Goal: Information Seeking & Learning: Learn about a topic

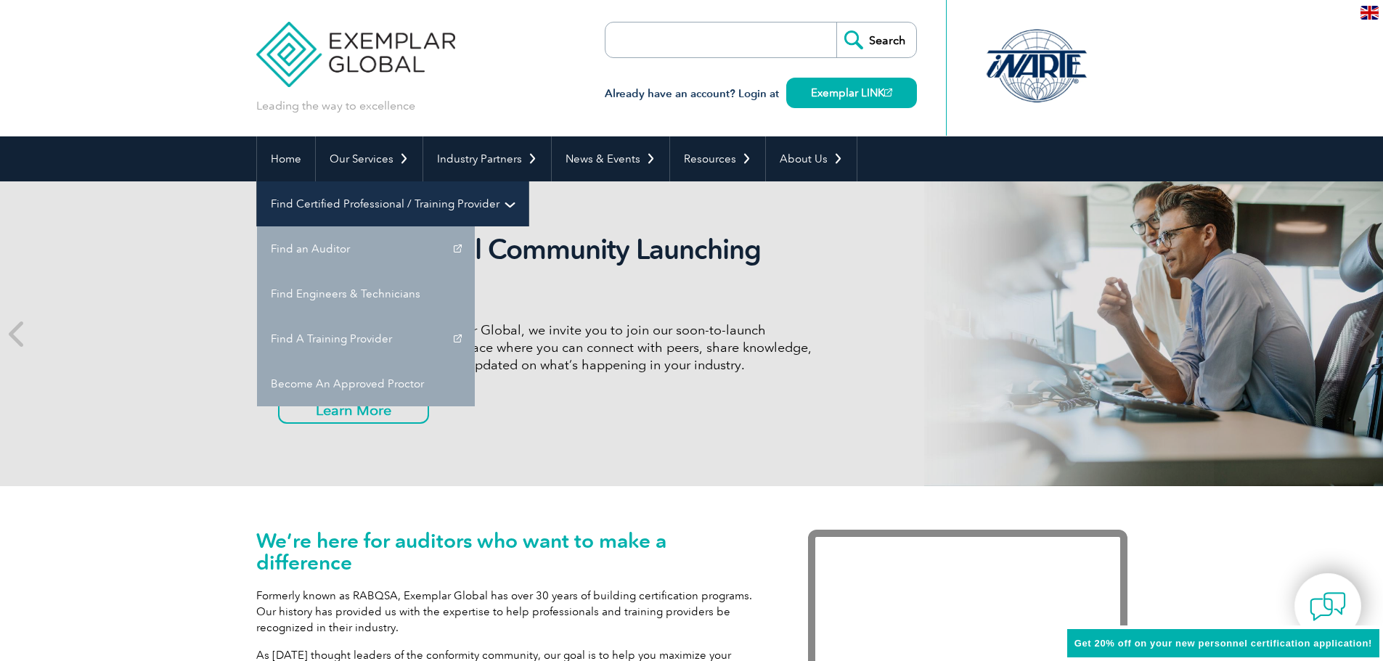
click at [529, 182] on link "Find Certified Professional / Training Provider" at bounding box center [393, 204] width 272 height 45
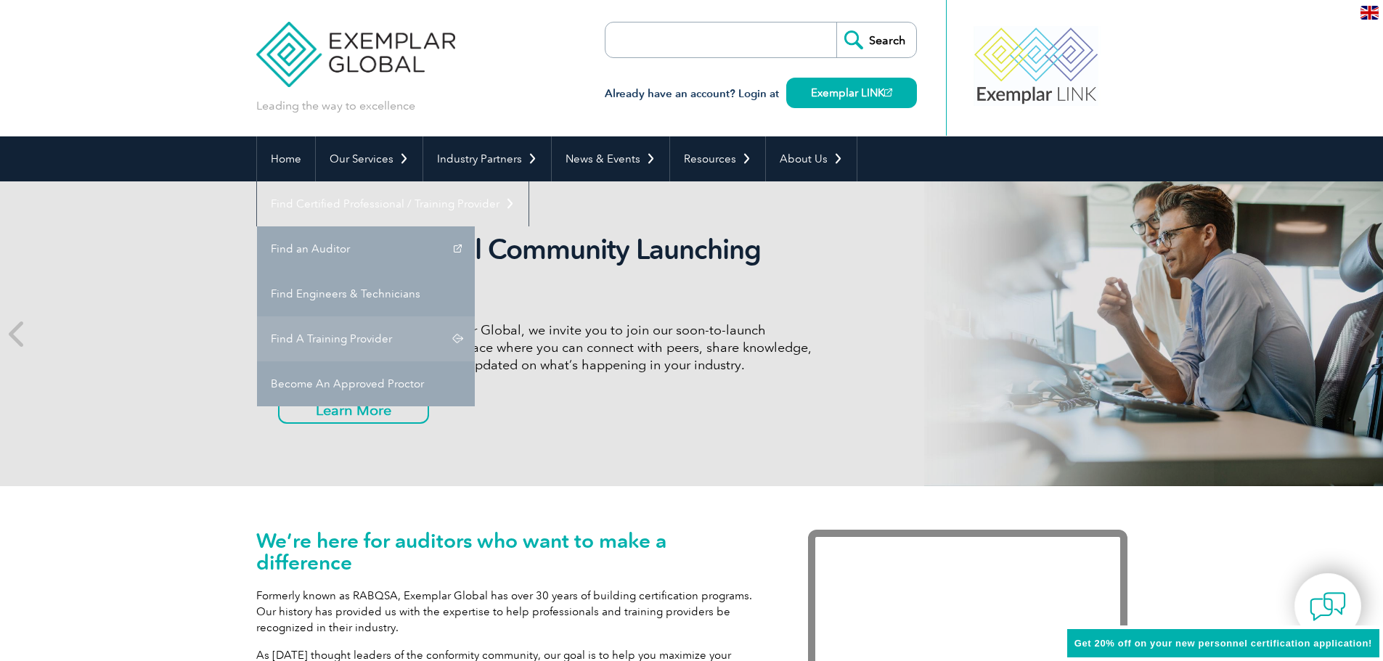
click at [475, 317] on link "Find A Training Provider" at bounding box center [366, 339] width 218 height 45
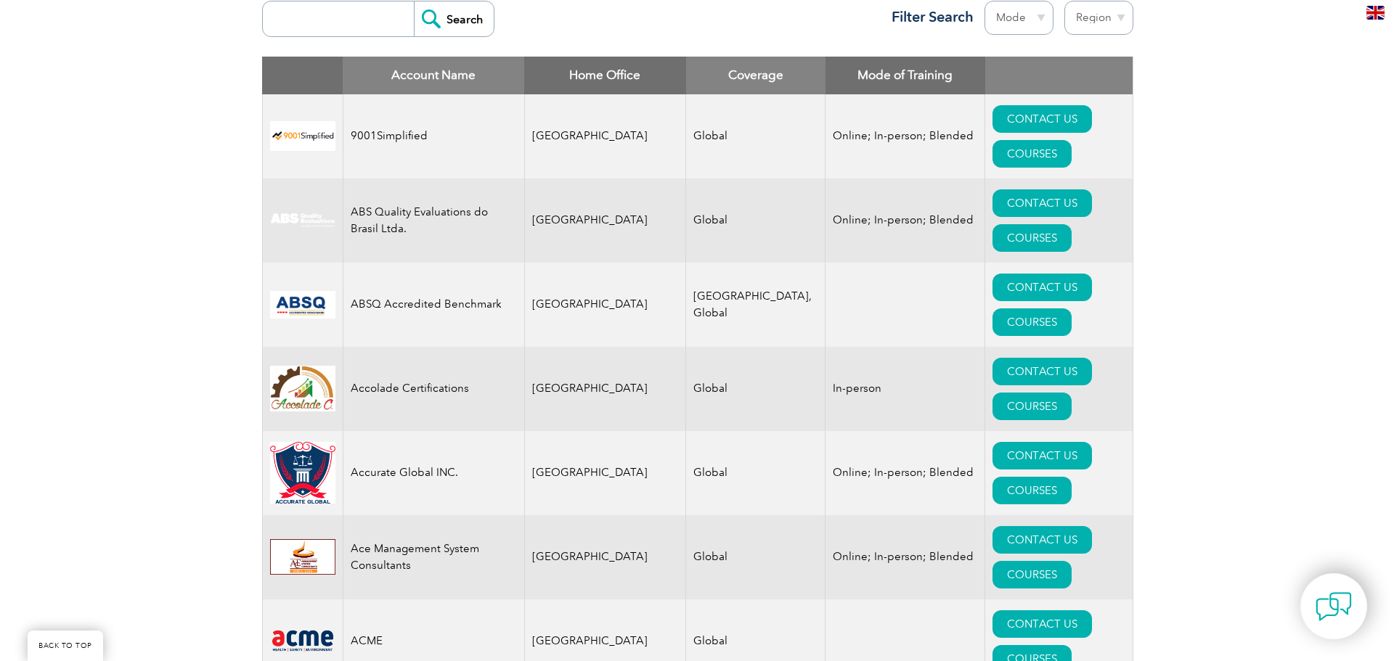
scroll to position [581, 0]
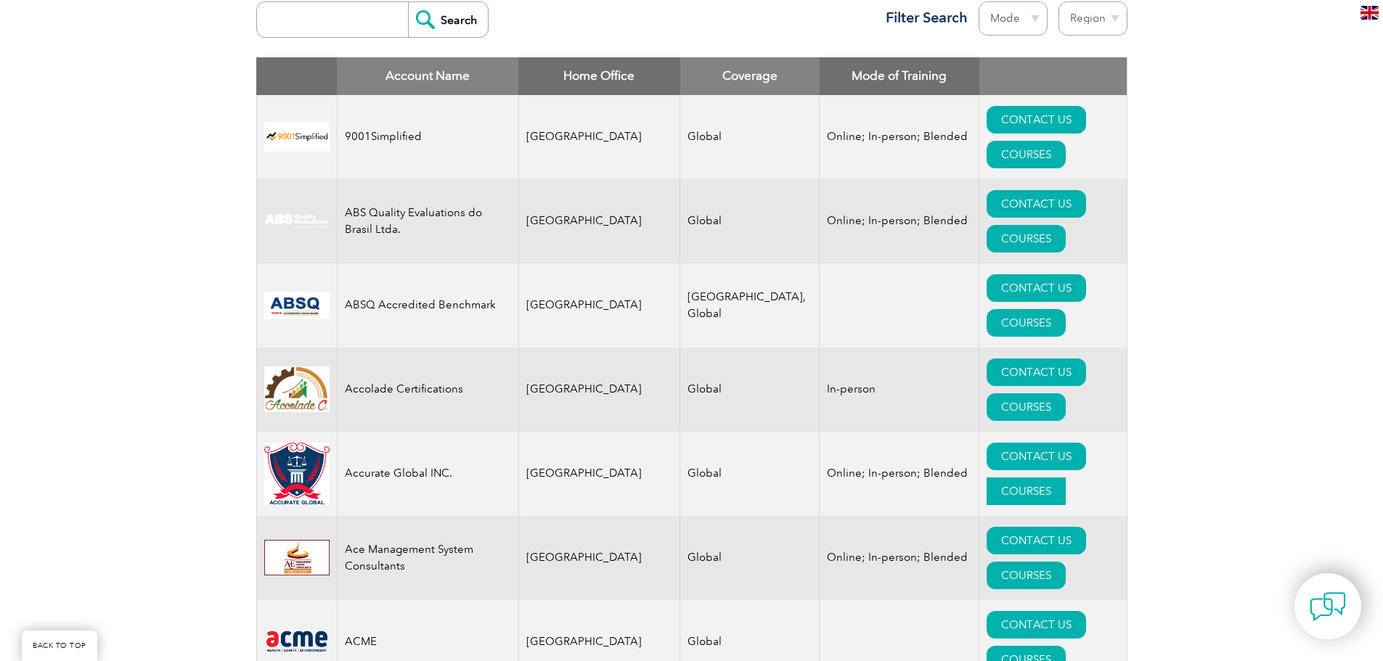
click at [1066, 478] on link "COURSES" at bounding box center [1026, 492] width 79 height 28
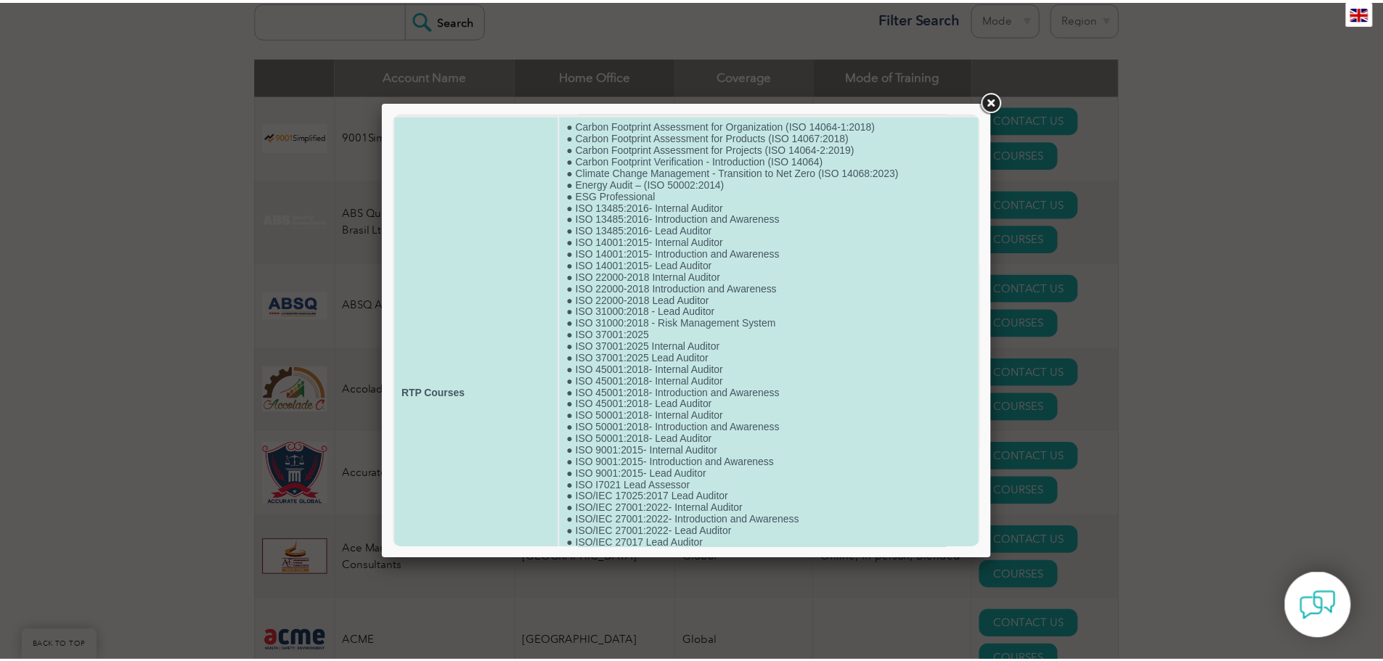
scroll to position [0, 0]
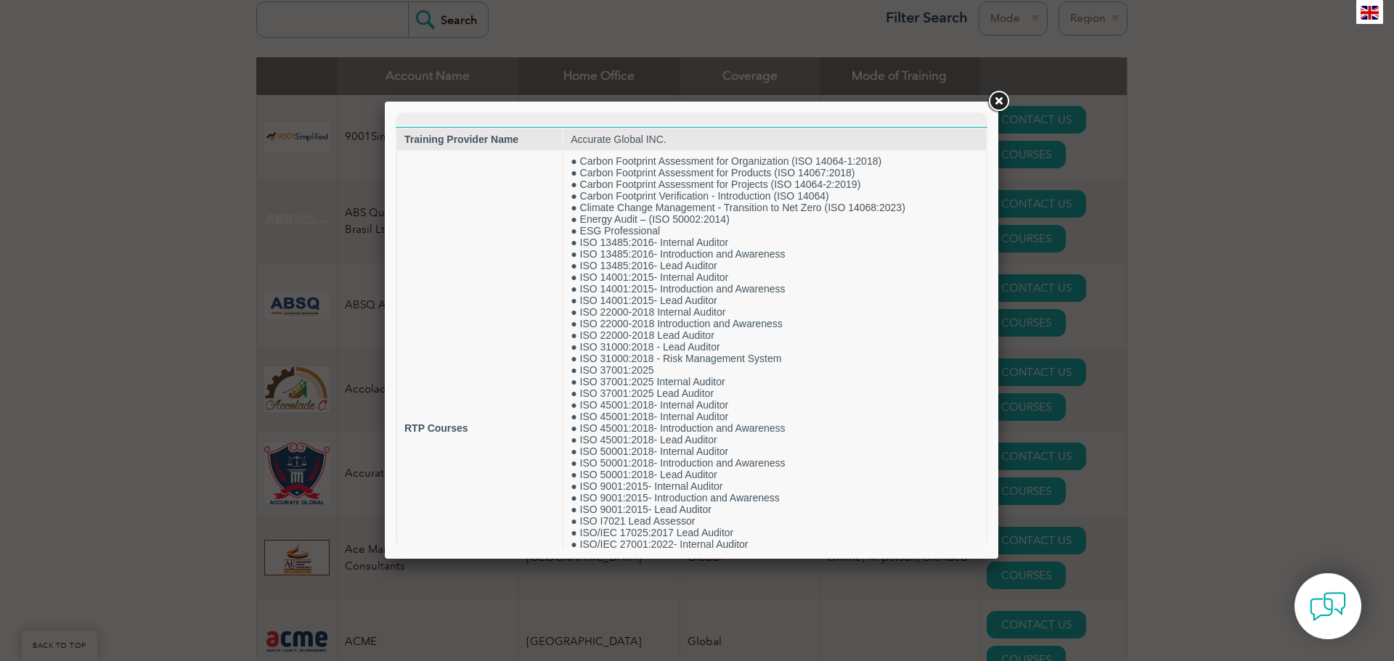
click at [1002, 101] on link at bounding box center [998, 102] width 26 height 26
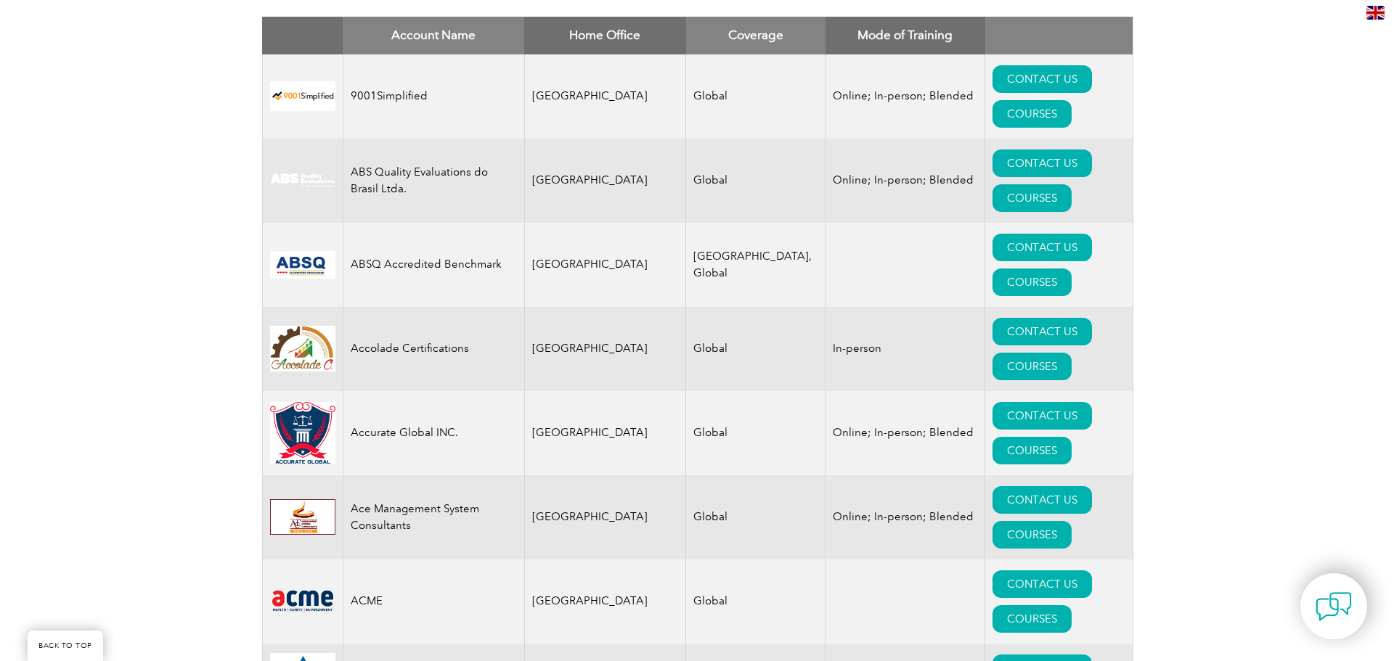
scroll to position [726, 0]
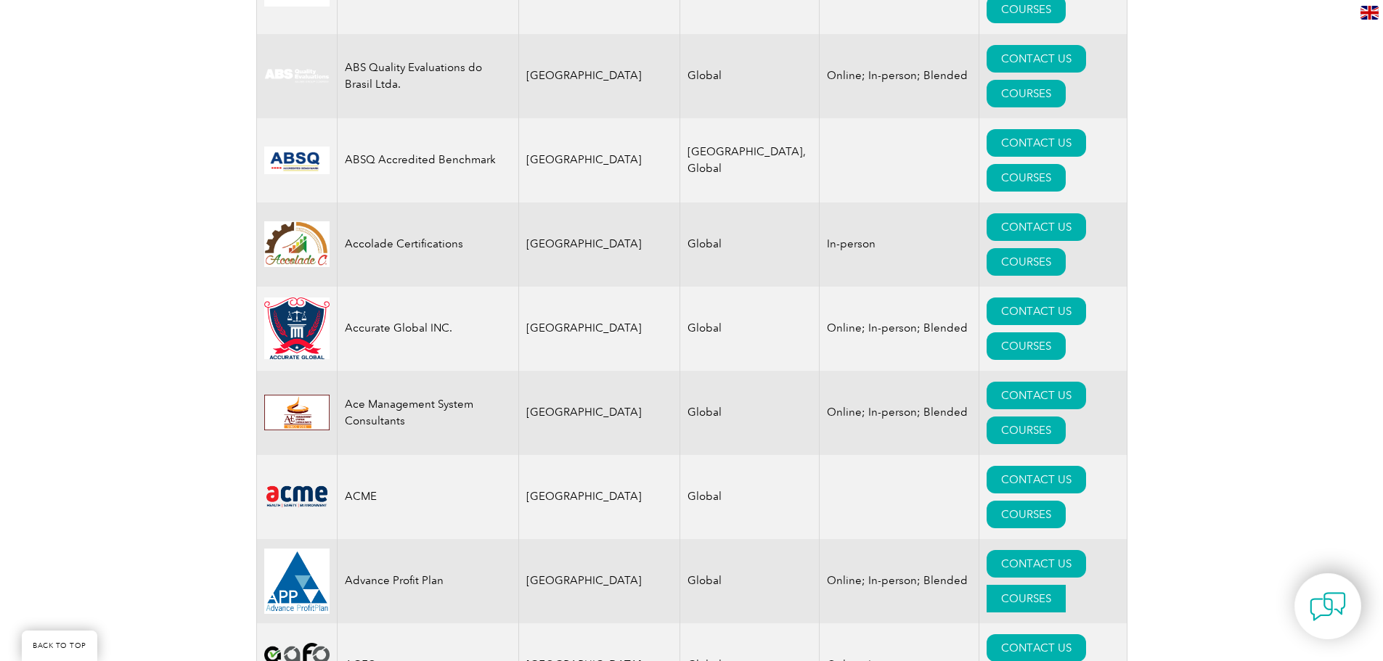
click at [1049, 585] on link "COURSES" at bounding box center [1026, 599] width 79 height 28
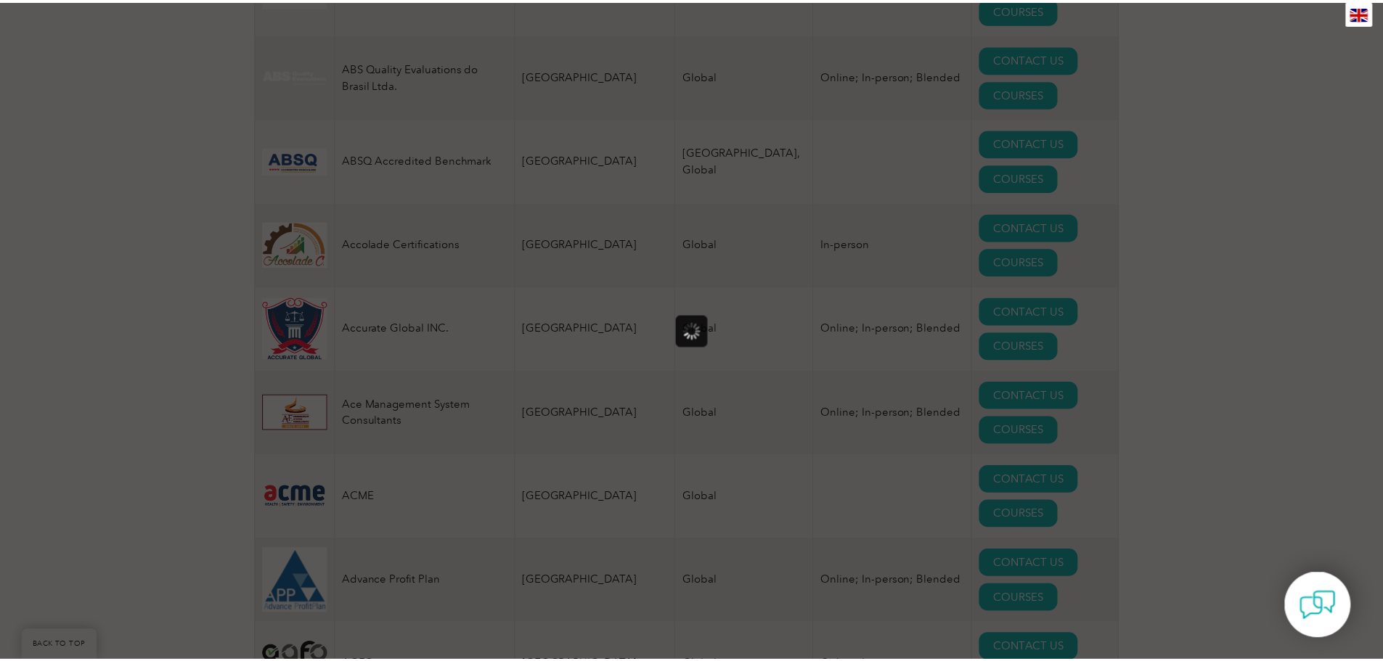
scroll to position [0, 0]
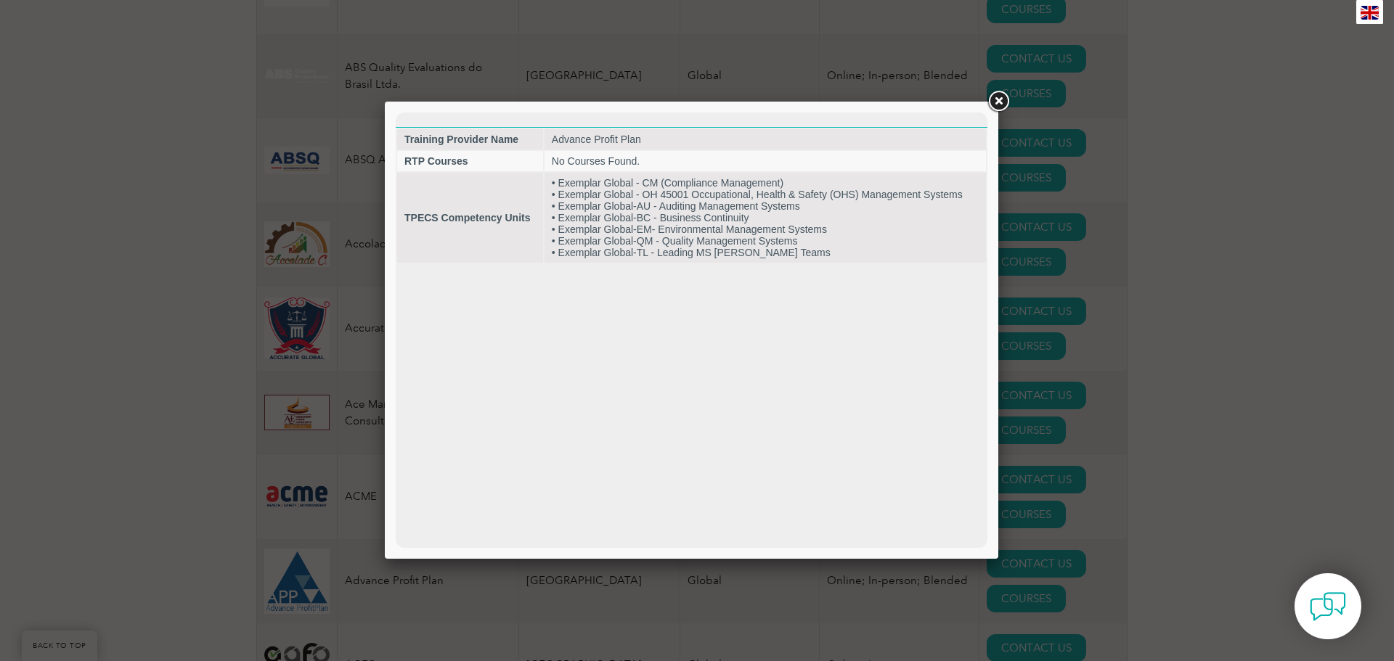
click at [995, 100] on link at bounding box center [998, 102] width 26 height 26
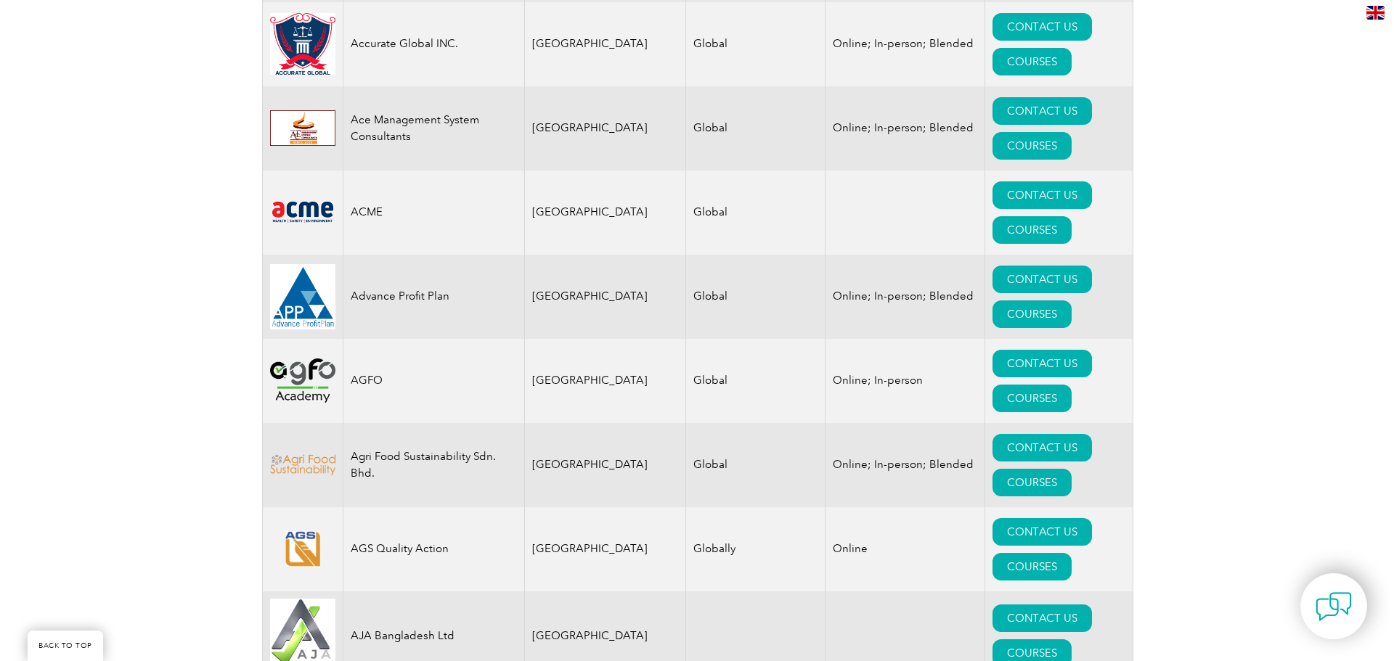
scroll to position [1016, 0]
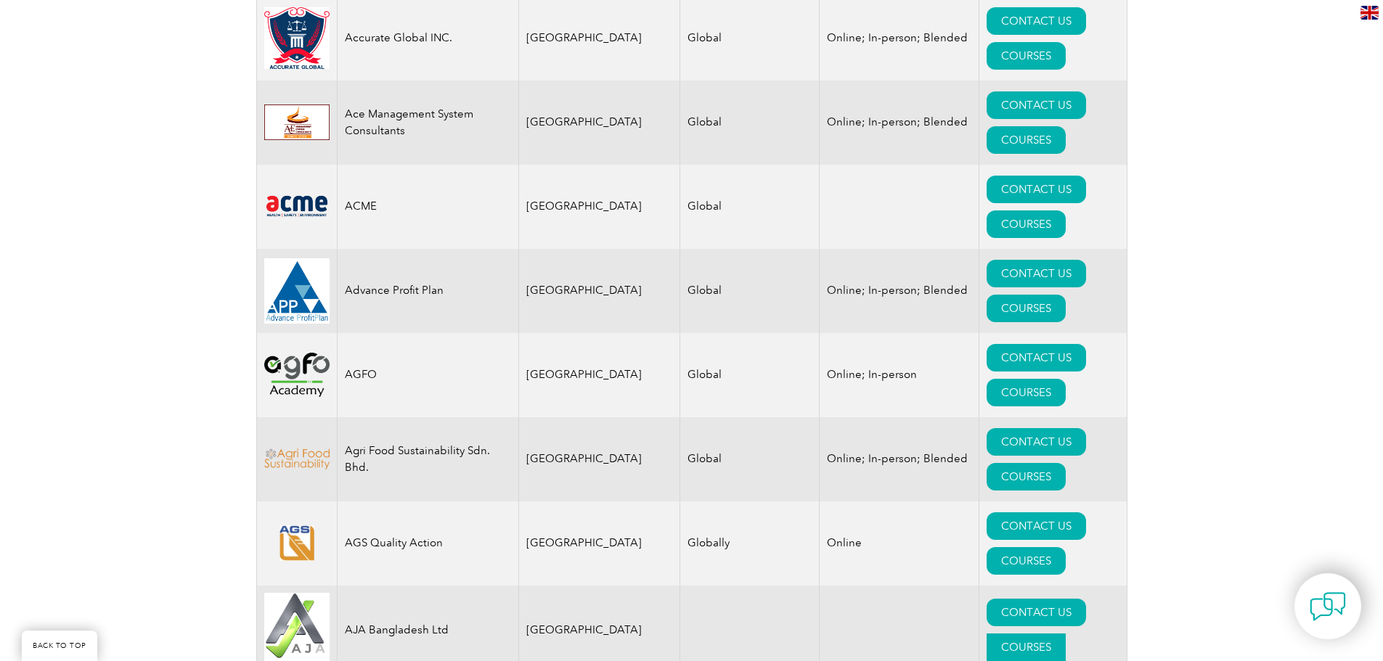
click at [1055, 634] on link "COURSES" at bounding box center [1026, 648] width 79 height 28
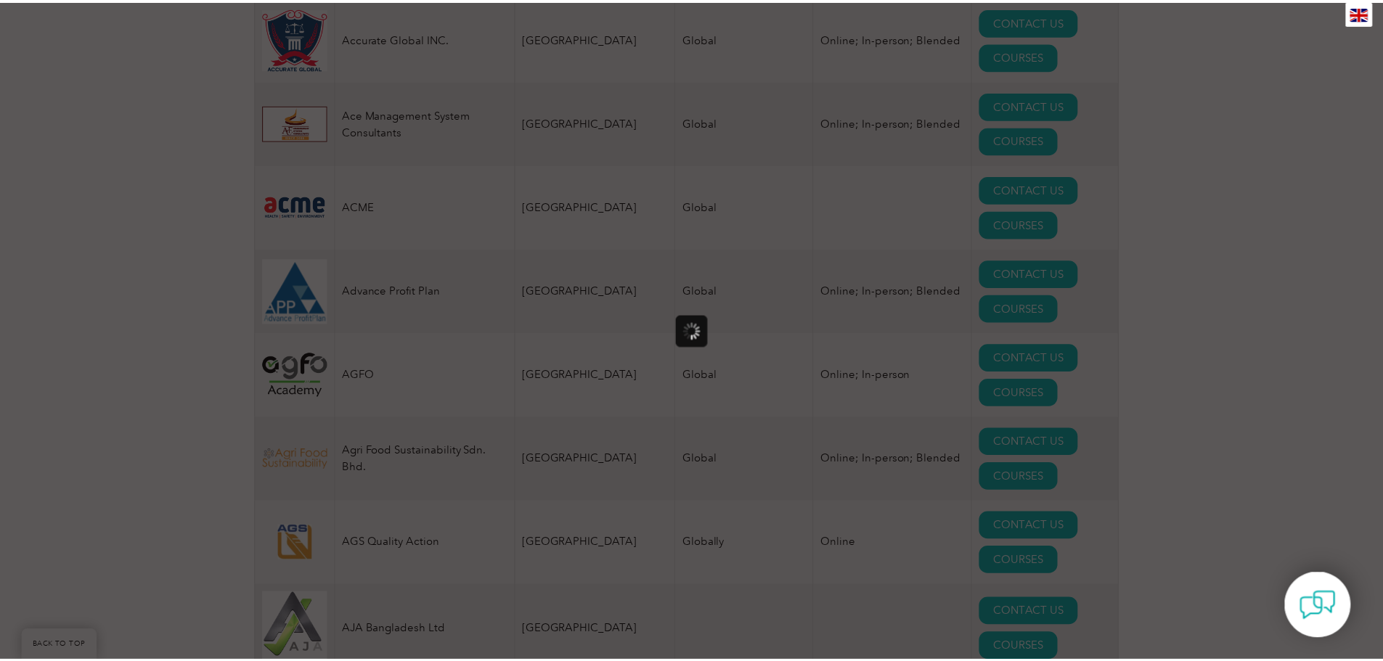
scroll to position [0, 0]
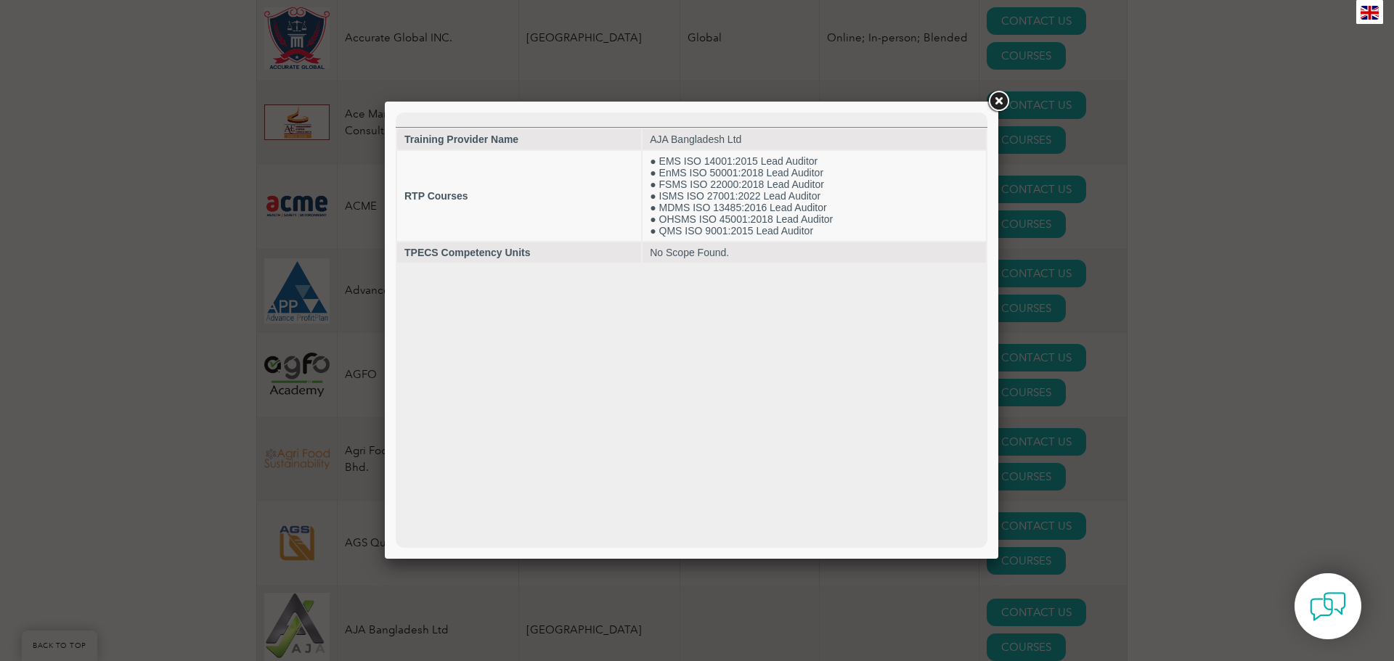
click at [1000, 103] on link at bounding box center [998, 102] width 26 height 26
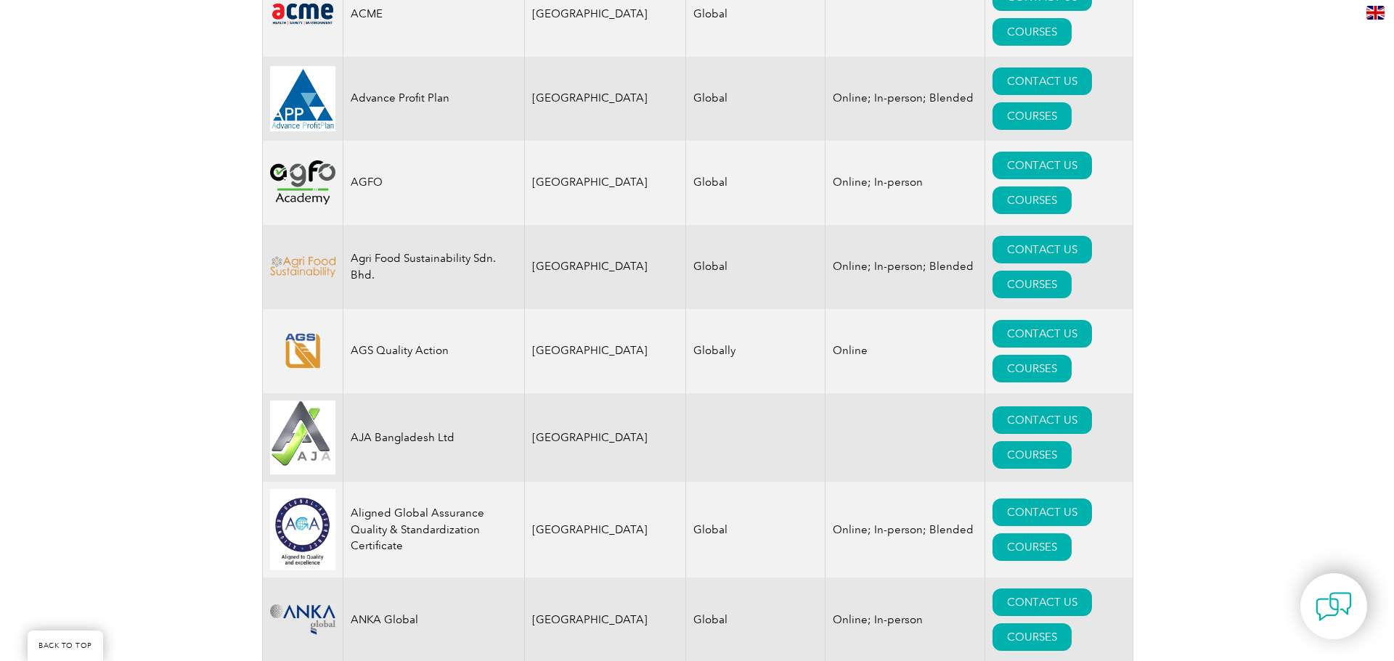
scroll to position [1234, 0]
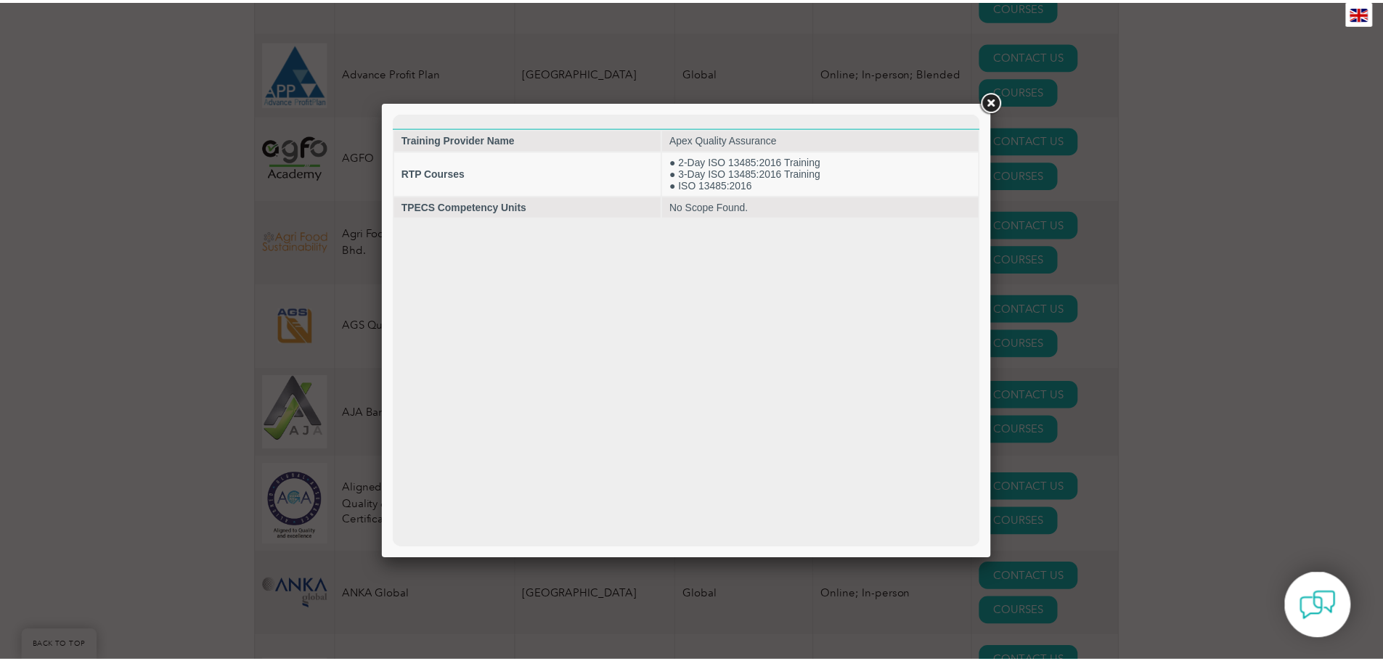
scroll to position [0, 0]
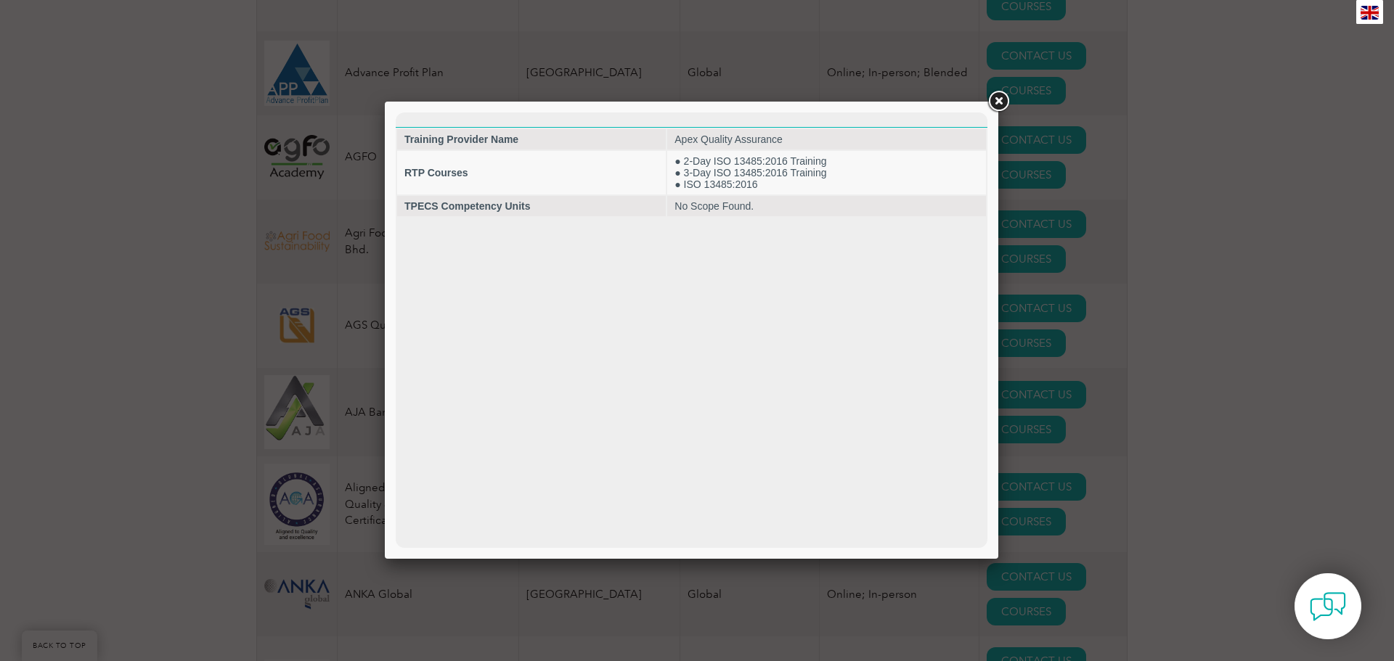
click at [1000, 102] on link at bounding box center [998, 102] width 26 height 26
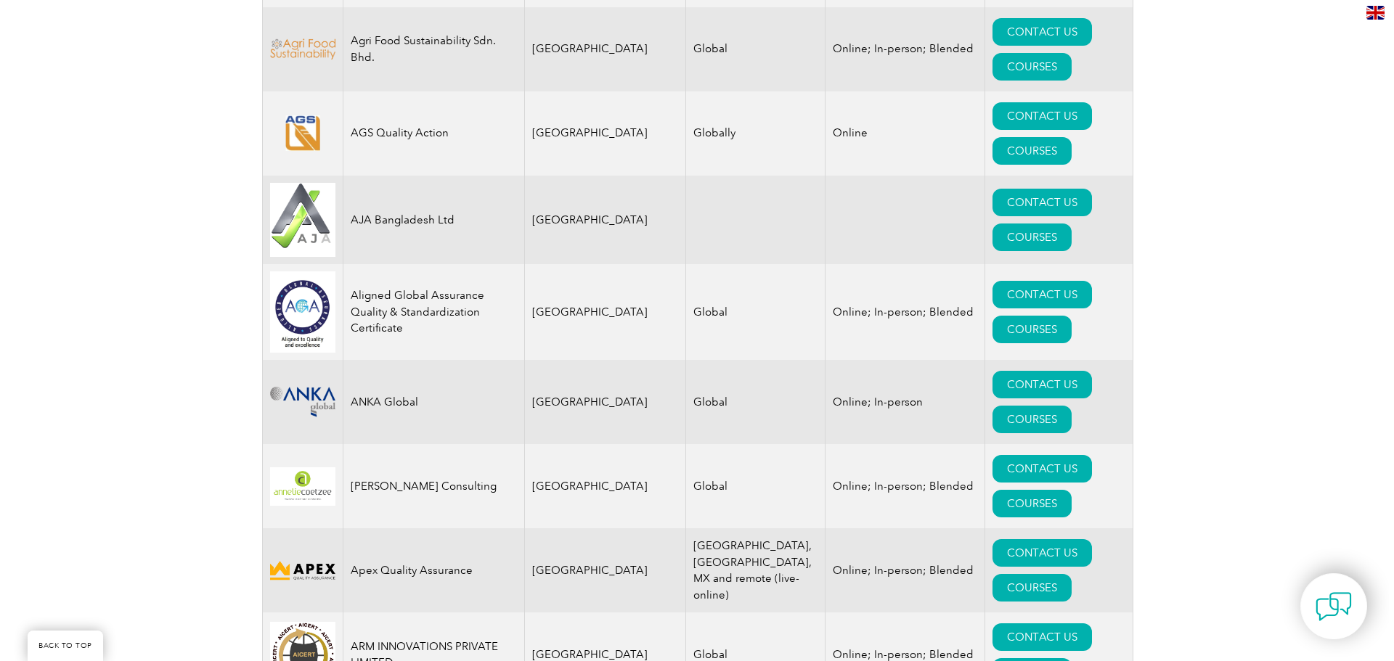
scroll to position [1452, 0]
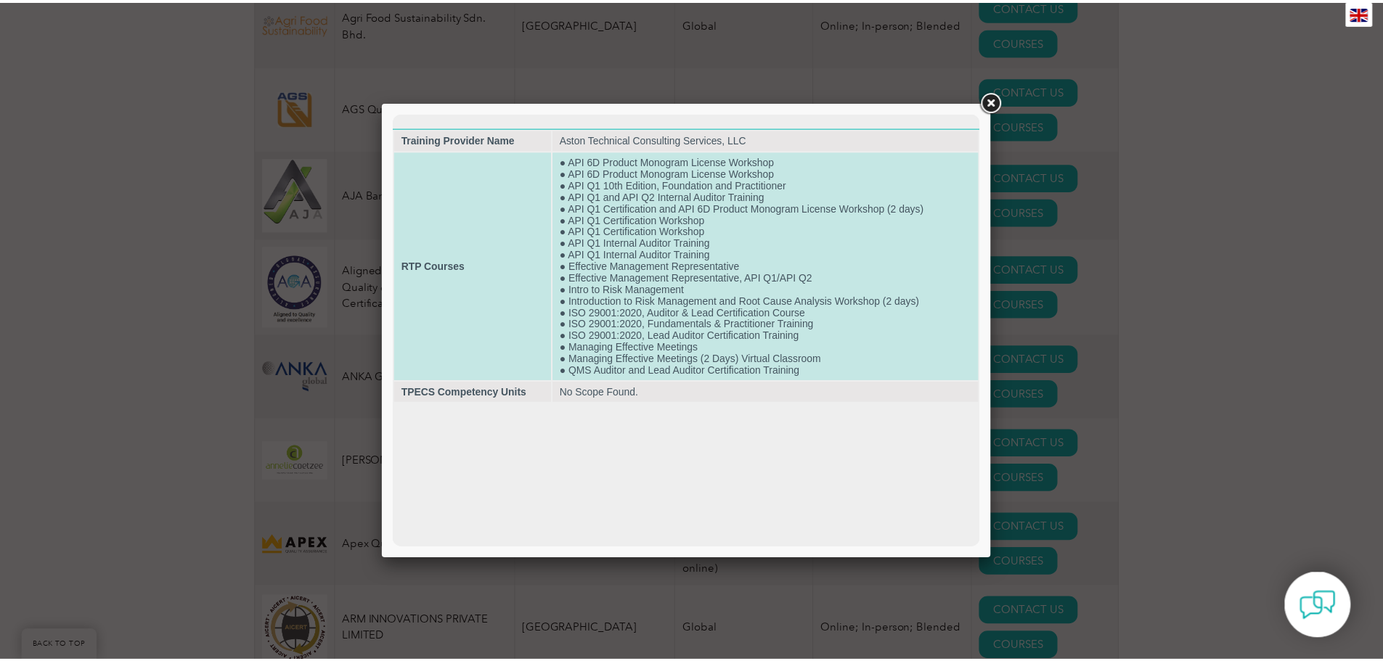
scroll to position [0, 0]
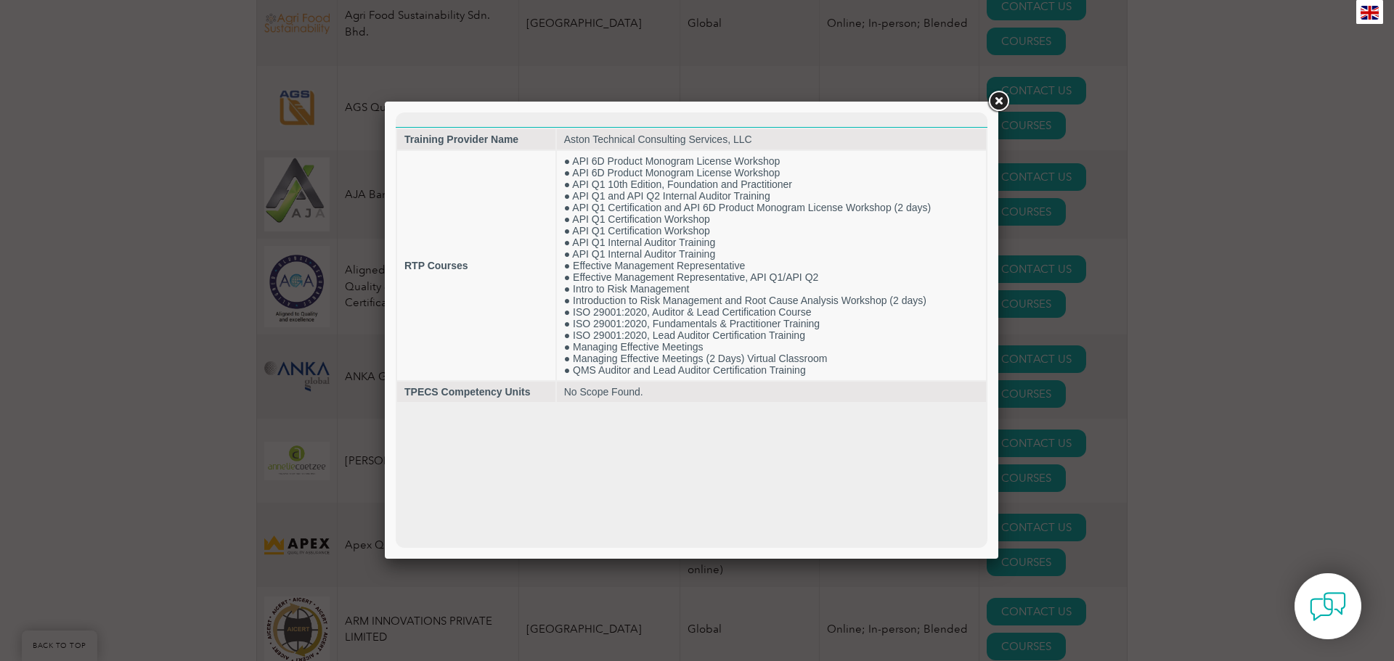
click at [1003, 97] on link at bounding box center [998, 102] width 26 height 26
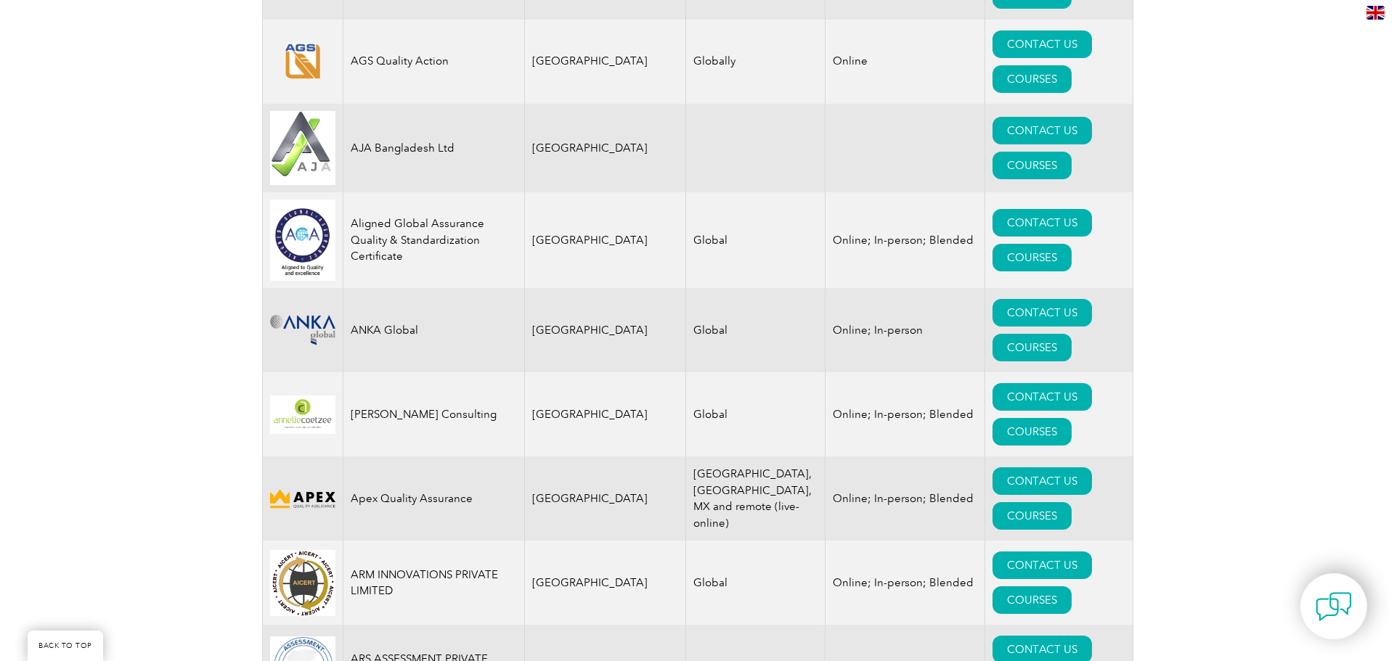
scroll to position [1525, 0]
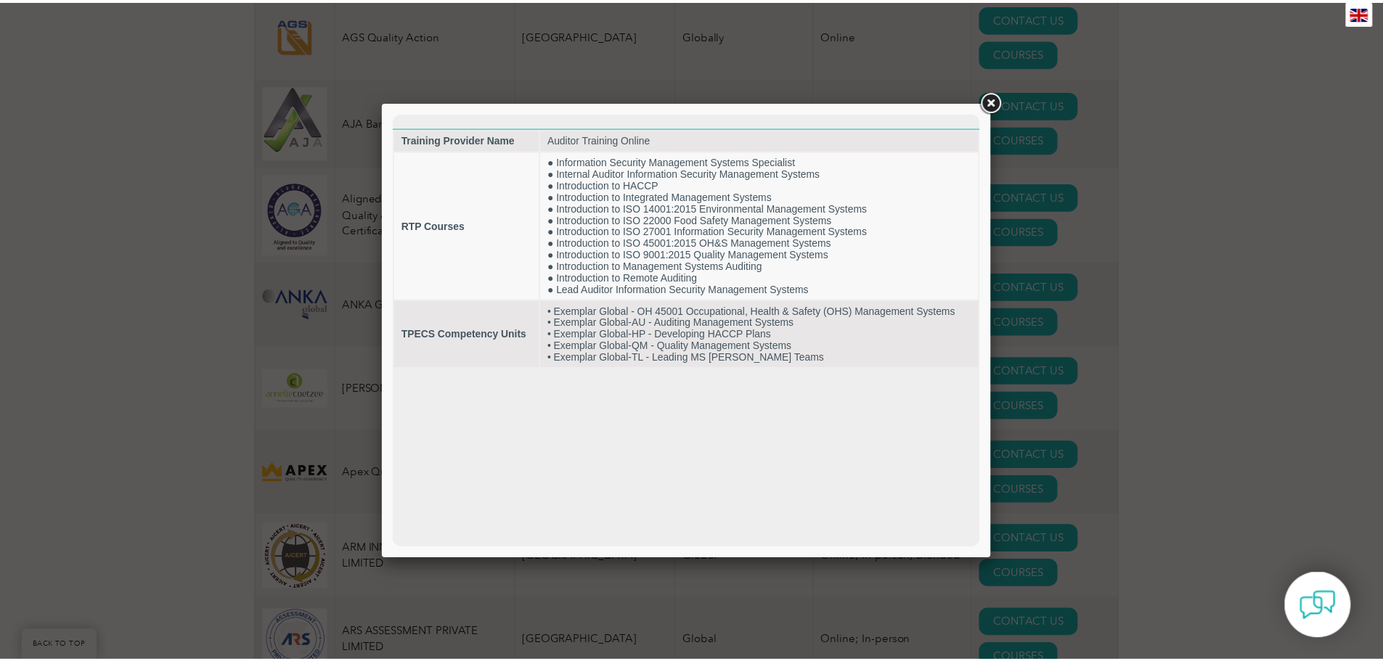
scroll to position [0, 0]
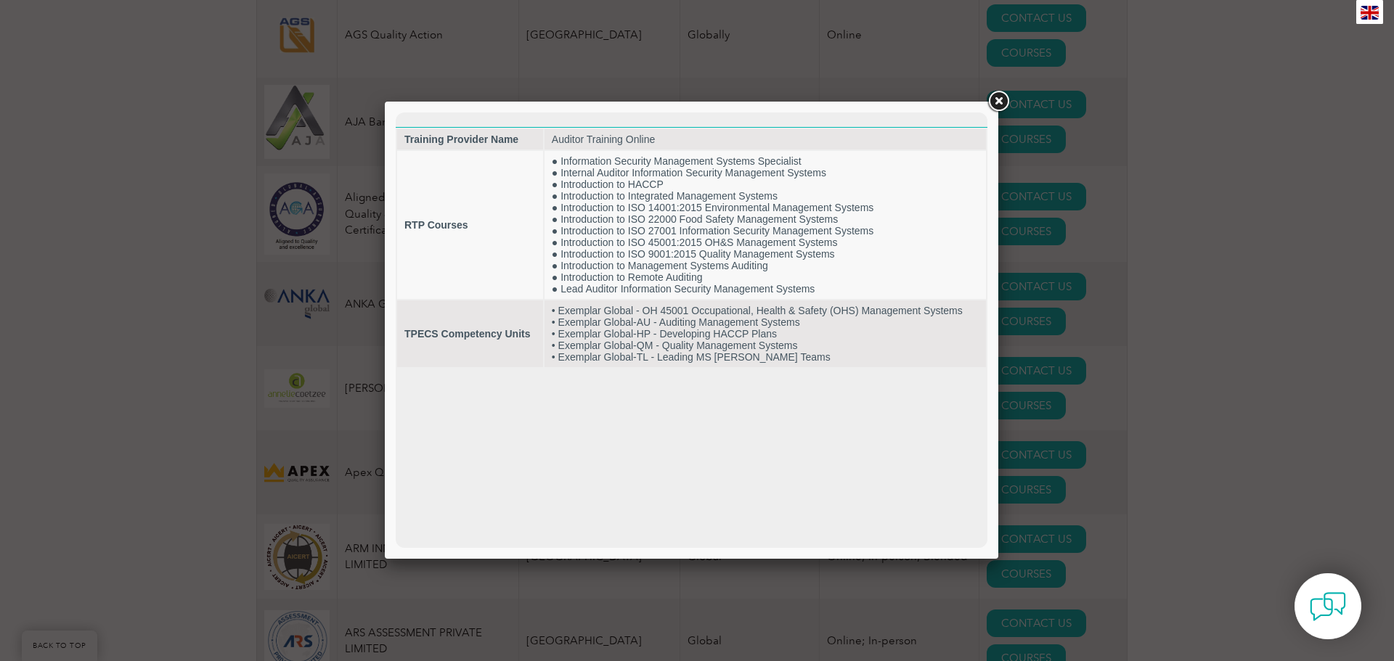
click at [991, 102] on link at bounding box center [998, 102] width 26 height 26
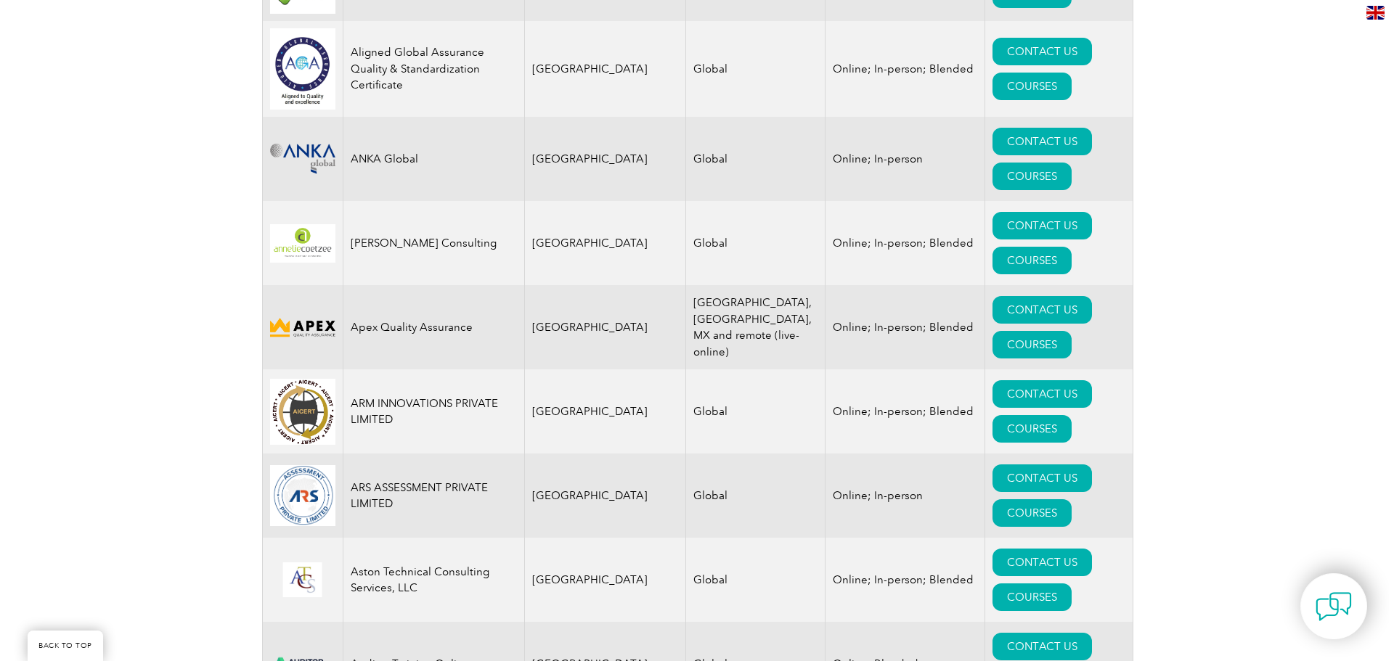
scroll to position [1743, 0]
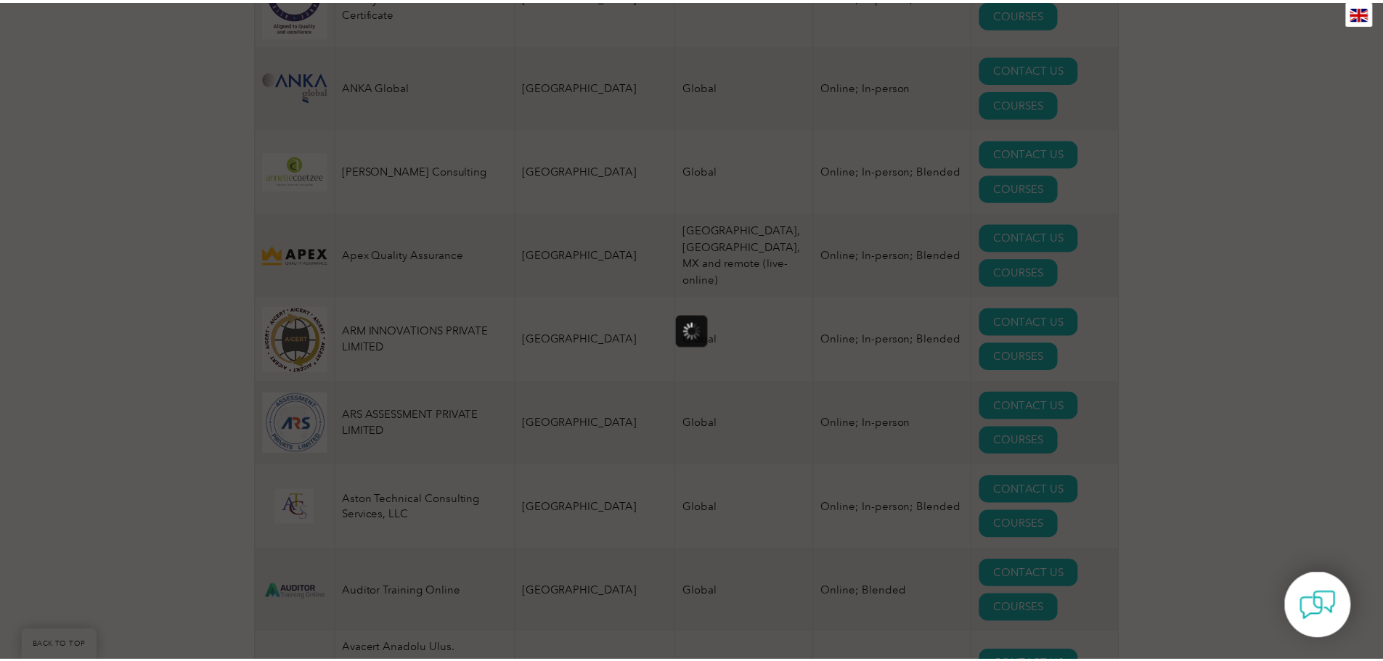
scroll to position [0, 0]
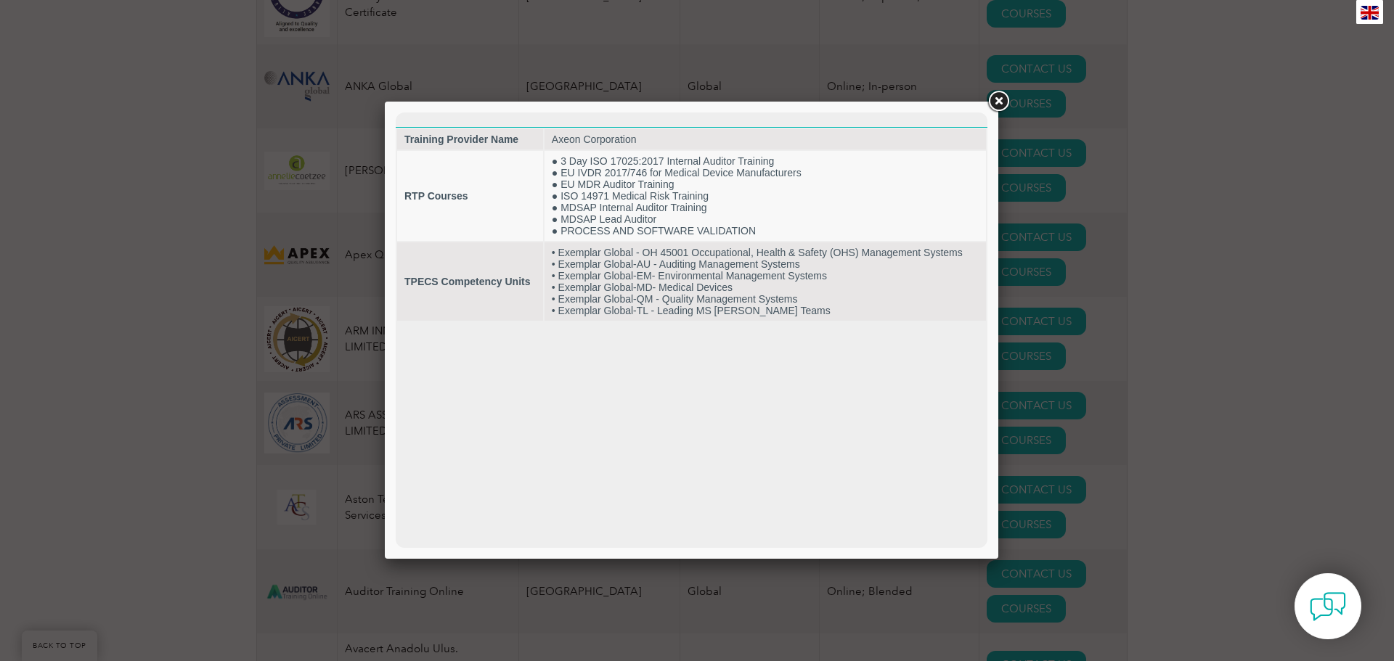
click at [996, 103] on link at bounding box center [998, 102] width 26 height 26
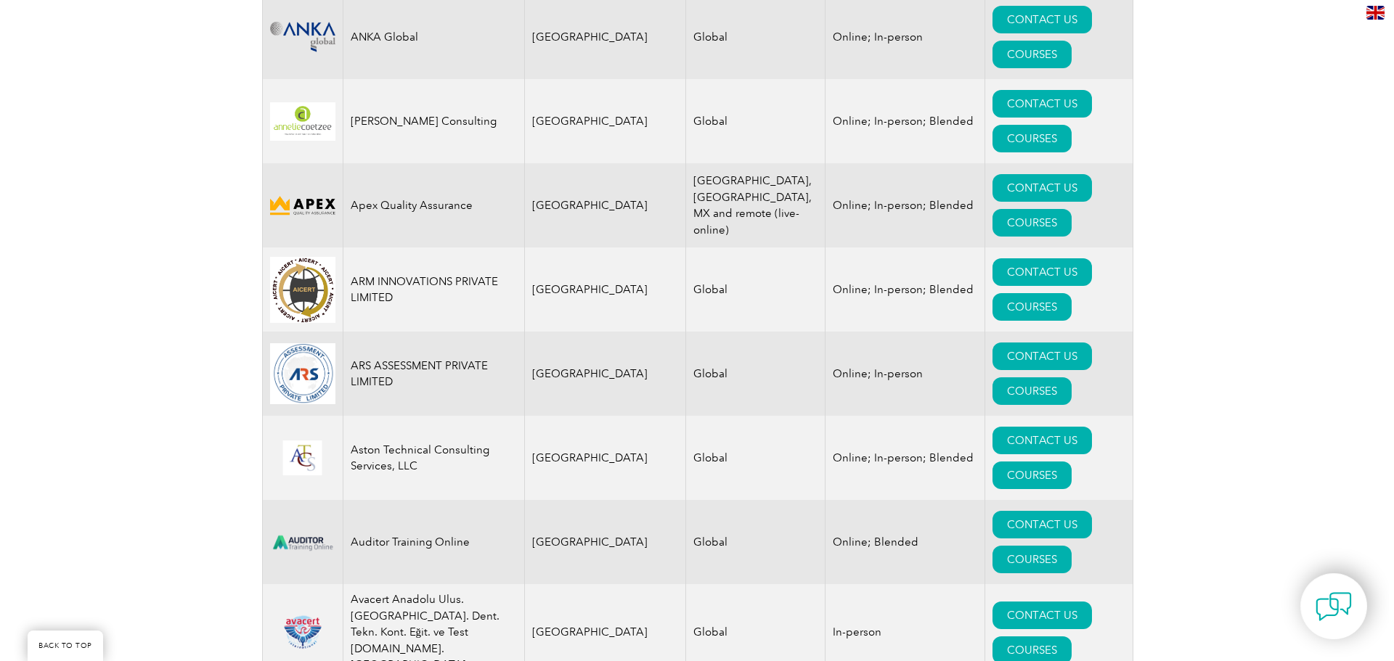
scroll to position [1815, 0]
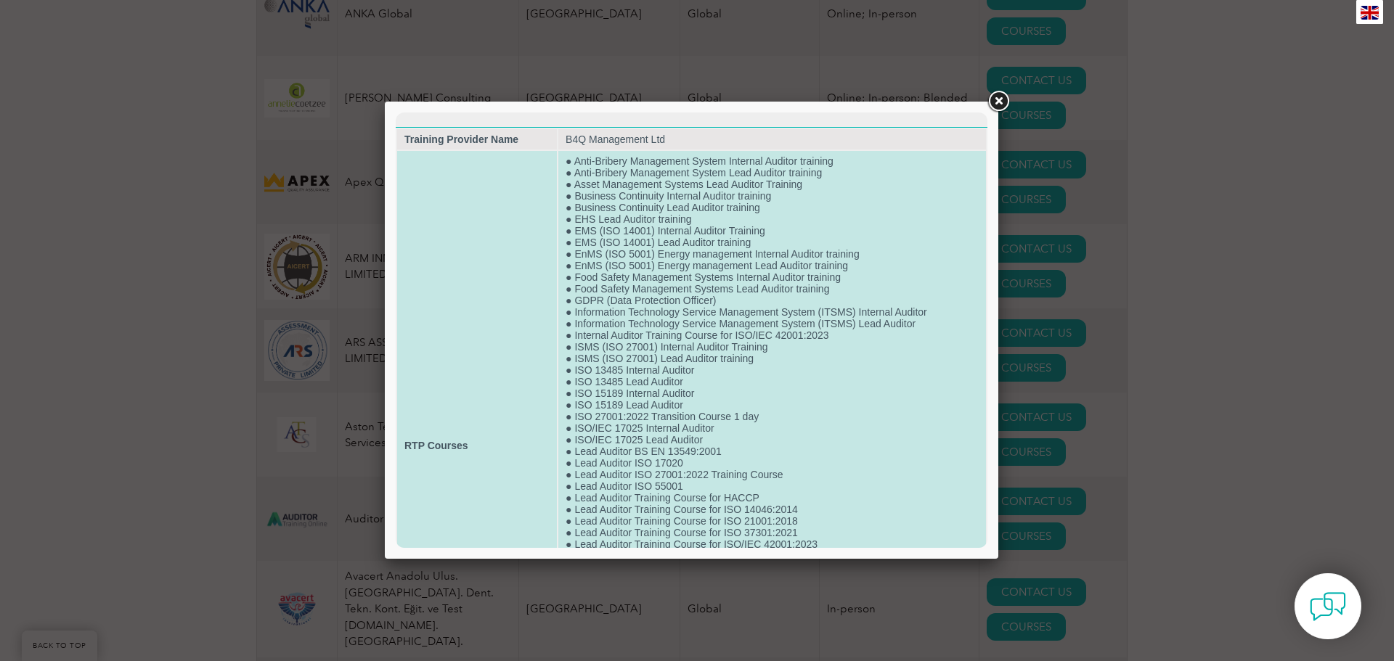
scroll to position [73, 0]
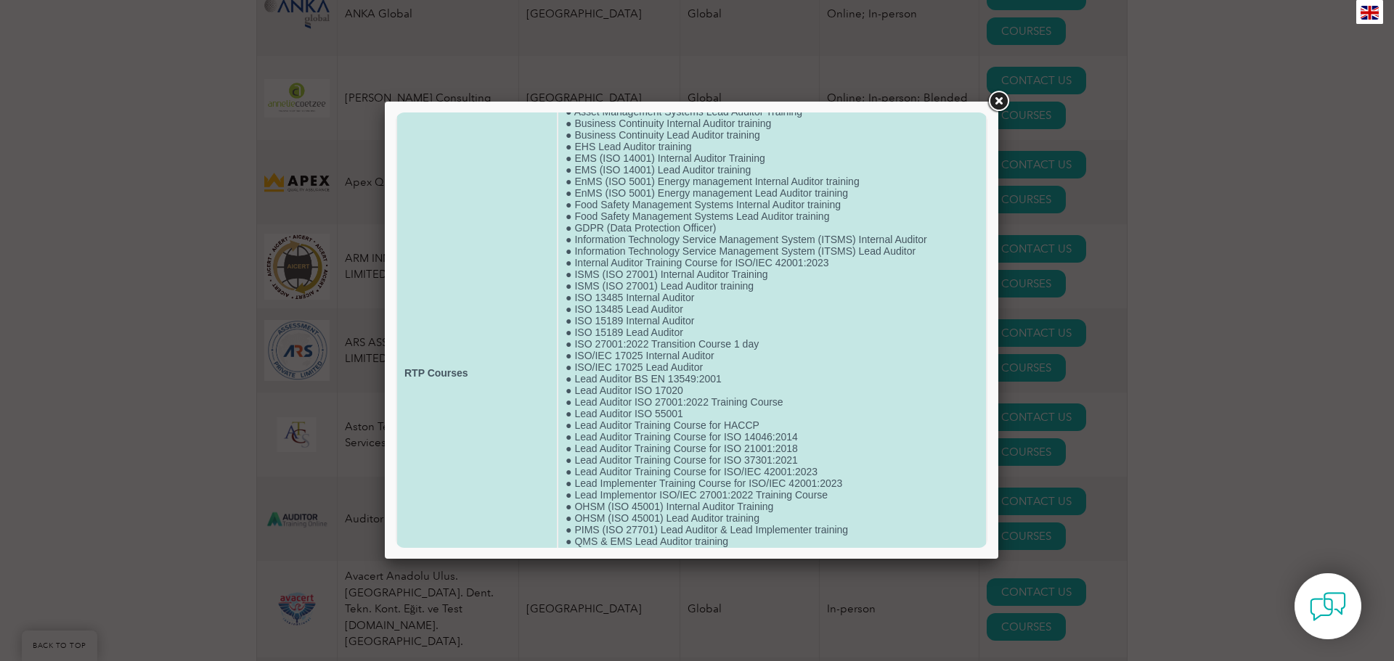
click at [701, 317] on td "● Anti-Bribery Management System Internal Auditor training ● Anti-Bribery Manag…" at bounding box center [772, 373] width 428 height 590
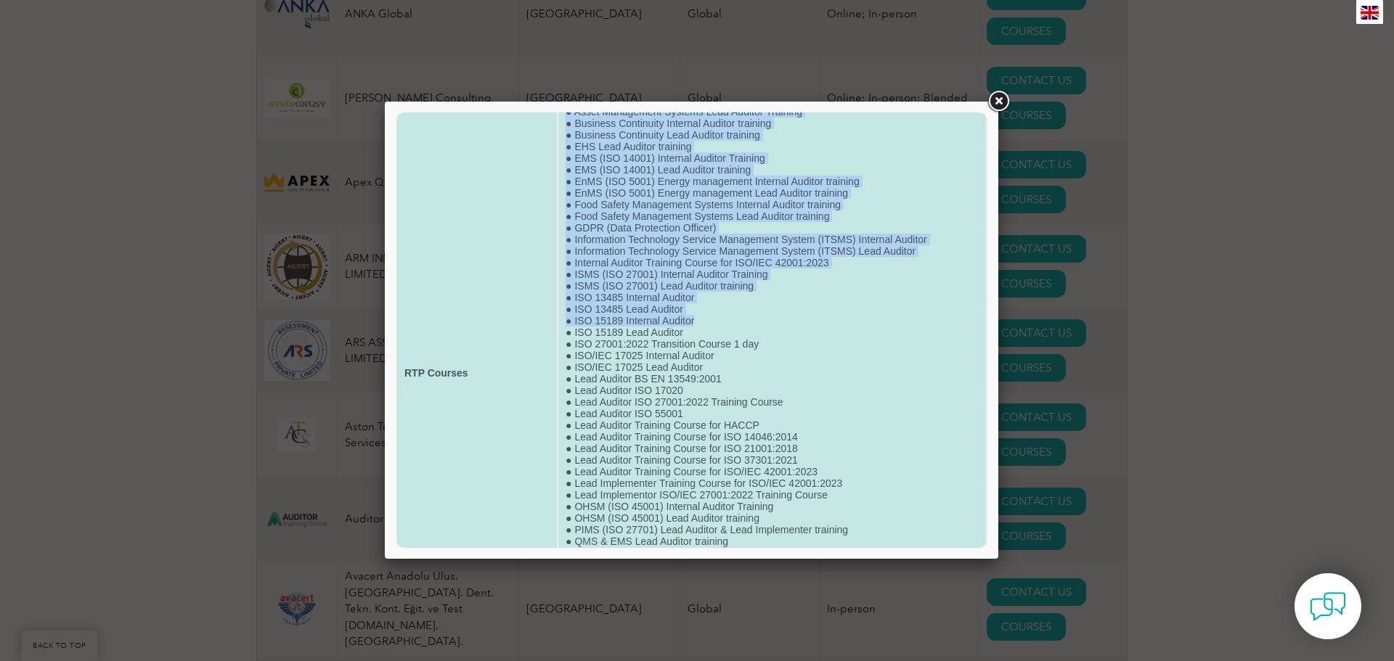
drag, startPoint x: 698, startPoint y: 317, endPoint x: 513, endPoint y: 318, distance: 184.4
click at [513, 318] on tr "RTP Courses ● Anti-Bribery Management System Internal Auditor training ● Anti-B…" at bounding box center [691, 373] width 589 height 590
click at [770, 317] on td "● Anti-Bribery Management System Internal Auditor training ● Anti-Bribery Manag…" at bounding box center [772, 373] width 428 height 590
click at [821, 308] on td "● Anti-Bribery Management System Internal Auditor training ● Anti-Bribery Manag…" at bounding box center [772, 373] width 428 height 590
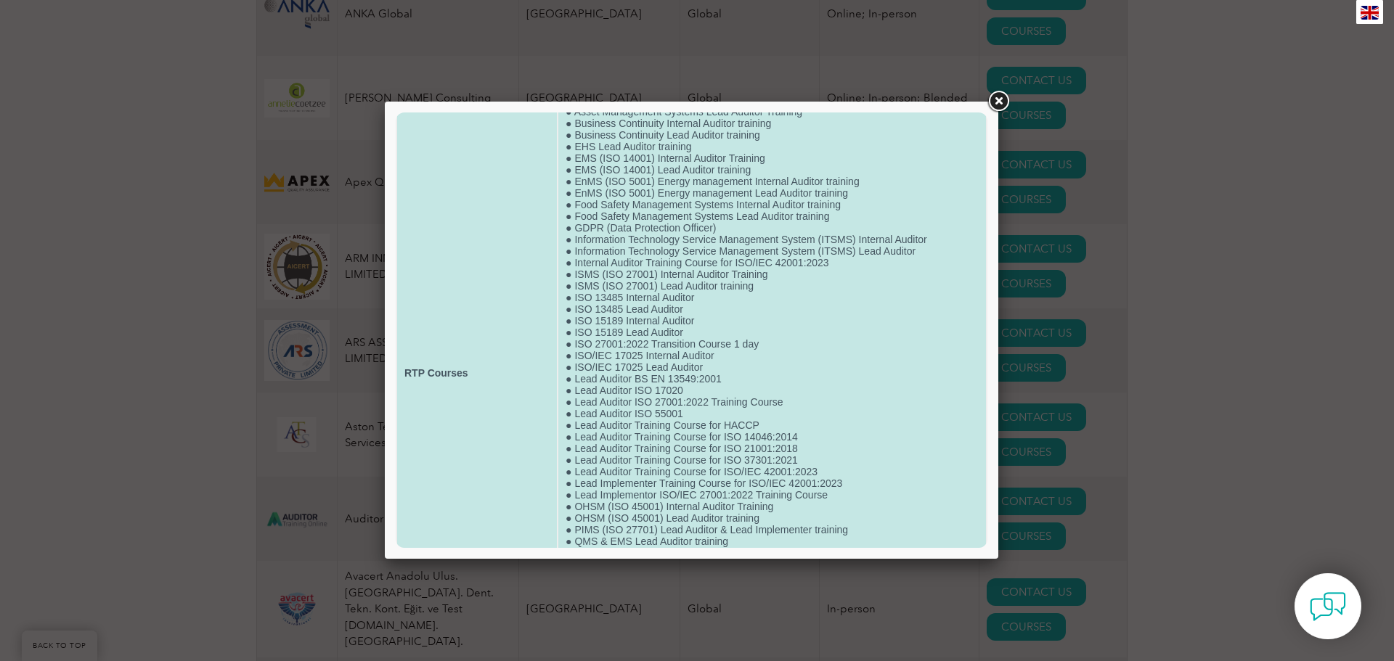
click at [821, 308] on td "● Anti-Bribery Management System Internal Auditor training ● Anti-Bribery Manag…" at bounding box center [772, 373] width 428 height 590
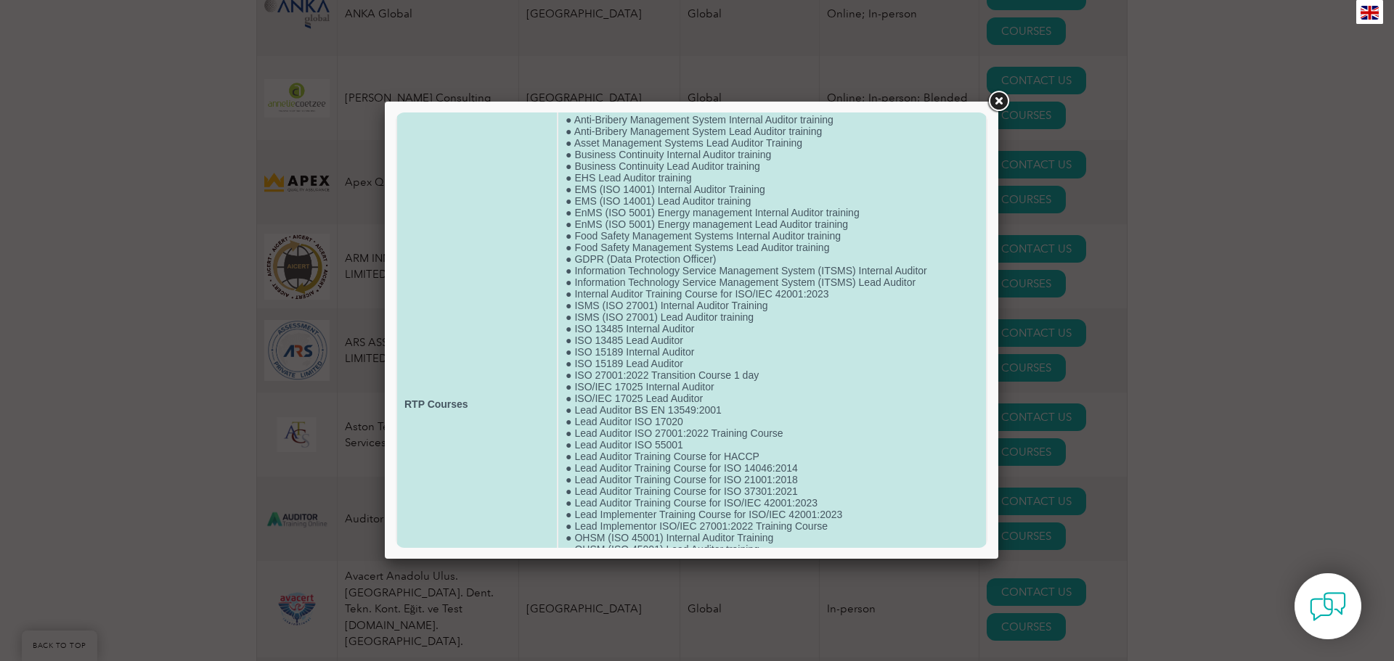
scroll to position [0, 0]
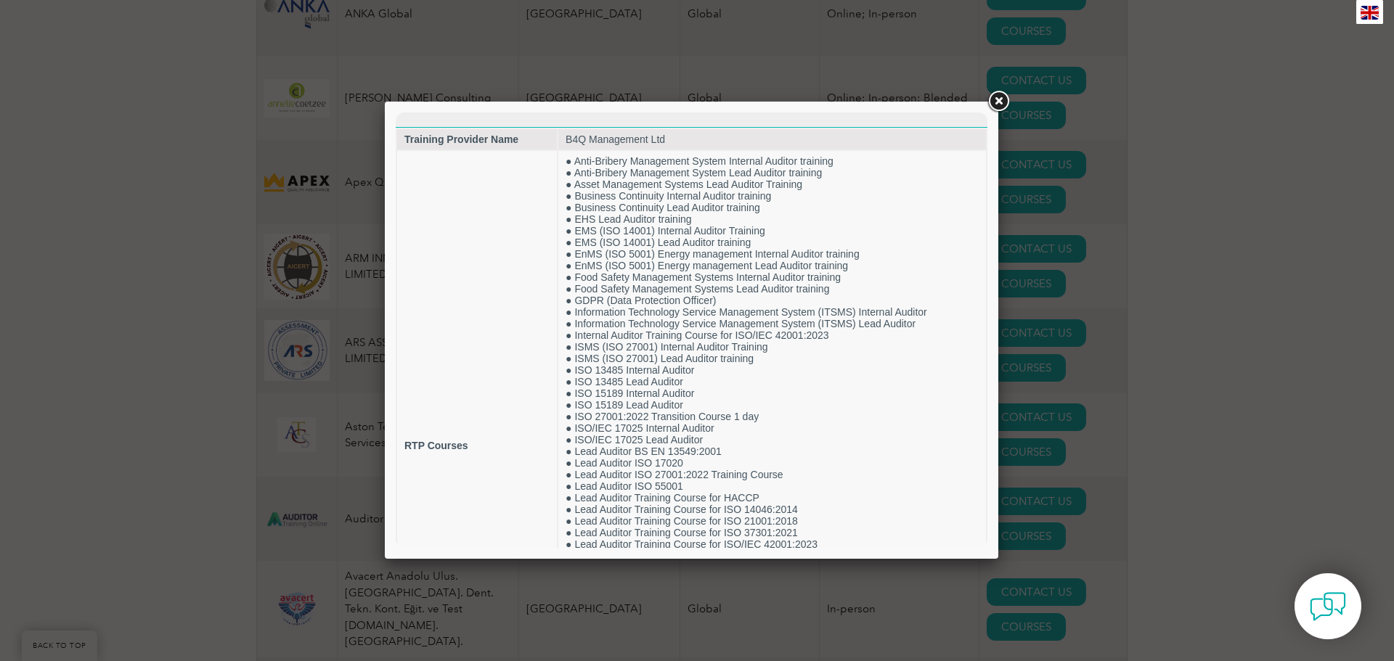
click at [999, 105] on link at bounding box center [998, 102] width 26 height 26
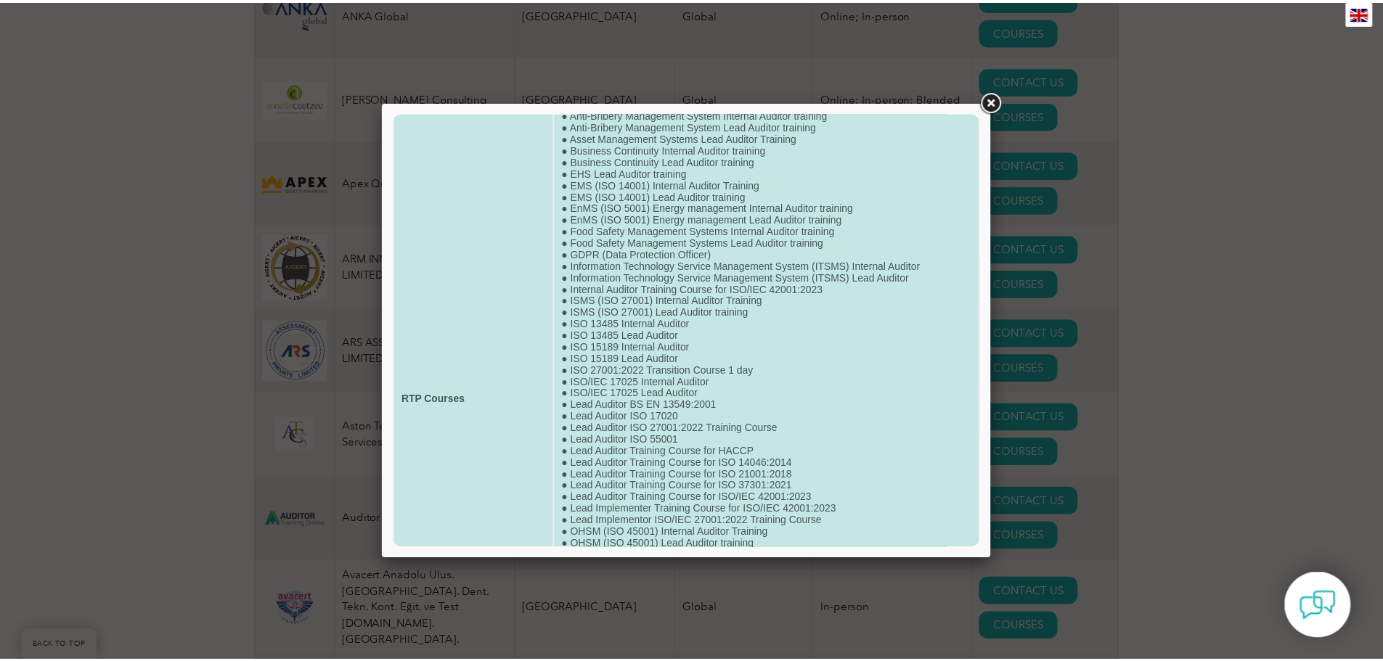
scroll to position [73, 0]
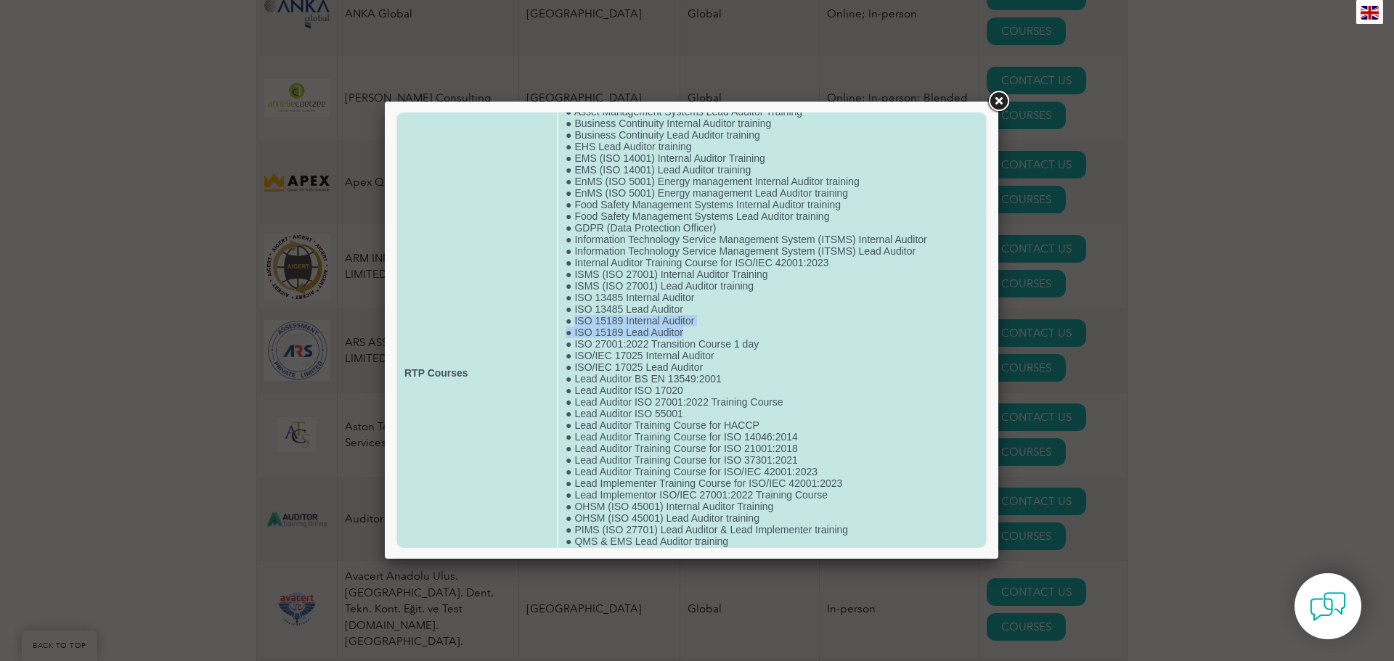
drag, startPoint x: 693, startPoint y: 332, endPoint x: 571, endPoint y: 317, distance: 122.9
click at [571, 317] on td "● Anti-Bribery Management System Internal Auditor training ● Anti-Bribery Manag…" at bounding box center [772, 373] width 428 height 590
click at [807, 317] on td "● Anti-Bribery Management System Internal Auditor training ● Anti-Bribery Manag…" at bounding box center [772, 373] width 428 height 590
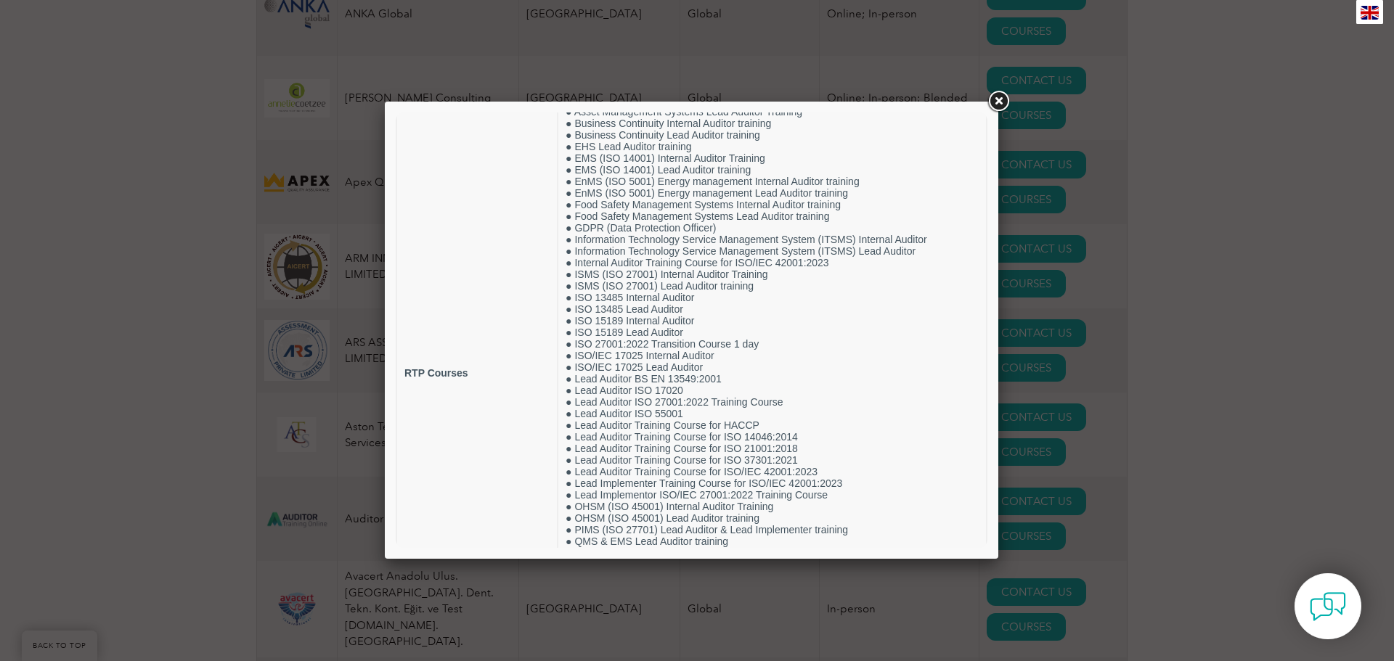
click at [994, 103] on link at bounding box center [998, 102] width 26 height 26
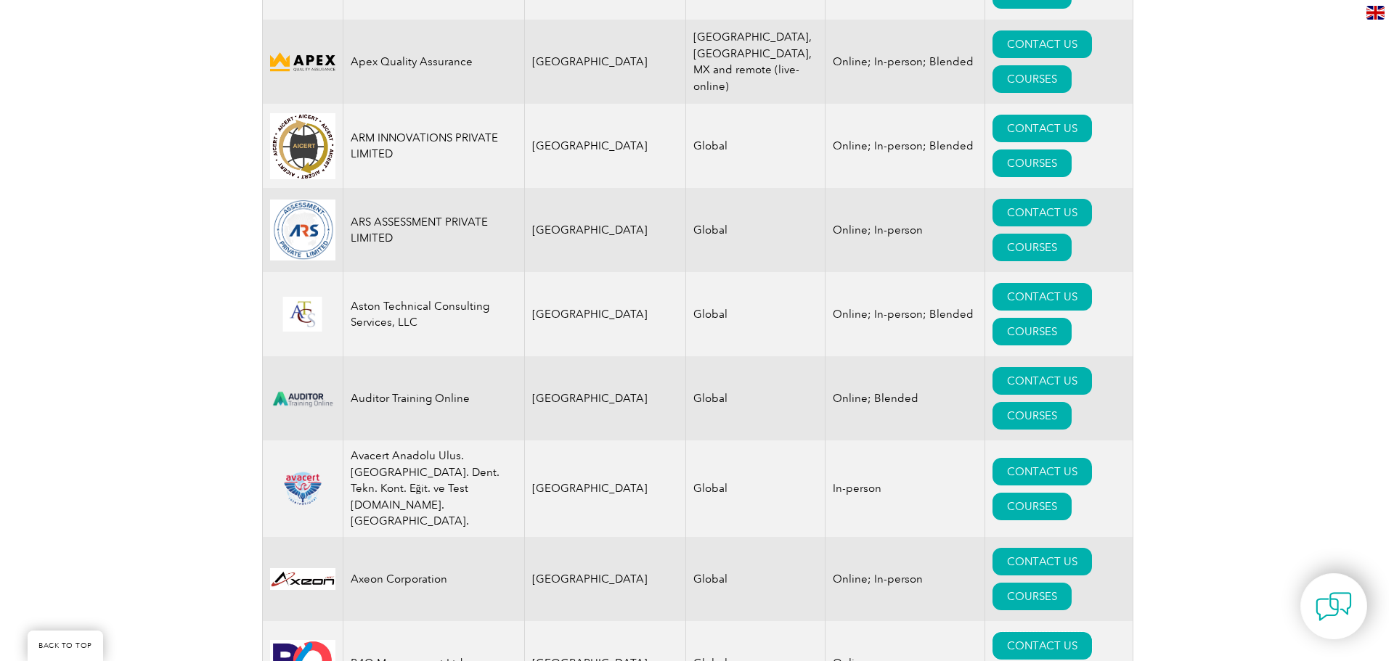
scroll to position [1960, 0]
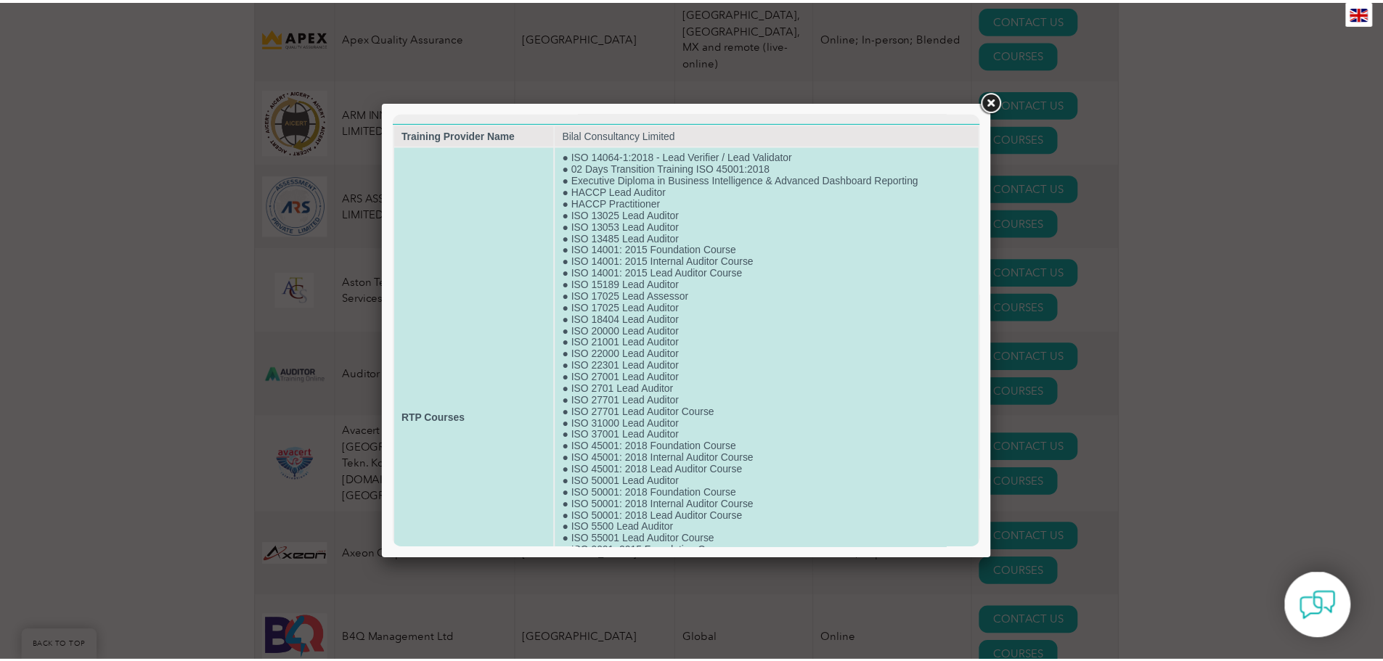
scroll to position [0, 0]
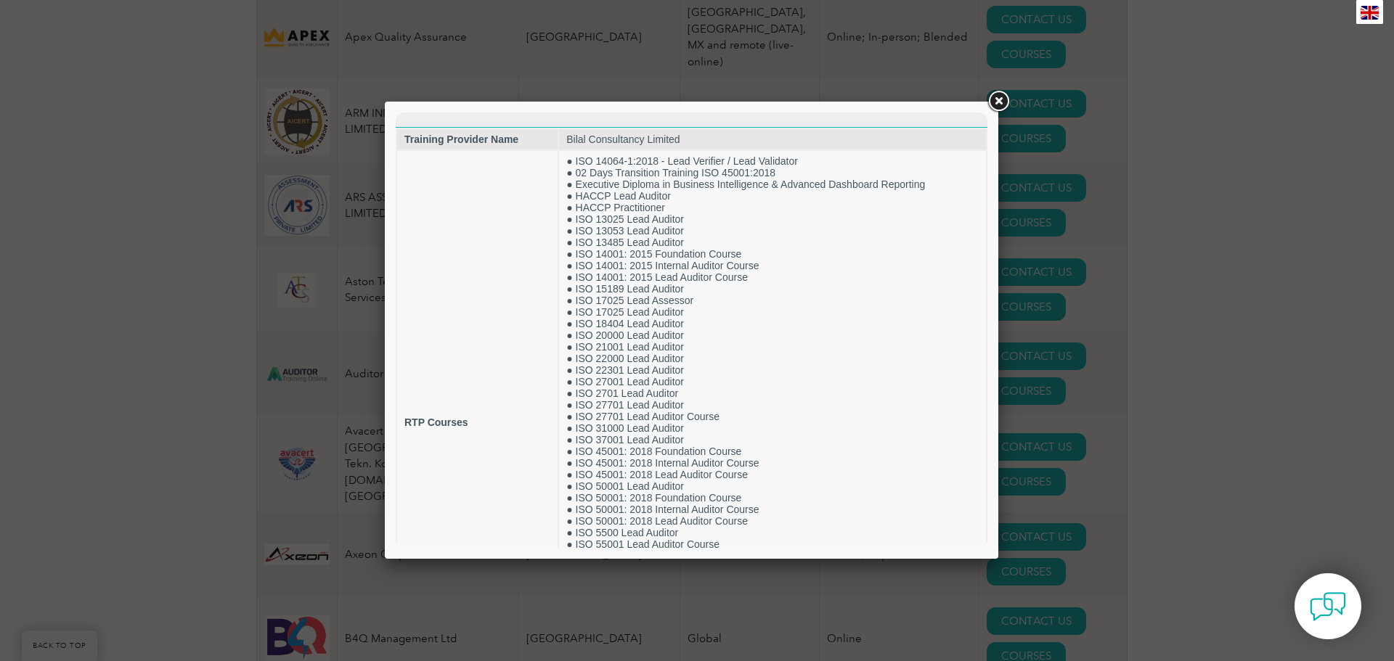
click at [994, 98] on link at bounding box center [998, 102] width 26 height 26
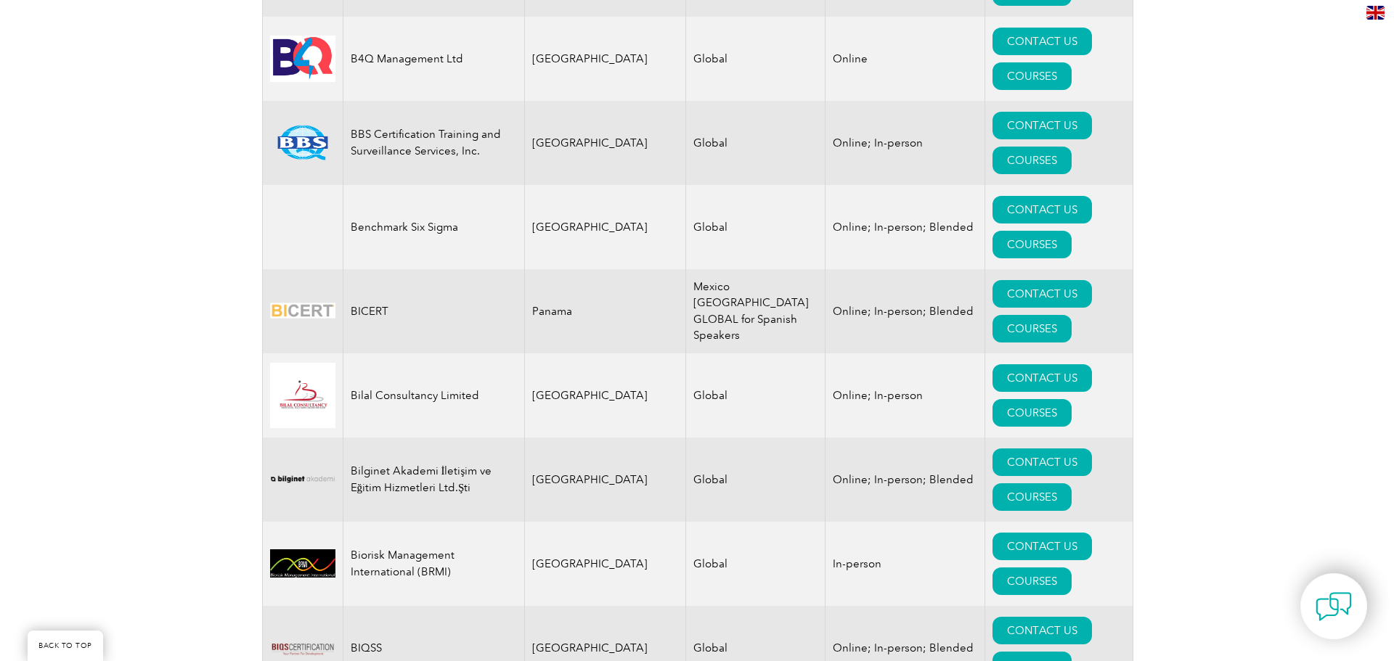
scroll to position [2541, 0]
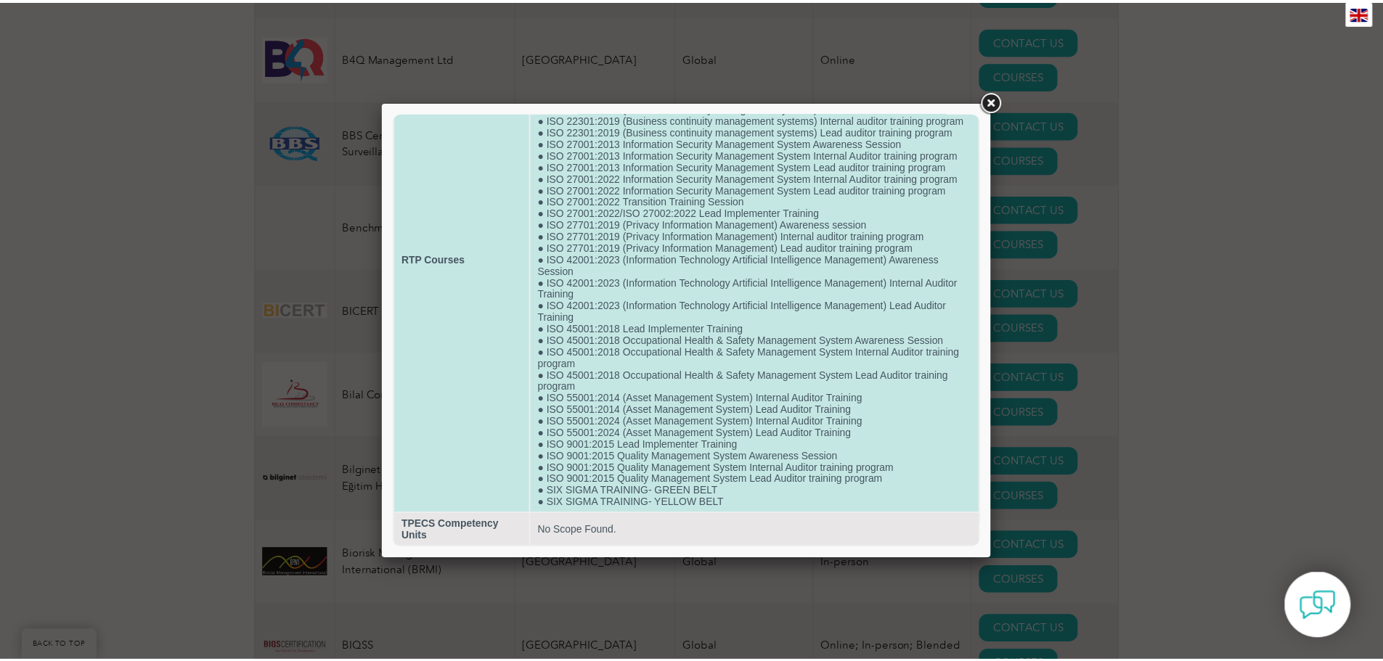
scroll to position [0, 0]
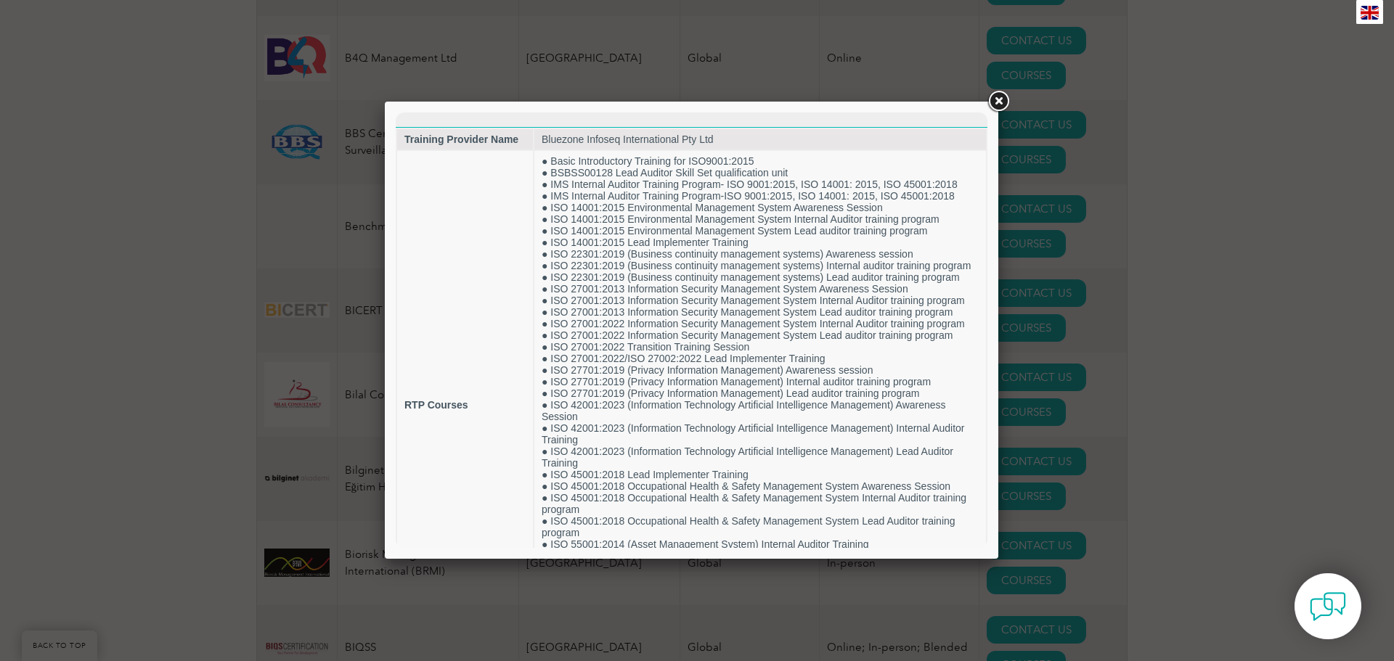
click at [1006, 105] on link at bounding box center [998, 102] width 26 height 26
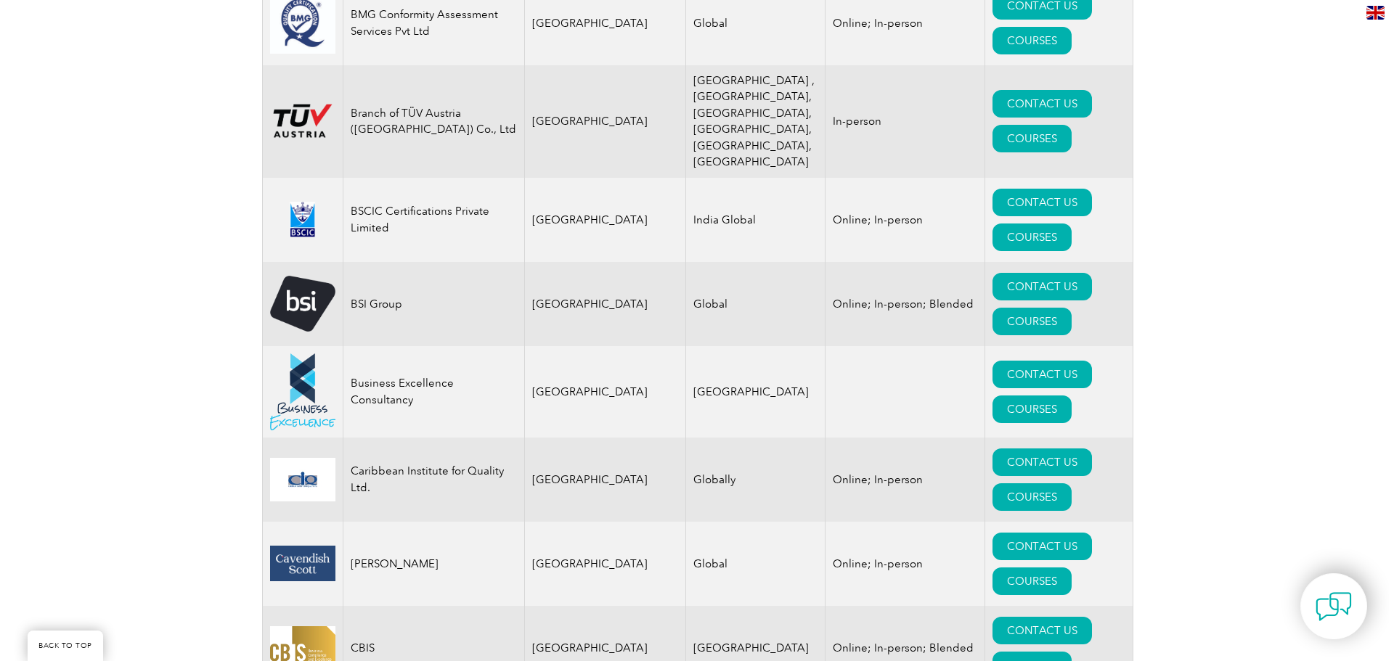
scroll to position [3703, 0]
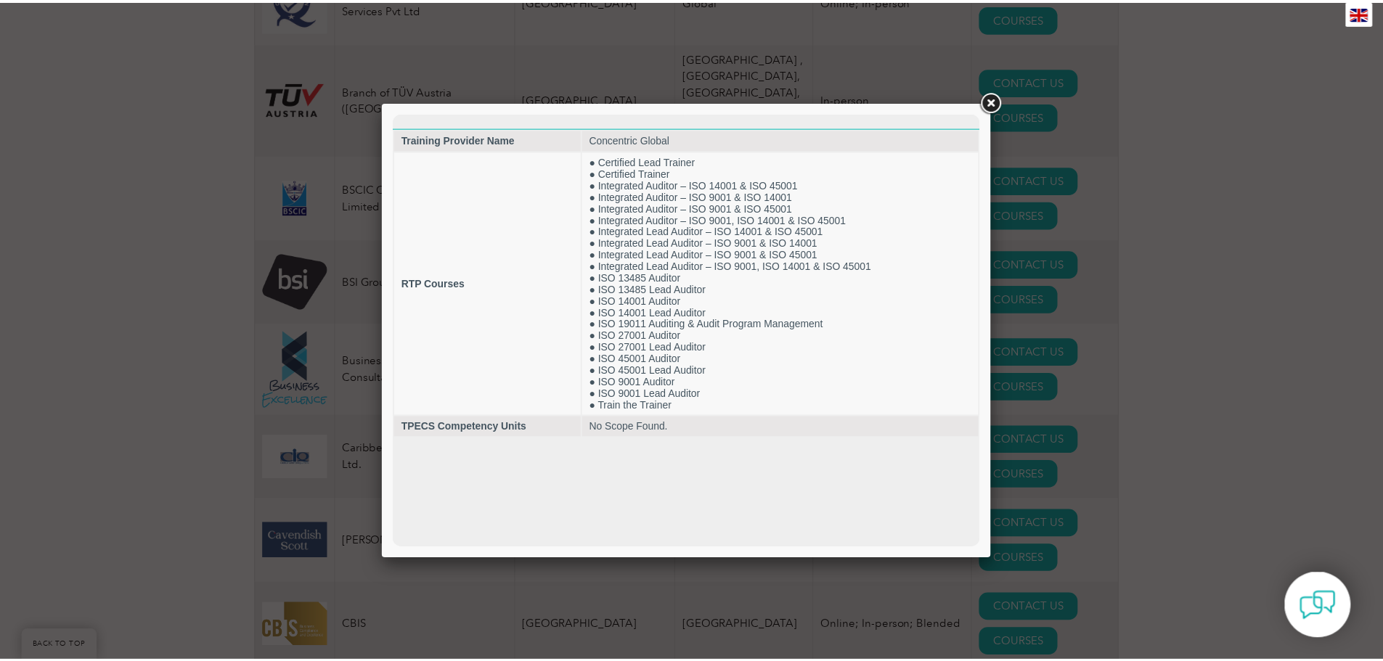
scroll to position [0, 0]
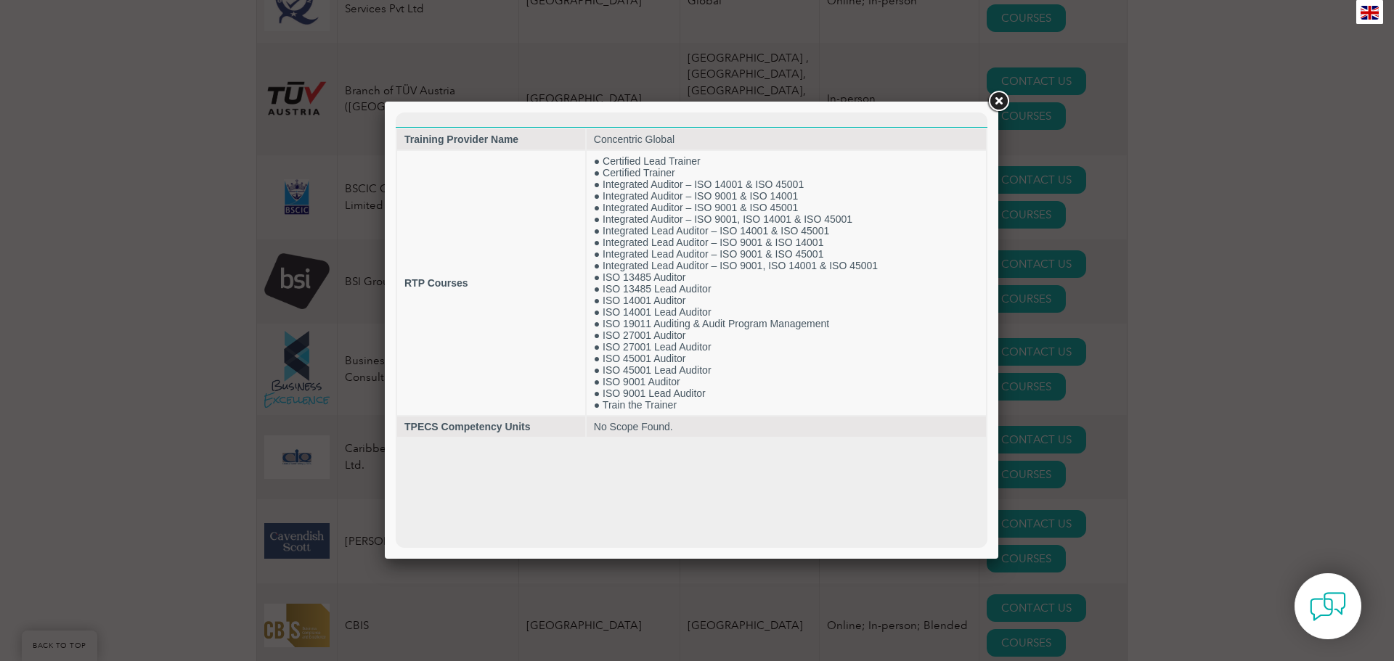
click at [998, 96] on link at bounding box center [998, 102] width 26 height 26
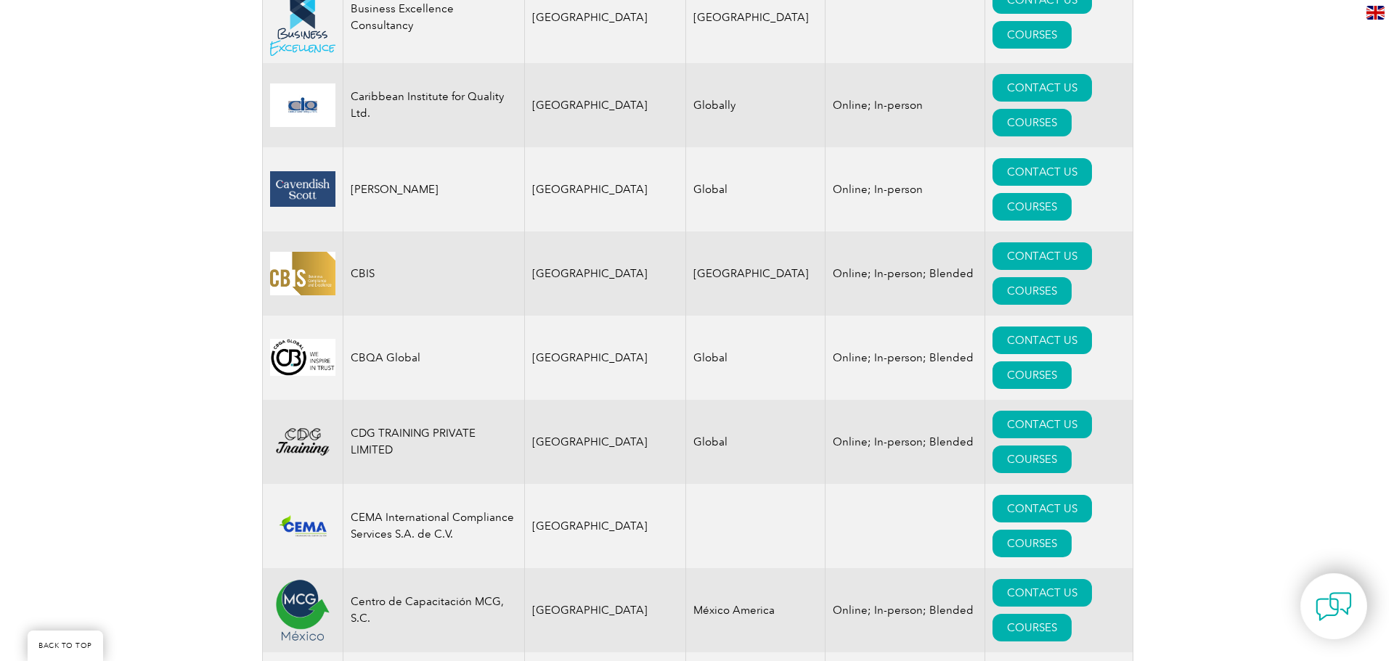
scroll to position [4066, 0]
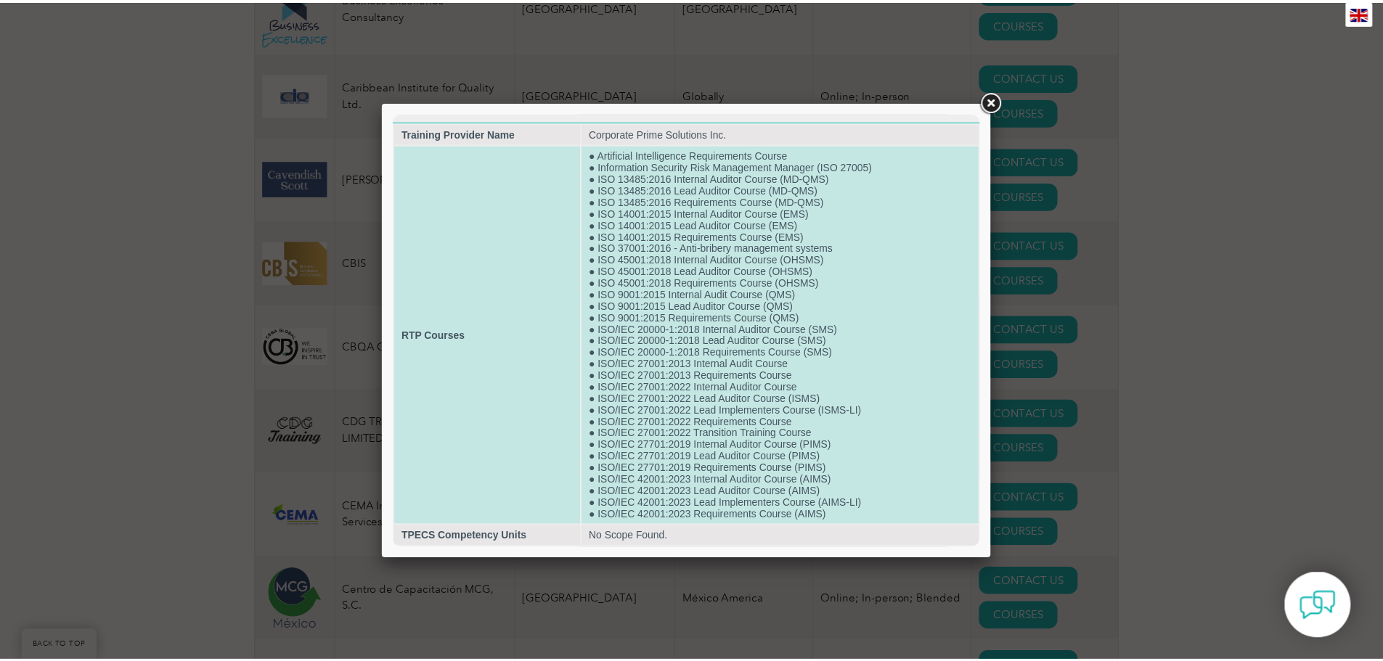
scroll to position [0, 0]
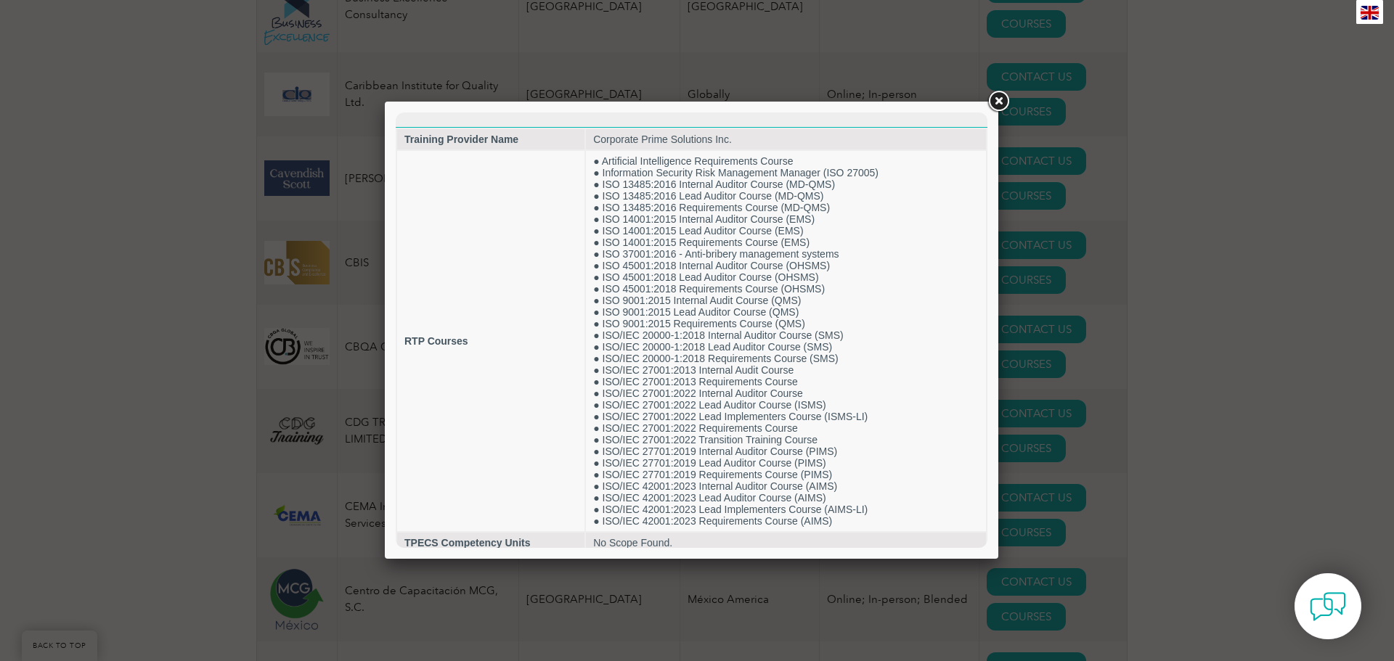
click at [1000, 105] on link at bounding box center [998, 102] width 26 height 26
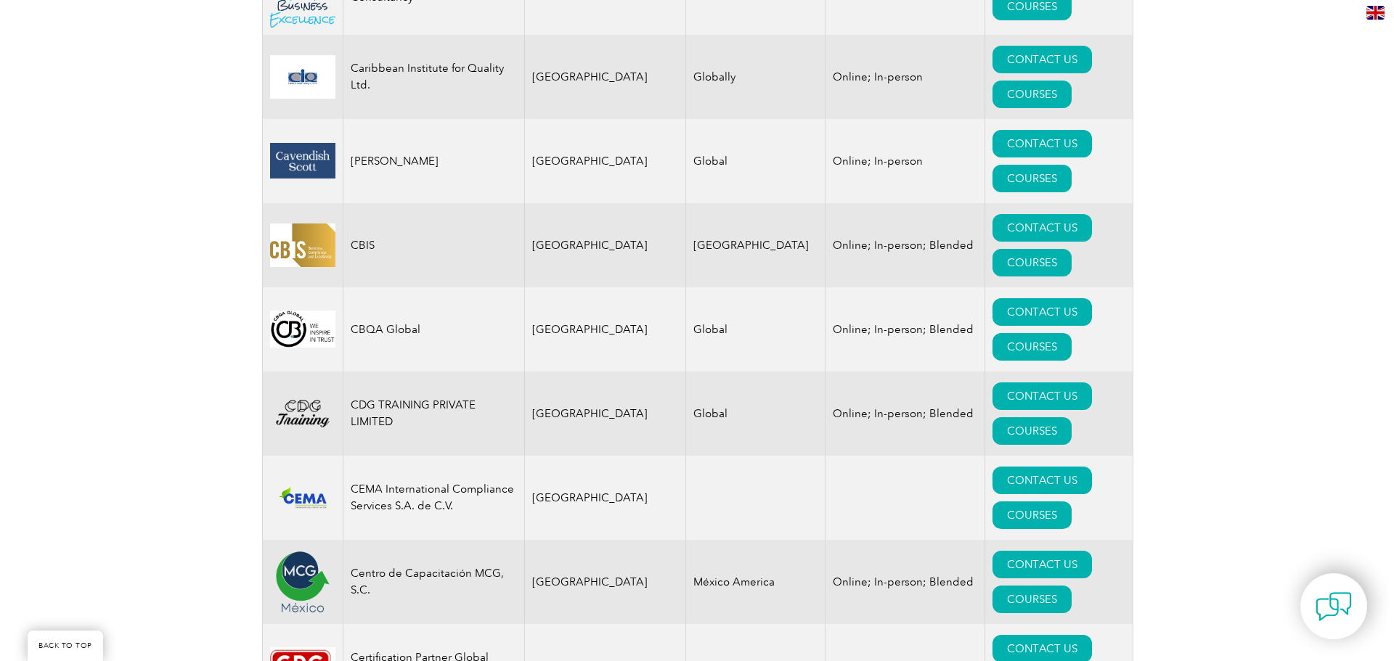
scroll to position [4138, 0]
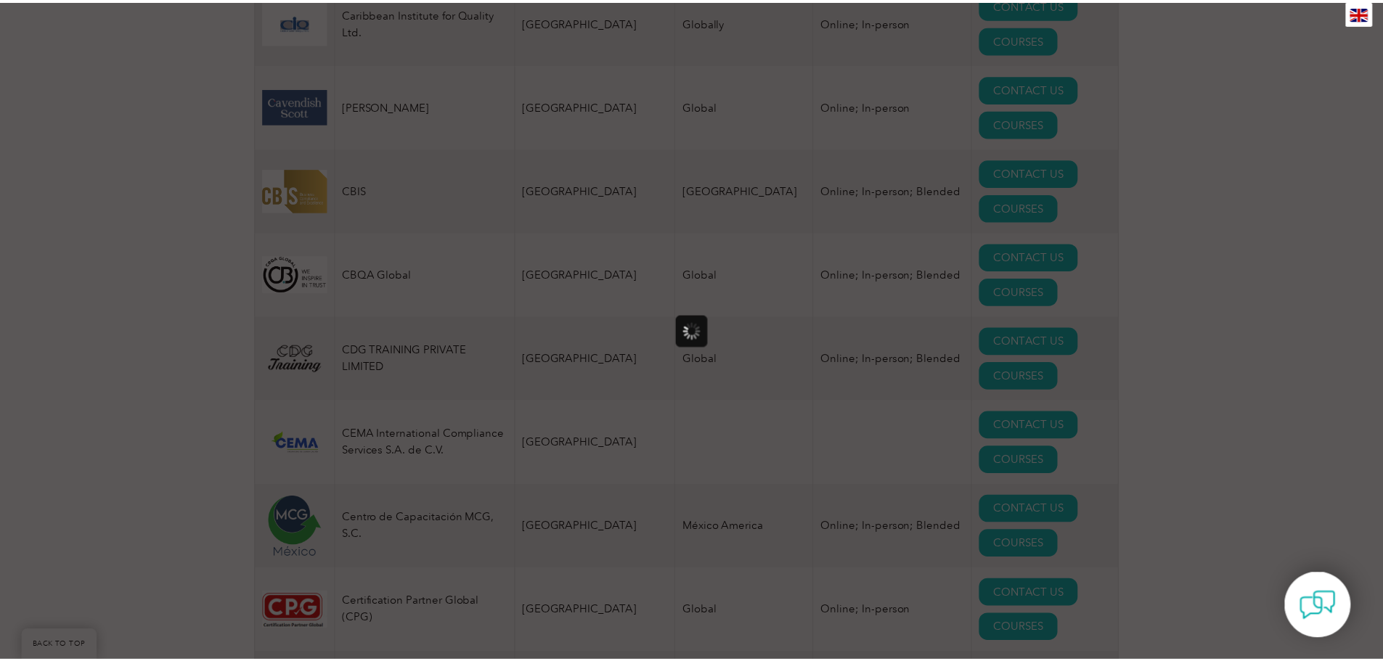
scroll to position [0, 0]
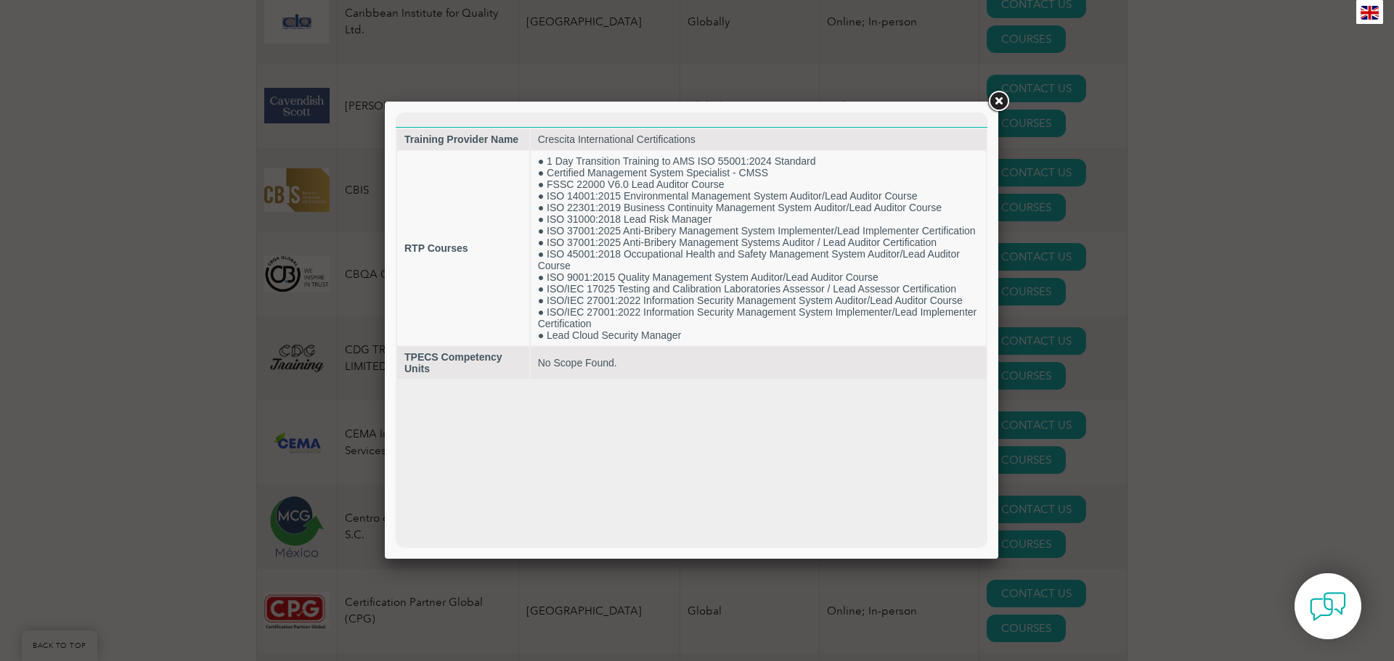
click at [996, 106] on link at bounding box center [998, 102] width 26 height 26
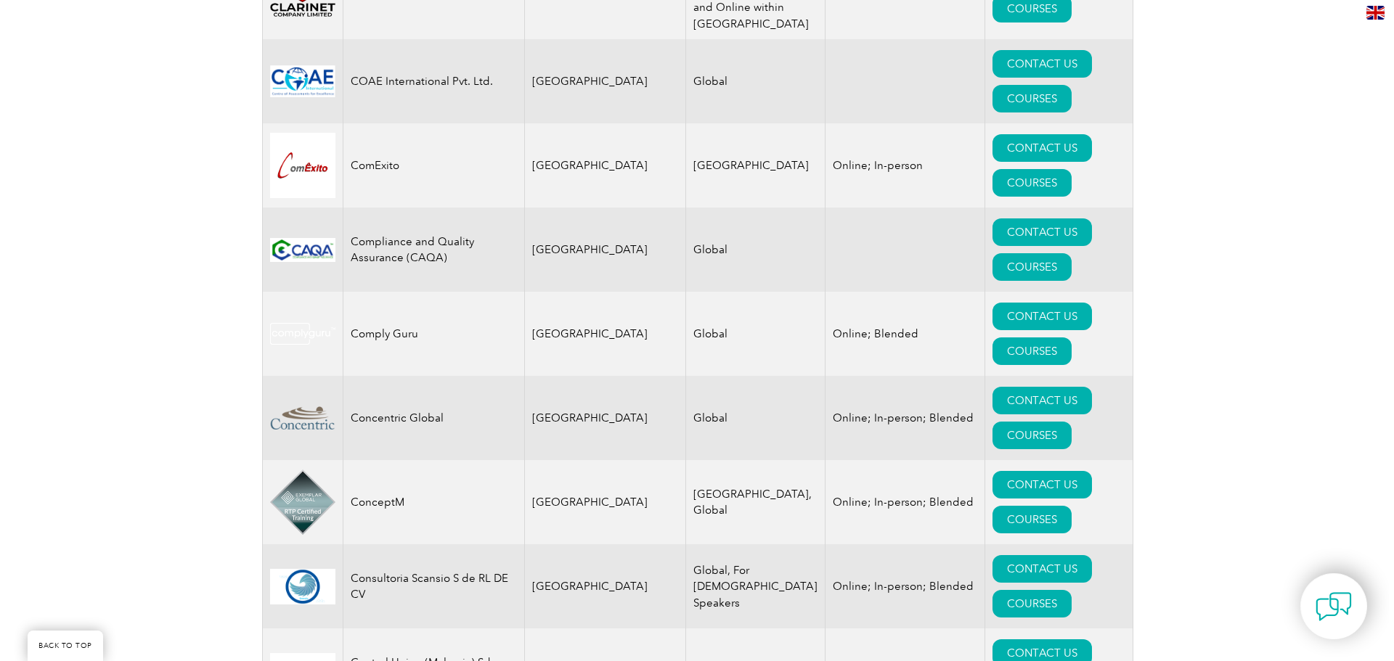
scroll to position [4937, 0]
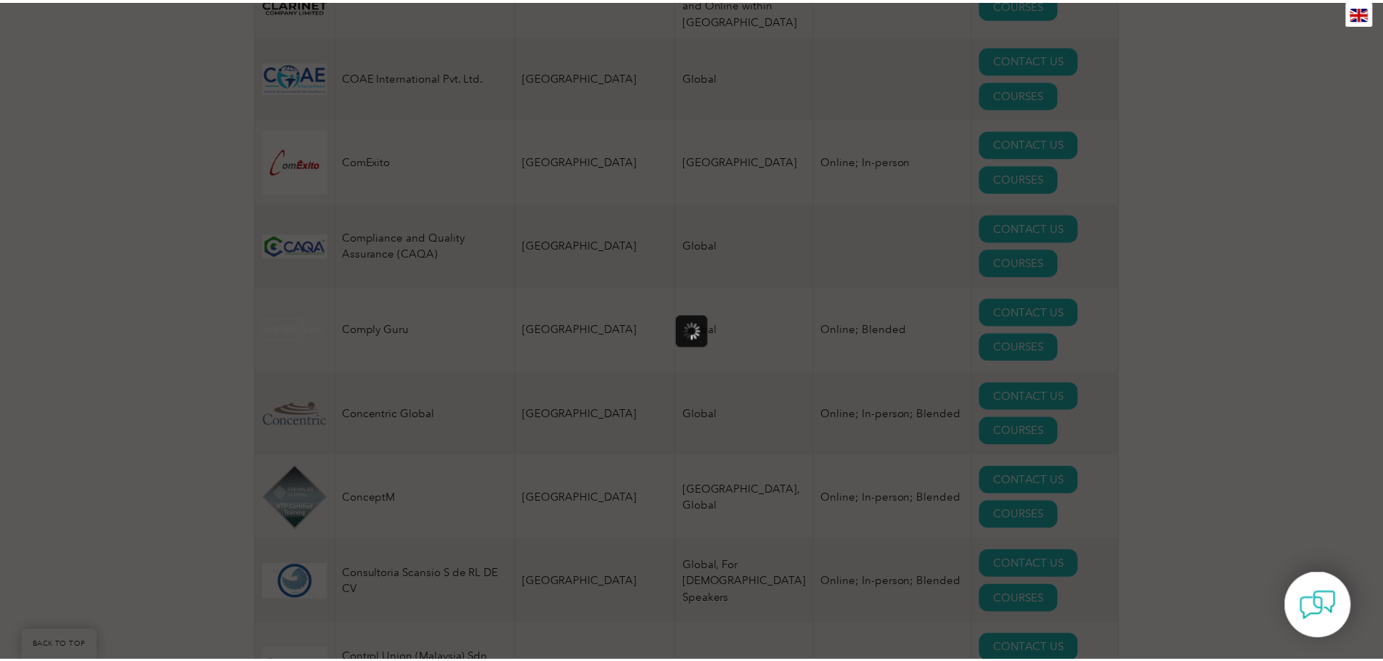
scroll to position [0, 0]
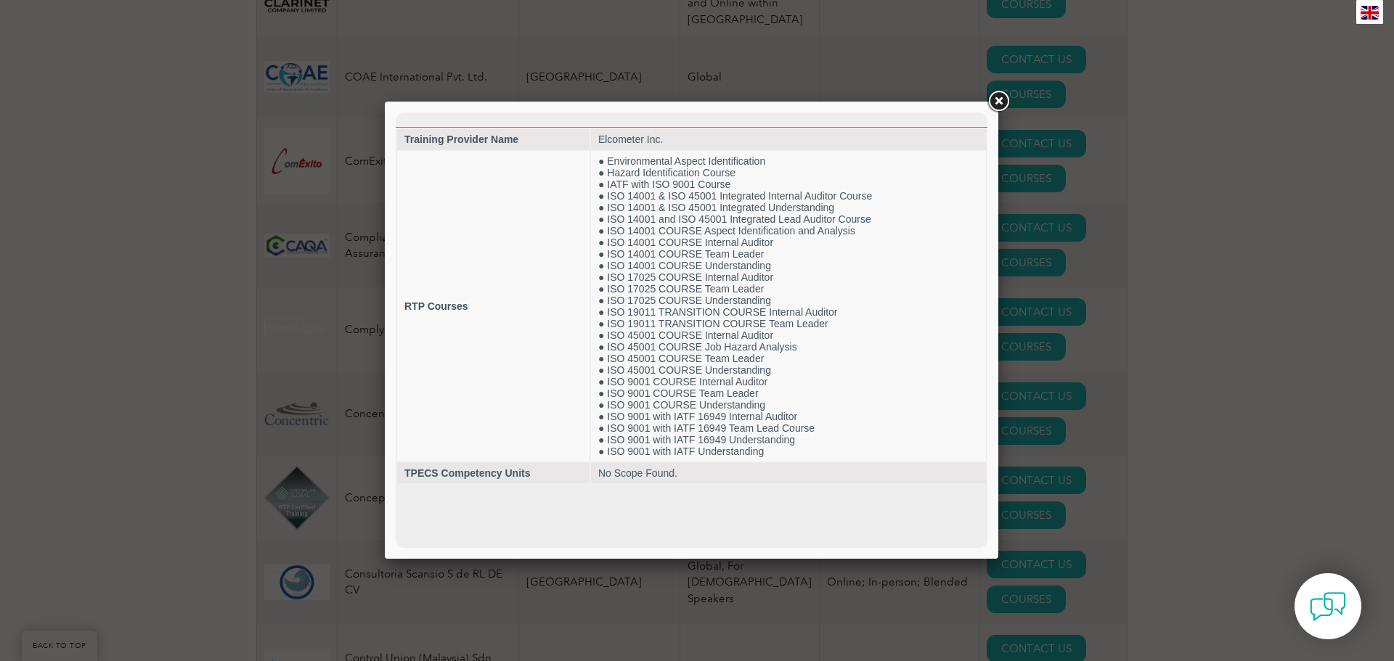
click at [996, 102] on link at bounding box center [998, 102] width 26 height 26
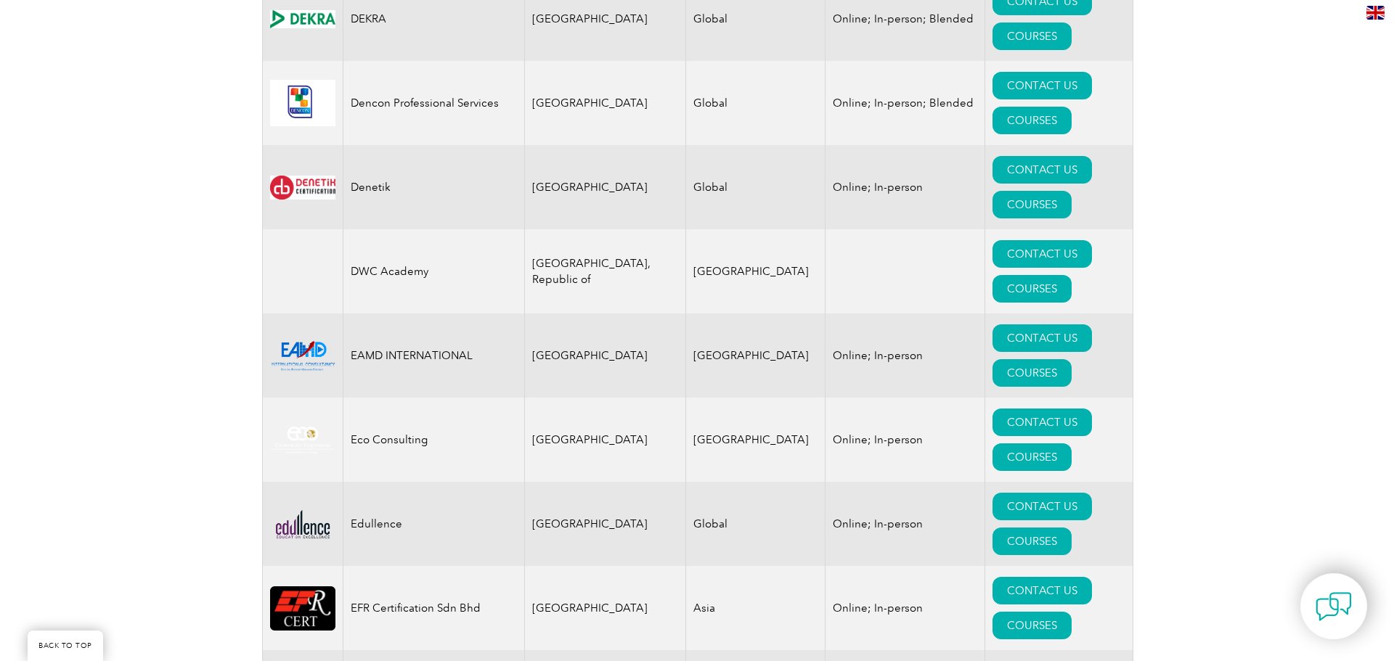
scroll to position [6534, 0]
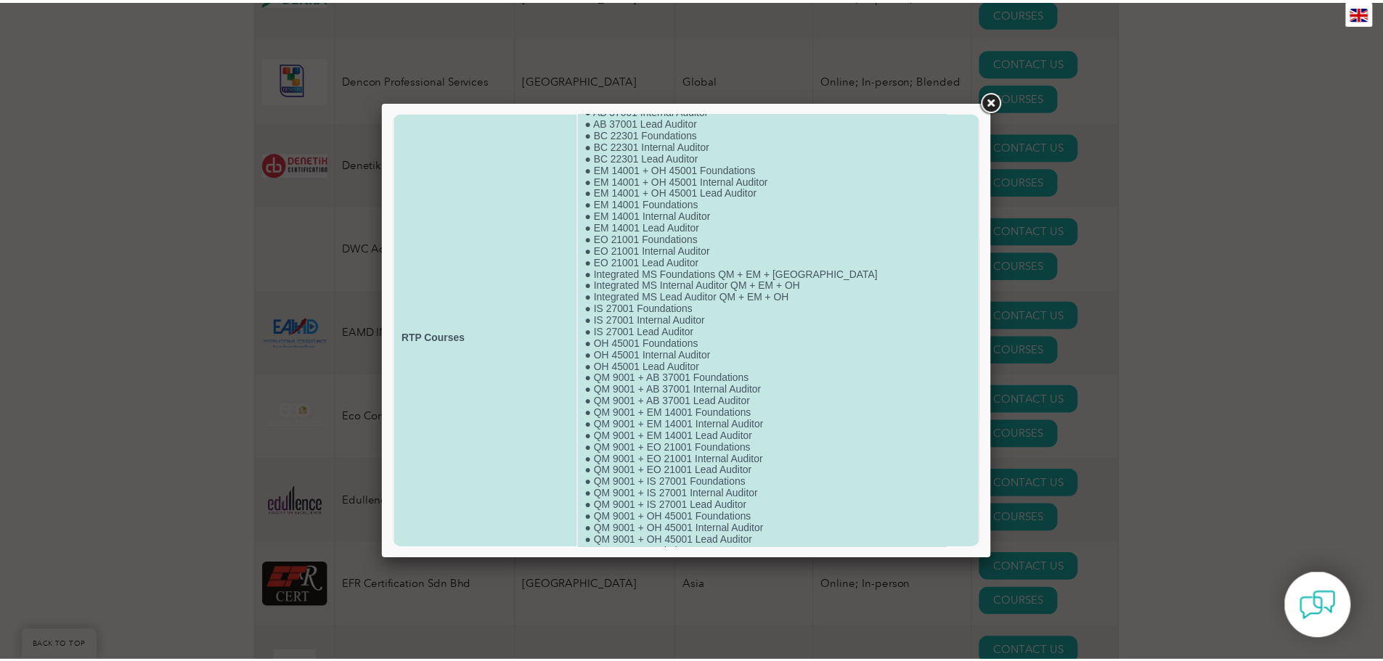
scroll to position [0, 0]
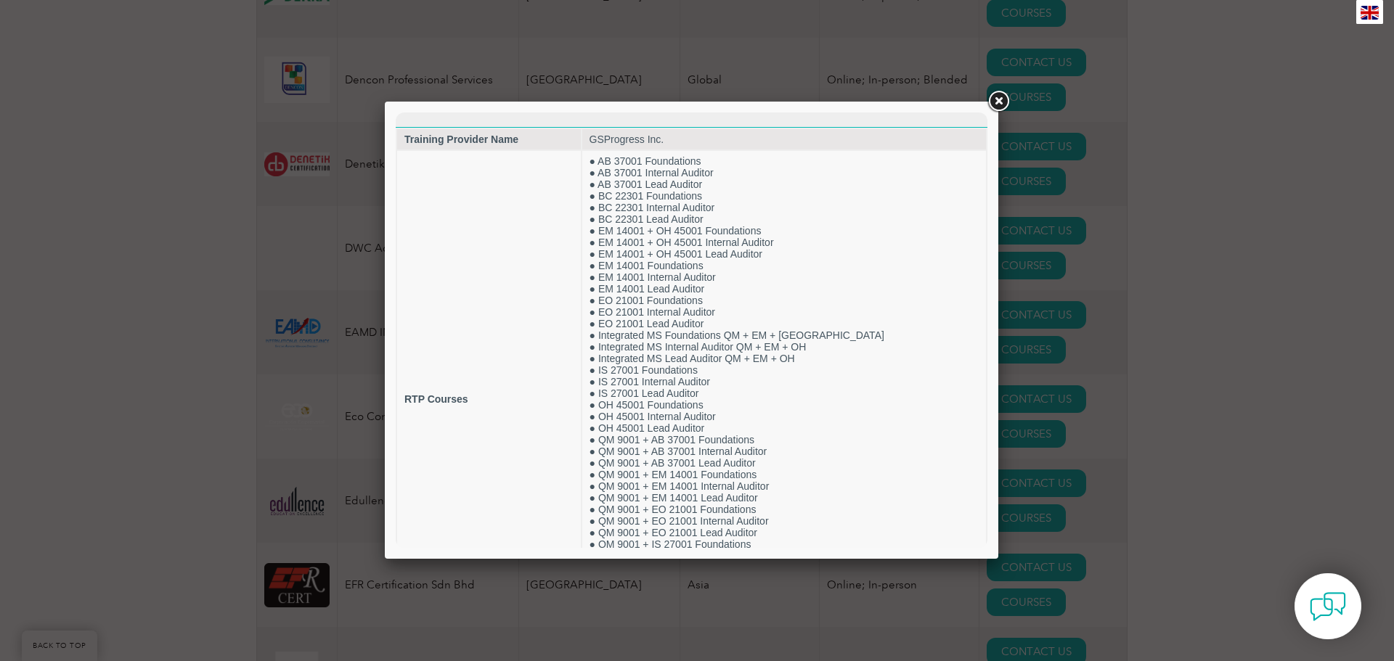
click at [994, 97] on link at bounding box center [998, 102] width 26 height 26
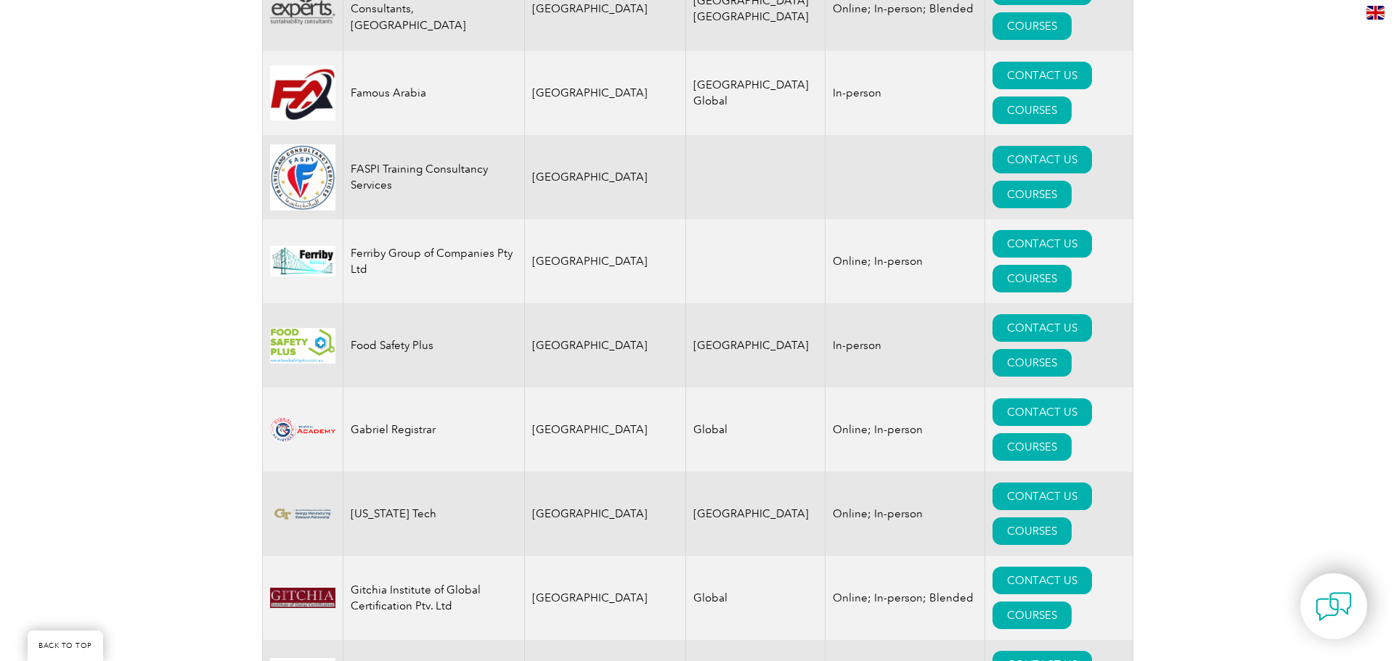
scroll to position [8059, 0]
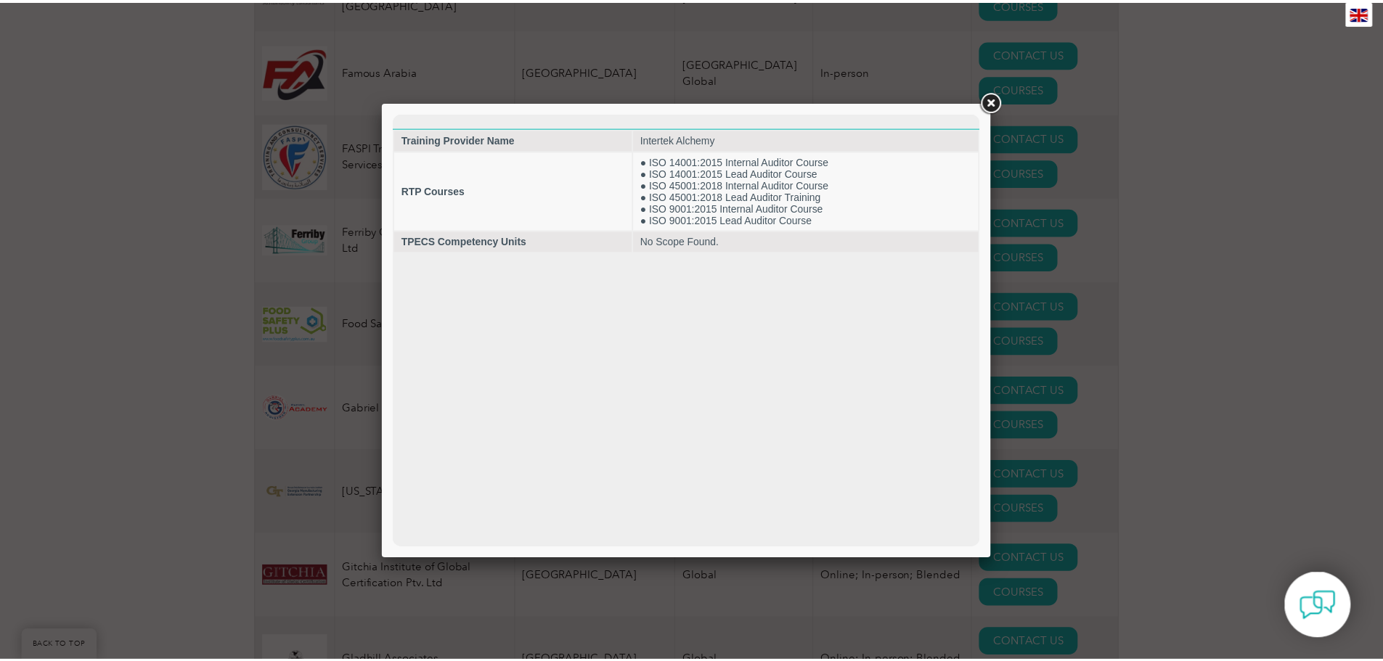
scroll to position [0, 0]
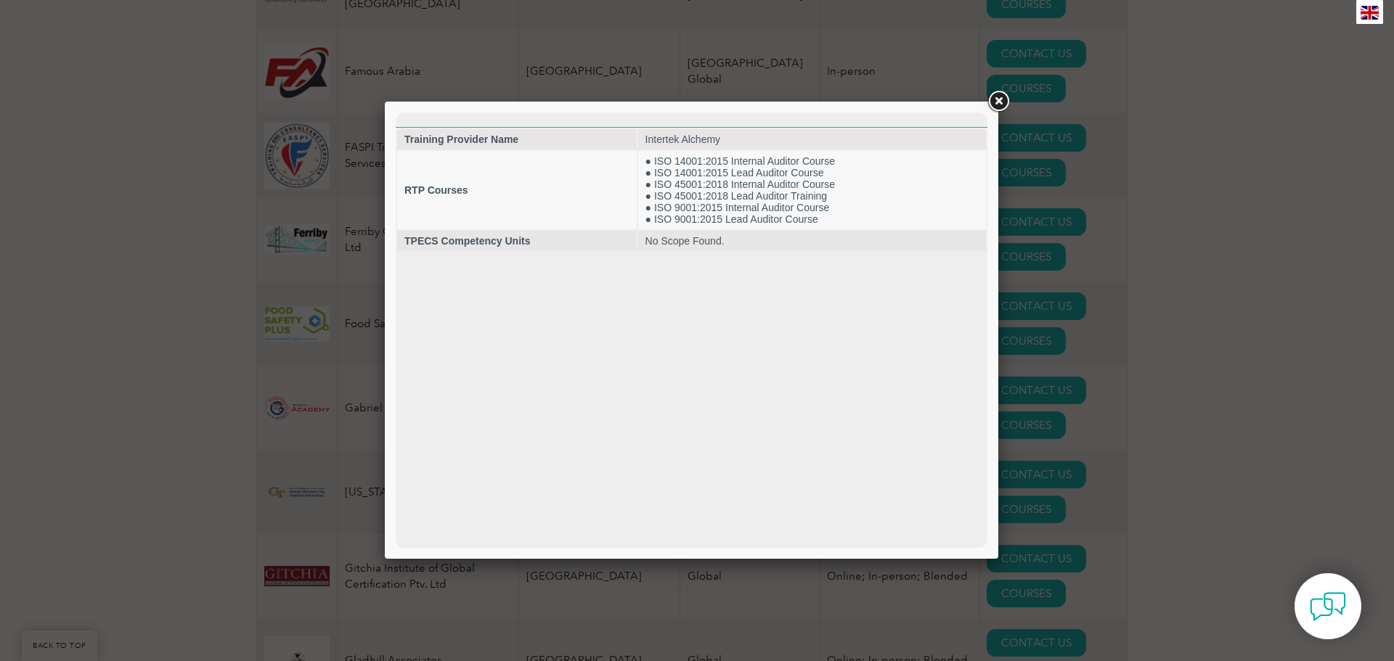
click at [1000, 101] on link at bounding box center [998, 102] width 26 height 26
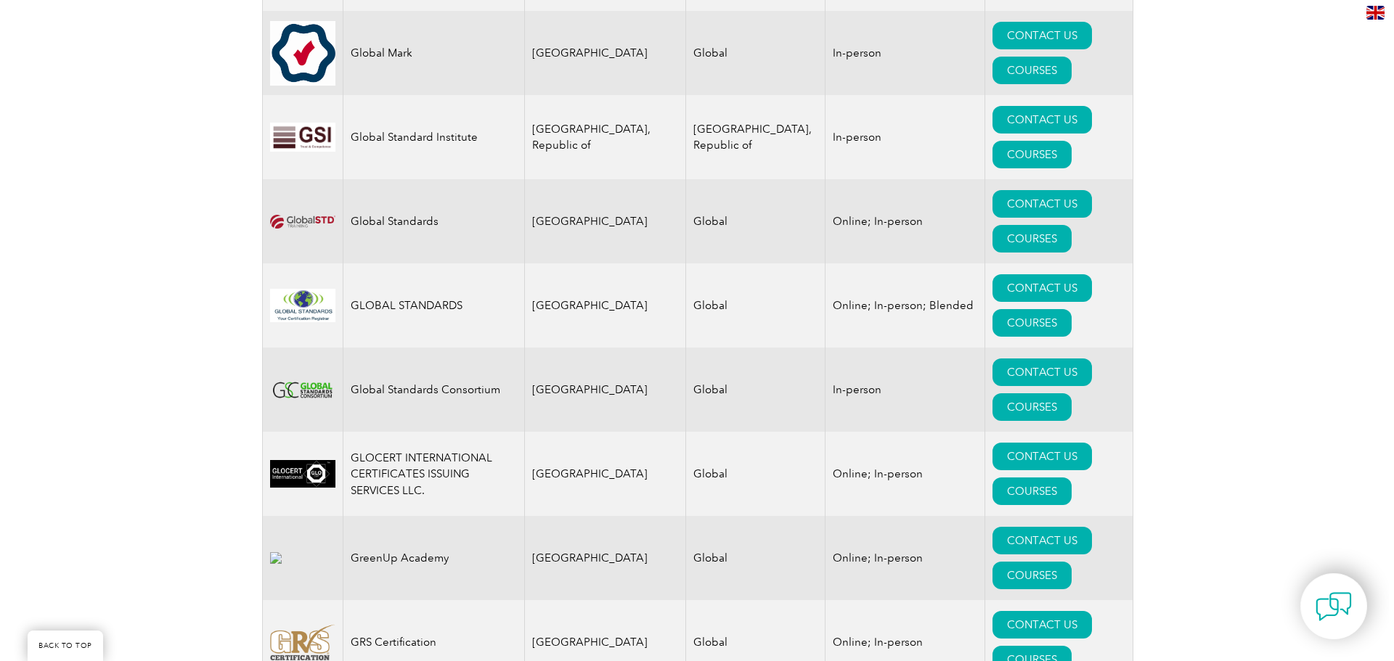
scroll to position [8858, 0]
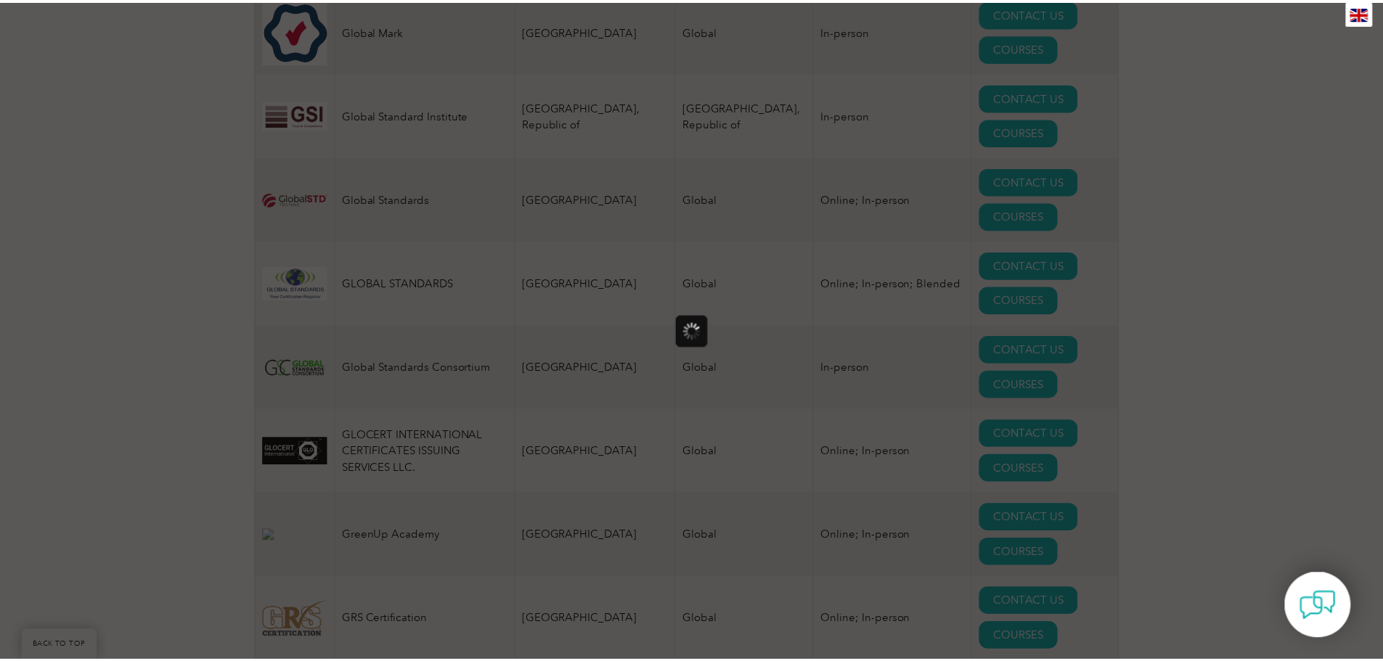
scroll to position [0, 0]
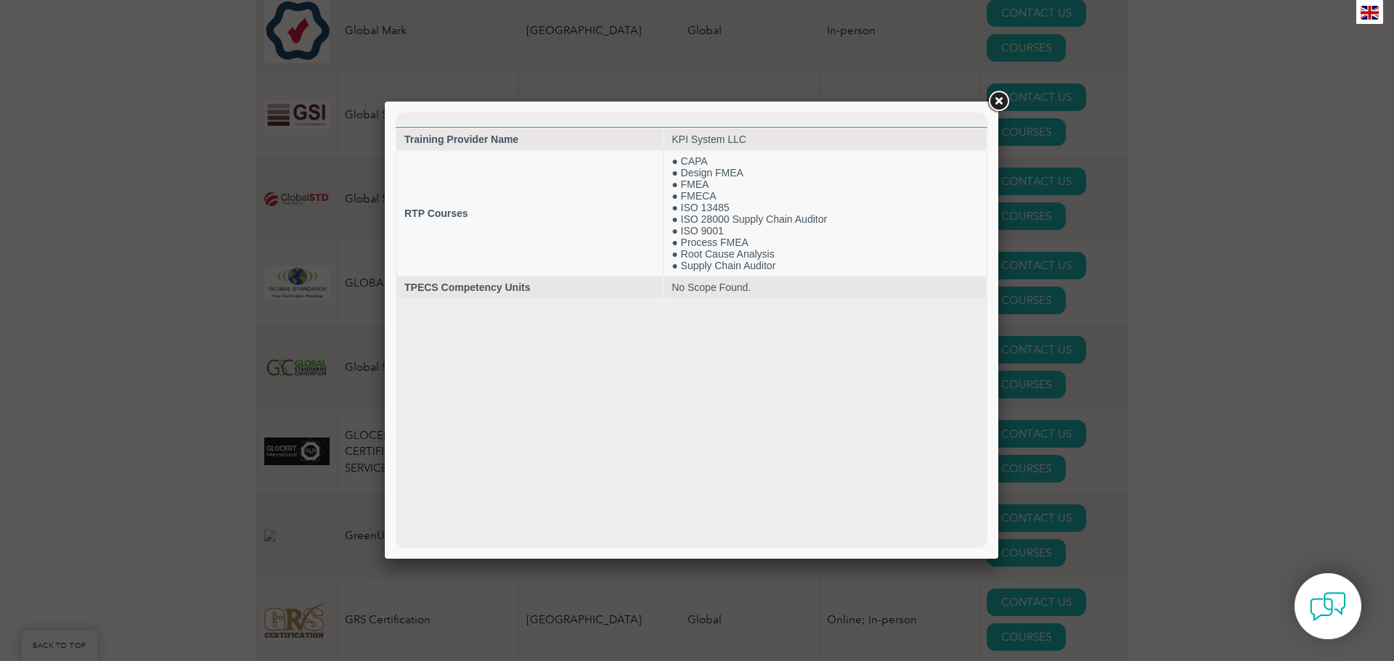
click at [995, 96] on link at bounding box center [998, 102] width 26 height 26
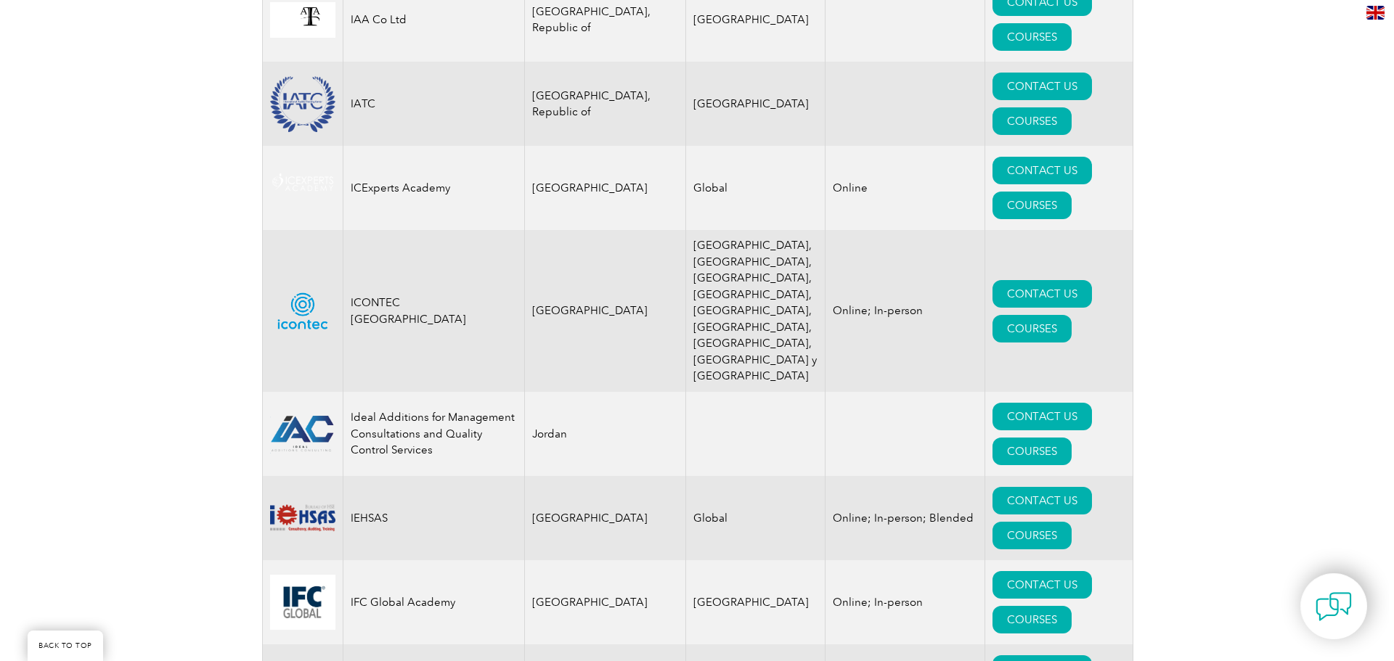
scroll to position [9802, 0]
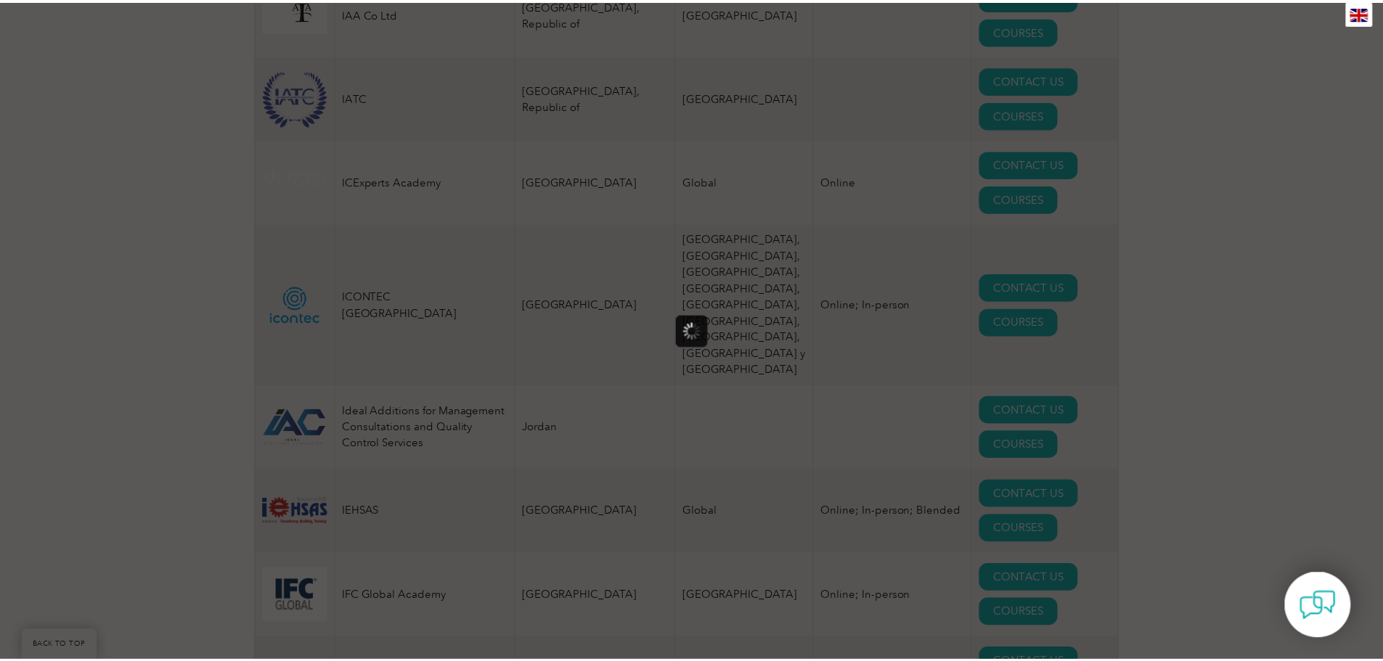
scroll to position [0, 0]
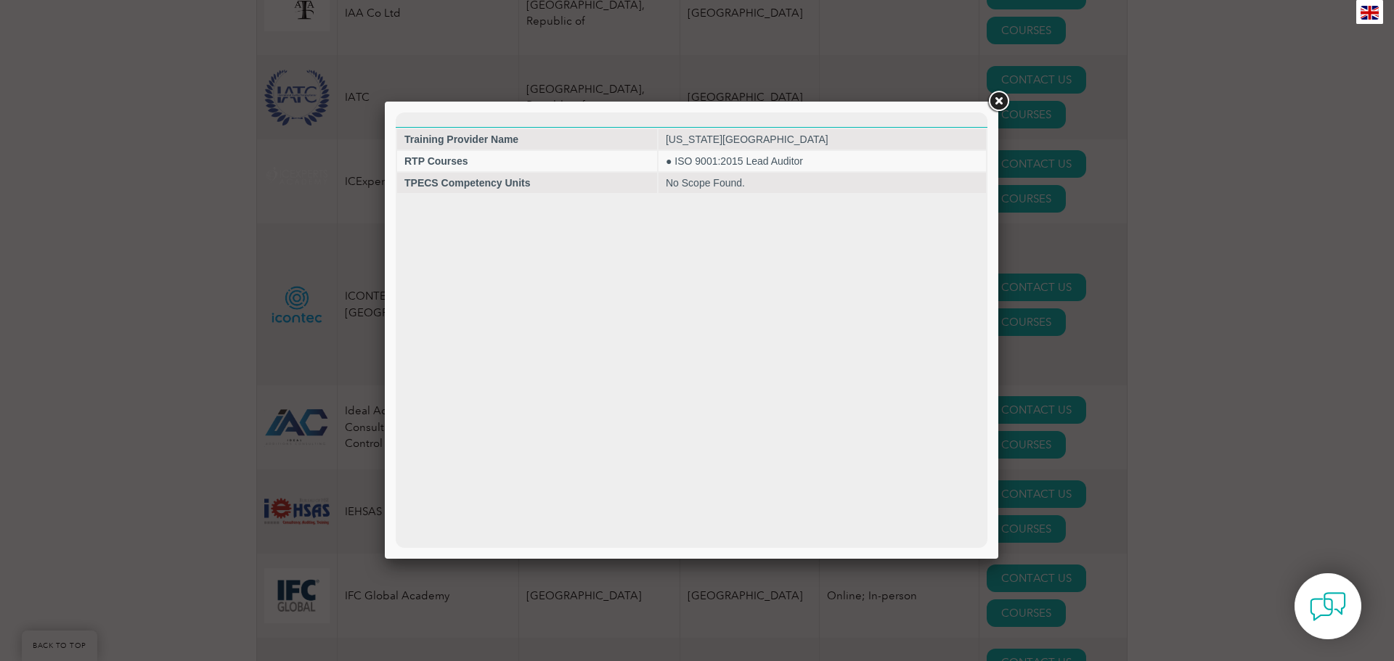
click at [999, 101] on link at bounding box center [998, 102] width 26 height 26
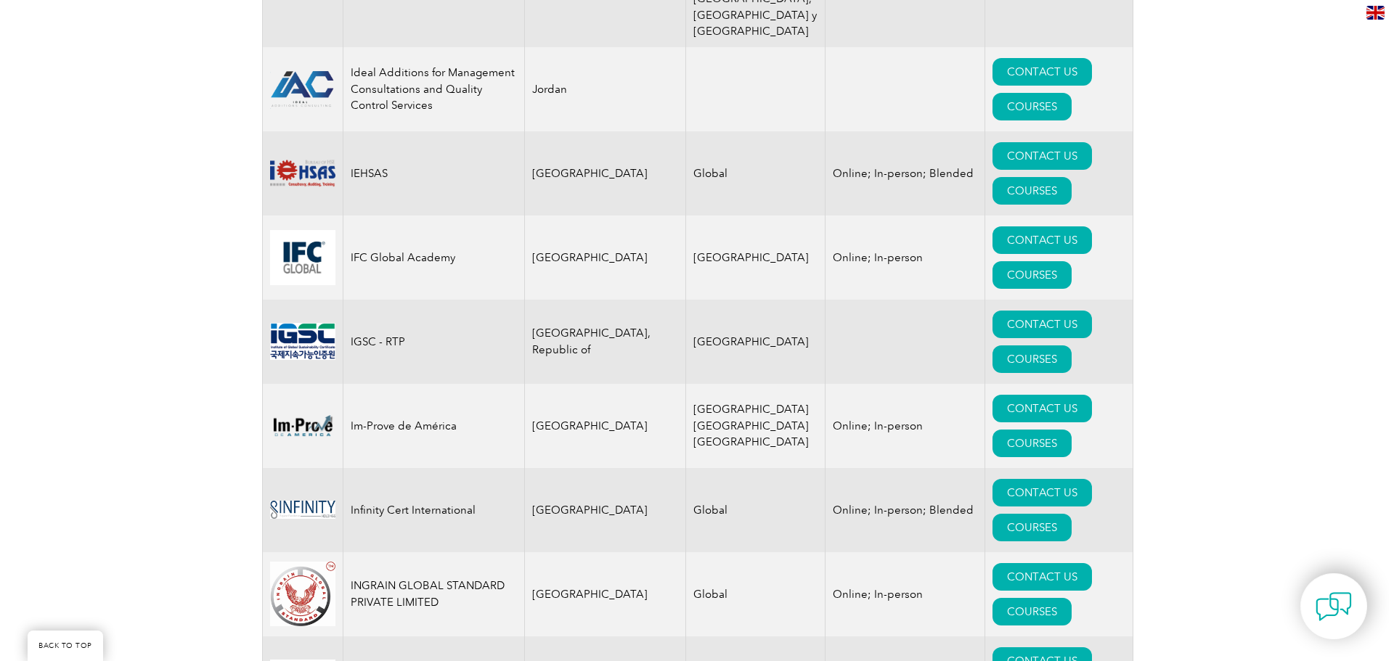
scroll to position [10165, 0]
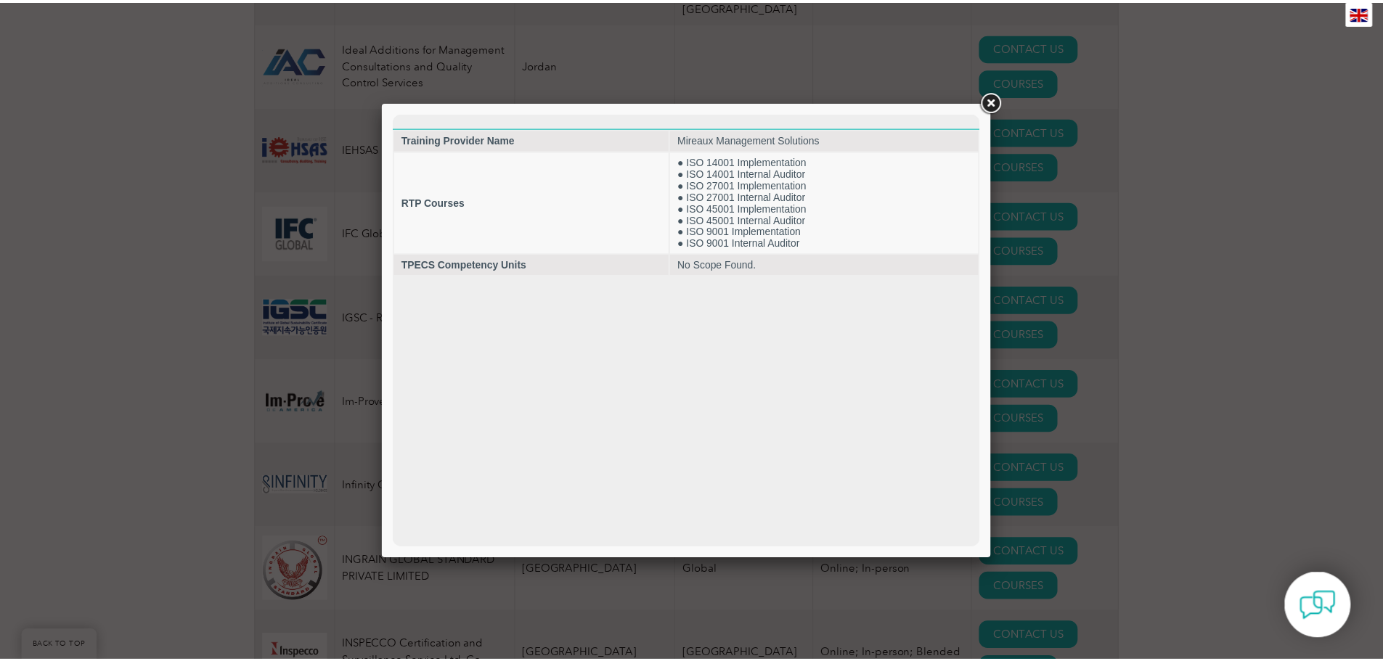
scroll to position [0, 0]
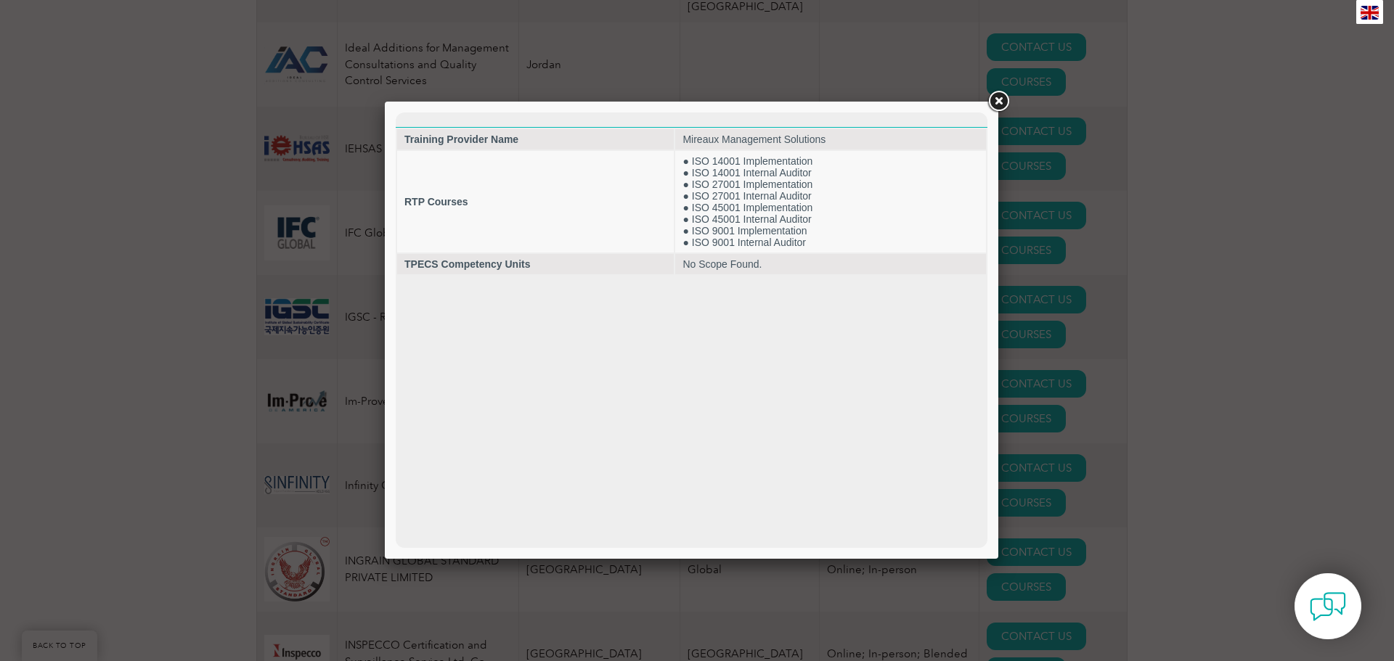
click at [1003, 104] on link at bounding box center [998, 102] width 26 height 26
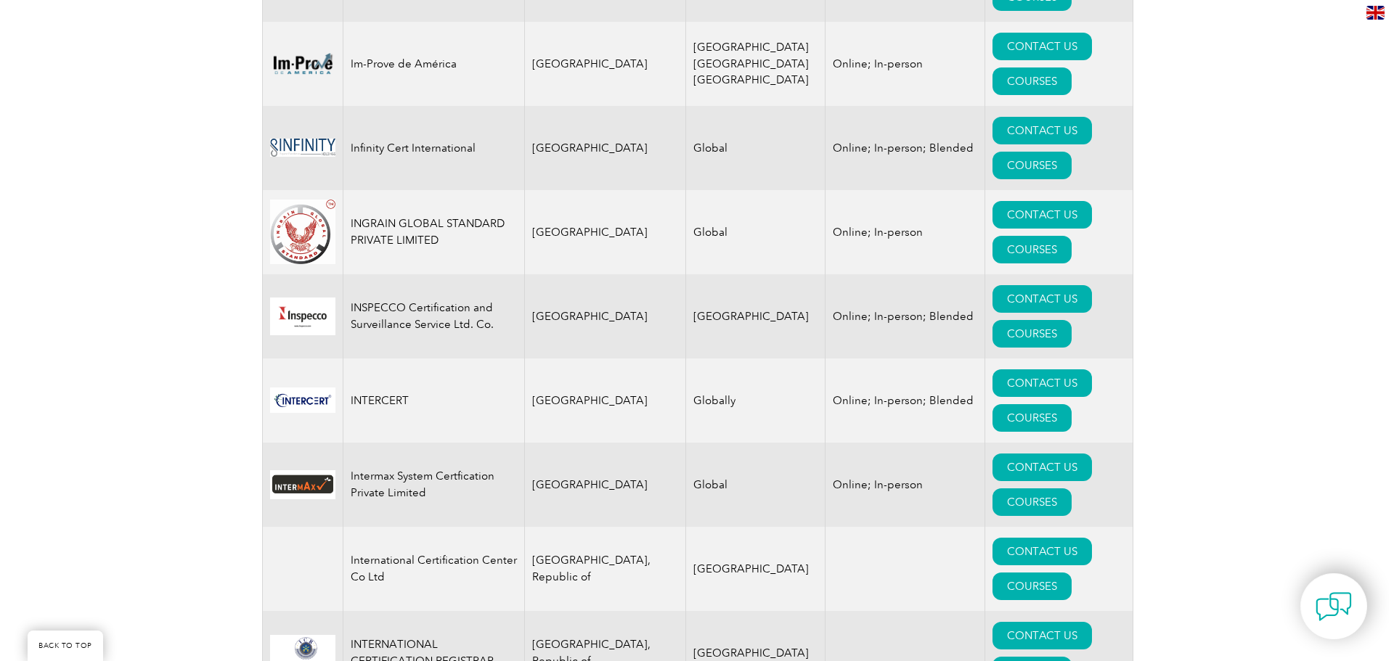
scroll to position [10528, 0]
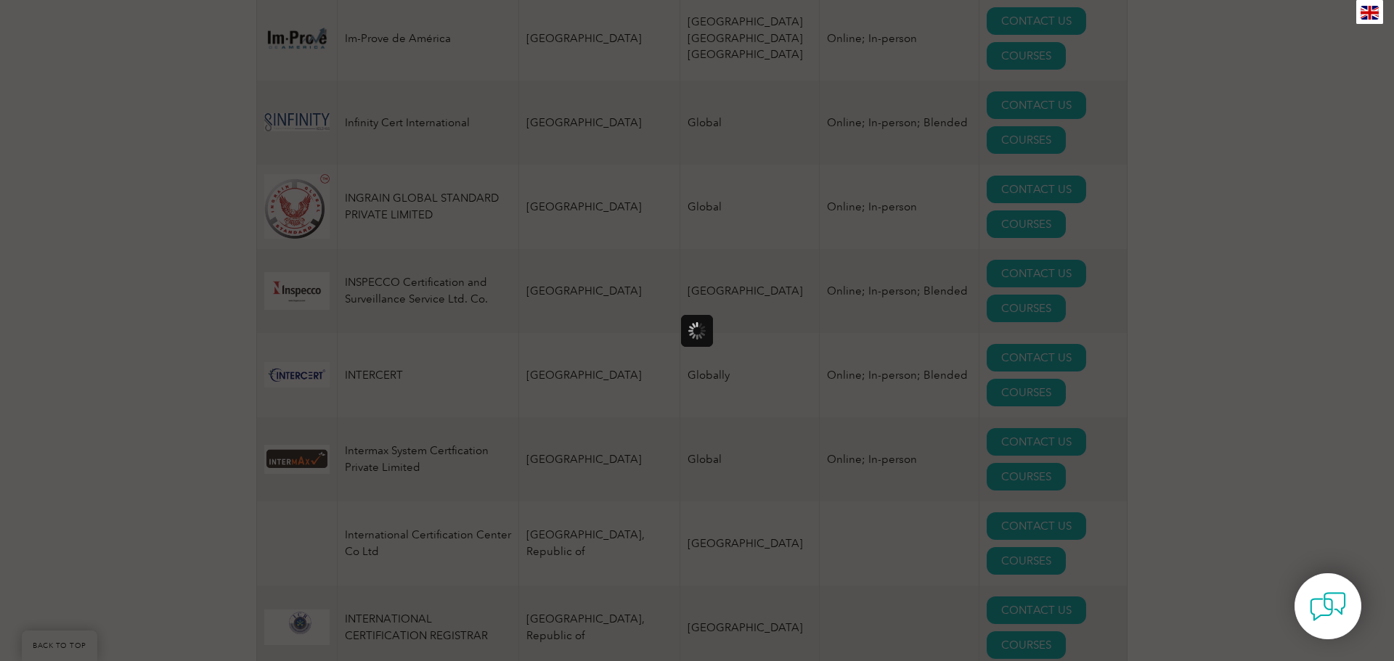
scroll to position [0, 0]
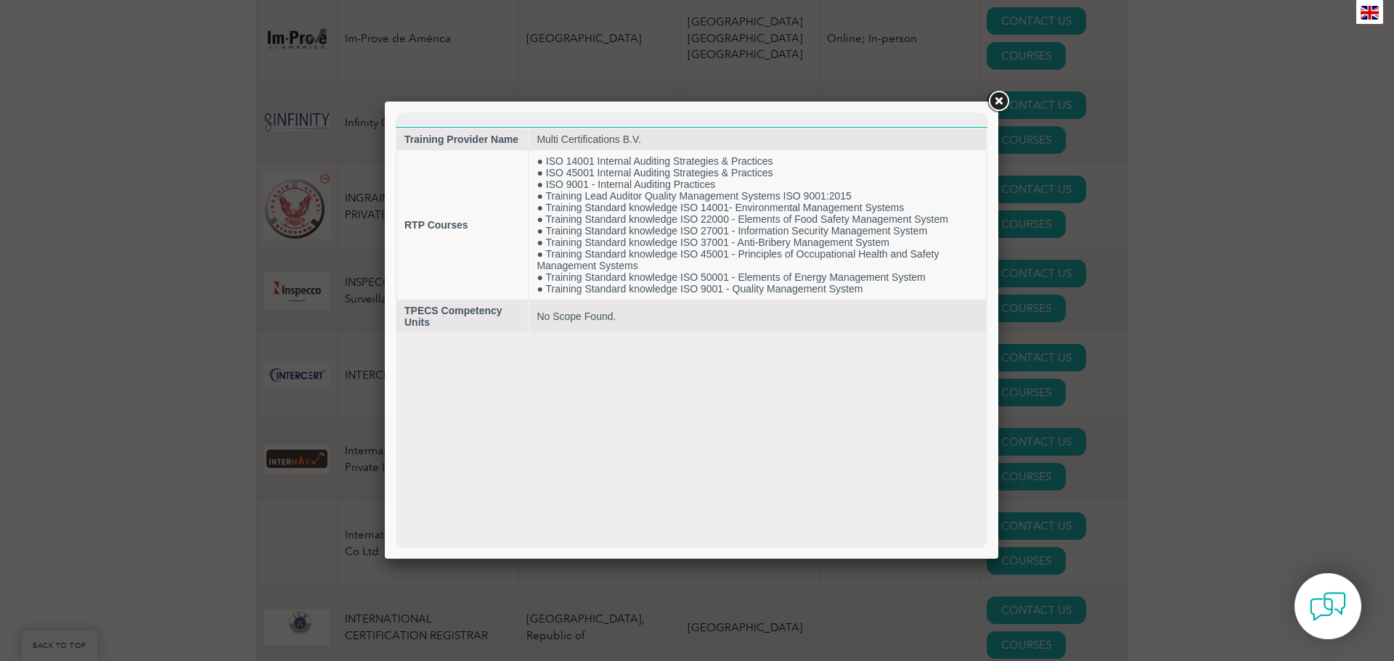
click at [994, 99] on link at bounding box center [998, 102] width 26 height 26
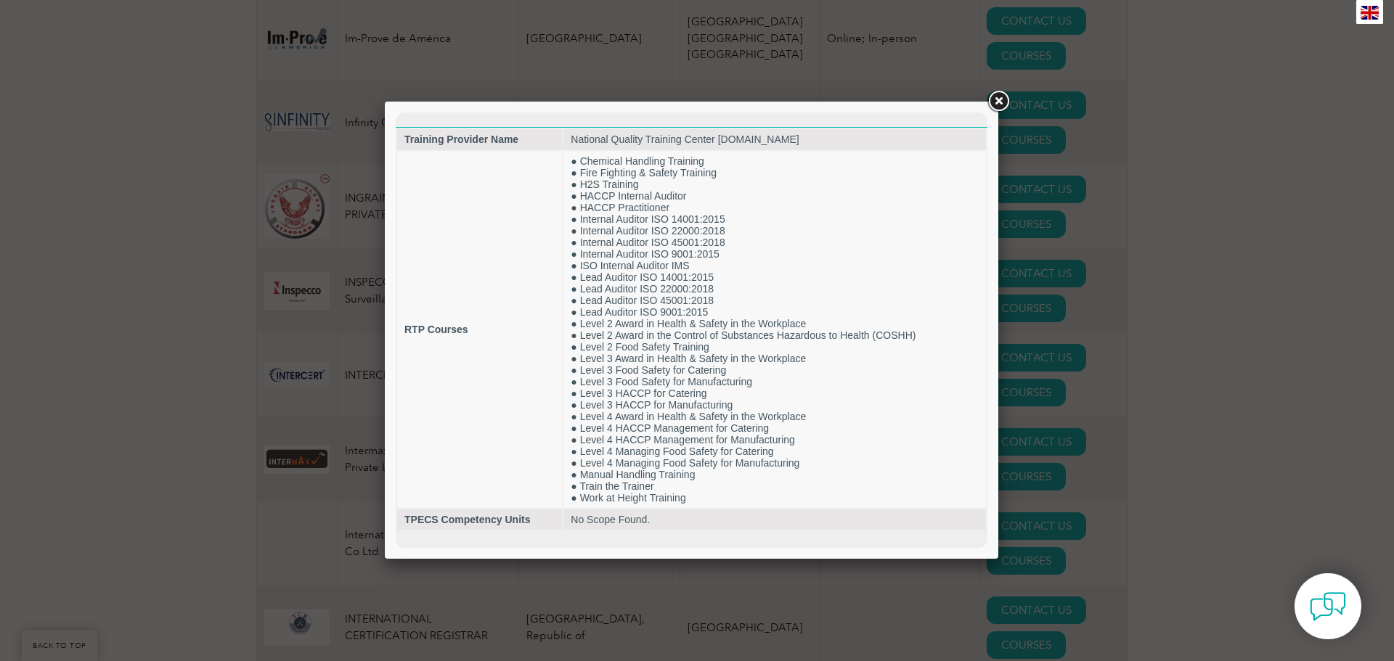
click at [997, 100] on link at bounding box center [998, 102] width 26 height 26
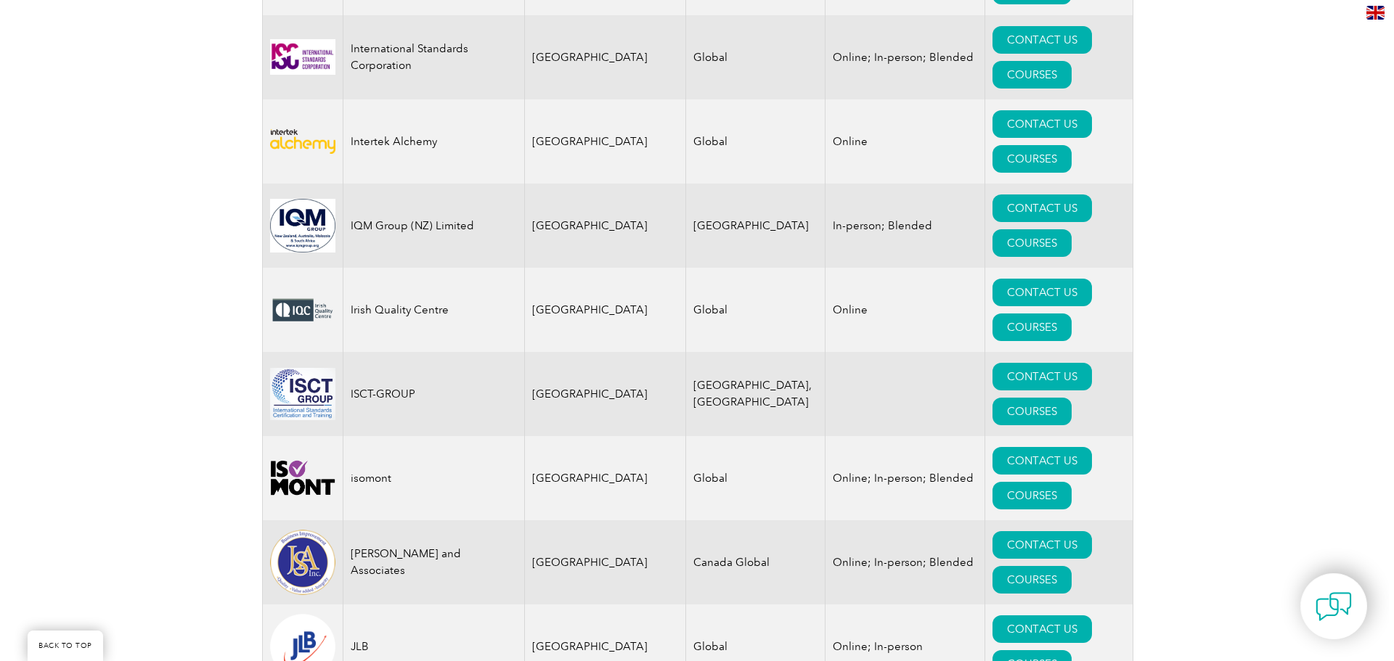
scroll to position [11617, 0]
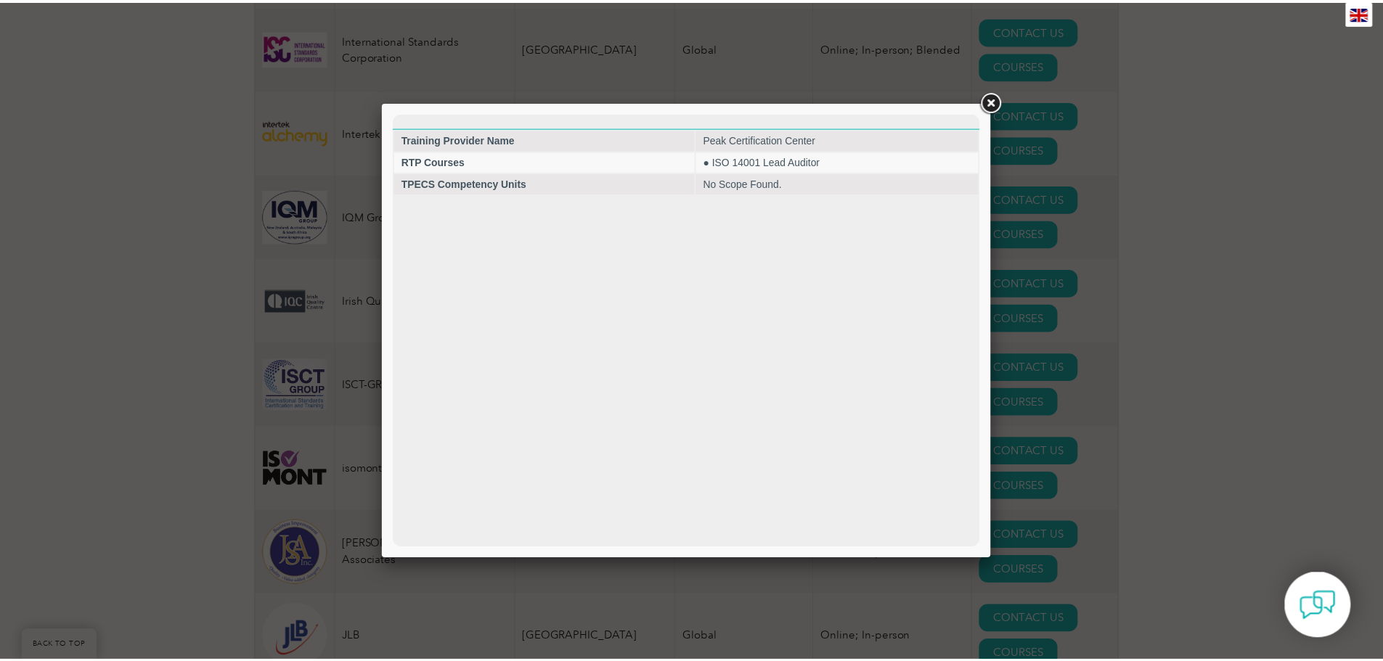
scroll to position [0, 0]
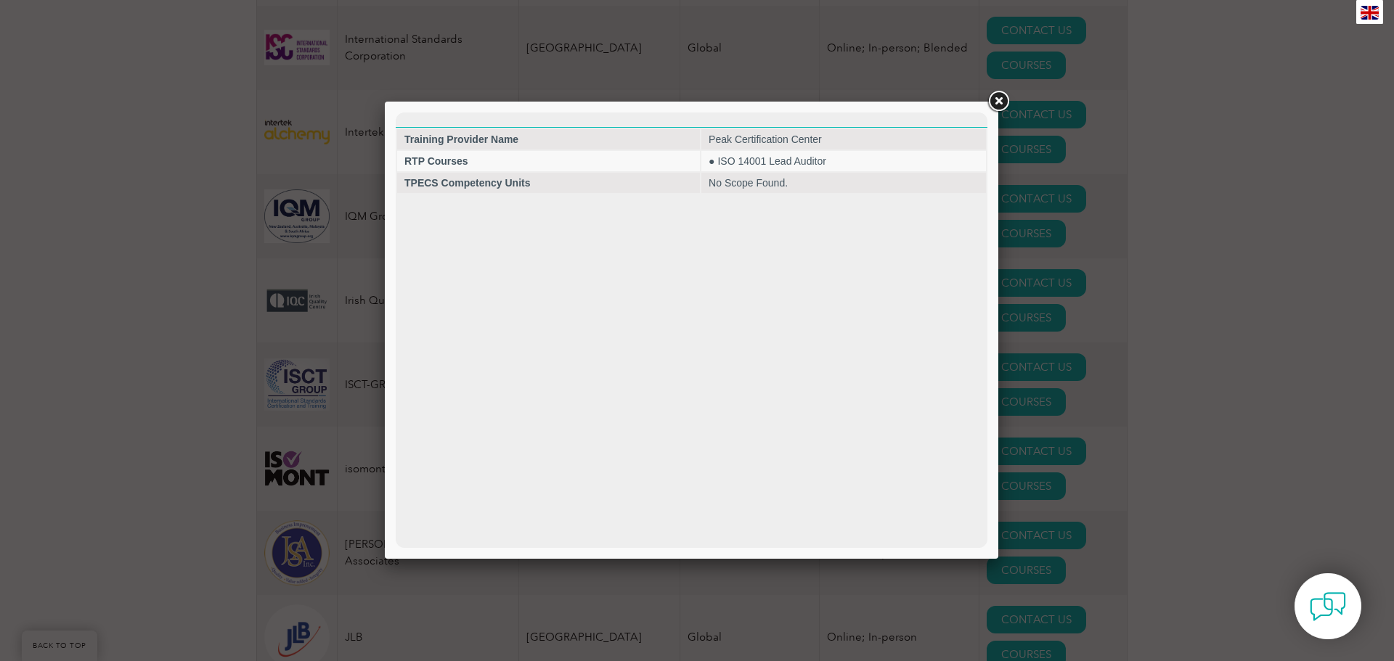
click at [994, 100] on link at bounding box center [998, 102] width 26 height 26
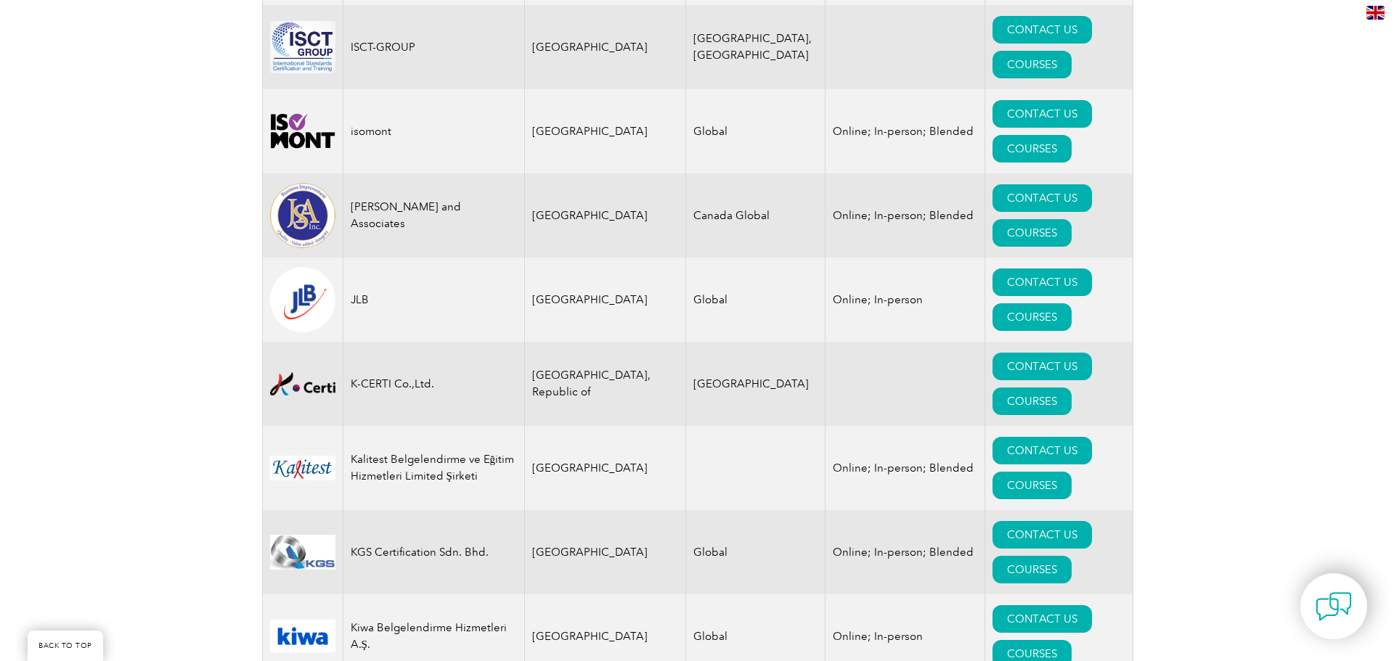
scroll to position [11980, 0]
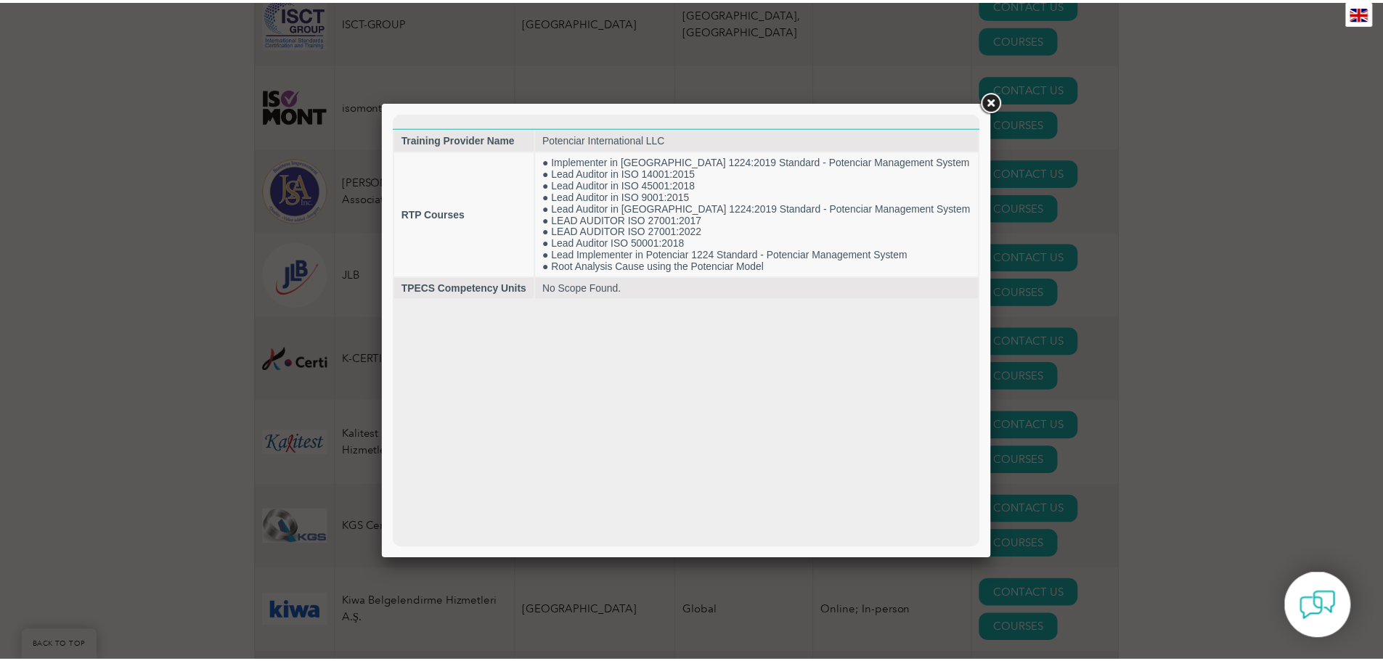
scroll to position [0, 0]
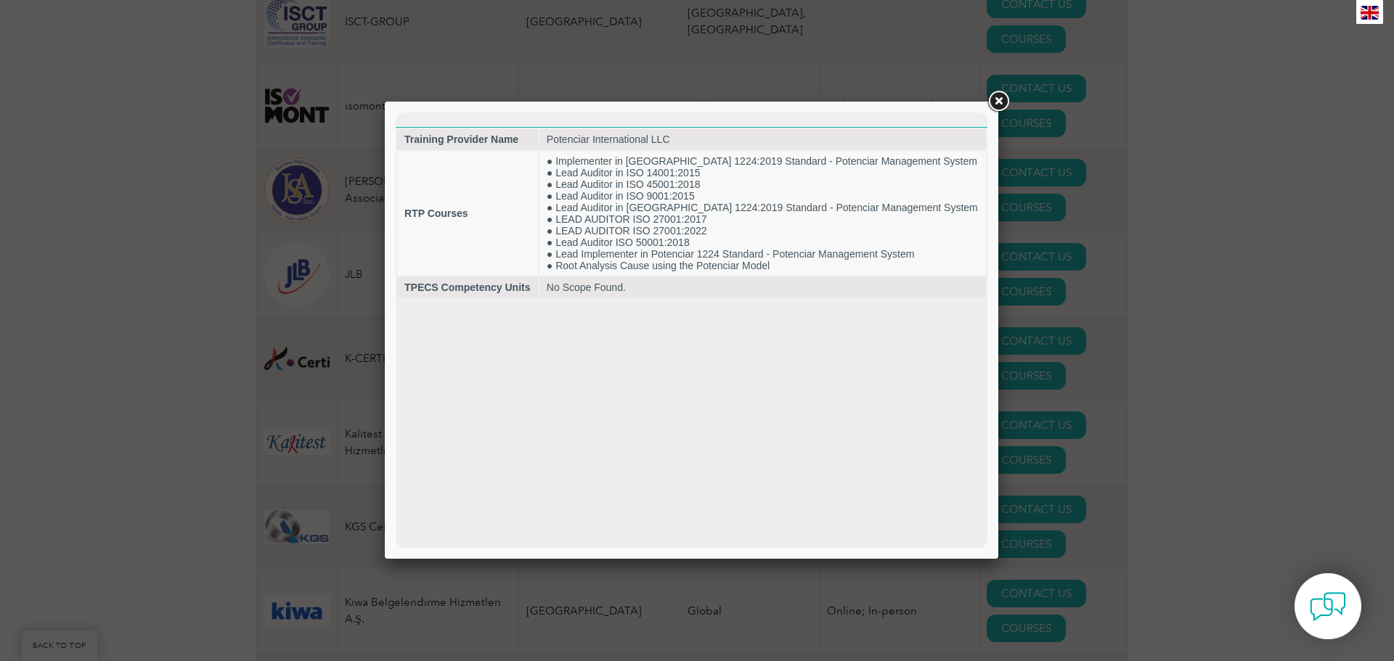
click at [1004, 105] on link at bounding box center [998, 102] width 26 height 26
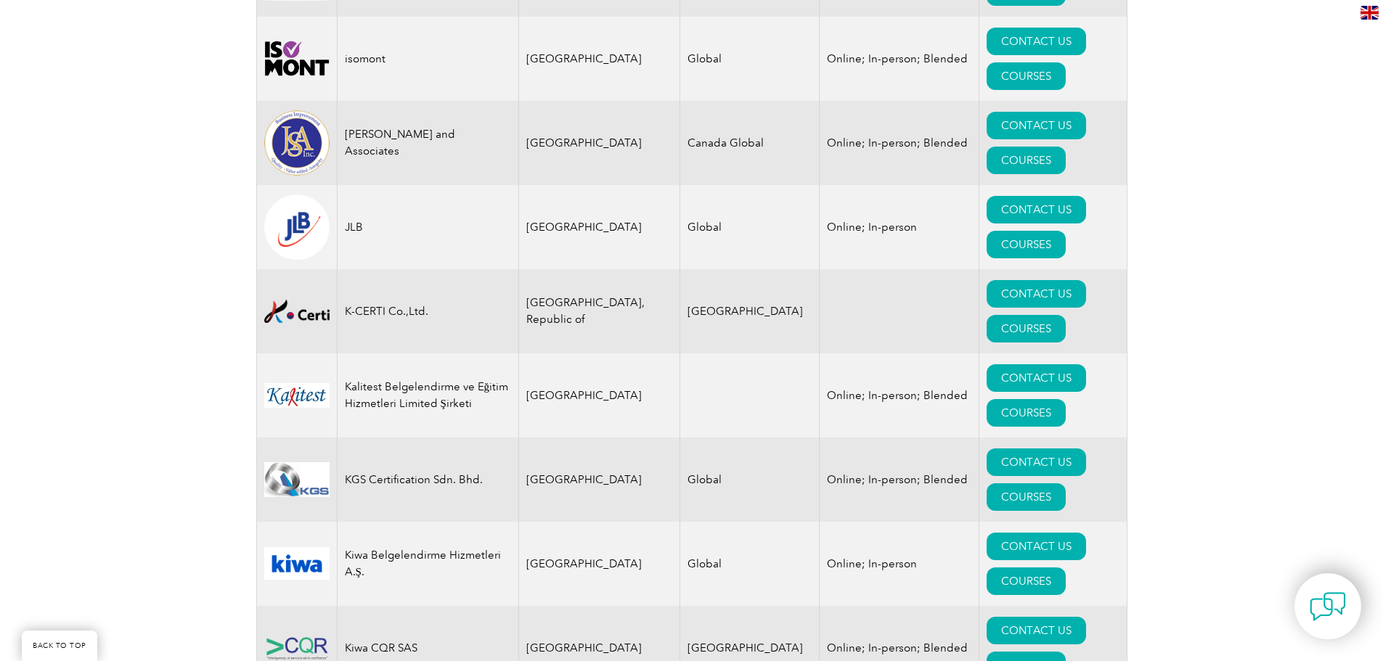
scroll to position [12052, 0]
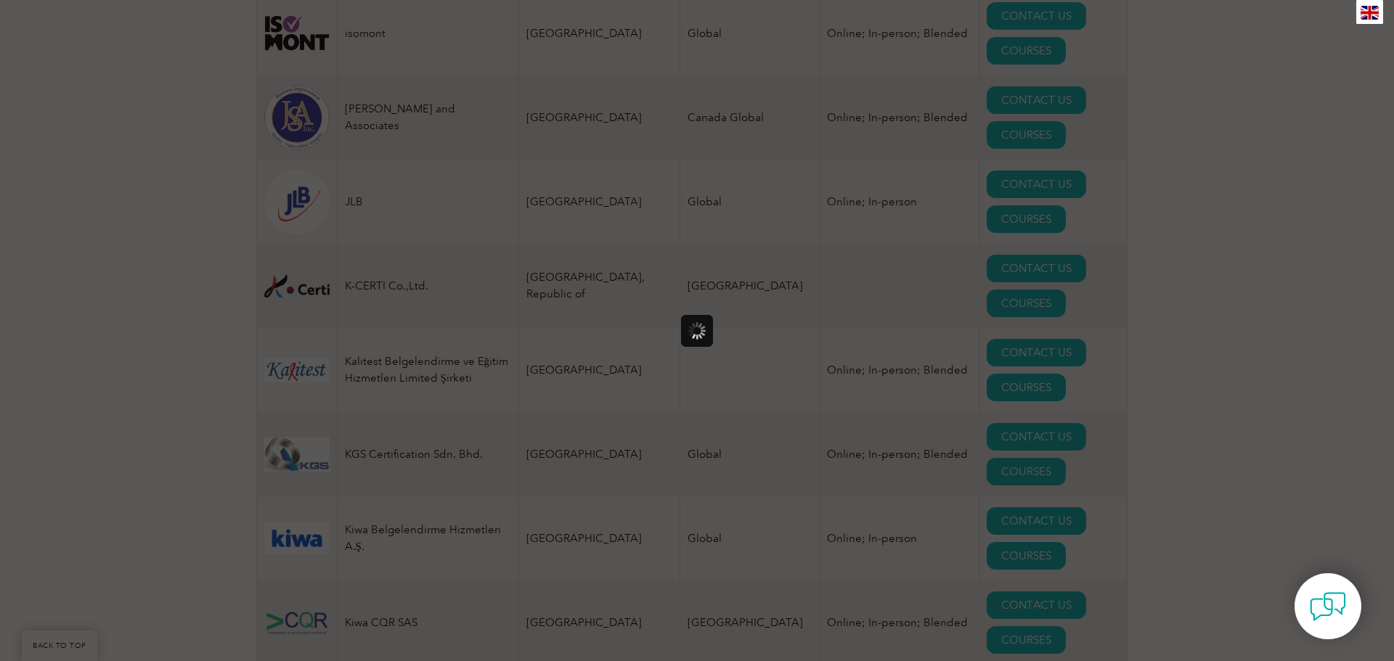
click at [116, 332] on div at bounding box center [697, 330] width 1394 height 661
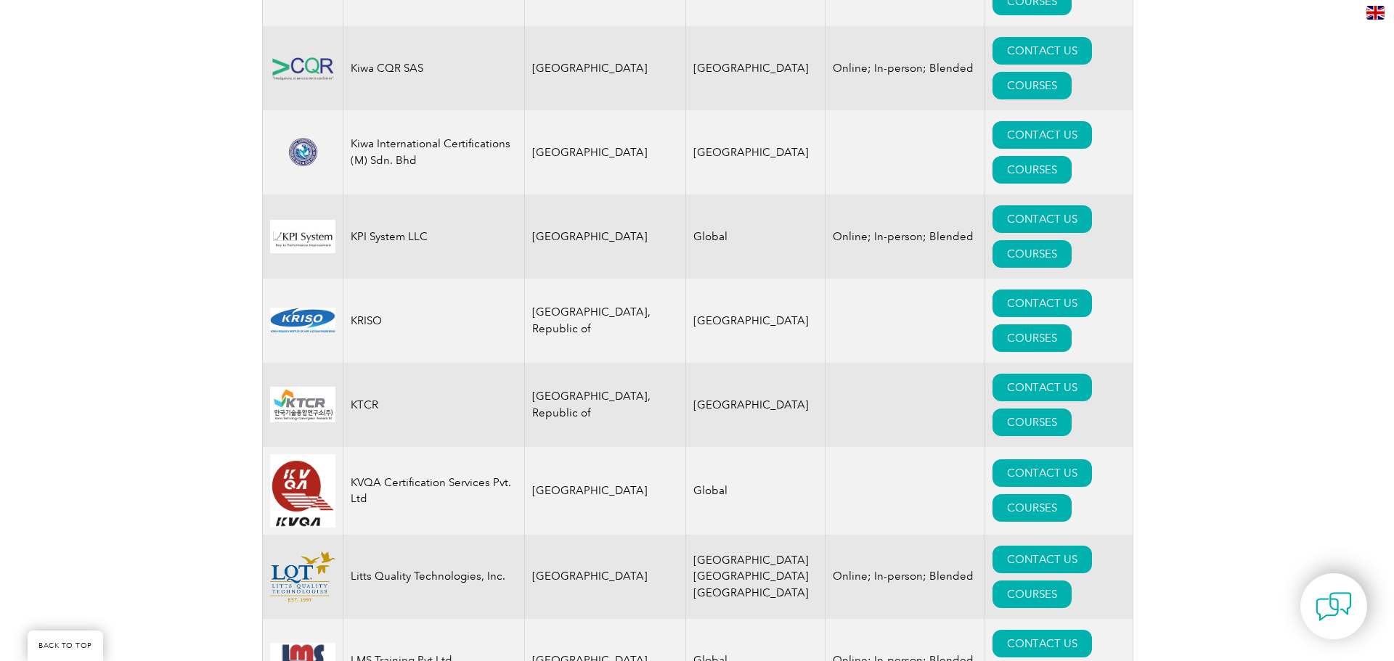
scroll to position [12633, 0]
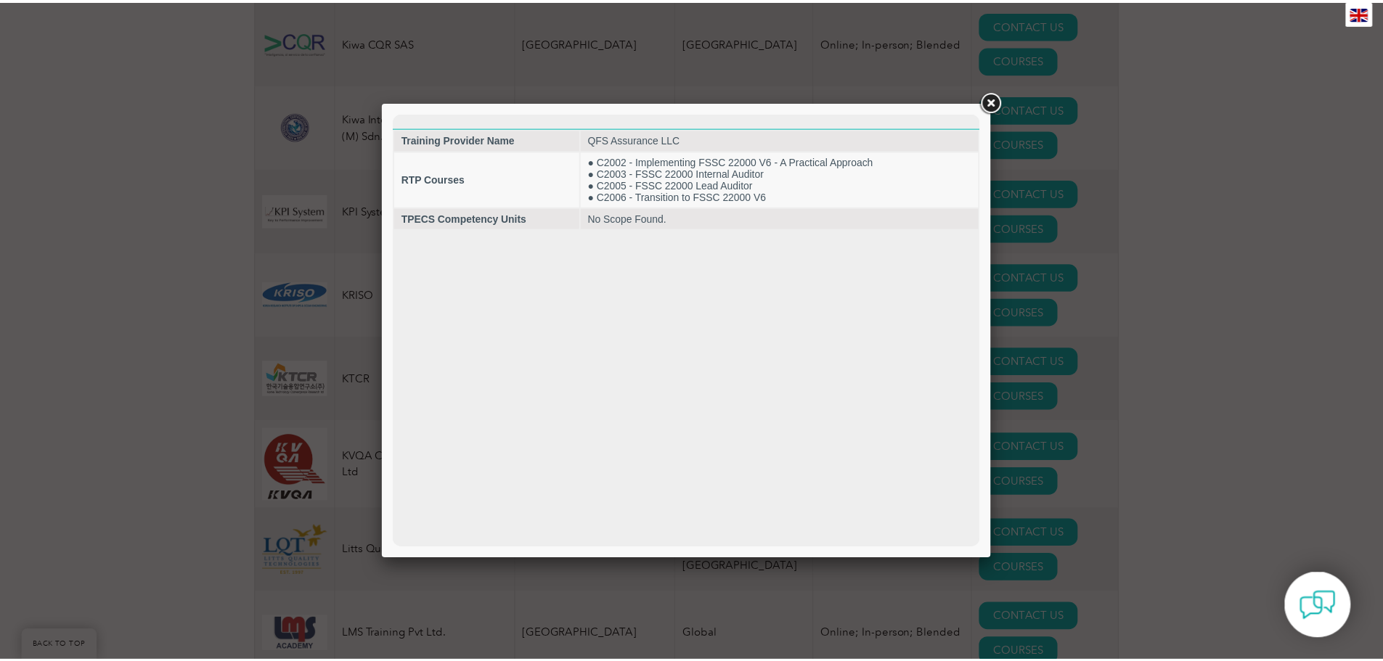
scroll to position [0, 0]
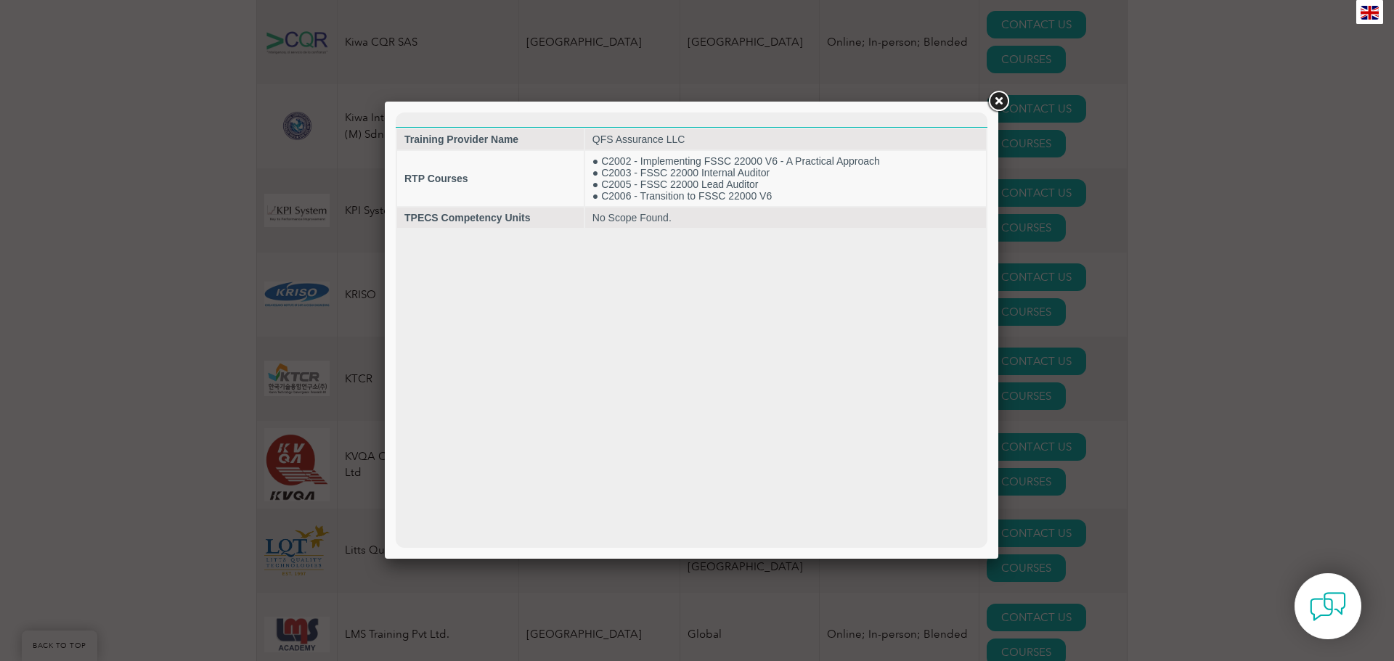
click at [990, 108] on link at bounding box center [998, 102] width 26 height 26
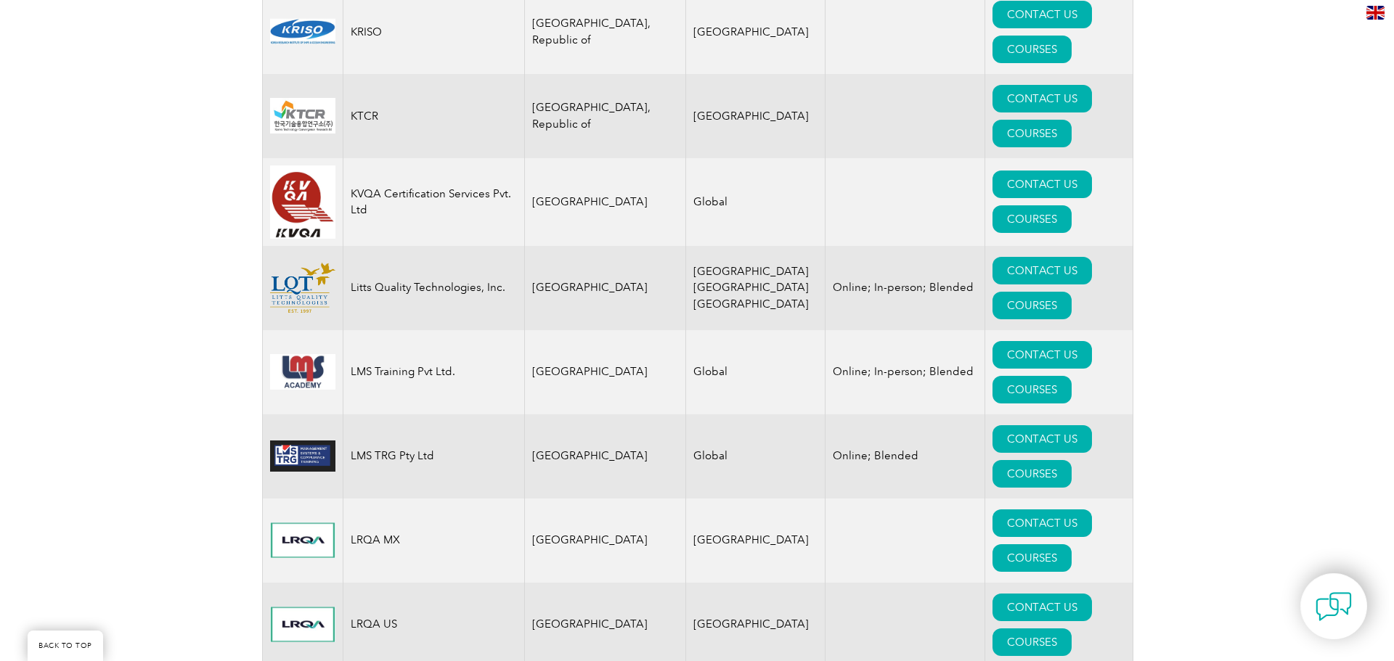
scroll to position [12924, 0]
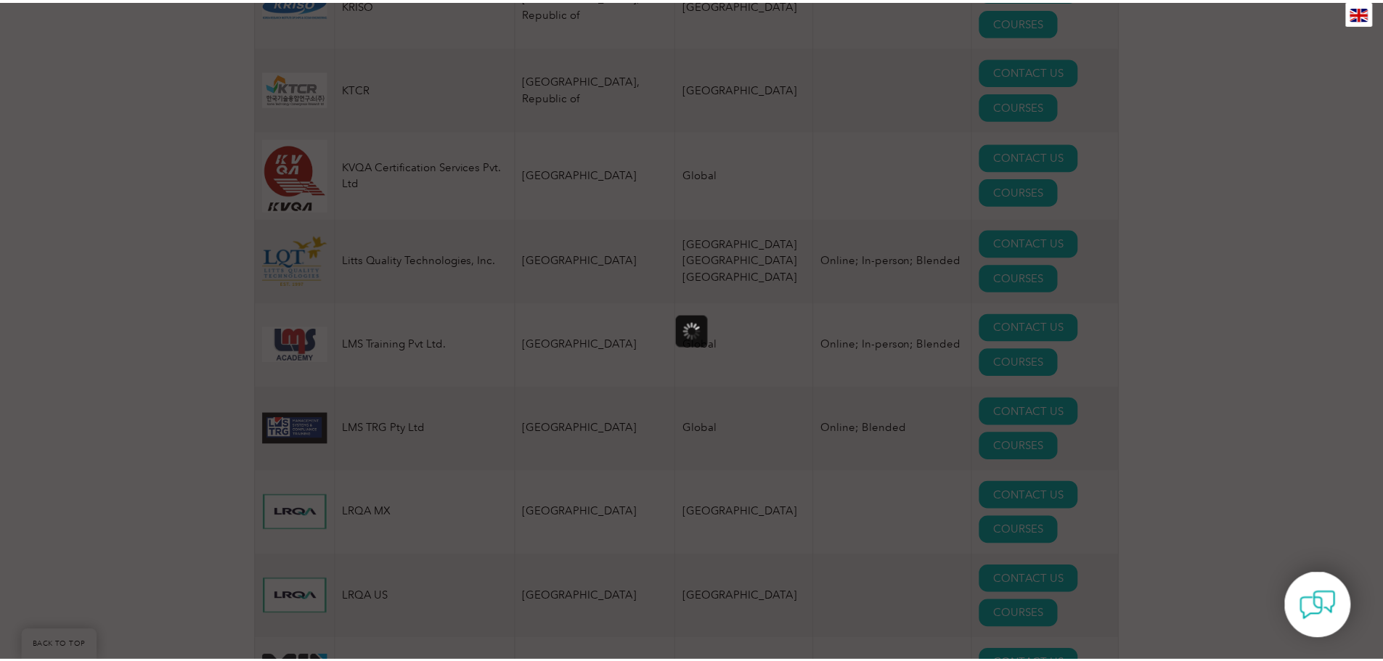
scroll to position [0, 0]
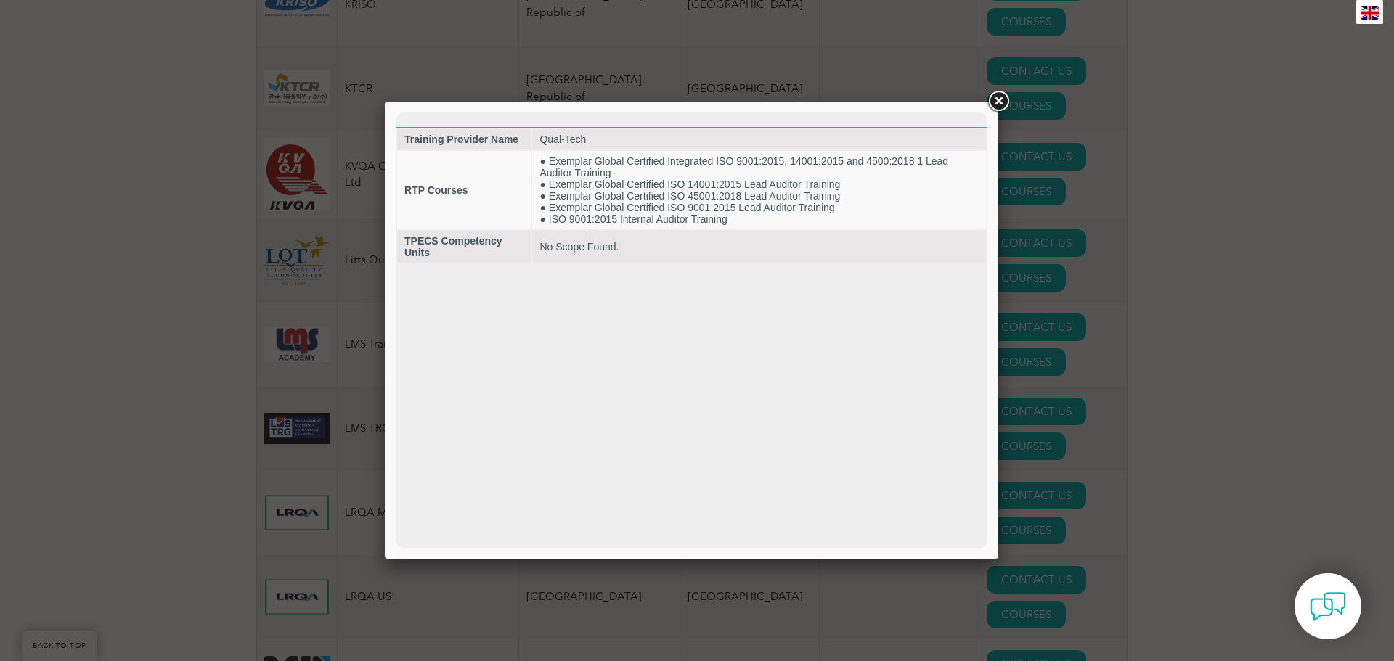
click at [995, 107] on link at bounding box center [998, 102] width 26 height 26
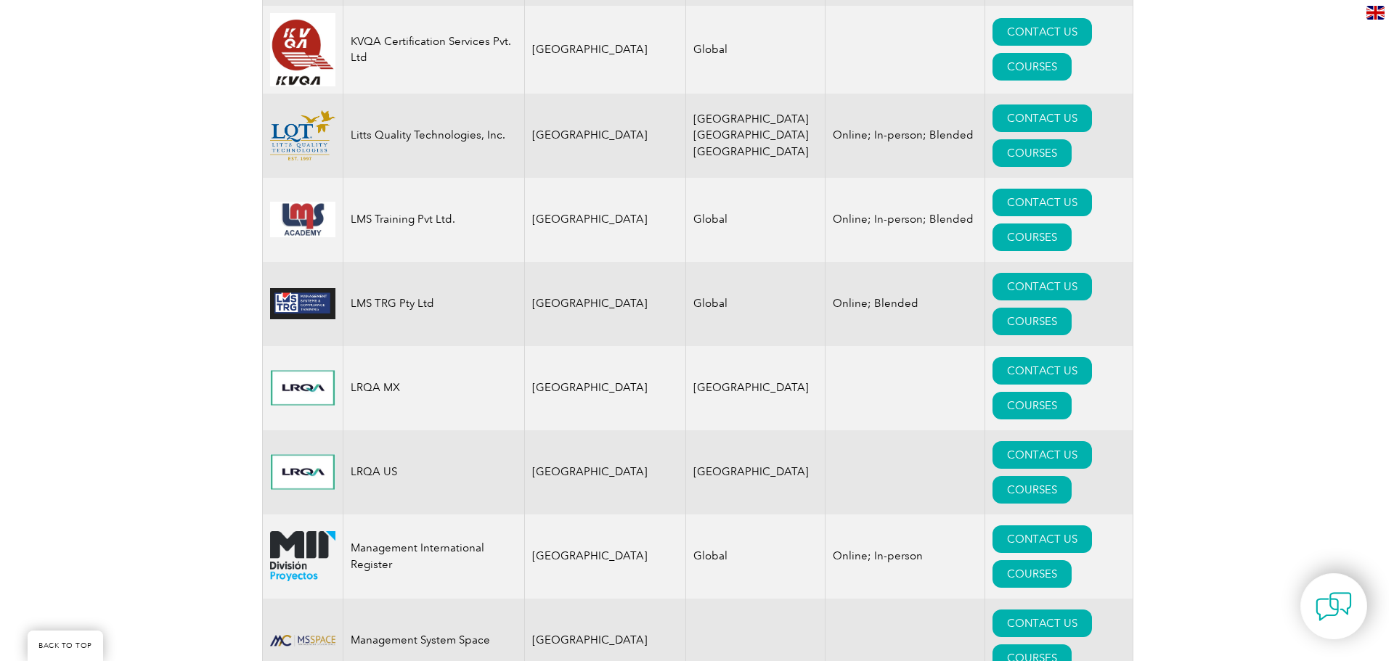
scroll to position [13069, 0]
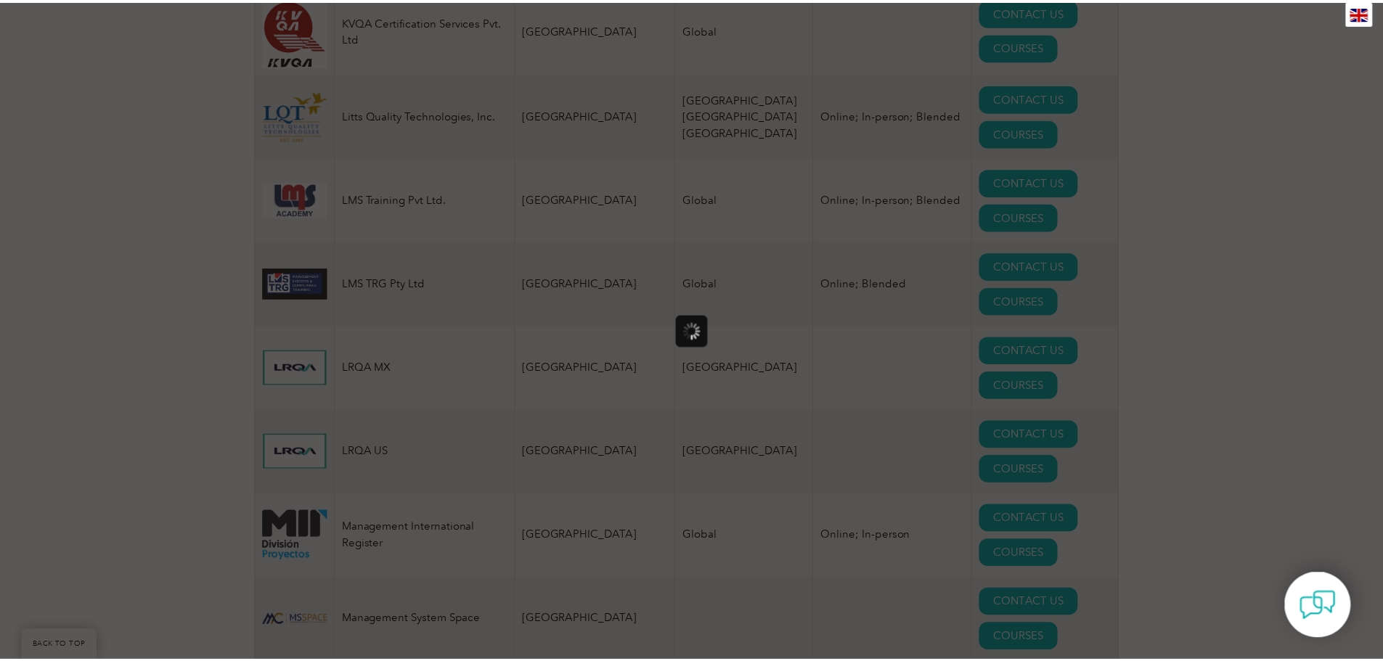
scroll to position [0, 0]
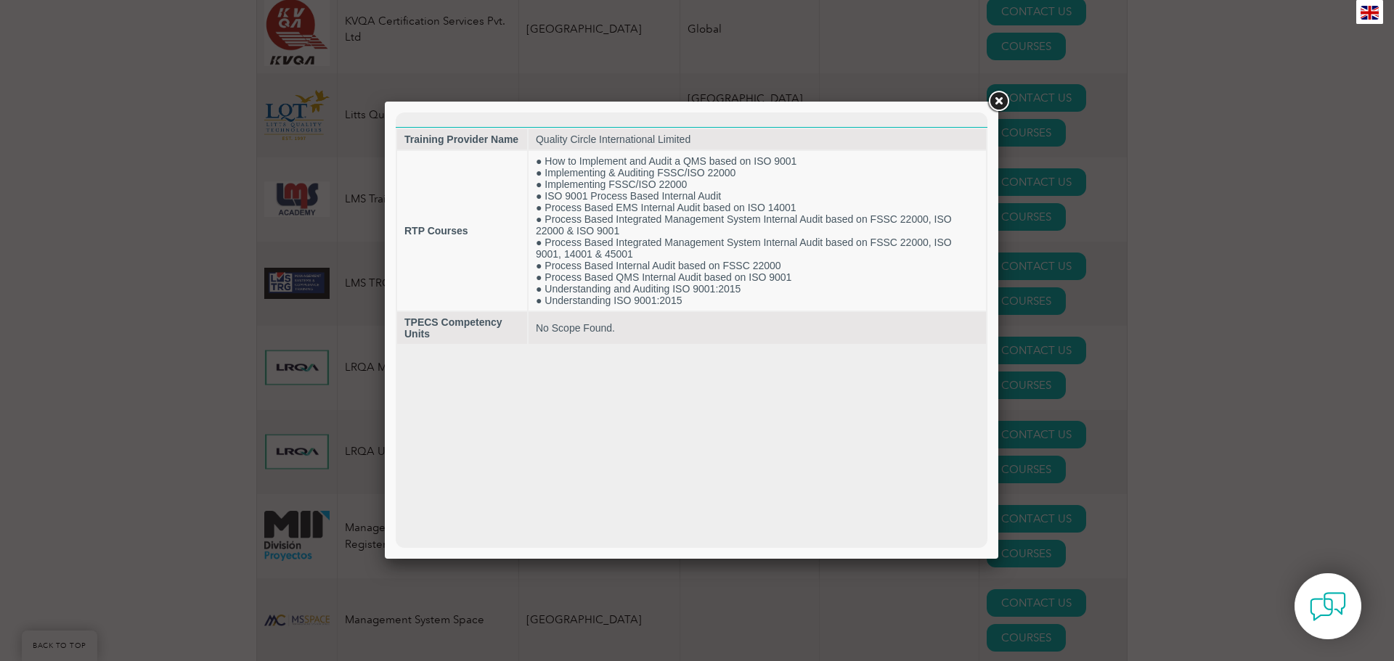
click at [1000, 102] on link at bounding box center [998, 102] width 26 height 26
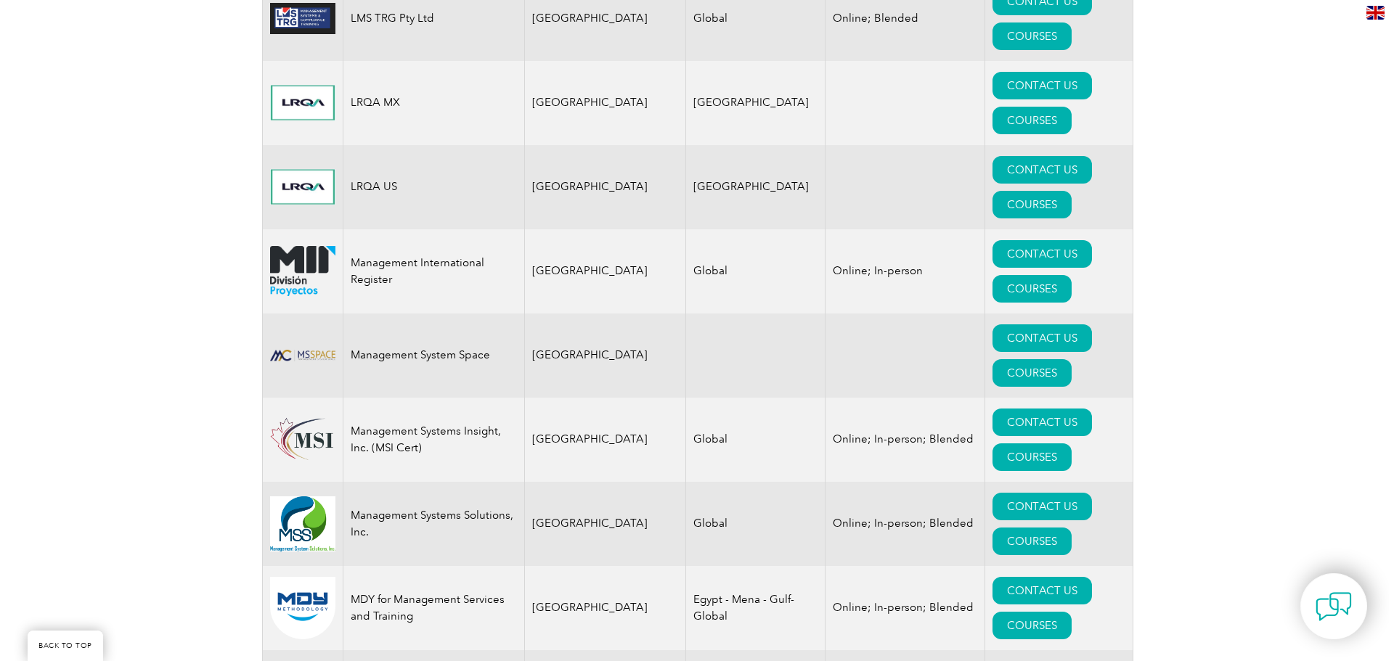
scroll to position [13359, 0]
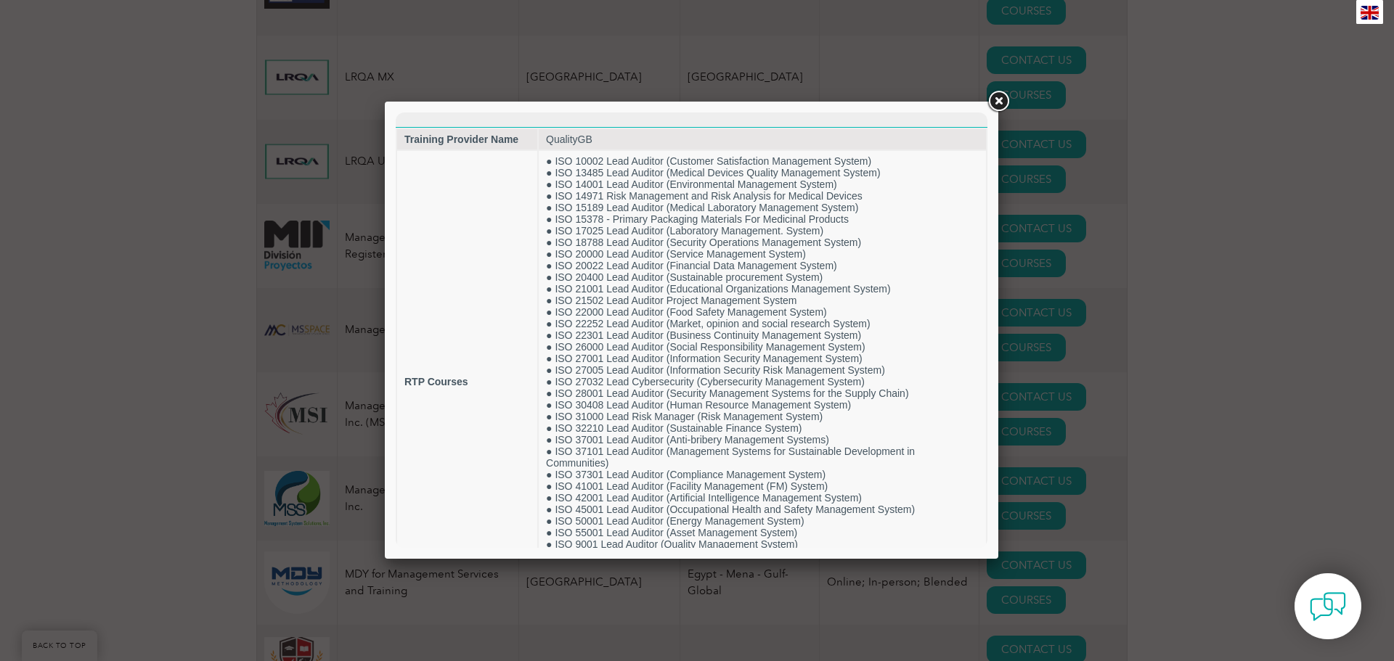
scroll to position [0, 0]
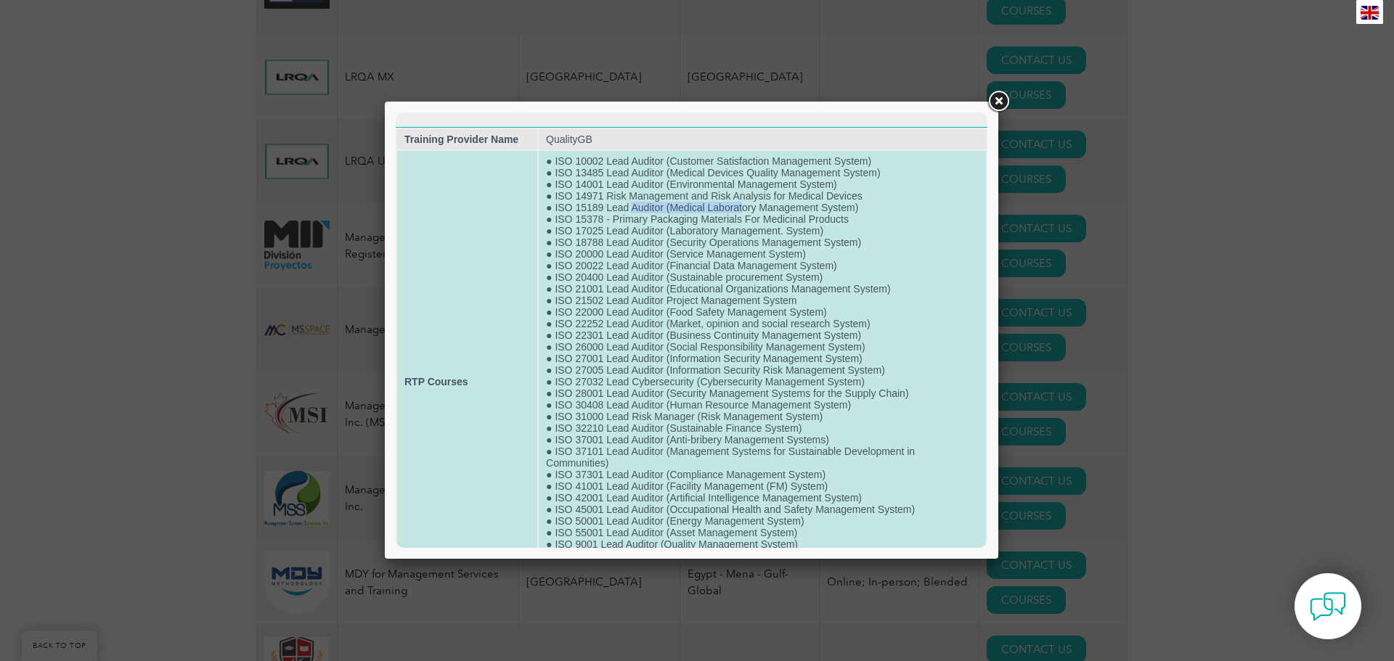
drag, startPoint x: 629, startPoint y: 211, endPoint x: 741, endPoint y: 210, distance: 111.1
click at [741, 210] on td "● ISO 10002 Lead Auditor (Customer Satisfaction Management System) ● ISO 13485 …" at bounding box center [762, 382] width 447 height 462
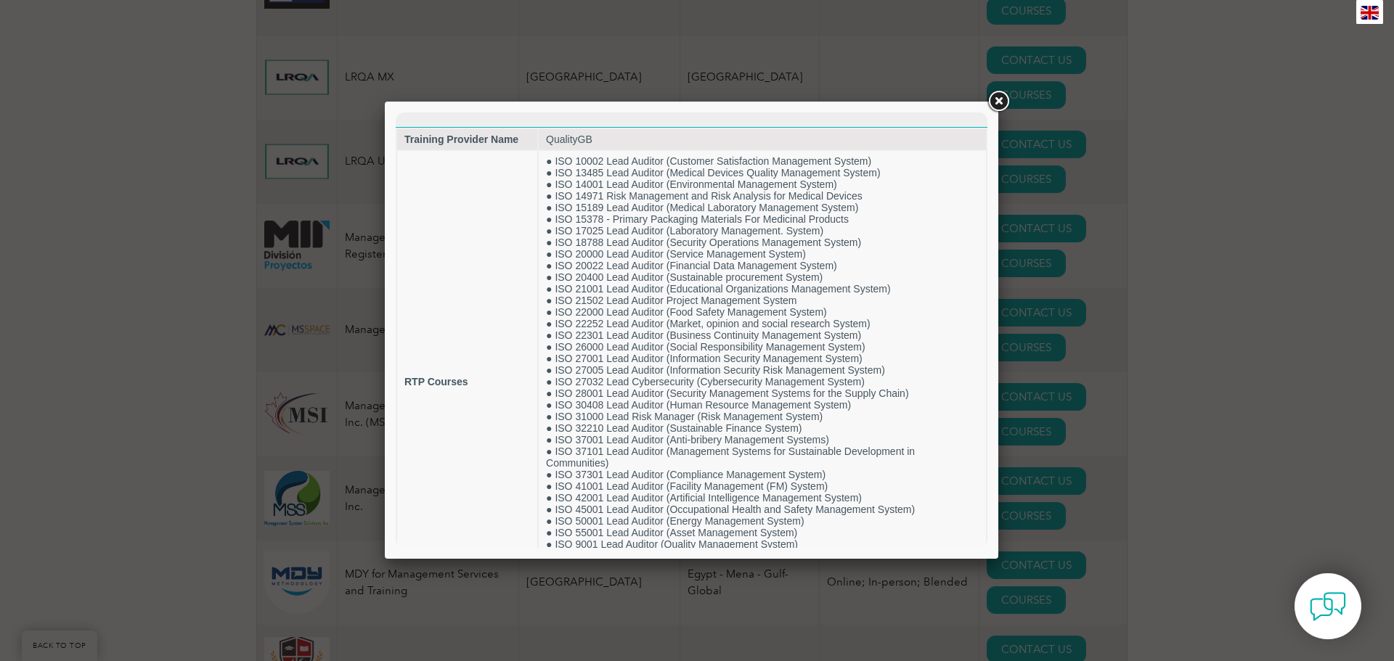
click at [996, 102] on link at bounding box center [998, 102] width 26 height 26
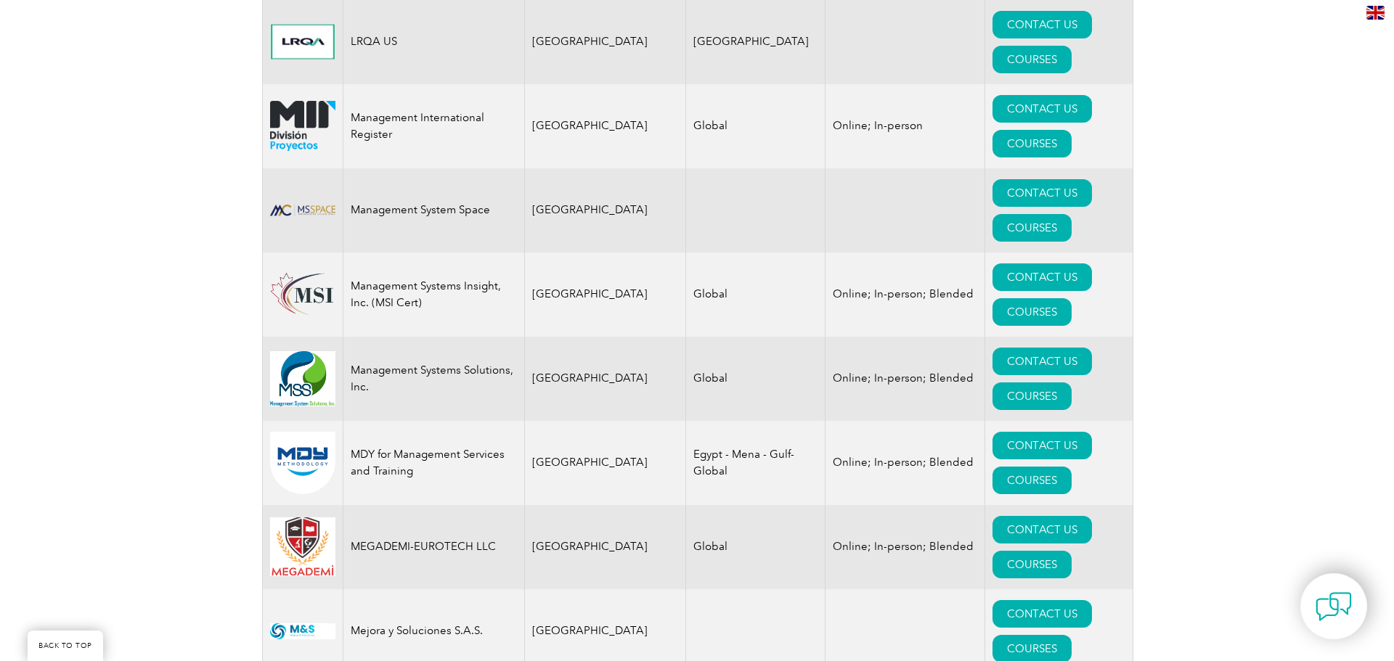
scroll to position [13504, 0]
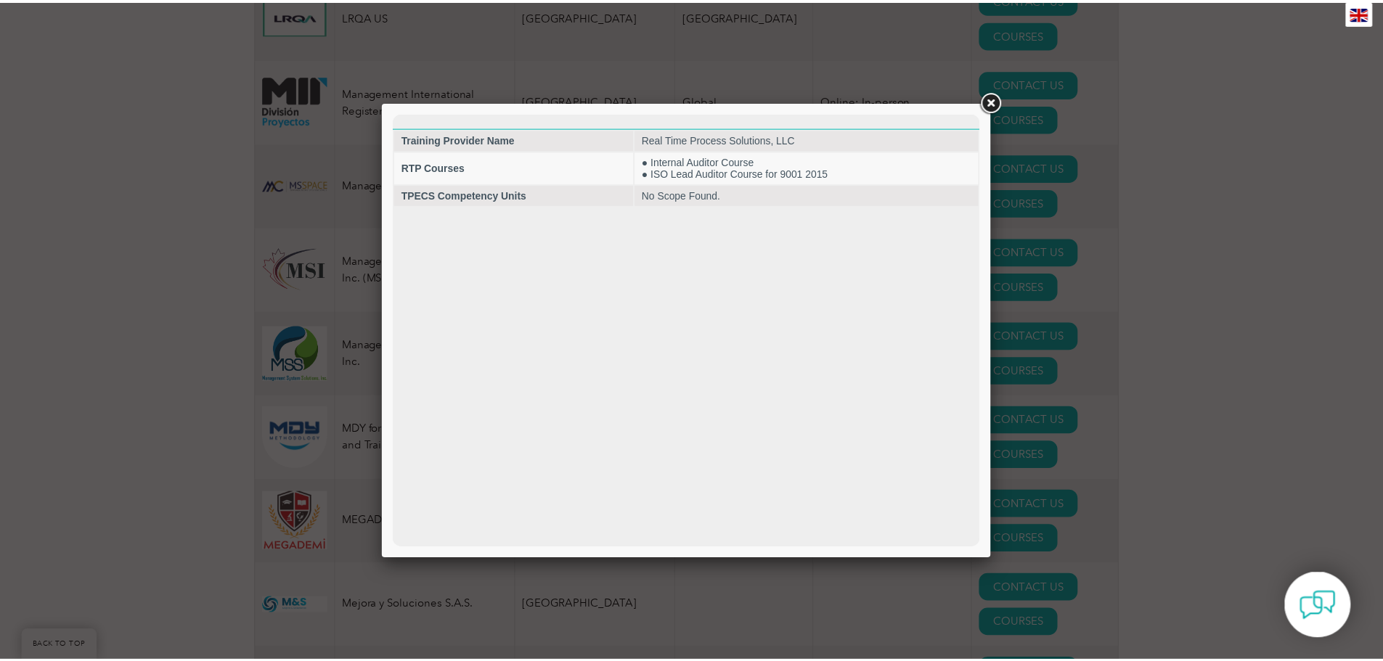
scroll to position [0, 0]
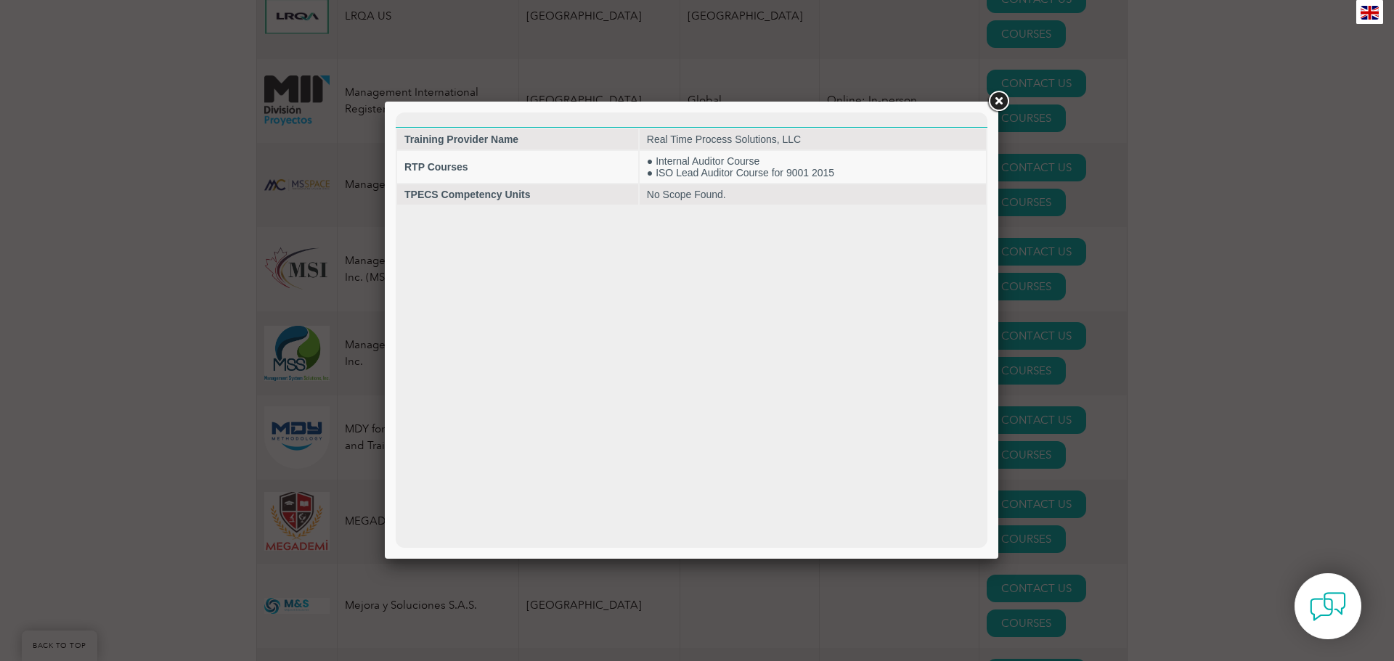
click at [1001, 107] on link at bounding box center [998, 102] width 26 height 26
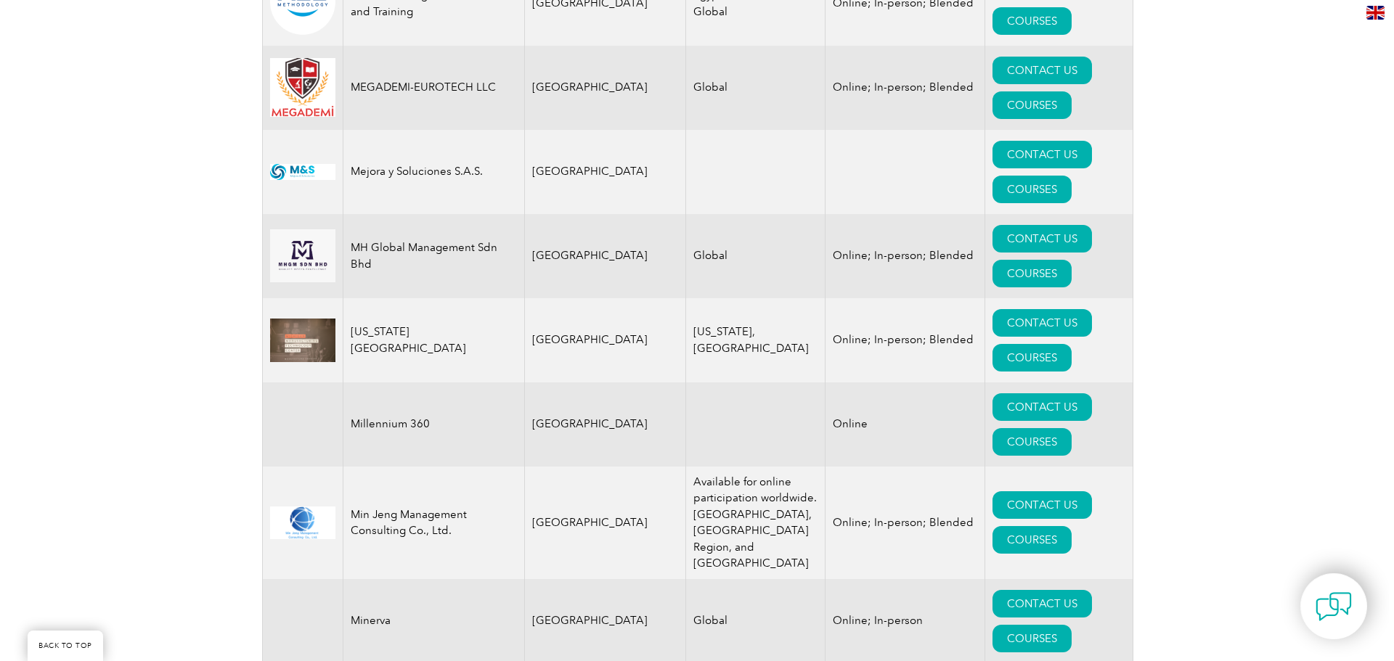
scroll to position [13940, 0]
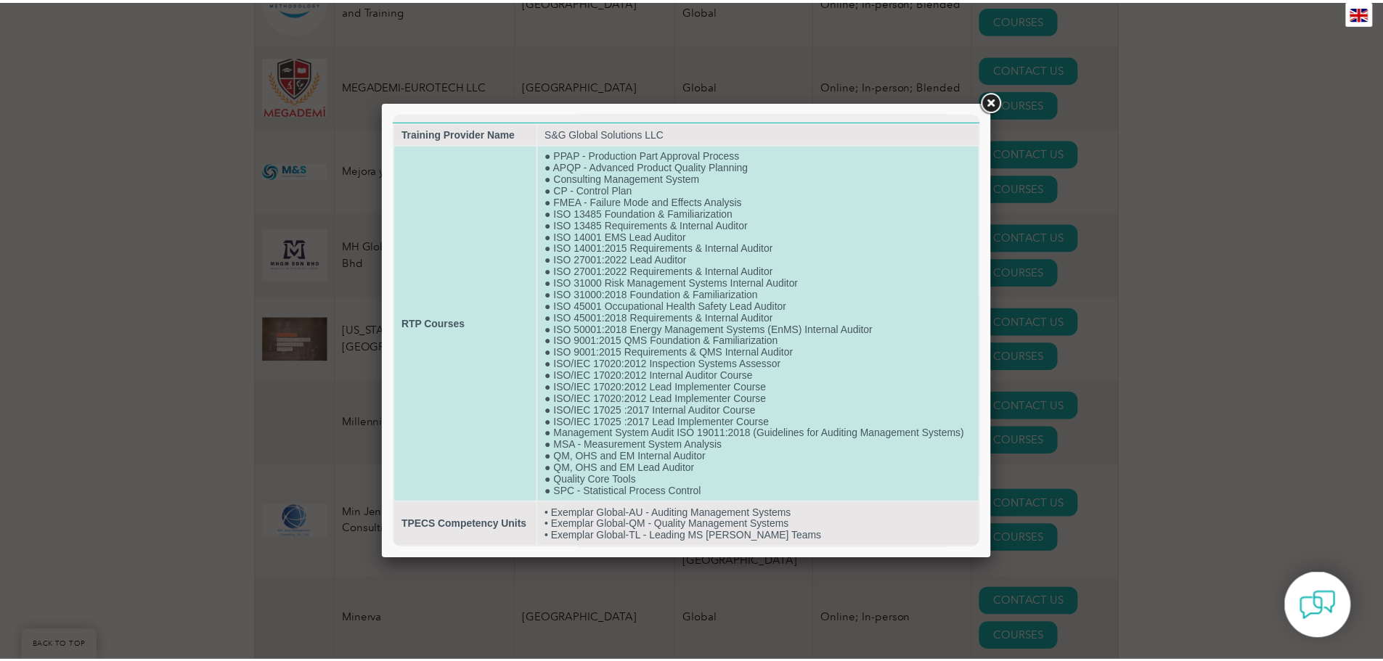
scroll to position [0, 0]
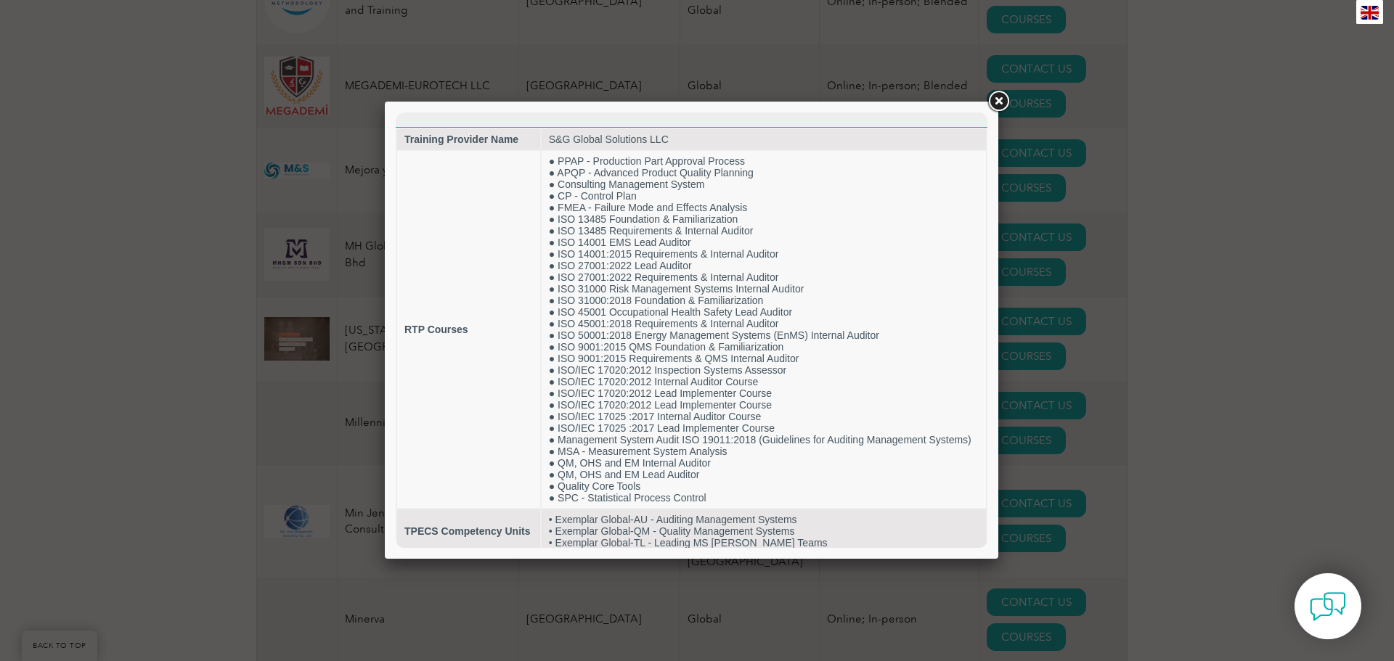
click at [1000, 100] on link at bounding box center [998, 102] width 26 height 26
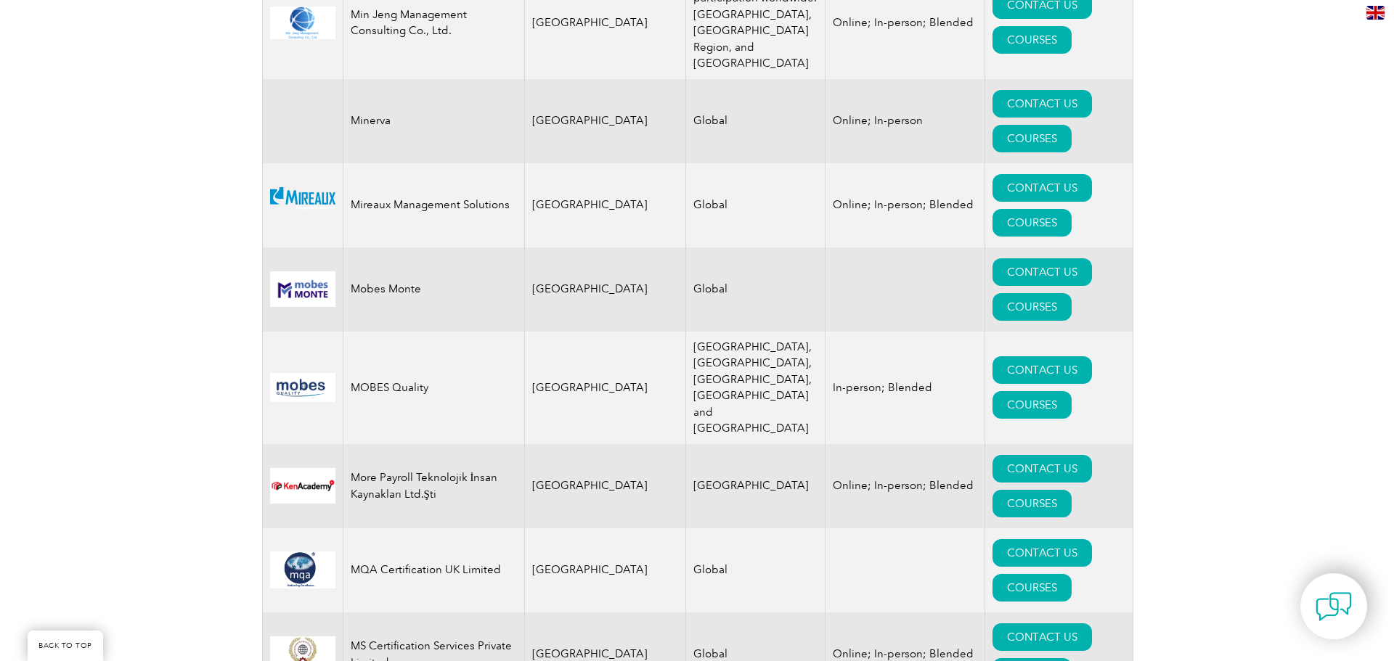
scroll to position [14448, 0]
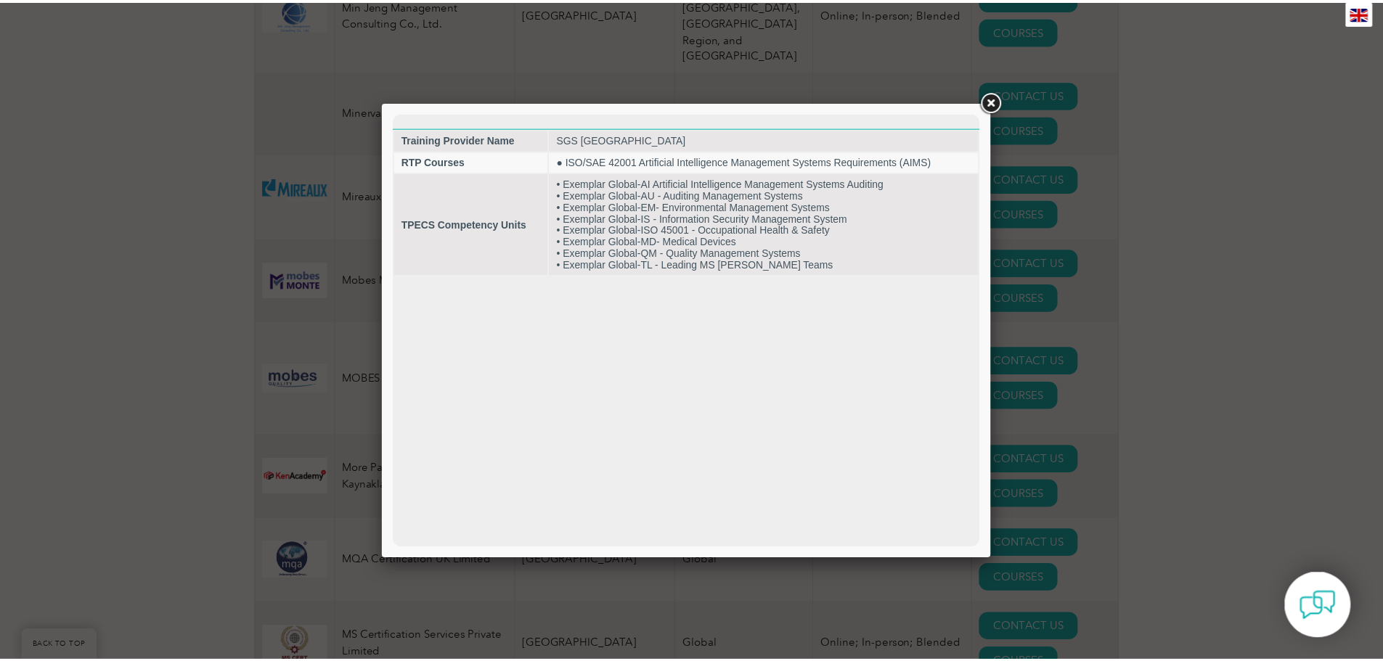
scroll to position [0, 0]
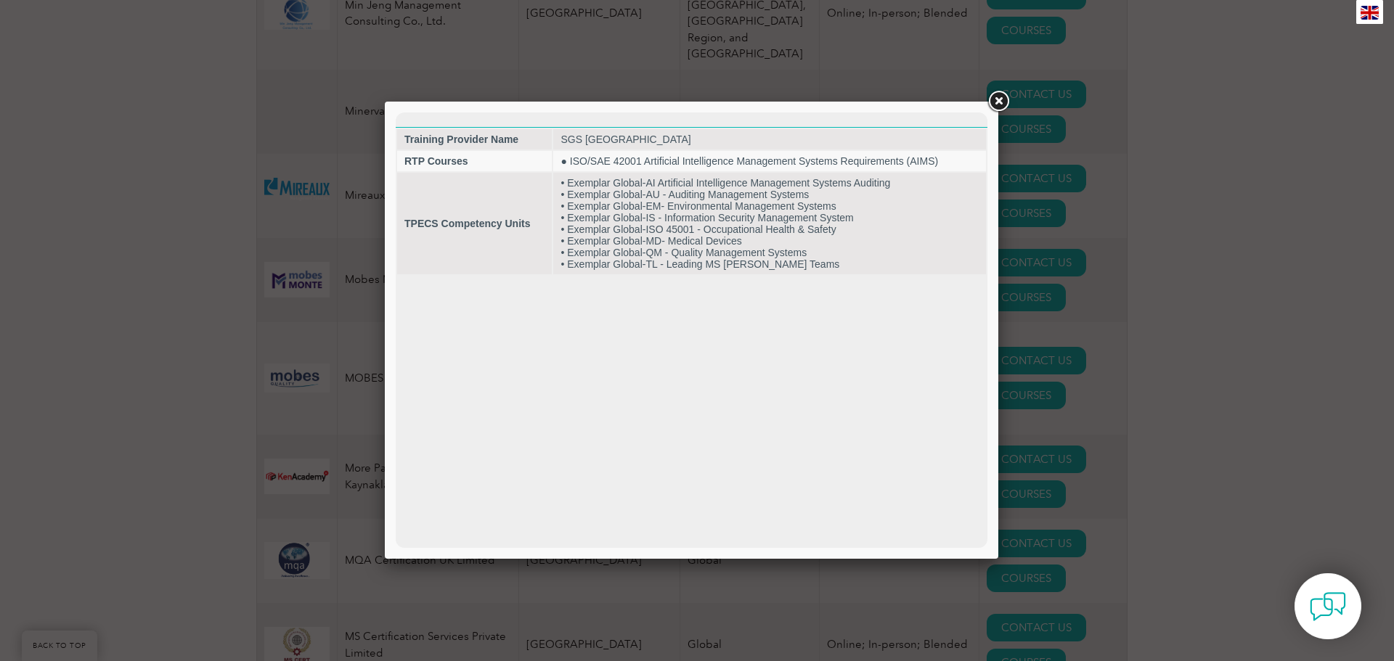
click at [1002, 89] on link at bounding box center [998, 102] width 26 height 26
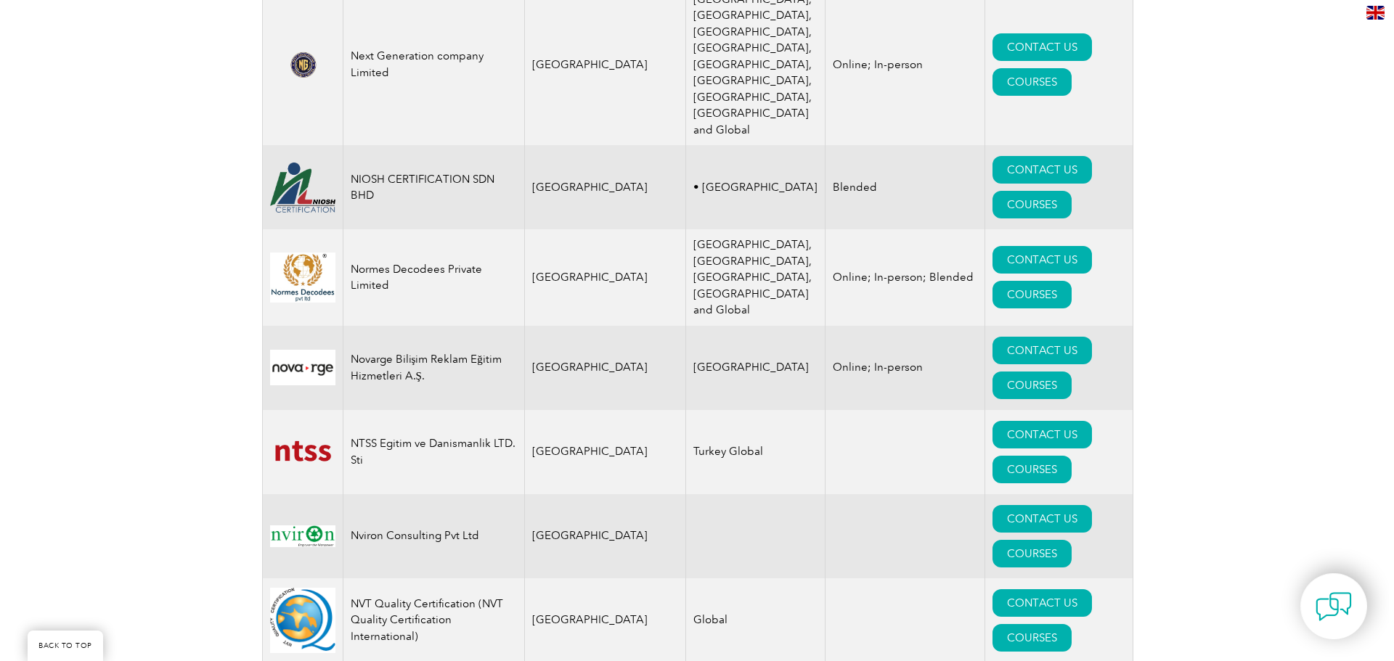
scroll to position [15683, 0]
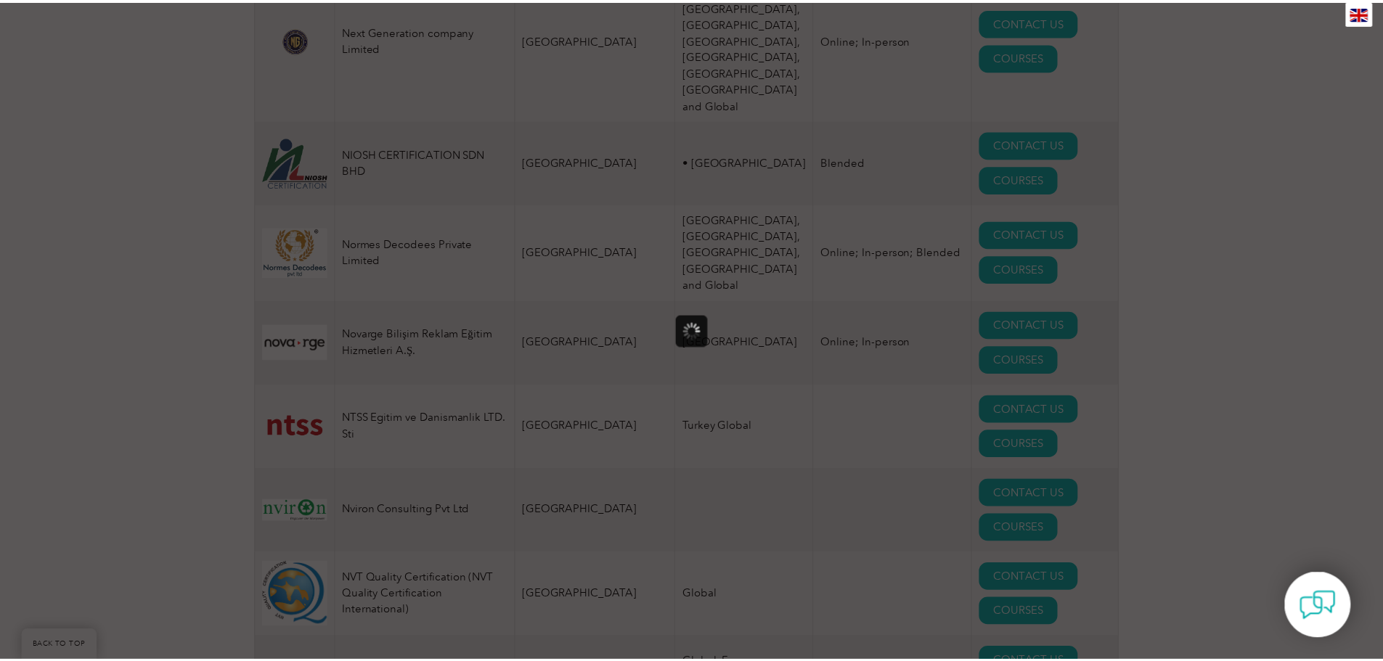
scroll to position [0, 0]
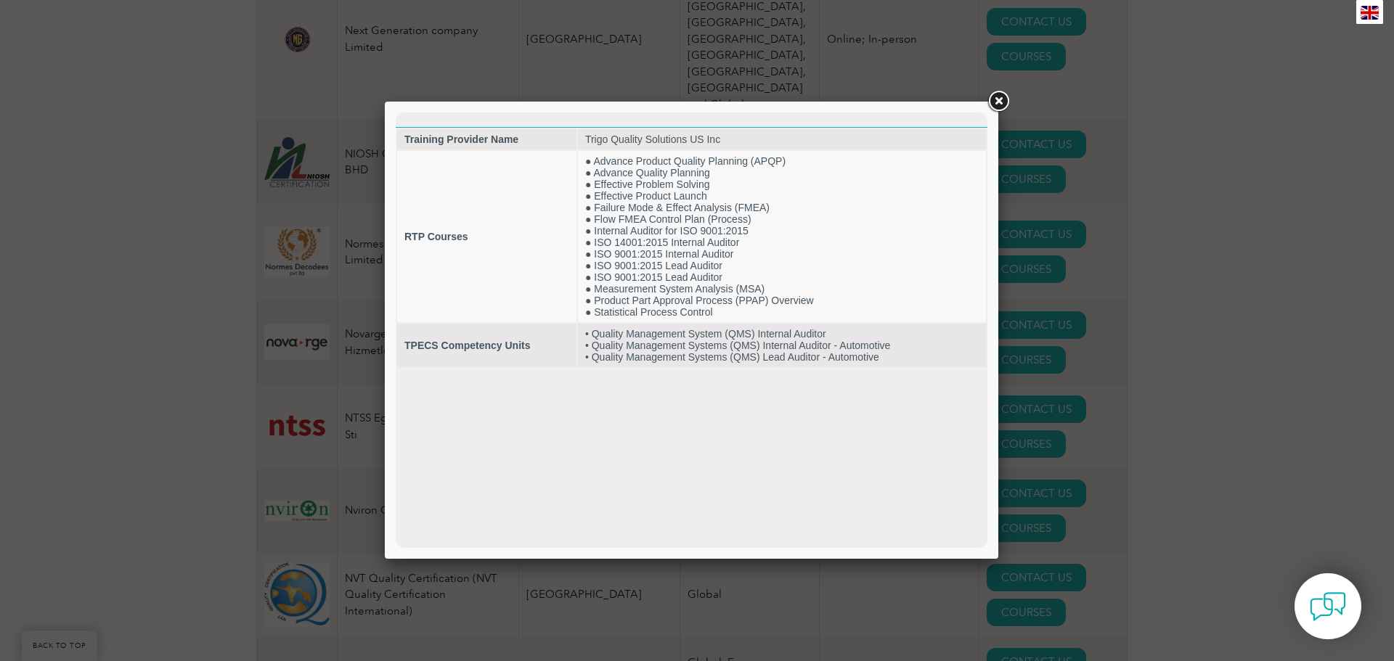
click at [998, 102] on link at bounding box center [998, 102] width 26 height 26
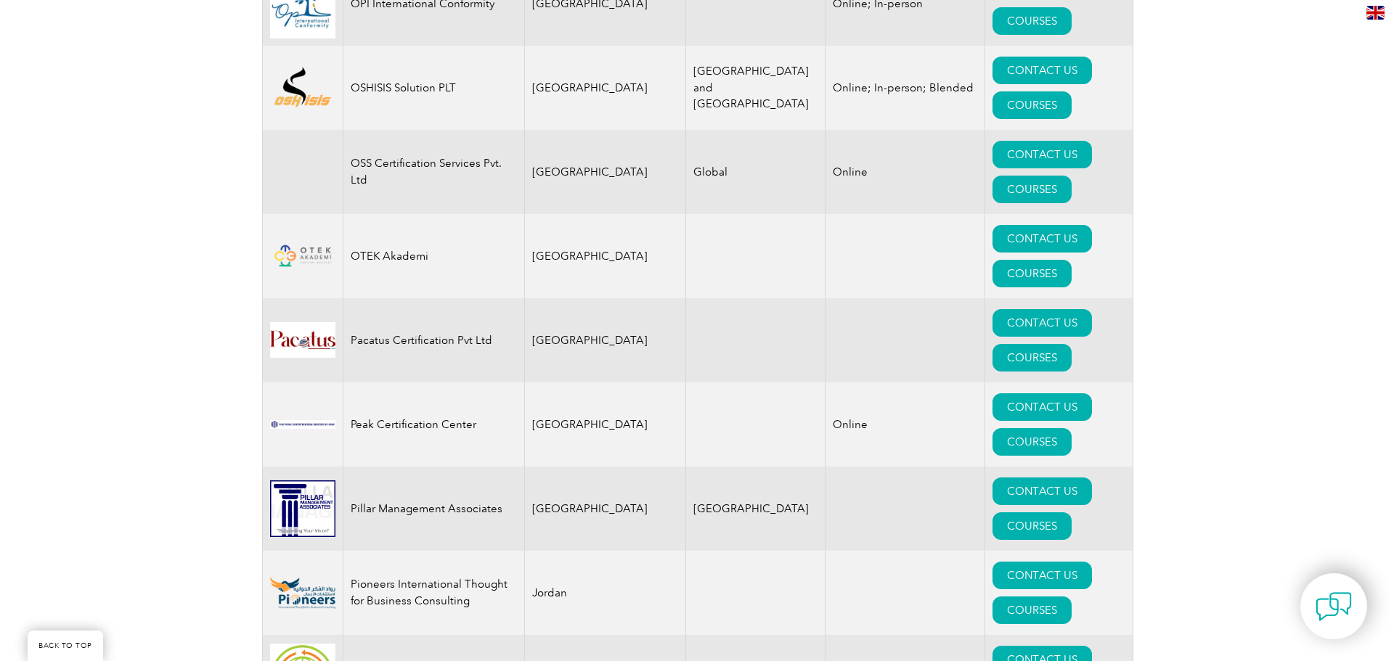
scroll to position [16554, 0]
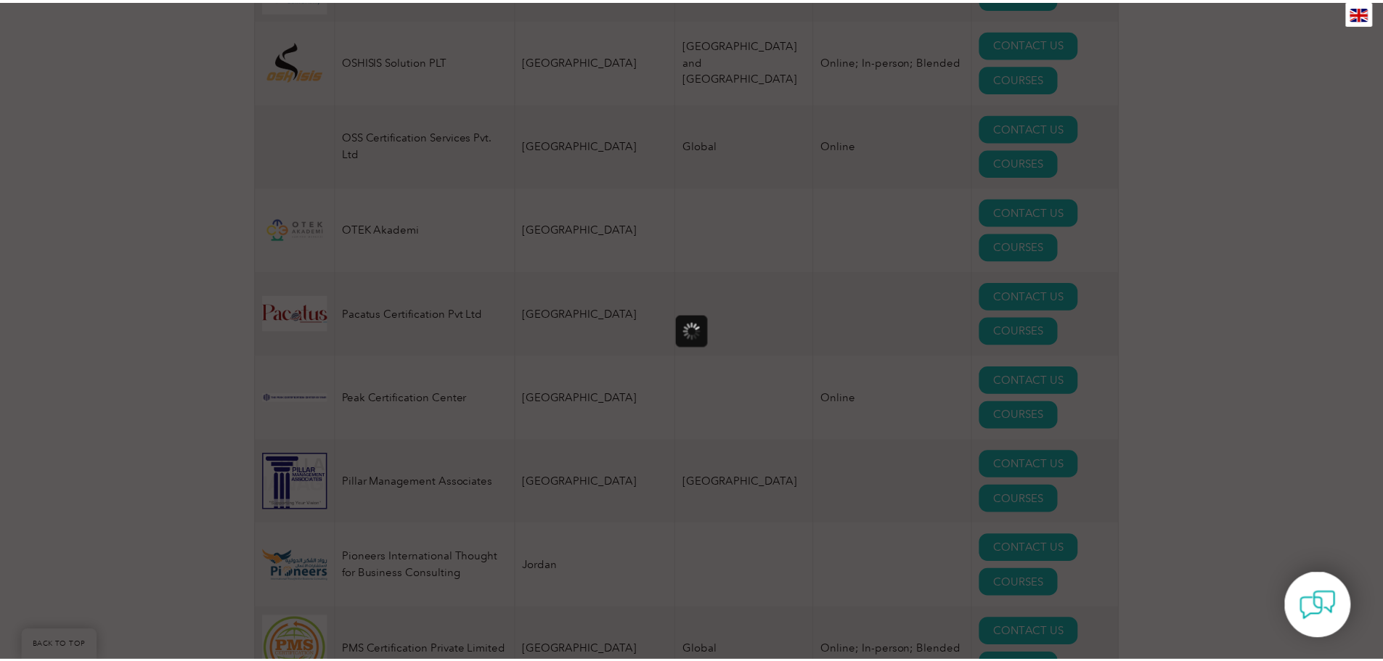
scroll to position [0, 0]
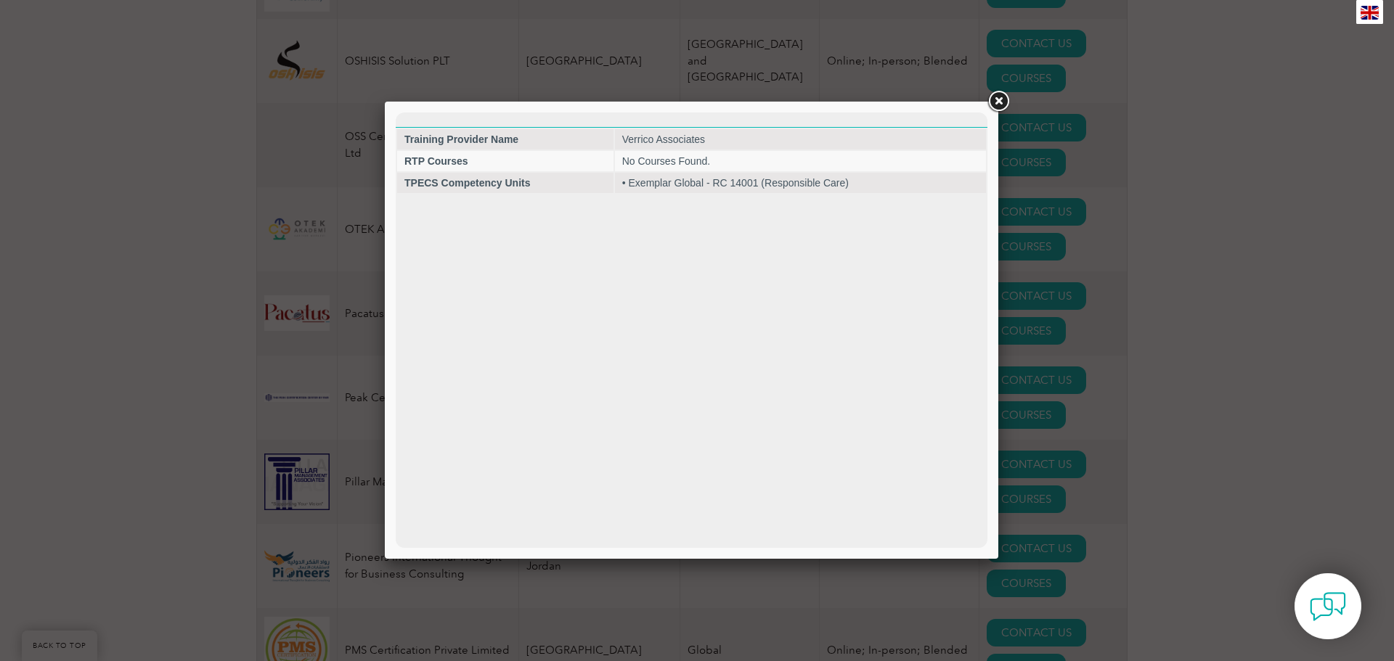
click at [1000, 105] on link at bounding box center [998, 102] width 26 height 26
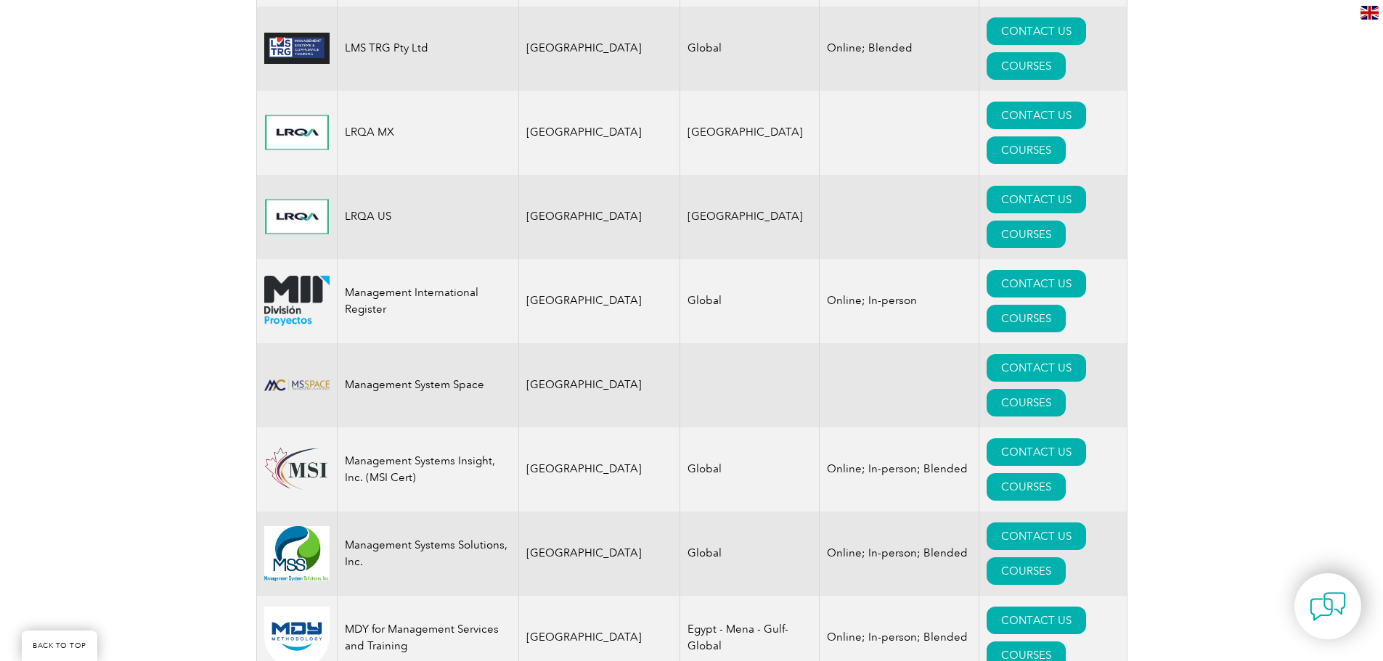
scroll to position [13432, 0]
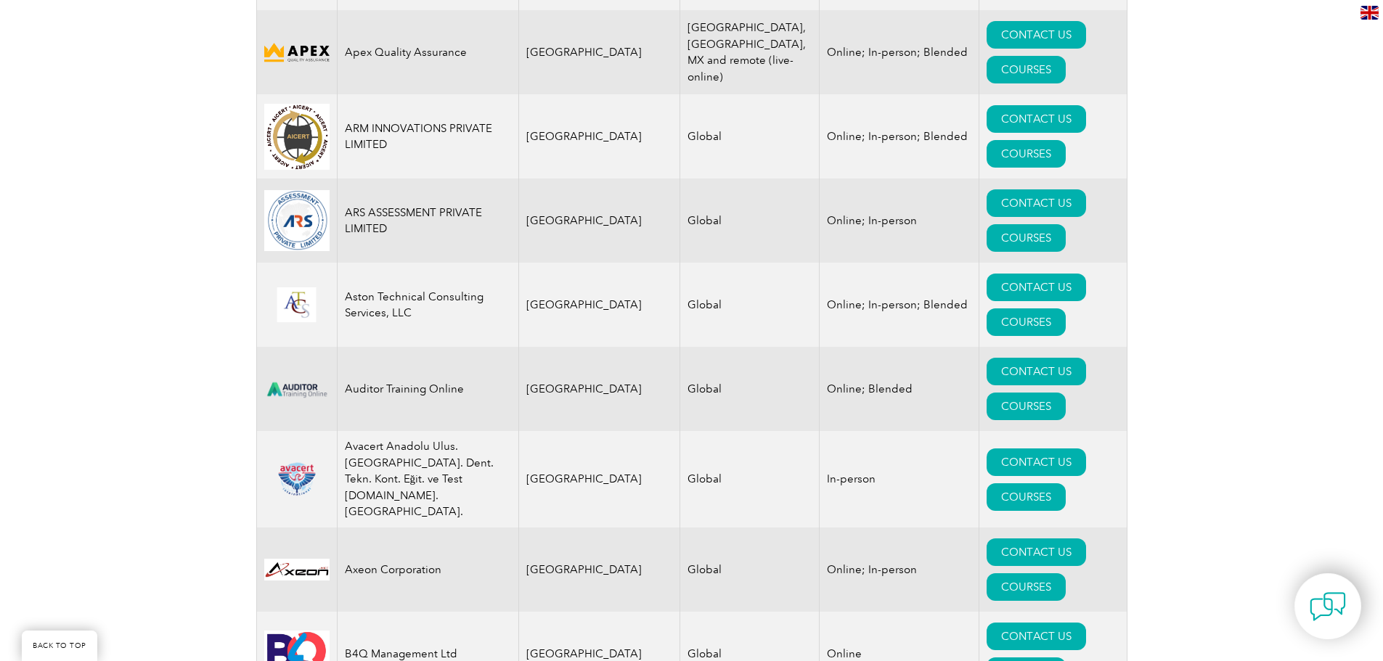
scroll to position [2178, 0]
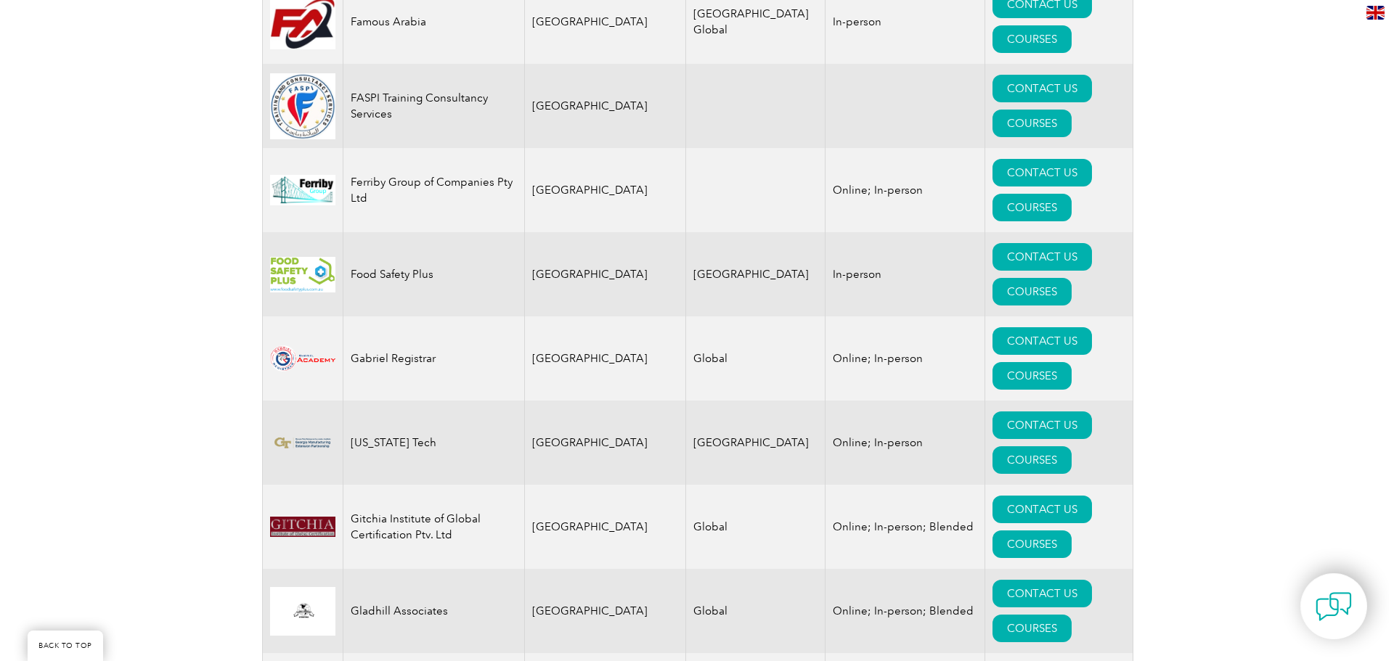
scroll to position [8132, 0]
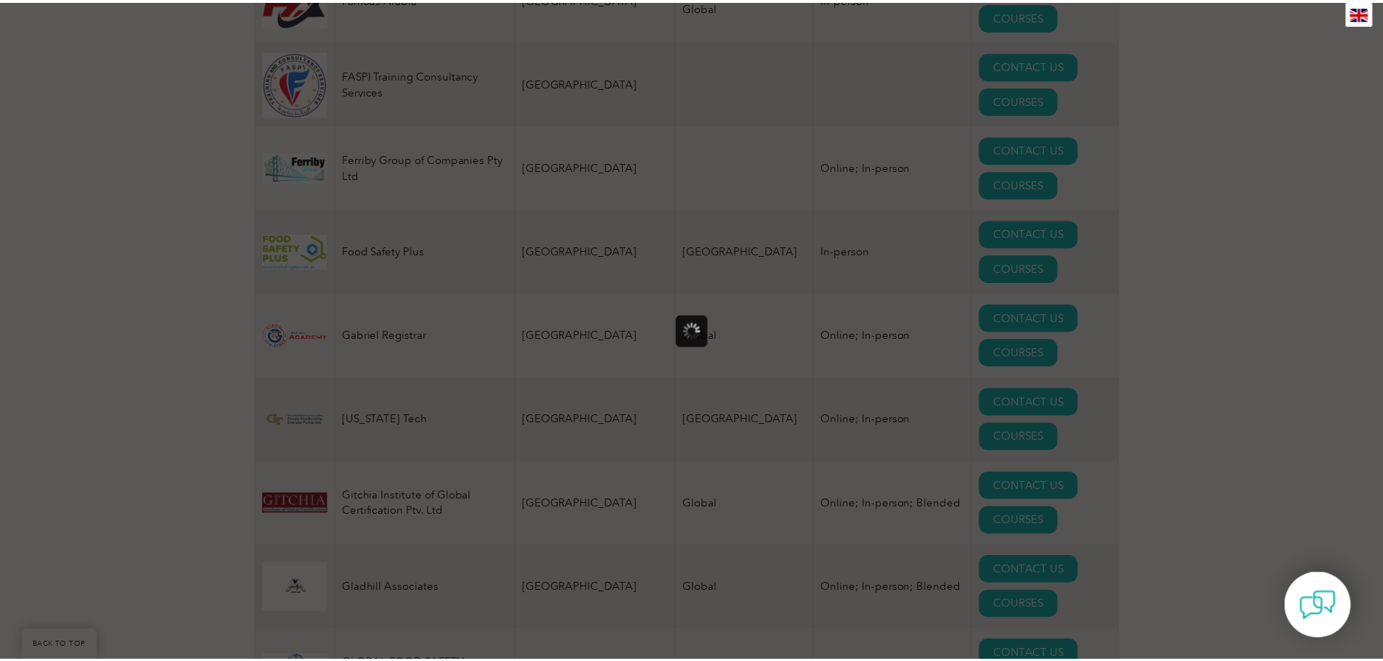
scroll to position [0, 0]
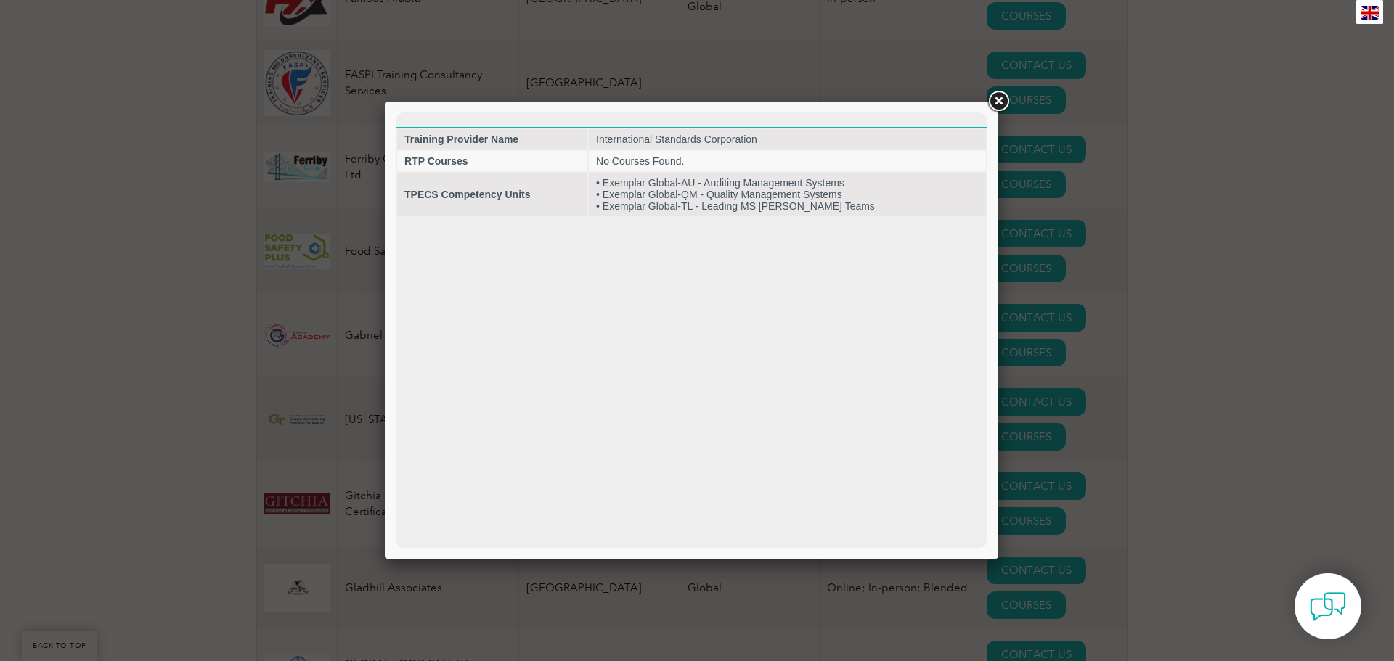
click at [995, 97] on link at bounding box center [998, 102] width 26 height 26
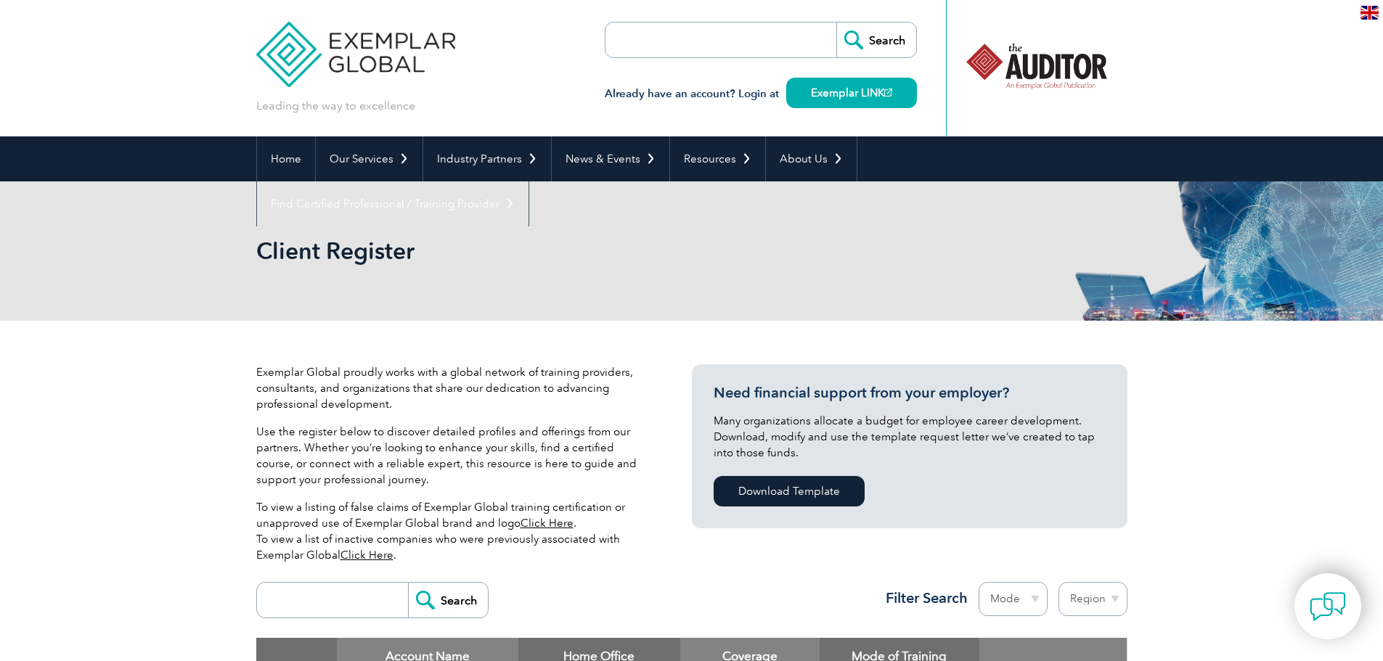
click at [759, 44] on input "search" at bounding box center [689, 40] width 152 height 35
type input "15189"
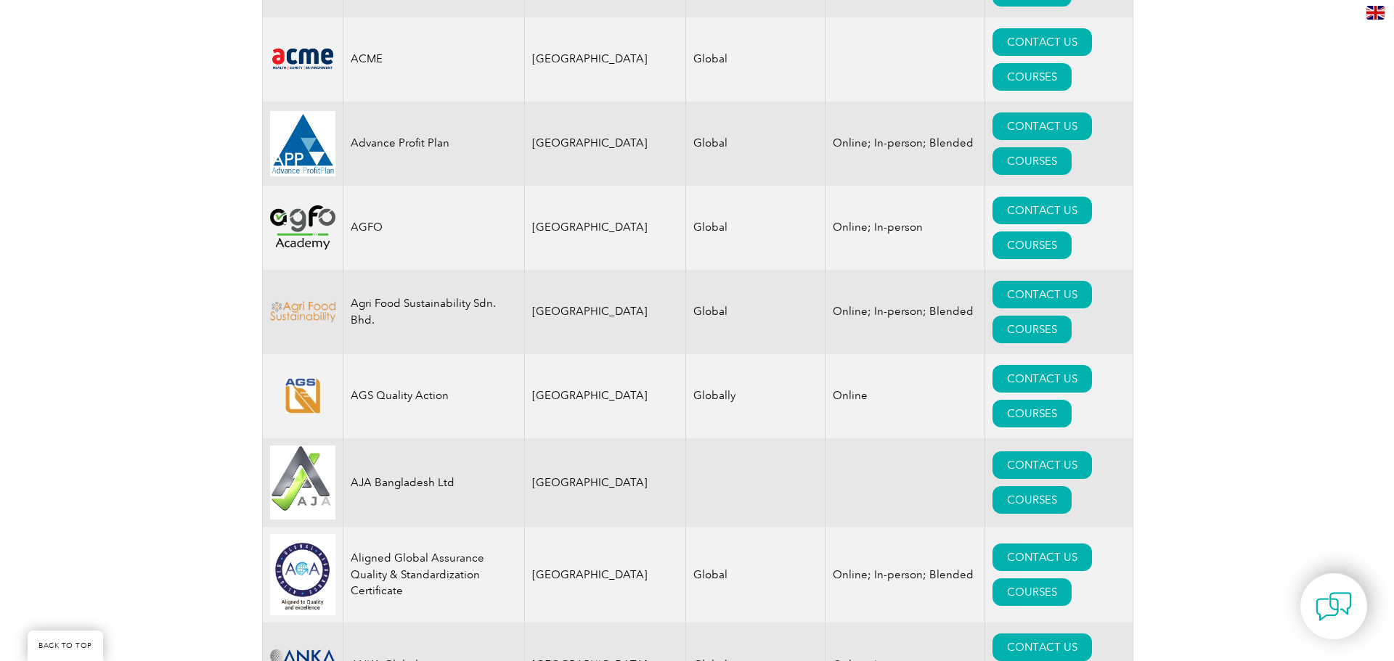
scroll to position [1234, 0]
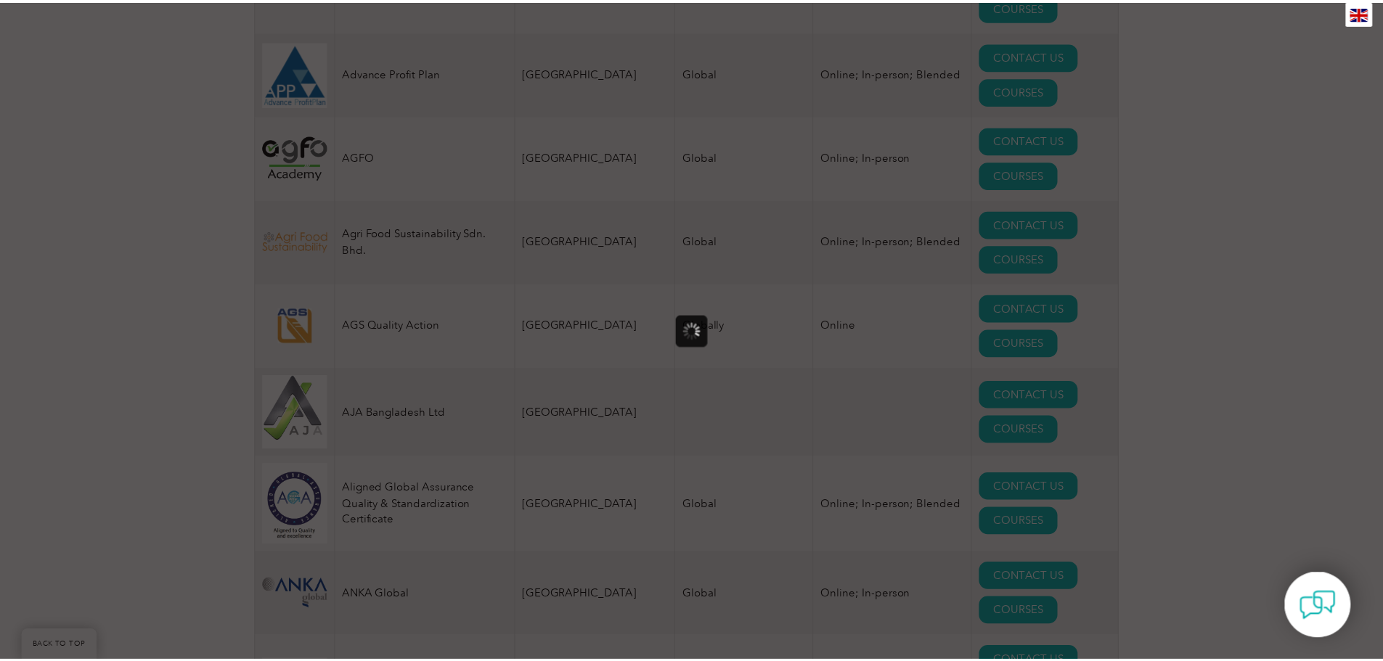
scroll to position [0, 0]
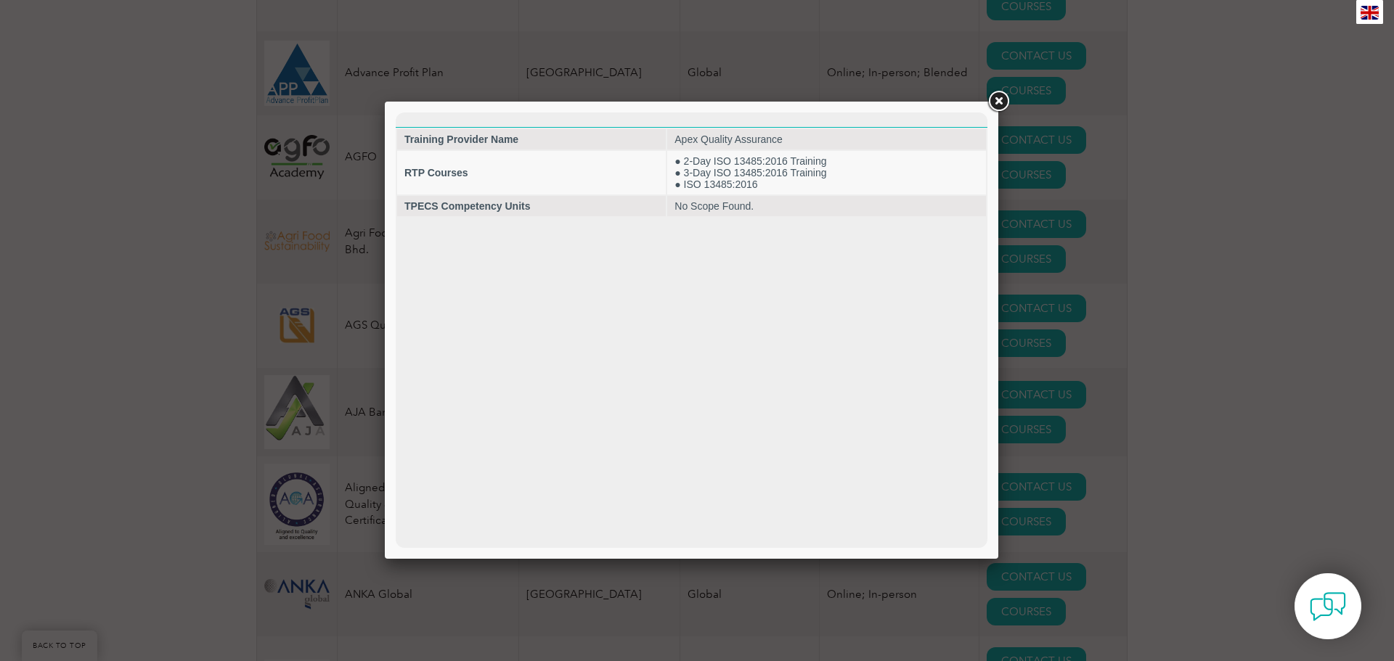
click at [1005, 99] on link at bounding box center [998, 102] width 26 height 26
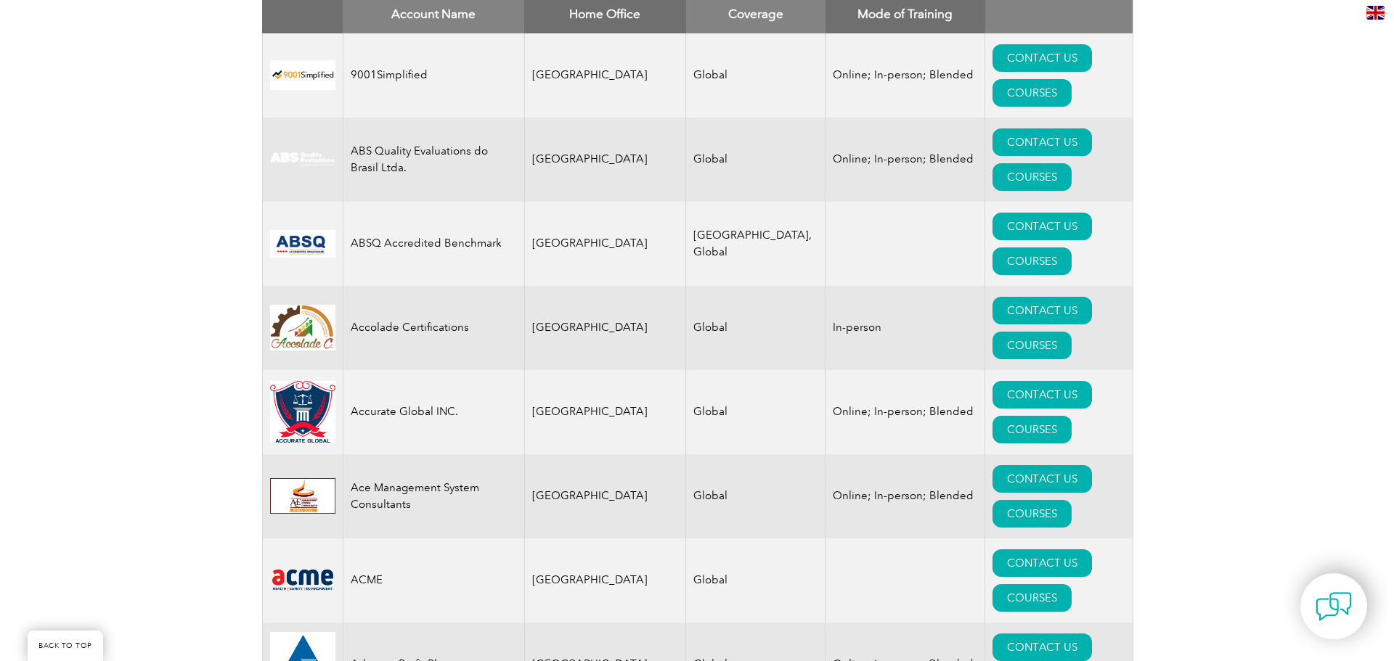
scroll to position [799, 0]
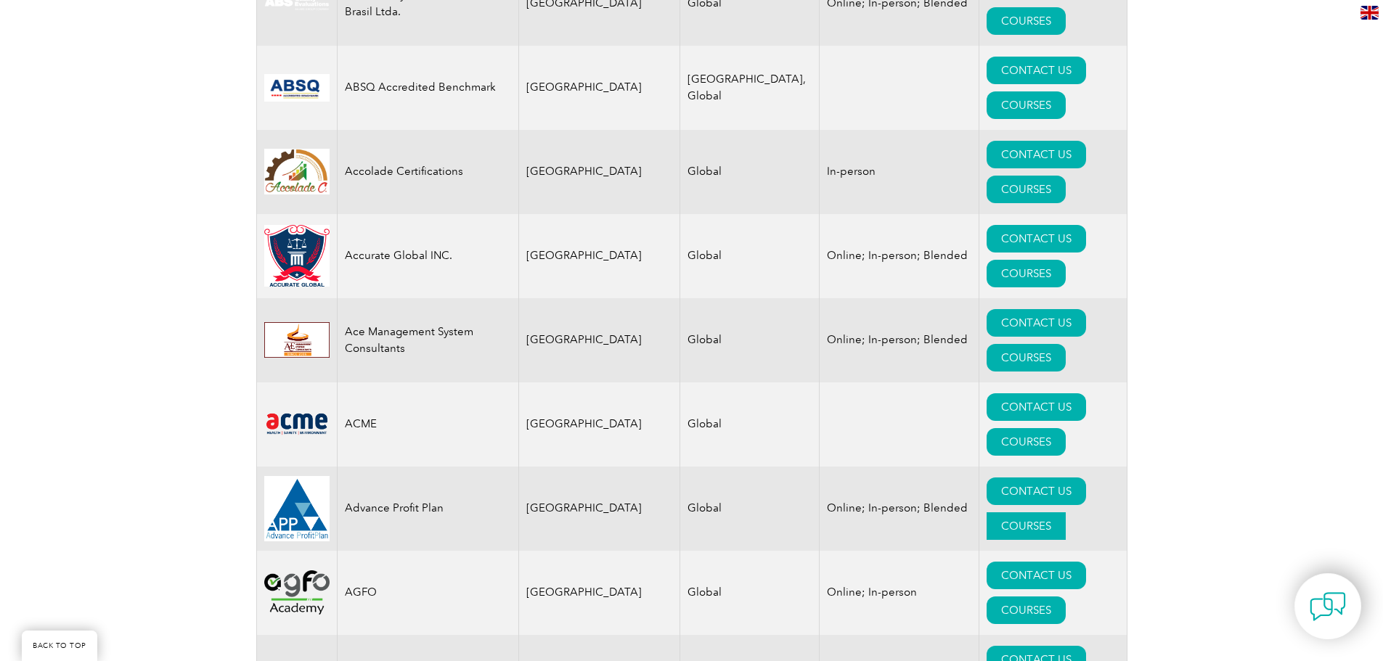
click at [1055, 513] on link "COURSES" at bounding box center [1026, 527] width 79 height 28
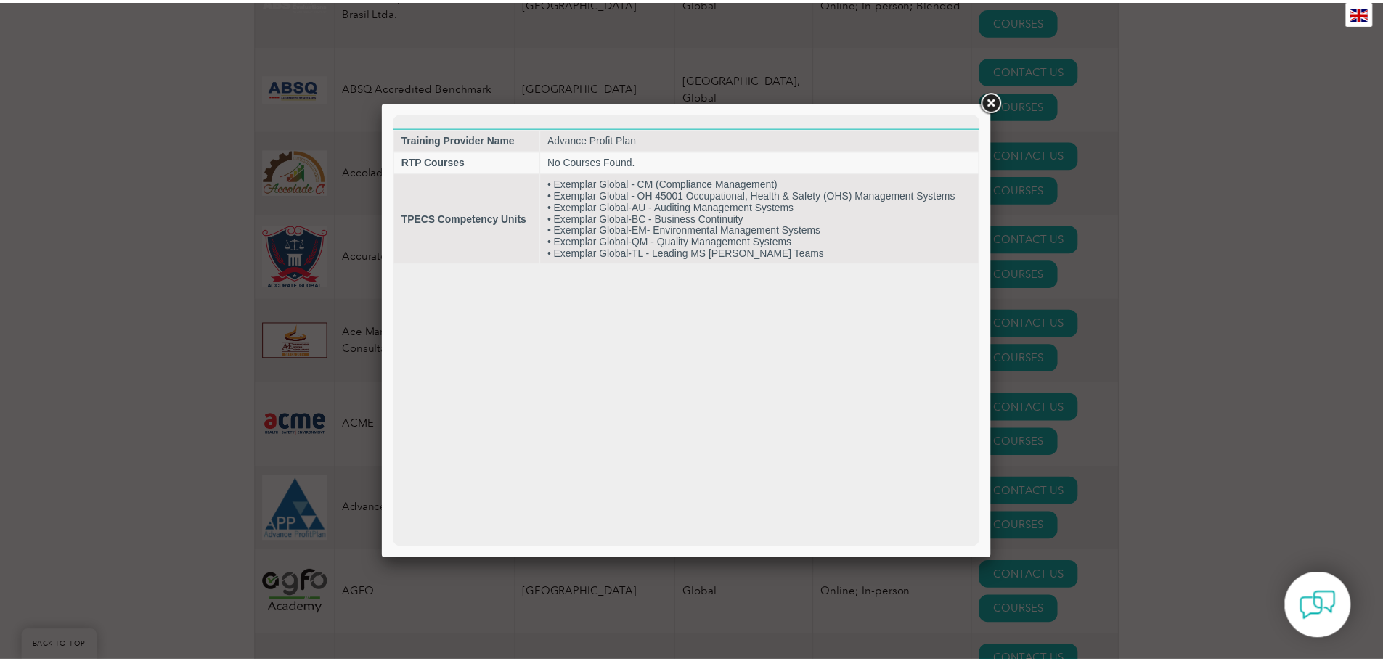
scroll to position [0, 0]
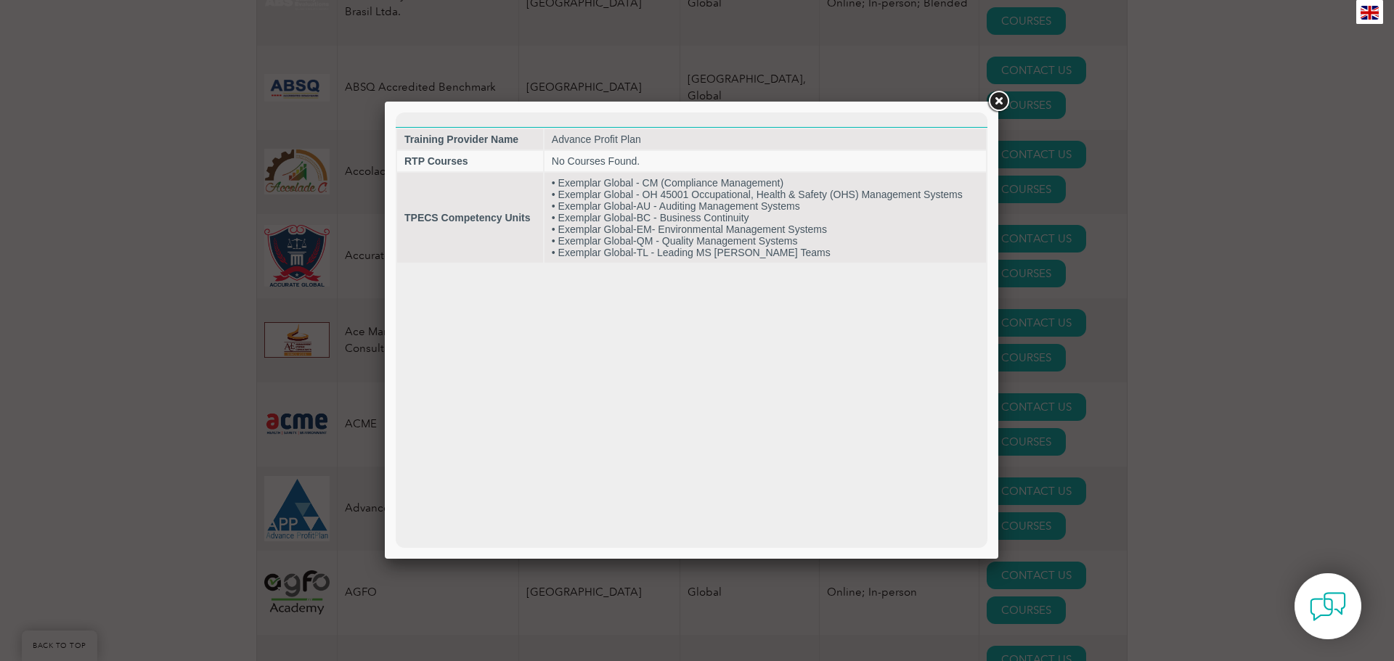
click at [990, 104] on link at bounding box center [998, 102] width 26 height 26
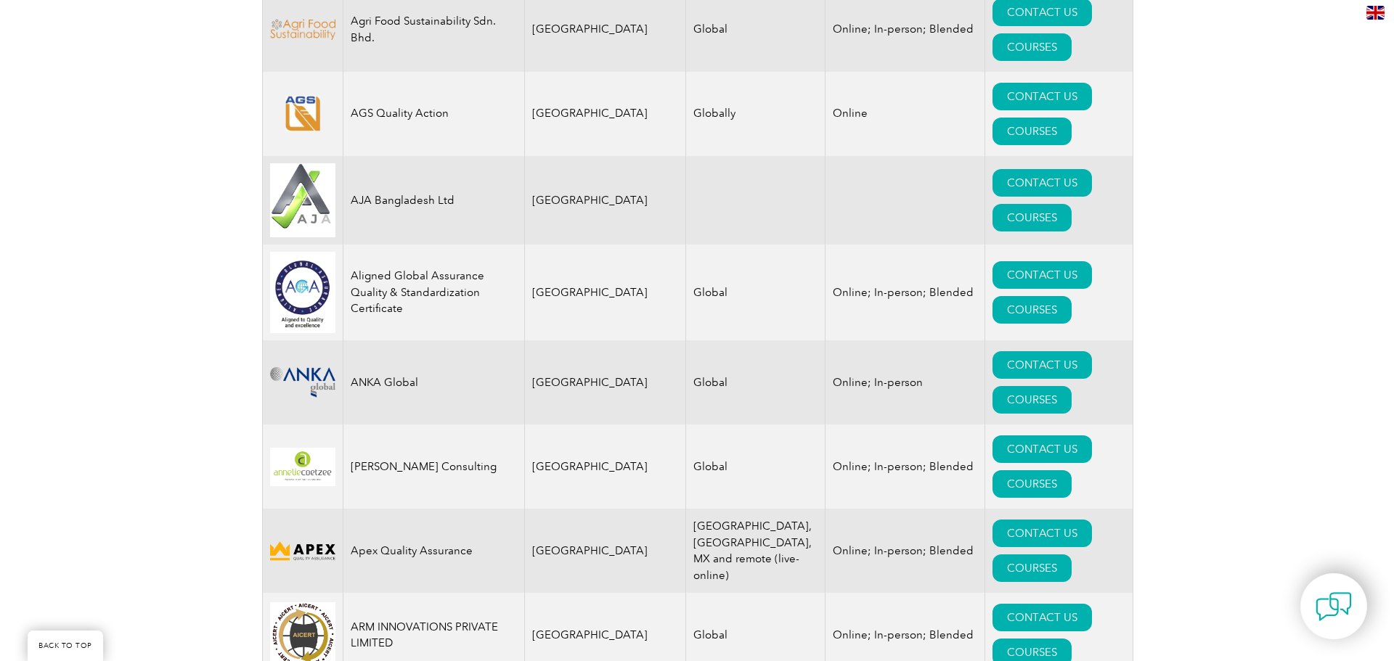
scroll to position [1525, 0]
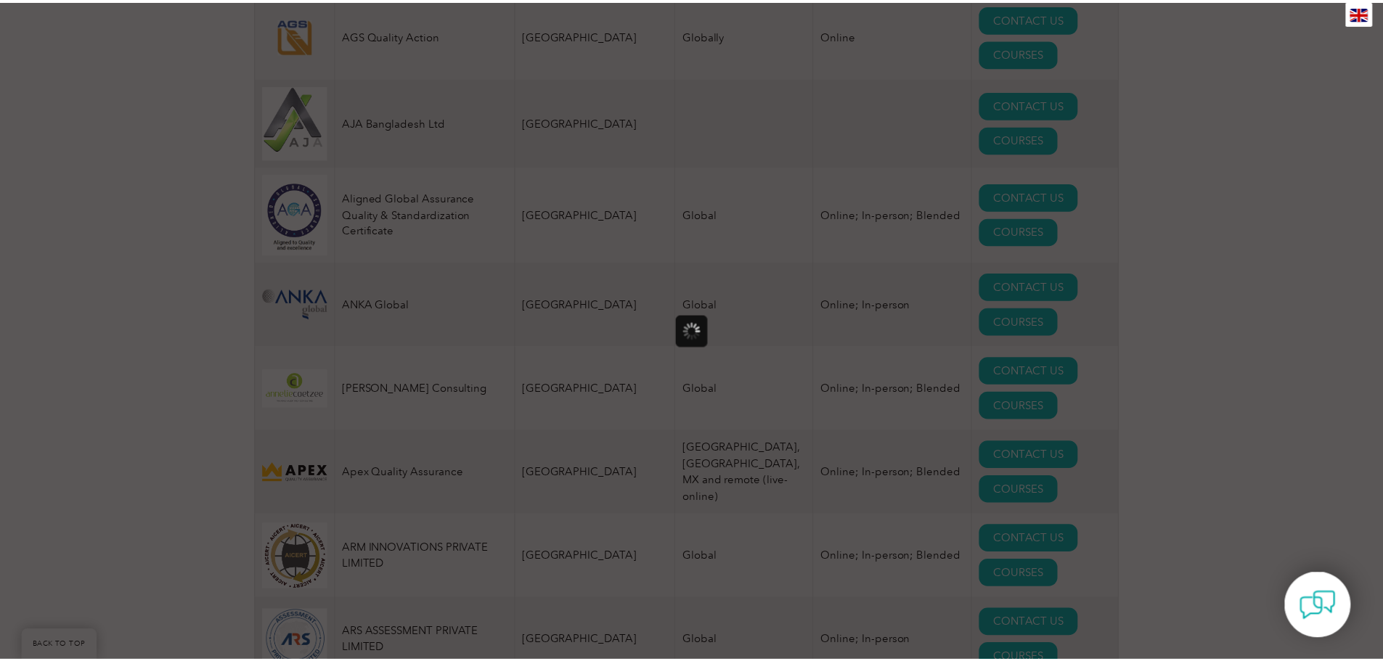
scroll to position [0, 0]
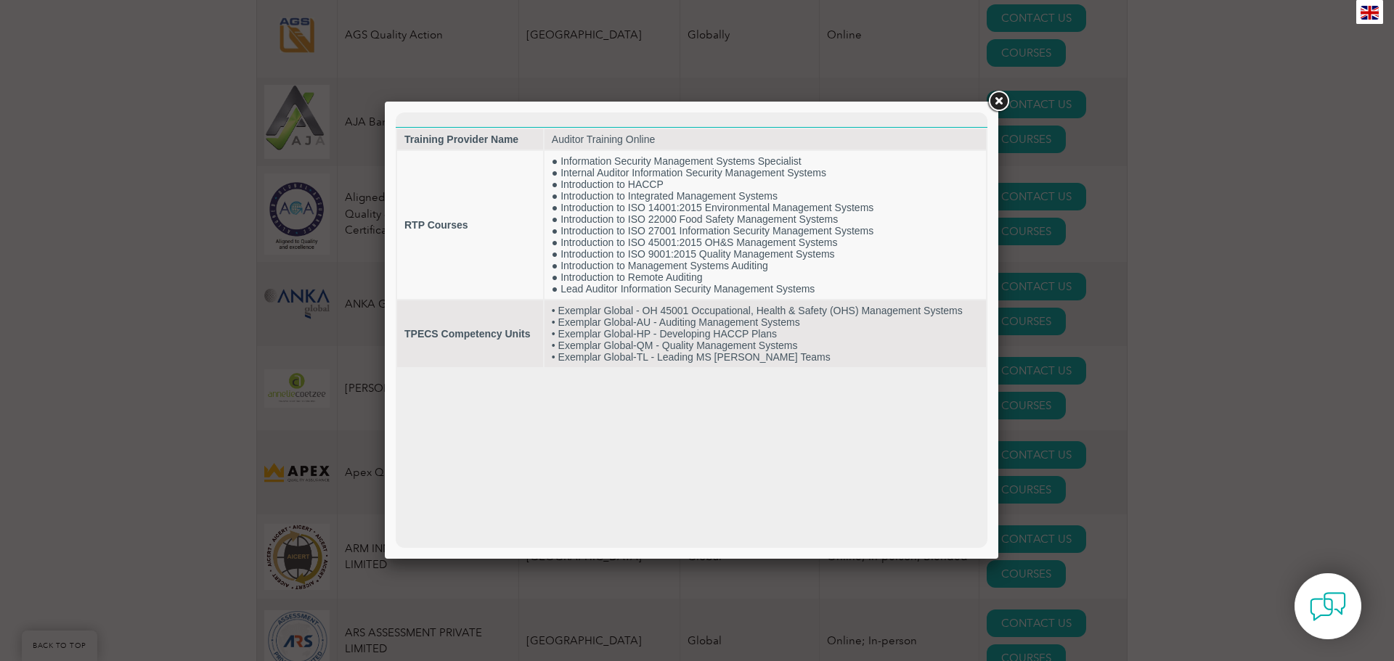
click at [996, 105] on link at bounding box center [998, 102] width 26 height 26
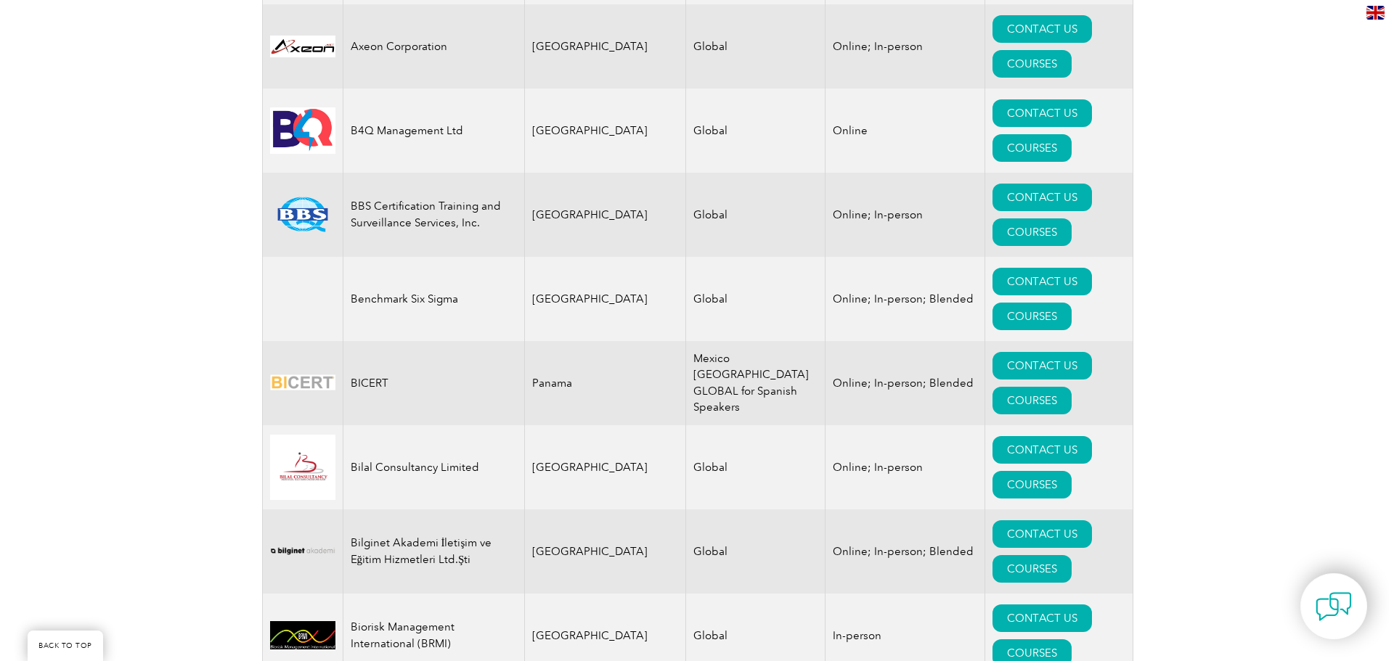
scroll to position [2541, 0]
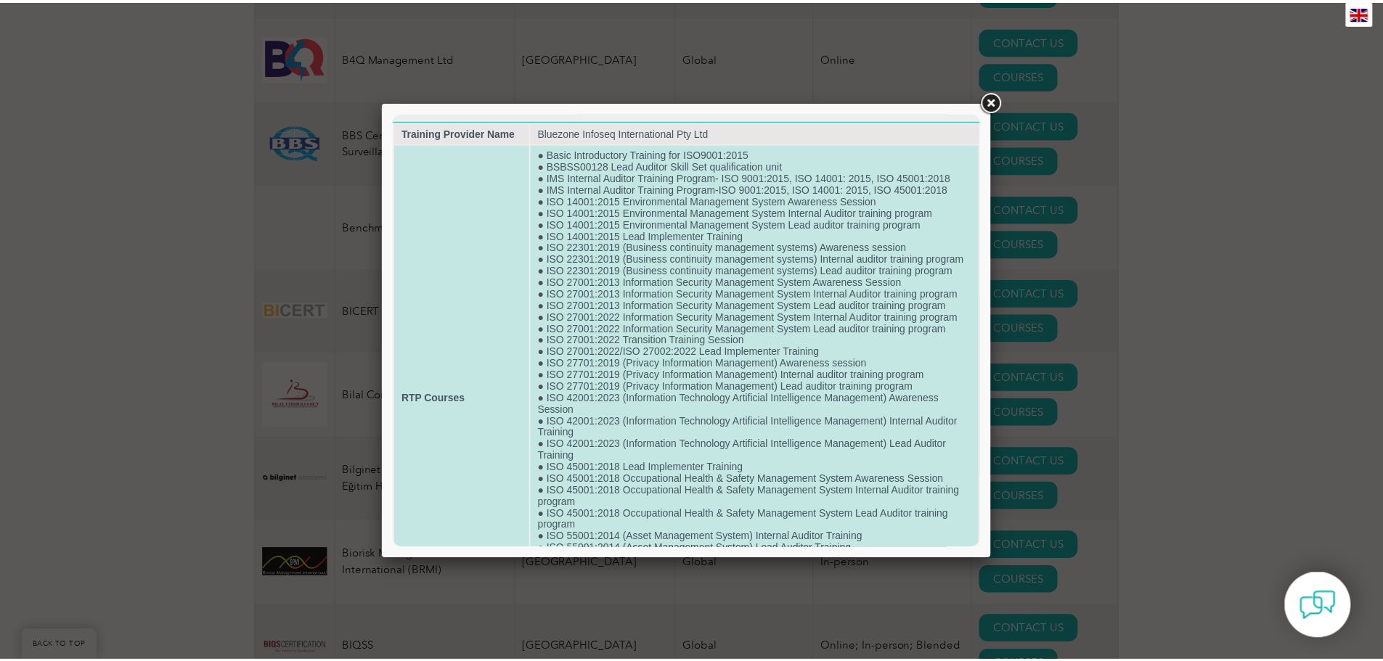
scroll to position [0, 0]
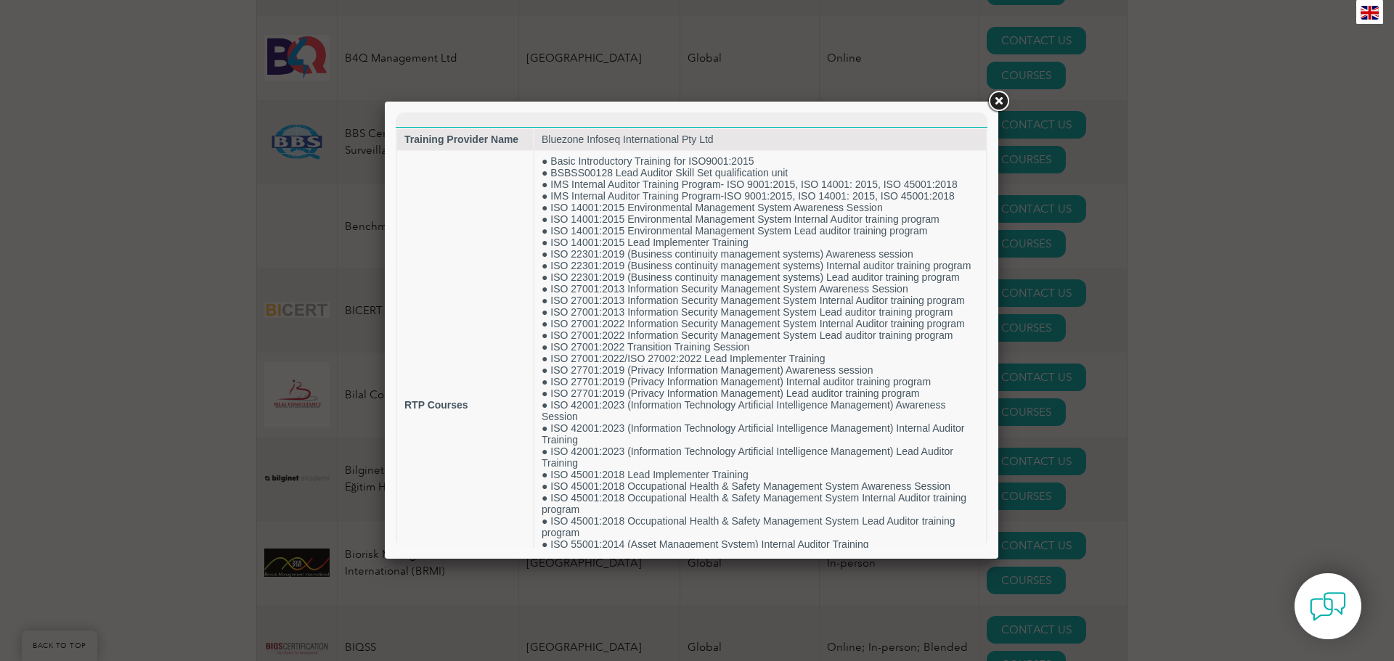
click at [997, 102] on link at bounding box center [998, 102] width 26 height 26
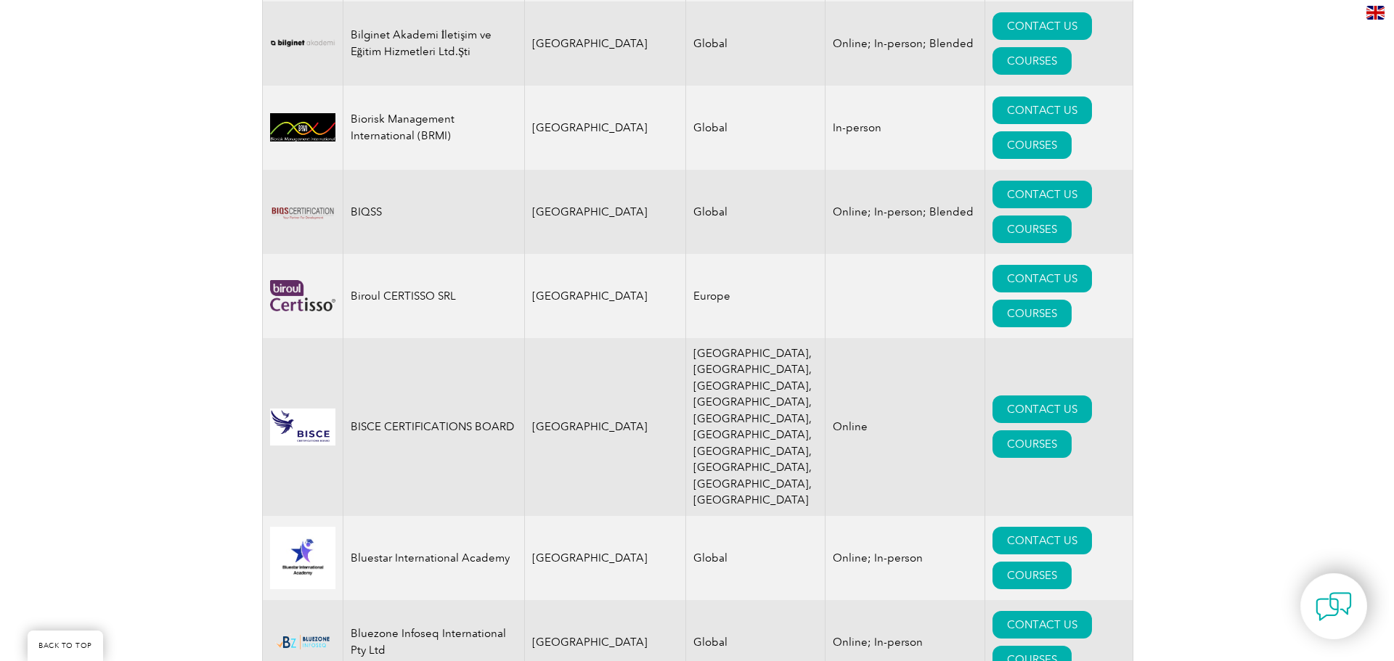
scroll to position [3049, 0]
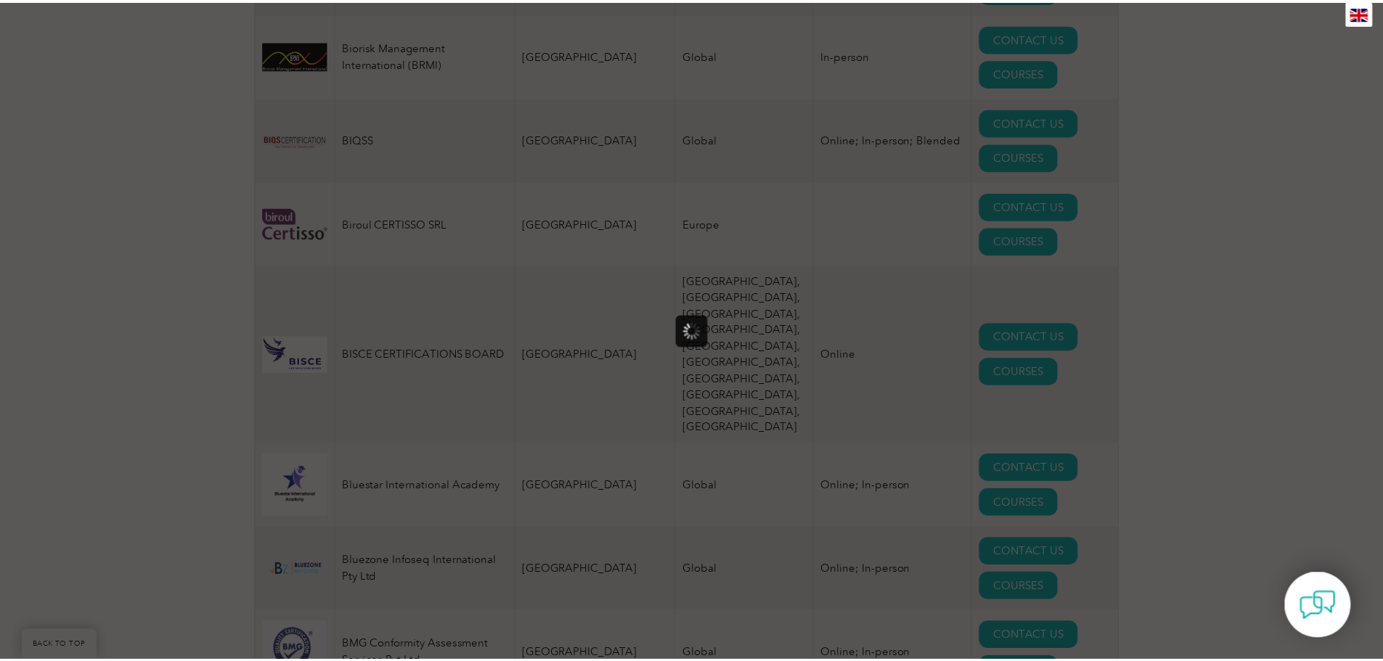
scroll to position [0, 0]
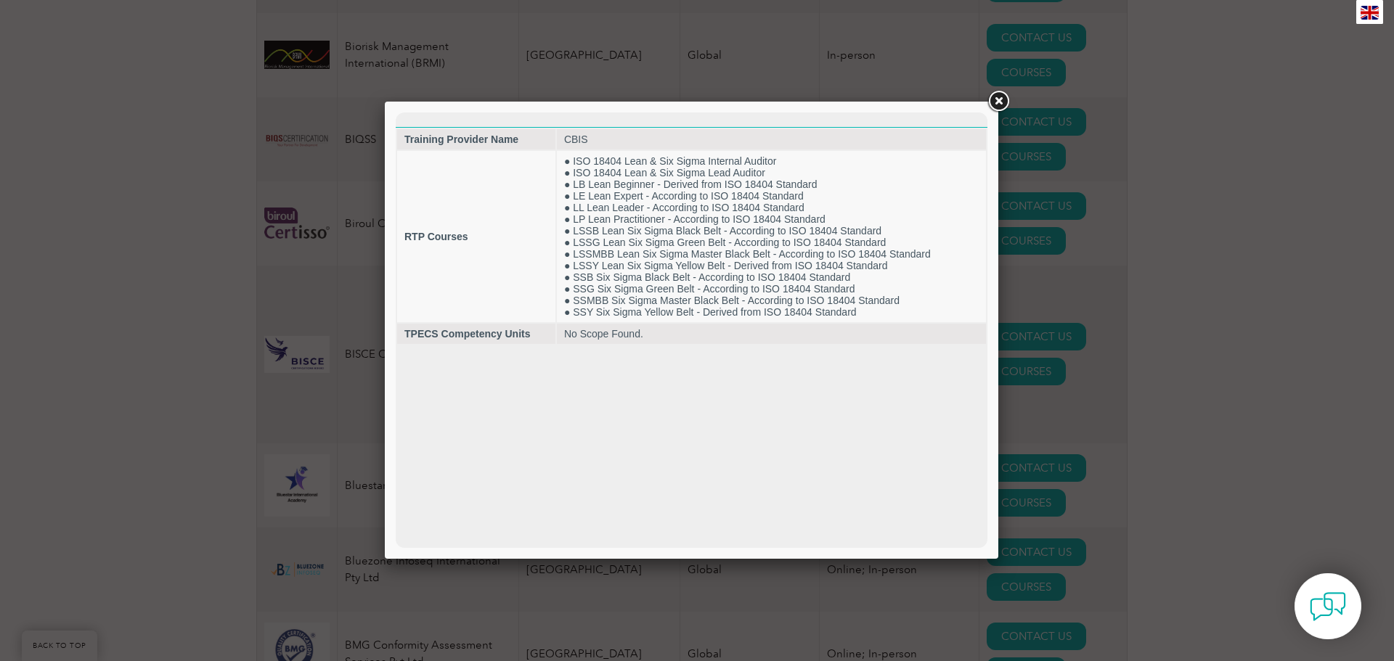
click at [1002, 103] on link at bounding box center [998, 102] width 26 height 26
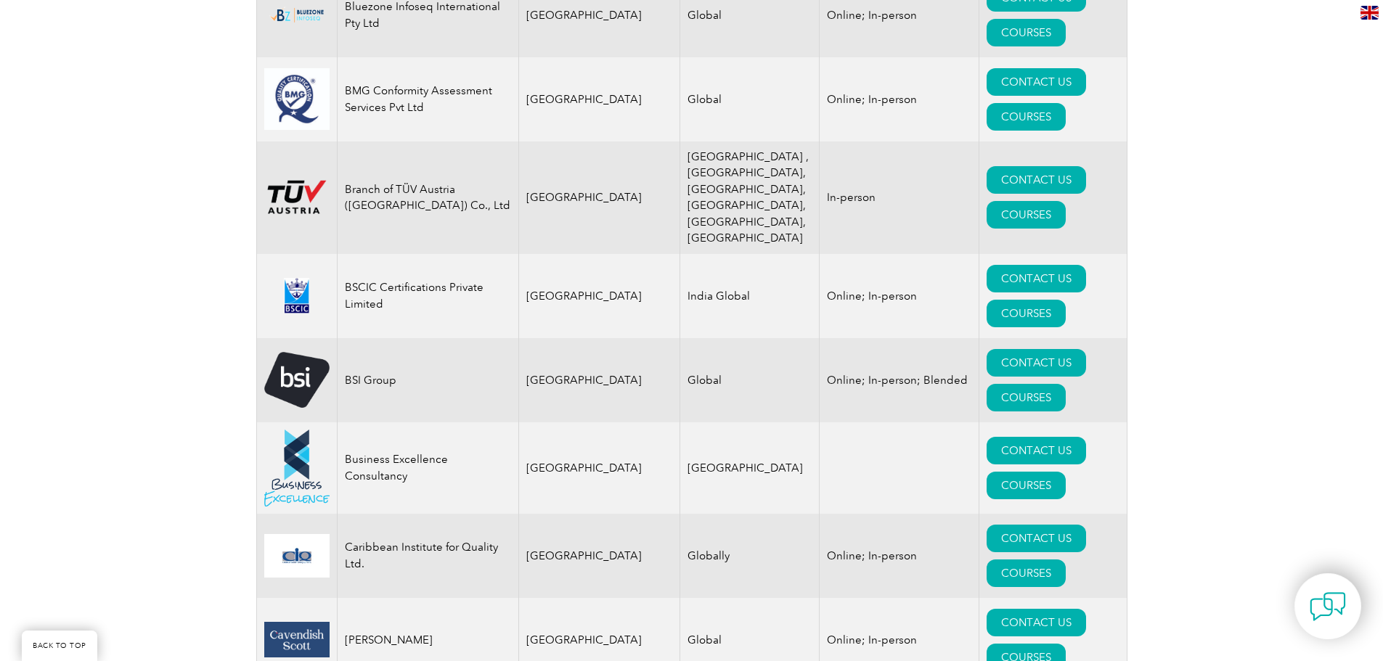
scroll to position [3630, 0]
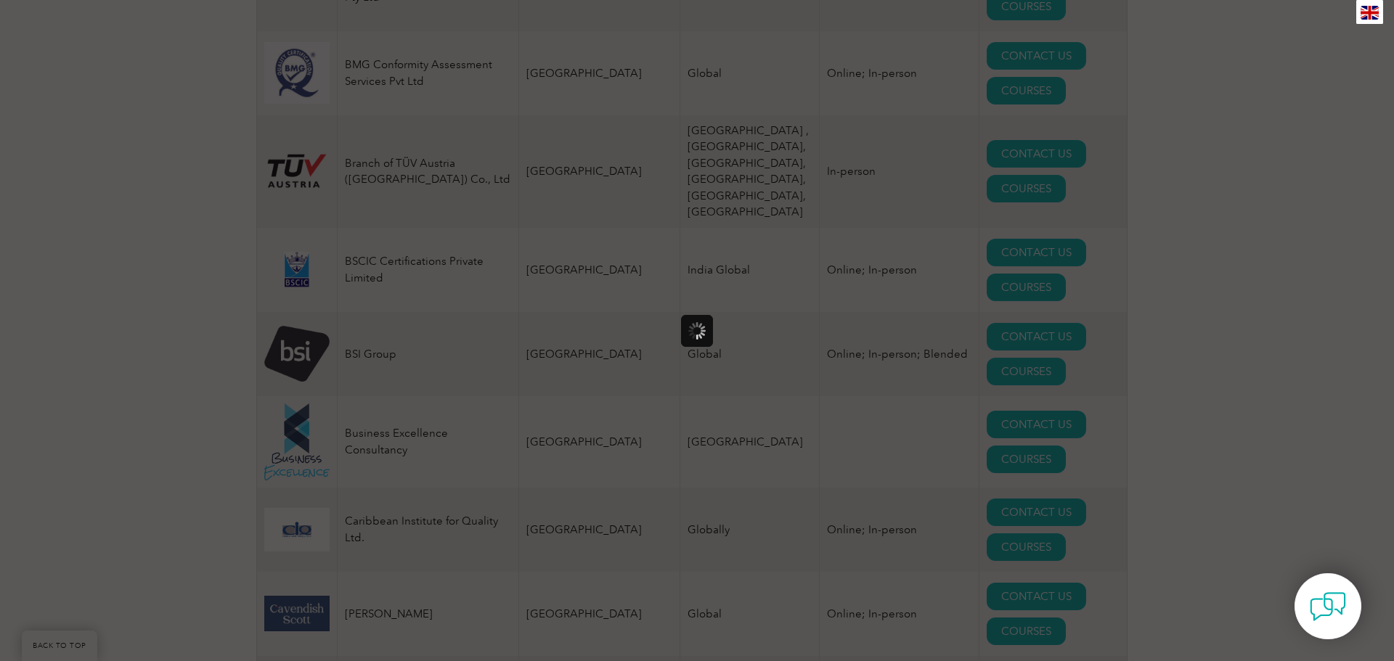
click at [1215, 356] on div at bounding box center [697, 330] width 1394 height 661
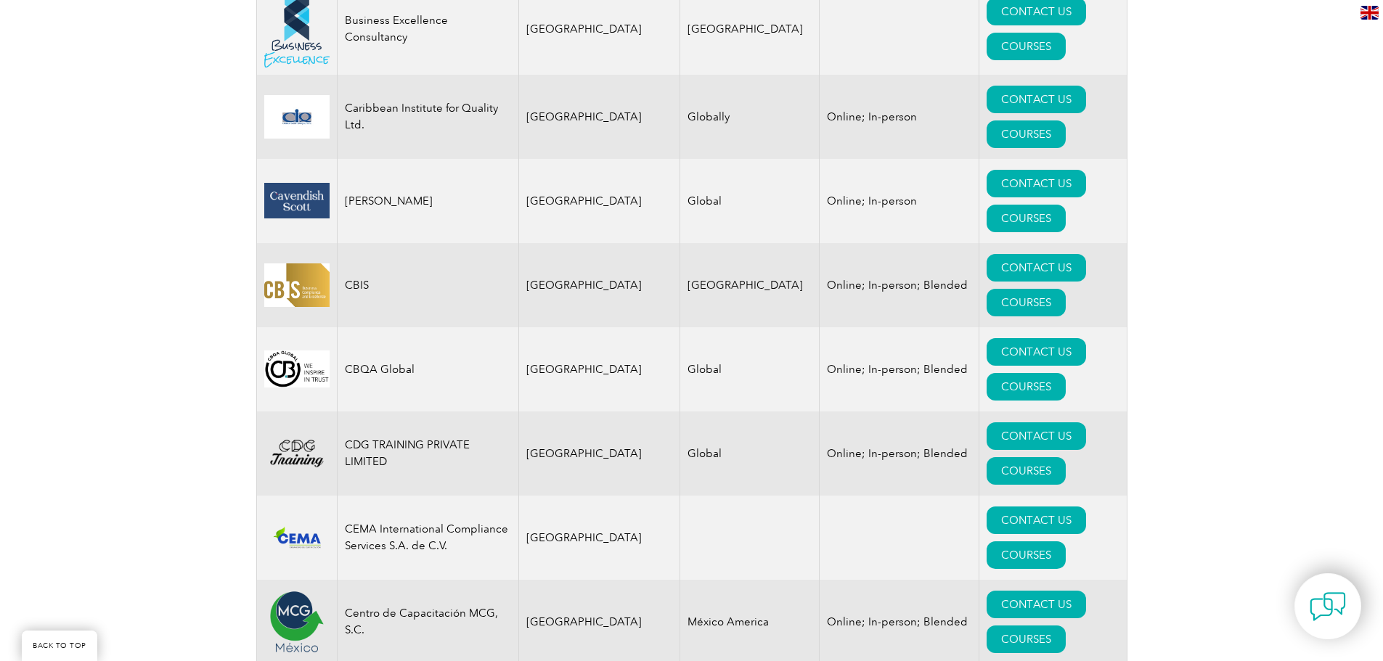
scroll to position [4066, 0]
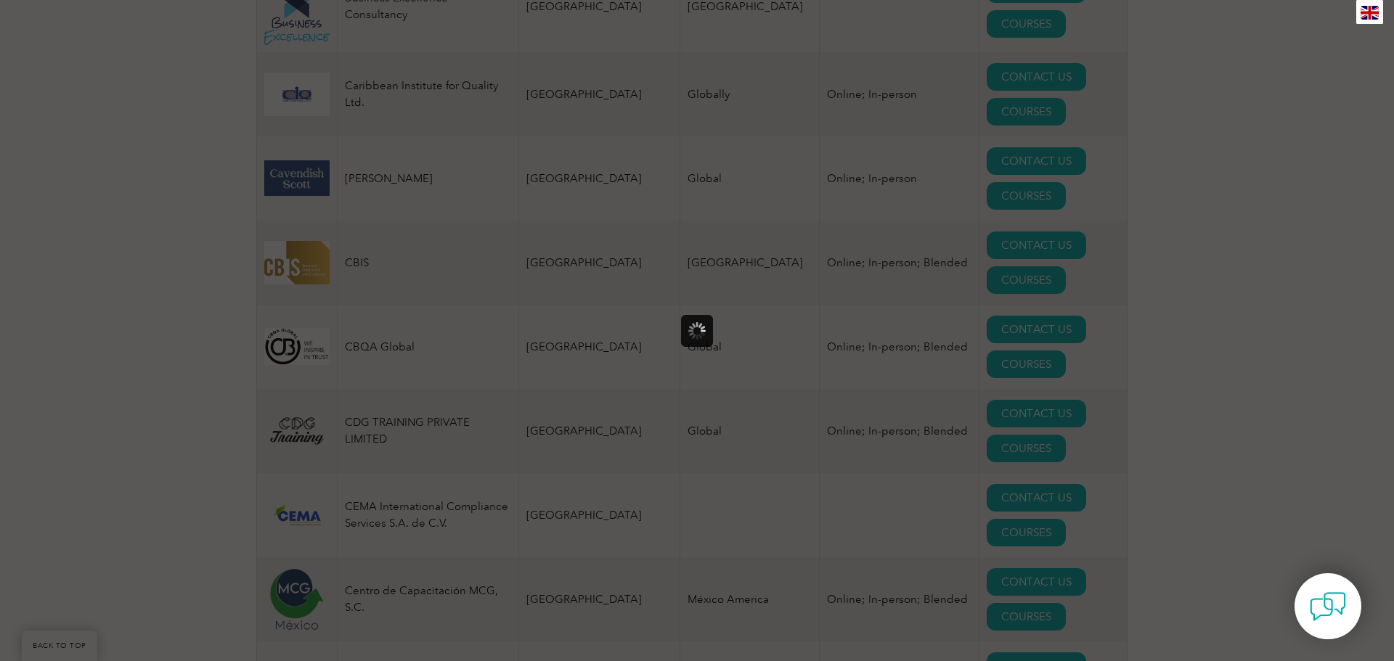
click at [1296, 366] on div at bounding box center [697, 330] width 1394 height 661
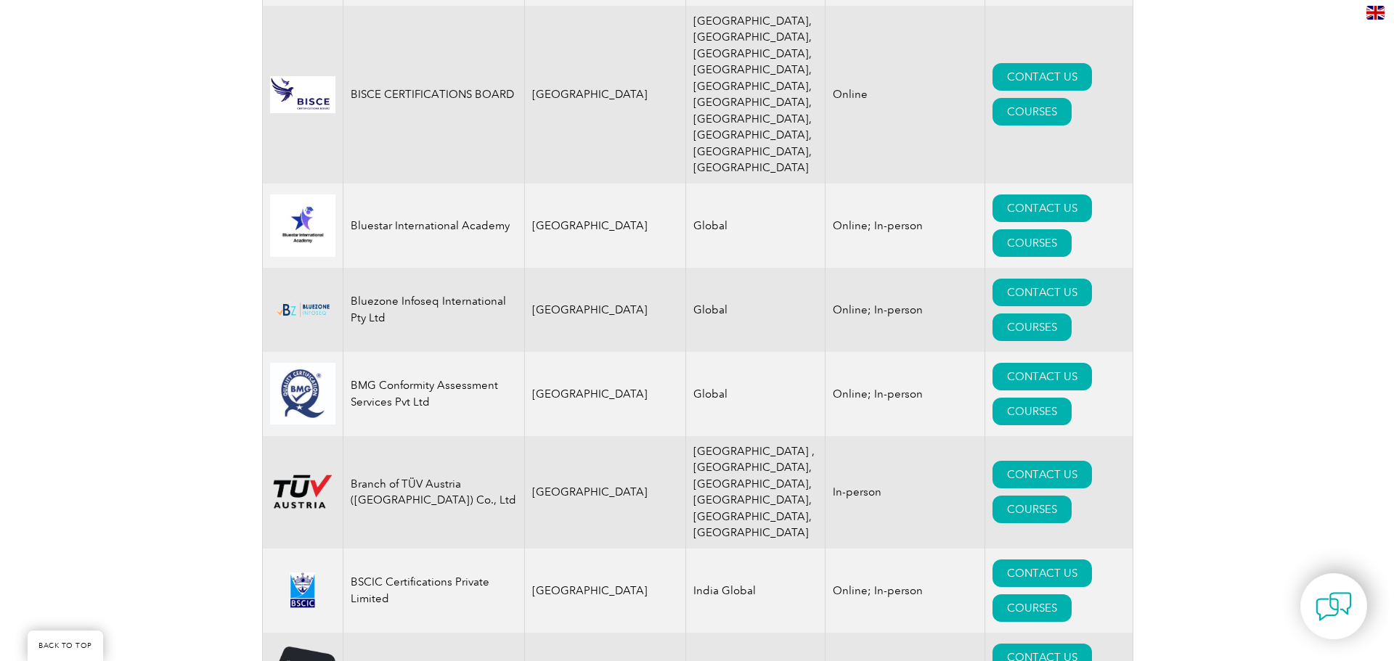
scroll to position [3340, 0]
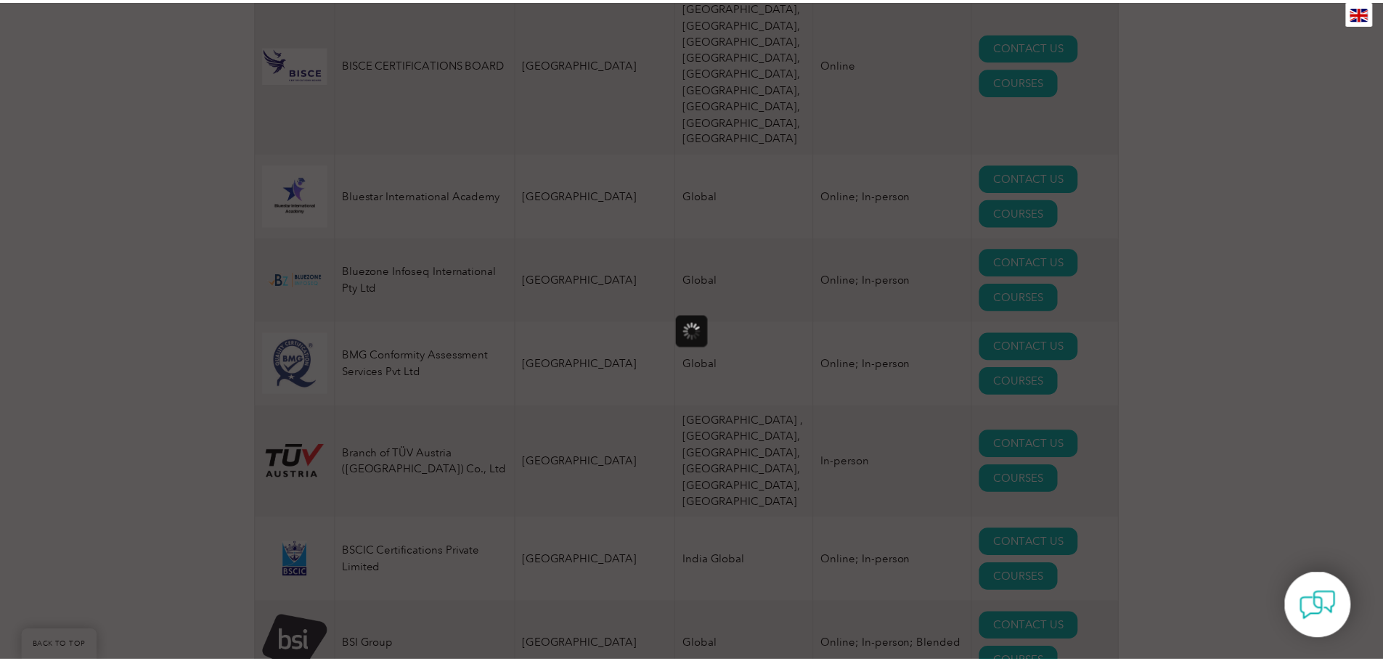
scroll to position [0, 0]
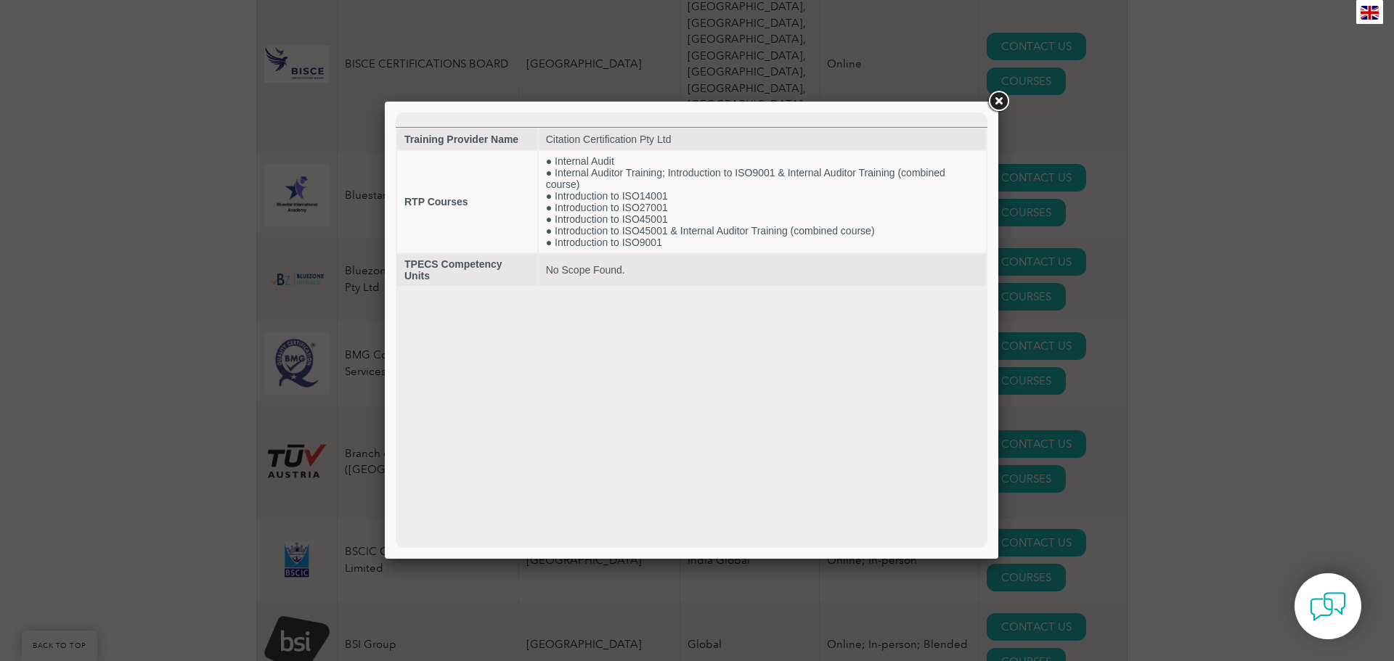
click at [1000, 102] on link at bounding box center [998, 102] width 26 height 26
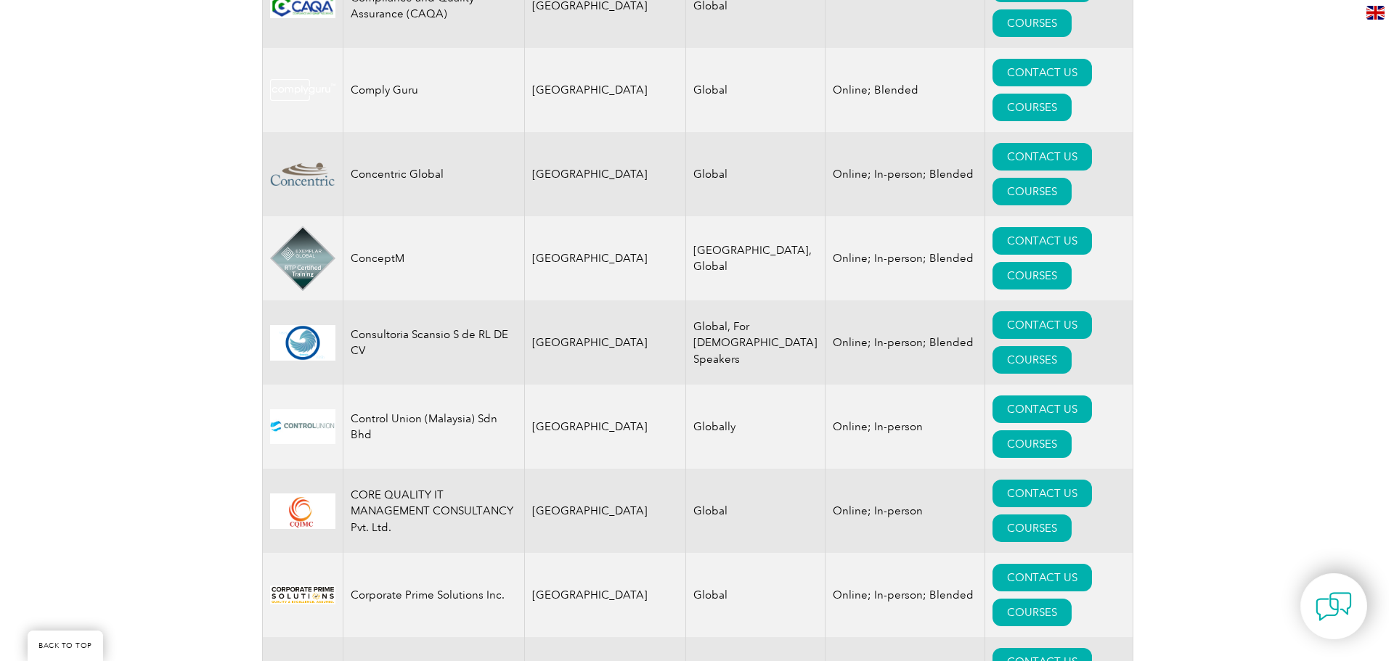
scroll to position [5228, 0]
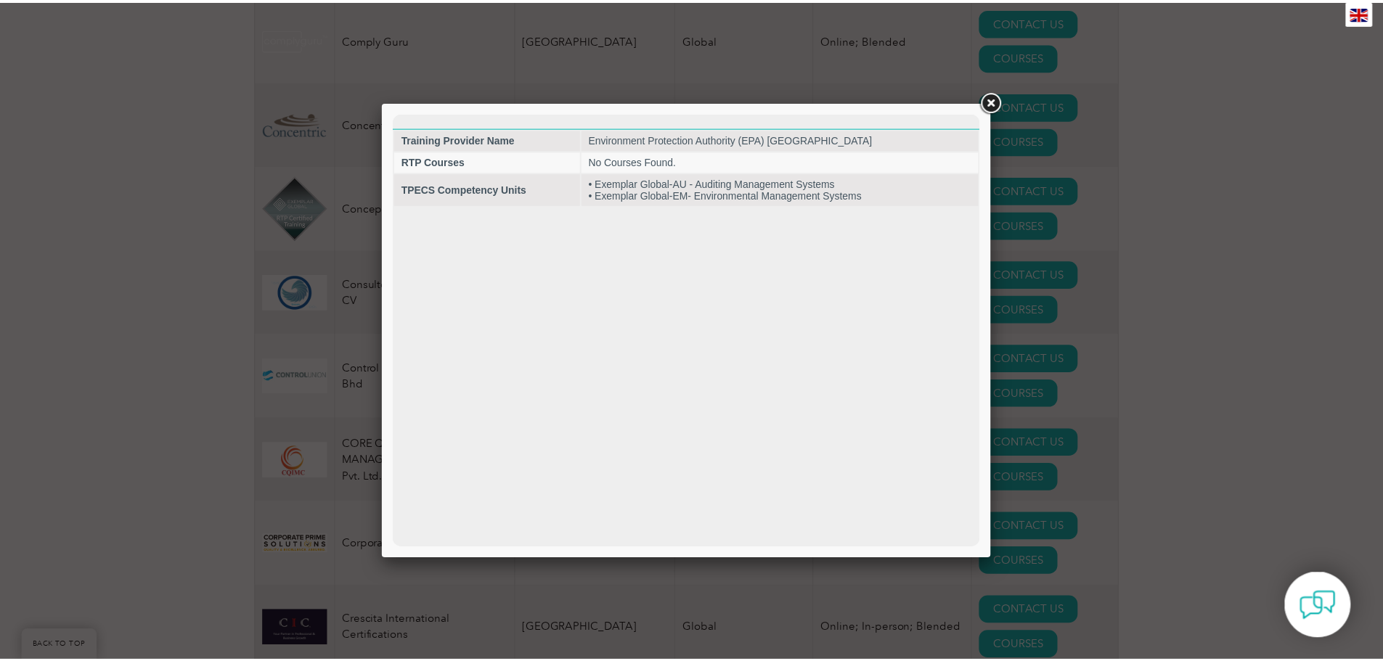
scroll to position [0, 0]
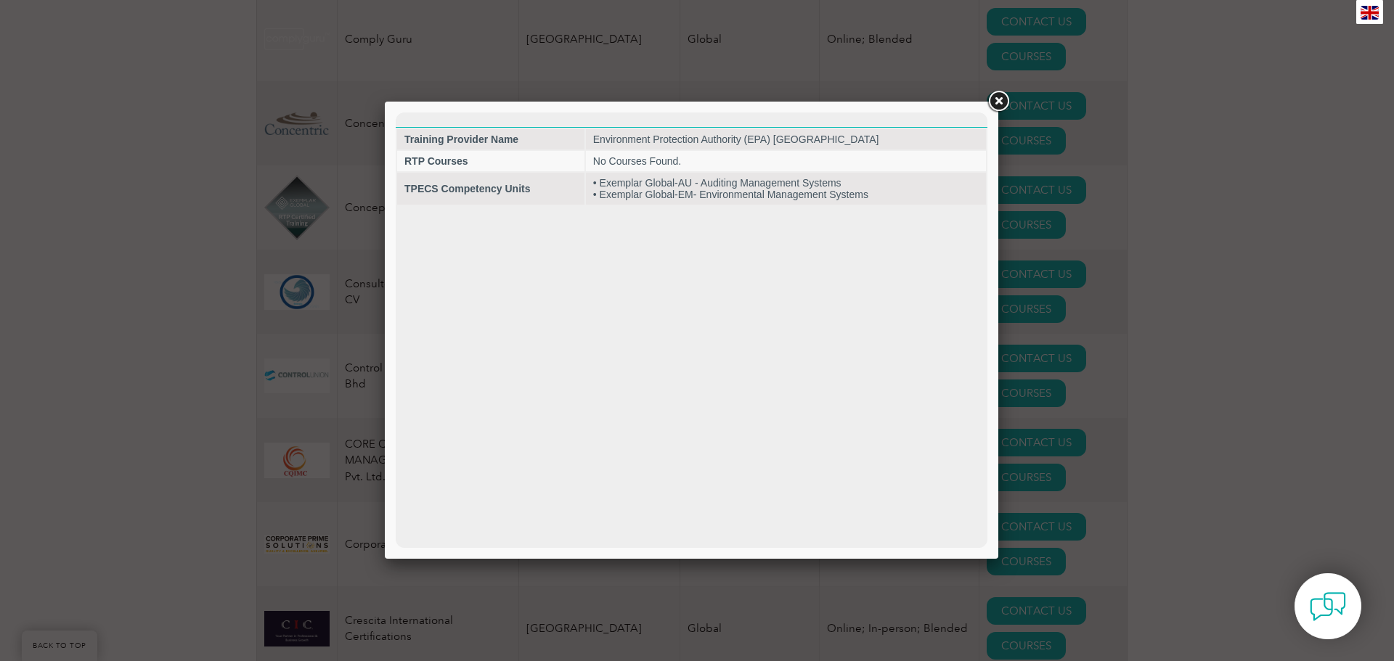
click at [1001, 97] on link at bounding box center [998, 102] width 26 height 26
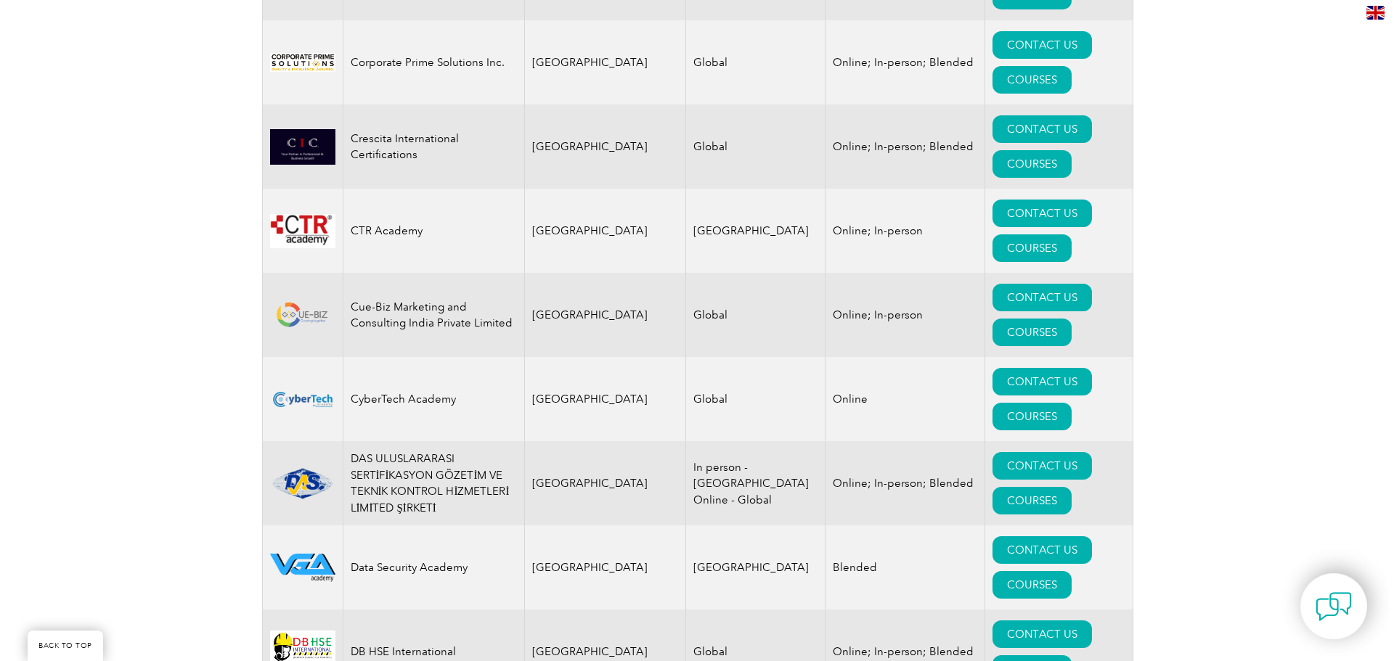
scroll to position [5736, 0]
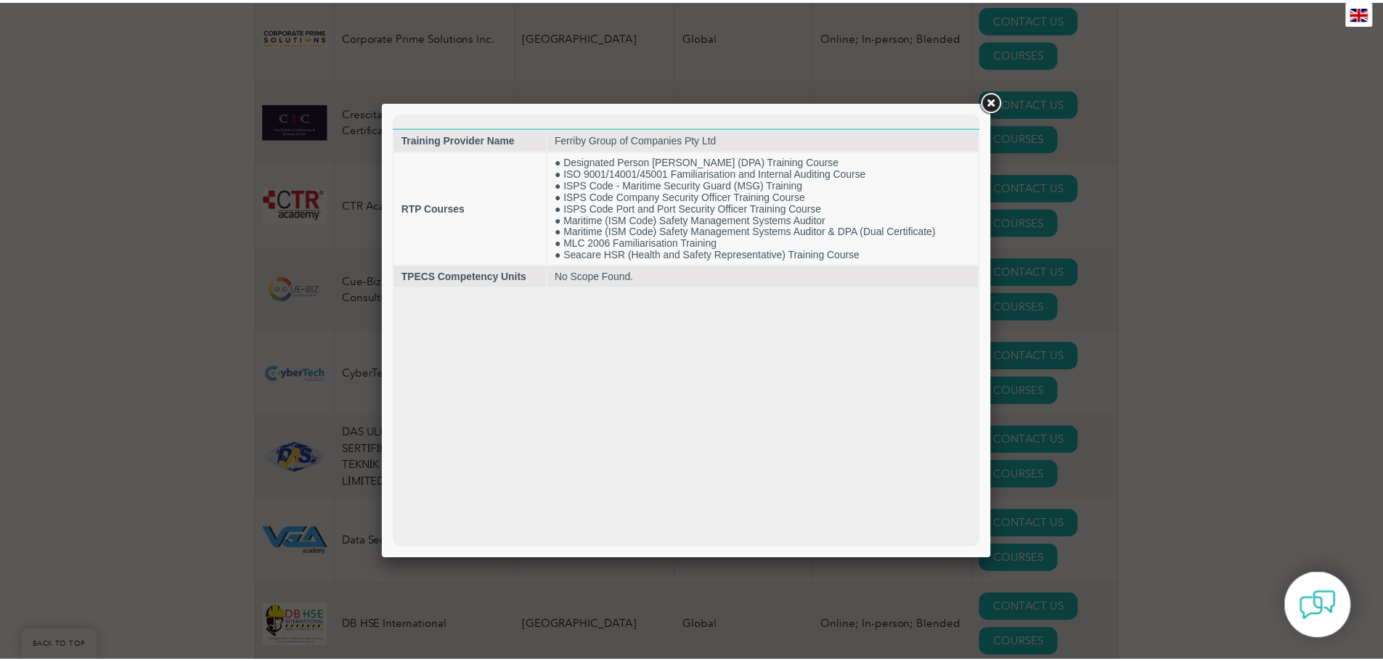
scroll to position [0, 0]
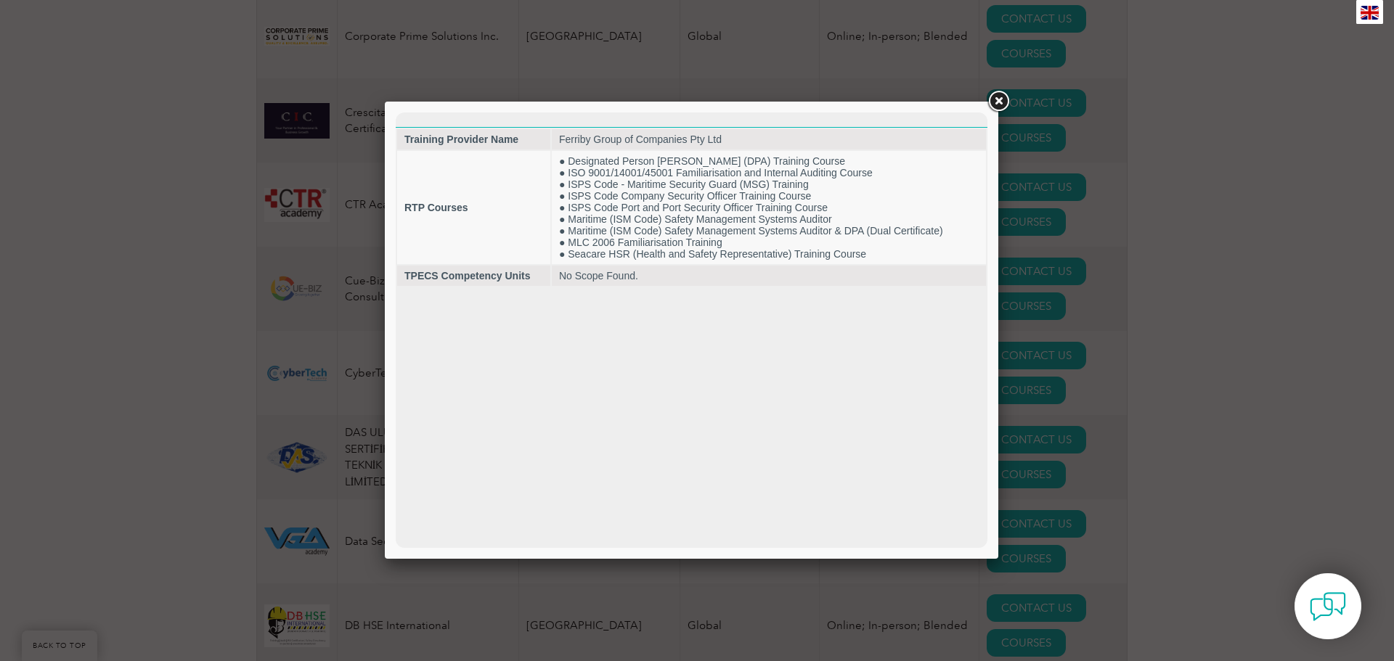
click at [998, 94] on link at bounding box center [998, 102] width 26 height 26
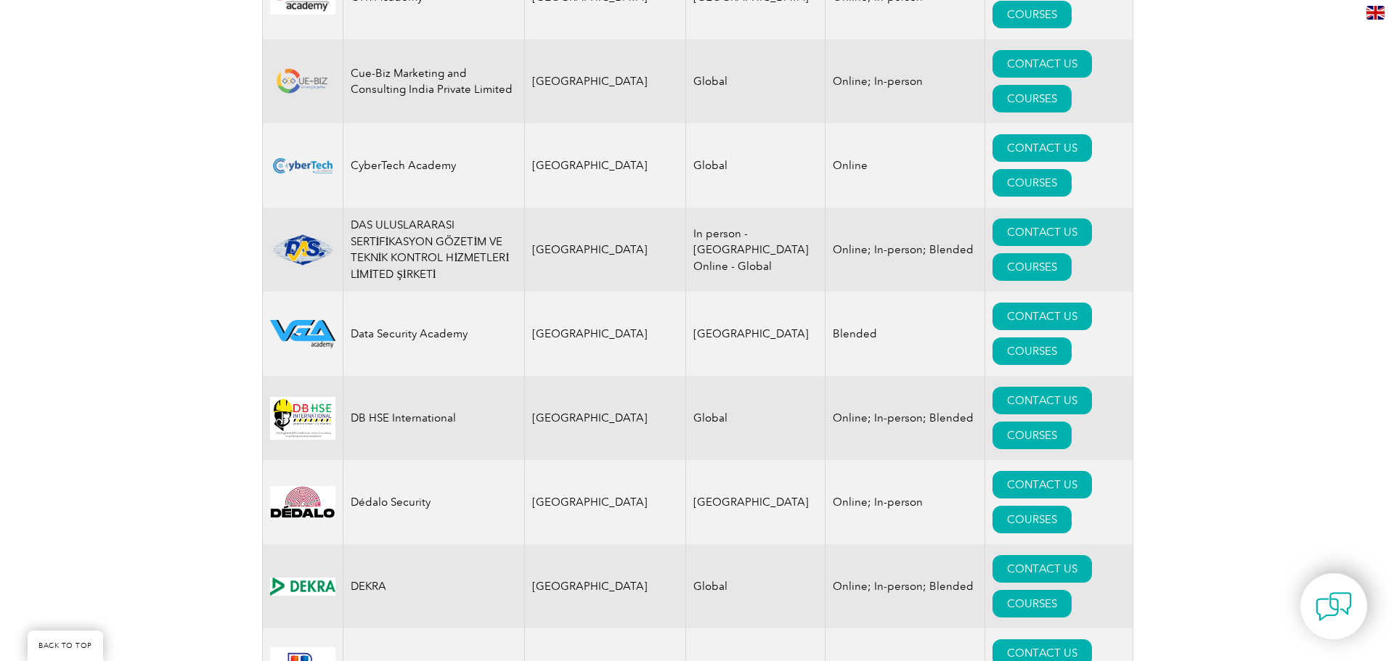
scroll to position [6026, 0]
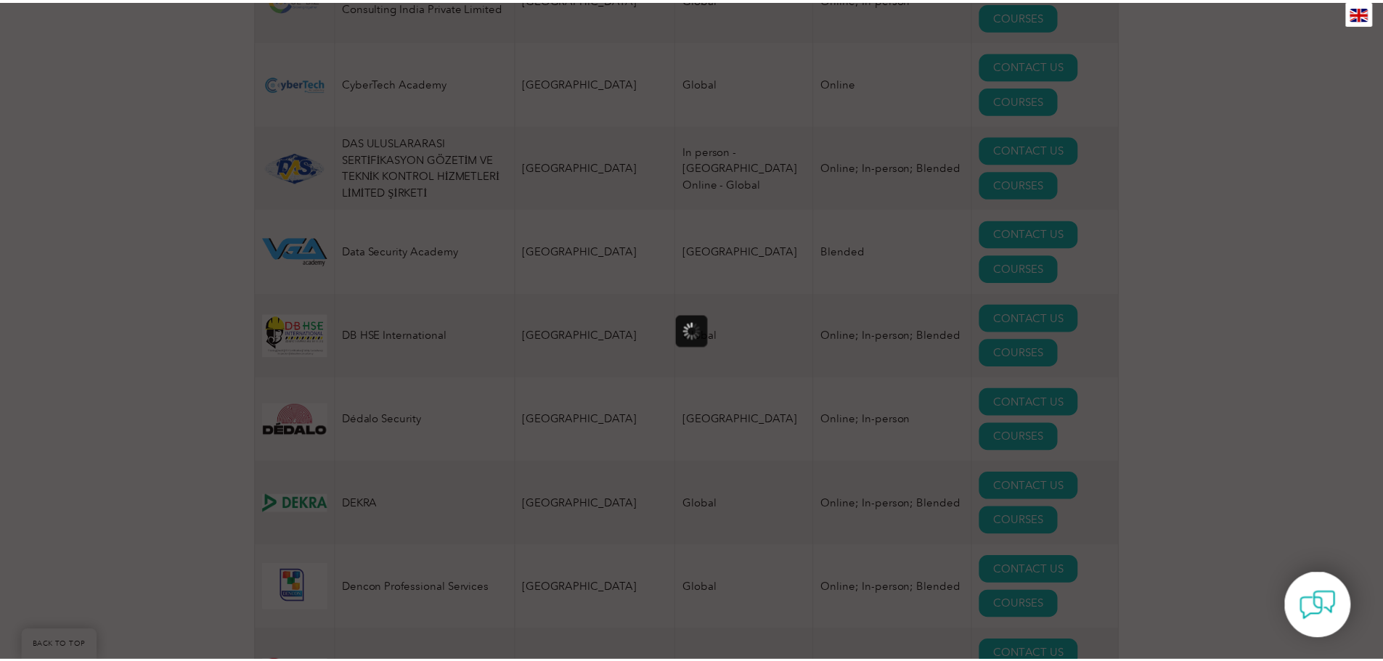
scroll to position [0, 0]
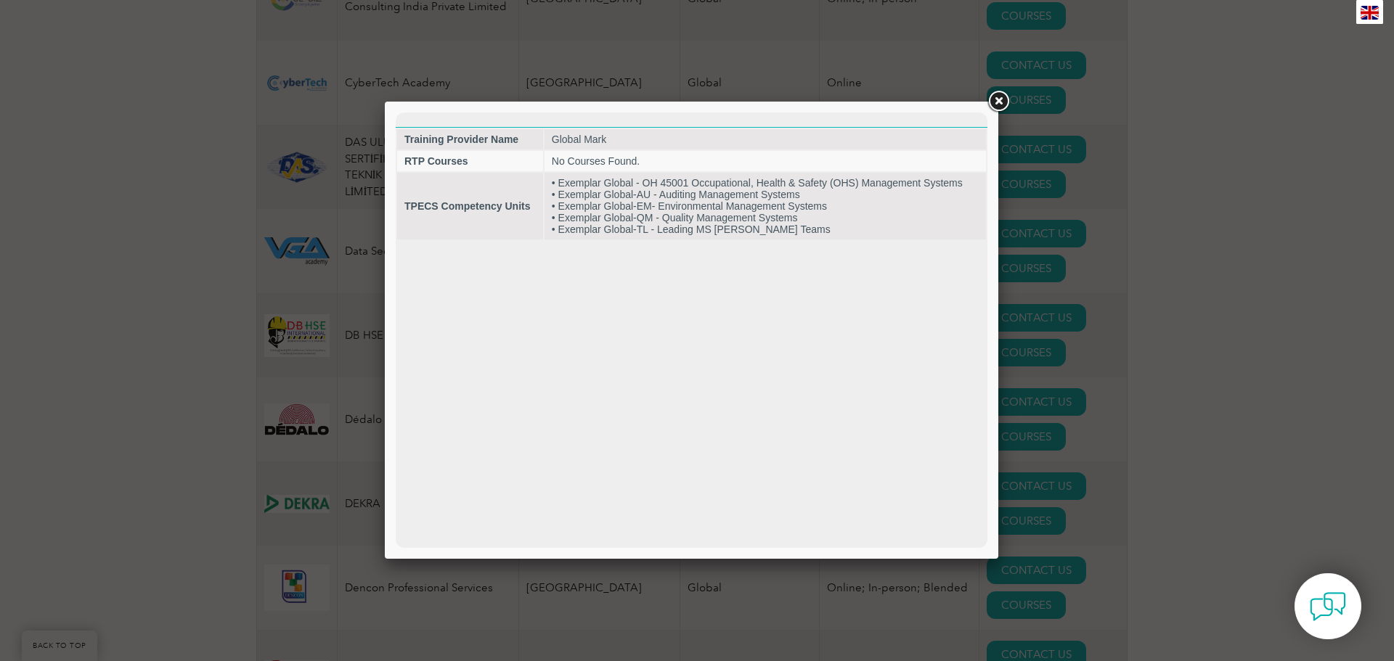
click at [1000, 99] on link at bounding box center [998, 102] width 26 height 26
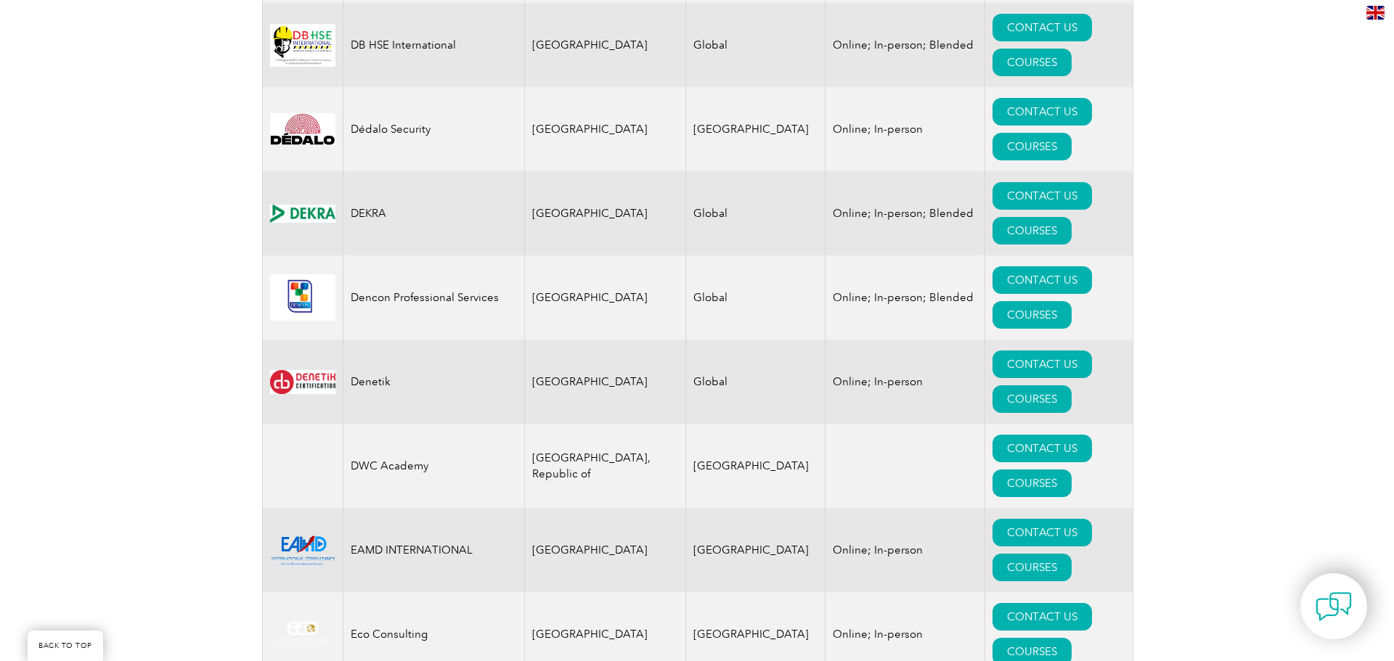
scroll to position [6389, 0]
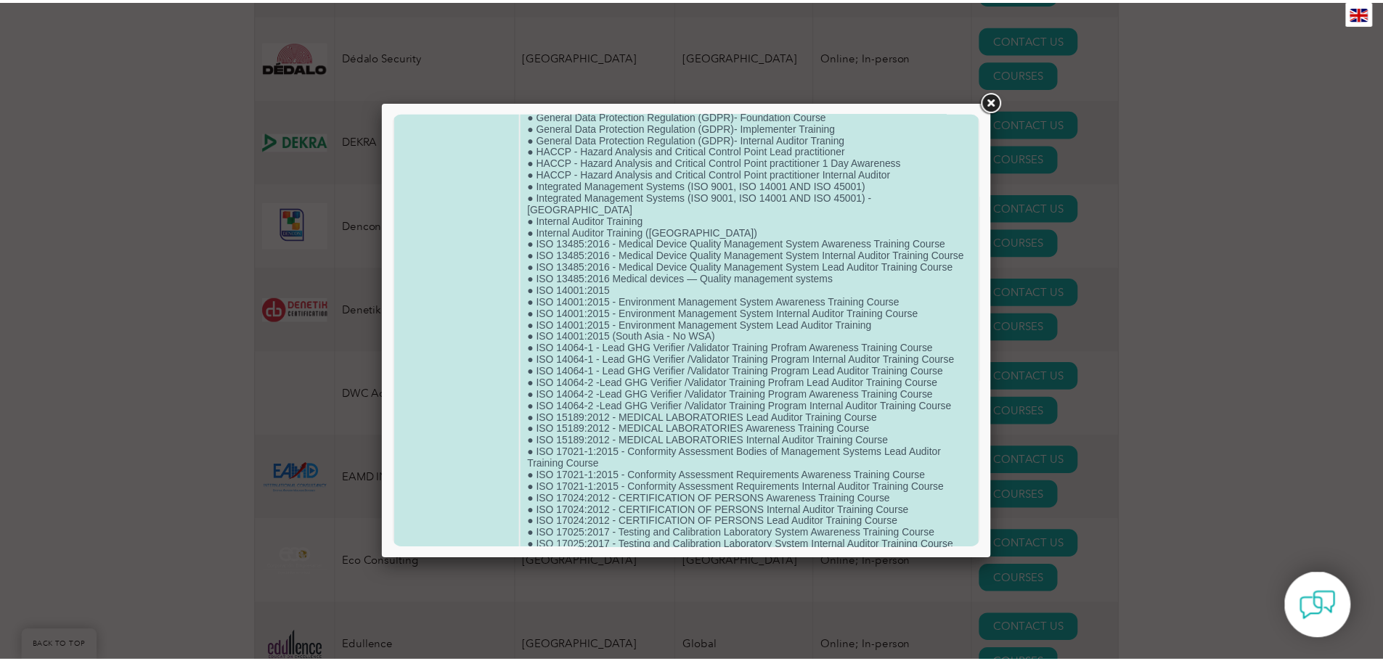
scroll to position [290, 0]
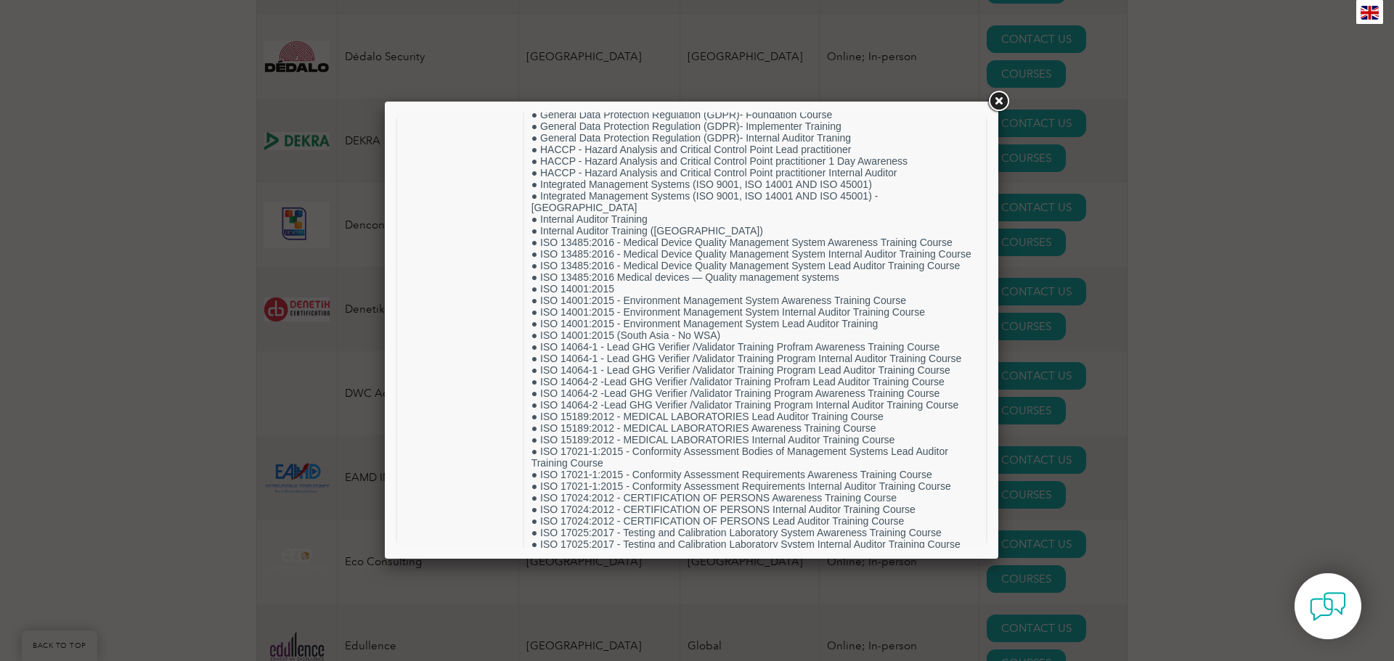
click at [1003, 99] on link at bounding box center [998, 102] width 26 height 26
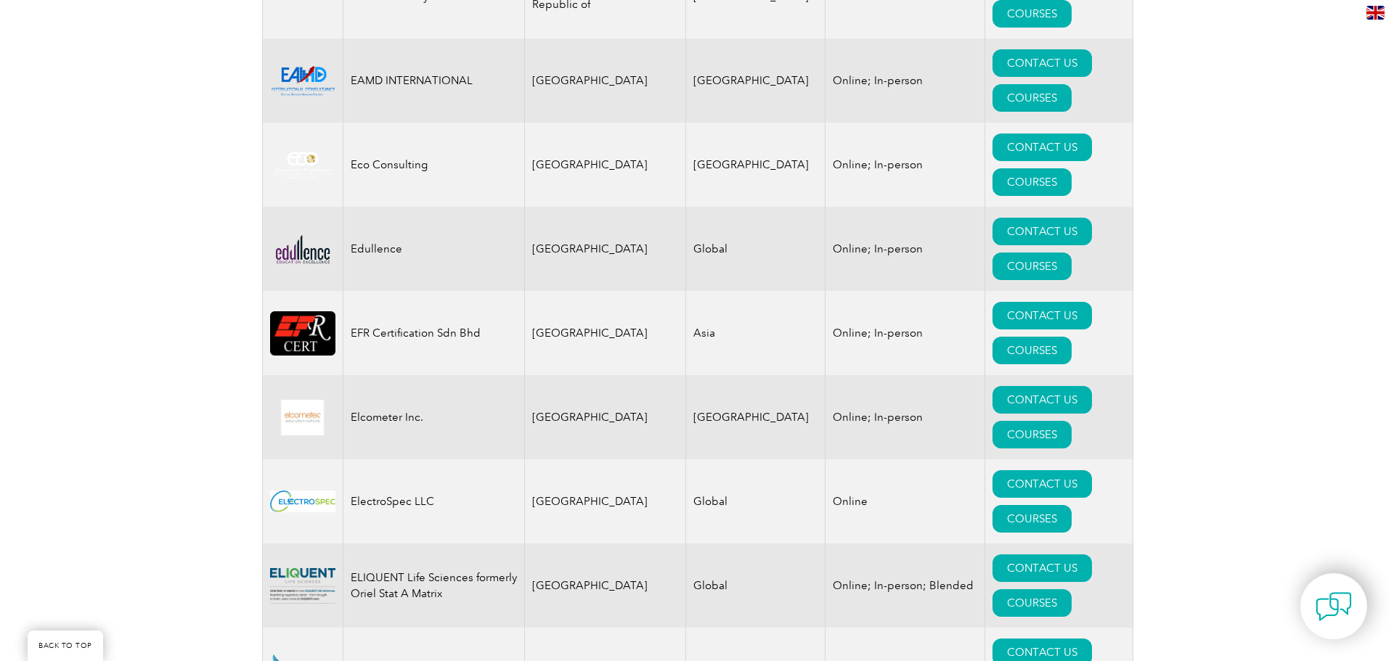
scroll to position [6825, 0]
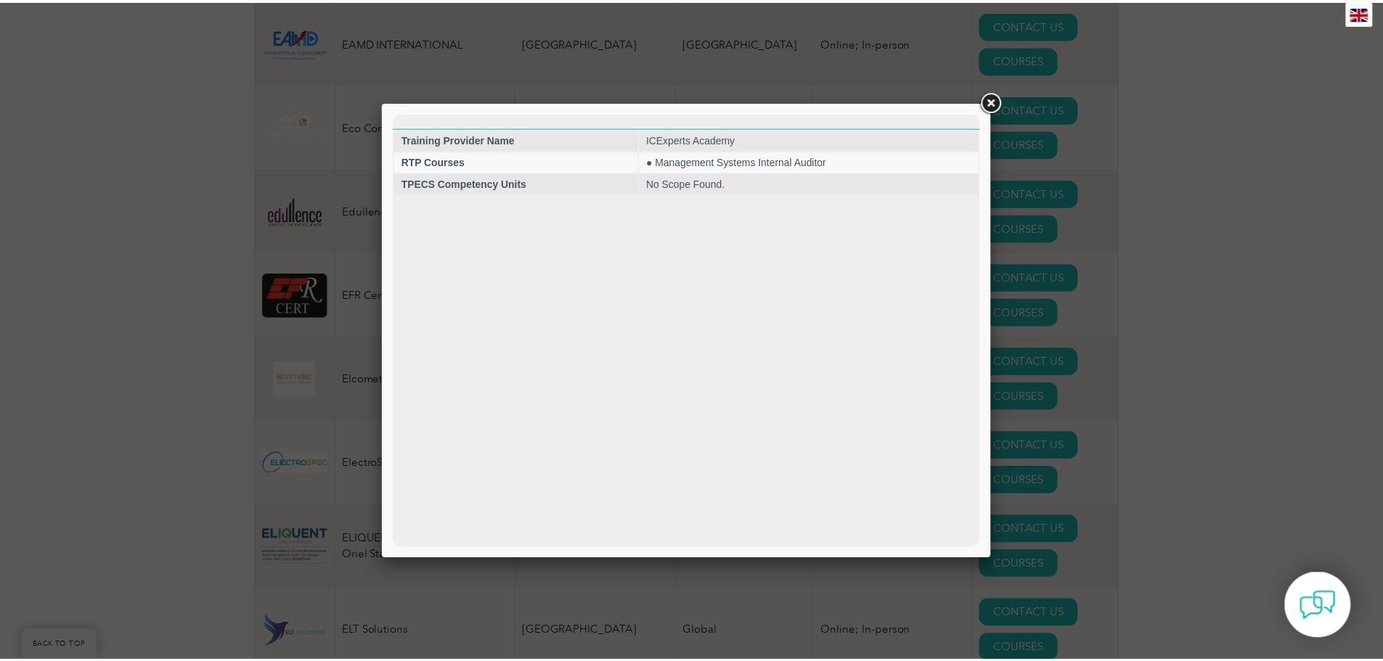
scroll to position [0, 0]
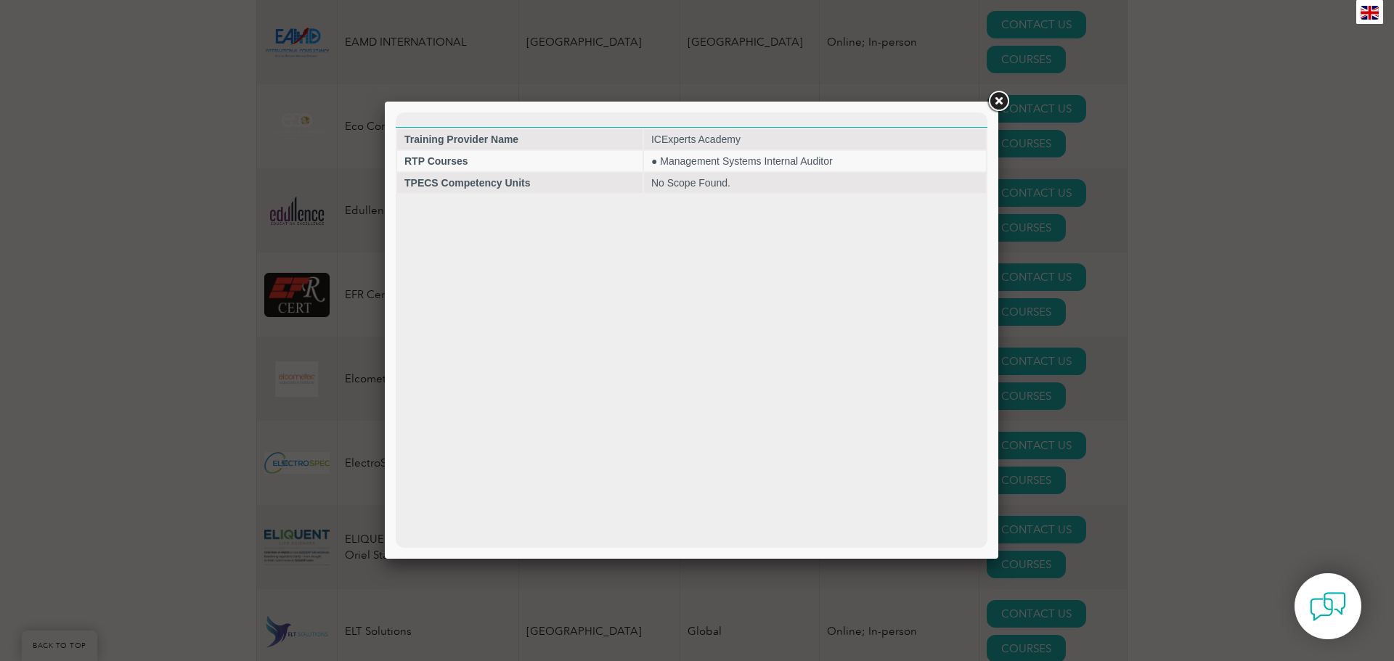
click at [998, 99] on link at bounding box center [998, 102] width 26 height 26
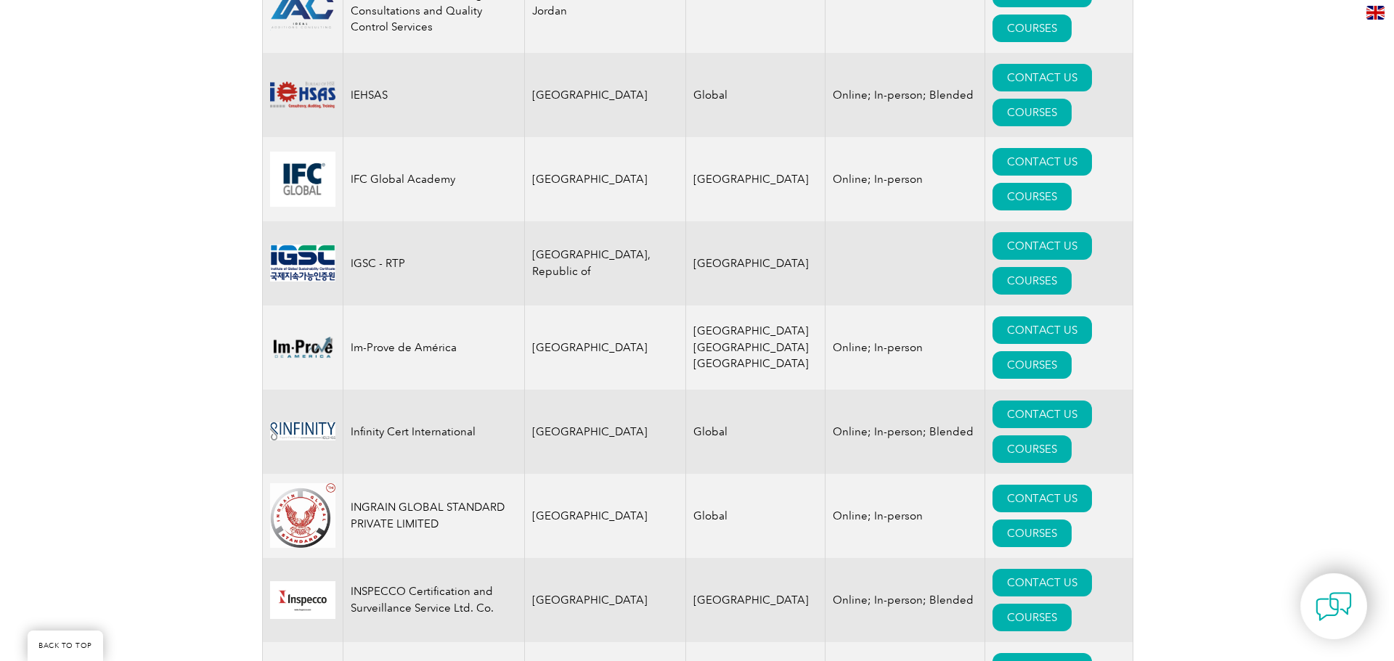
scroll to position [10237, 0]
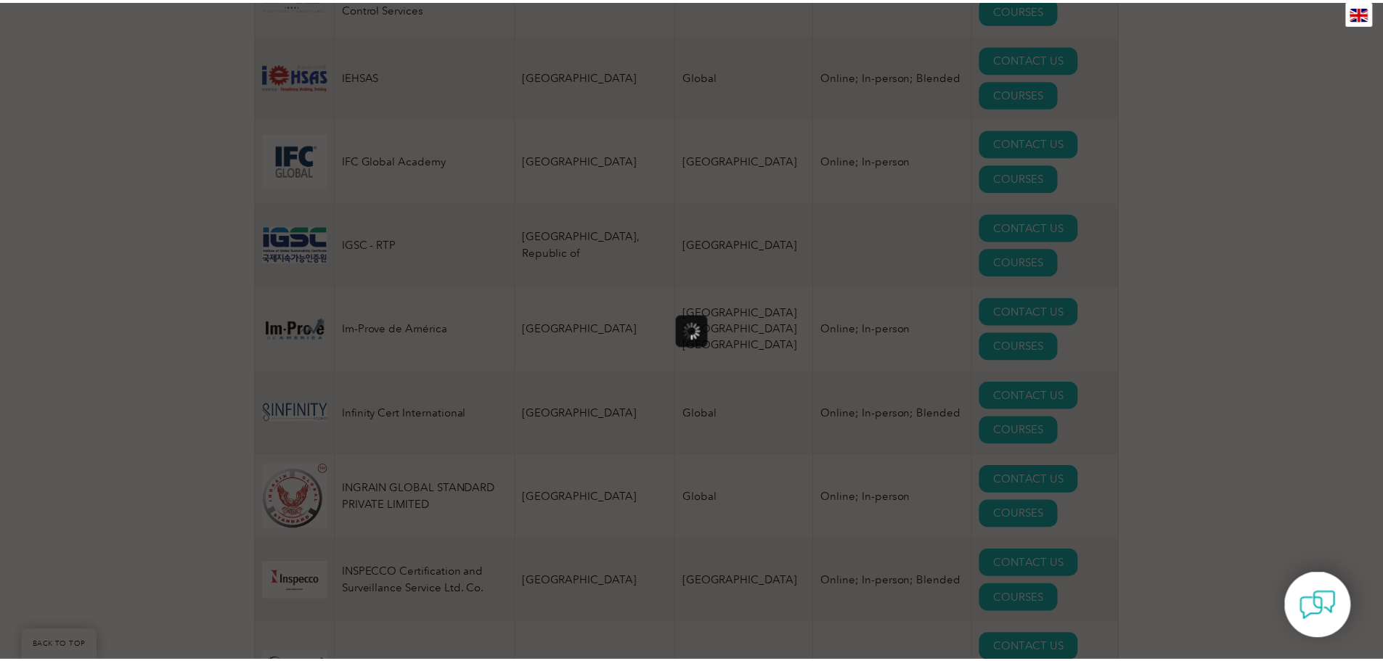
scroll to position [0, 0]
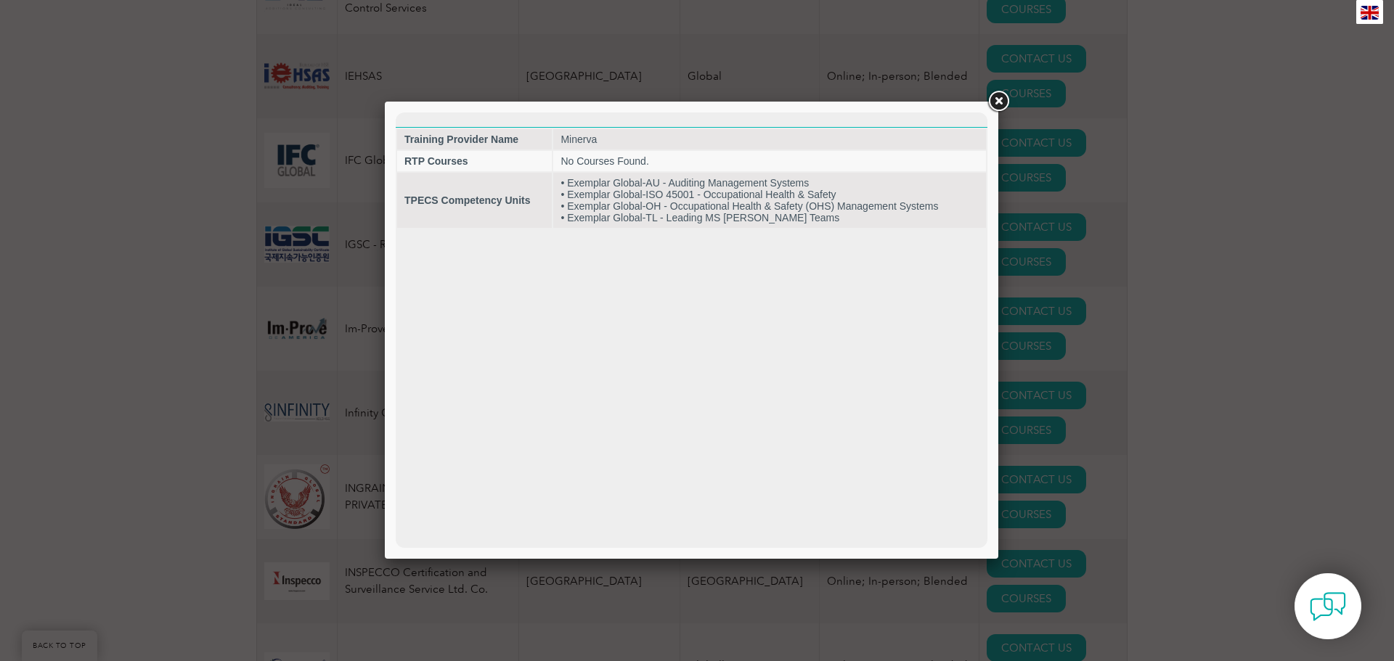
click at [995, 98] on link at bounding box center [998, 102] width 26 height 26
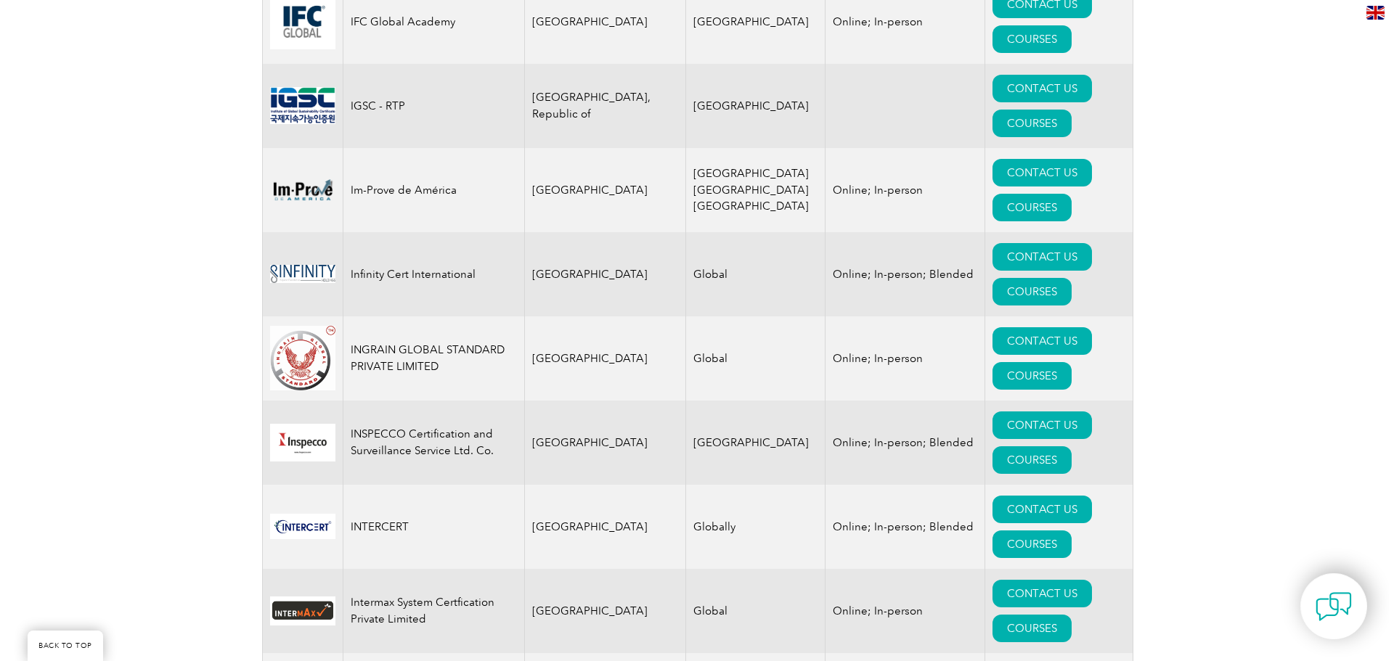
scroll to position [10382, 0]
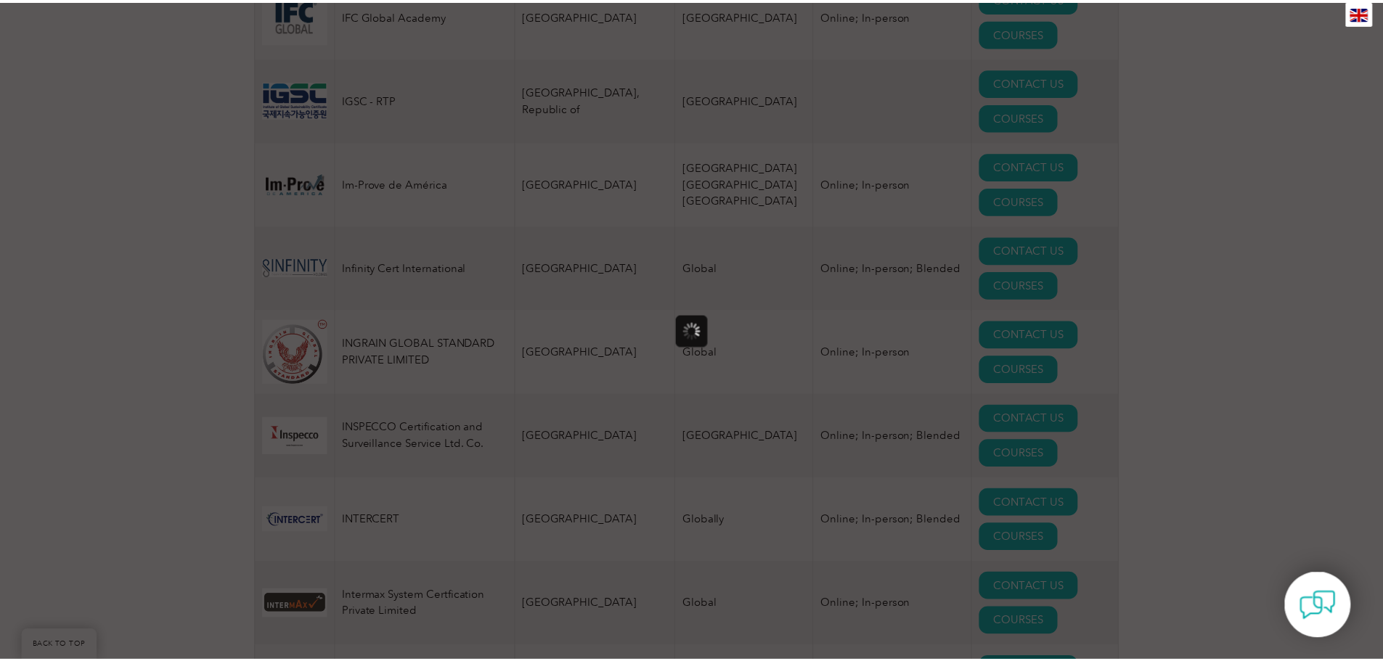
scroll to position [0, 0]
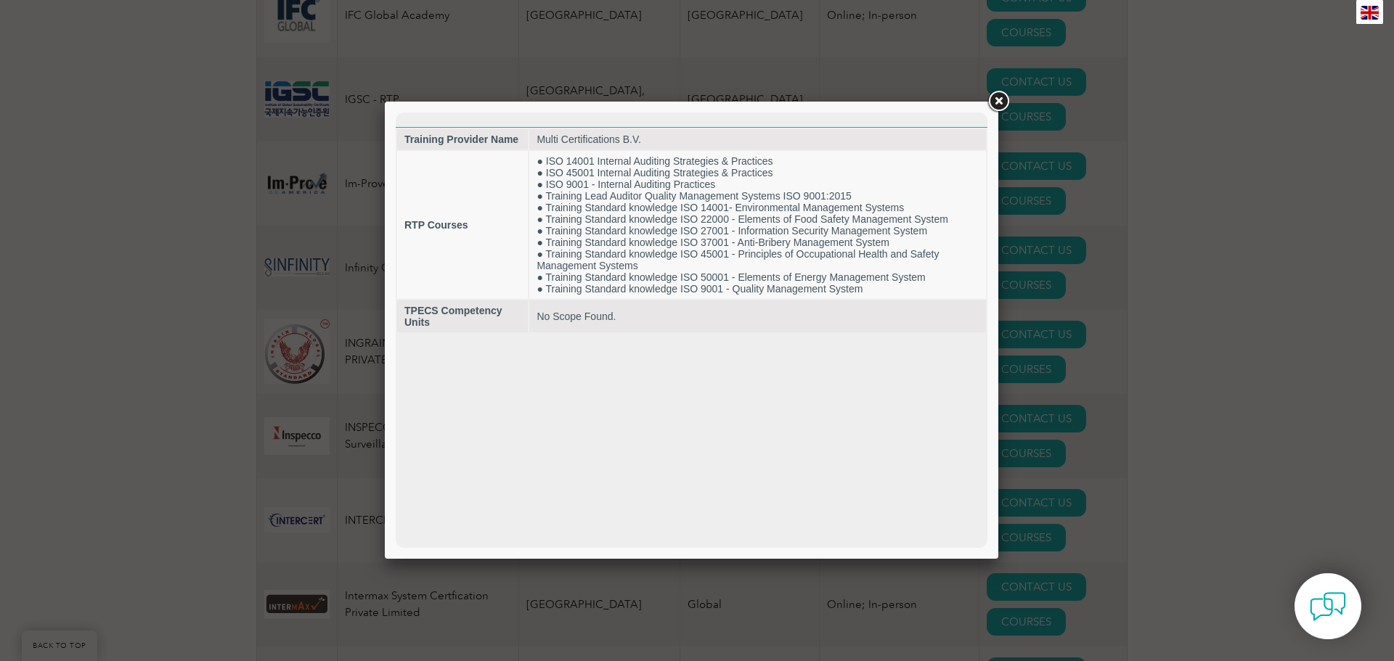
click at [987, 100] on link at bounding box center [998, 102] width 26 height 26
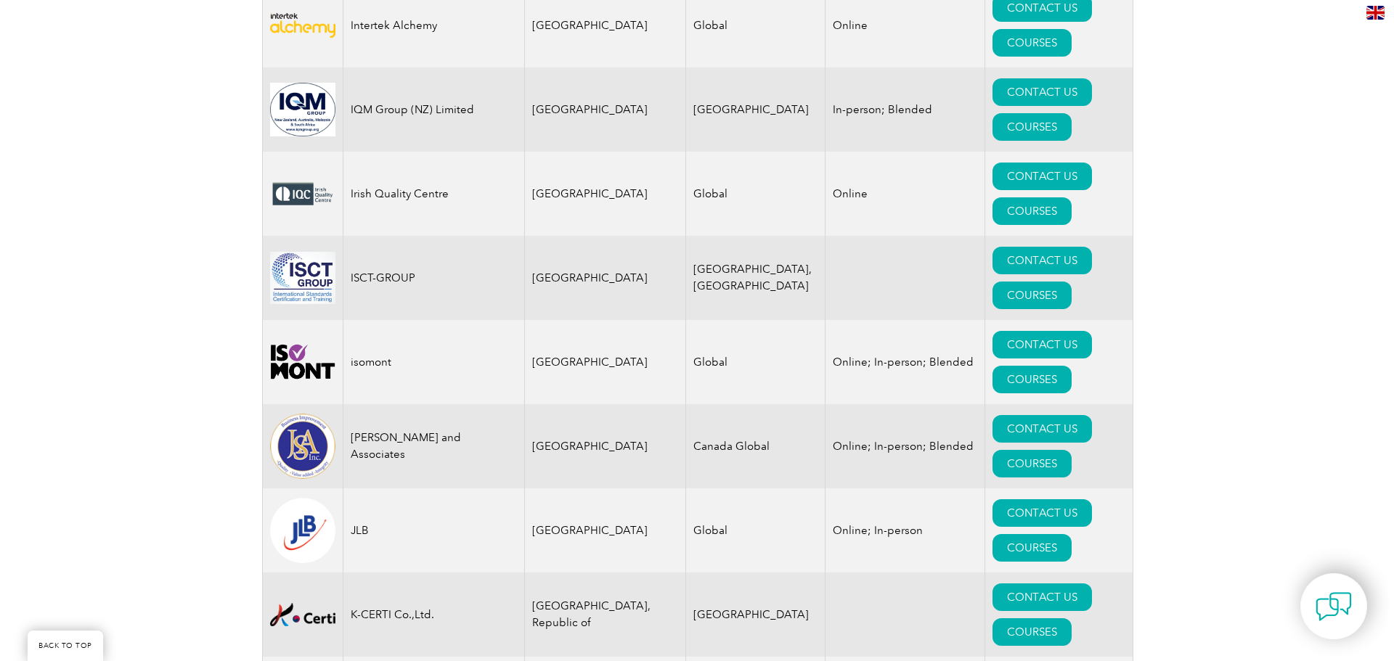
scroll to position [11762, 0]
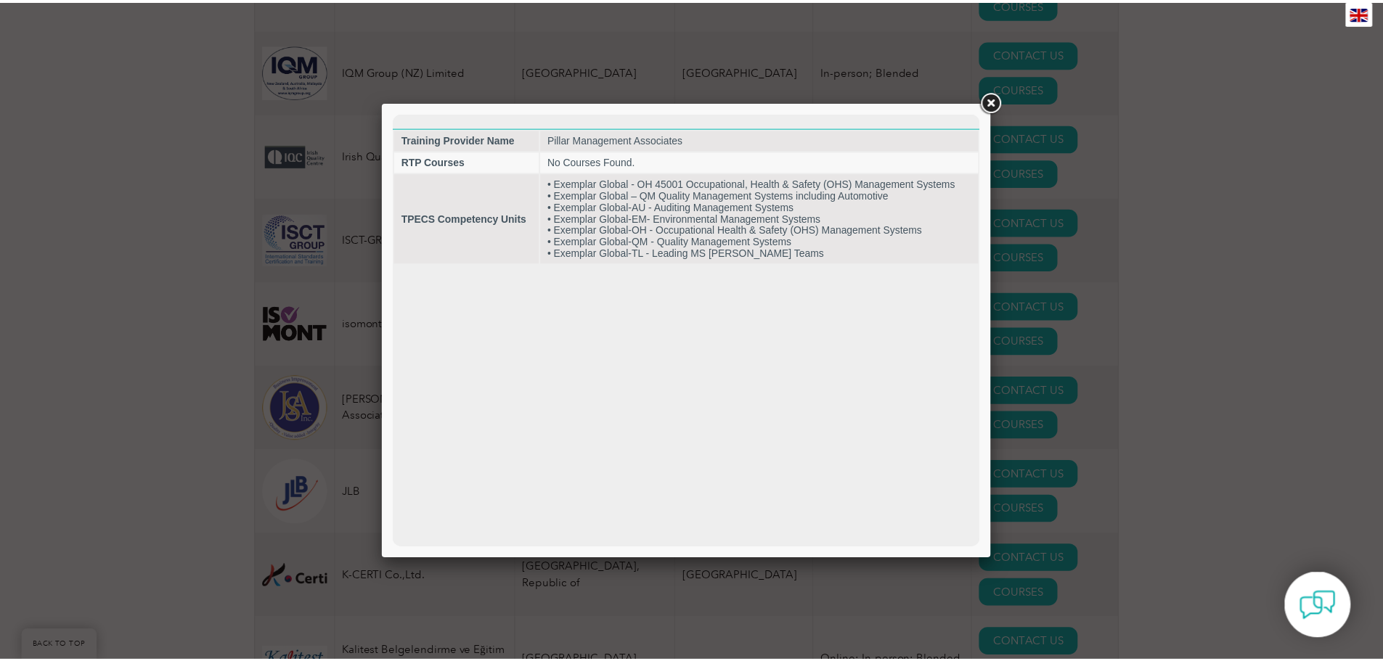
scroll to position [0, 0]
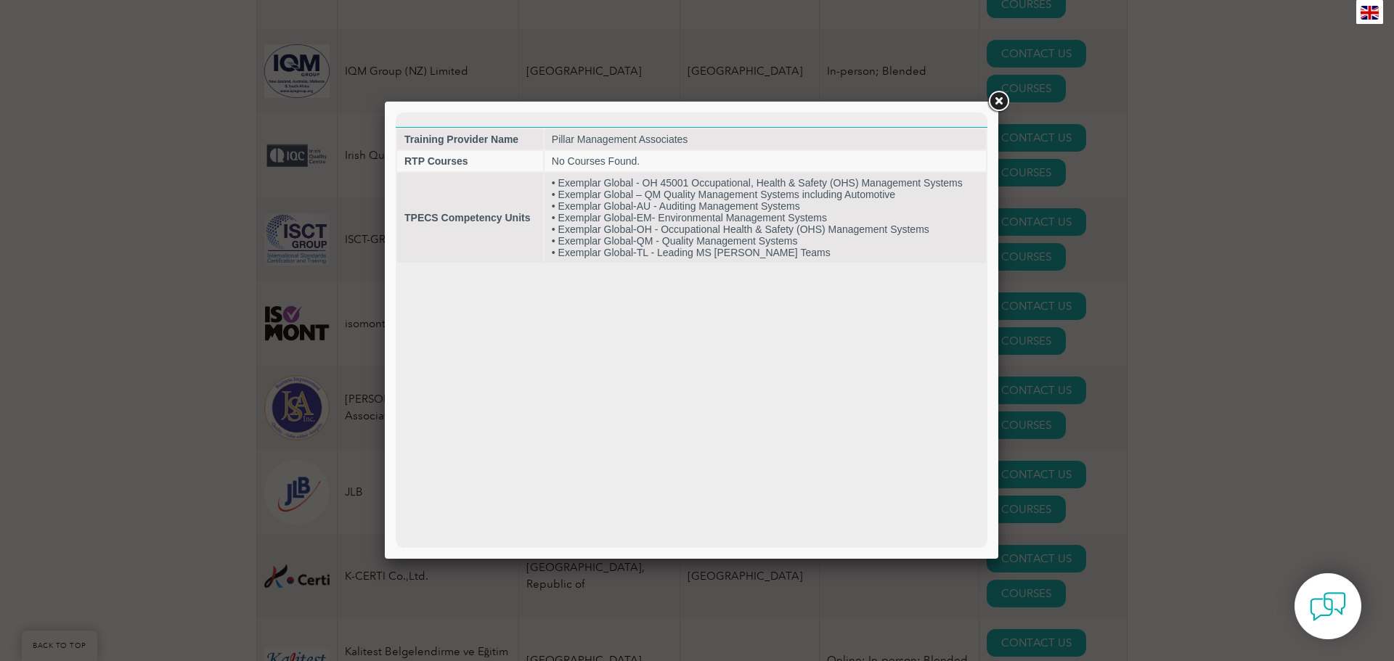
click at [997, 98] on link at bounding box center [998, 102] width 26 height 26
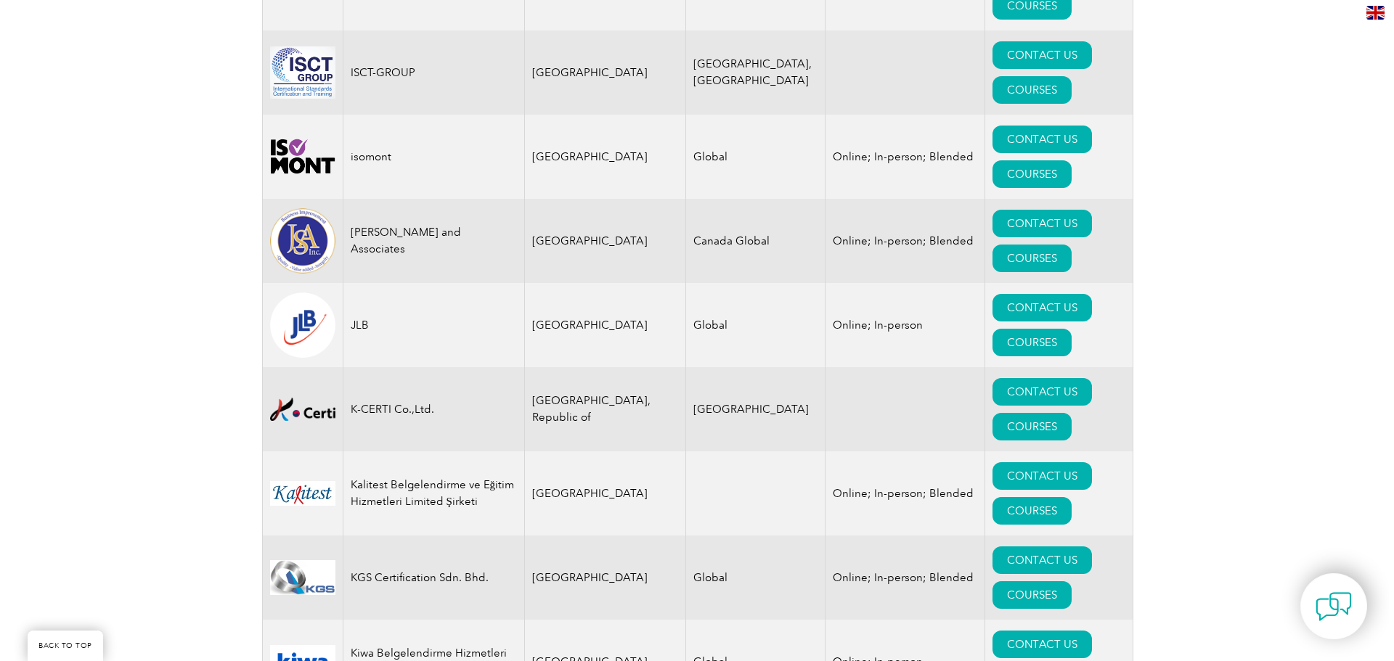
scroll to position [11980, 0]
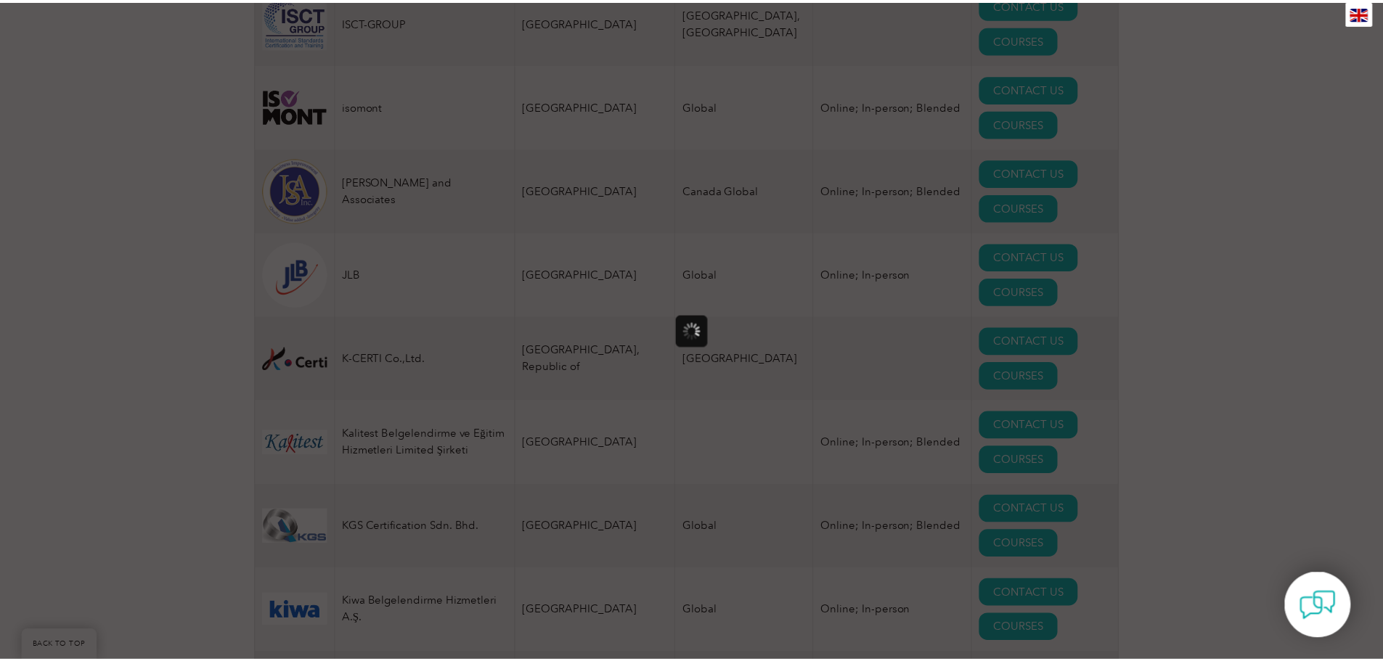
scroll to position [0, 0]
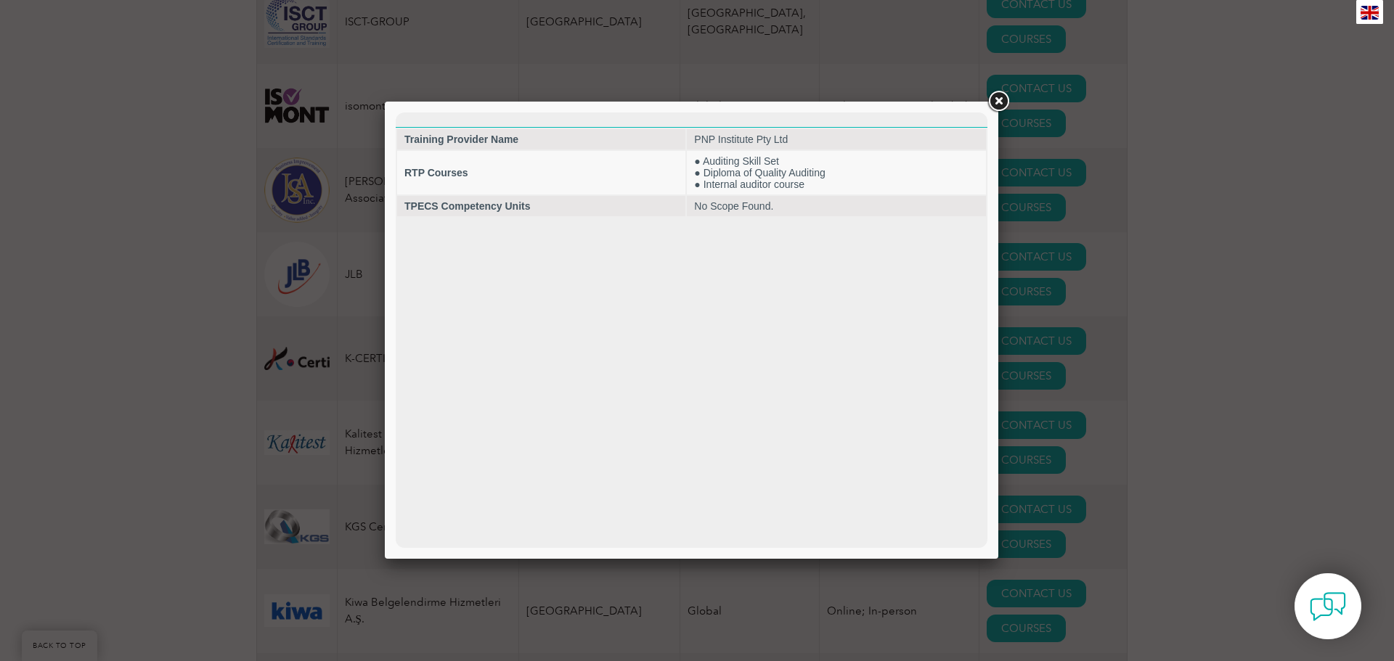
click at [998, 99] on link at bounding box center [998, 102] width 26 height 26
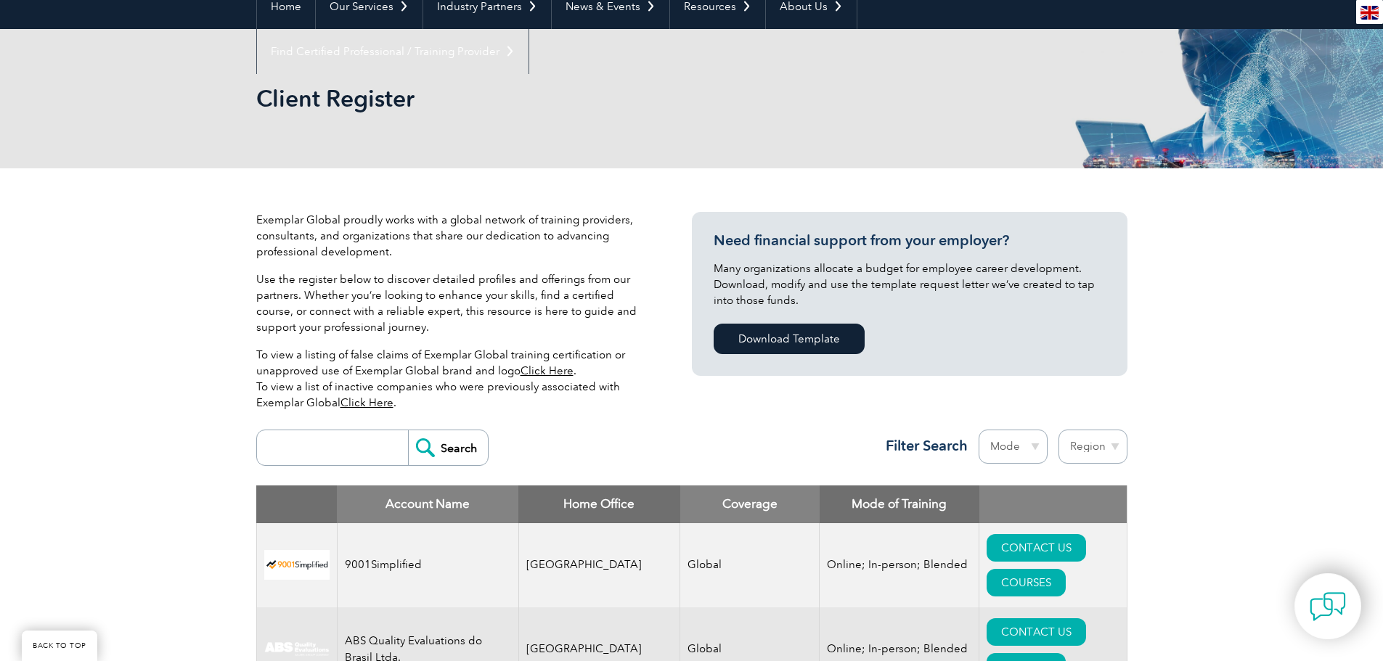
scroll to position [145, 0]
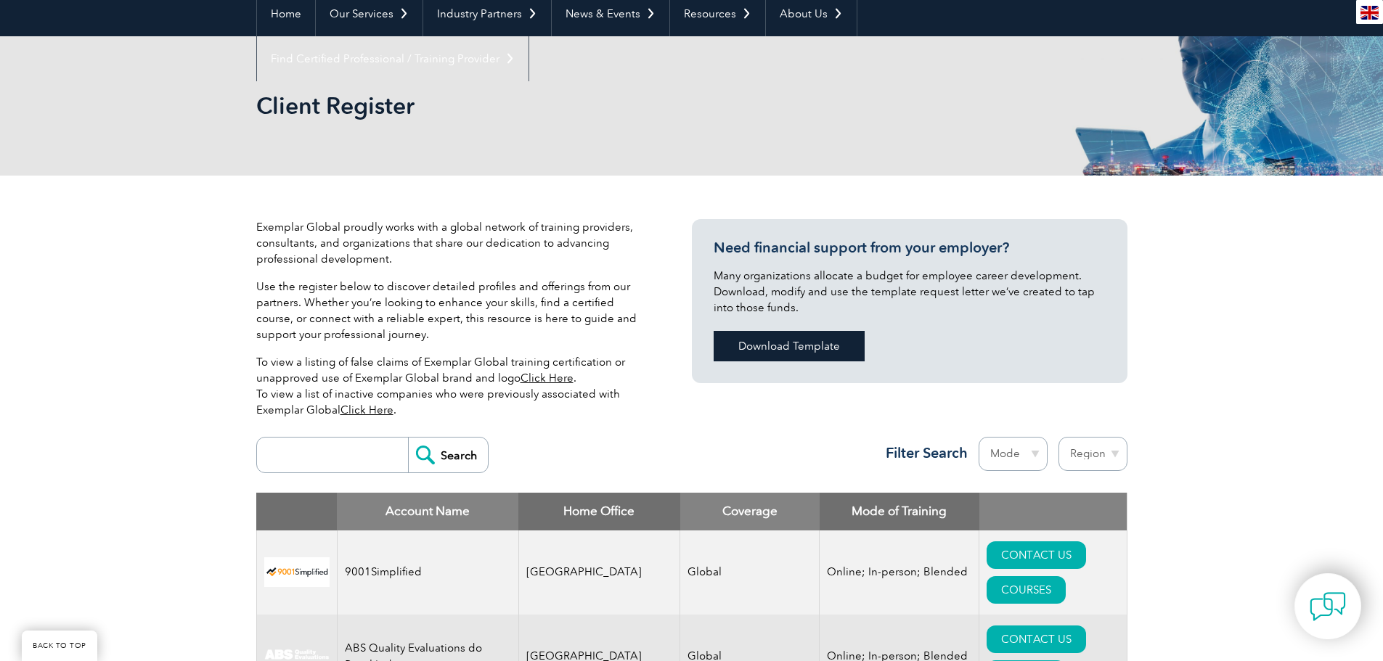
click at [773, 352] on link "Download Template" at bounding box center [789, 346] width 151 height 30
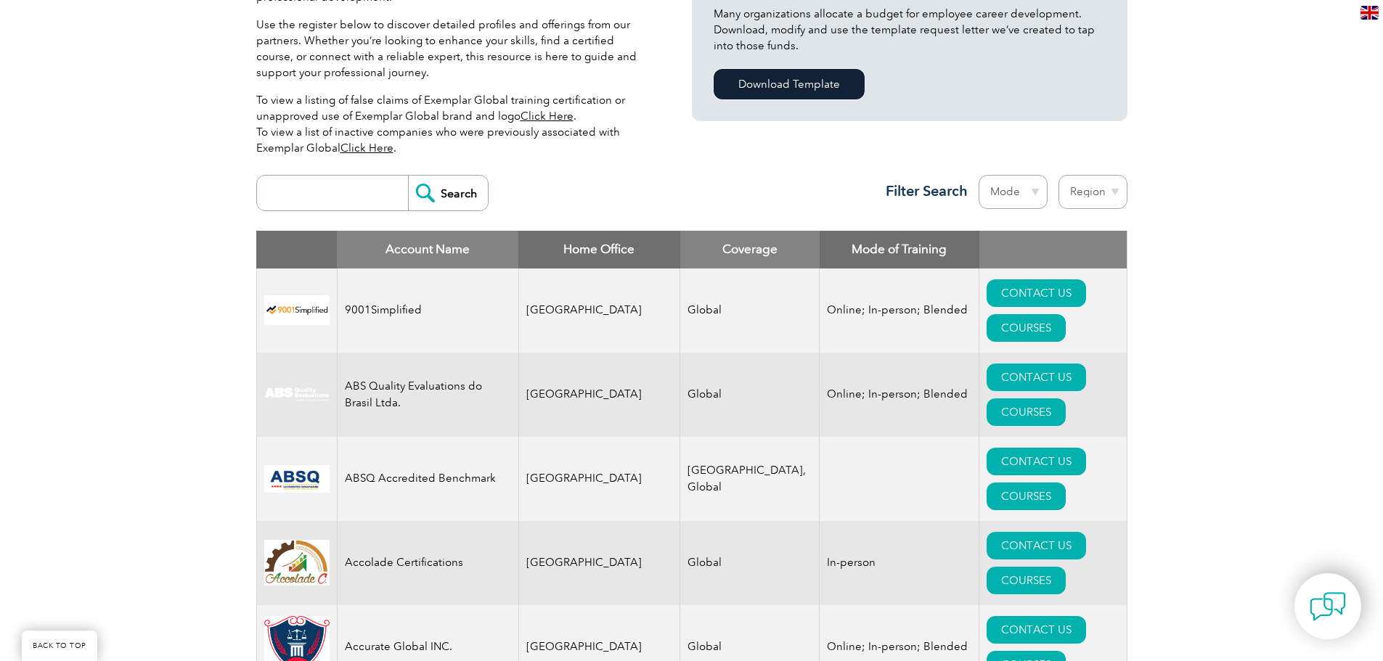
scroll to position [436, 0]
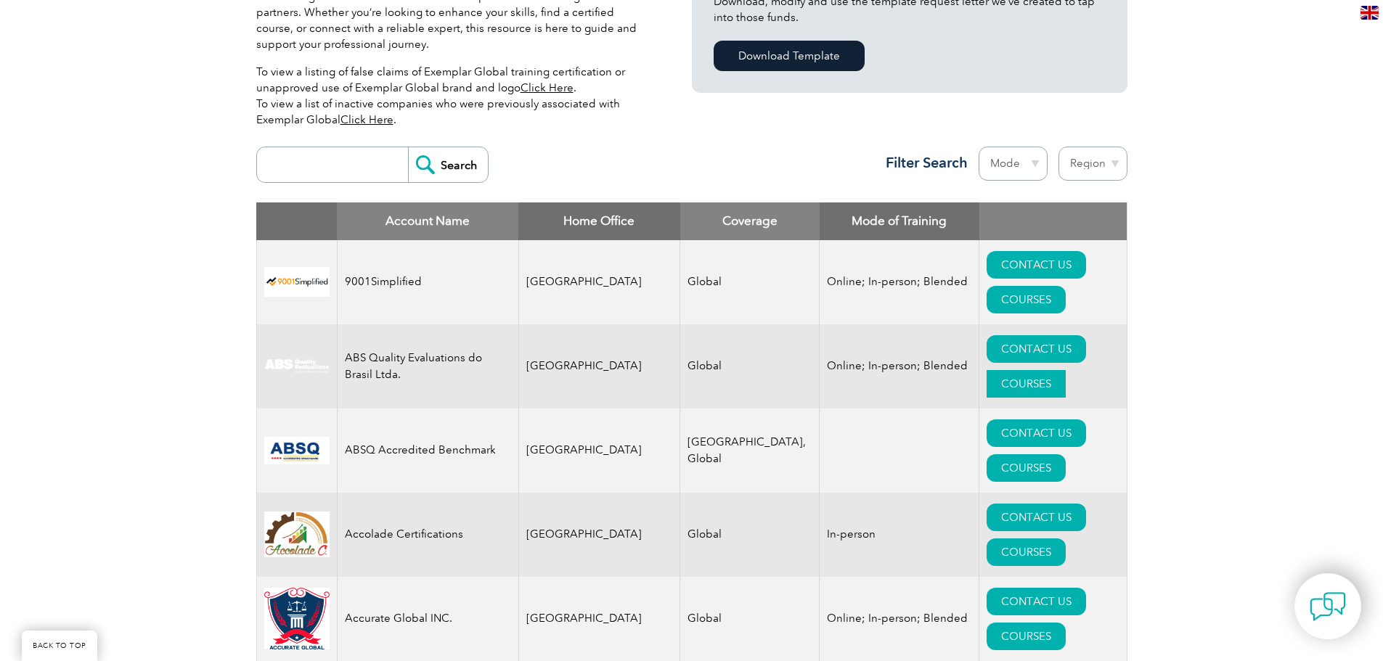
click at [1066, 370] on link "COURSES" at bounding box center [1026, 384] width 79 height 28
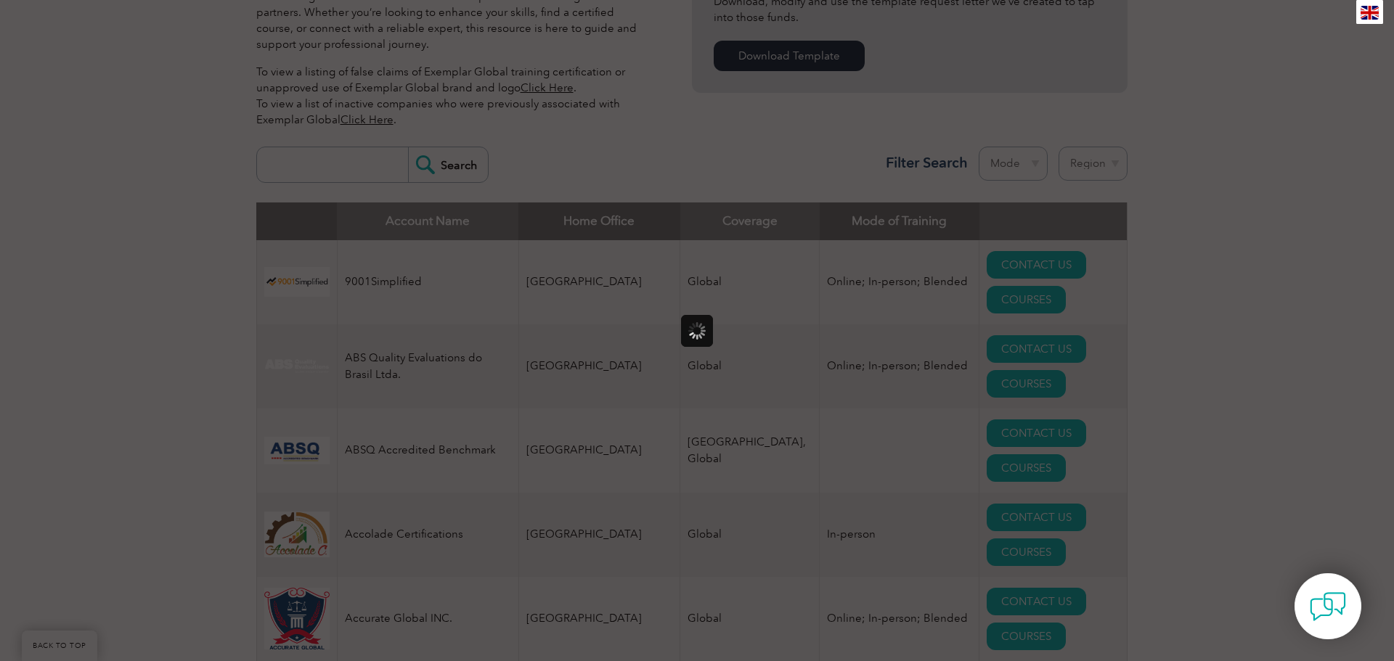
click at [1332, 367] on div at bounding box center [697, 330] width 1394 height 661
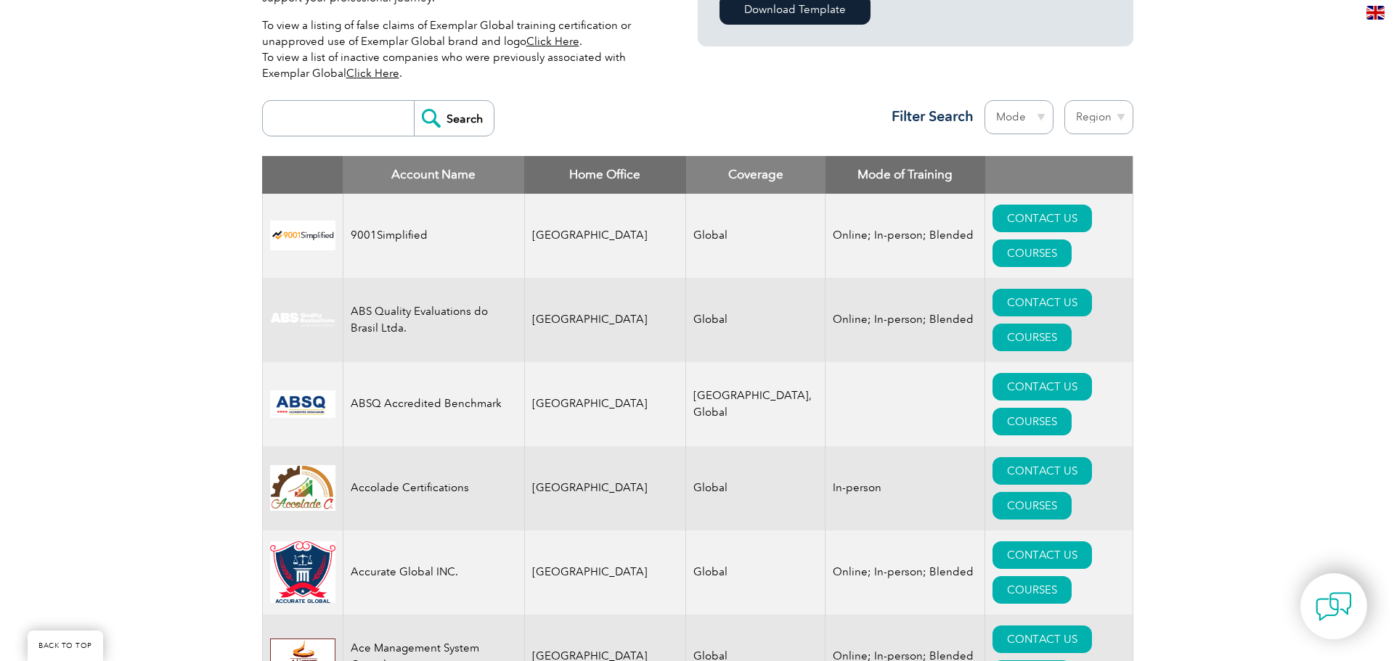
scroll to position [508, 0]
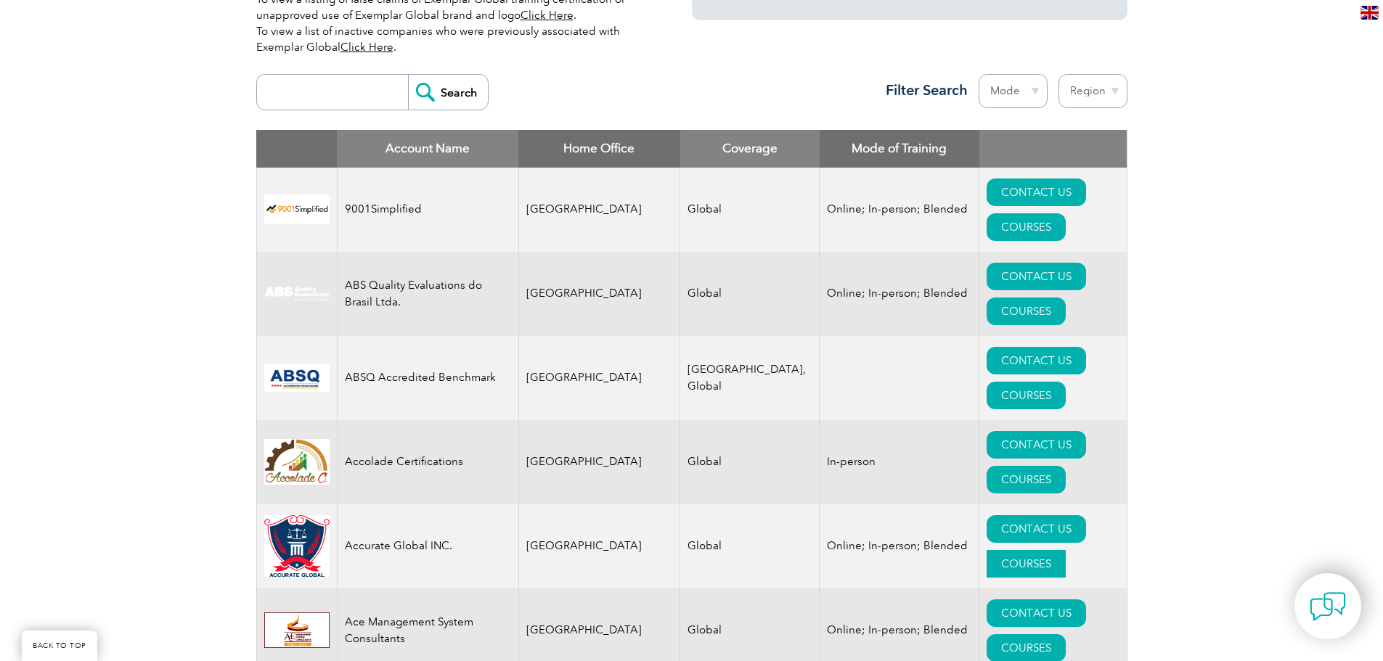
click at [1054, 550] on link "COURSES" at bounding box center [1026, 564] width 79 height 28
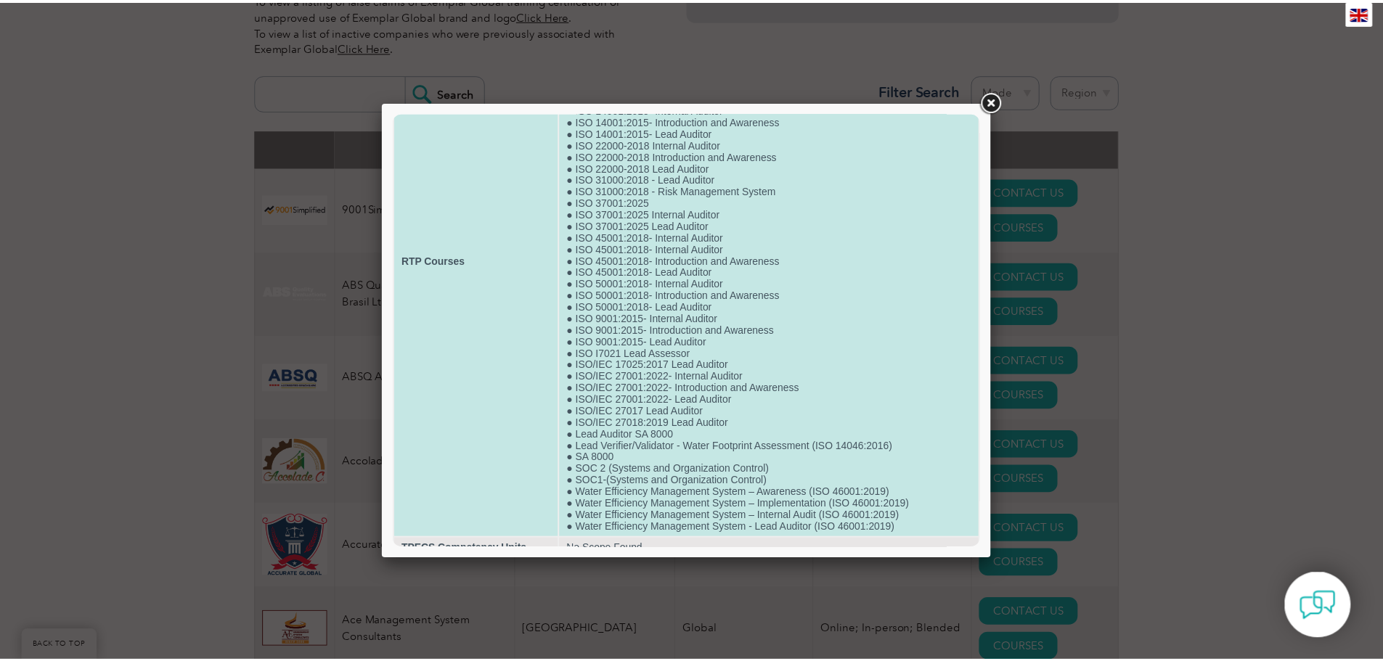
scroll to position [181, 0]
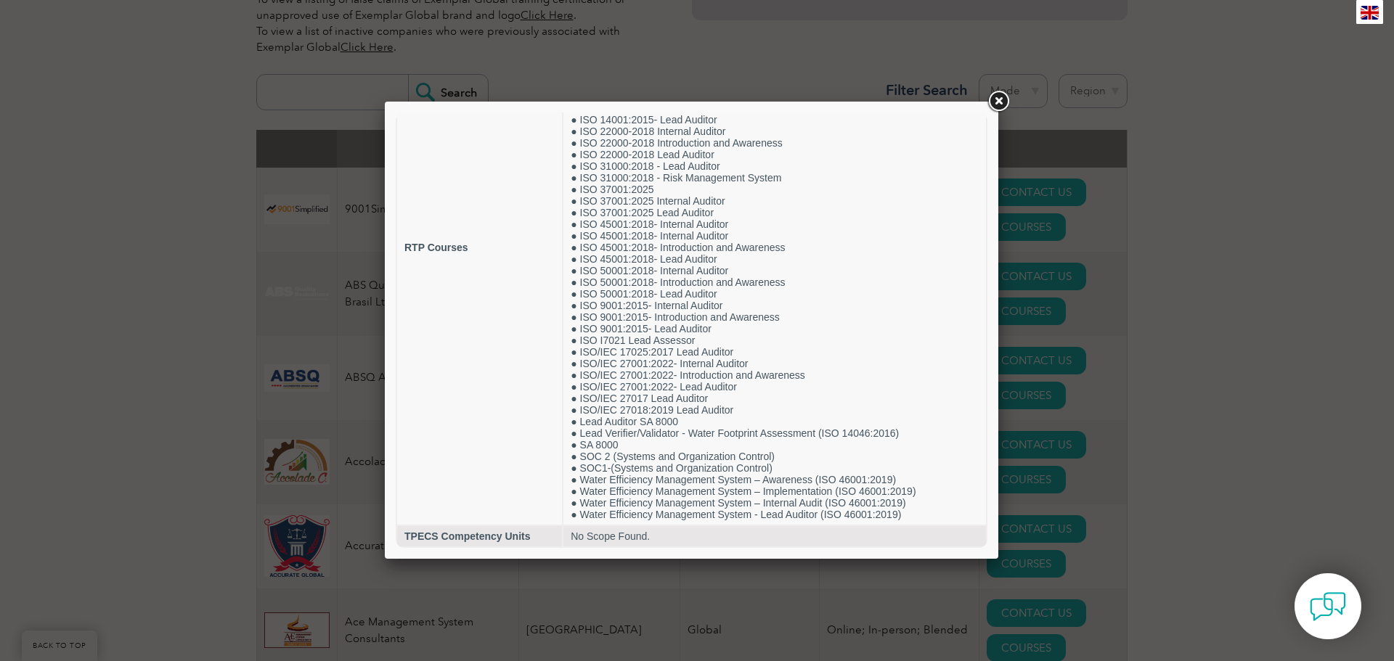
click at [1001, 109] on link at bounding box center [998, 102] width 26 height 26
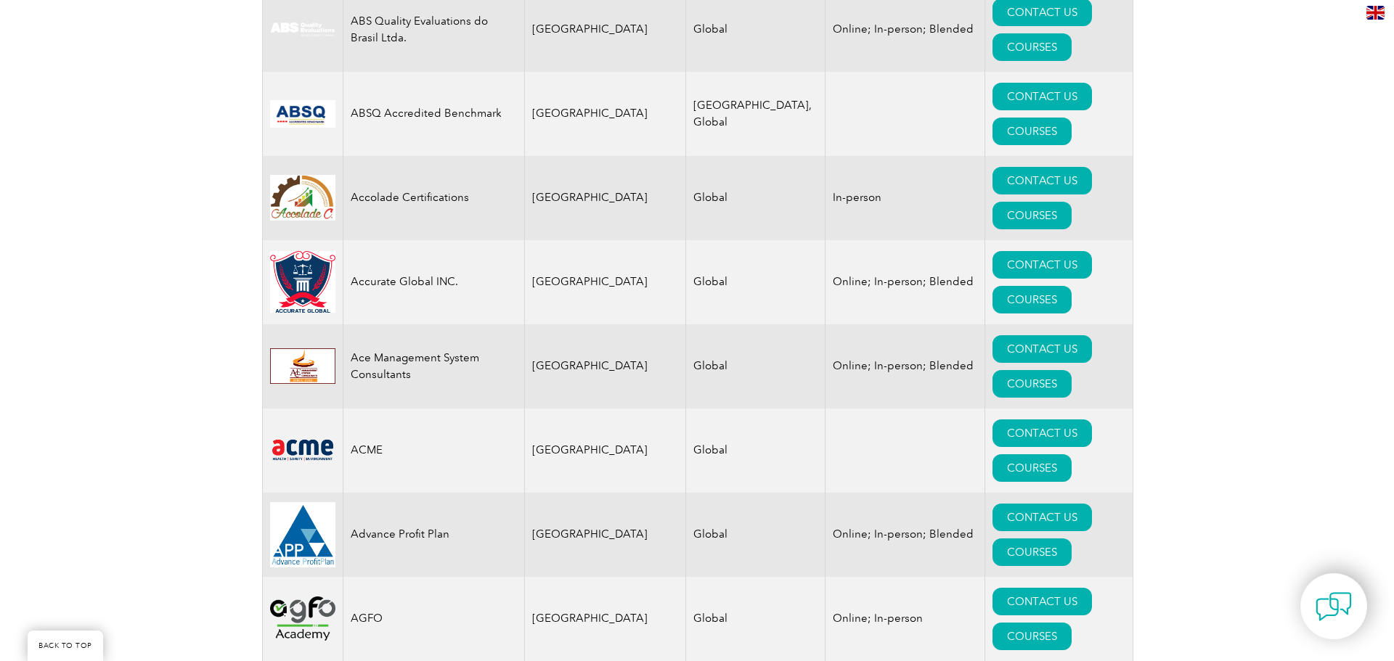
scroll to position [799, 0]
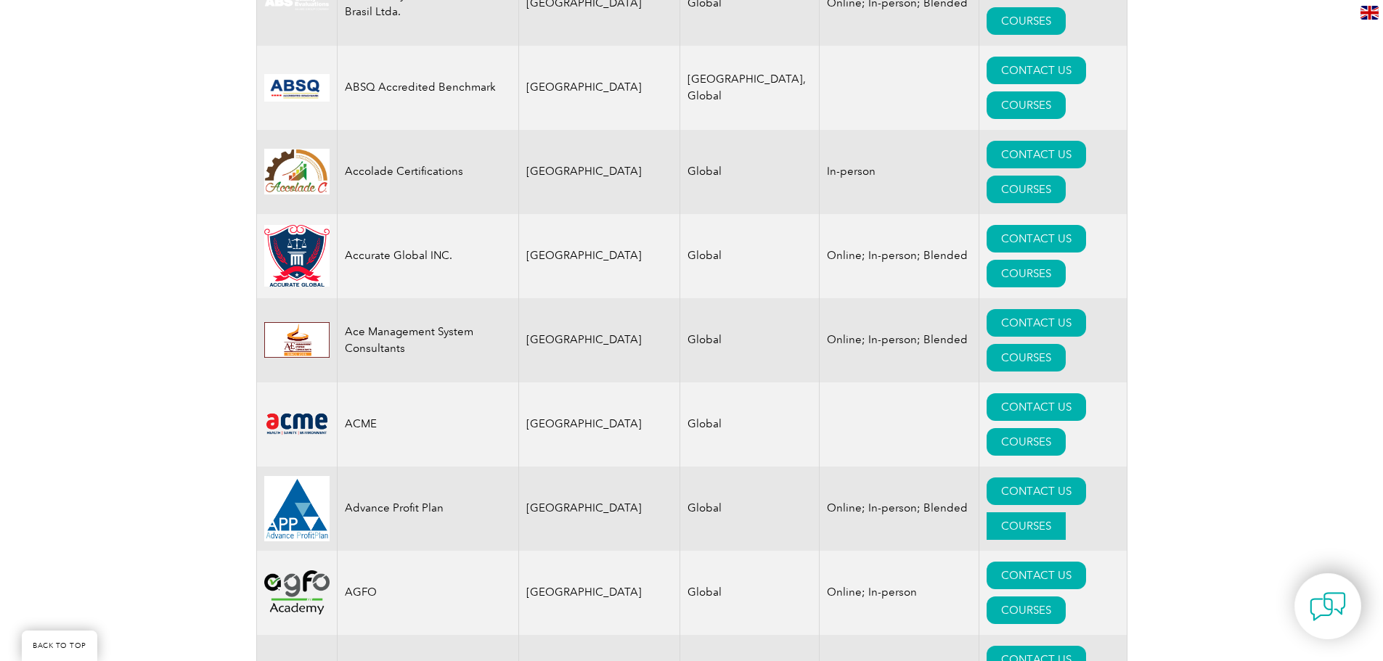
click at [1040, 513] on link "COURSES" at bounding box center [1026, 527] width 79 height 28
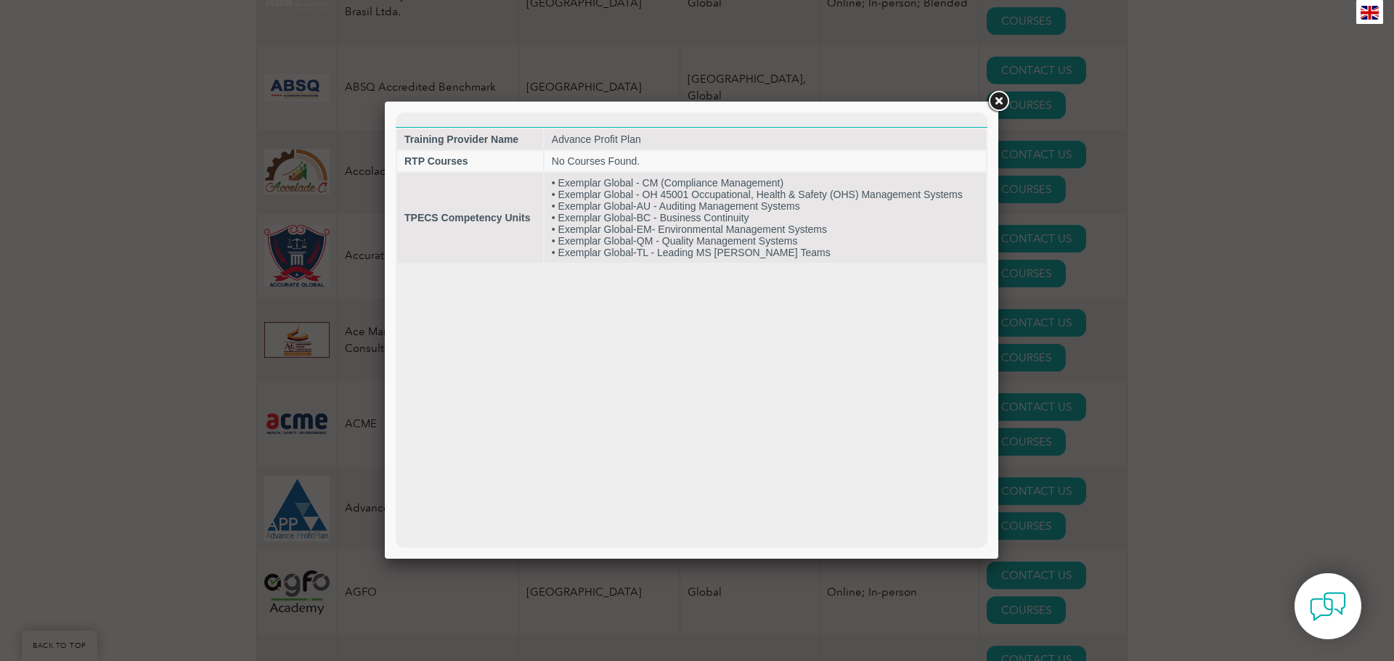
scroll to position [0, 0]
click at [996, 94] on link at bounding box center [998, 102] width 26 height 26
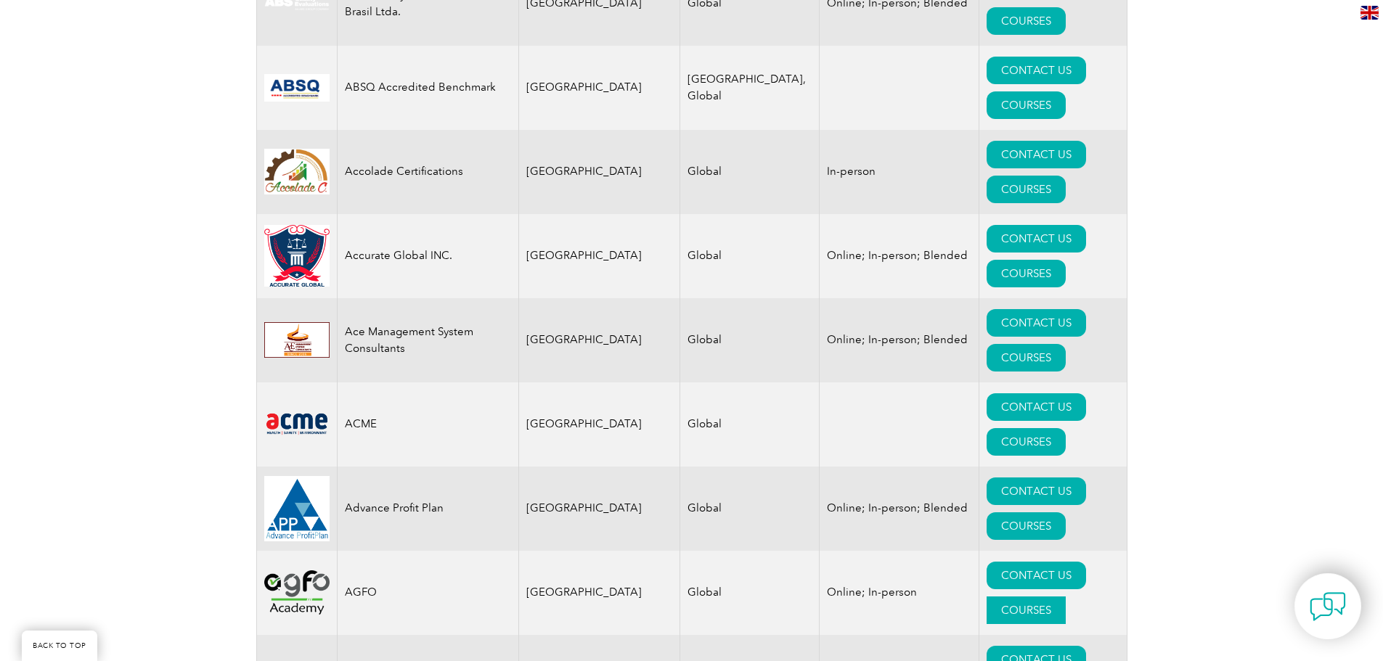
click at [1056, 597] on link "COURSES" at bounding box center [1026, 611] width 79 height 28
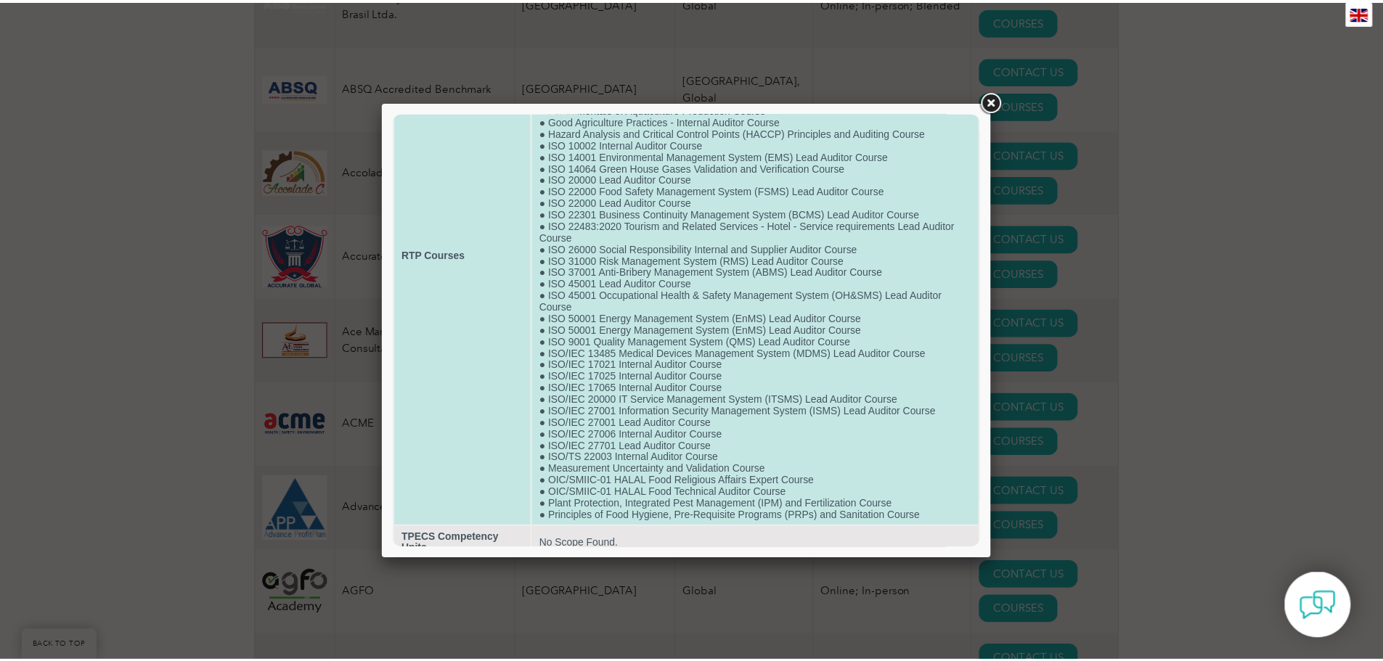
scroll to position [181, 0]
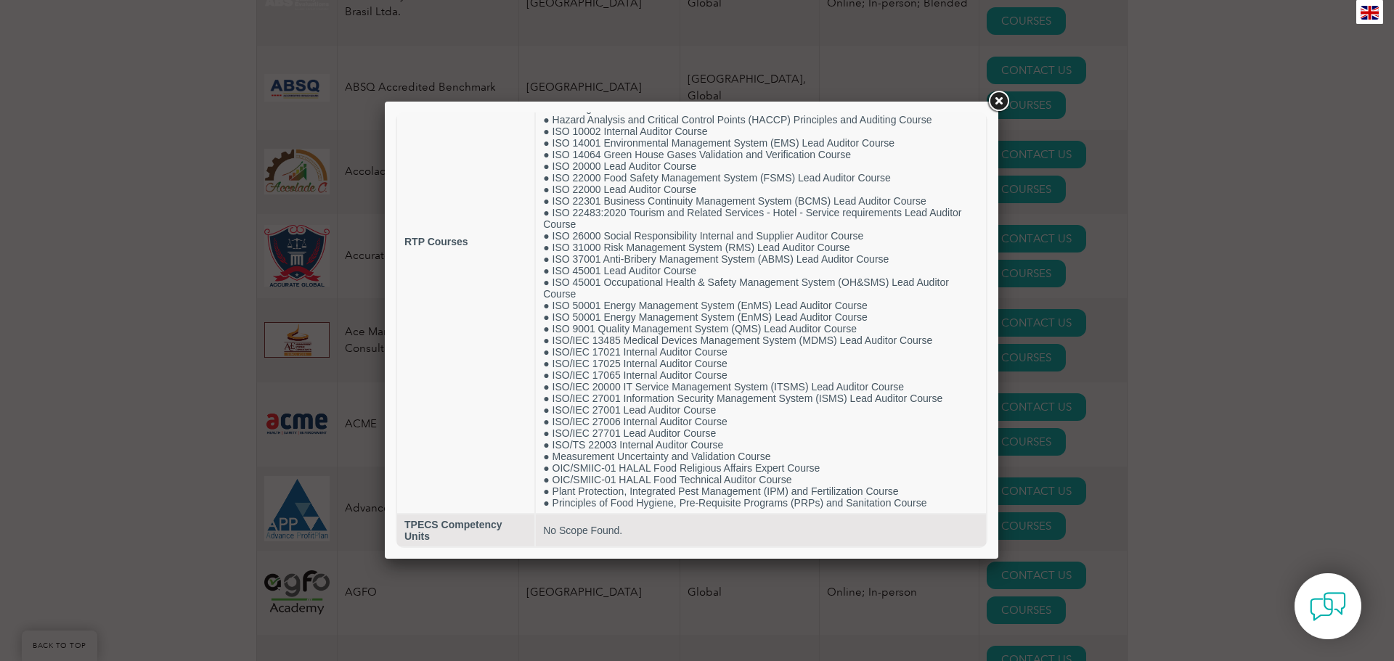
click at [987, 98] on link at bounding box center [998, 102] width 26 height 26
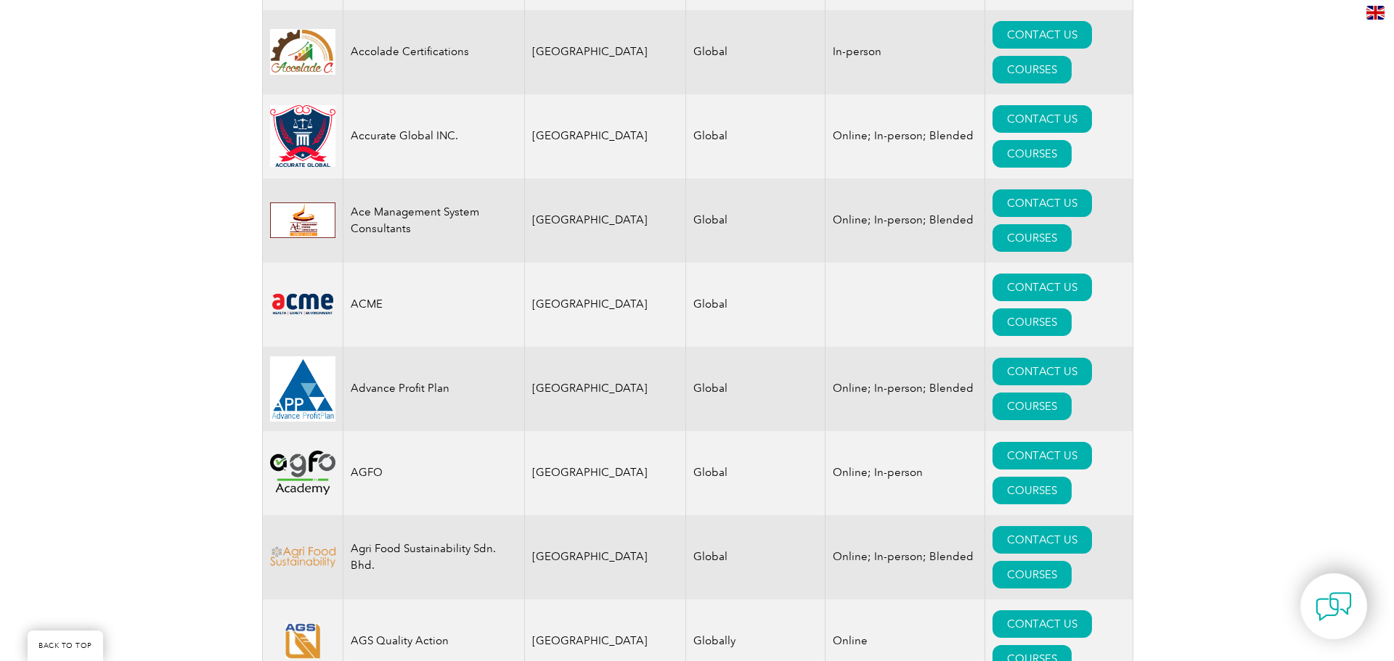
scroll to position [944, 0]
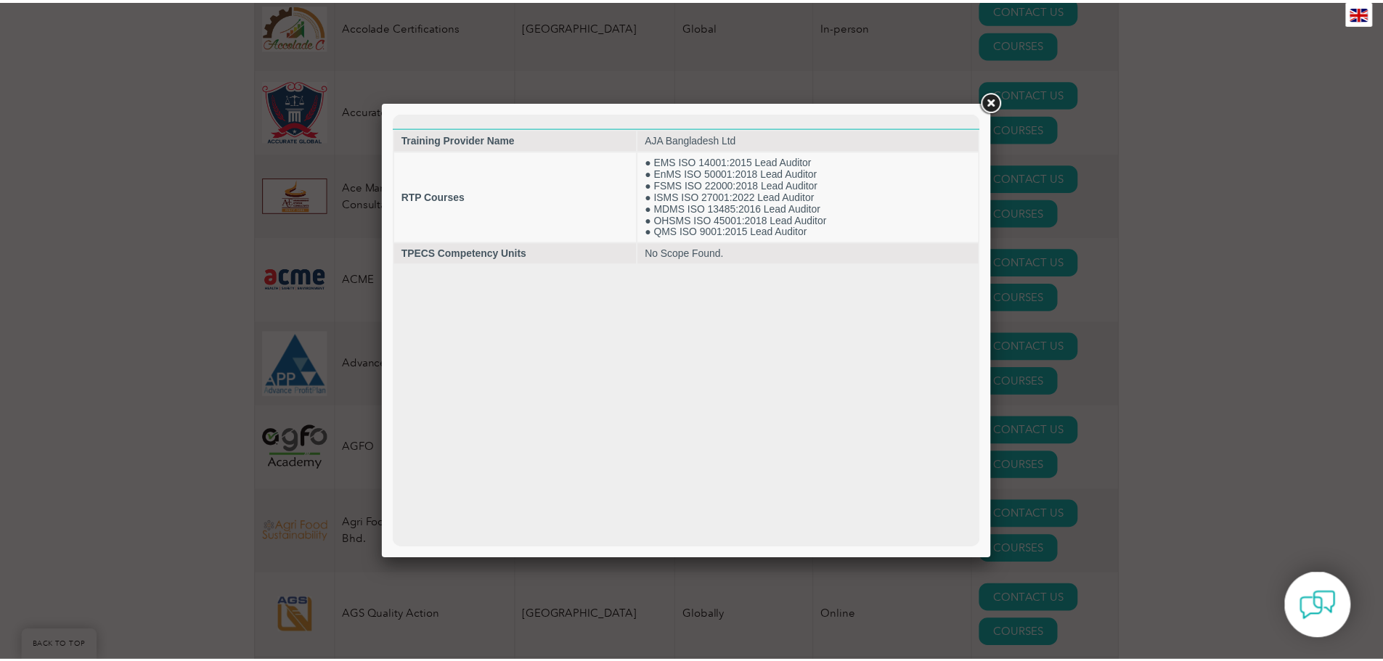
scroll to position [0, 0]
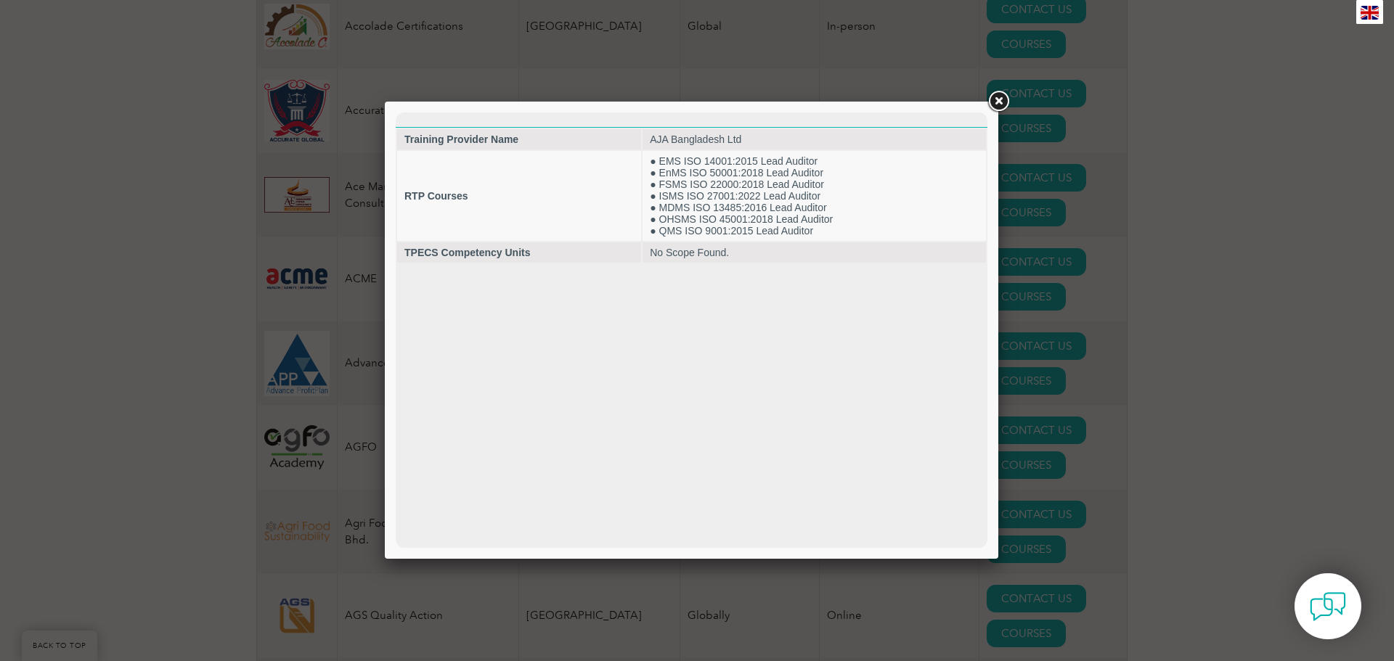
click at [994, 107] on link at bounding box center [998, 102] width 26 height 26
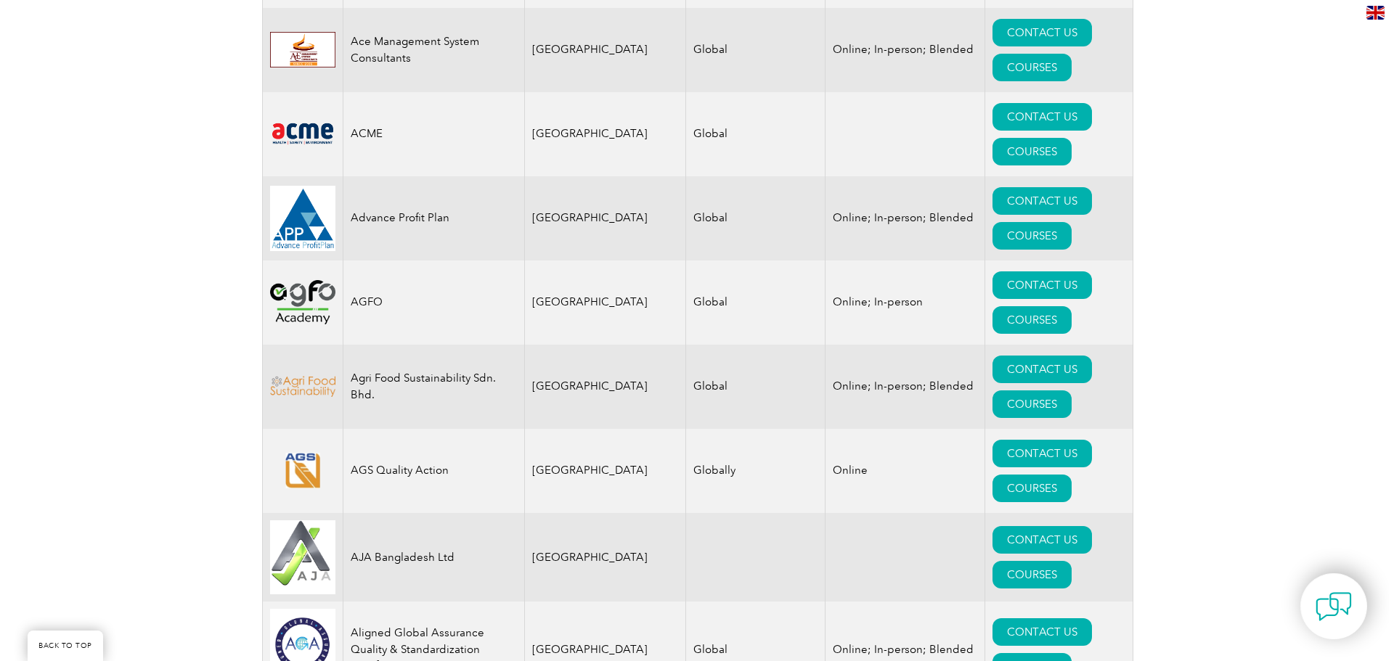
scroll to position [1162, 0]
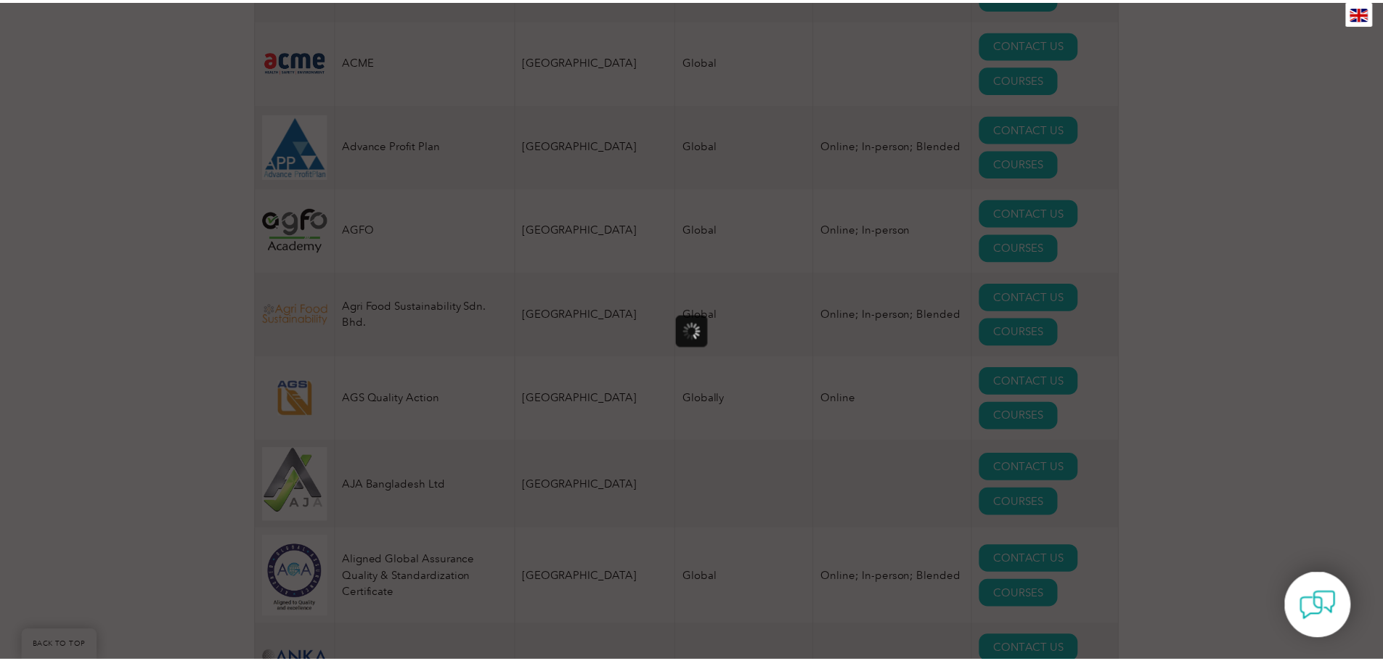
scroll to position [0, 0]
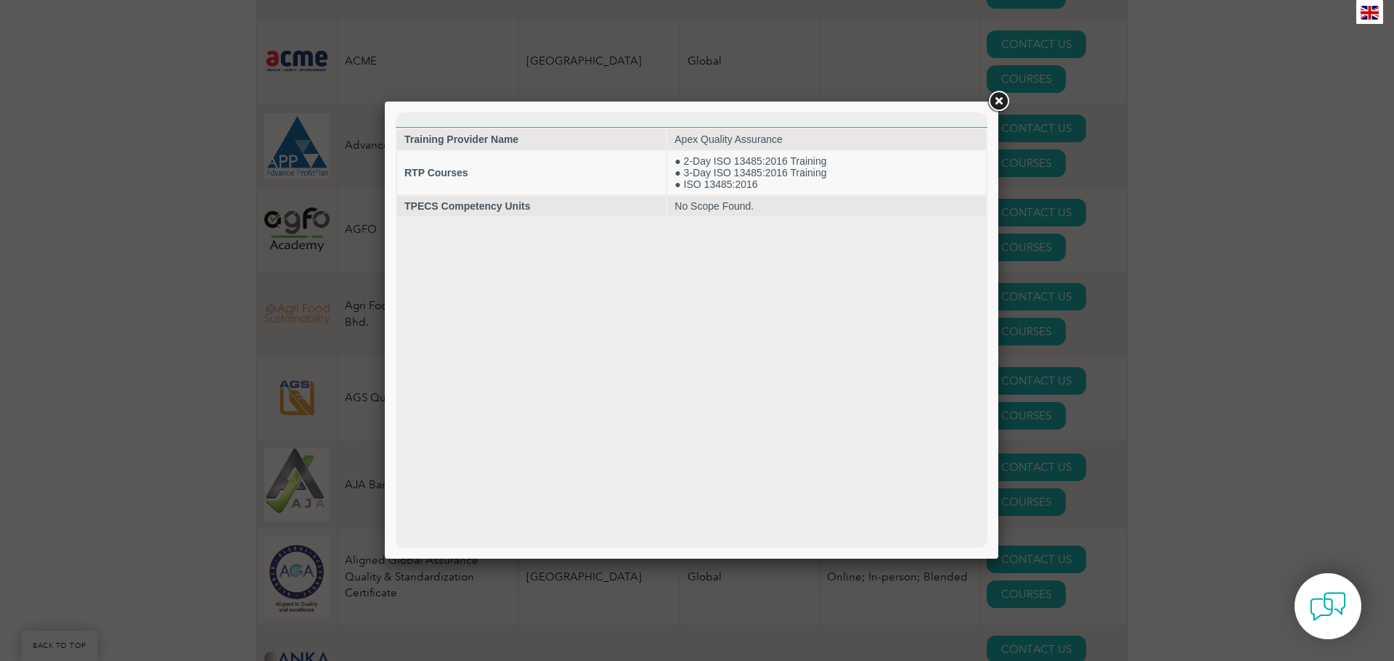
click at [1004, 101] on link at bounding box center [998, 102] width 26 height 26
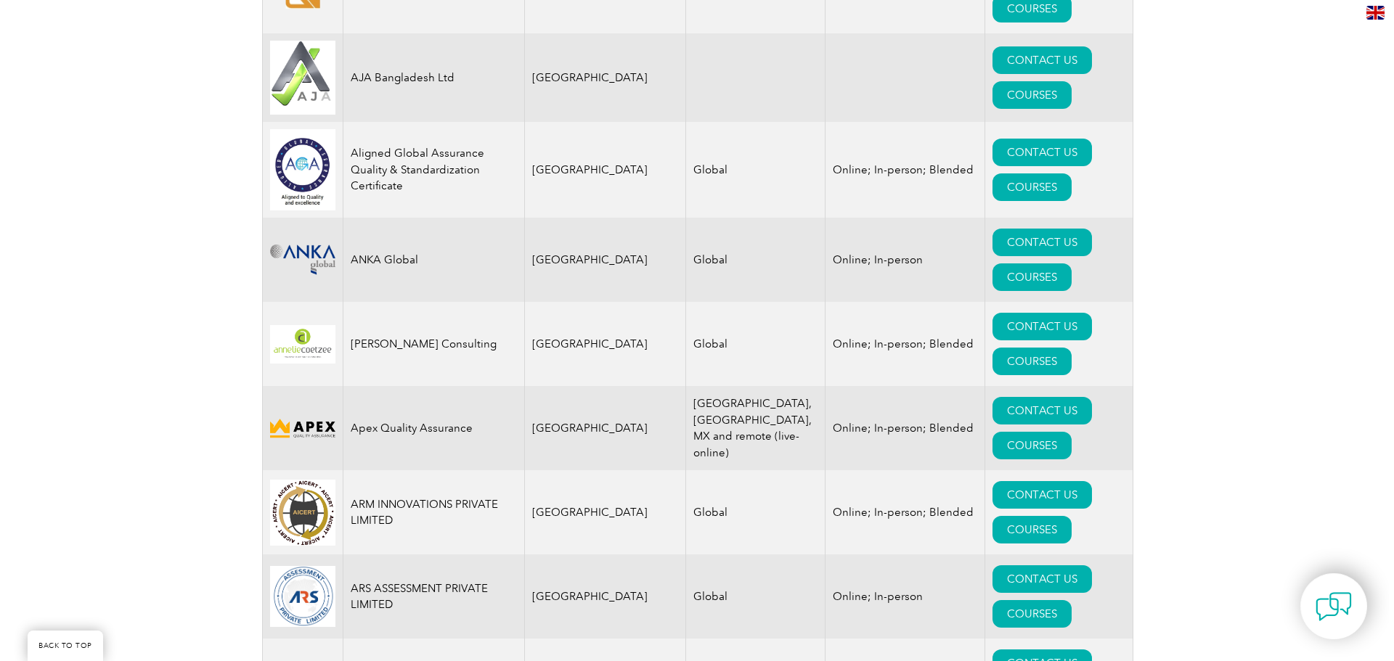
scroll to position [1597, 0]
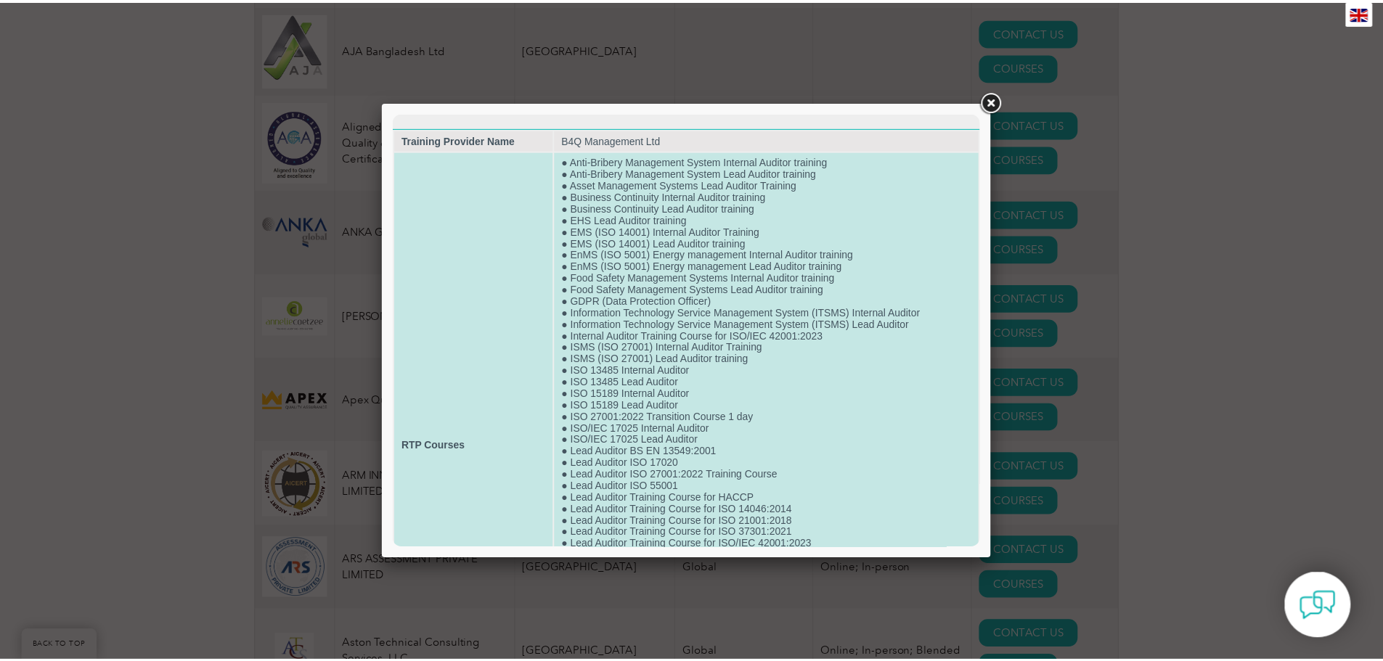
scroll to position [73, 0]
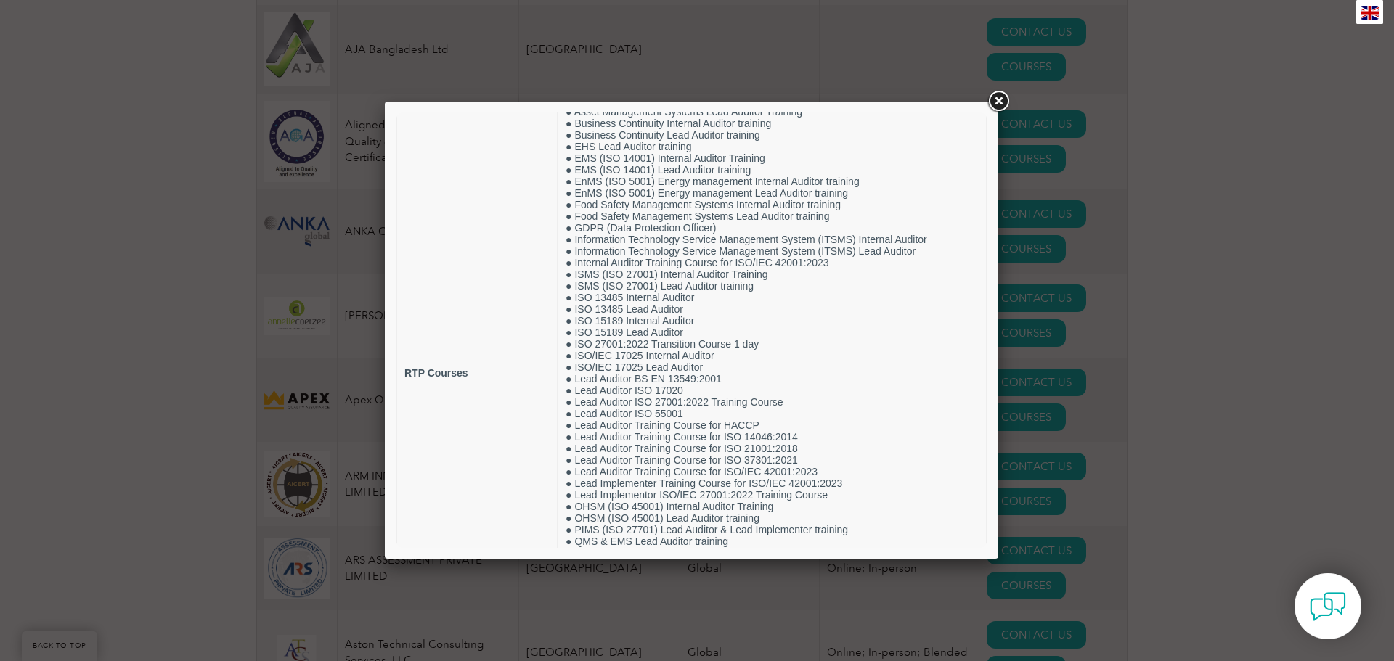
click at [998, 103] on link at bounding box center [998, 102] width 26 height 26
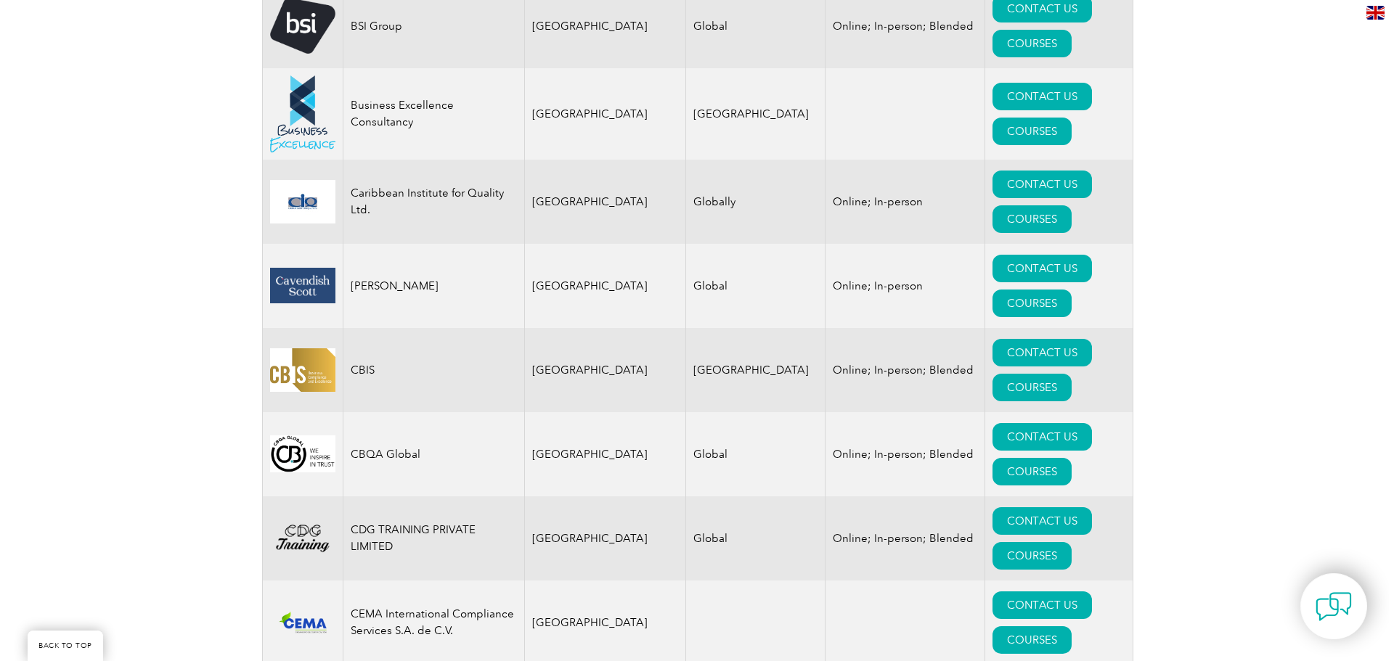
scroll to position [3993, 0]
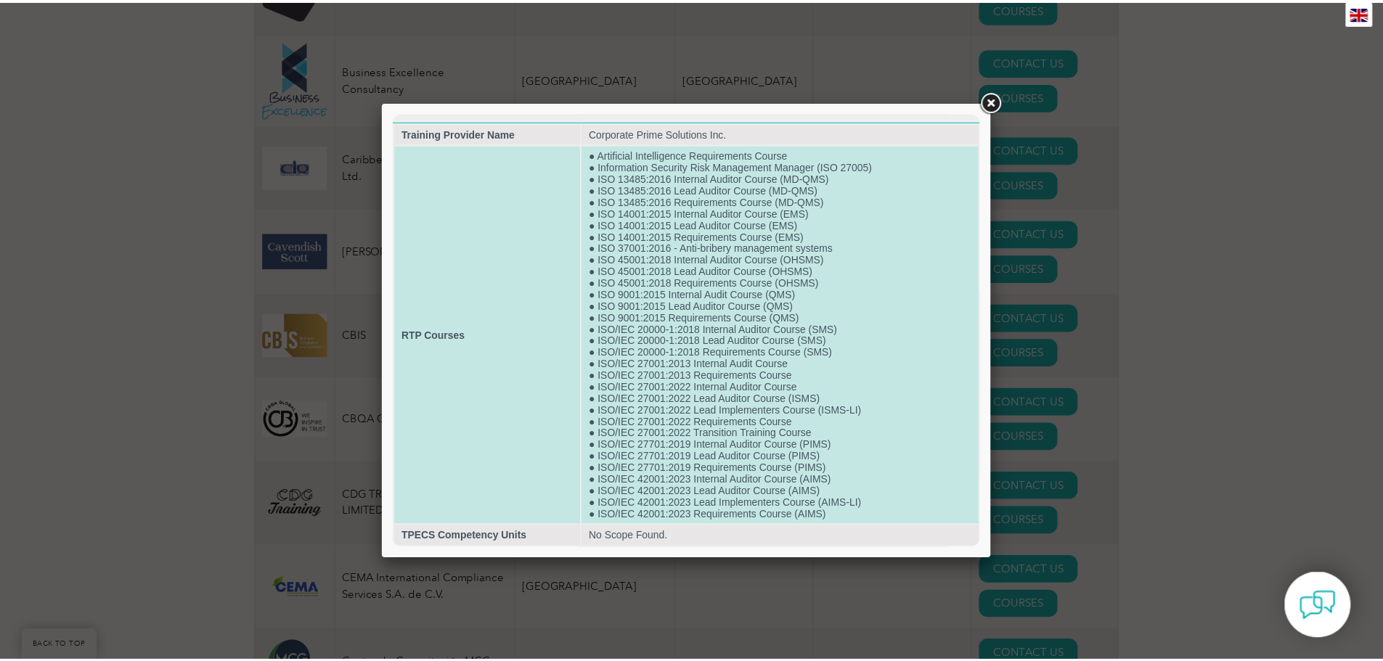
scroll to position [0, 0]
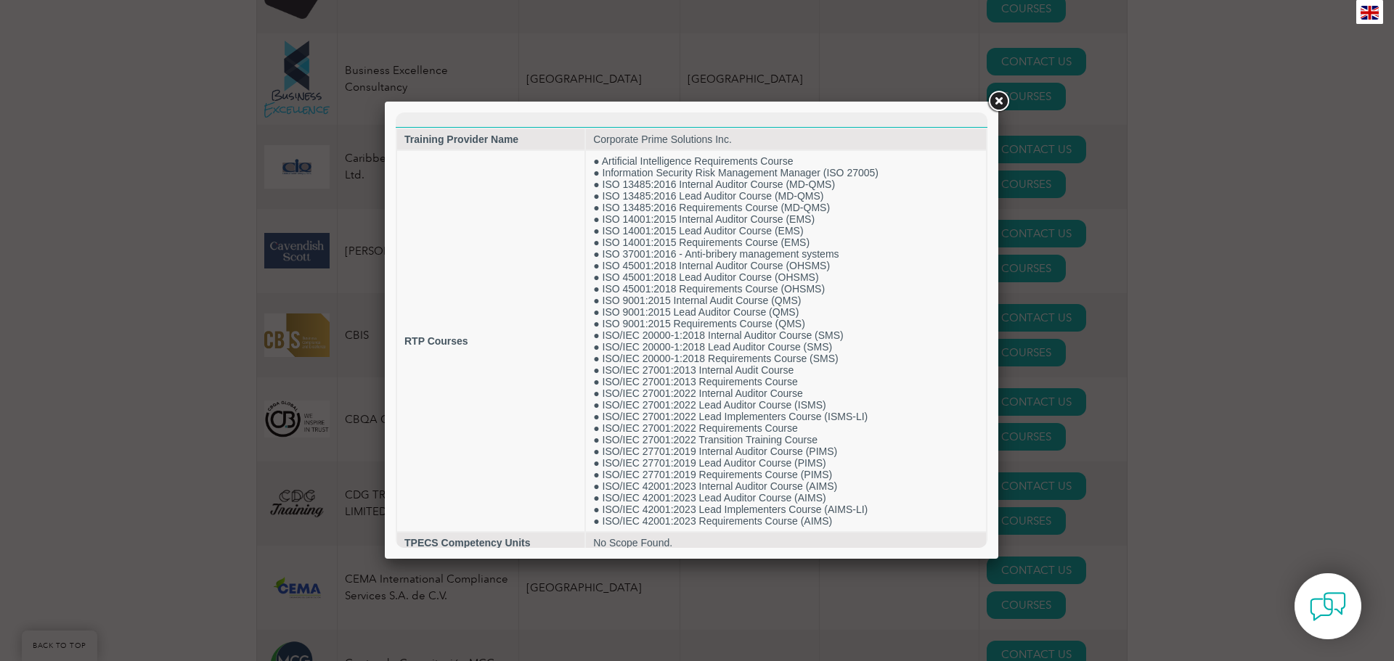
click at [1001, 100] on link at bounding box center [998, 102] width 26 height 26
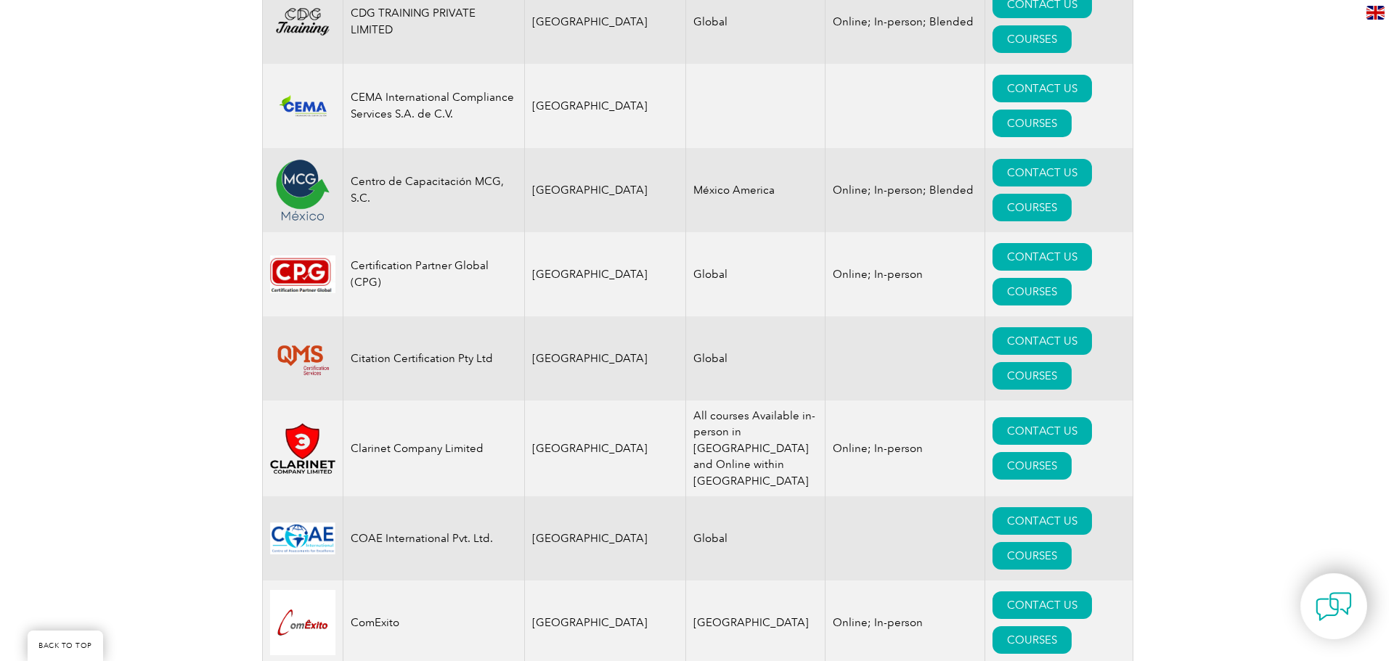
scroll to position [4501, 0]
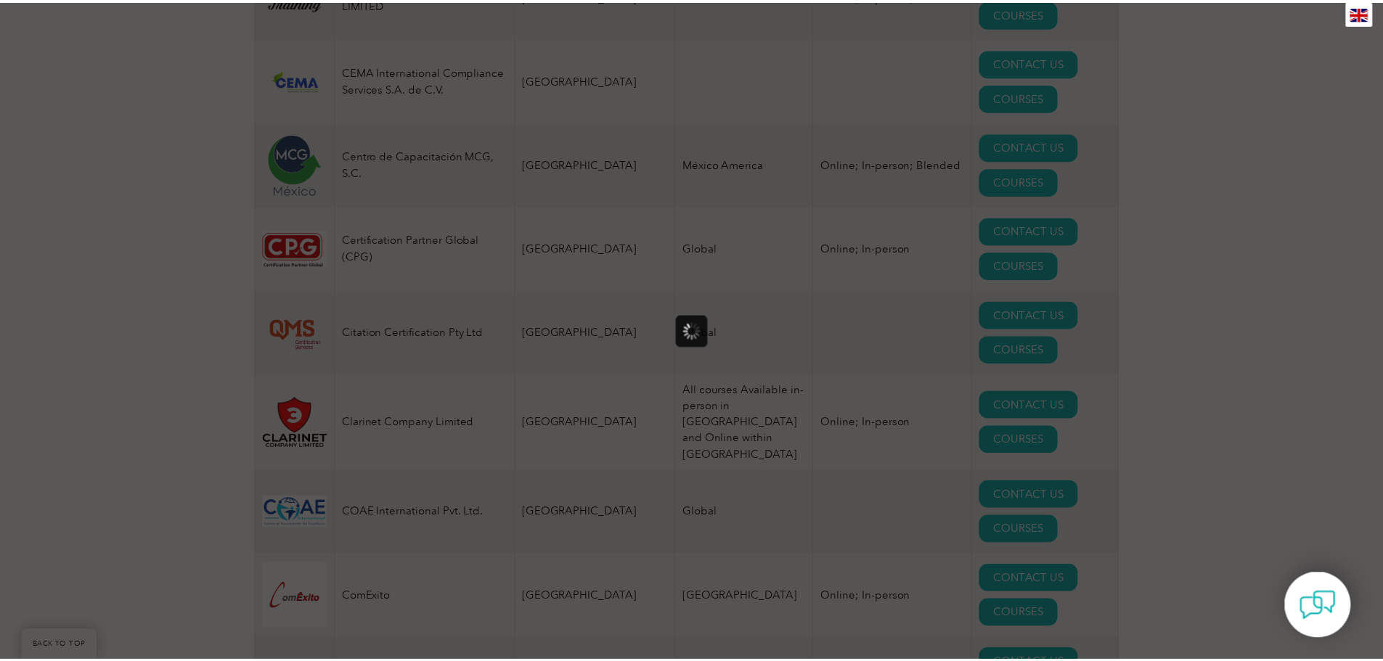
scroll to position [0, 0]
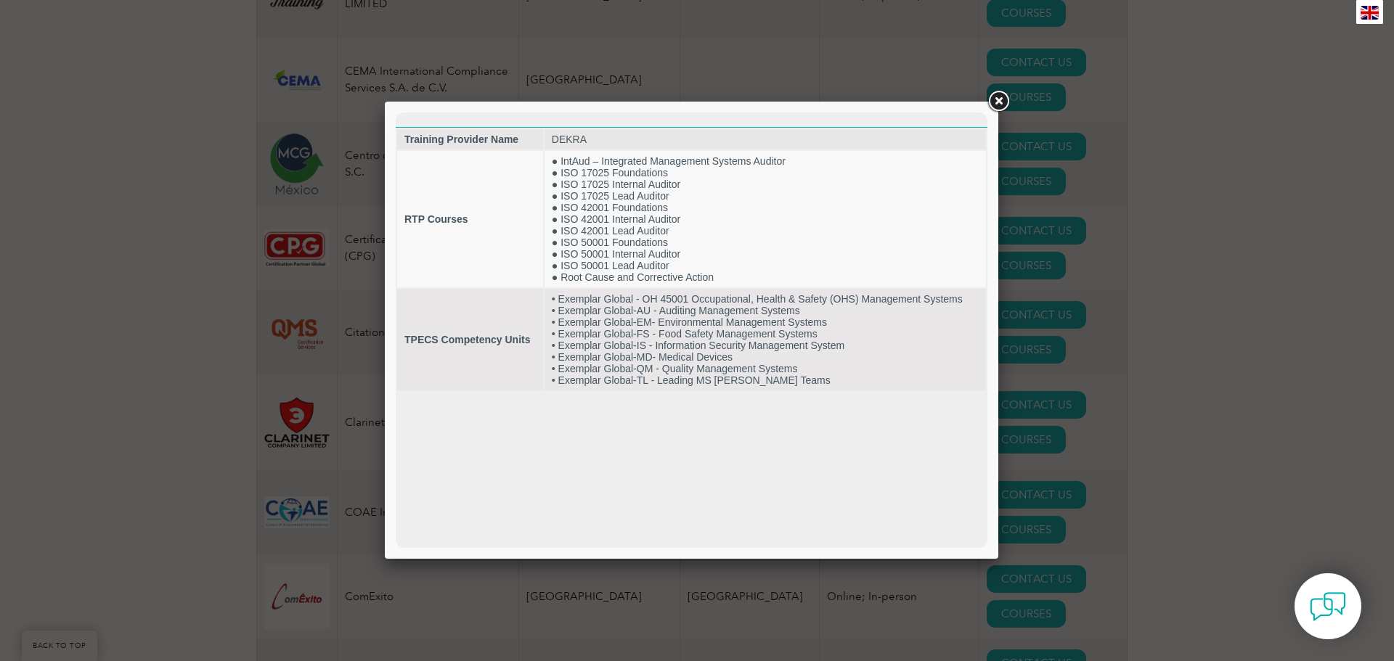
click at [997, 99] on link at bounding box center [998, 102] width 26 height 26
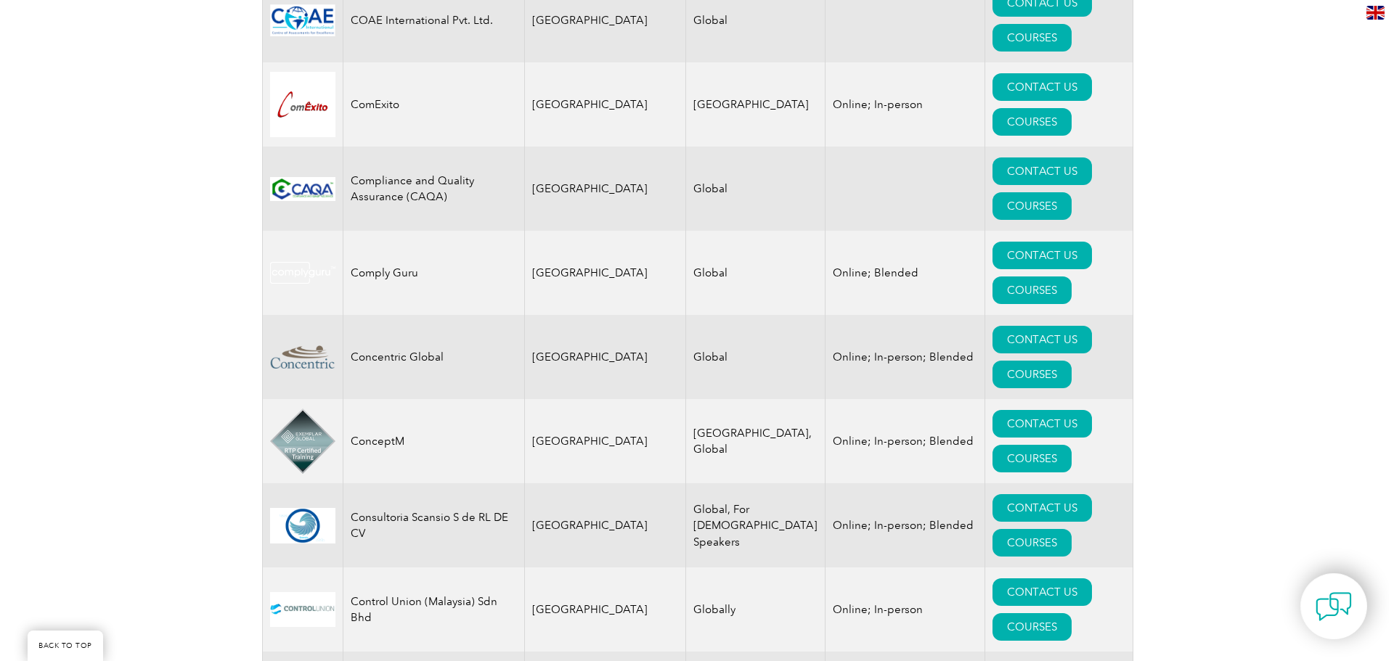
scroll to position [5010, 0]
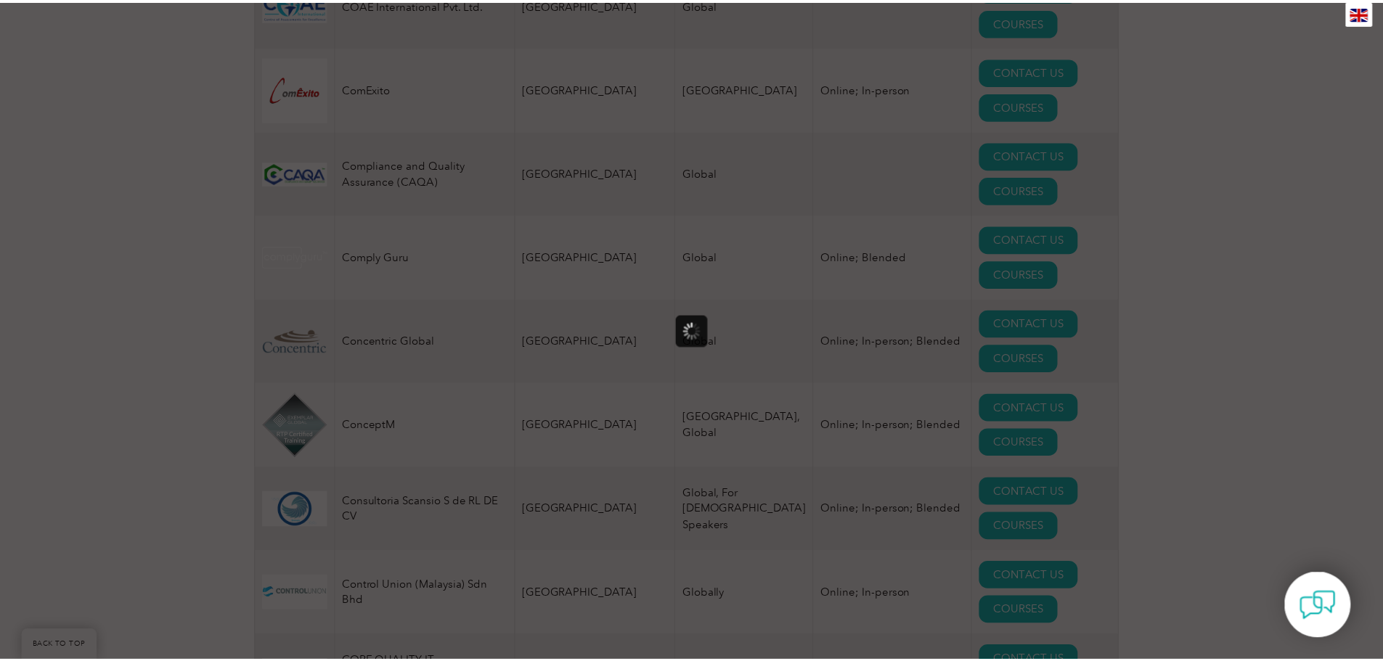
scroll to position [0, 0]
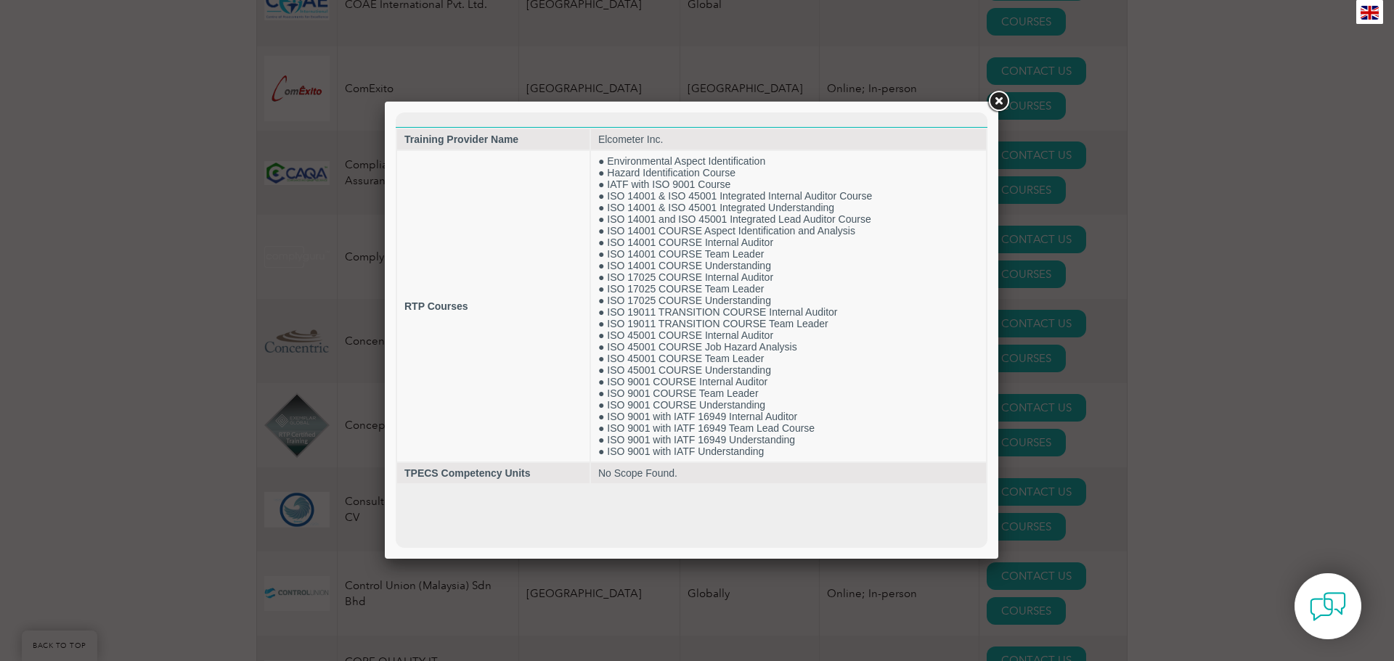
click at [998, 99] on link at bounding box center [998, 102] width 26 height 26
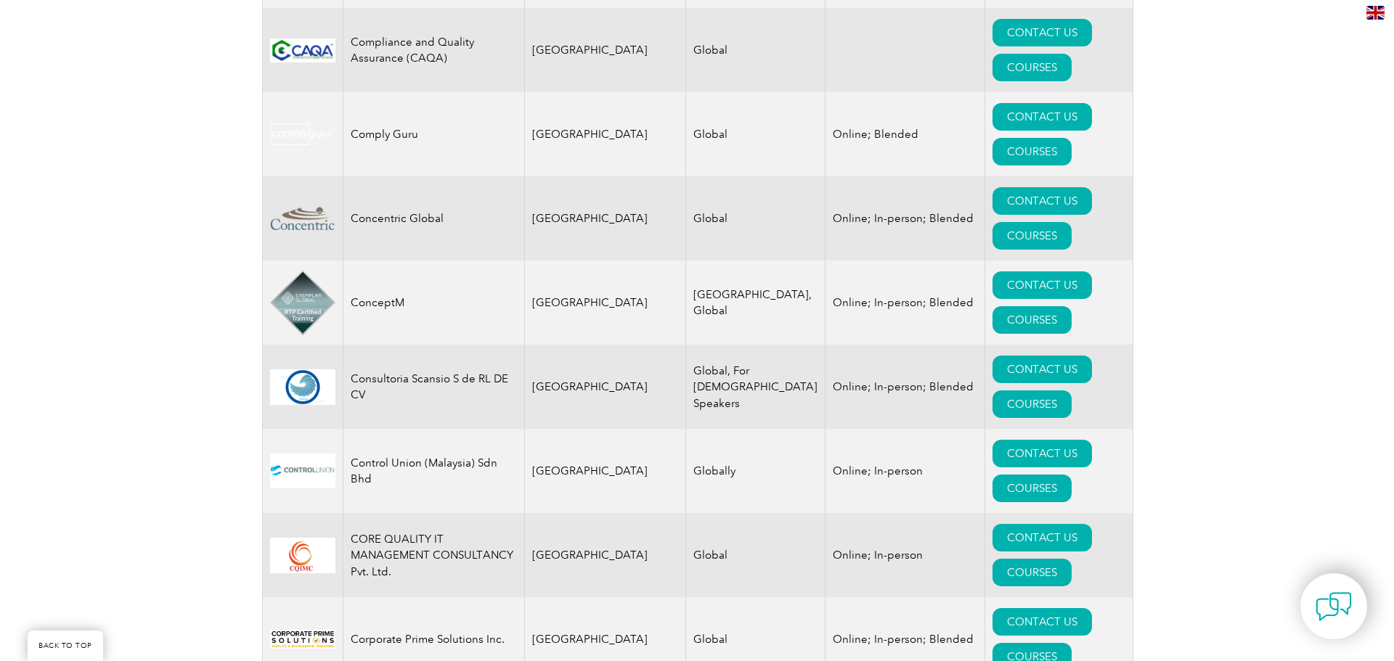
scroll to position [5228, 0]
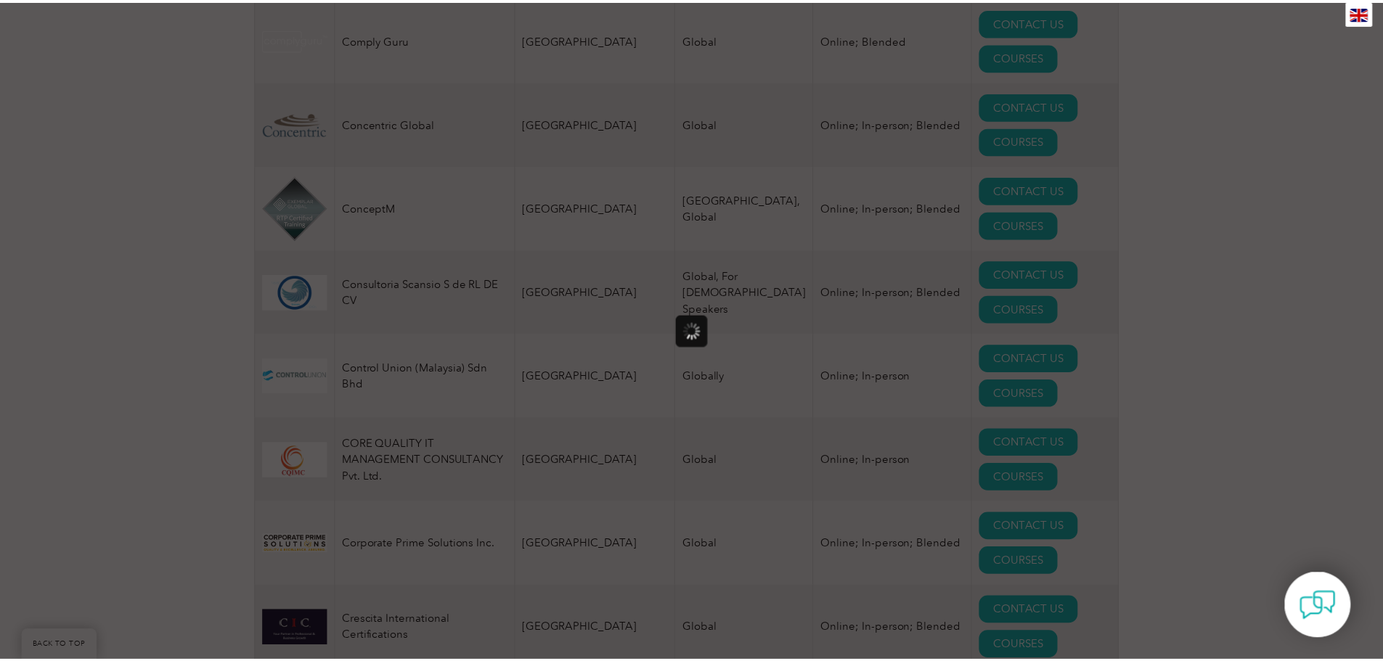
scroll to position [0, 0]
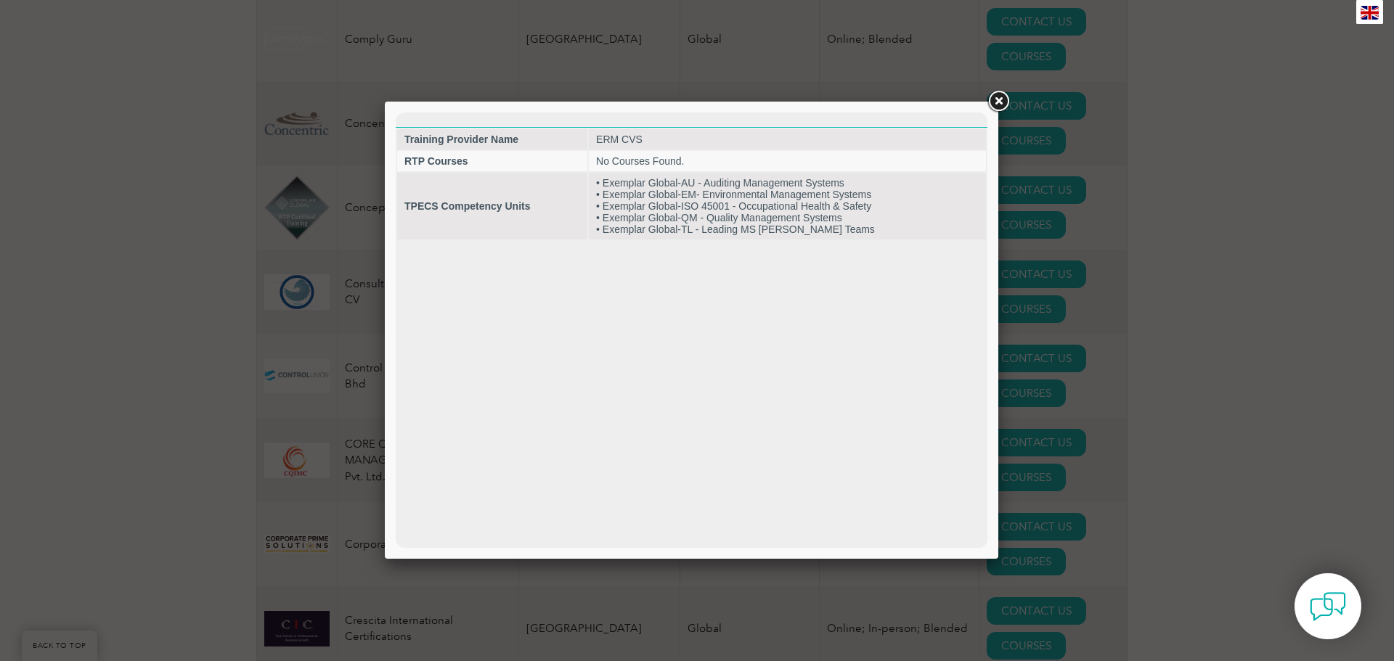
click at [990, 96] on link at bounding box center [998, 102] width 26 height 26
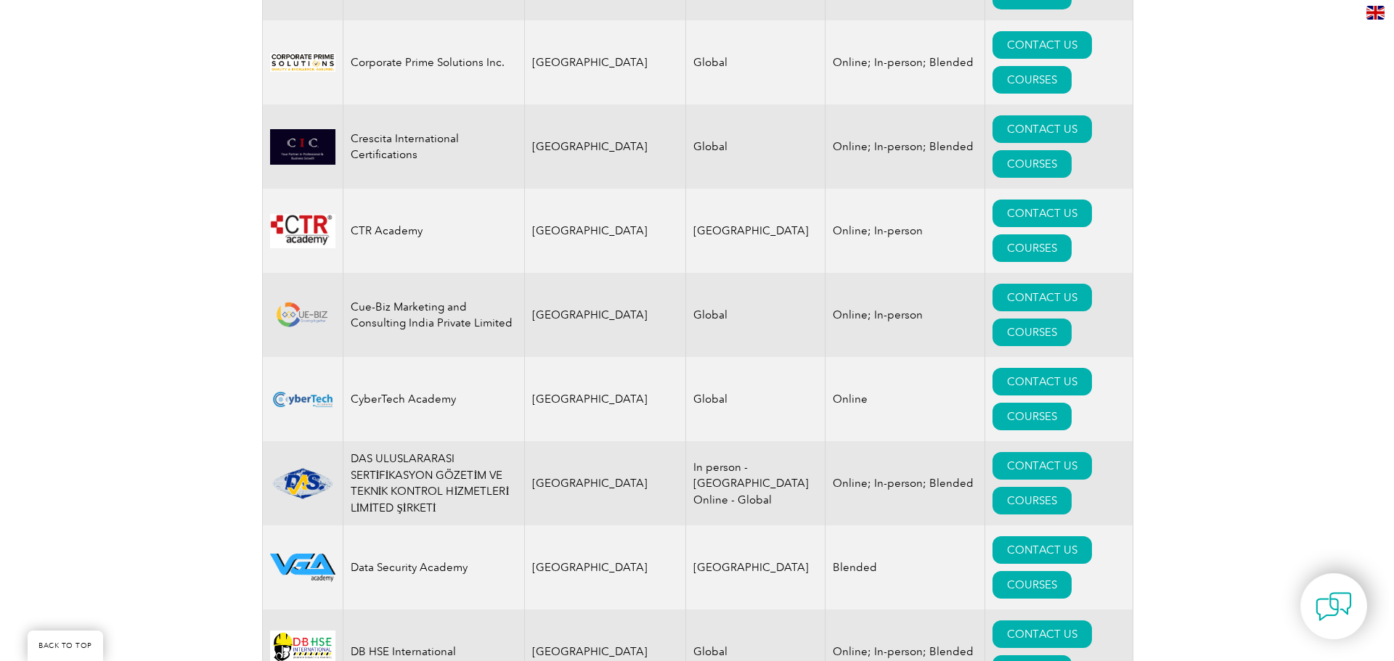
scroll to position [5736, 0]
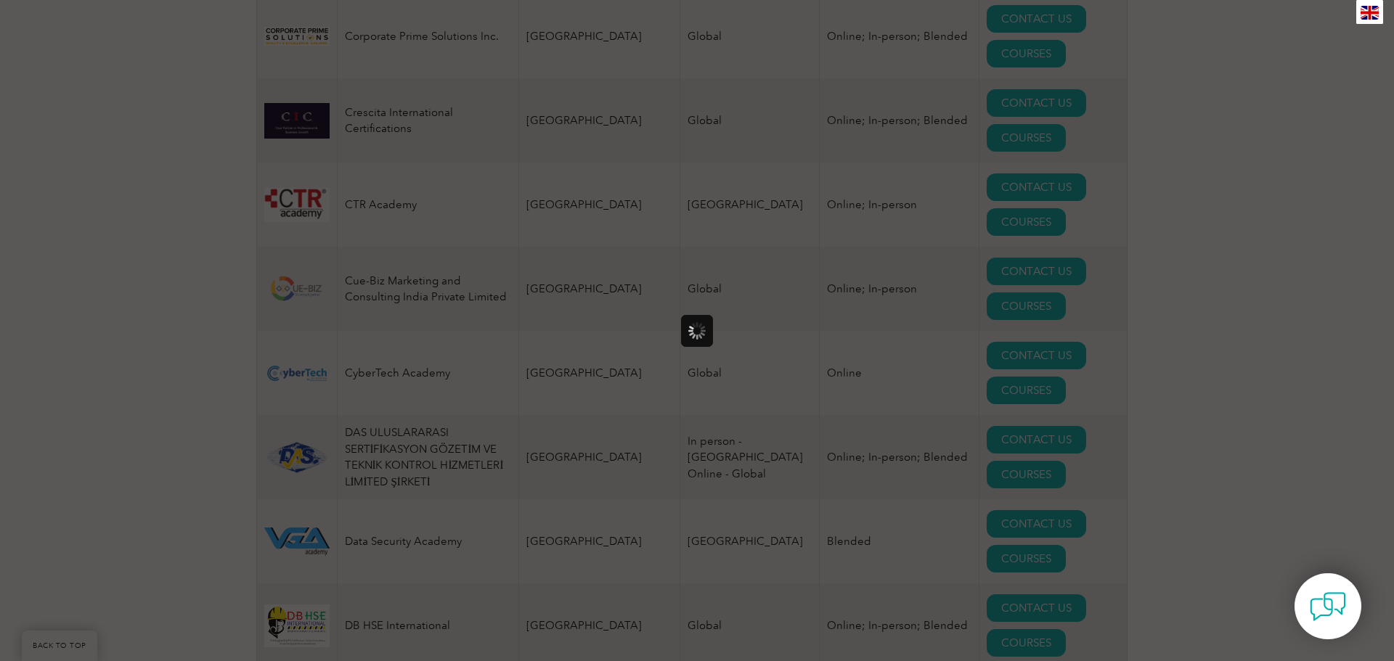
scroll to position [0, 0]
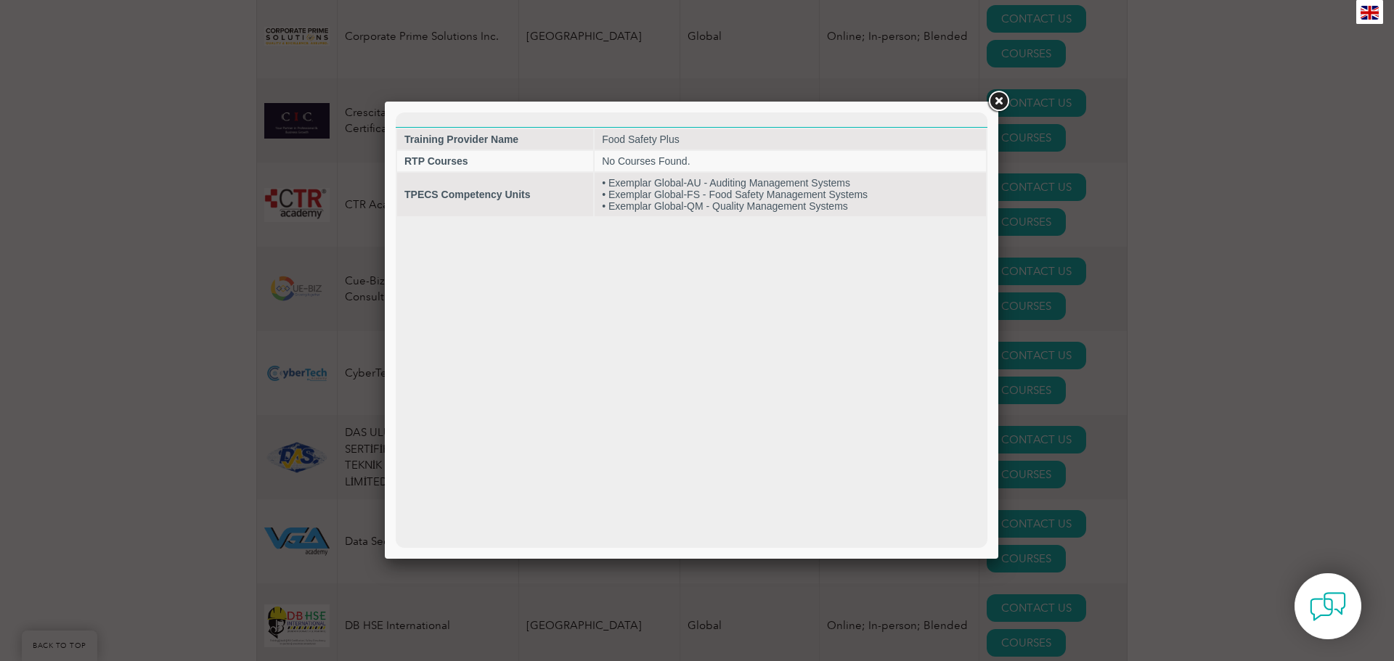
click at [995, 102] on link at bounding box center [998, 102] width 26 height 26
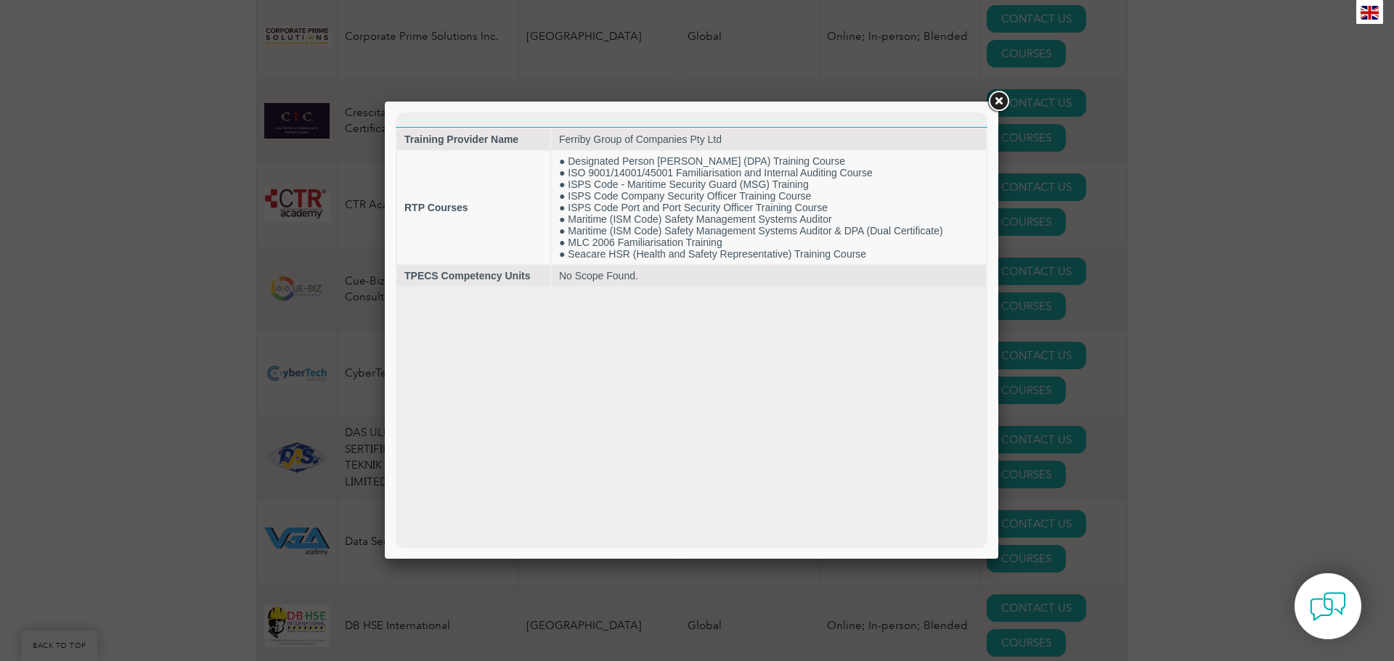
click at [1001, 102] on link at bounding box center [998, 102] width 26 height 26
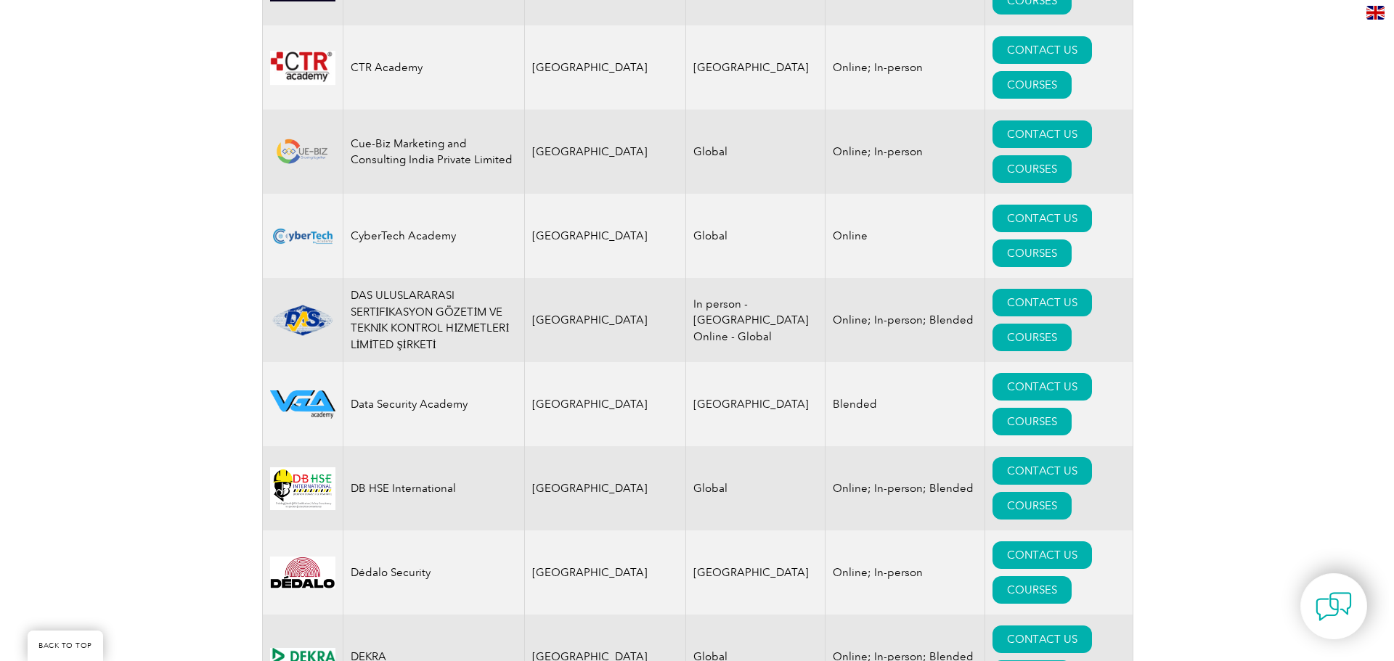
scroll to position [5881, 0]
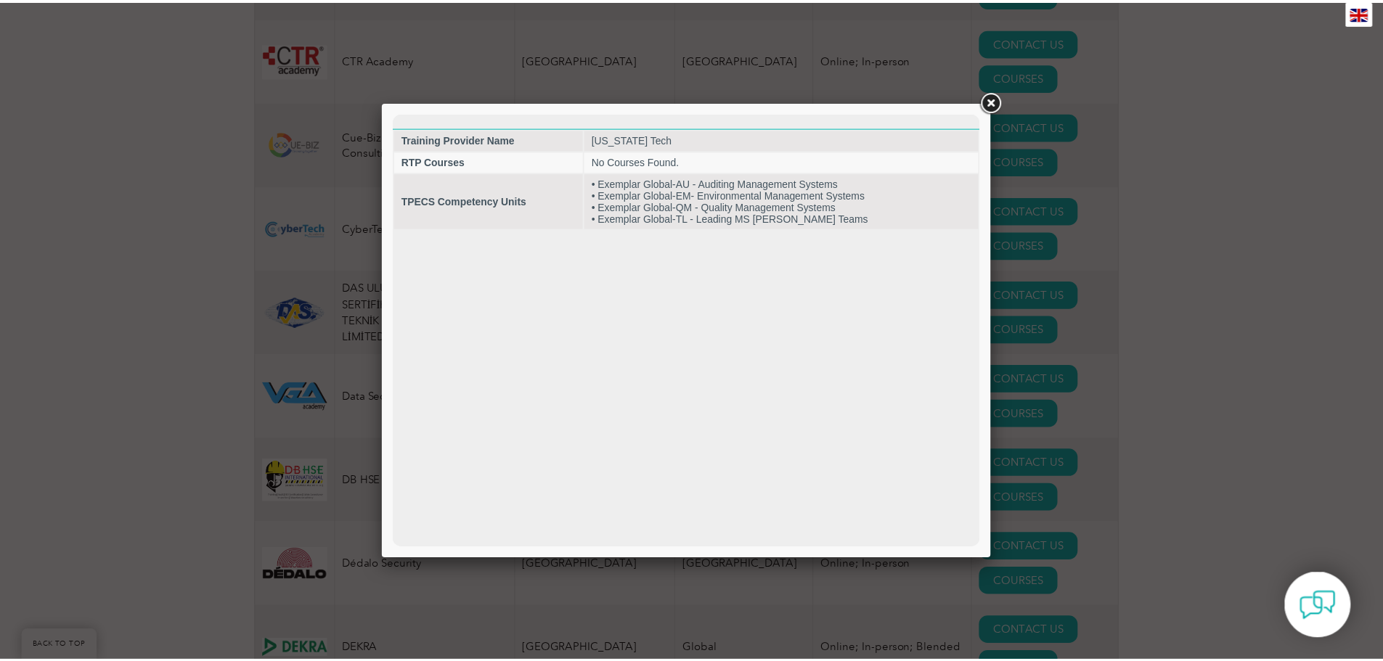
scroll to position [0, 0]
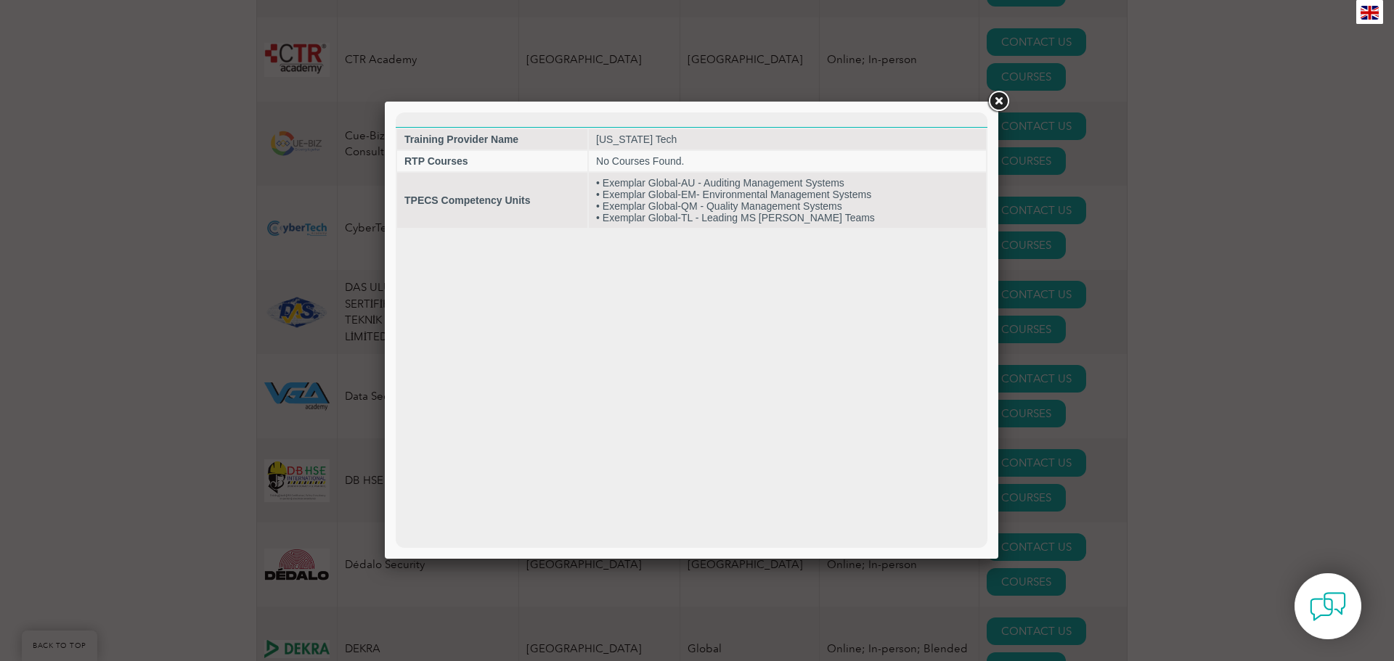
click at [991, 101] on link at bounding box center [998, 102] width 26 height 26
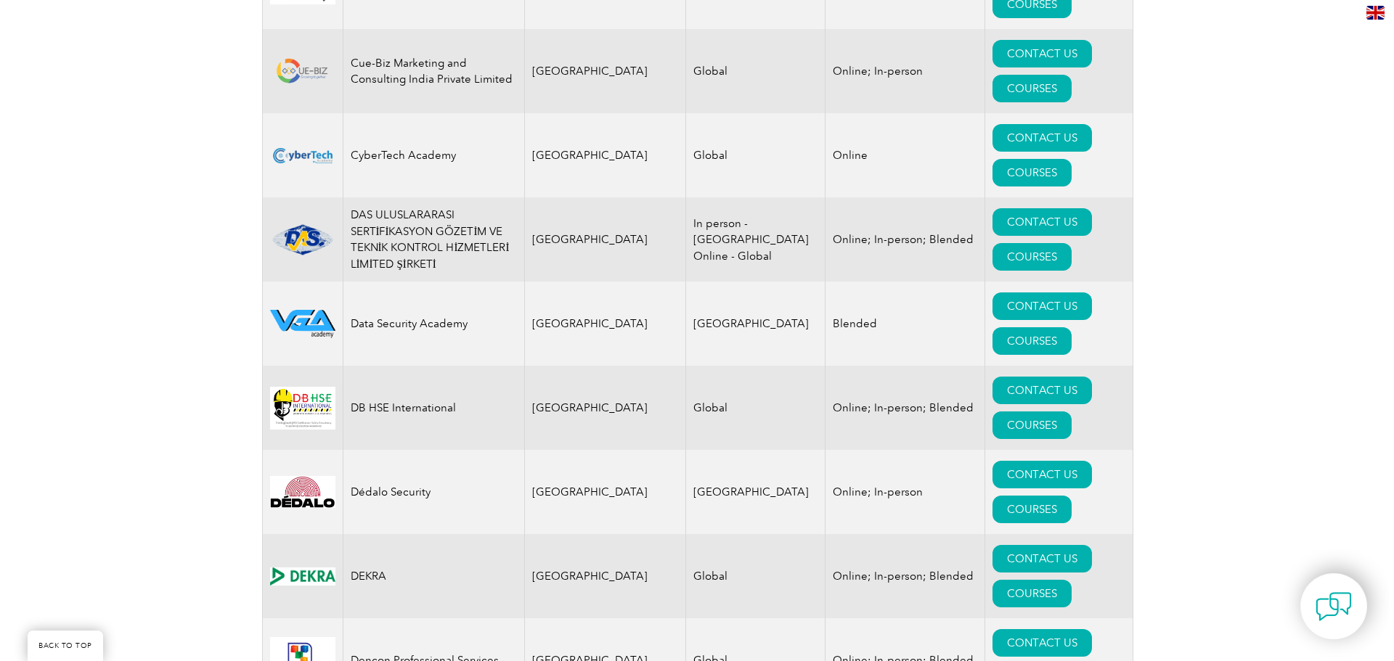
scroll to position [6026, 0]
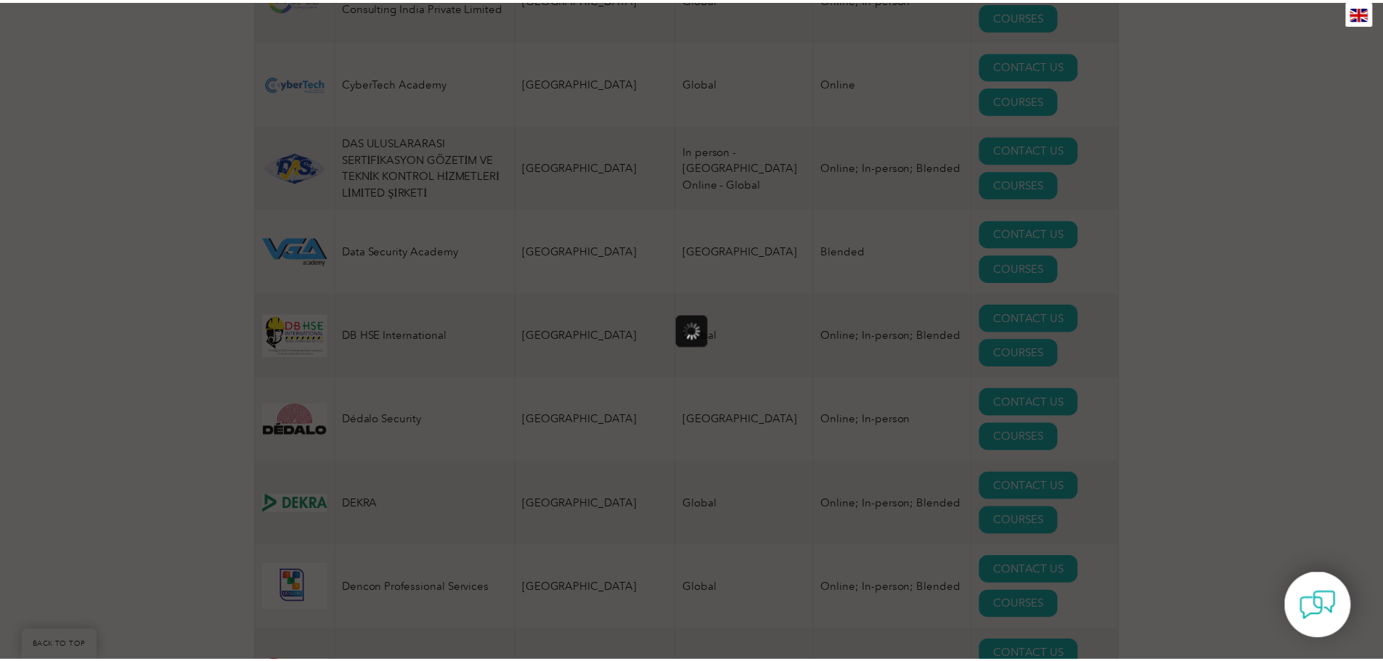
scroll to position [0, 0]
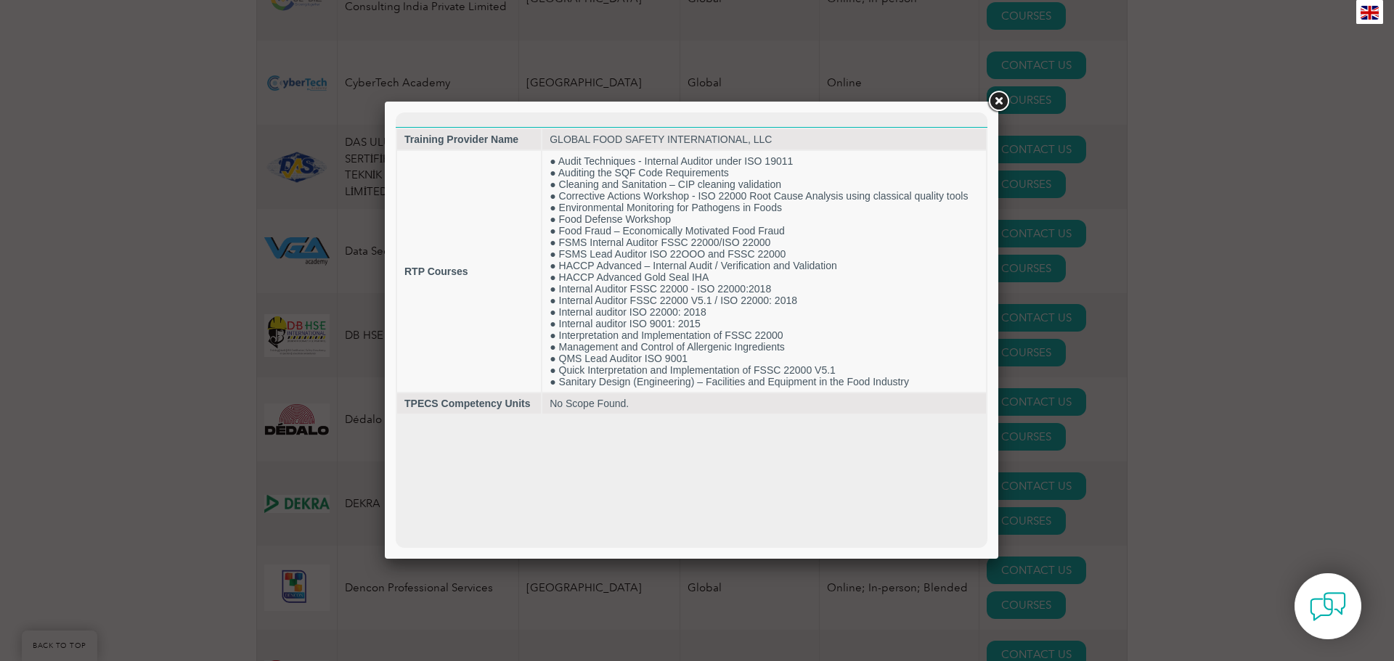
click at [994, 102] on link at bounding box center [998, 102] width 26 height 26
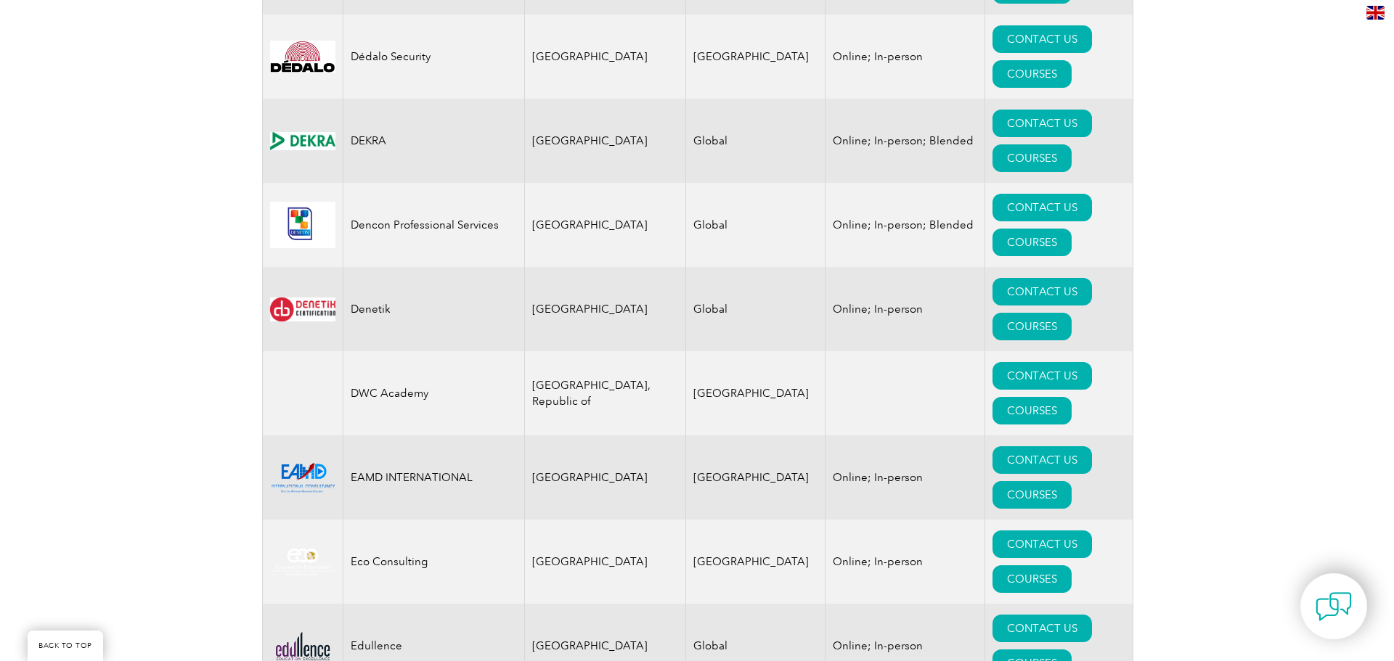
scroll to position [6462, 0]
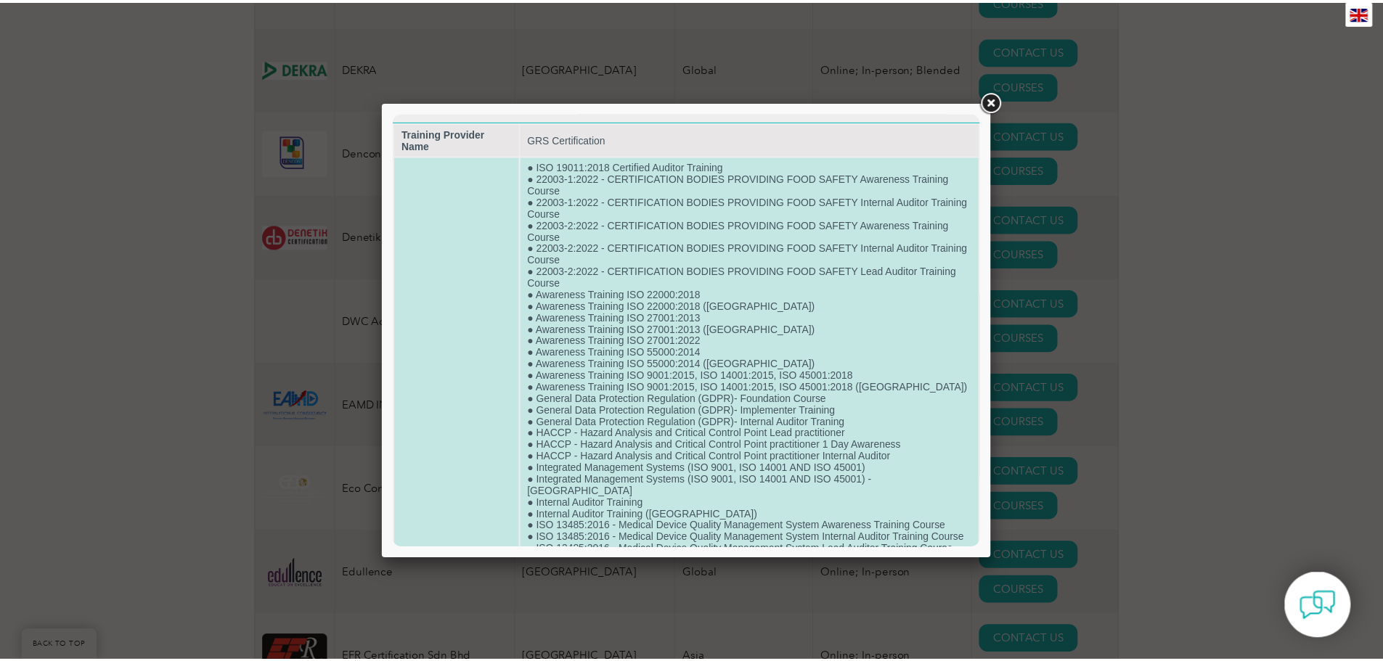
scroll to position [0, 0]
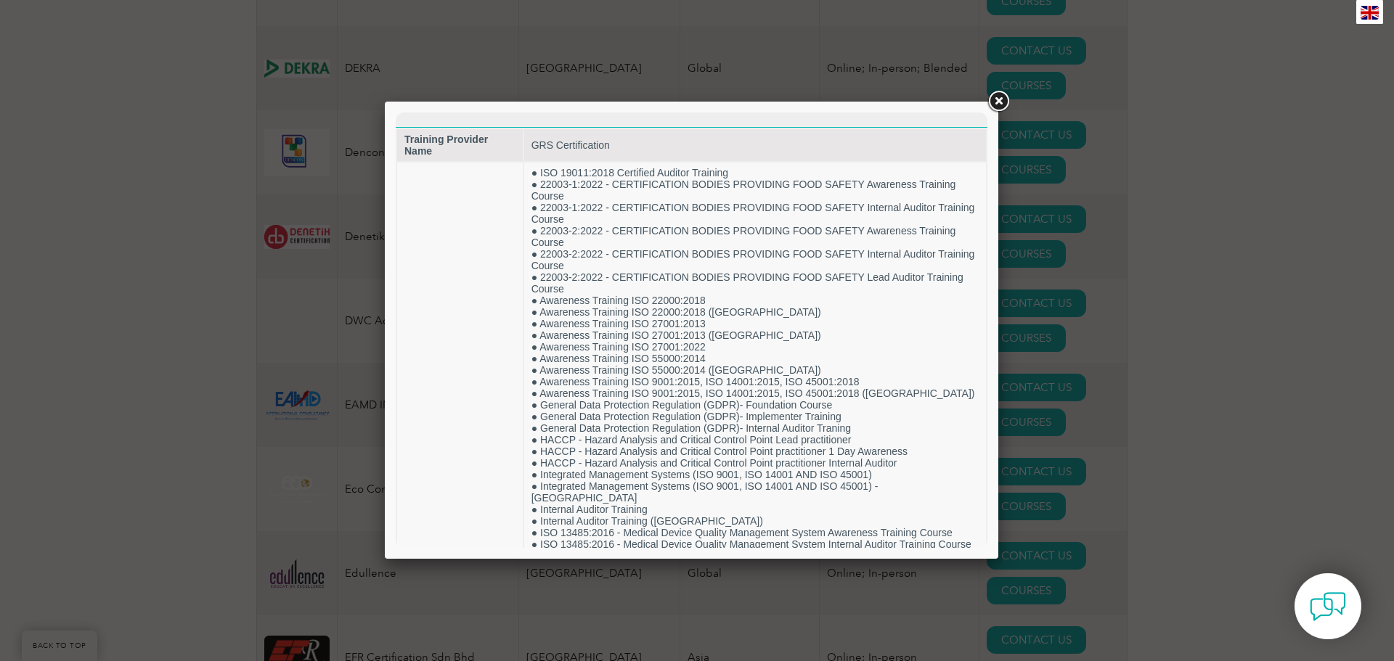
click at [998, 101] on link at bounding box center [998, 102] width 26 height 26
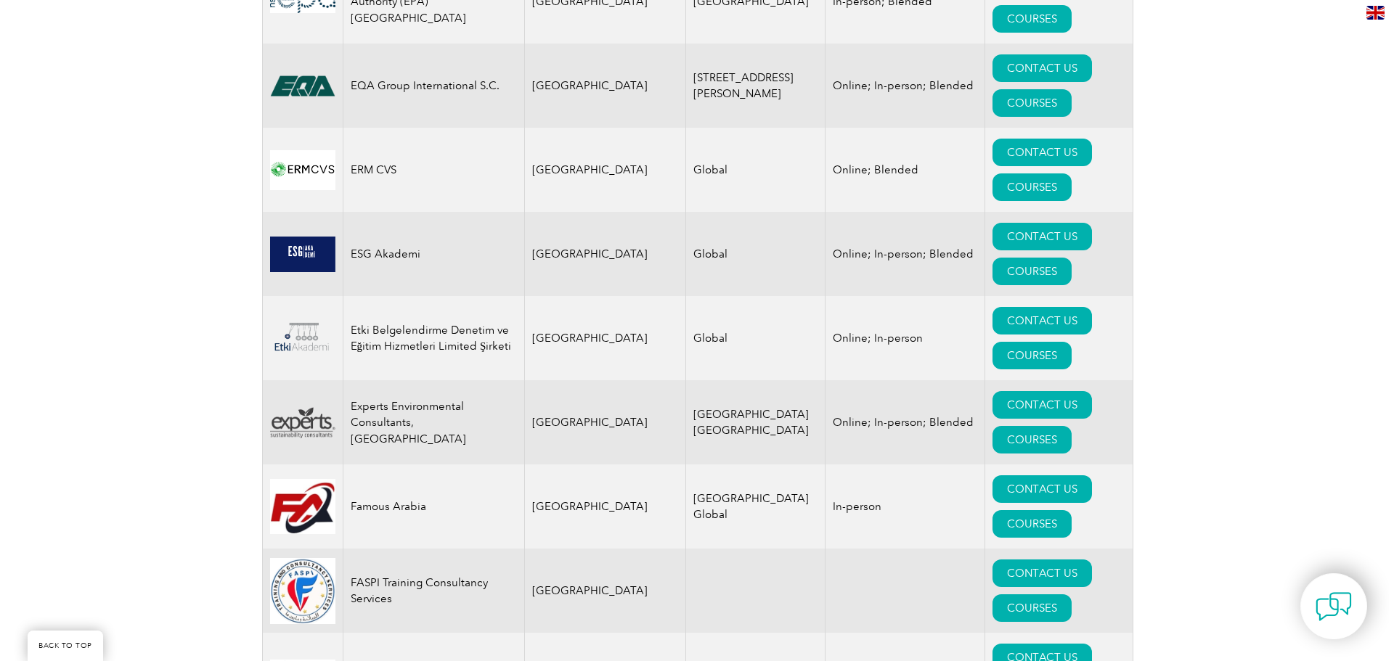
scroll to position [7551, 0]
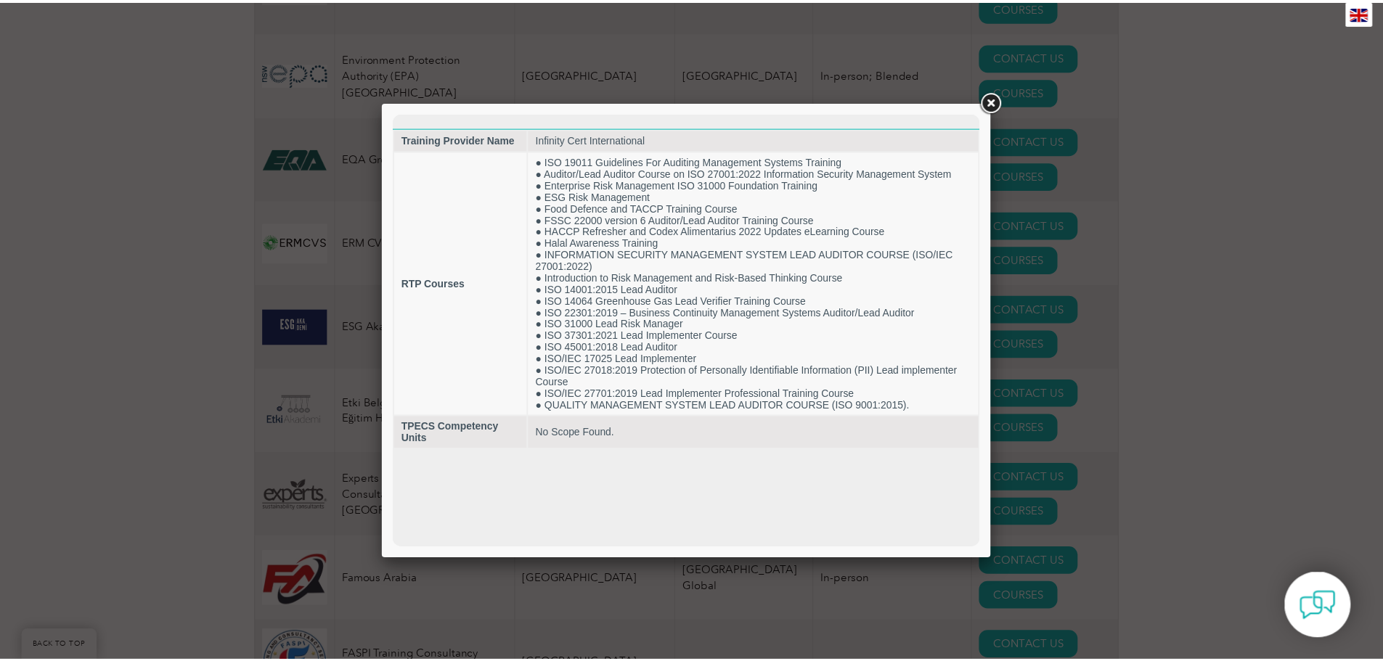
scroll to position [0, 0]
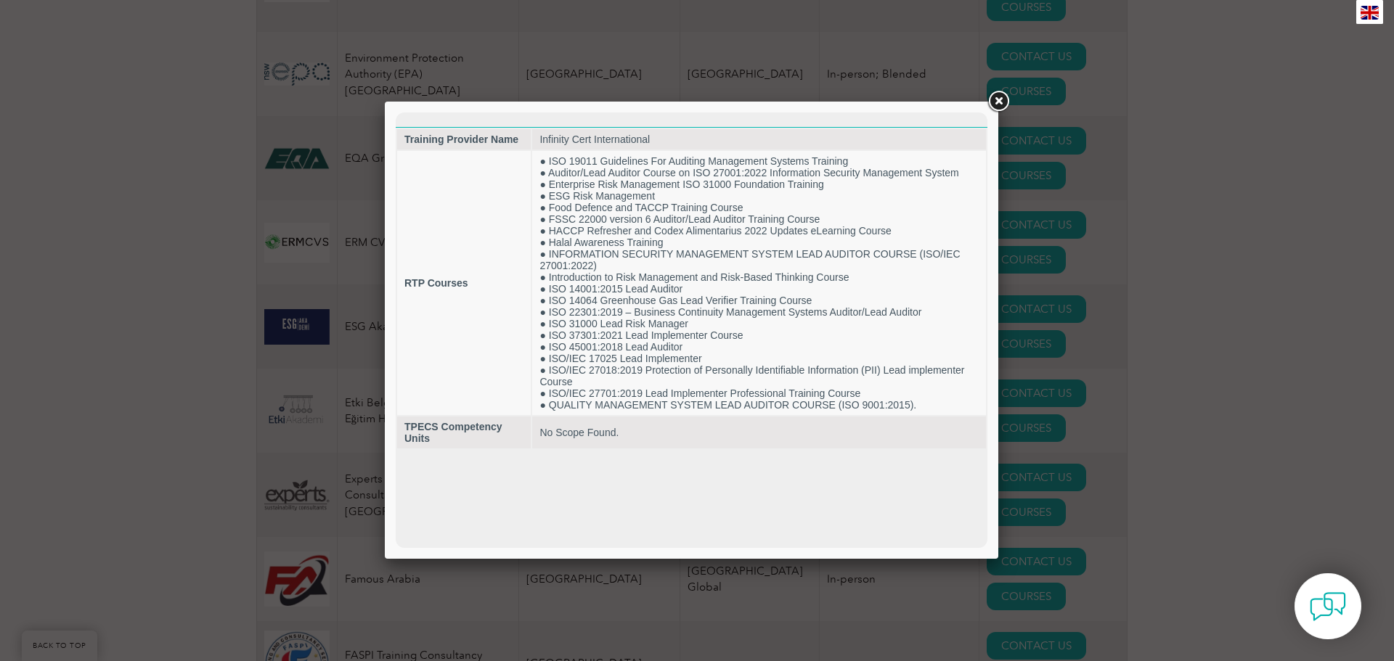
click at [997, 92] on link at bounding box center [998, 102] width 26 height 26
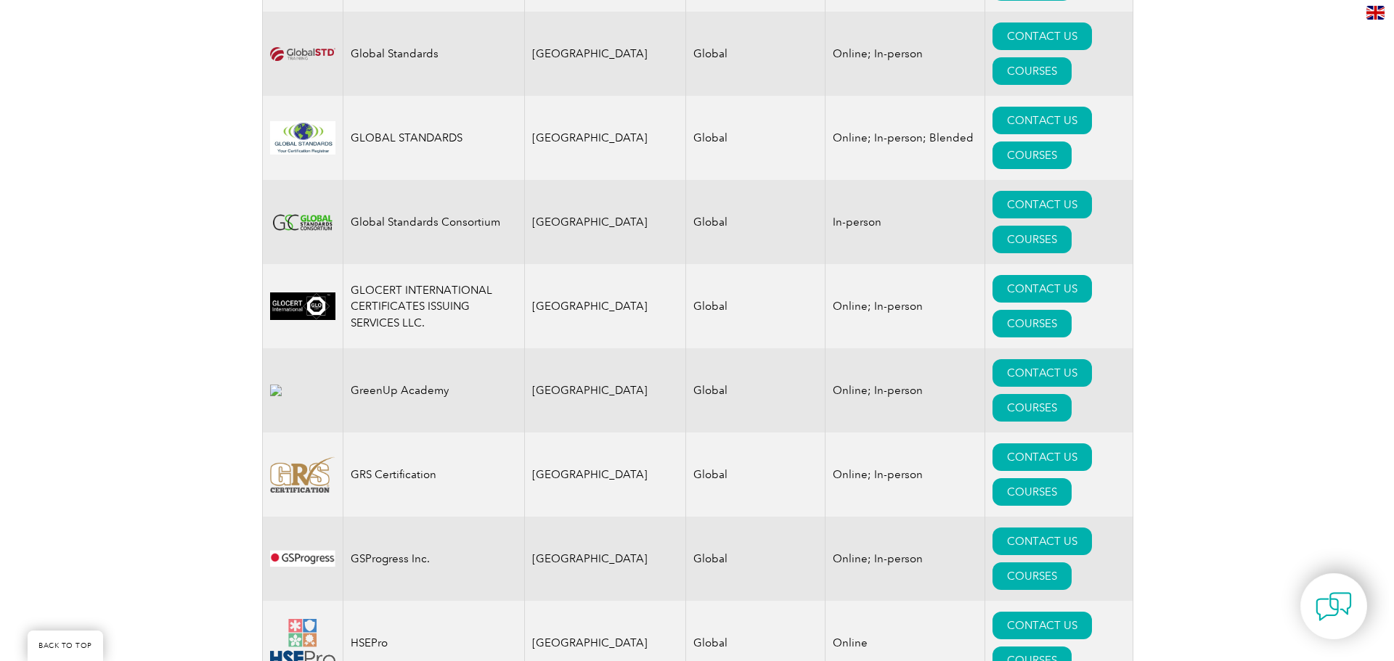
scroll to position [9076, 0]
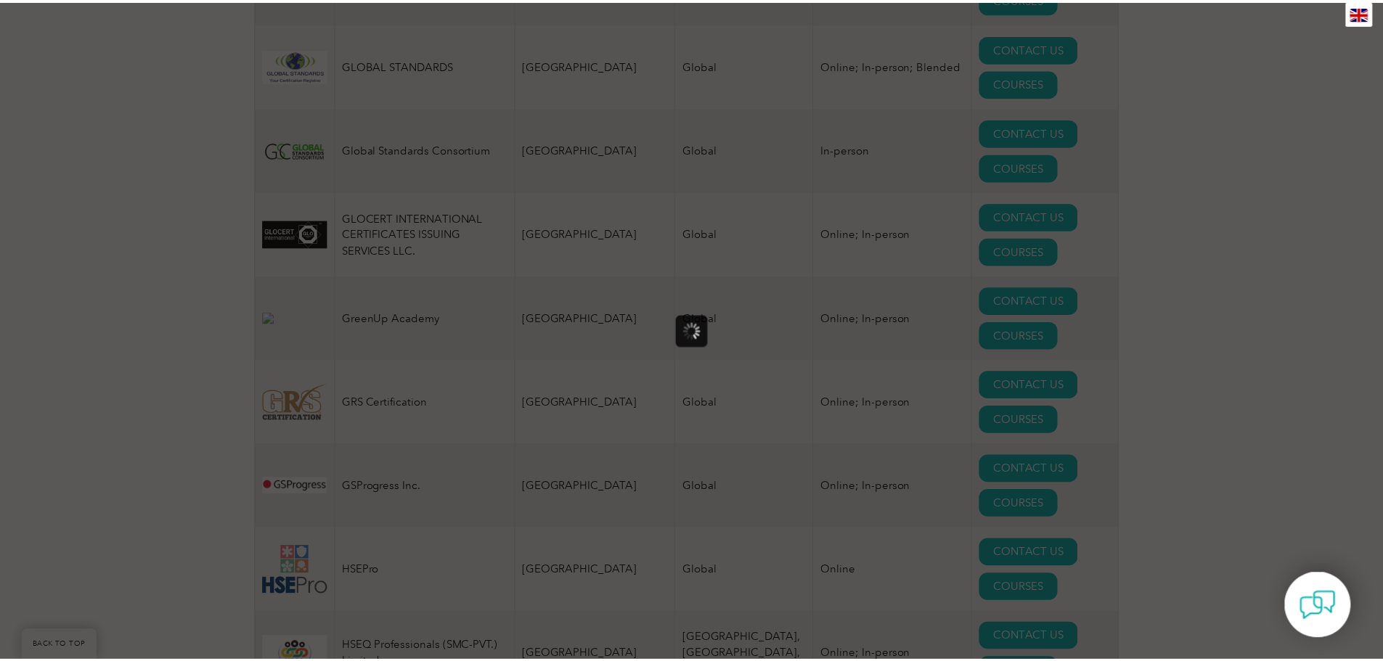
scroll to position [0, 0]
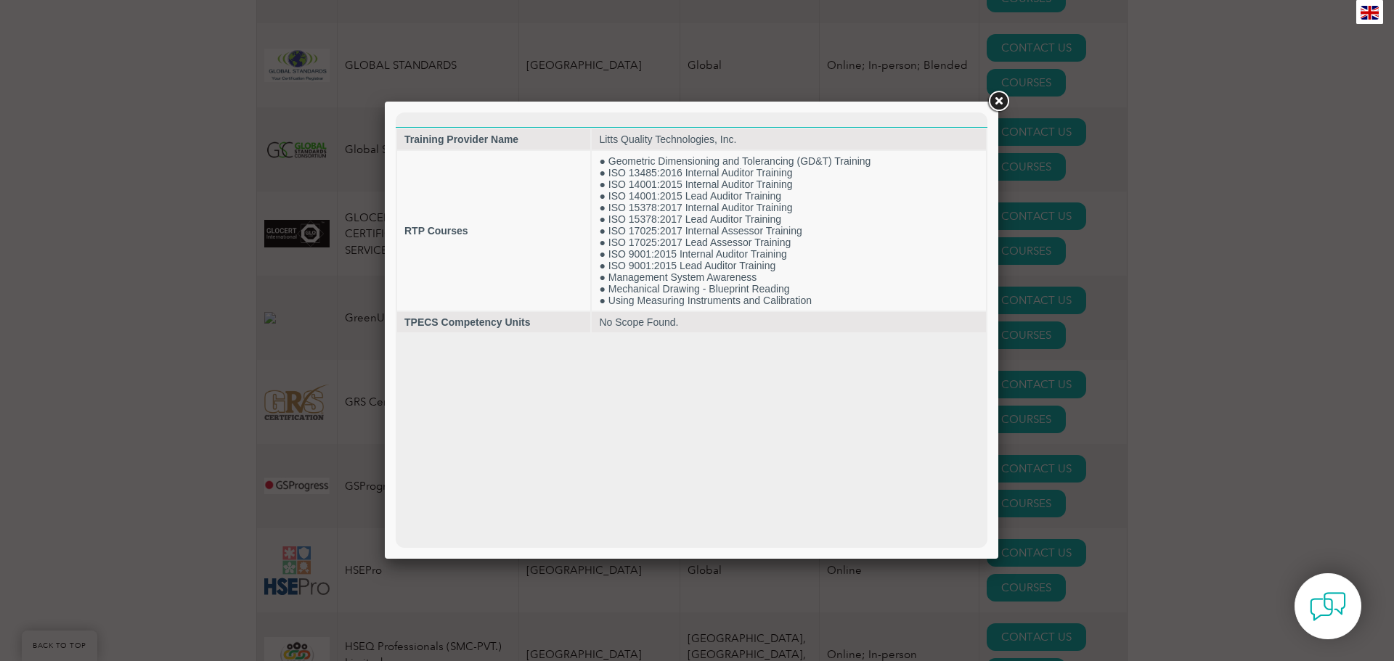
click at [1000, 101] on link at bounding box center [998, 102] width 26 height 26
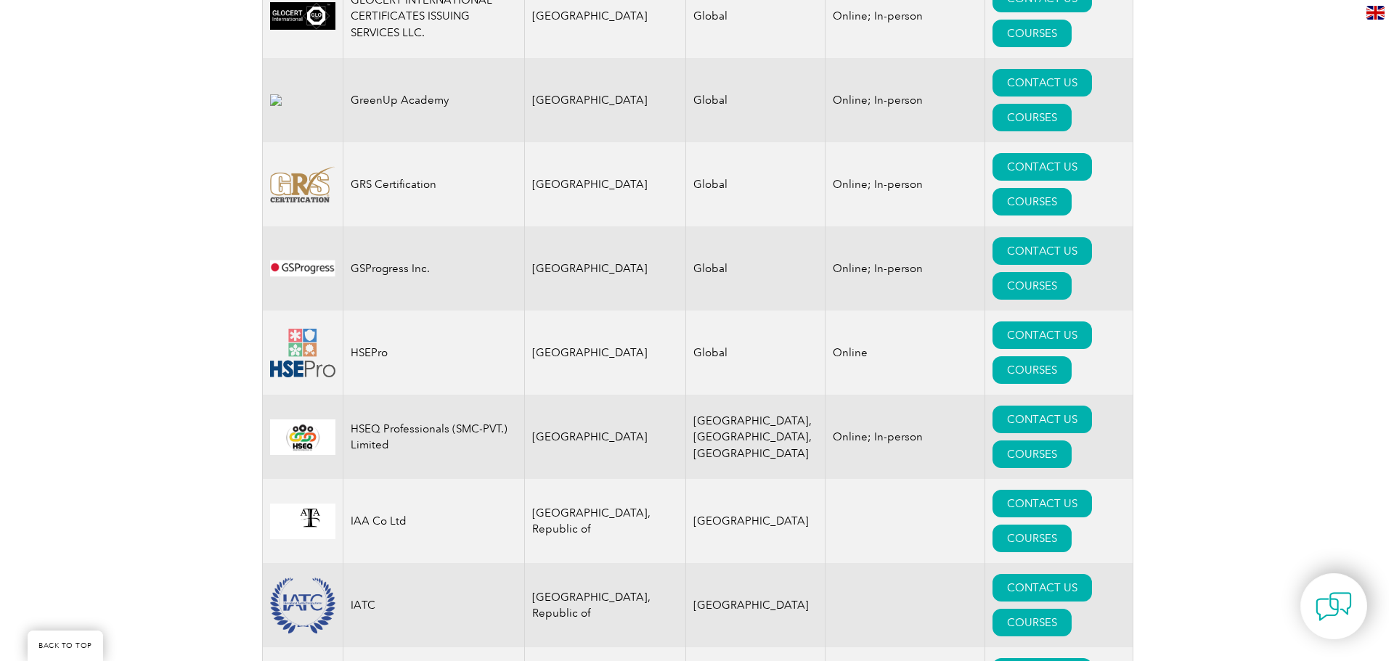
scroll to position [9366, 0]
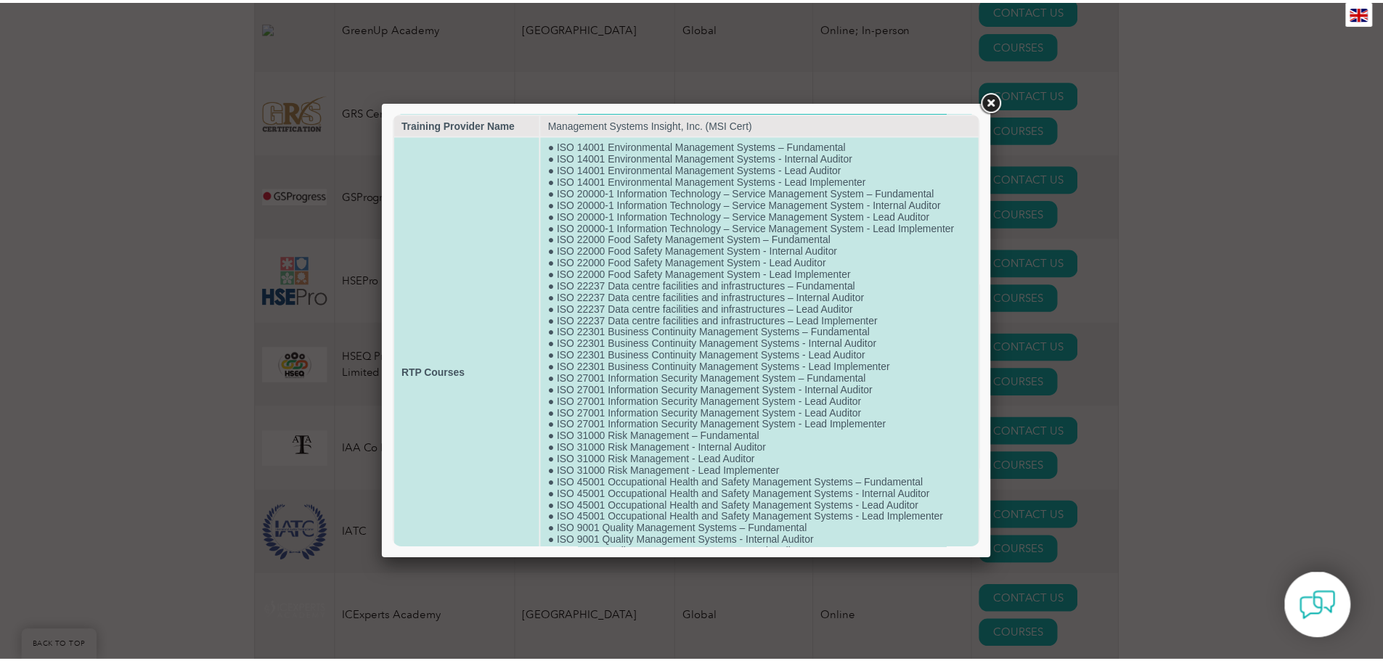
scroll to position [0, 0]
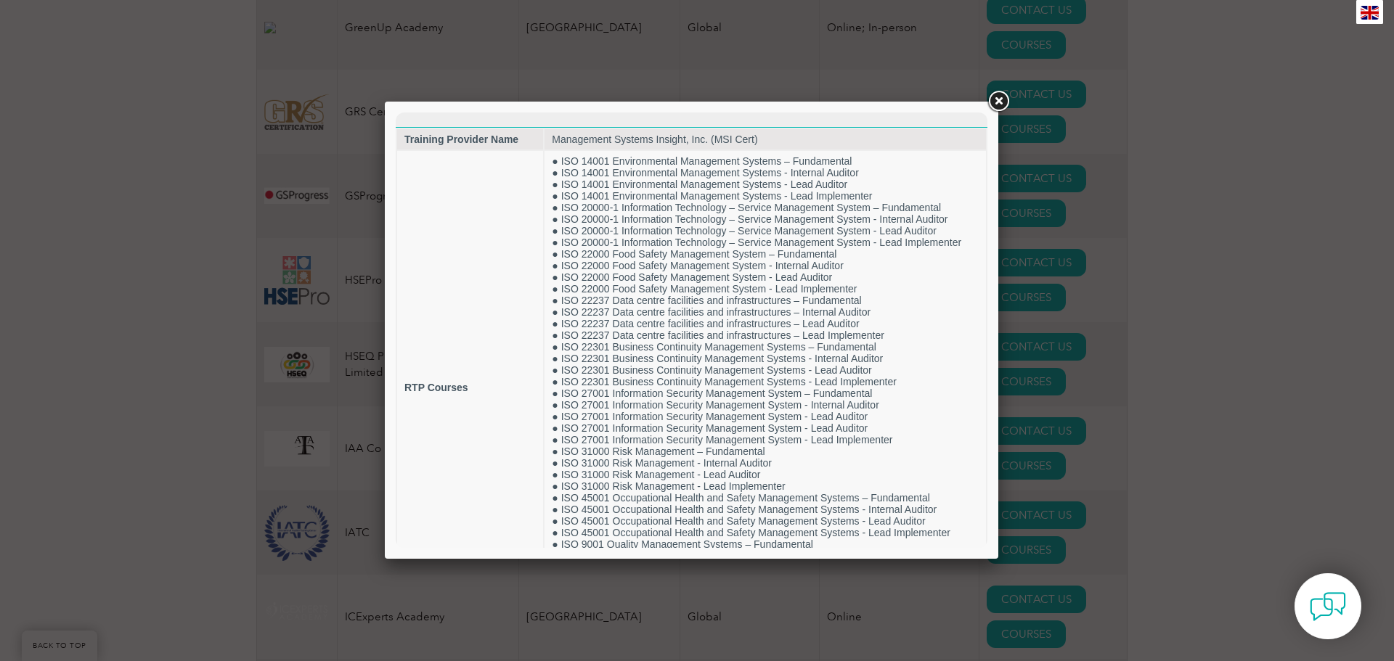
click at [999, 100] on link at bounding box center [998, 102] width 26 height 26
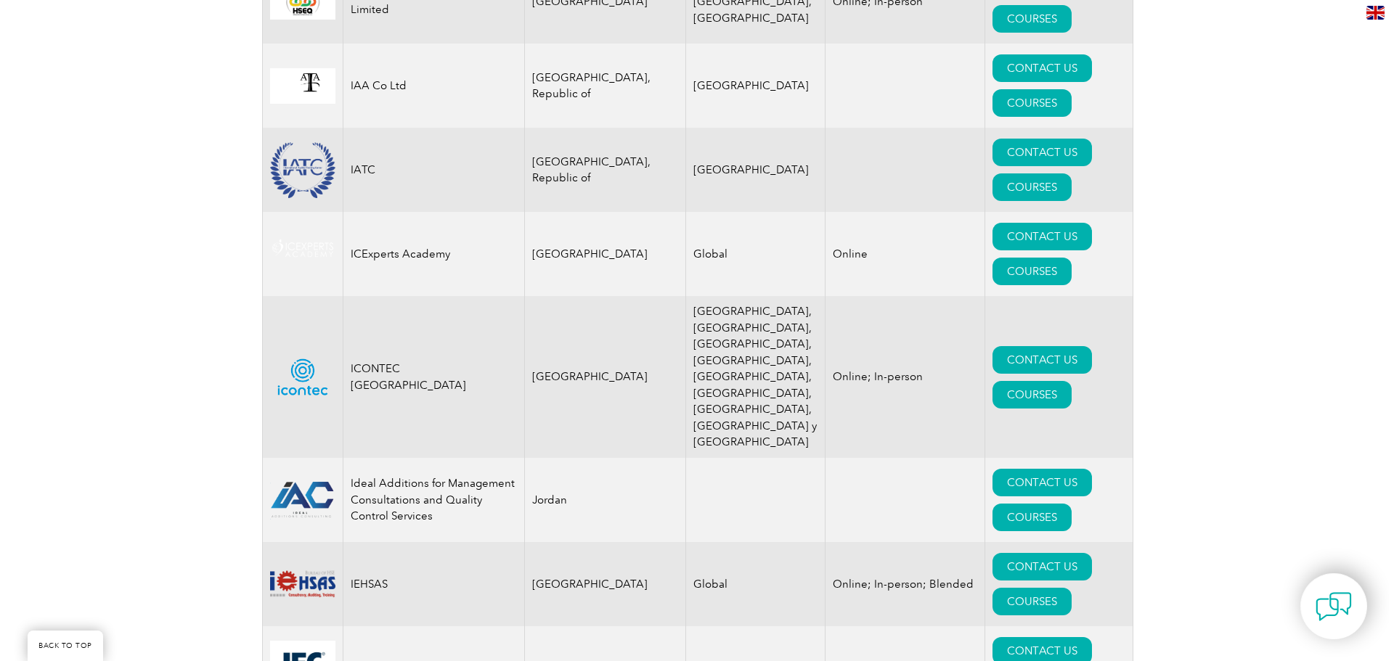
scroll to position [9802, 0]
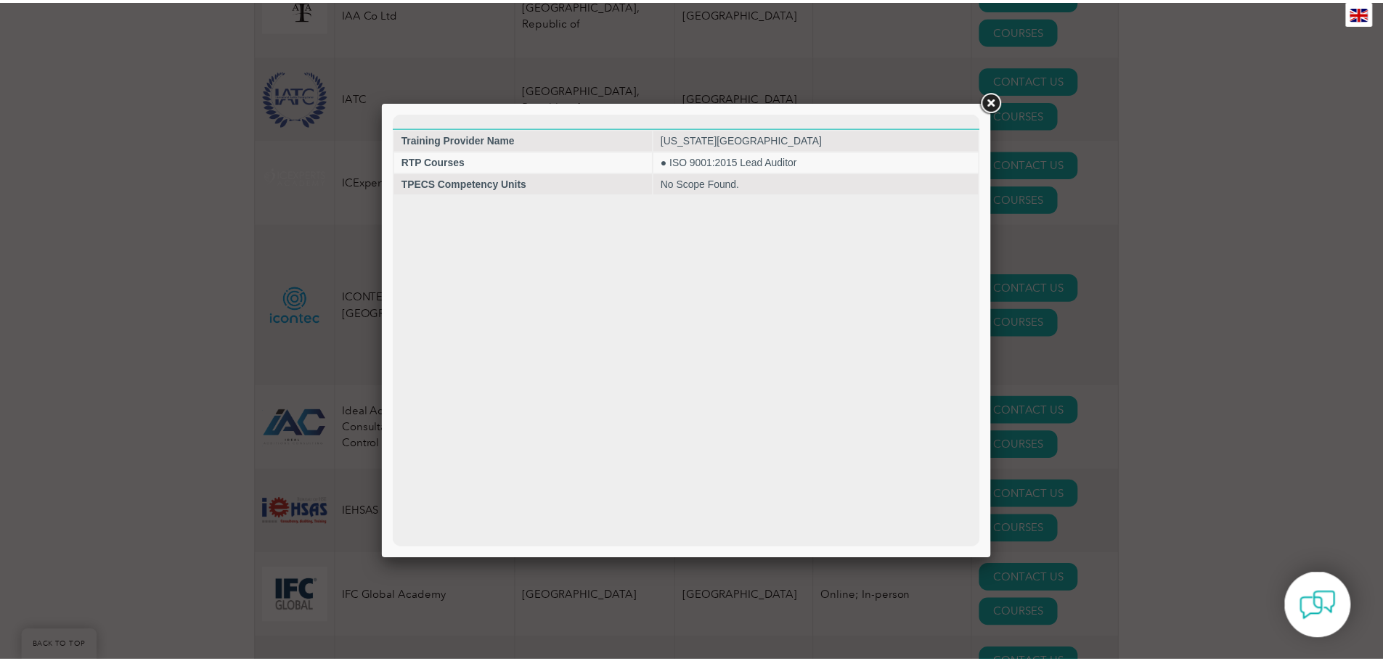
scroll to position [0, 0]
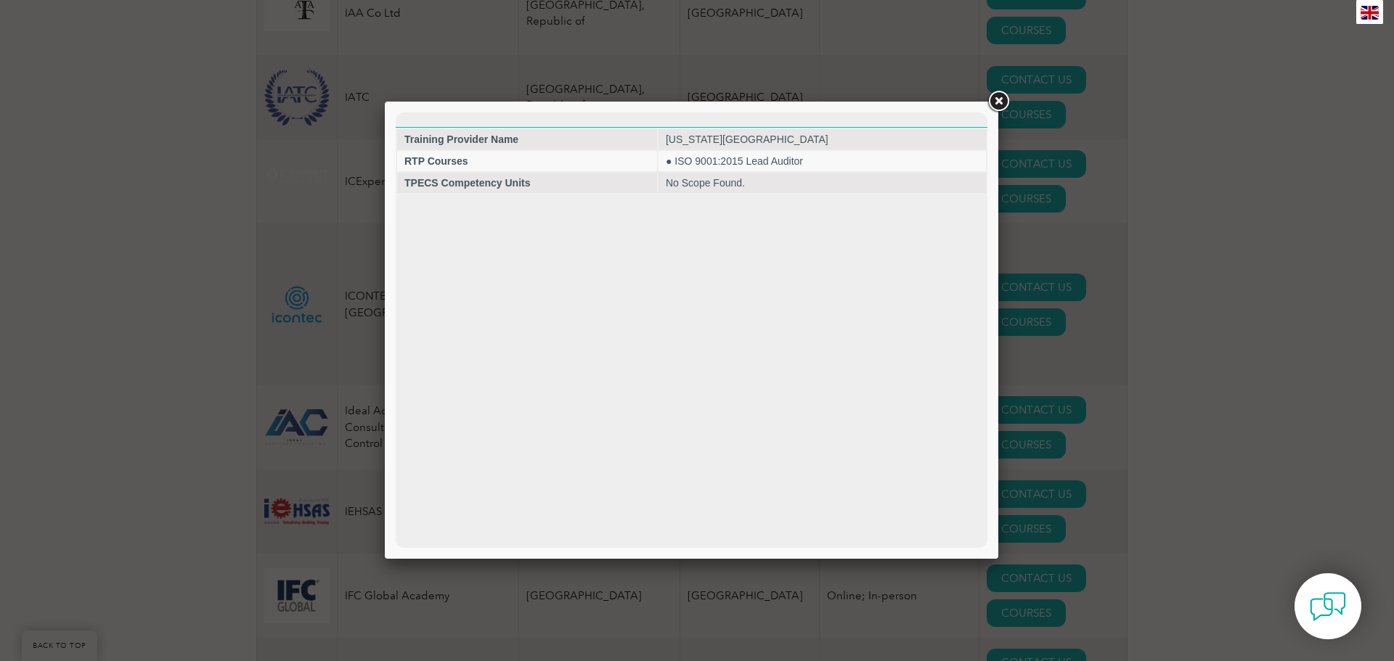
click at [995, 103] on link at bounding box center [998, 102] width 26 height 26
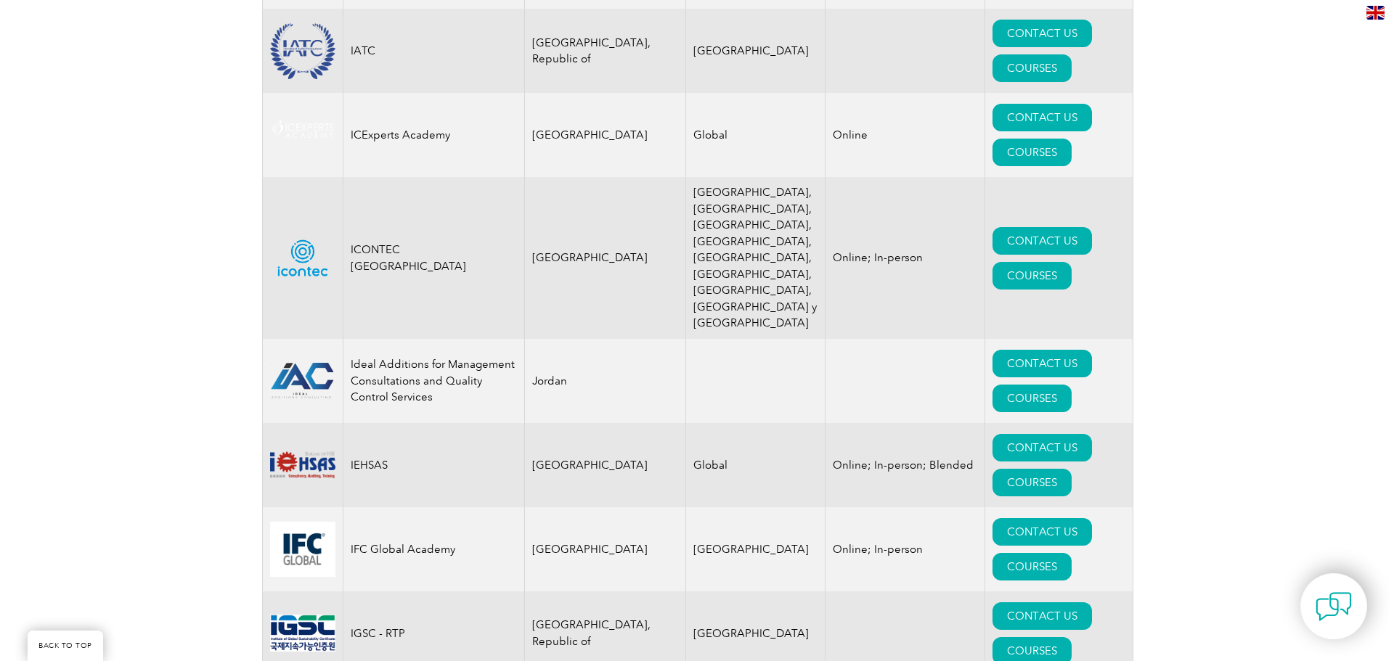
scroll to position [9874, 0]
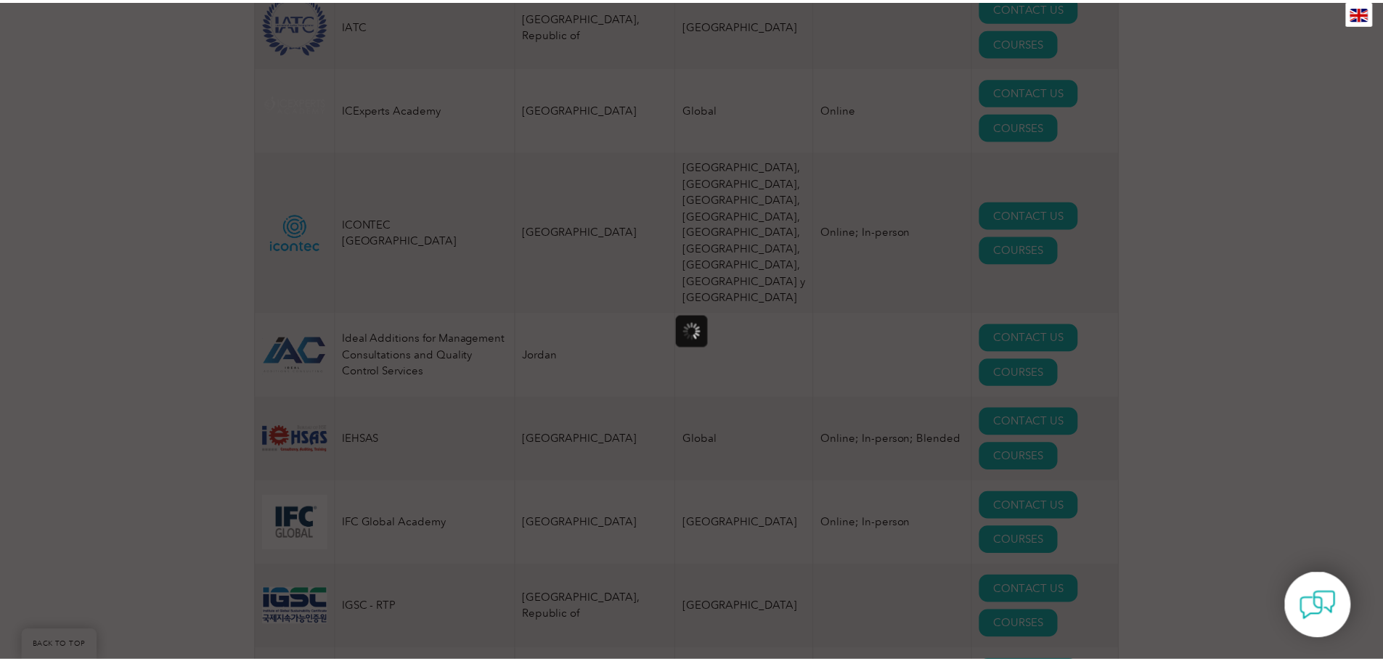
scroll to position [0, 0]
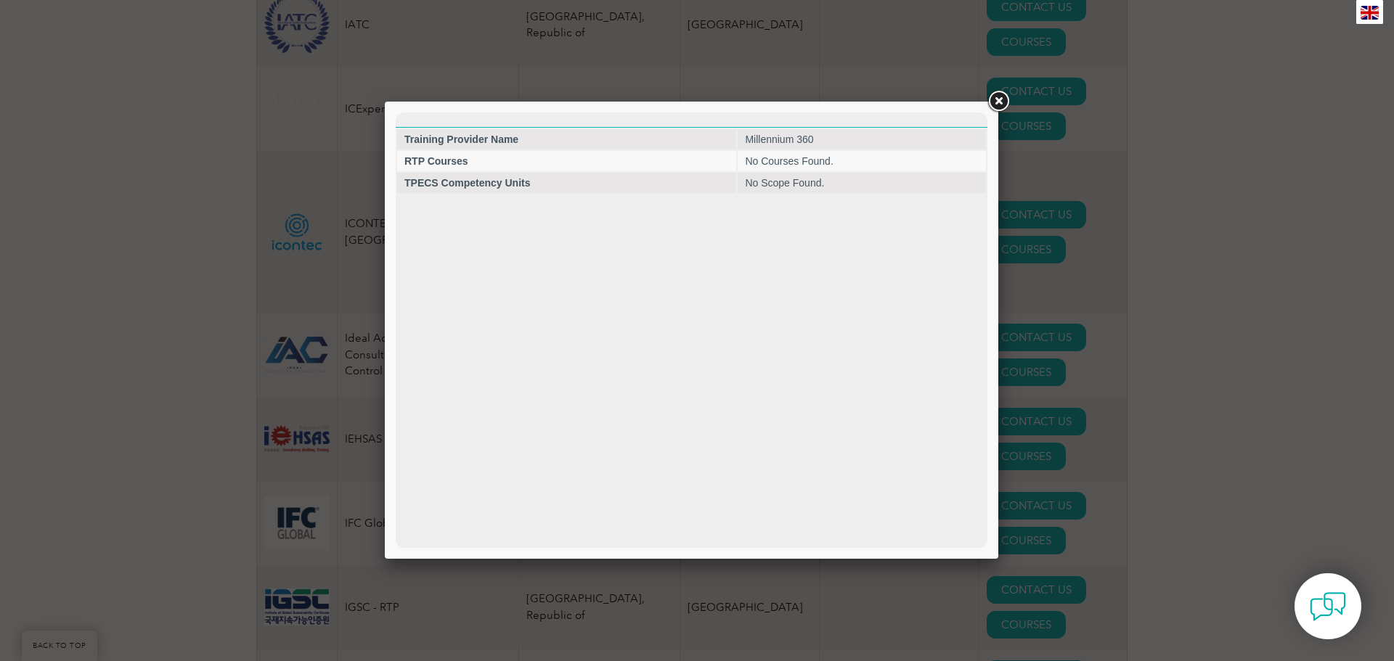
click at [1004, 106] on link at bounding box center [998, 102] width 26 height 26
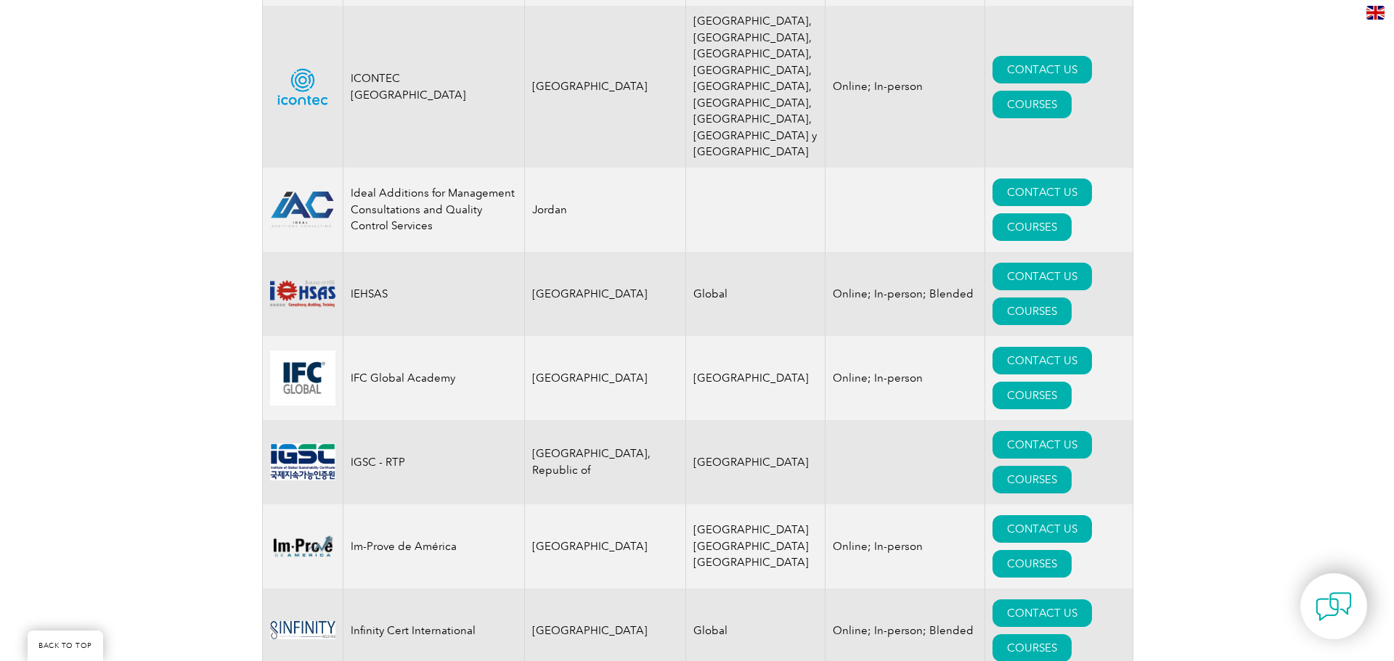
scroll to position [10092, 0]
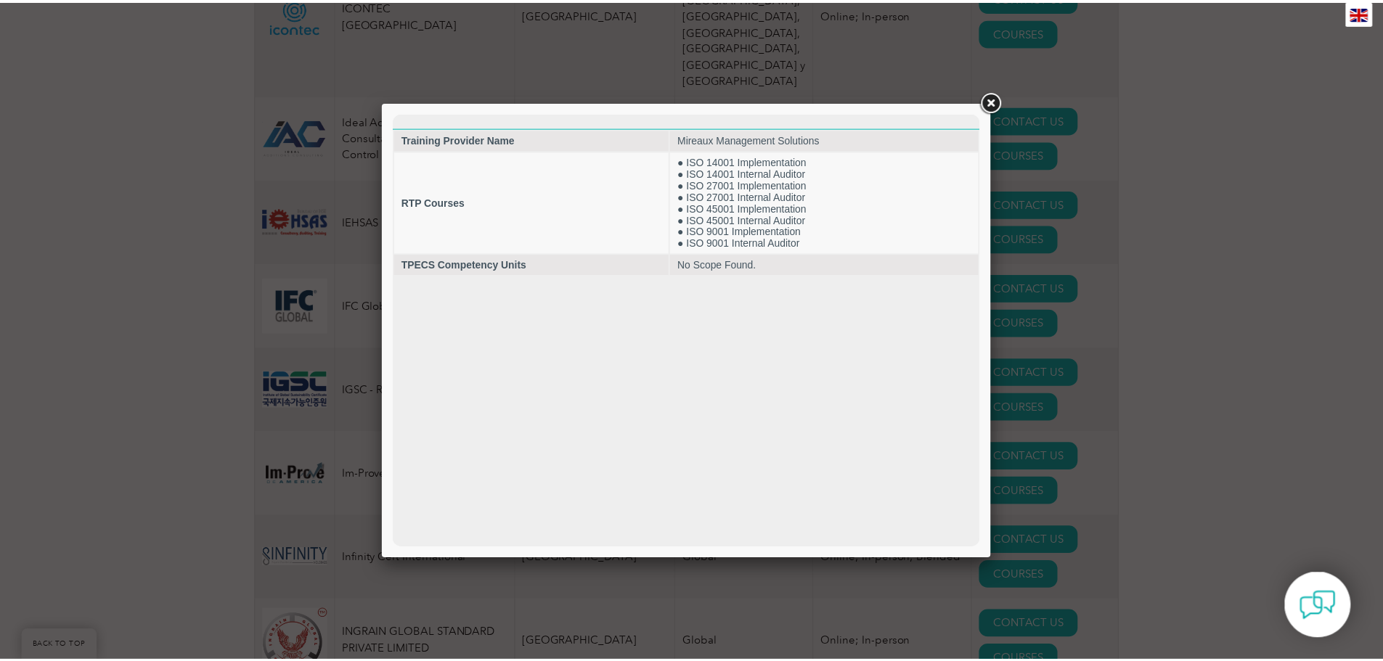
scroll to position [0, 0]
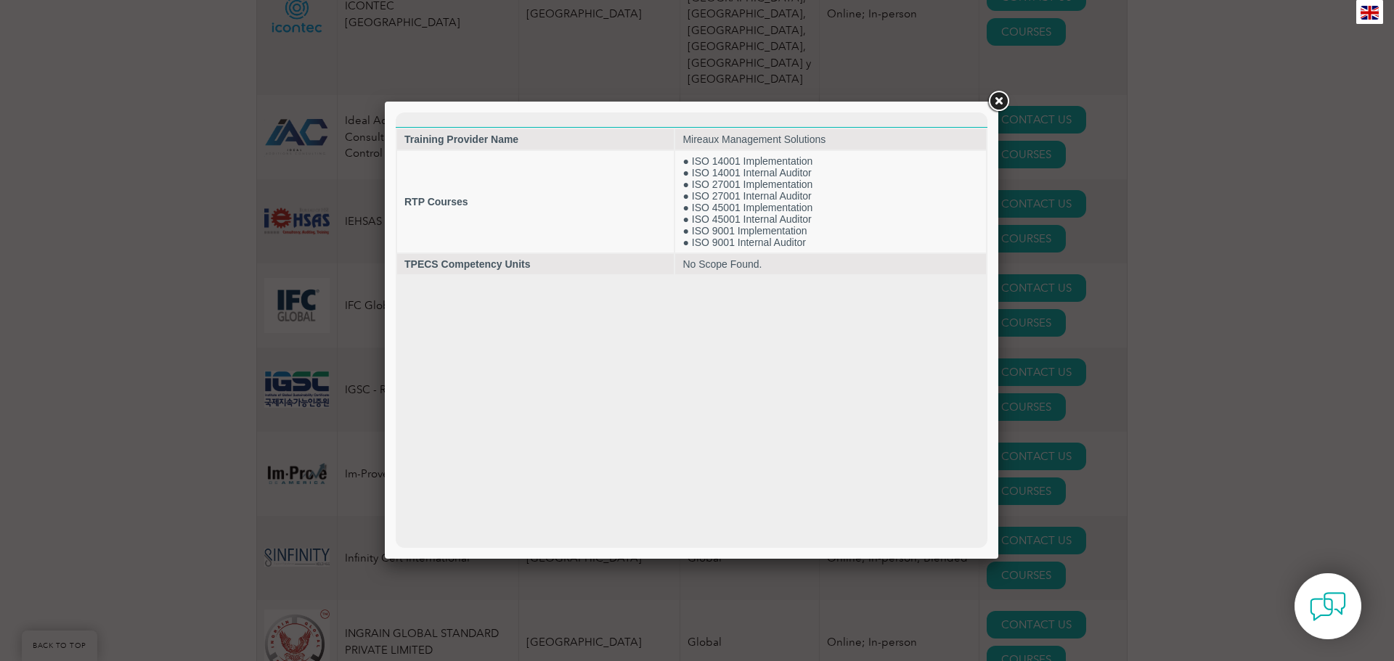
click at [990, 97] on link at bounding box center [998, 102] width 26 height 26
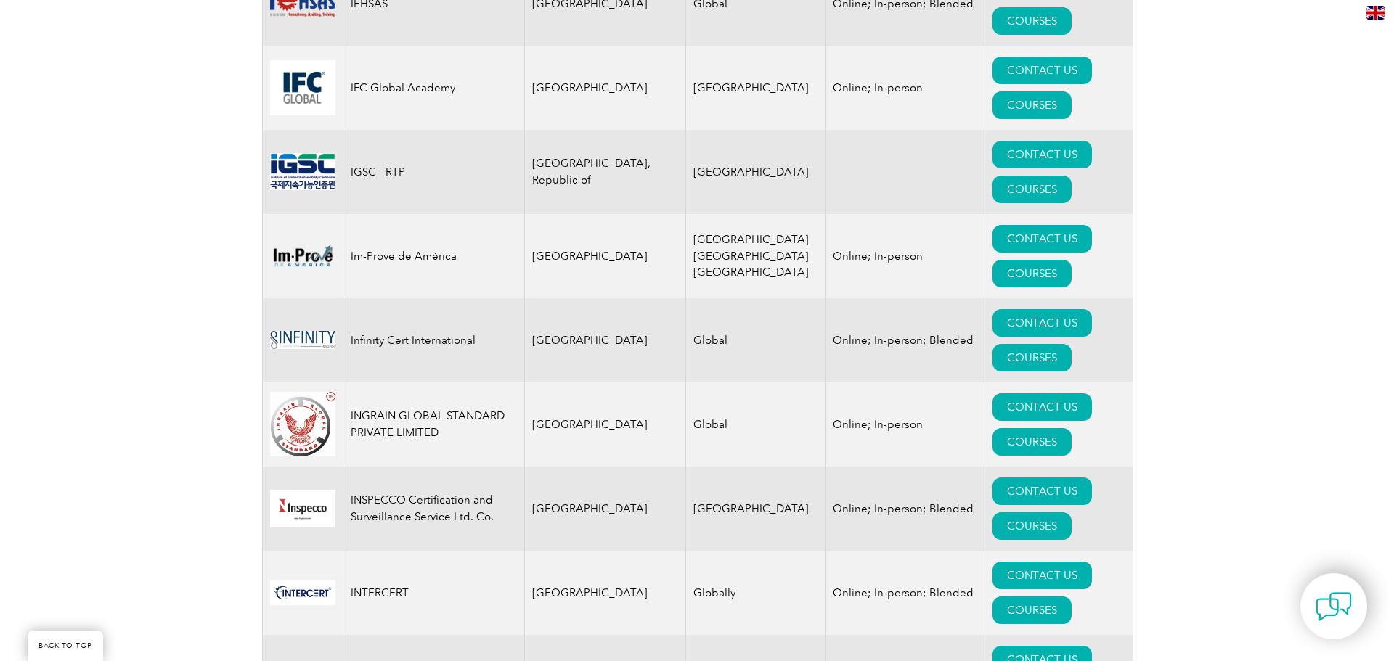
scroll to position [10382, 0]
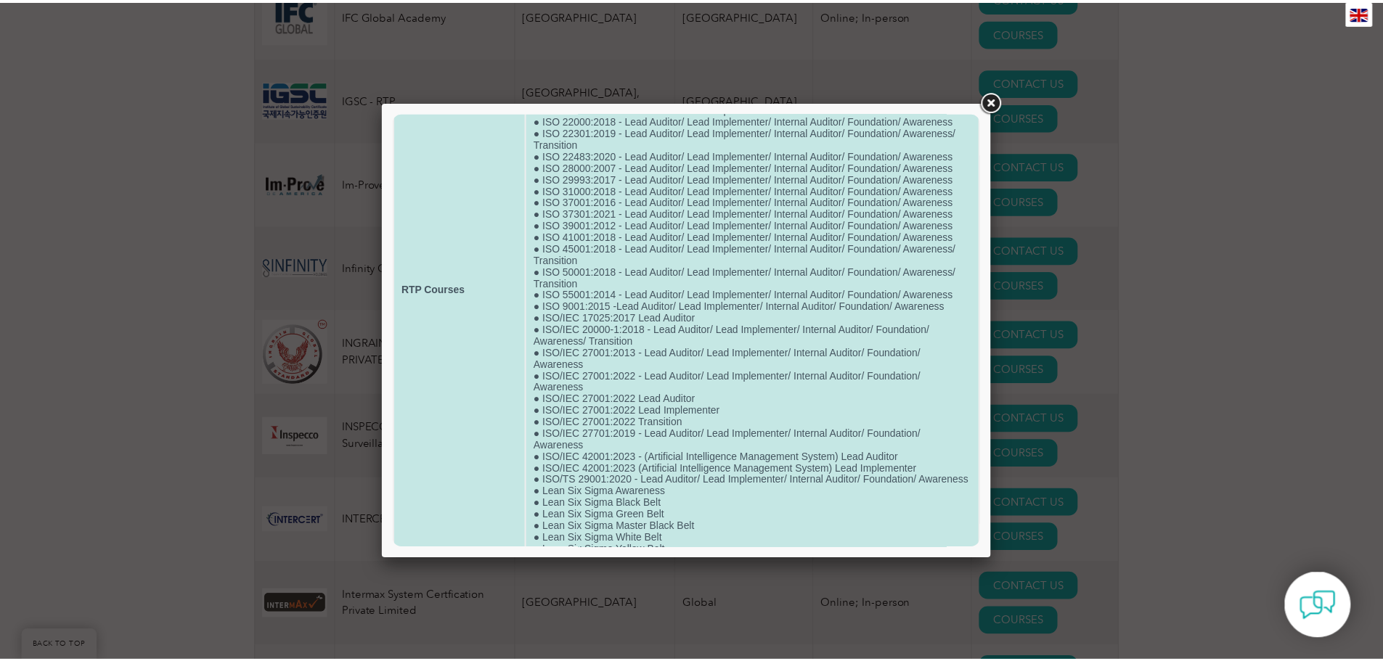
scroll to position [216, 0]
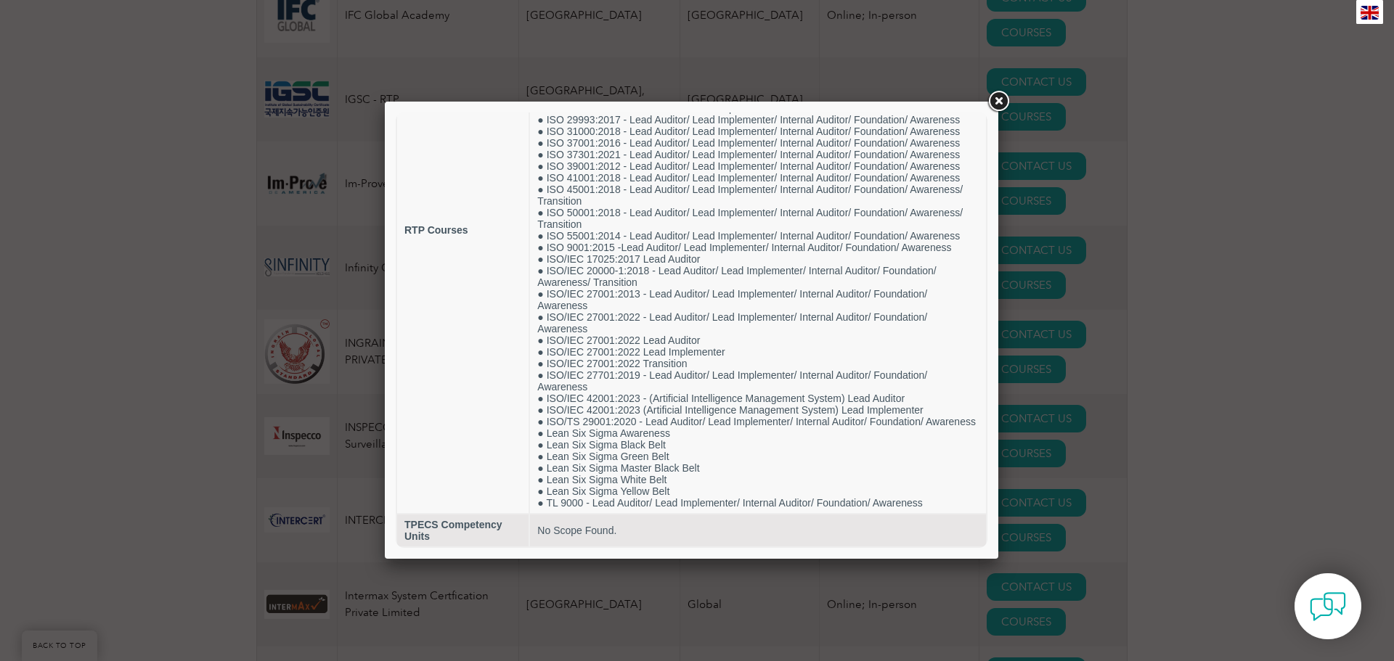
click at [995, 98] on link at bounding box center [998, 102] width 26 height 26
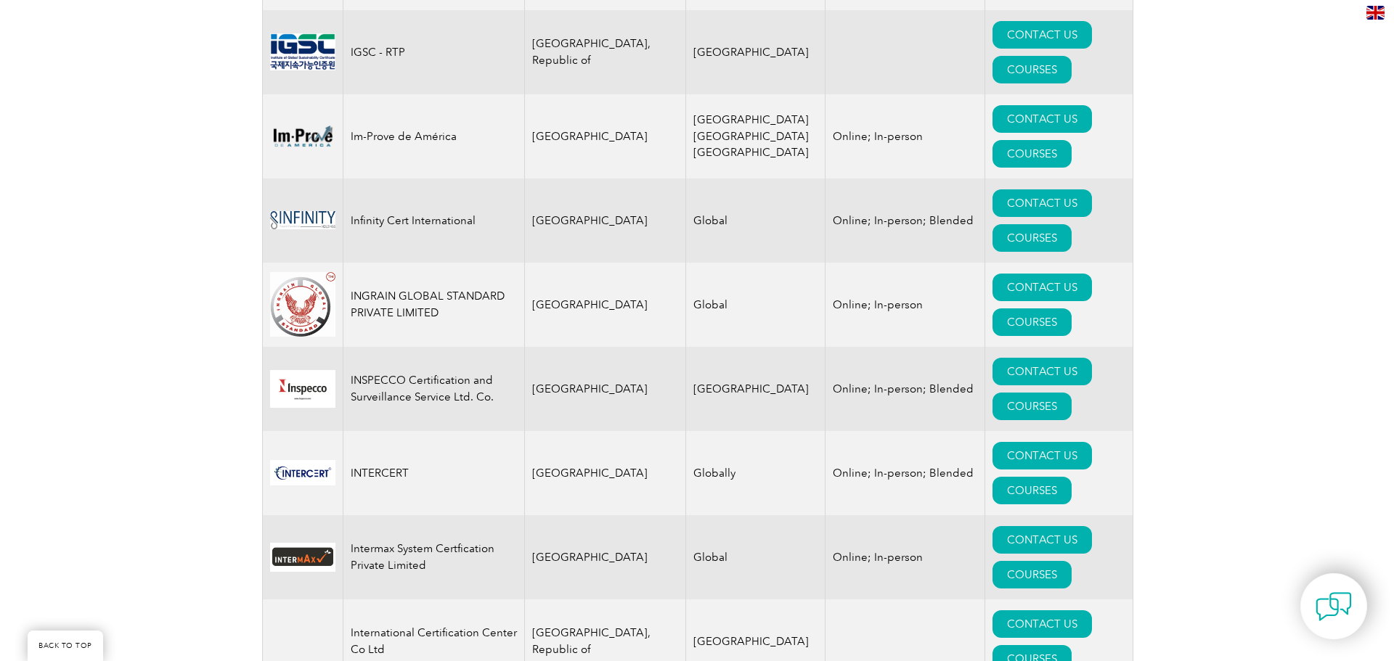
scroll to position [10455, 0]
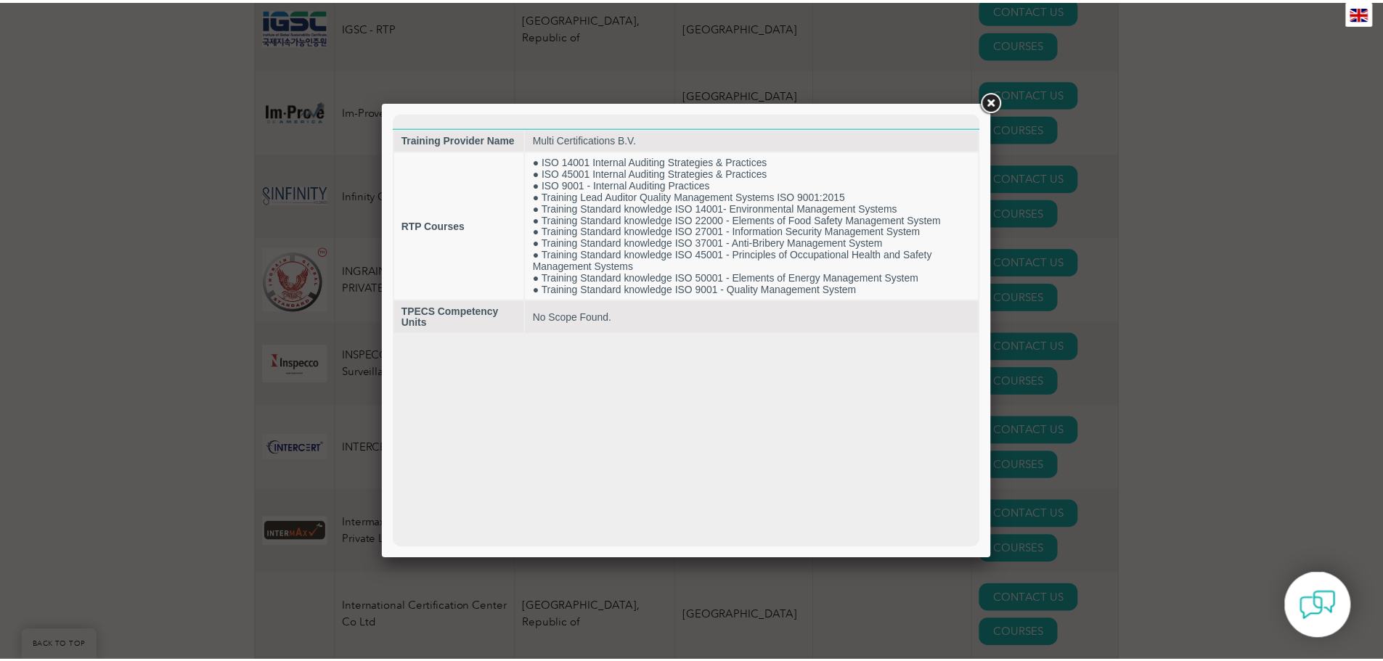
scroll to position [0, 0]
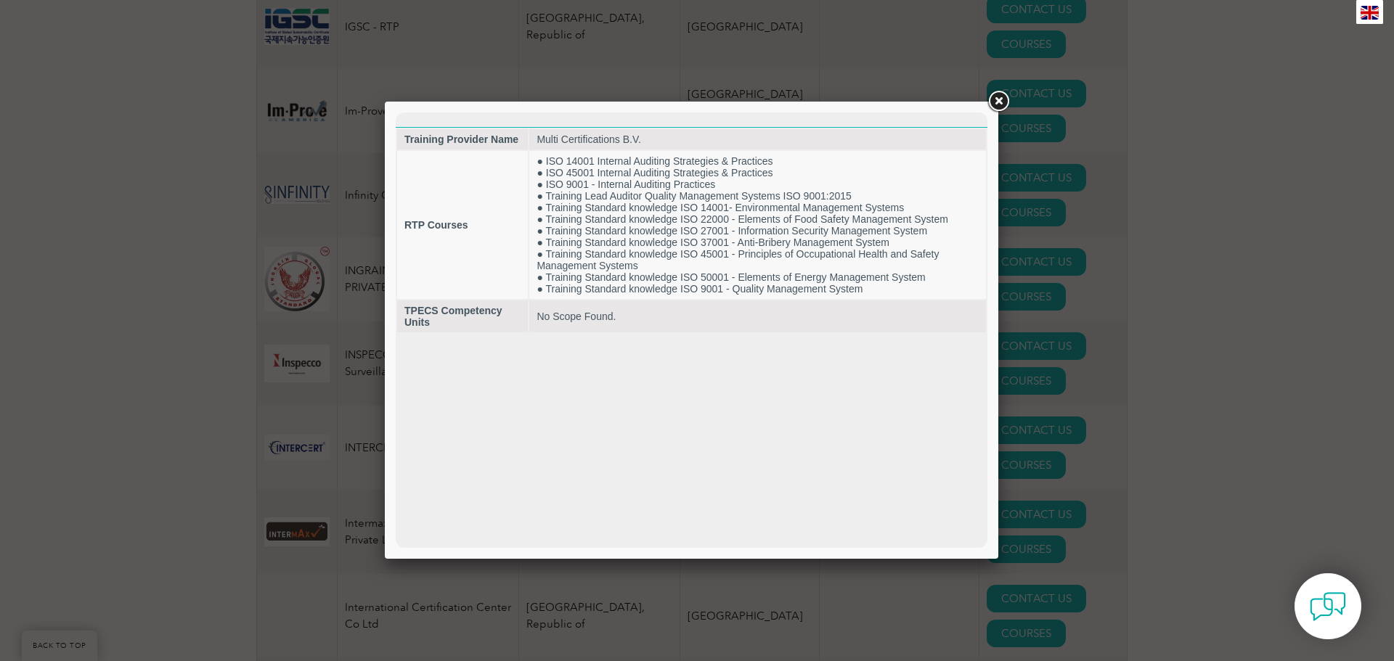
click at [1000, 102] on link at bounding box center [998, 102] width 26 height 26
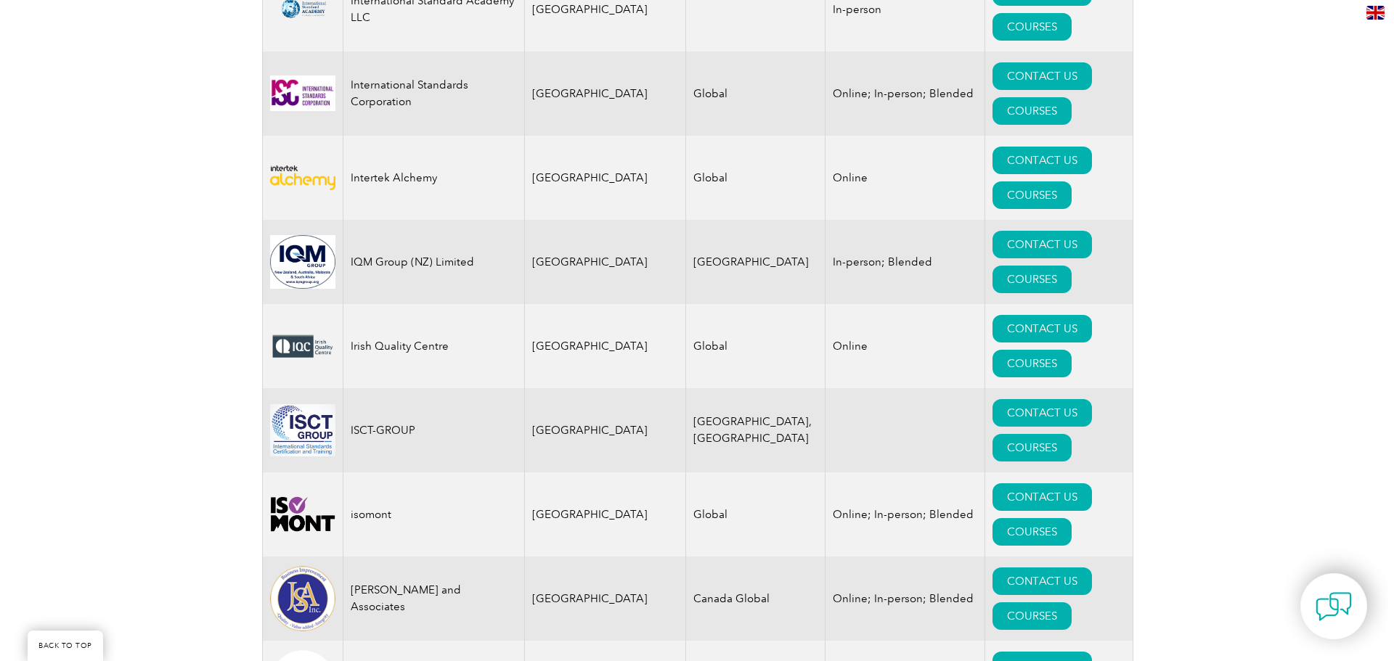
scroll to position [11617, 0]
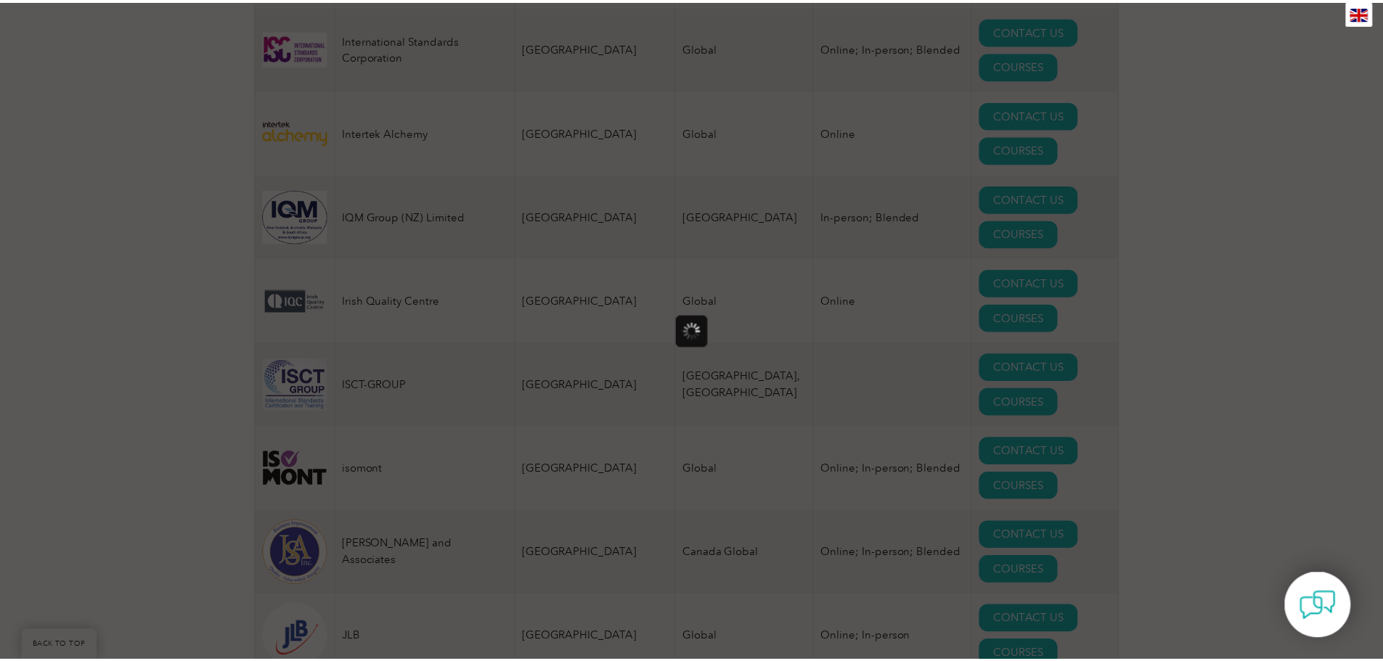
scroll to position [0, 0]
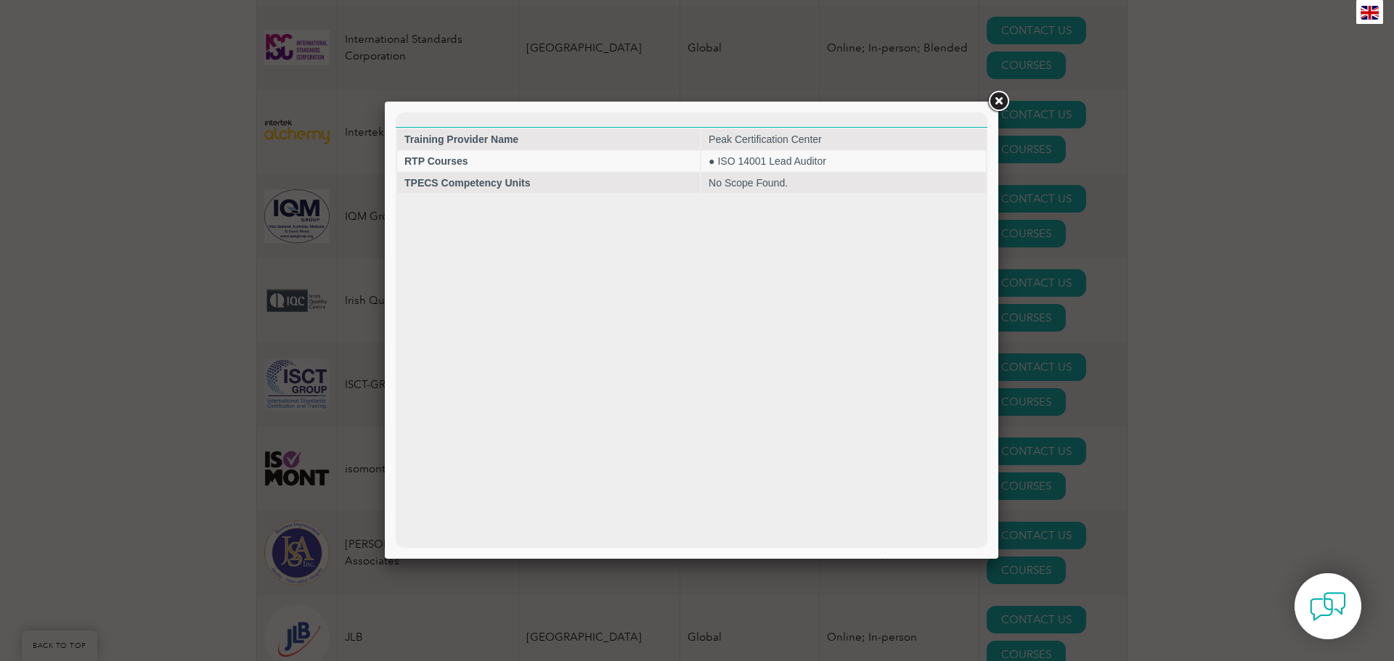
click at [993, 105] on link at bounding box center [998, 102] width 26 height 26
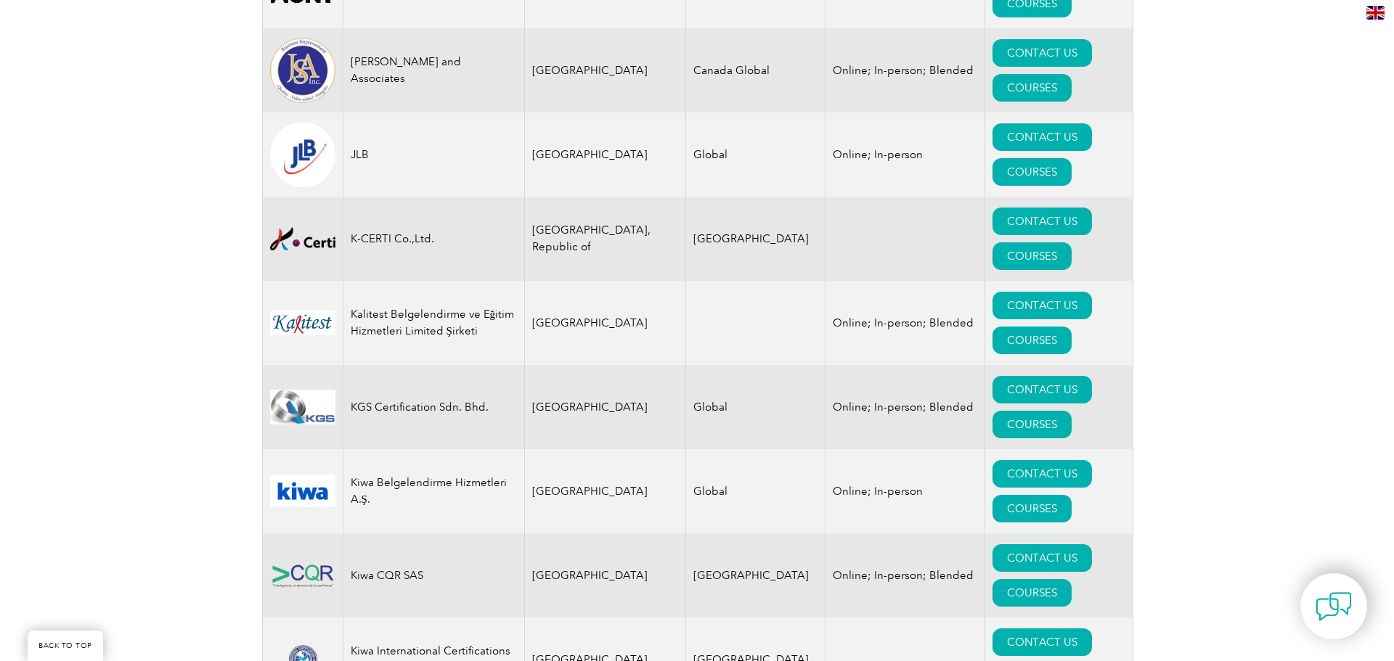
scroll to position [12125, 0]
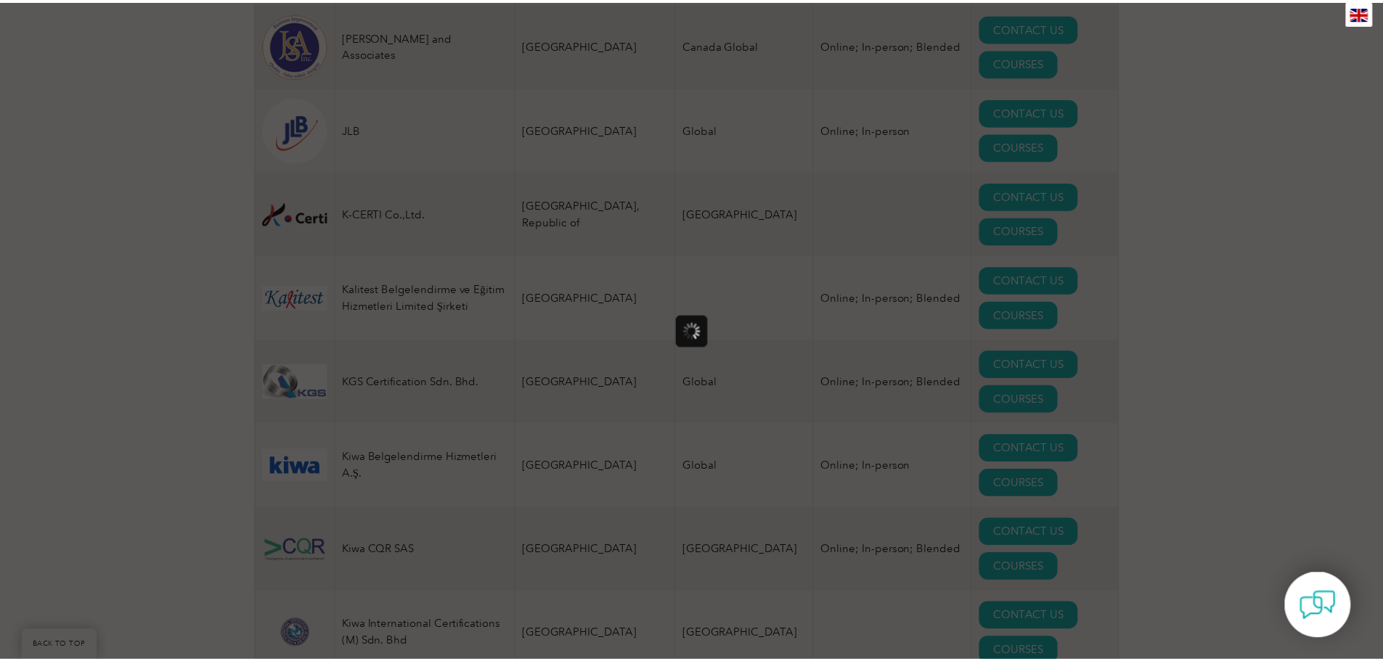
scroll to position [0, 0]
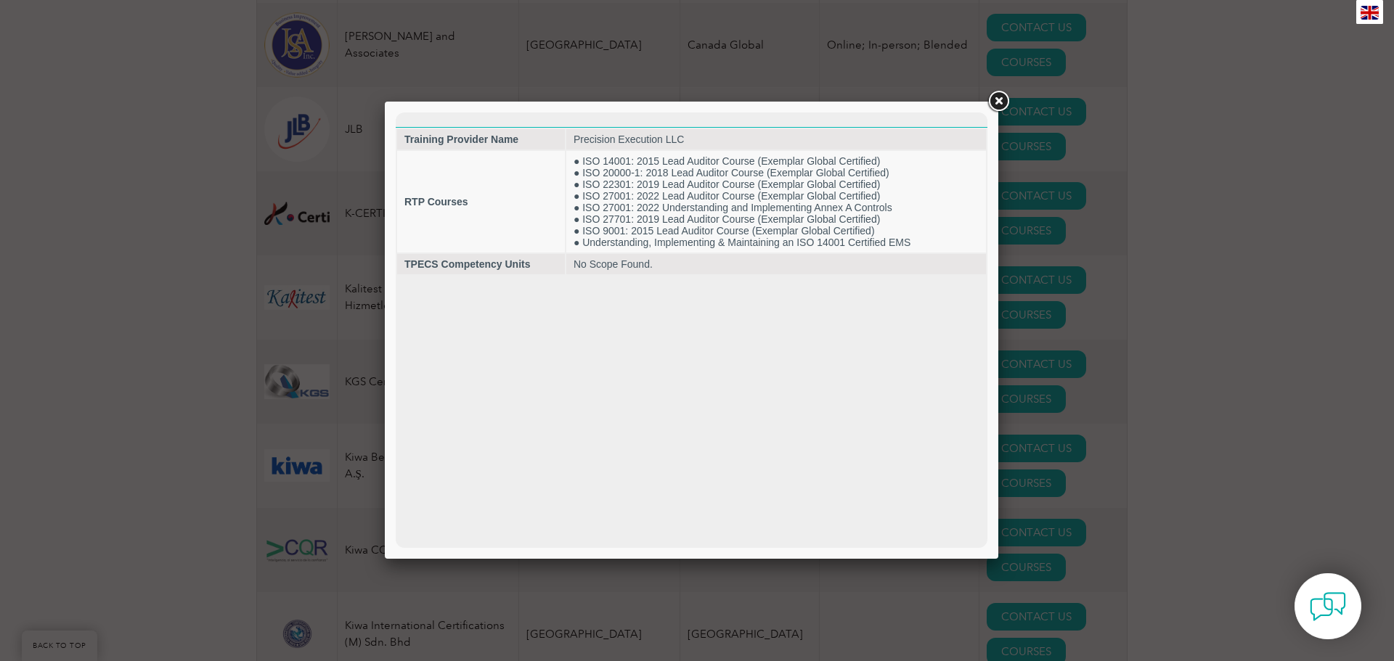
click at [995, 99] on link at bounding box center [998, 102] width 26 height 26
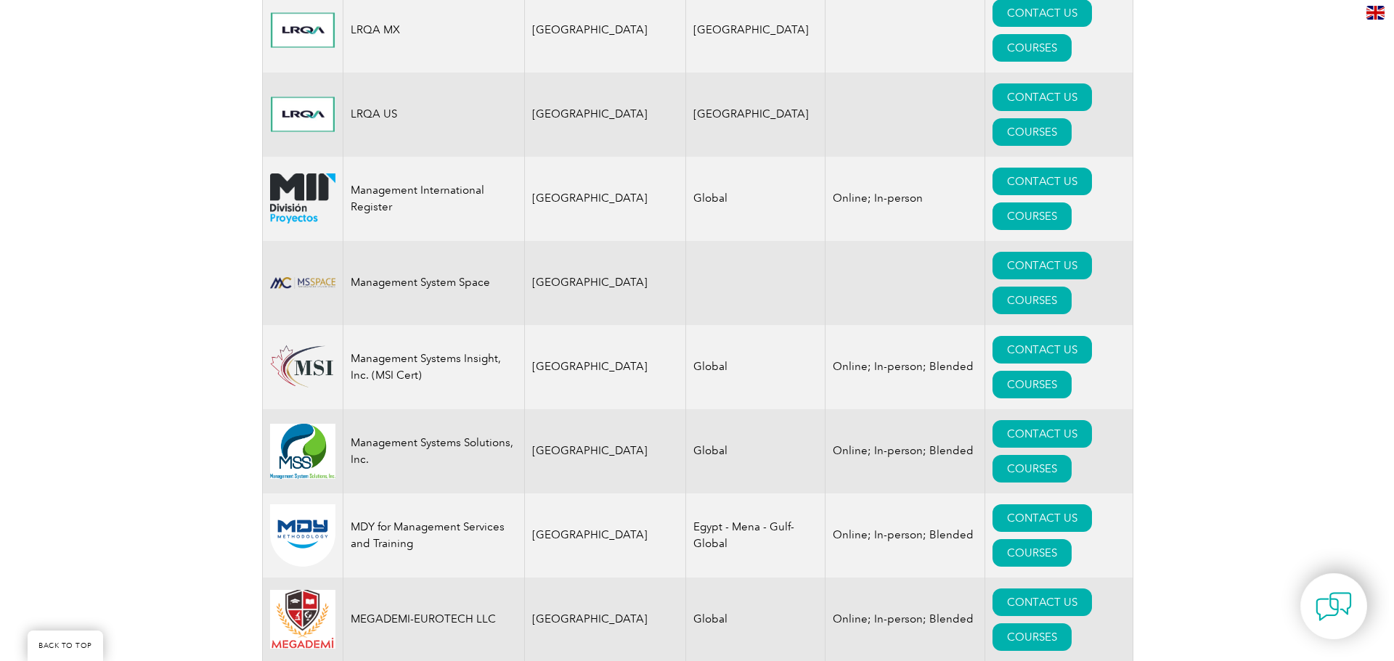
scroll to position [13432, 0]
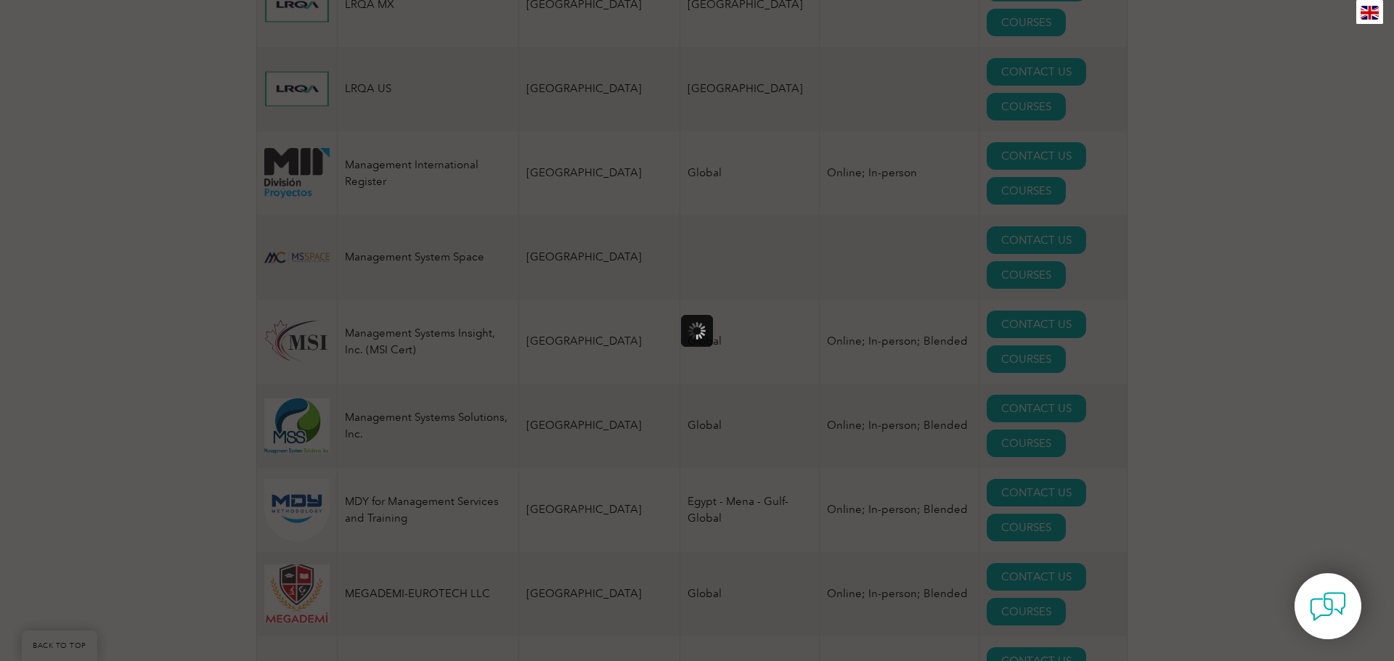
scroll to position [0, 0]
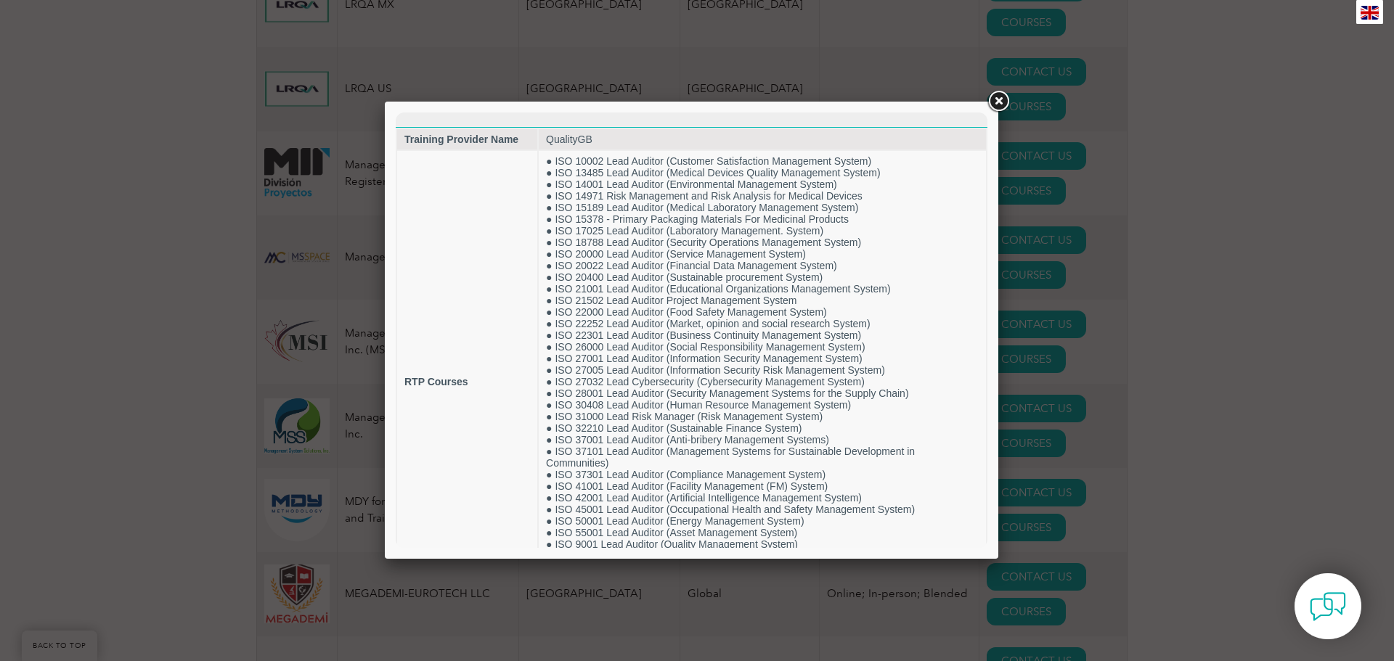
click at [989, 101] on link at bounding box center [998, 102] width 26 height 26
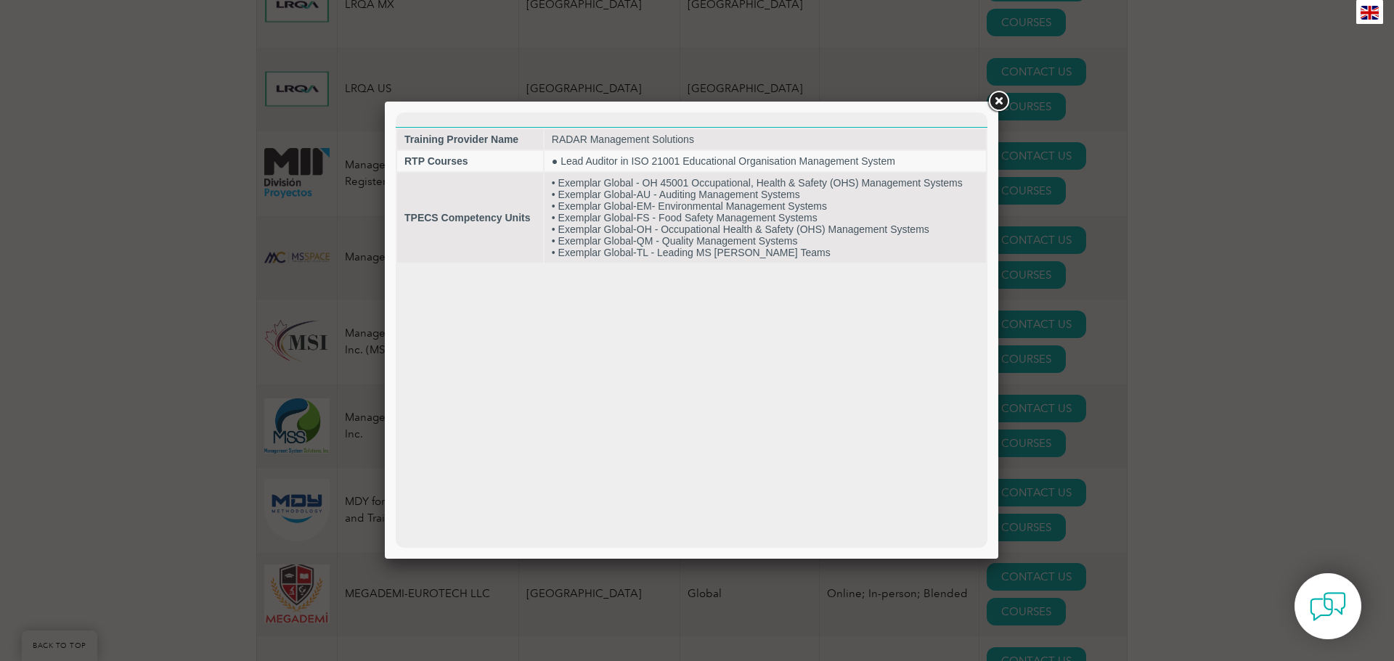
click at [993, 97] on link at bounding box center [998, 102] width 26 height 26
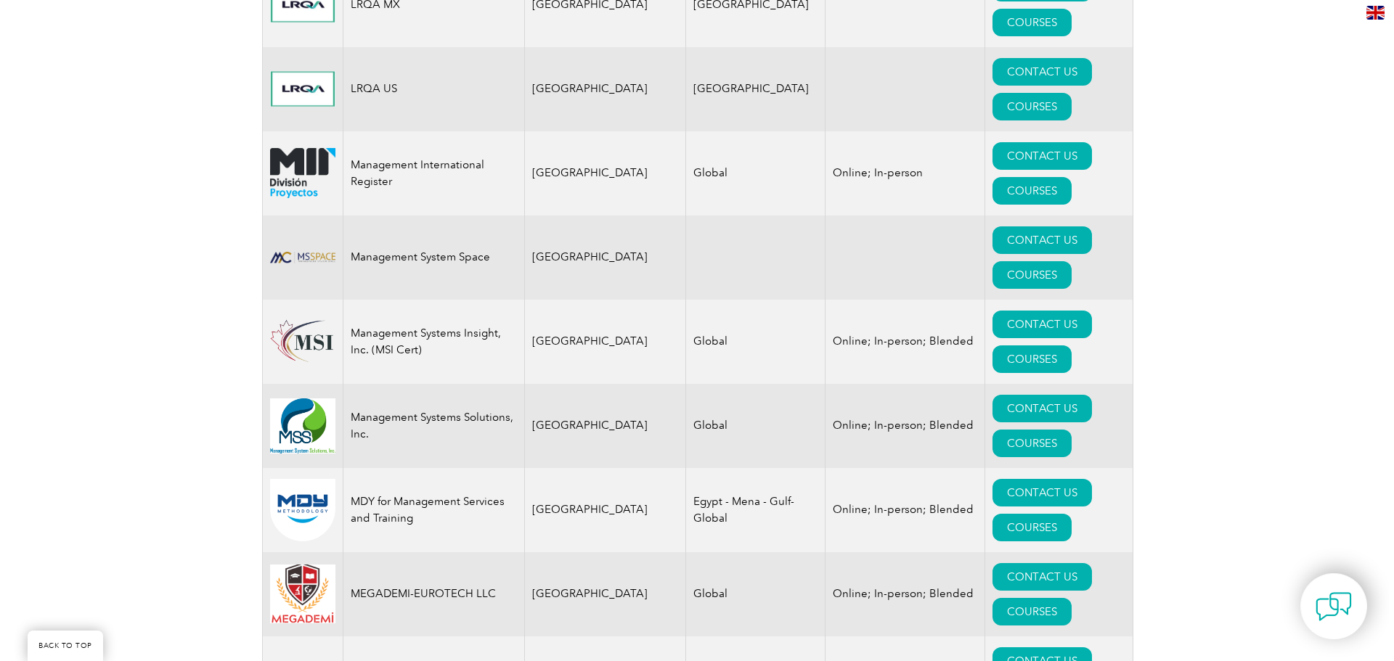
scroll to position [13504, 0]
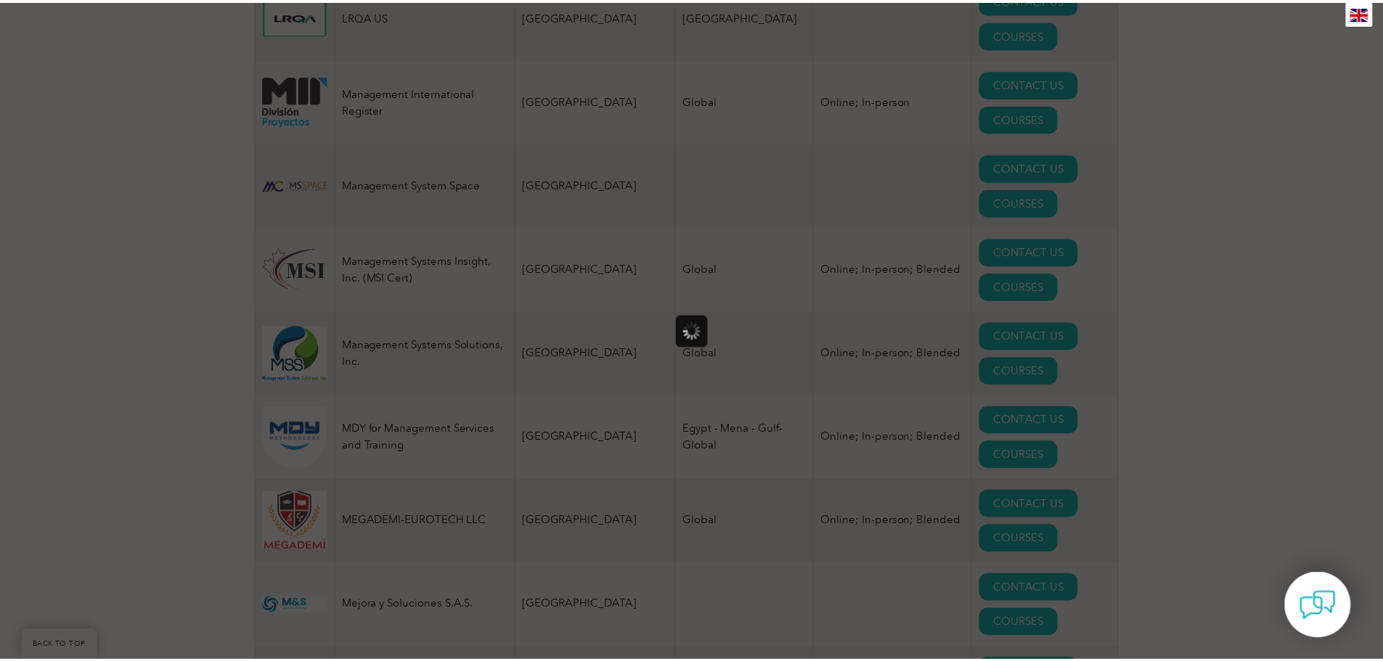
scroll to position [0, 0]
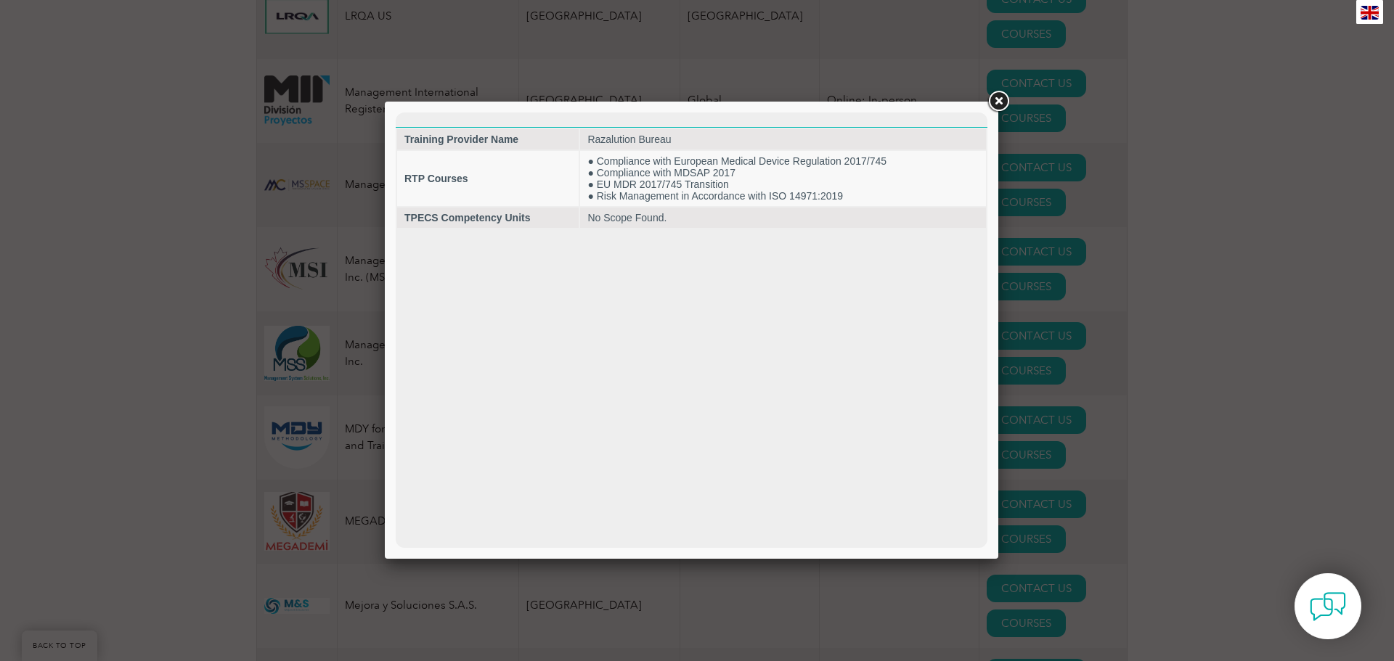
click at [992, 99] on link at bounding box center [998, 102] width 26 height 26
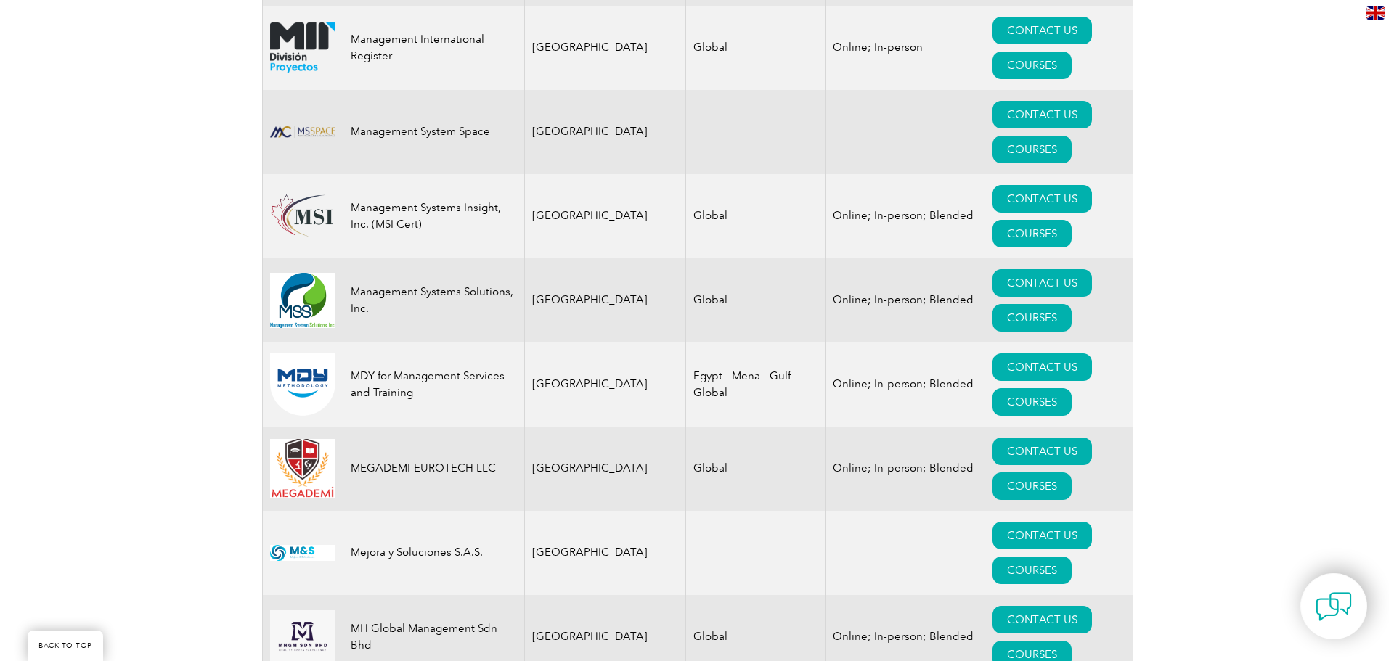
scroll to position [13722, 0]
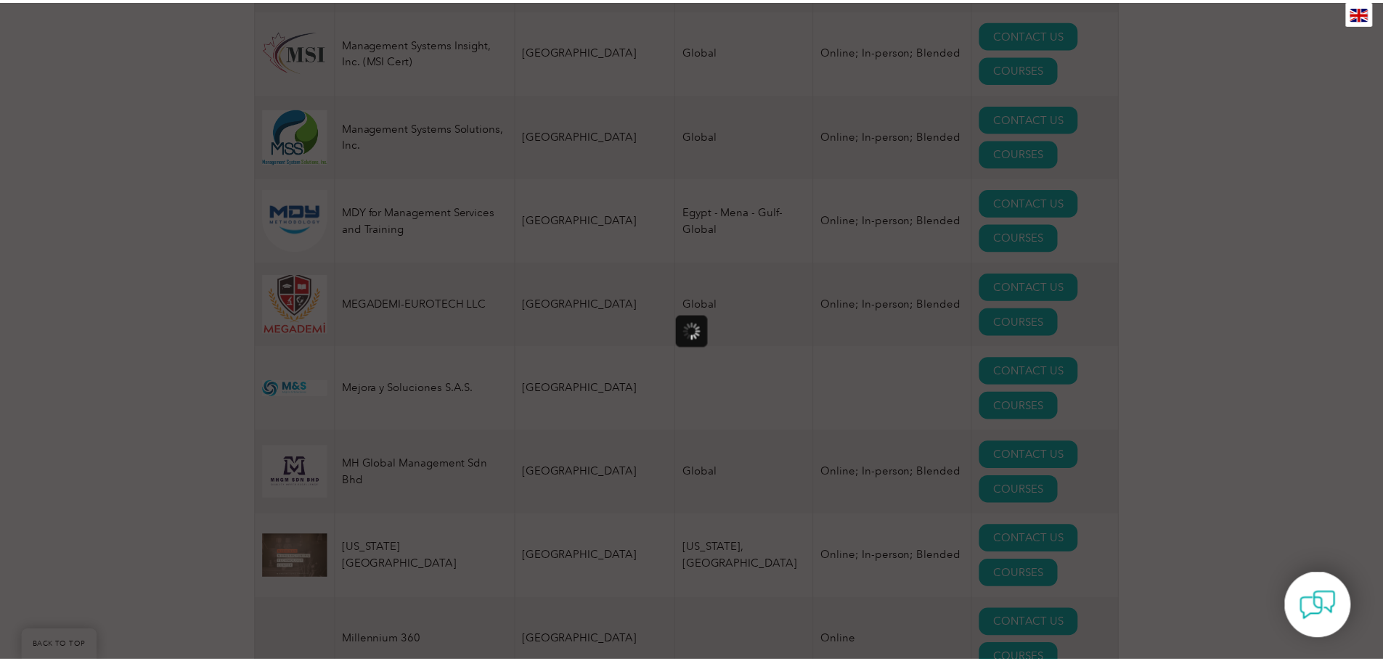
scroll to position [0, 0]
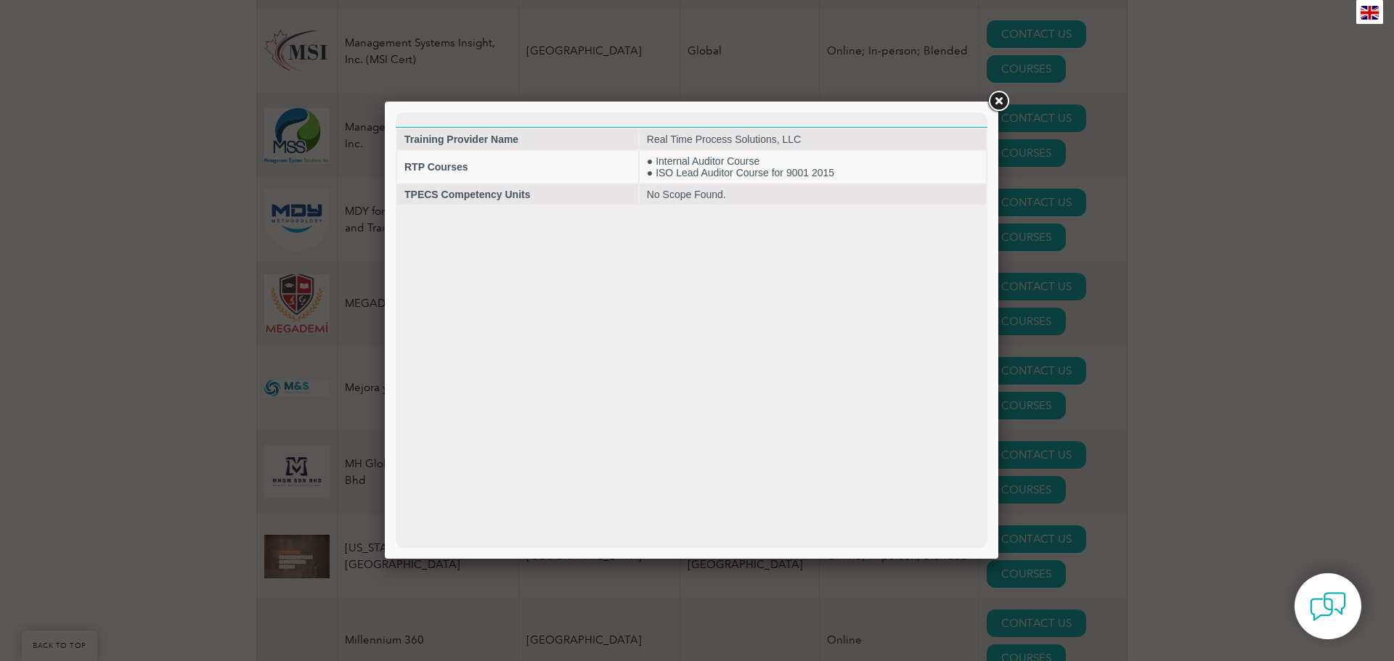
click at [1002, 99] on link at bounding box center [998, 102] width 26 height 26
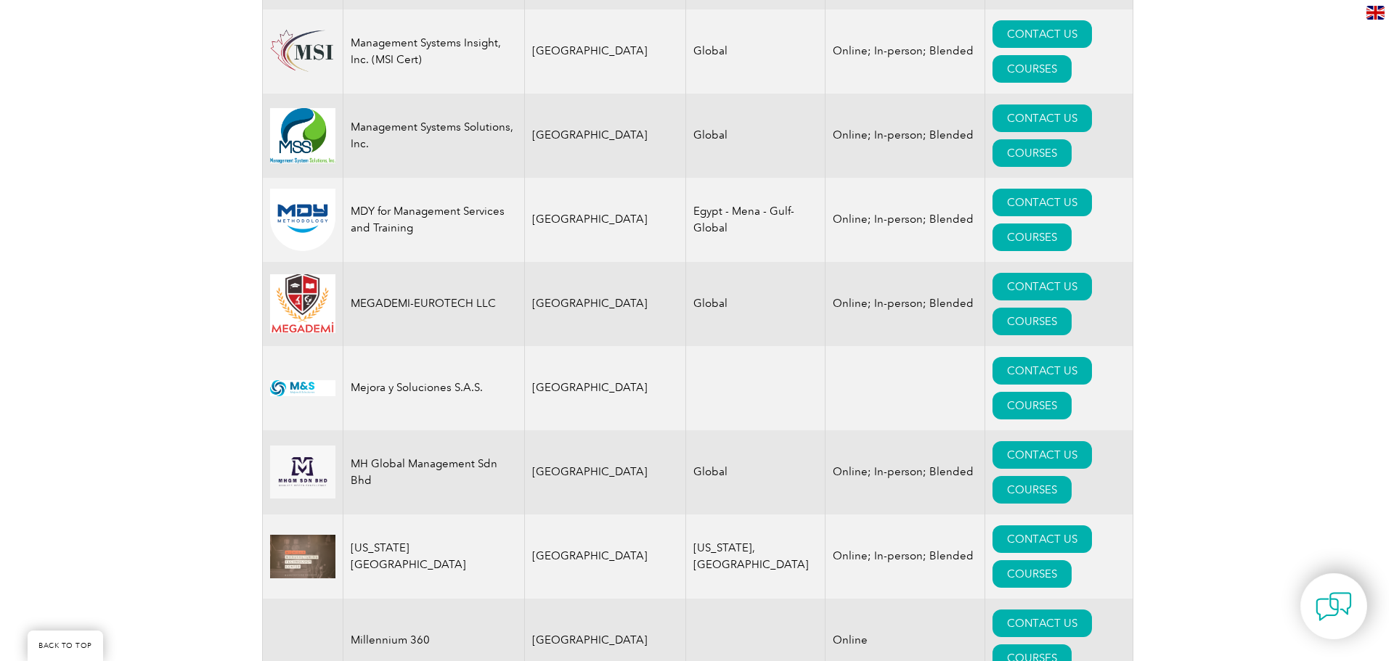
scroll to position [13795, 0]
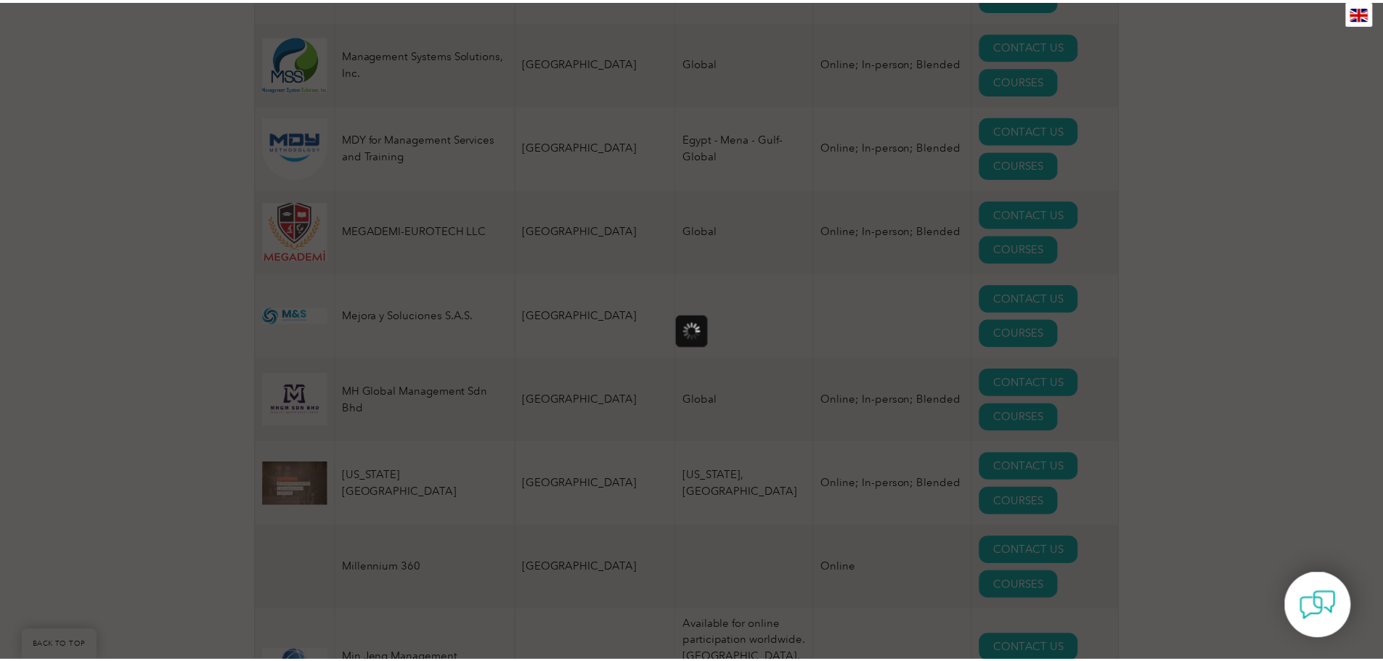
scroll to position [0, 0]
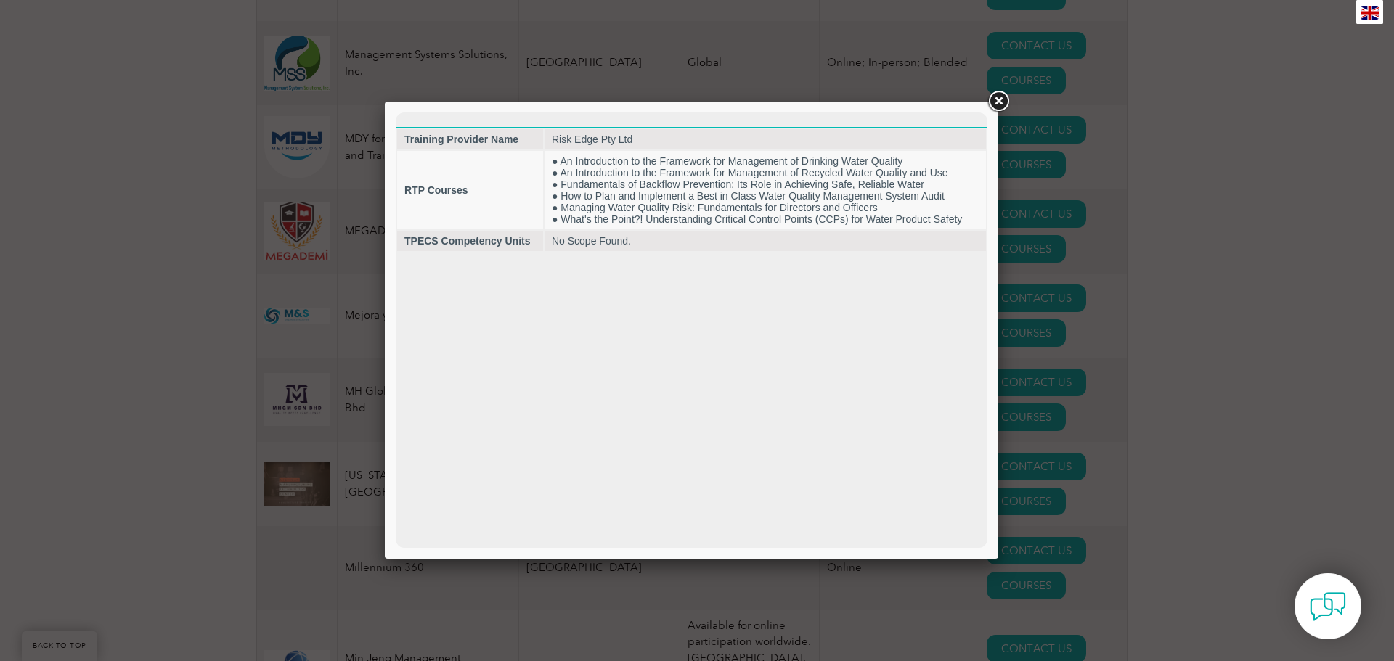
click at [1007, 100] on link at bounding box center [998, 102] width 26 height 26
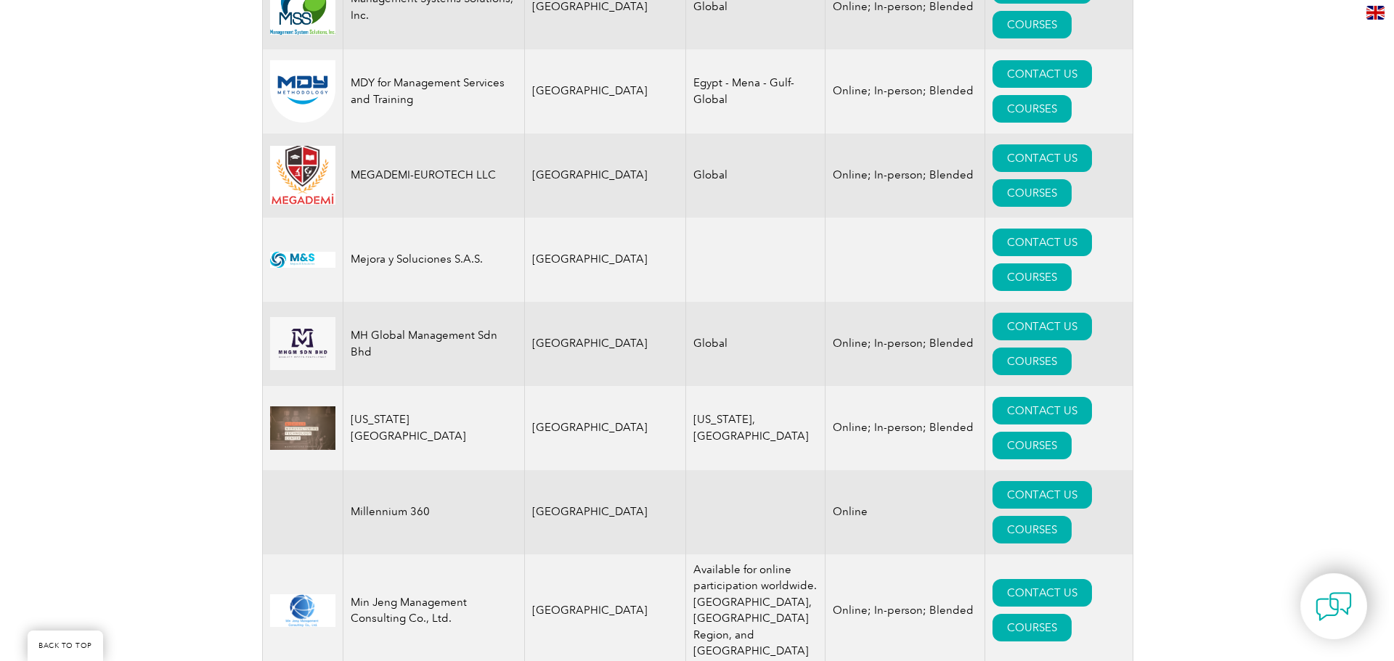
scroll to position [13867, 0]
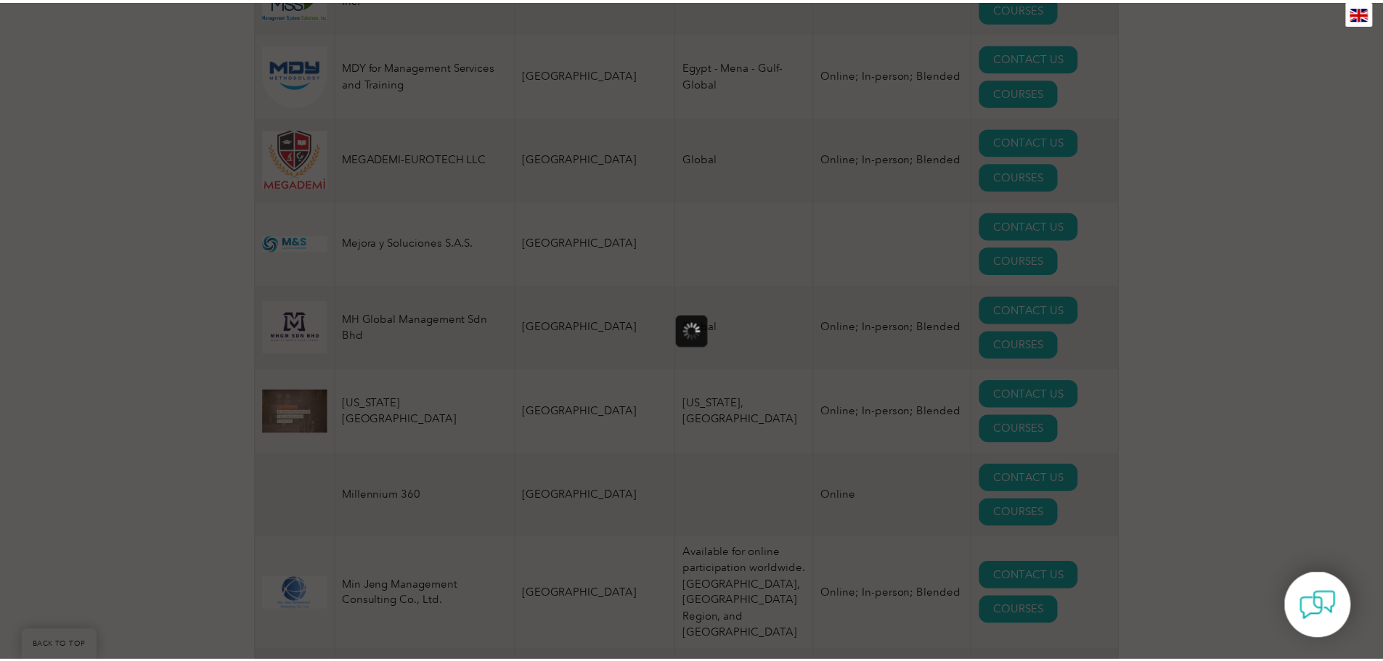
scroll to position [0, 0]
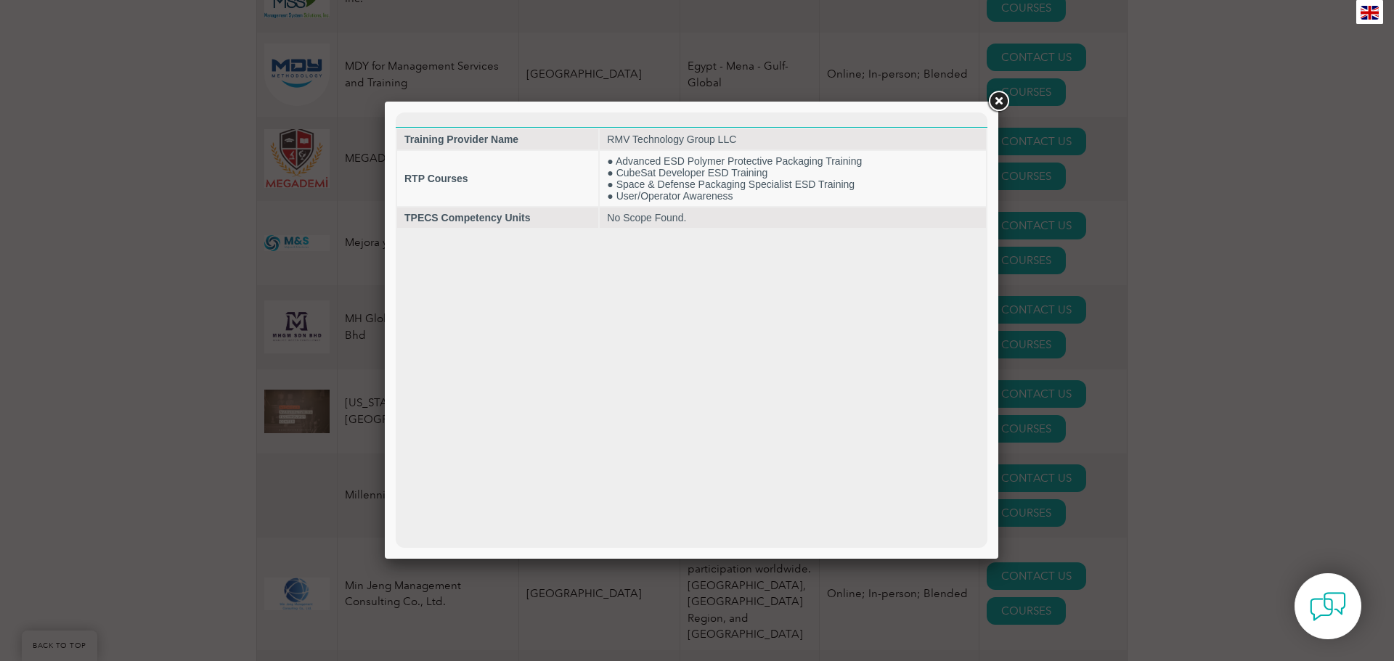
click at [991, 107] on link at bounding box center [998, 102] width 26 height 26
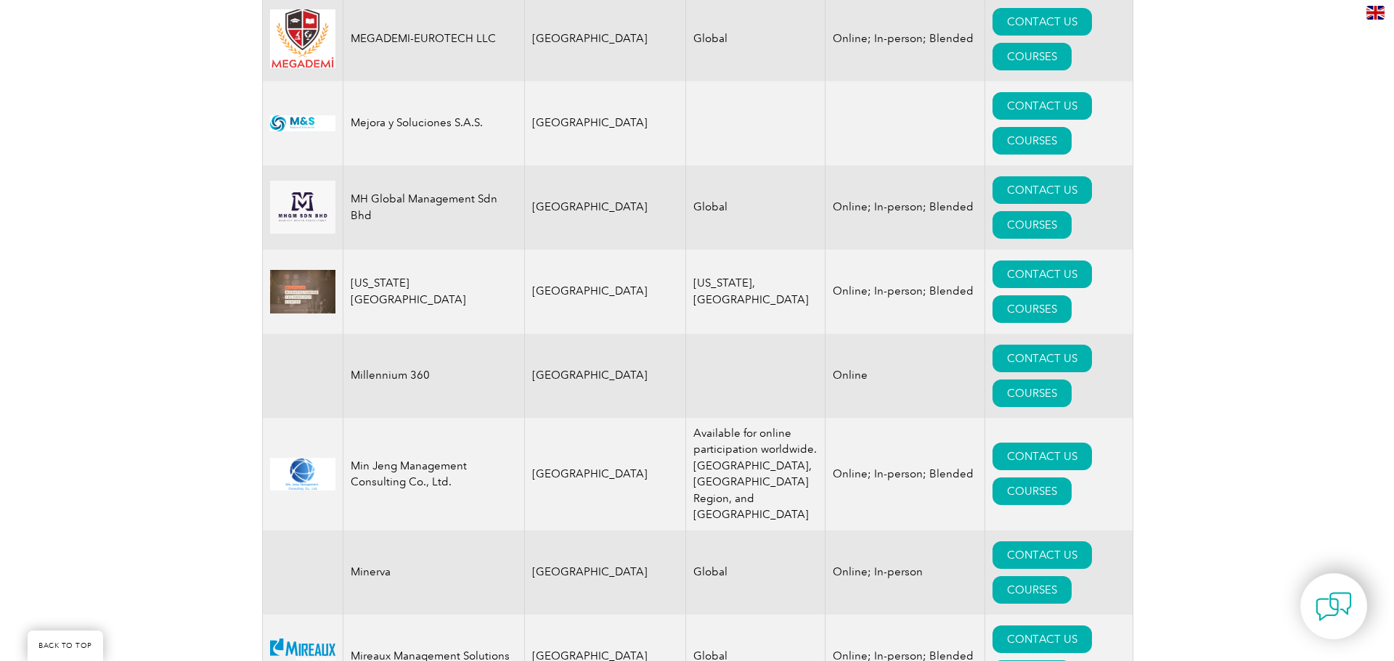
scroll to position [14013, 0]
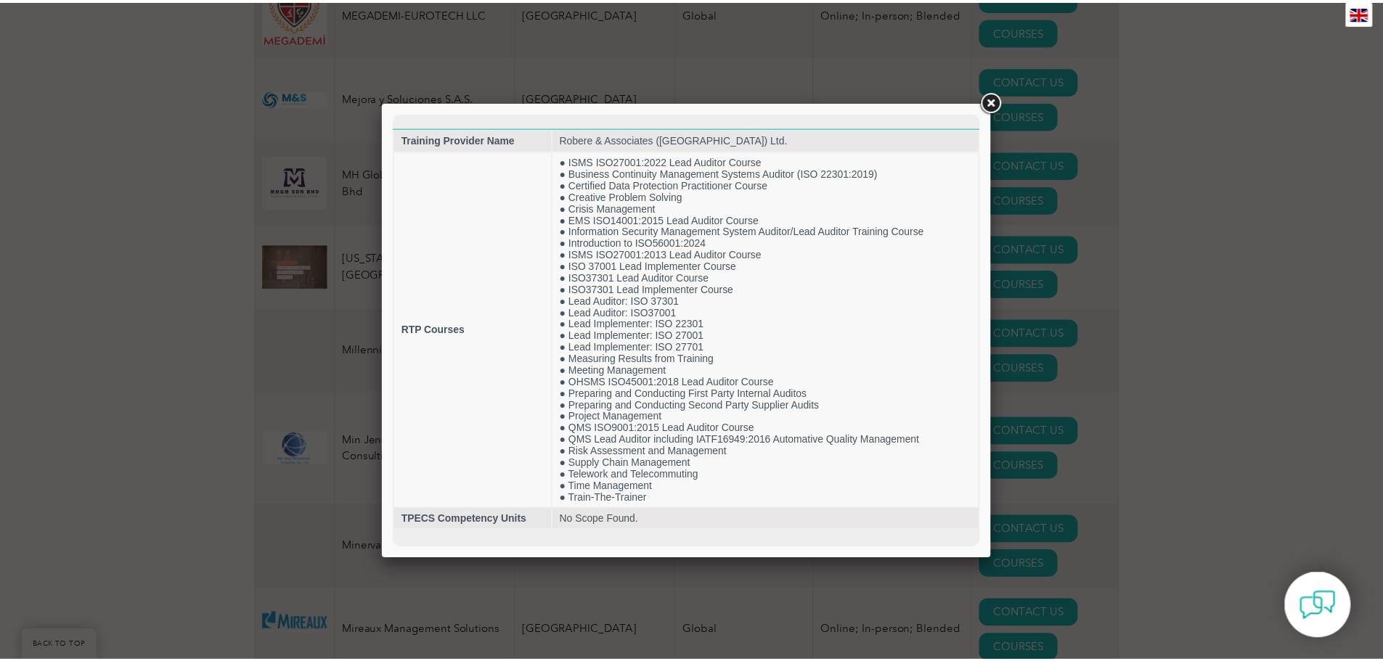
scroll to position [0, 0]
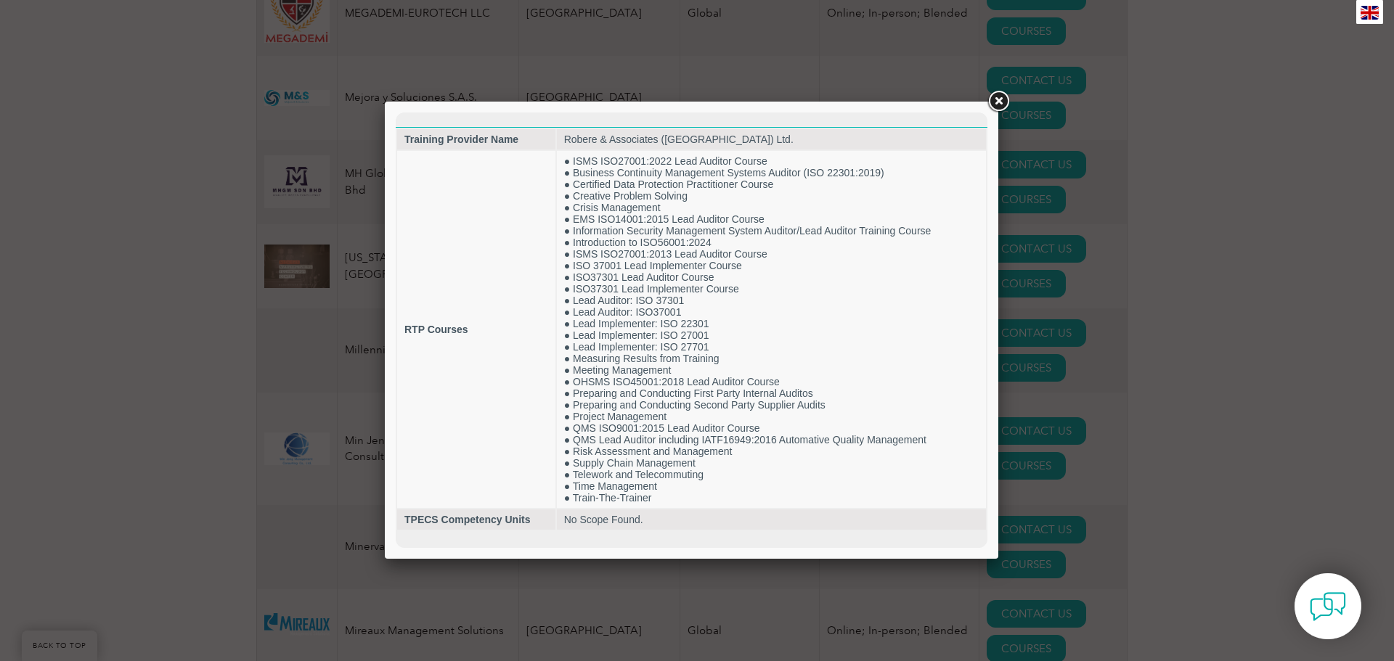
click at [1004, 102] on link at bounding box center [998, 102] width 26 height 26
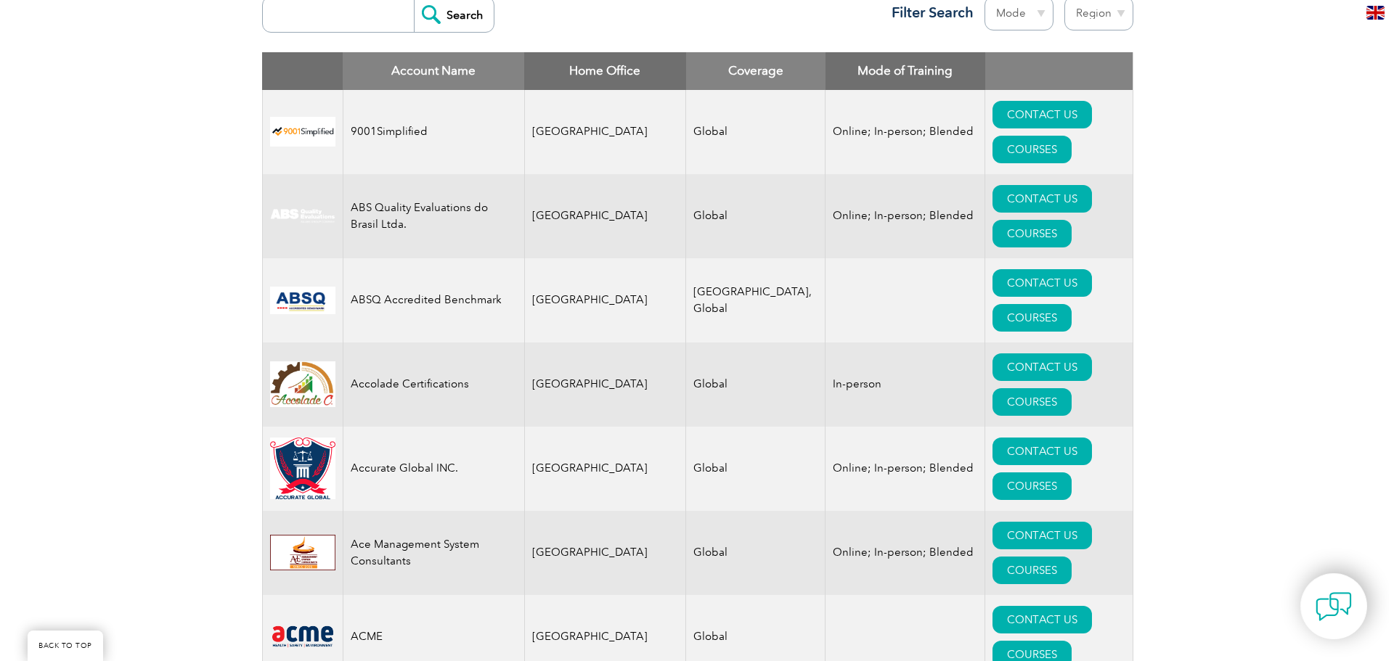
scroll to position [612, 0]
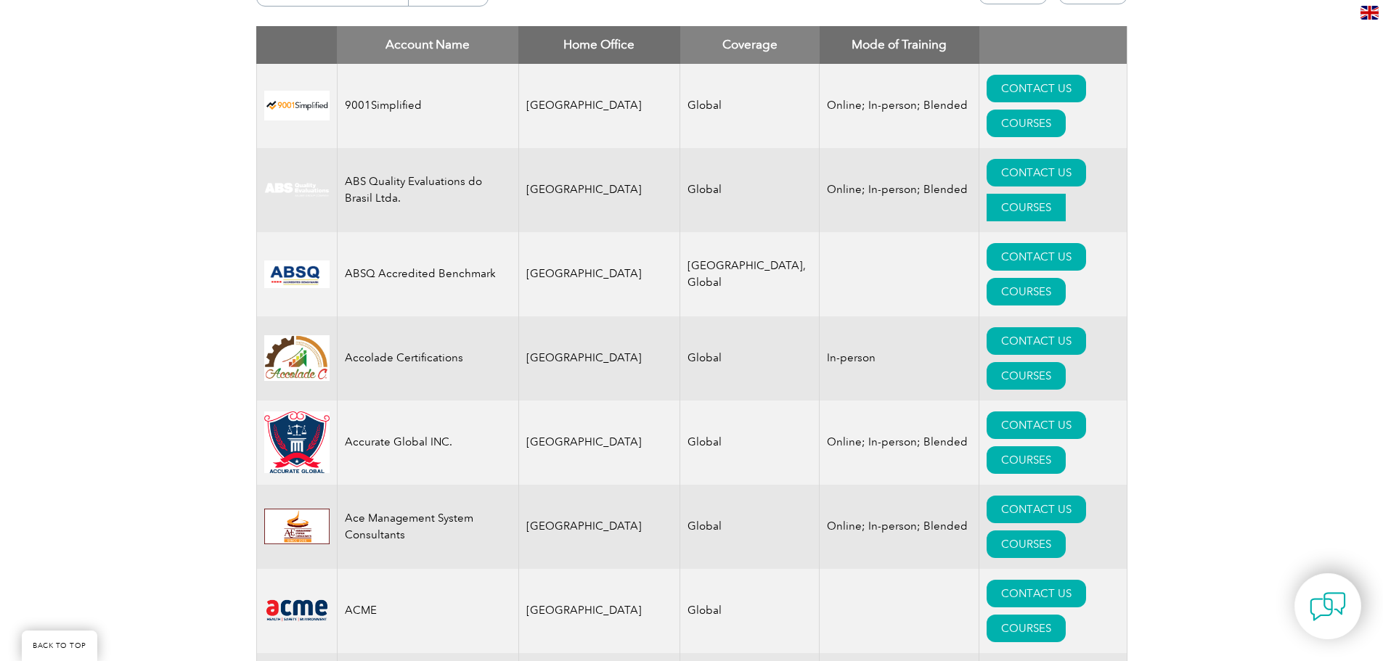
click at [1066, 194] on link "COURSES" at bounding box center [1026, 208] width 79 height 28
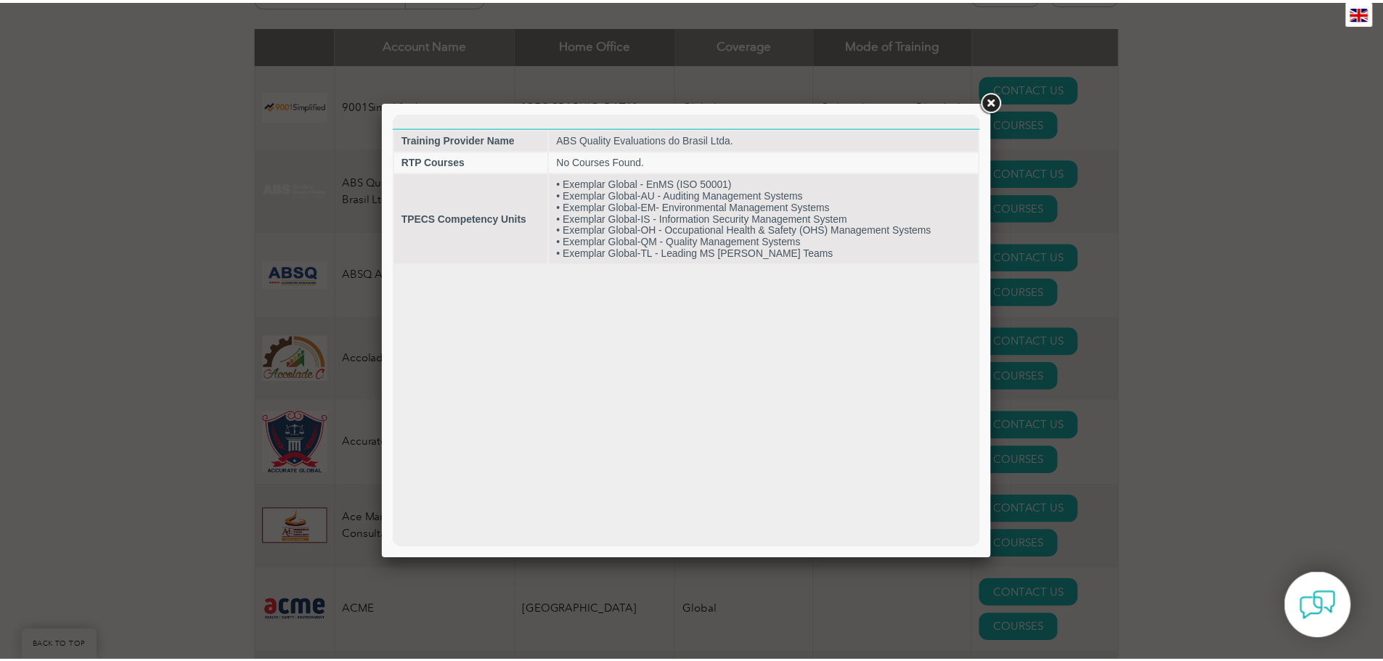
scroll to position [0, 0]
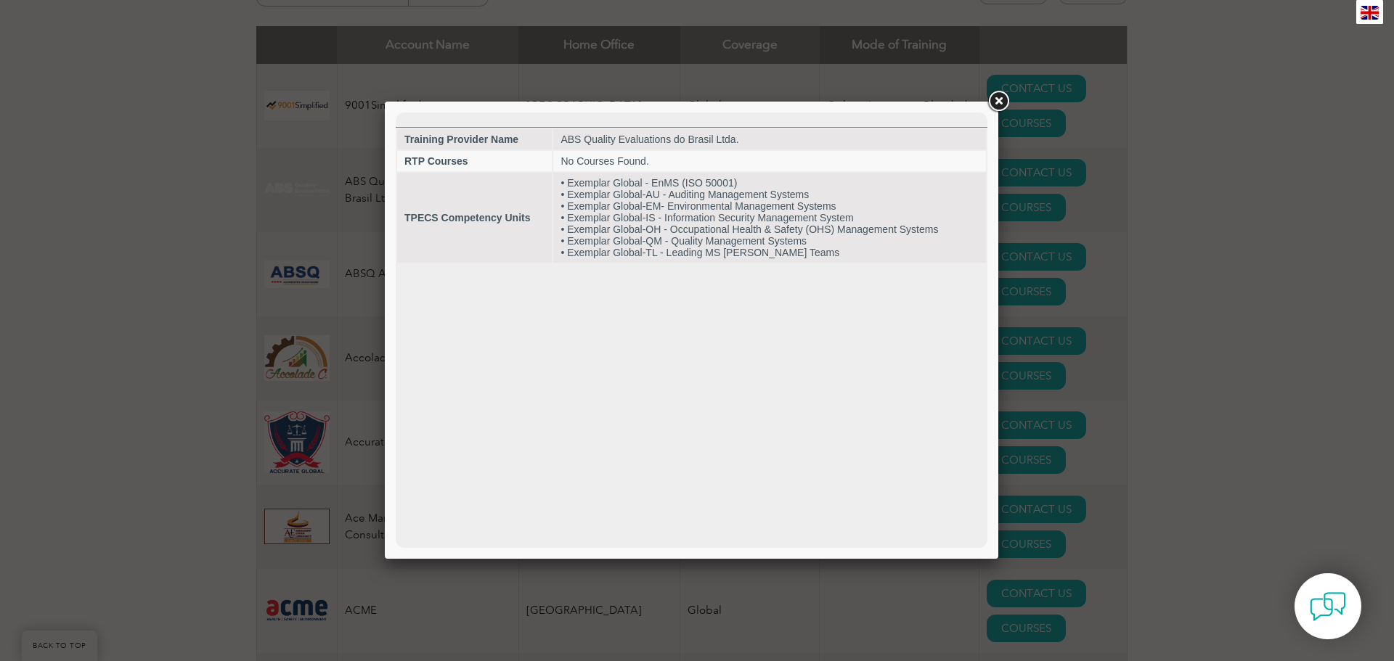
click at [1005, 103] on link at bounding box center [998, 102] width 26 height 26
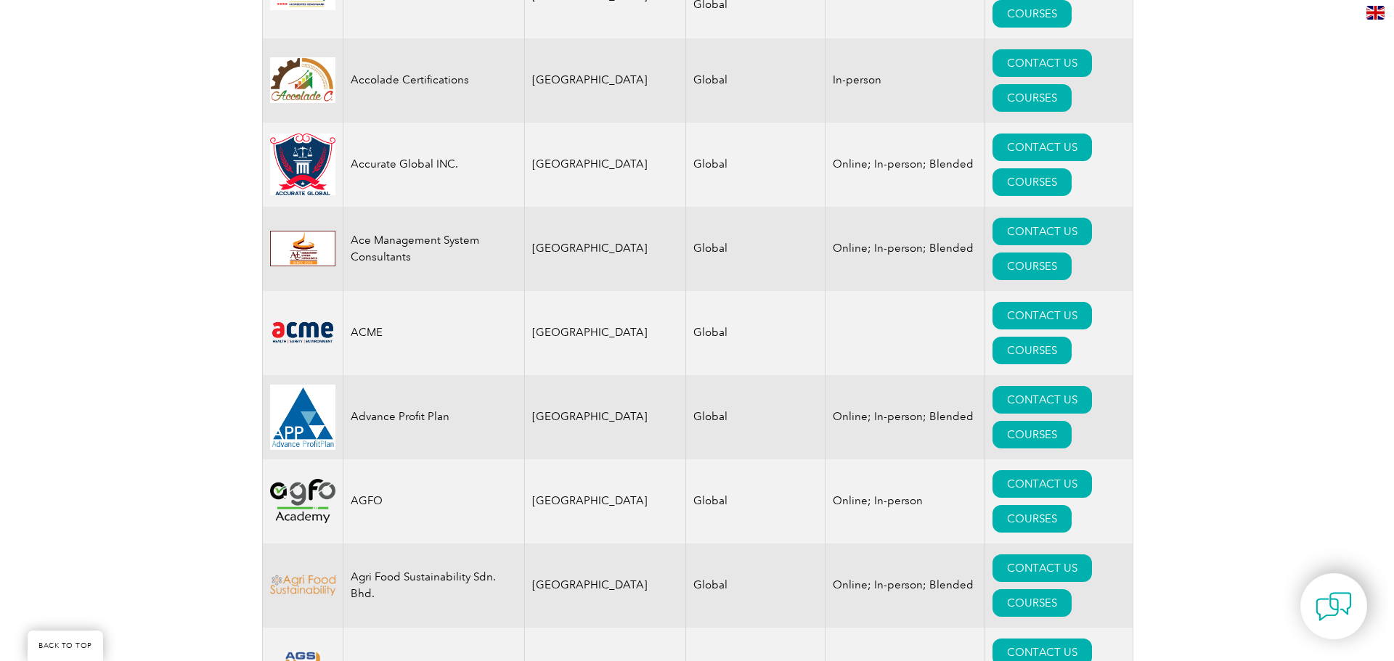
scroll to position [902, 0]
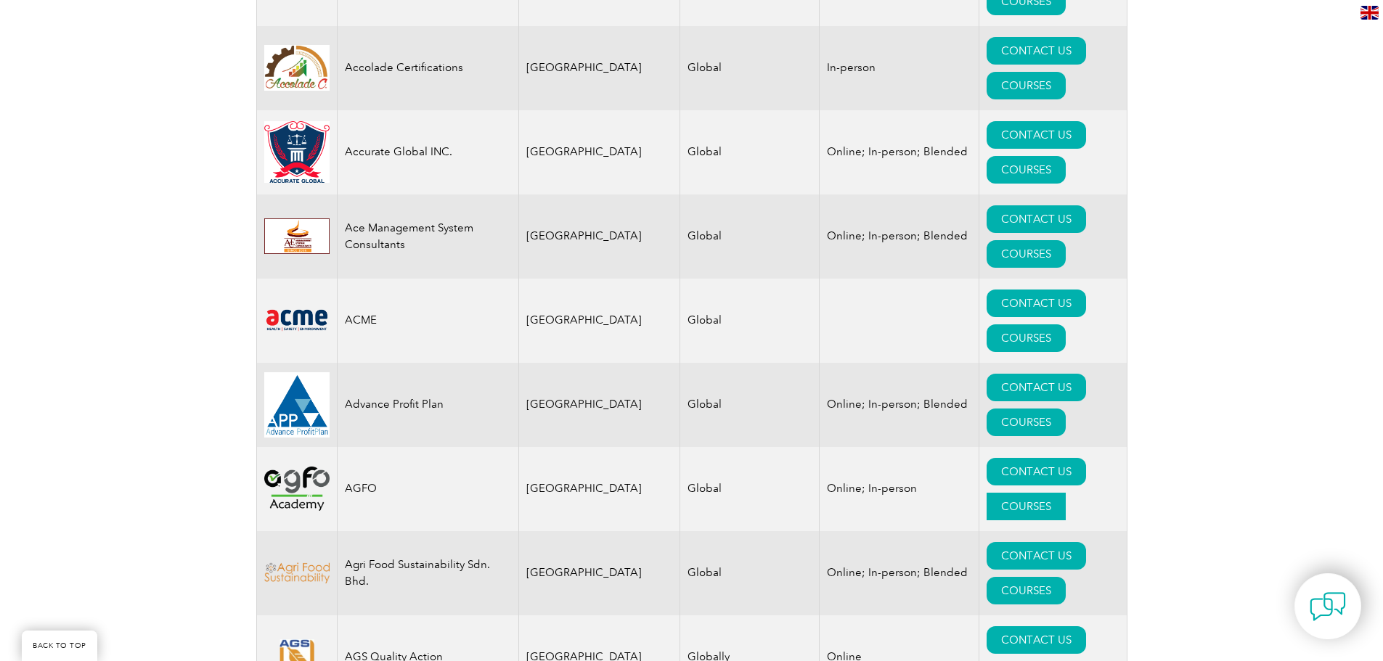
click at [1066, 493] on link "COURSES" at bounding box center [1026, 507] width 79 height 28
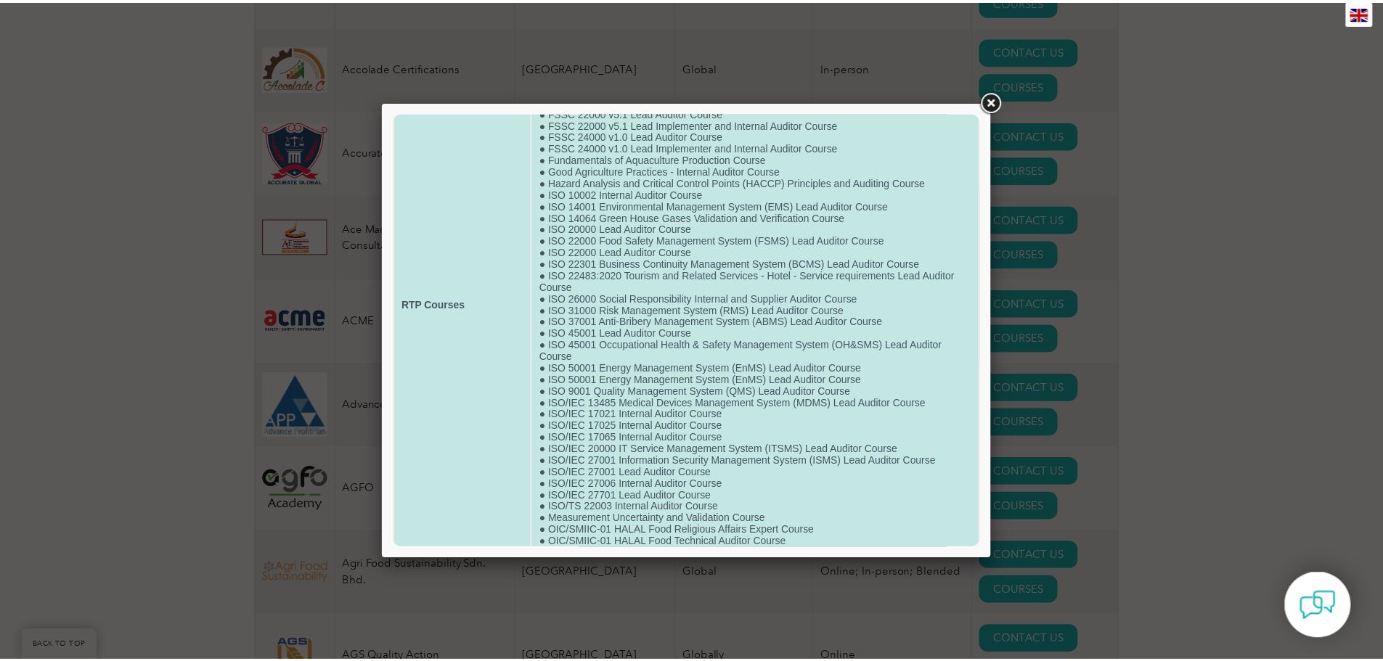
scroll to position [0, 0]
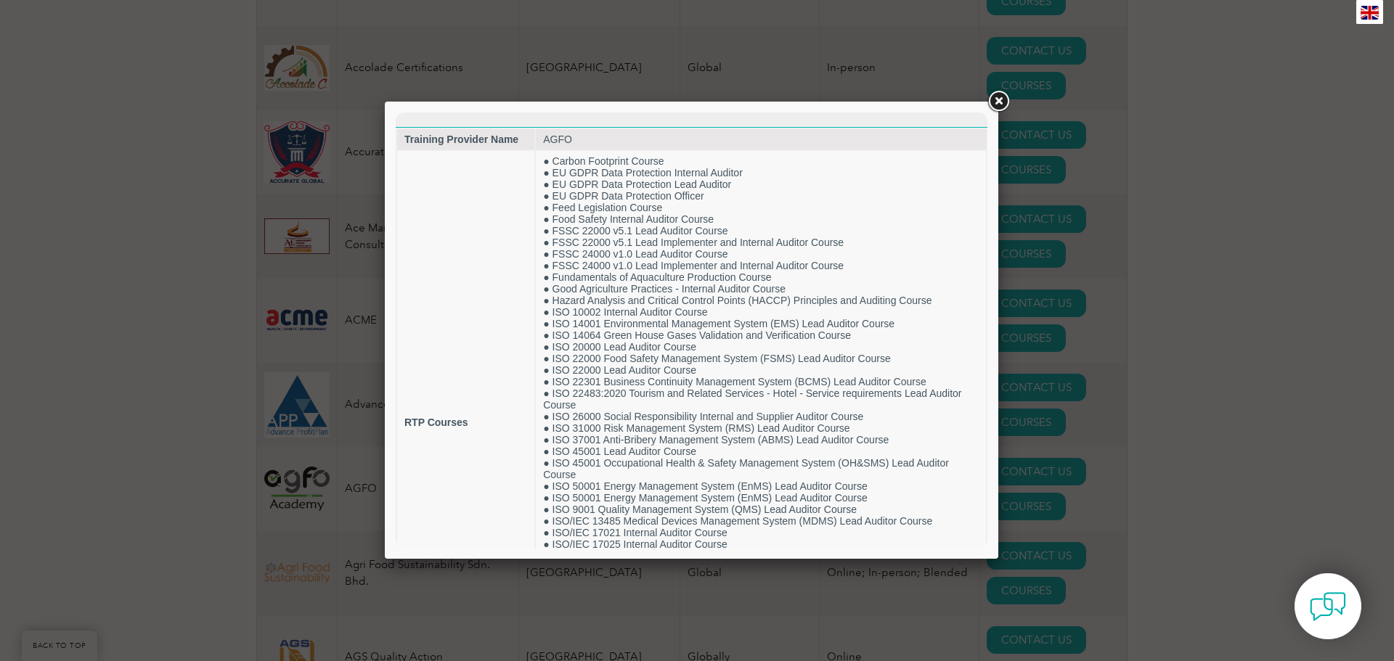
click at [1000, 102] on link at bounding box center [998, 102] width 26 height 26
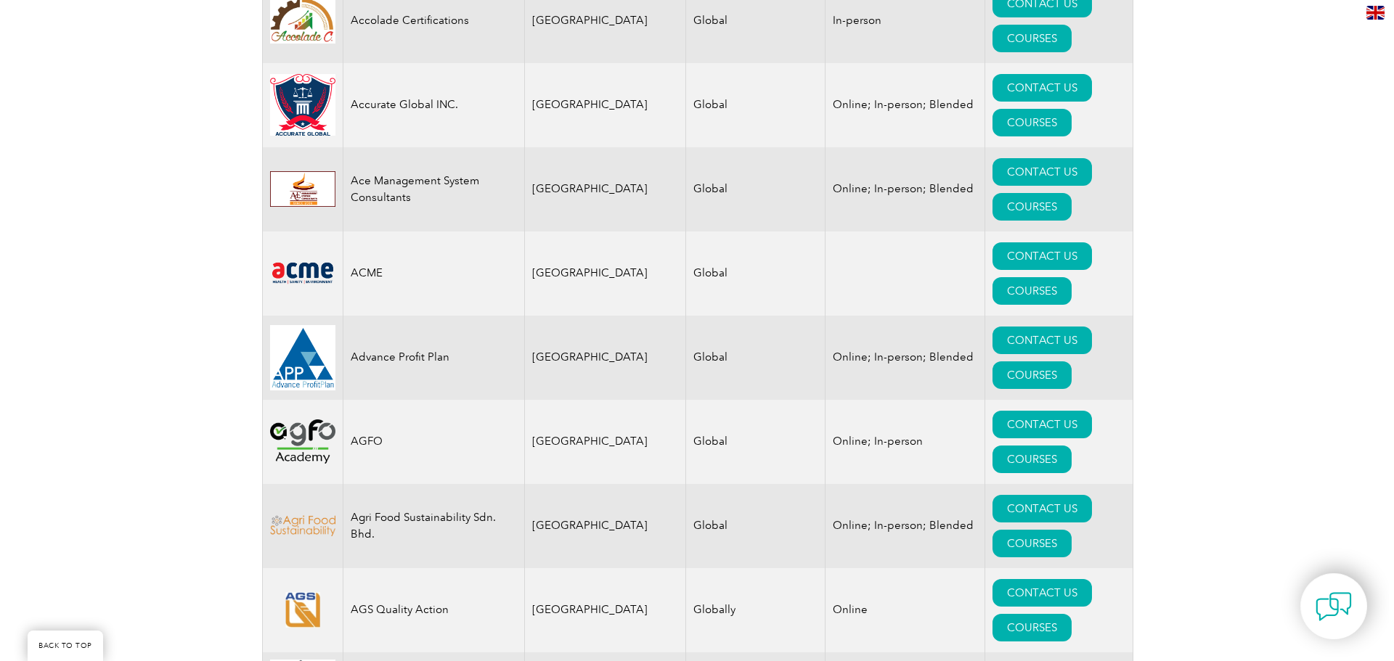
scroll to position [975, 0]
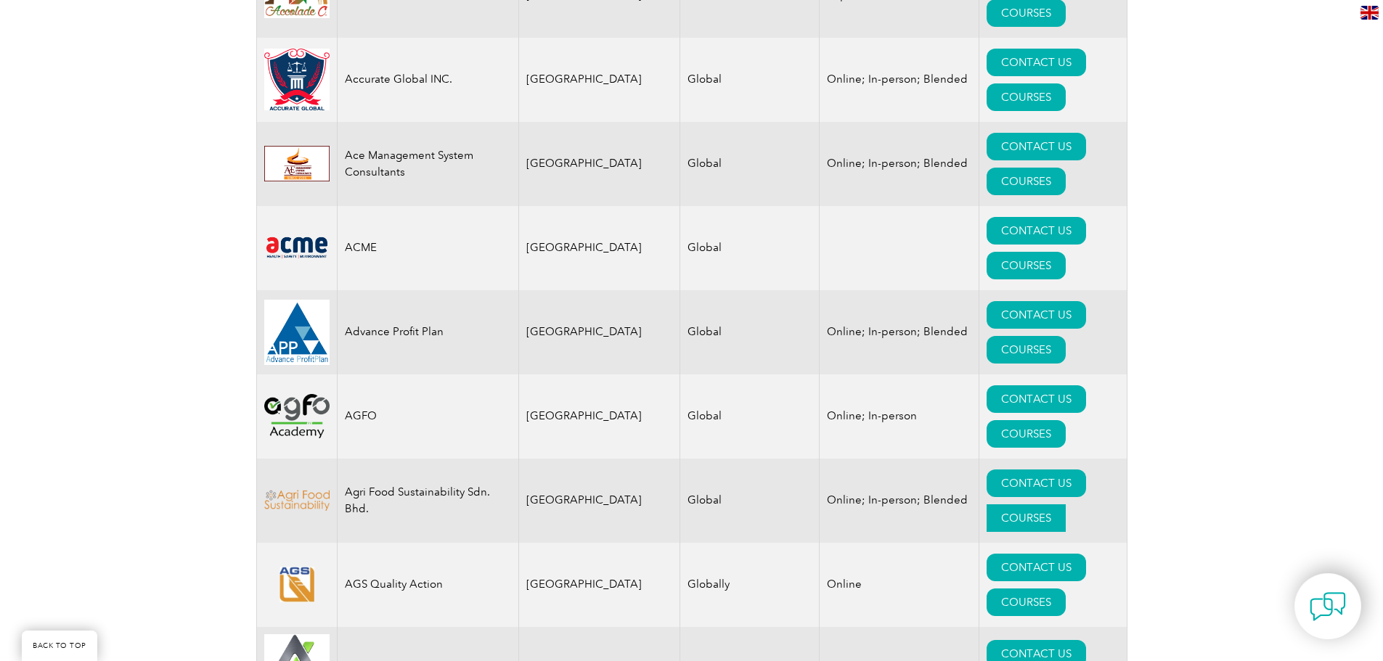
click at [1055, 505] on link "COURSES" at bounding box center [1026, 519] width 79 height 28
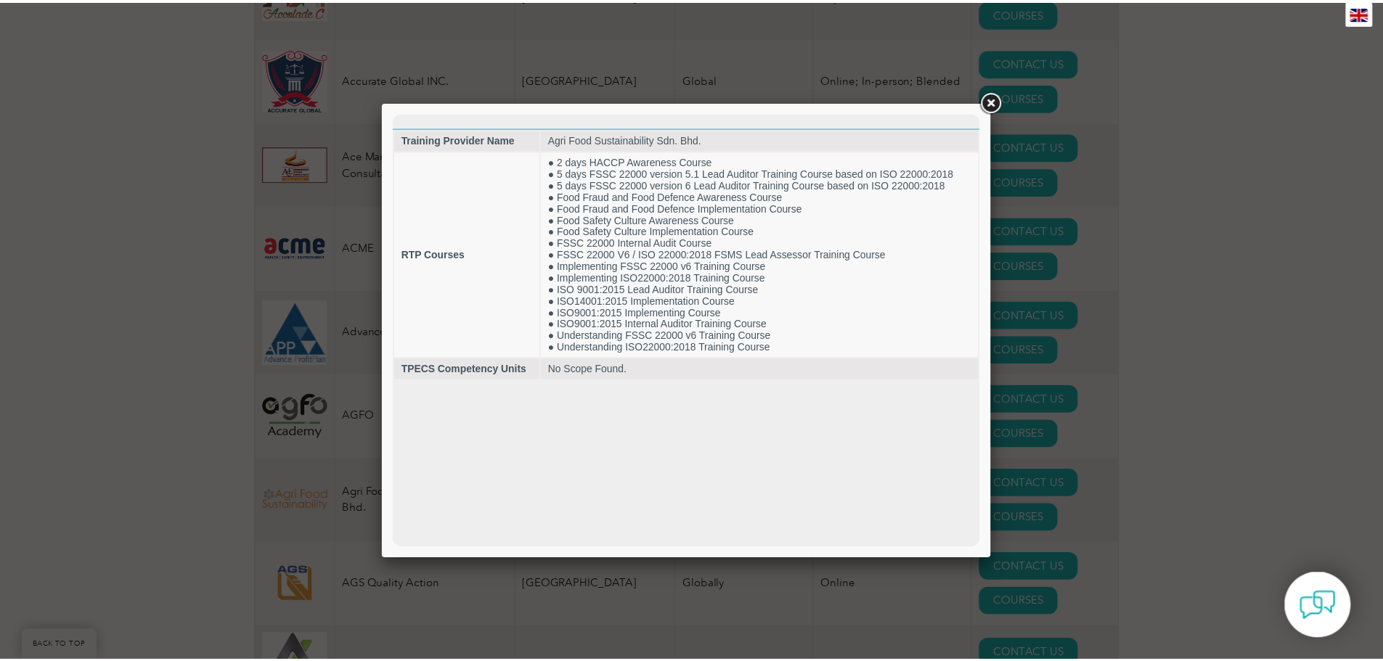
scroll to position [0, 0]
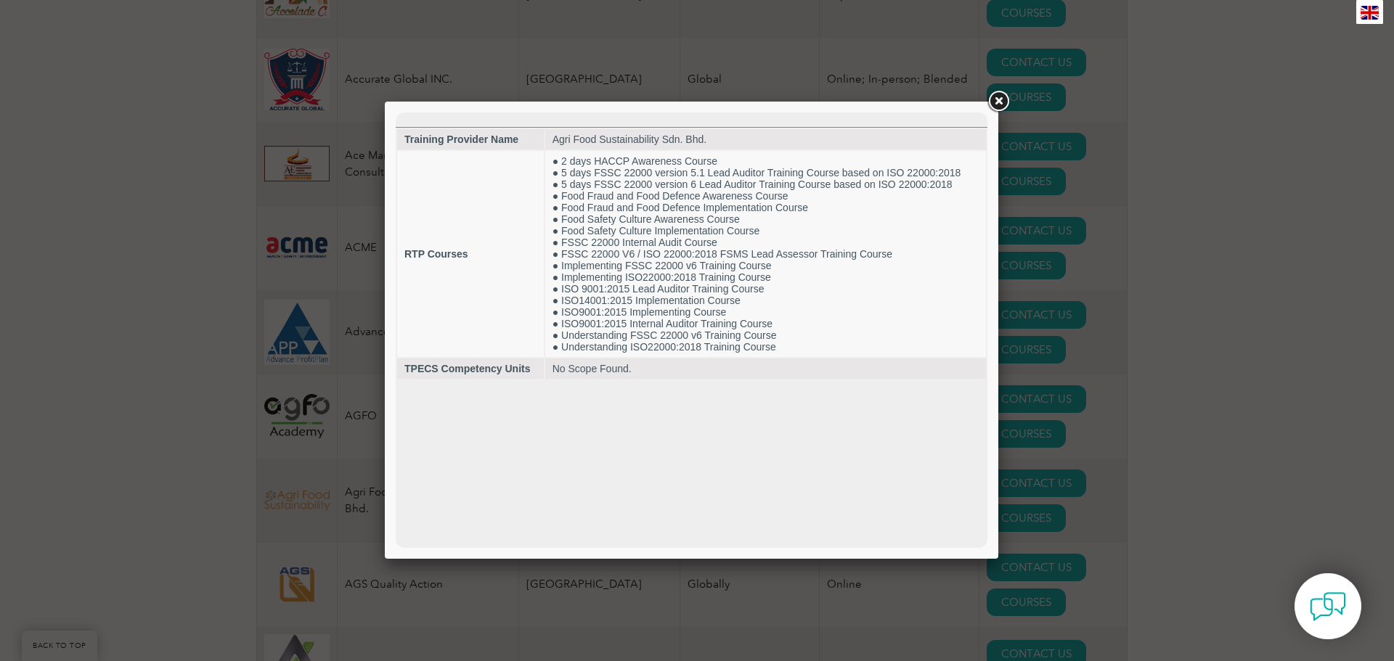
click at [997, 102] on link at bounding box center [998, 102] width 26 height 26
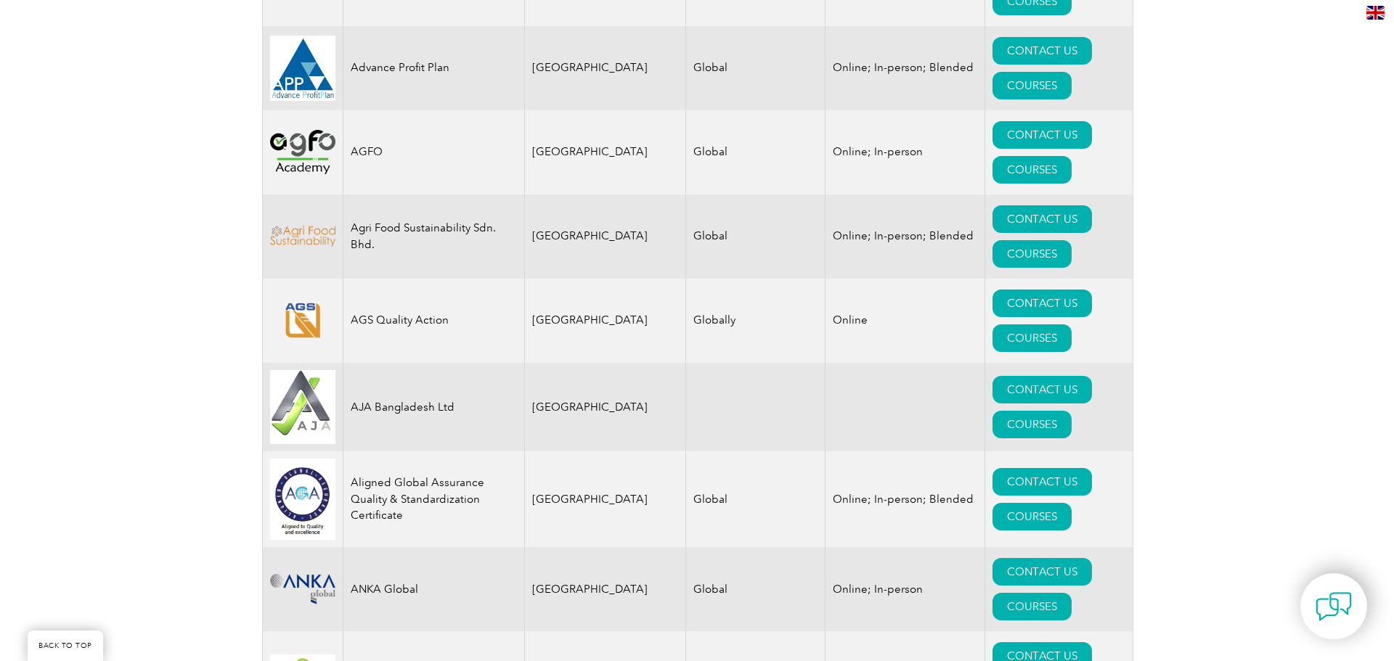
scroll to position [1265, 0]
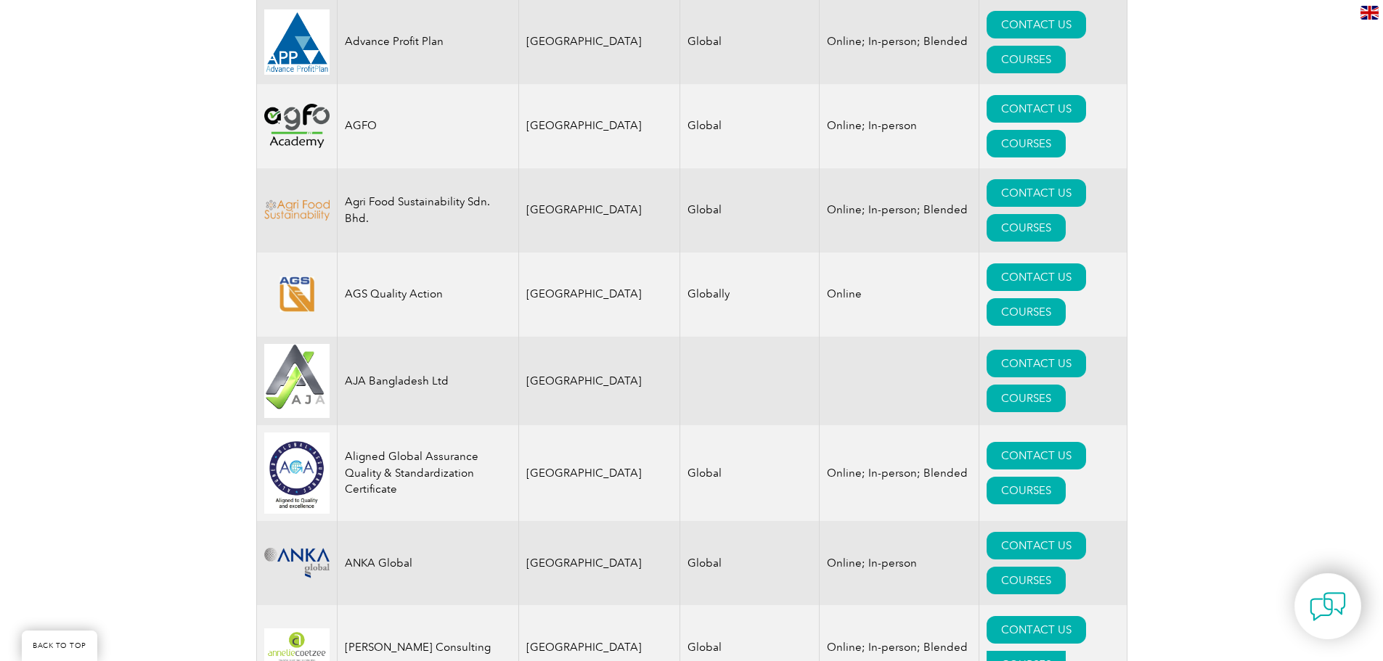
click at [1062, 651] on link "COURSES" at bounding box center [1026, 665] width 79 height 28
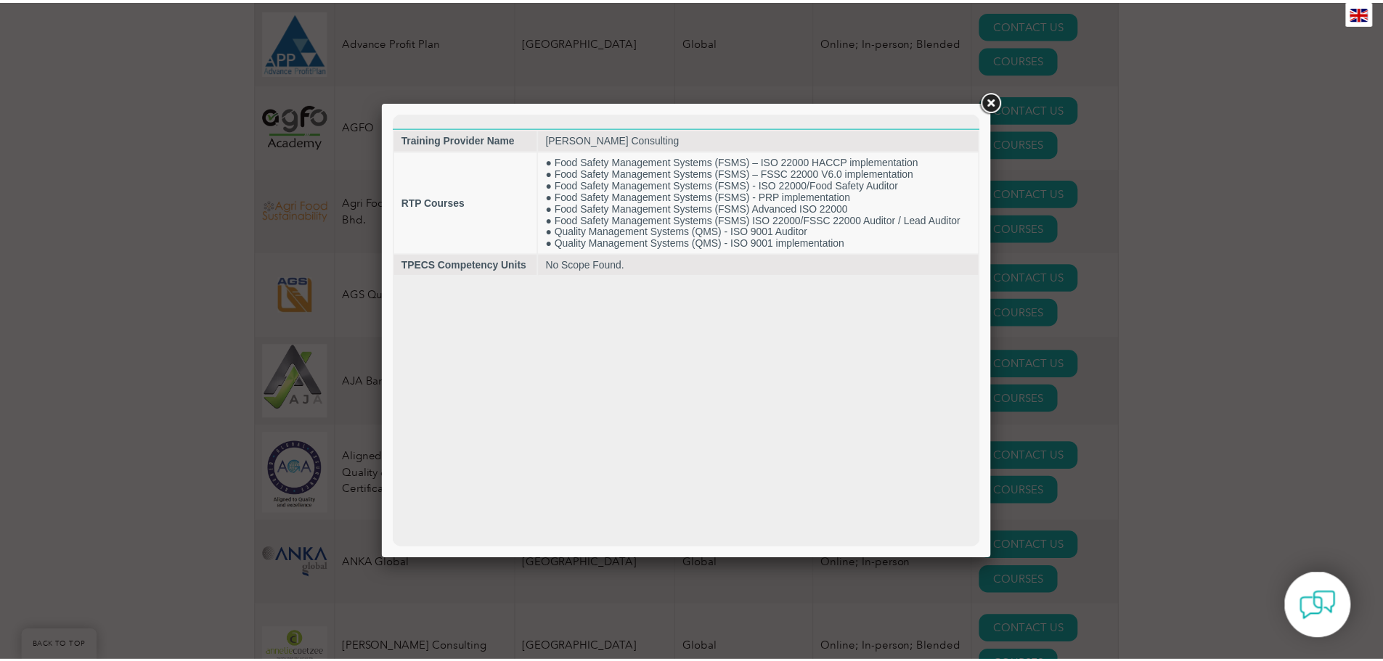
scroll to position [0, 0]
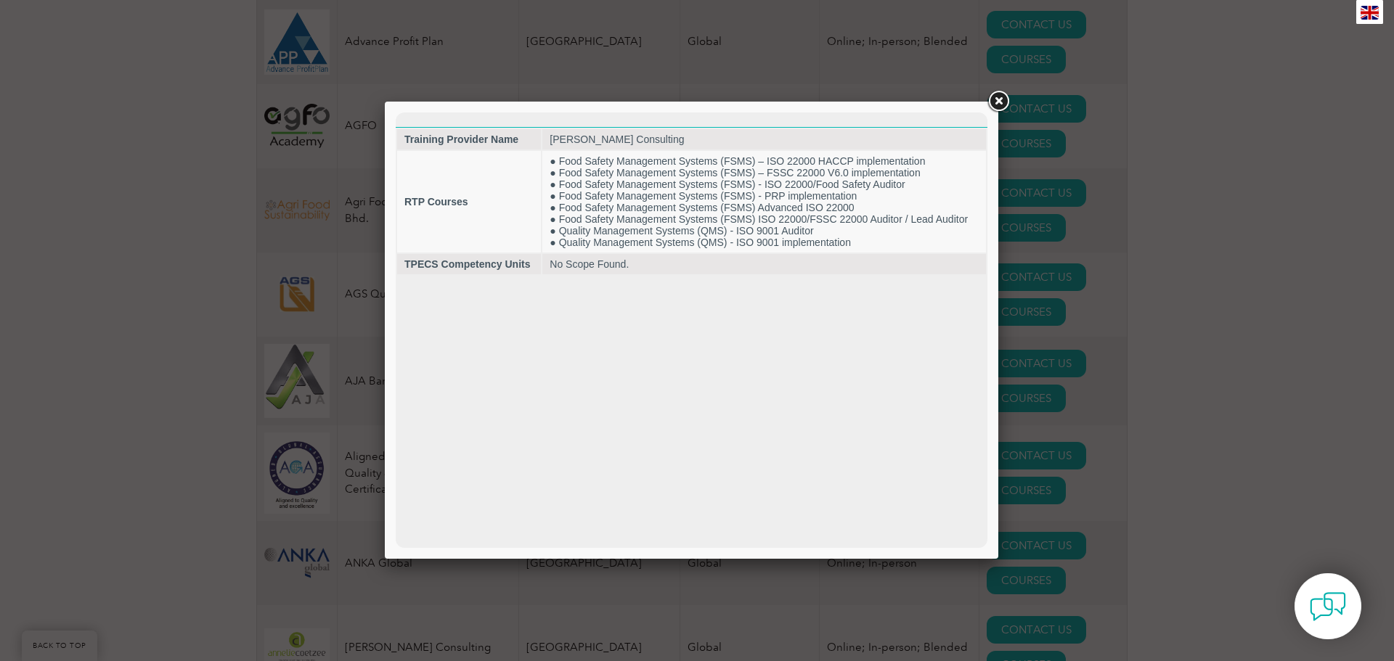
click at [993, 104] on link at bounding box center [998, 102] width 26 height 26
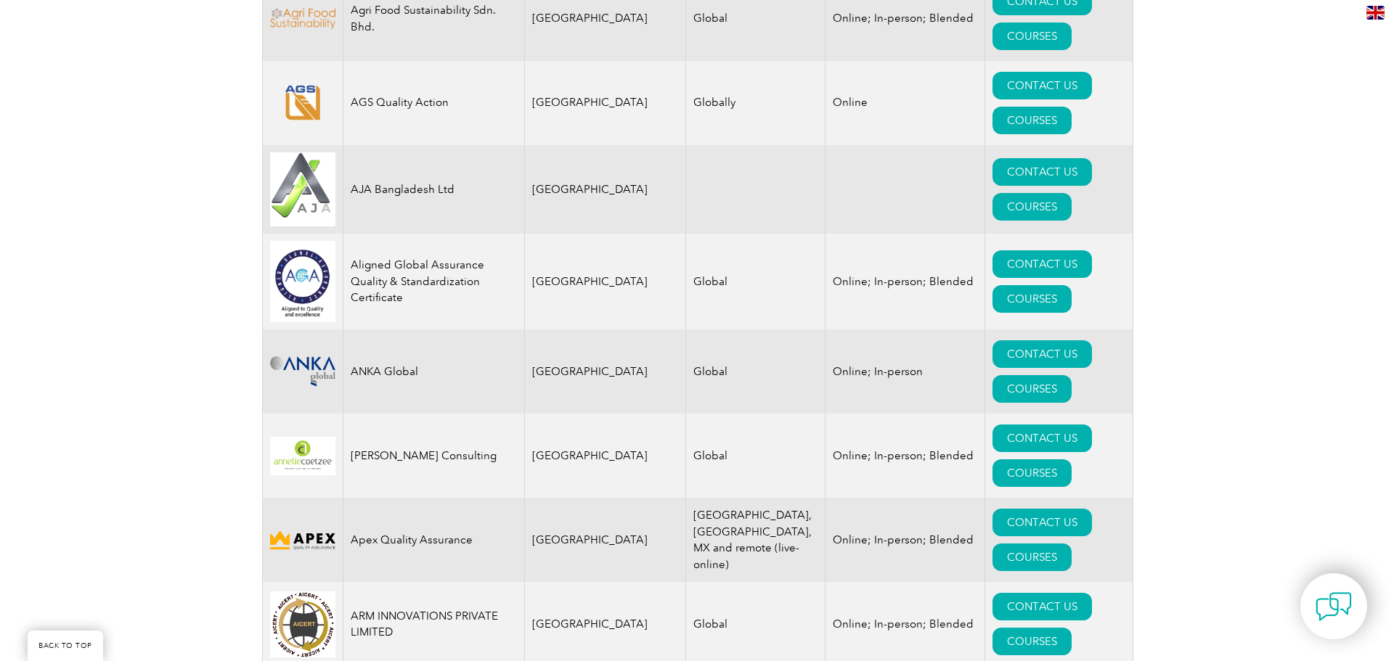
scroll to position [1483, 0]
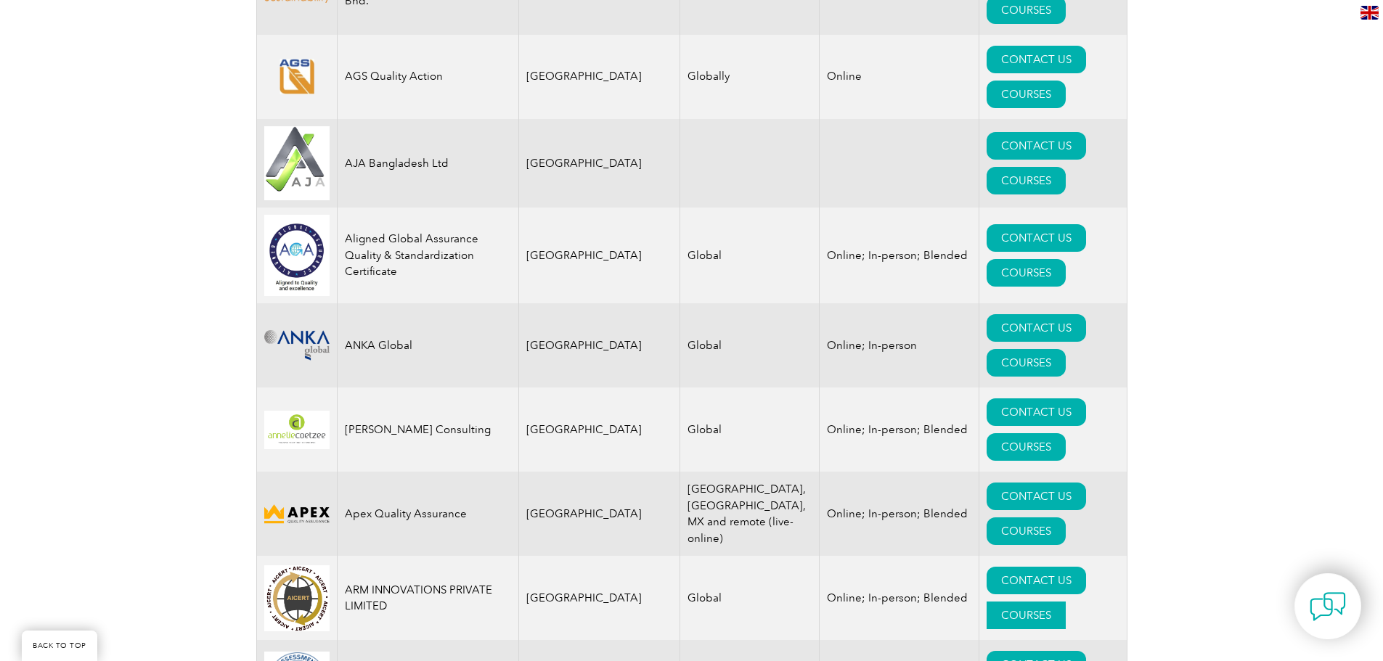
click at [1043, 602] on link "COURSES" at bounding box center [1026, 616] width 79 height 28
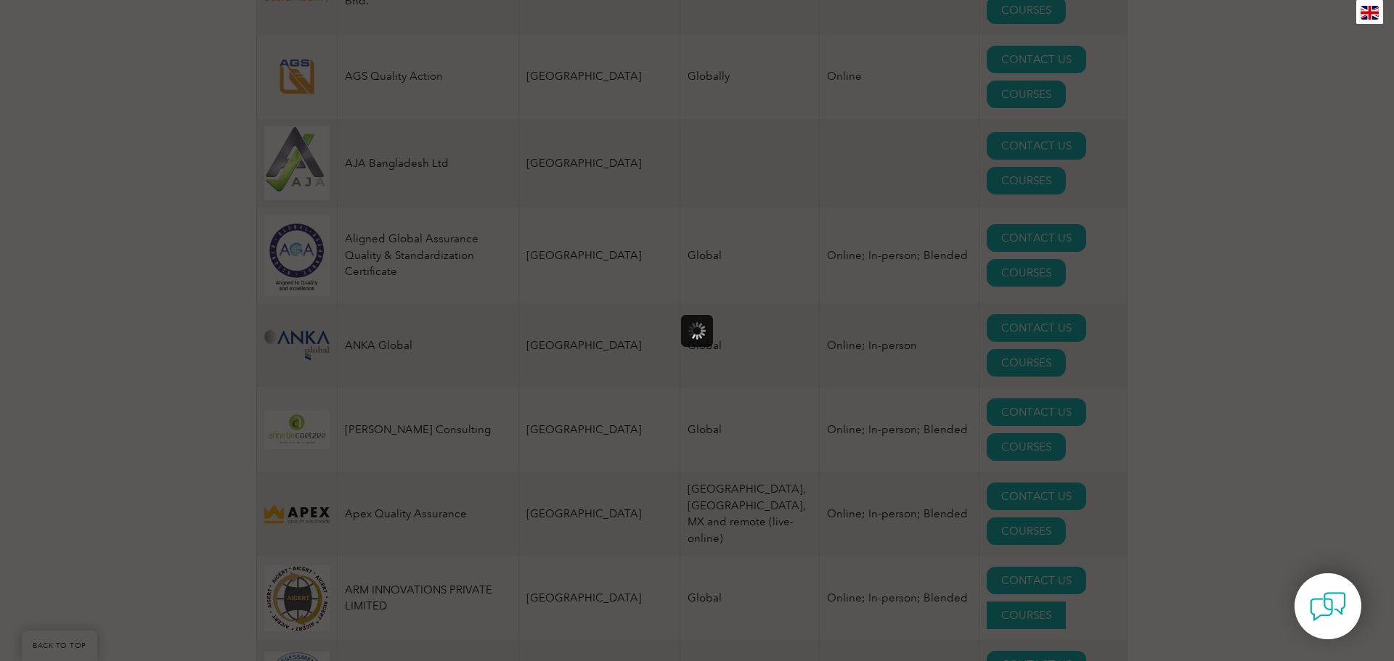
scroll to position [0, 0]
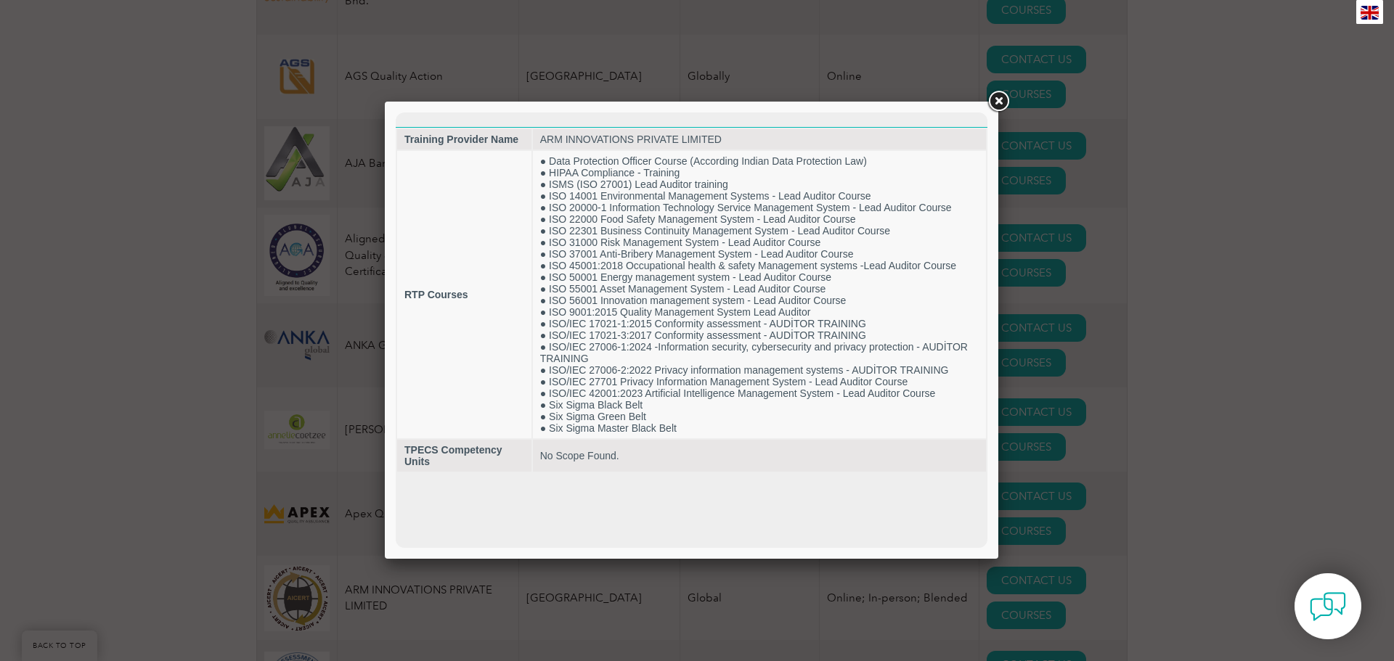
click at [987, 97] on link at bounding box center [998, 102] width 26 height 26
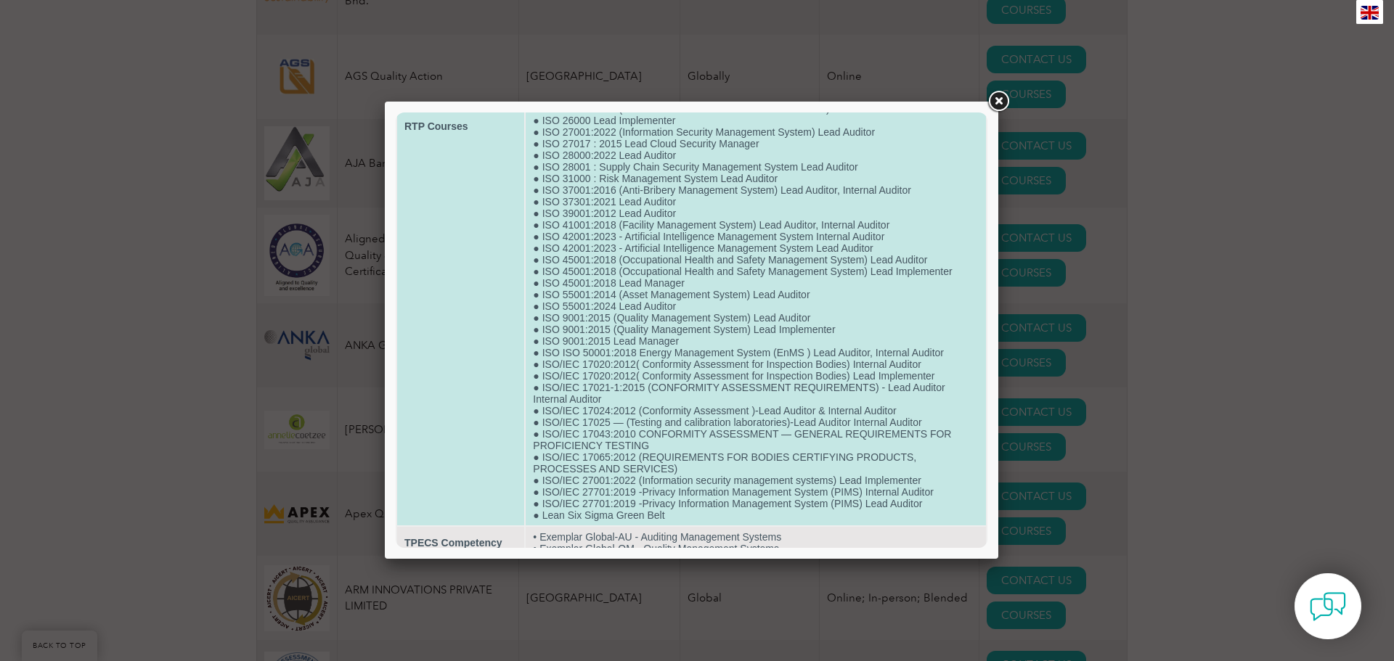
scroll to position [483, 0]
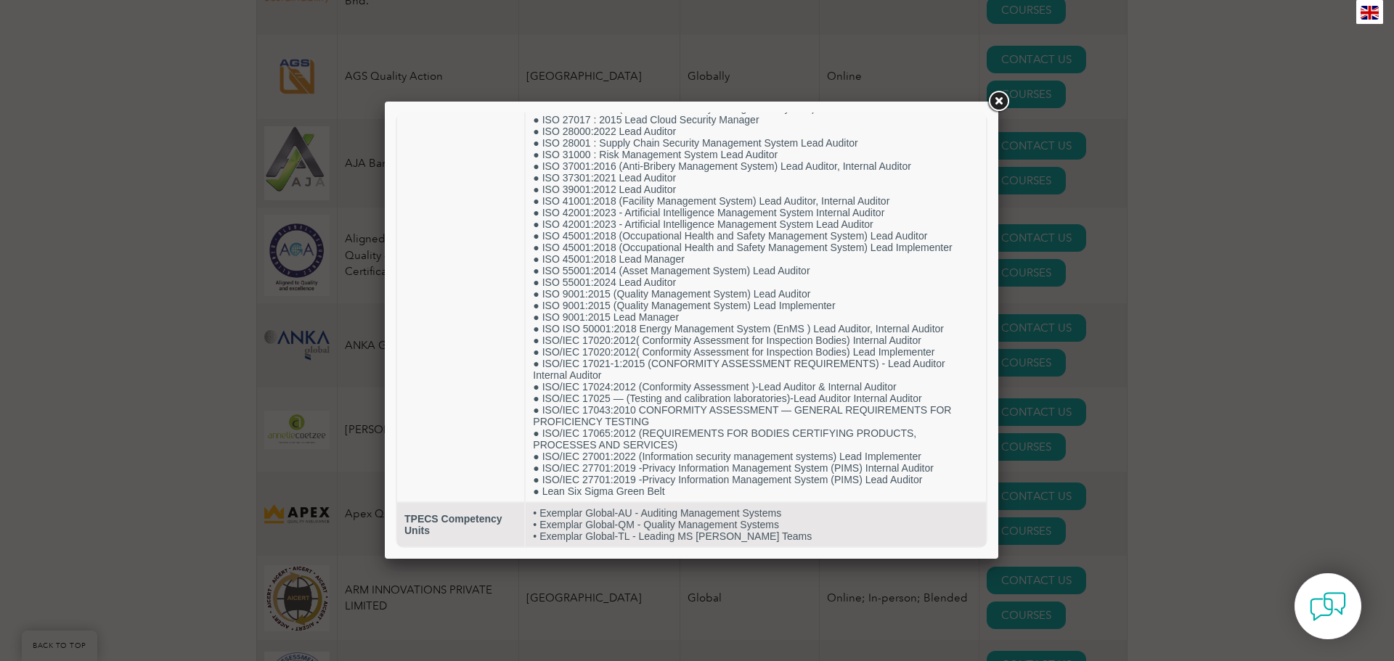
click at [999, 105] on link at bounding box center [998, 102] width 26 height 26
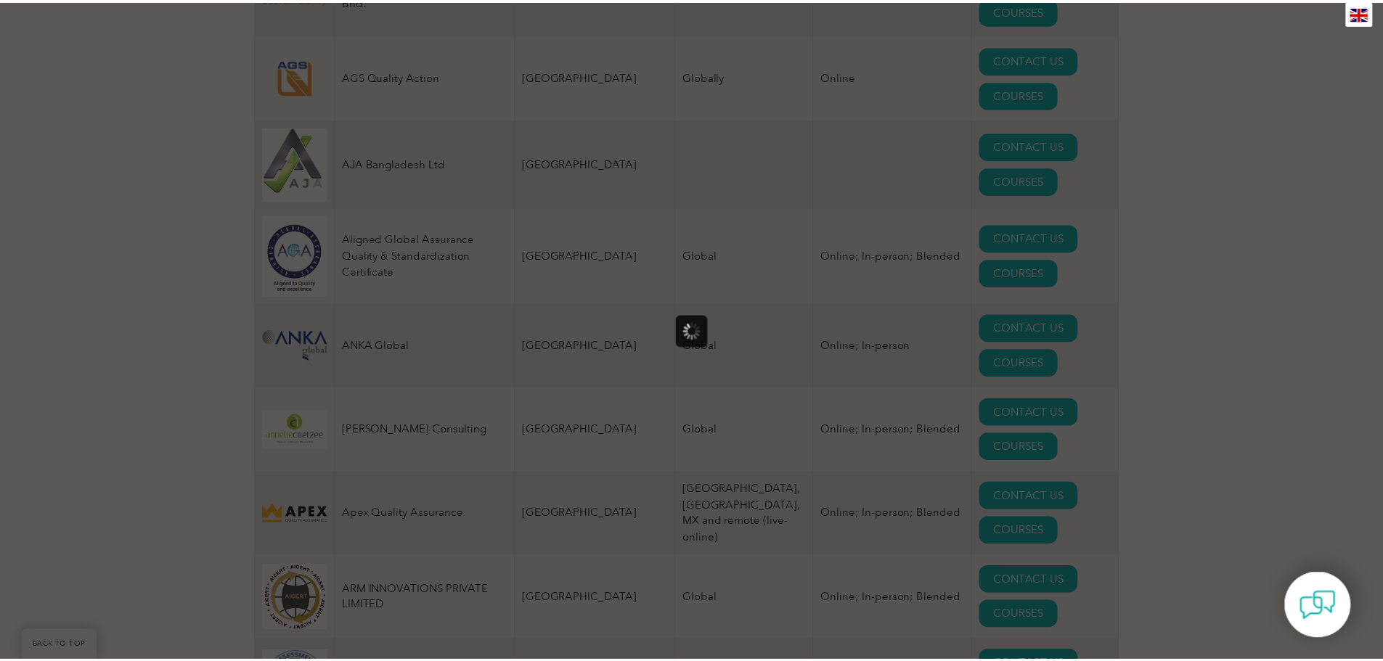
scroll to position [0, 0]
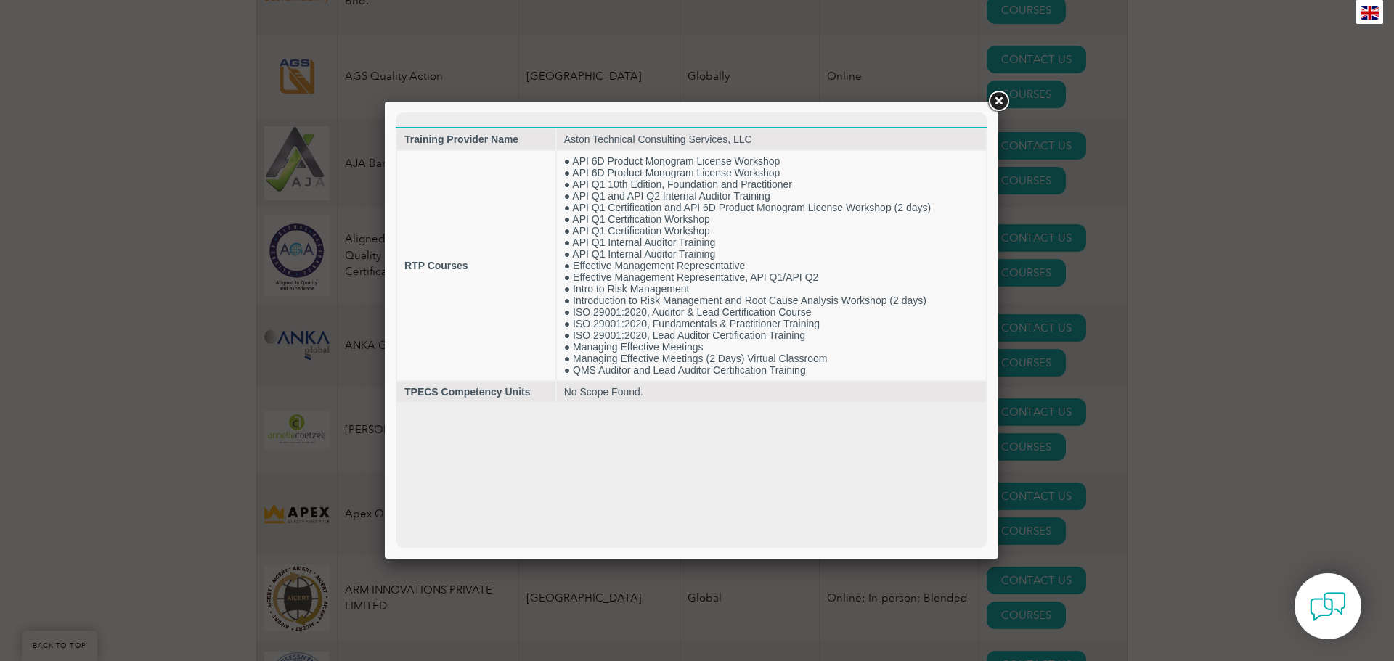
click at [1003, 101] on link at bounding box center [998, 102] width 26 height 26
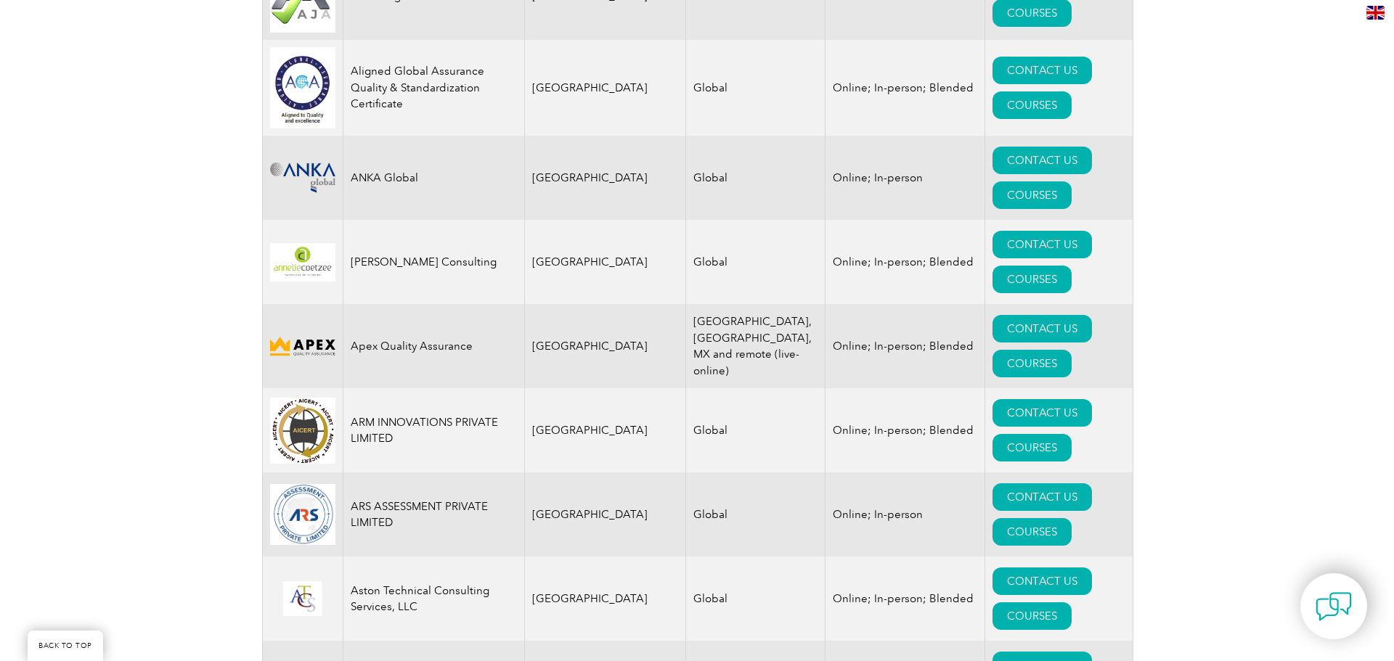
scroll to position [1701, 0]
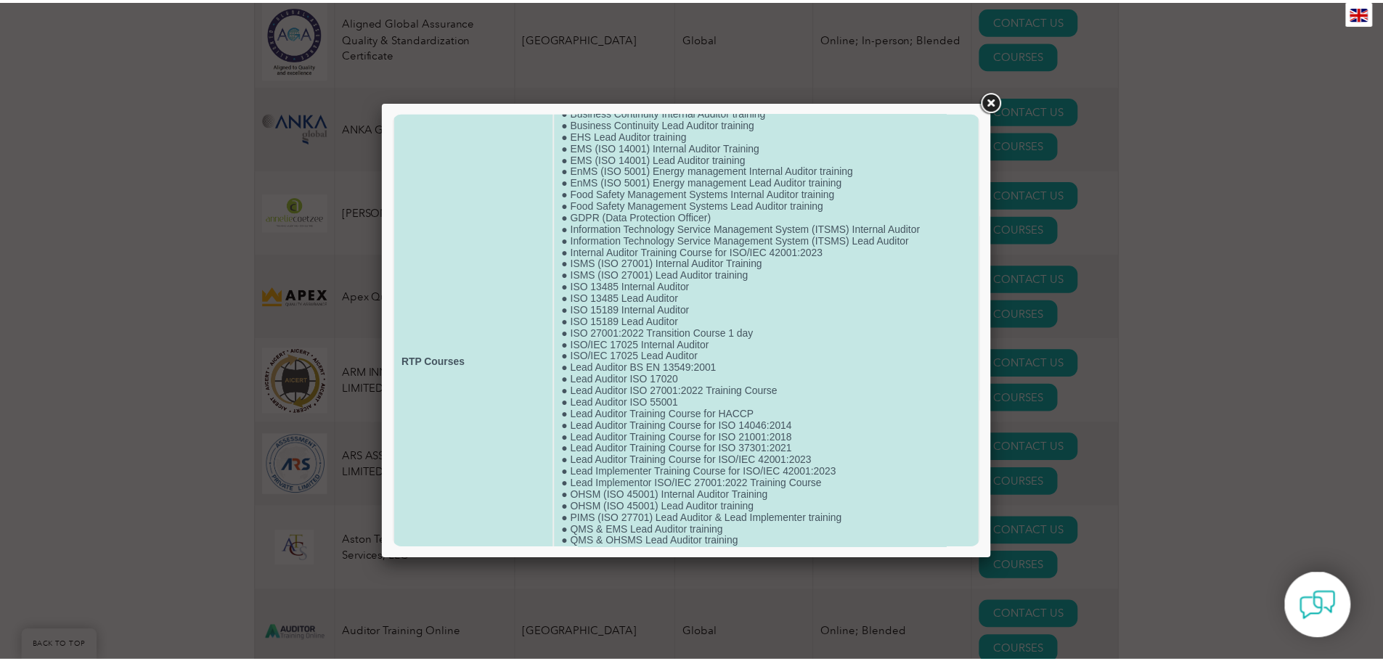
scroll to position [216, 0]
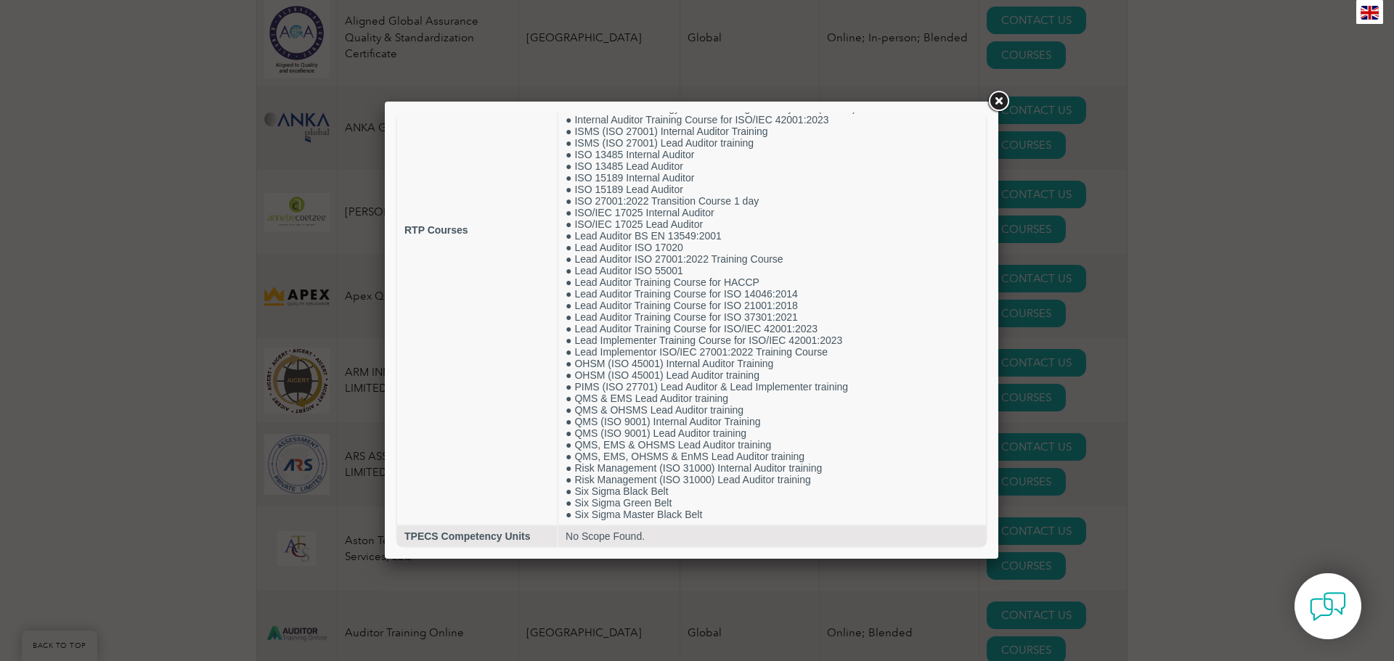
click at [982, 103] on div at bounding box center [692, 330] width 614 height 457
click at [986, 103] on link at bounding box center [998, 102] width 26 height 26
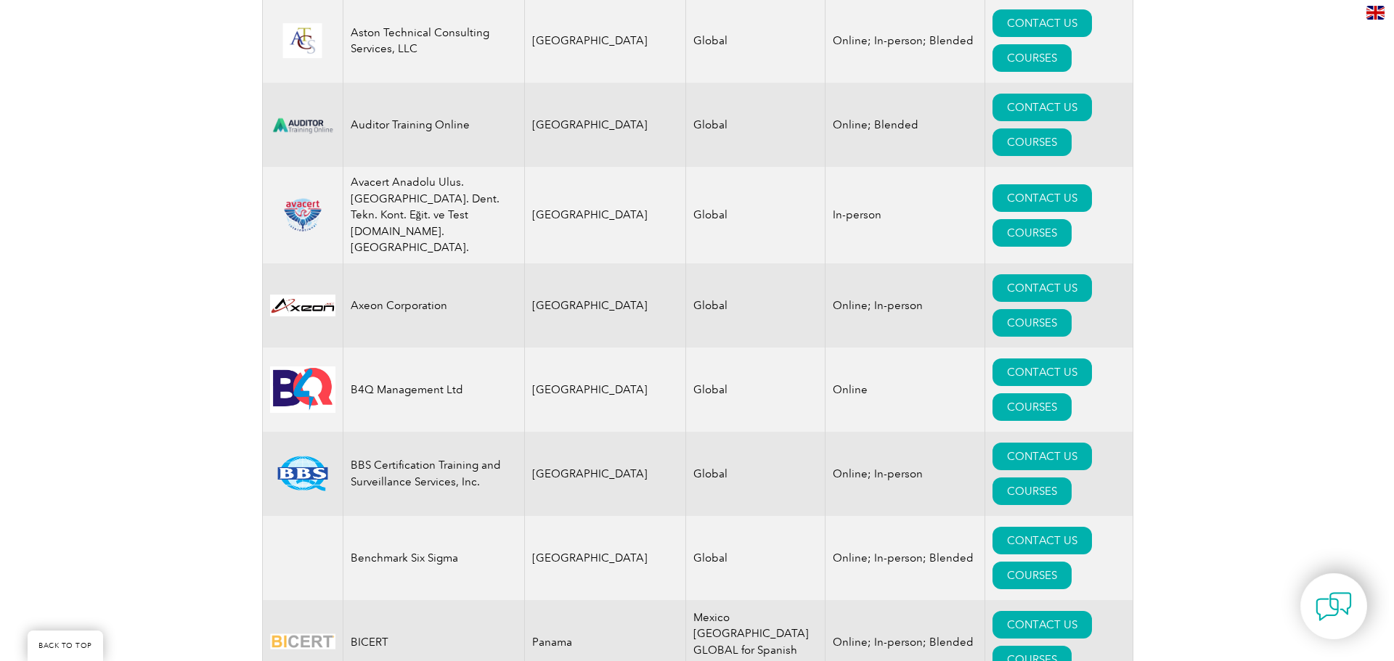
scroll to position [2282, 0]
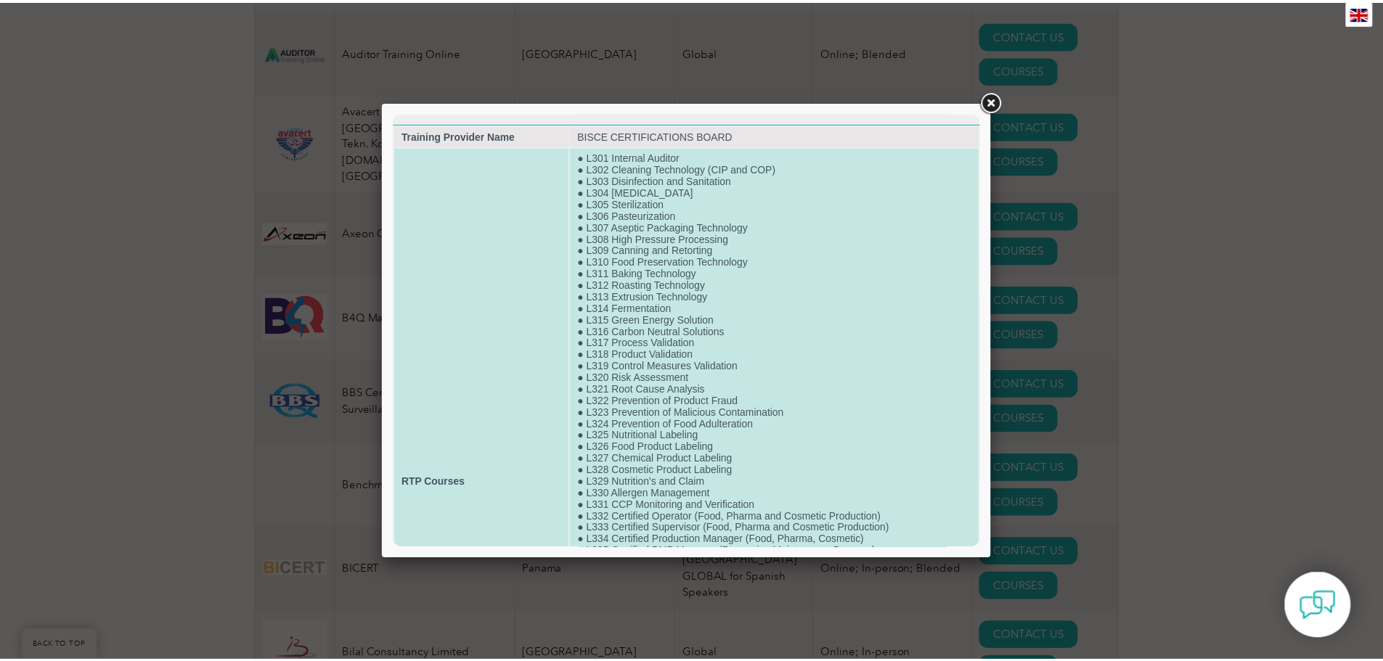
scroll to position [0, 0]
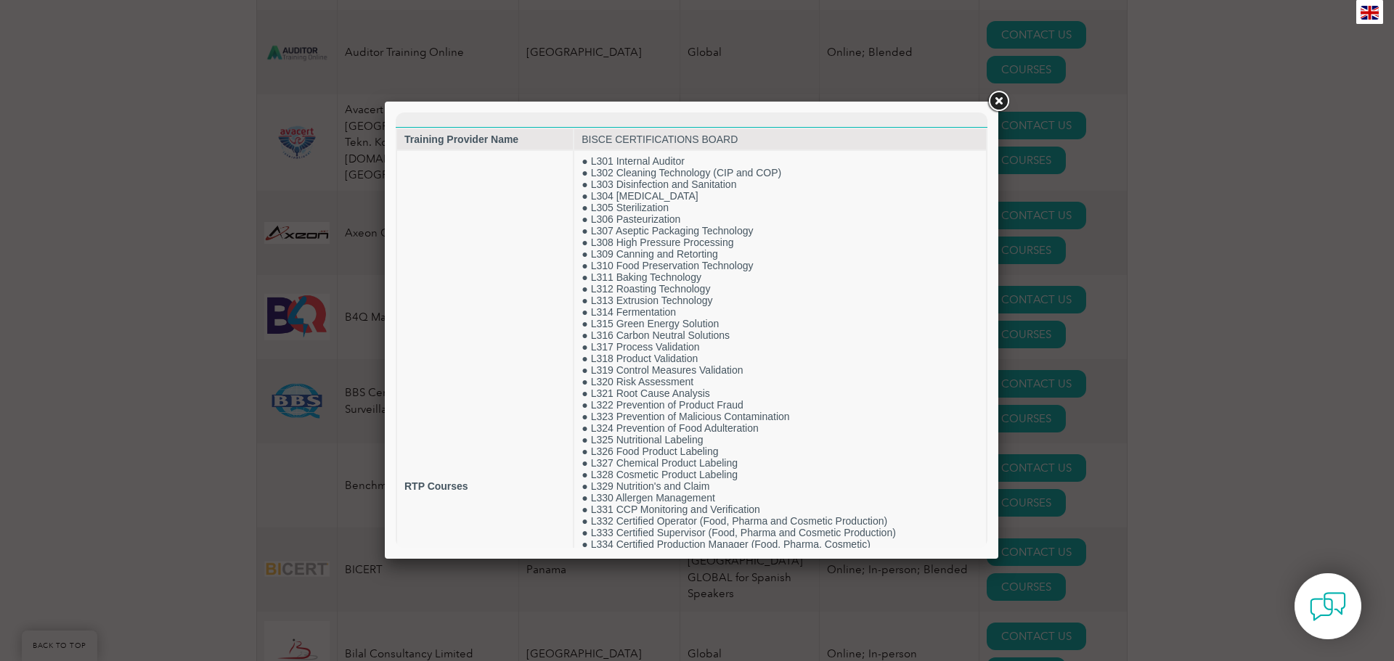
click at [998, 99] on link at bounding box center [998, 102] width 26 height 26
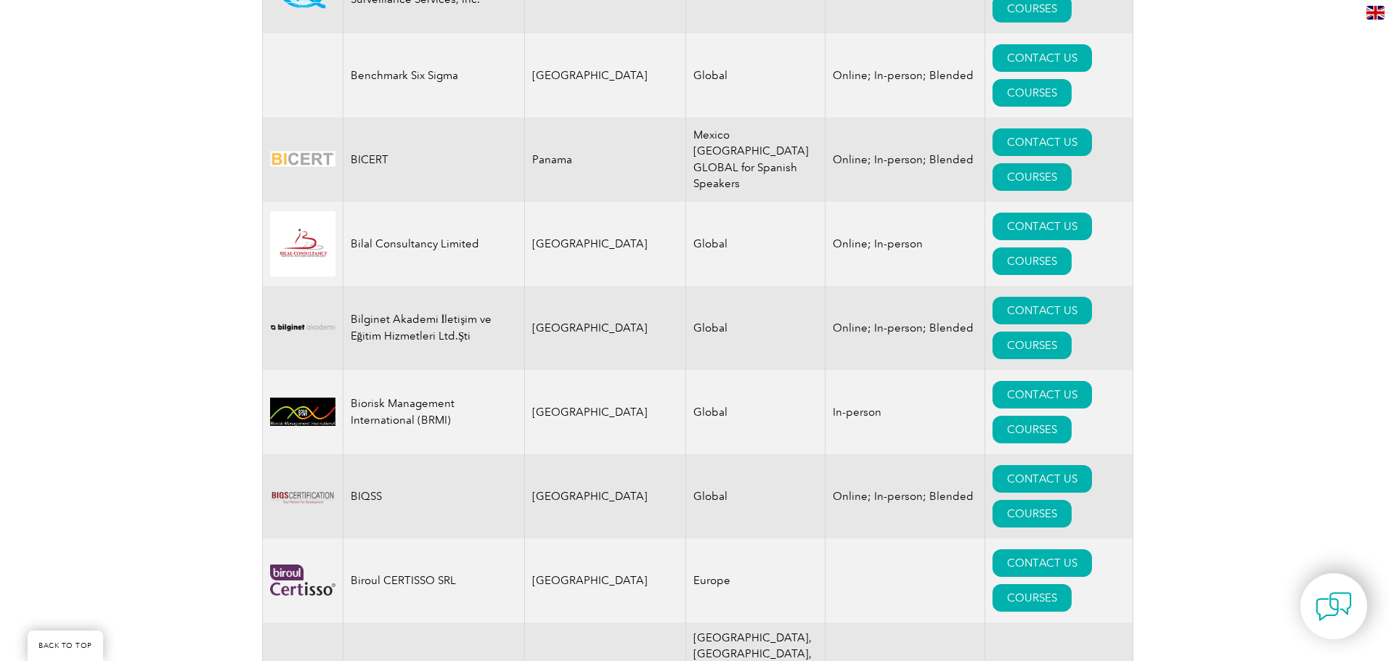
scroll to position [2718, 0]
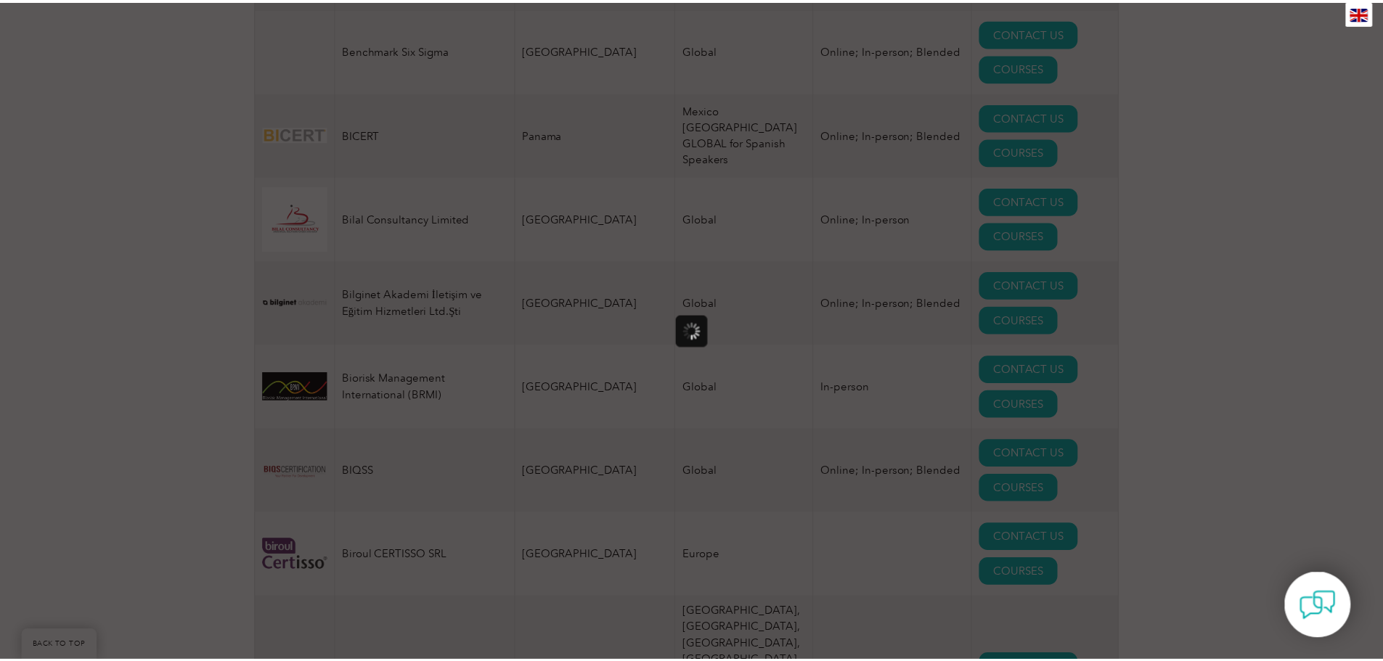
scroll to position [0, 0]
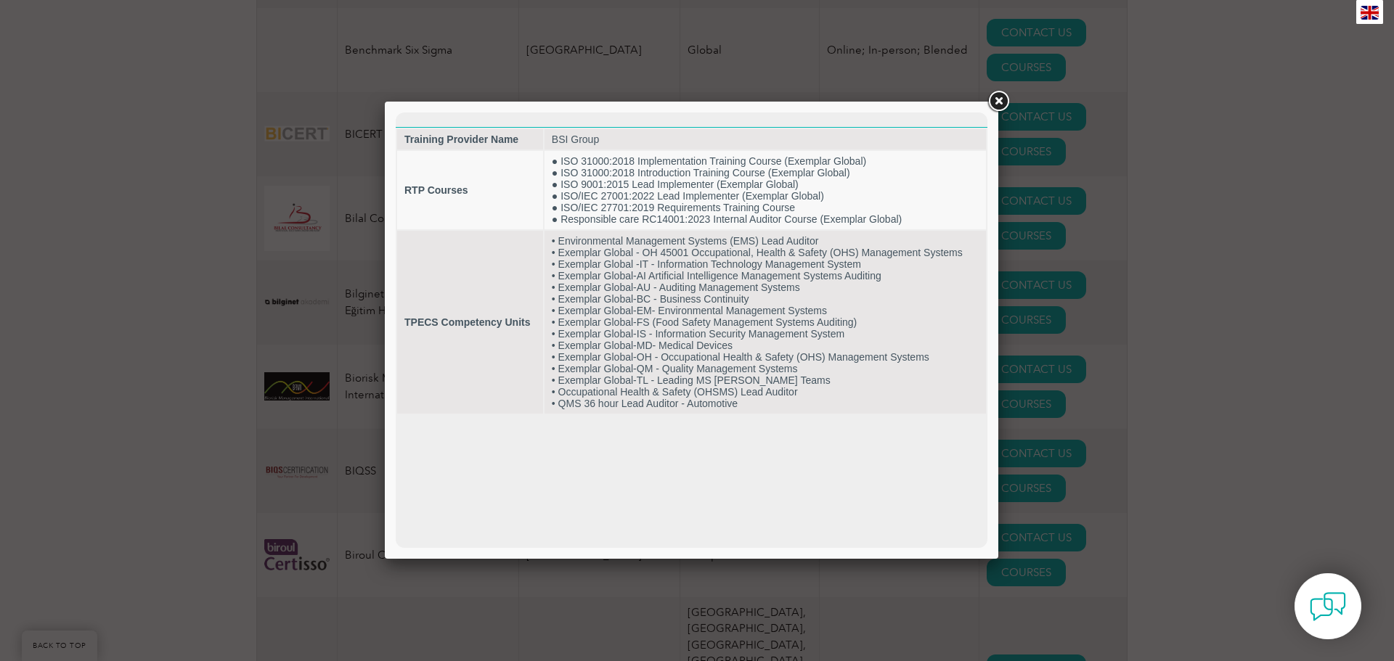
click at [992, 97] on link at bounding box center [998, 102] width 26 height 26
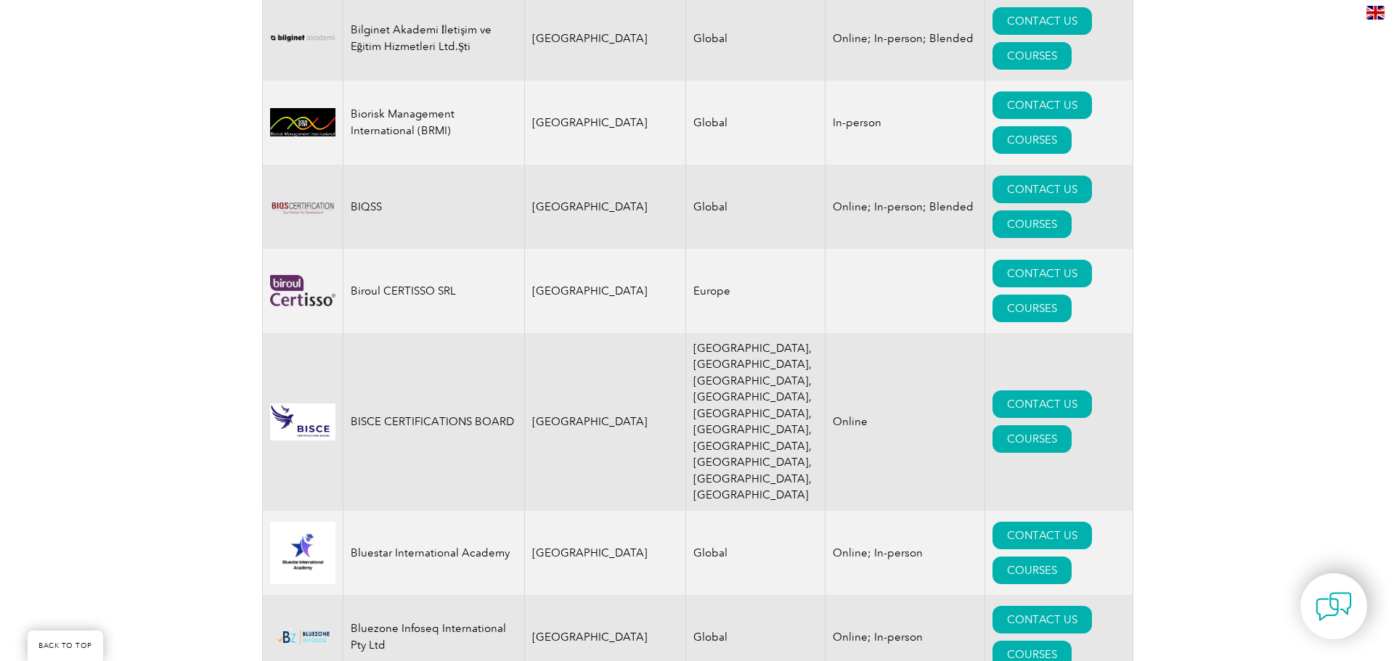
scroll to position [3008, 0]
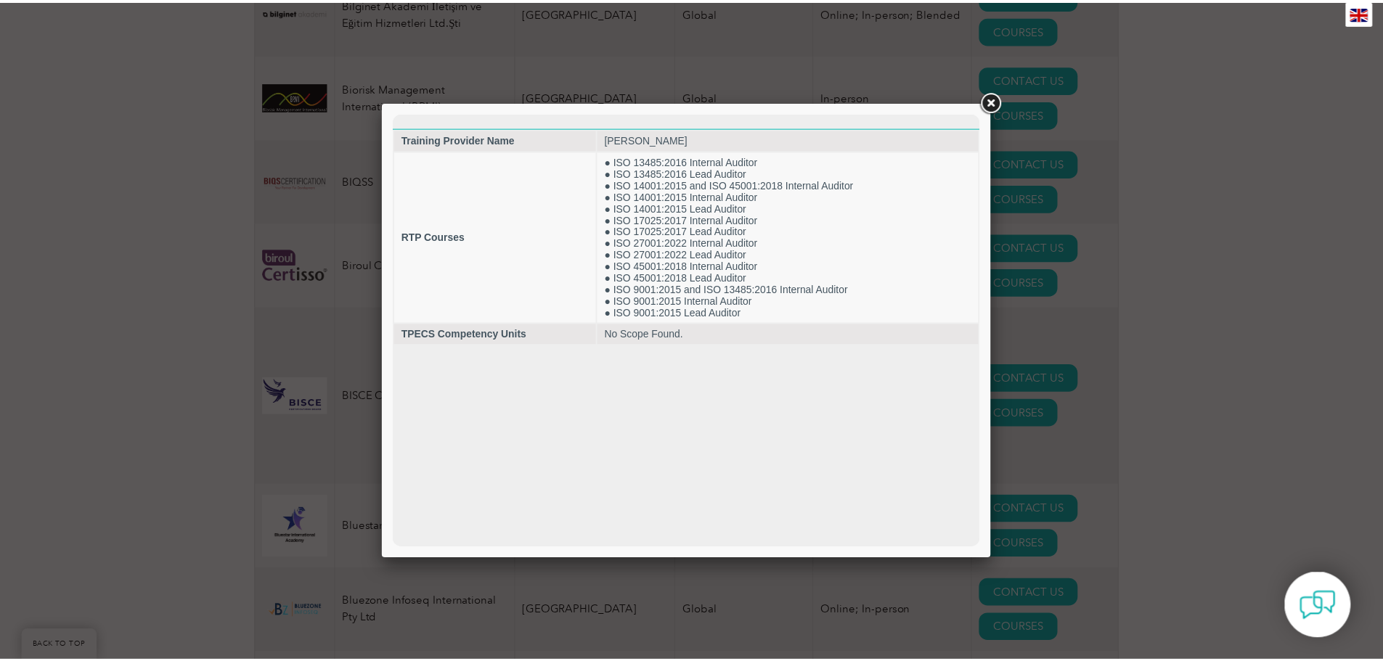
scroll to position [0, 0]
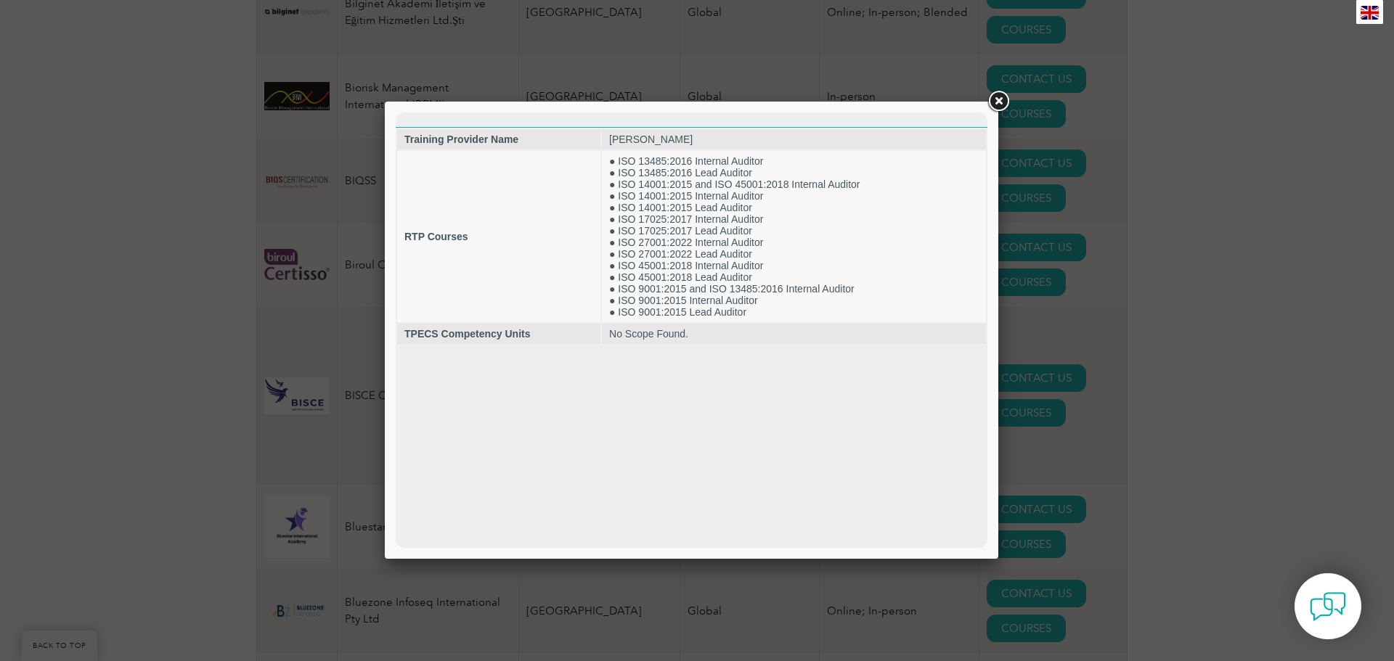
click at [995, 99] on link at bounding box center [998, 102] width 26 height 26
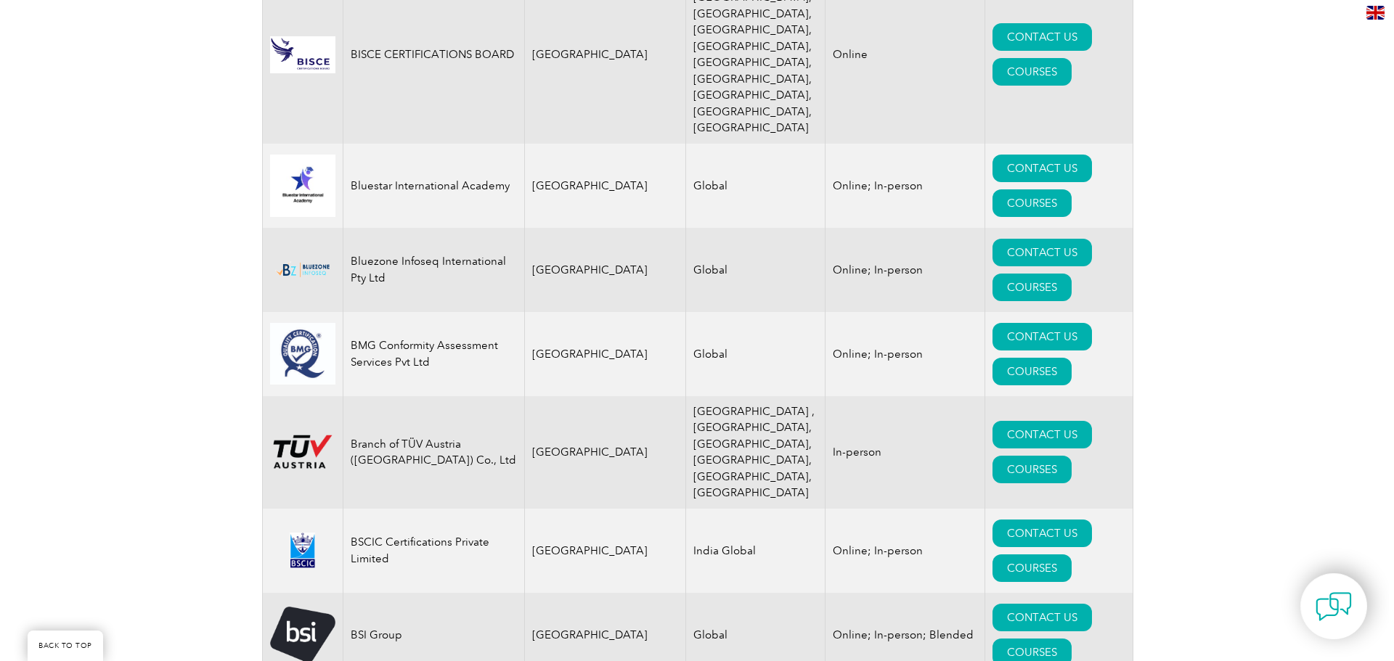
scroll to position [3444, 0]
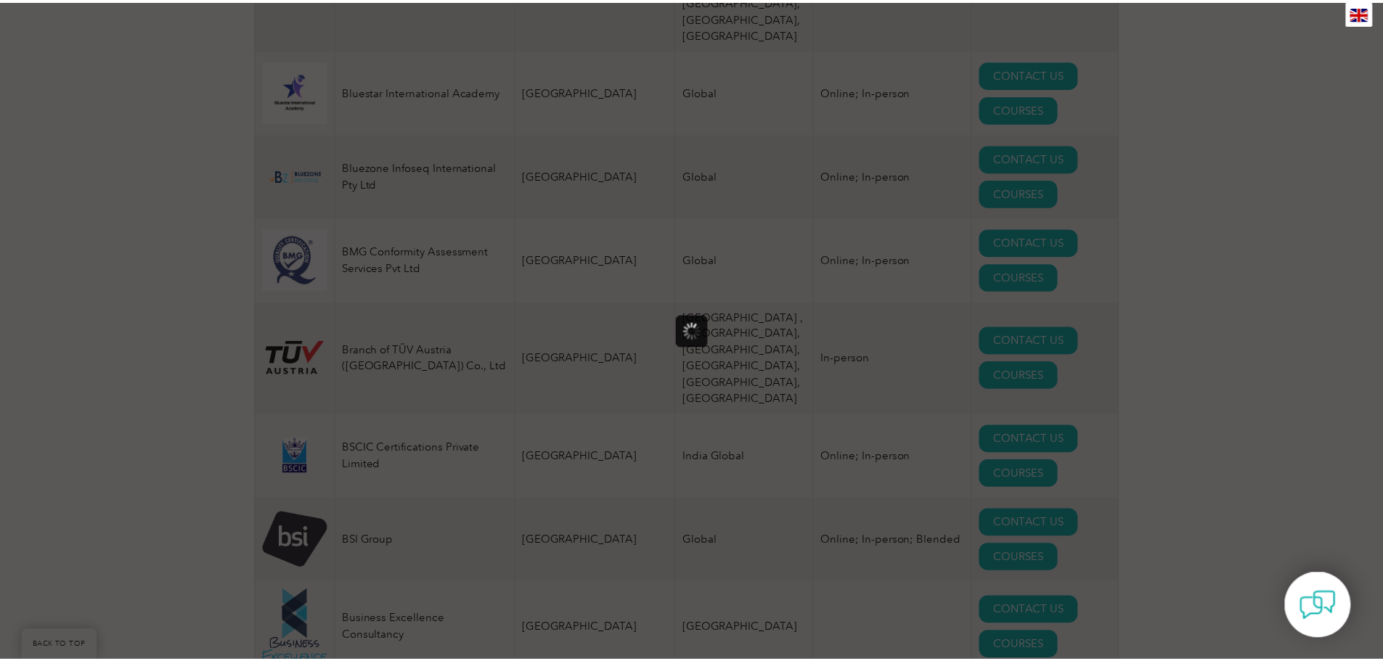
scroll to position [0, 0]
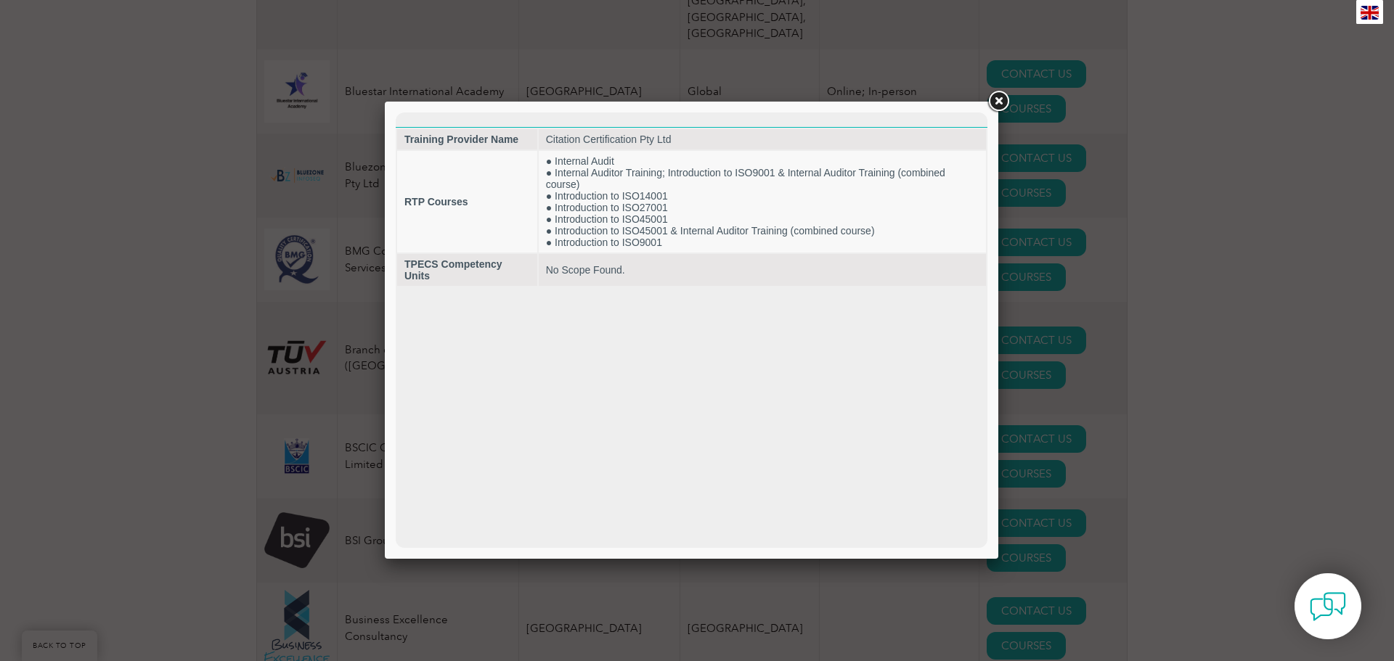
click at [999, 105] on link at bounding box center [998, 102] width 26 height 26
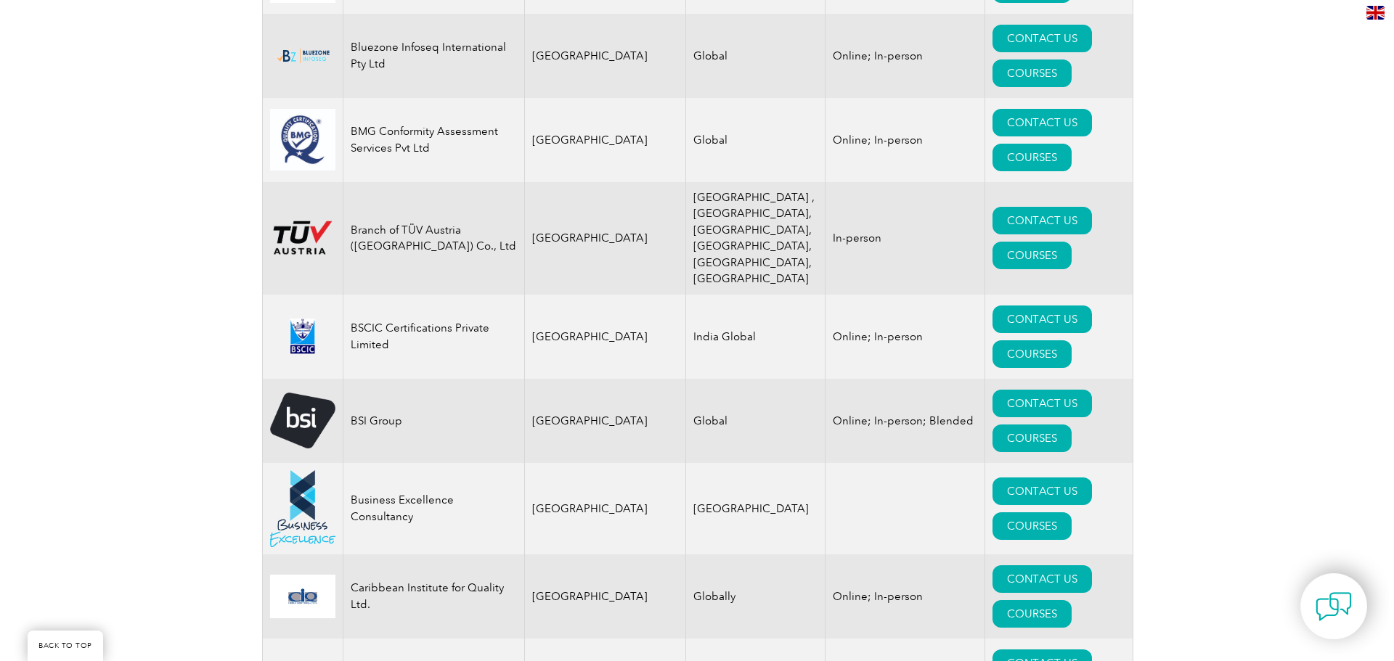
scroll to position [3589, 0]
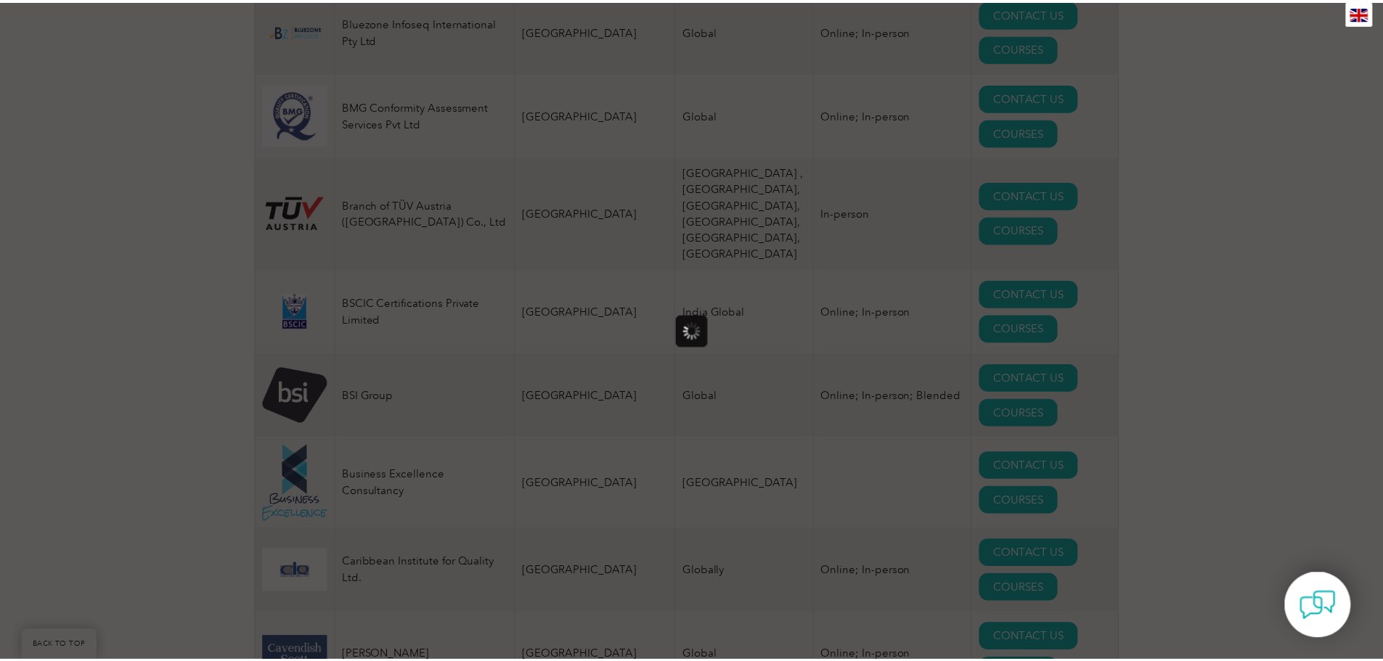
scroll to position [0, 0]
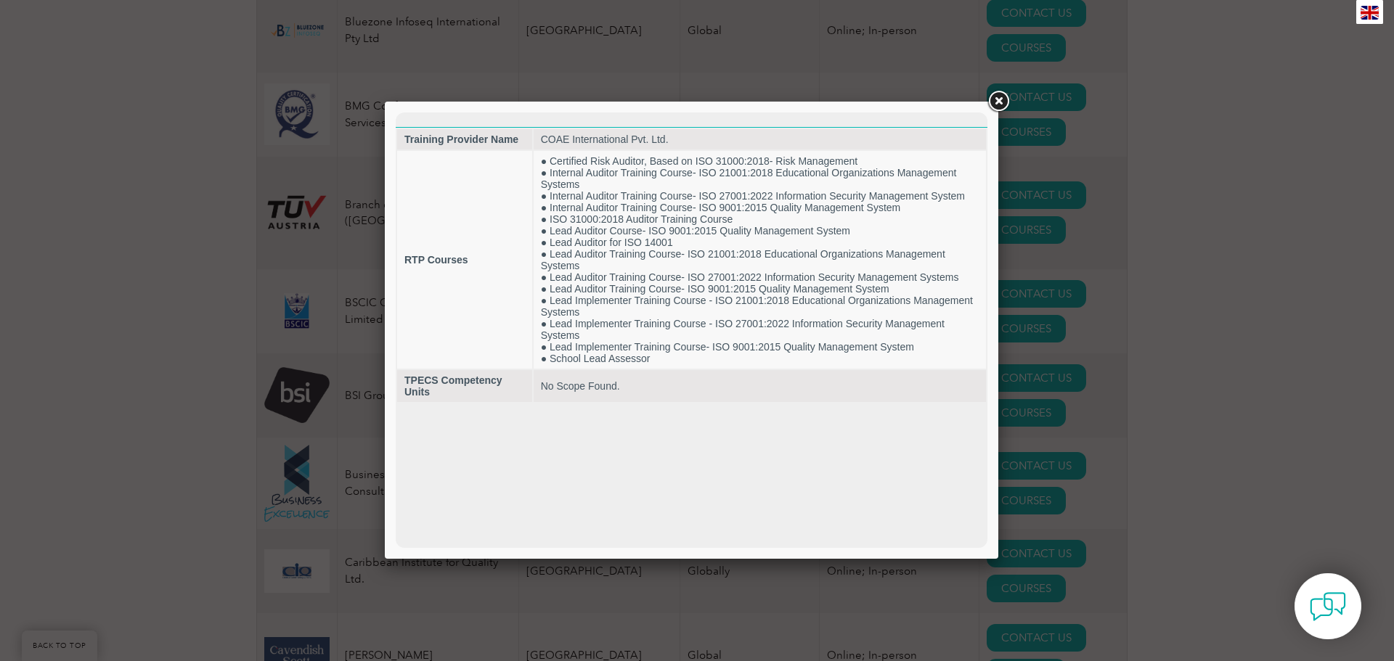
click at [998, 102] on link at bounding box center [998, 102] width 26 height 26
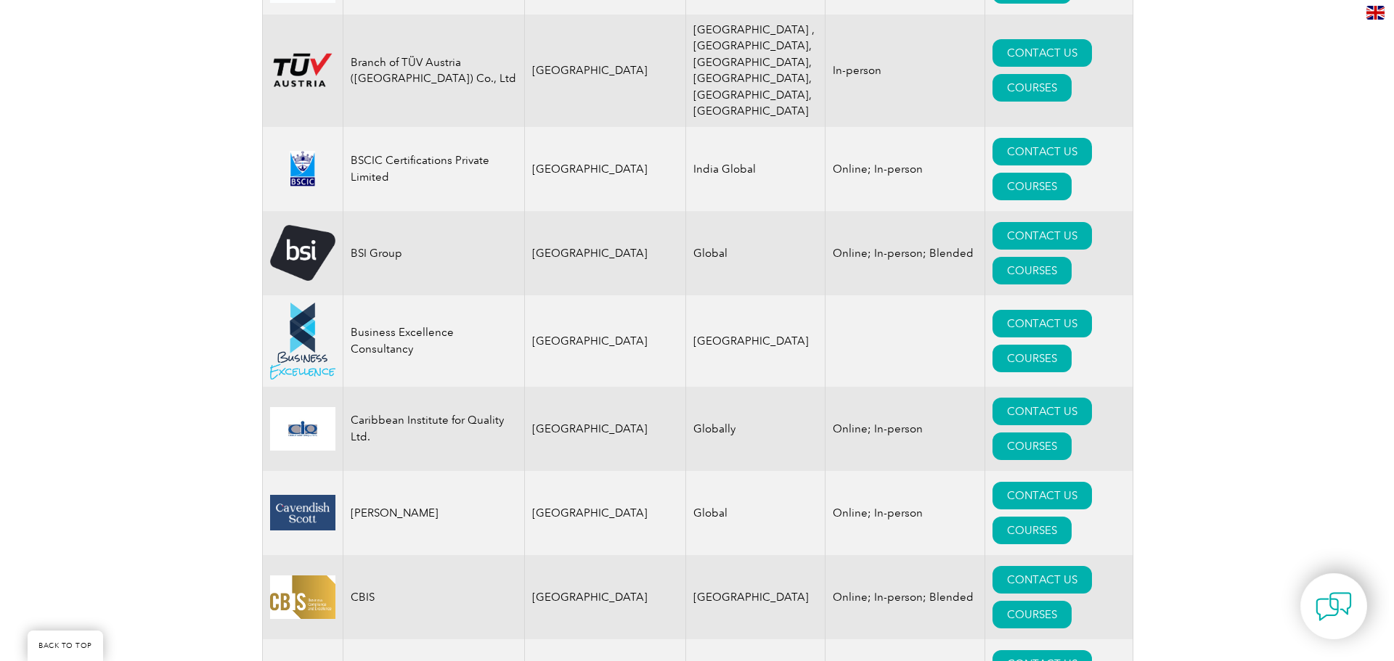
scroll to position [3807, 0]
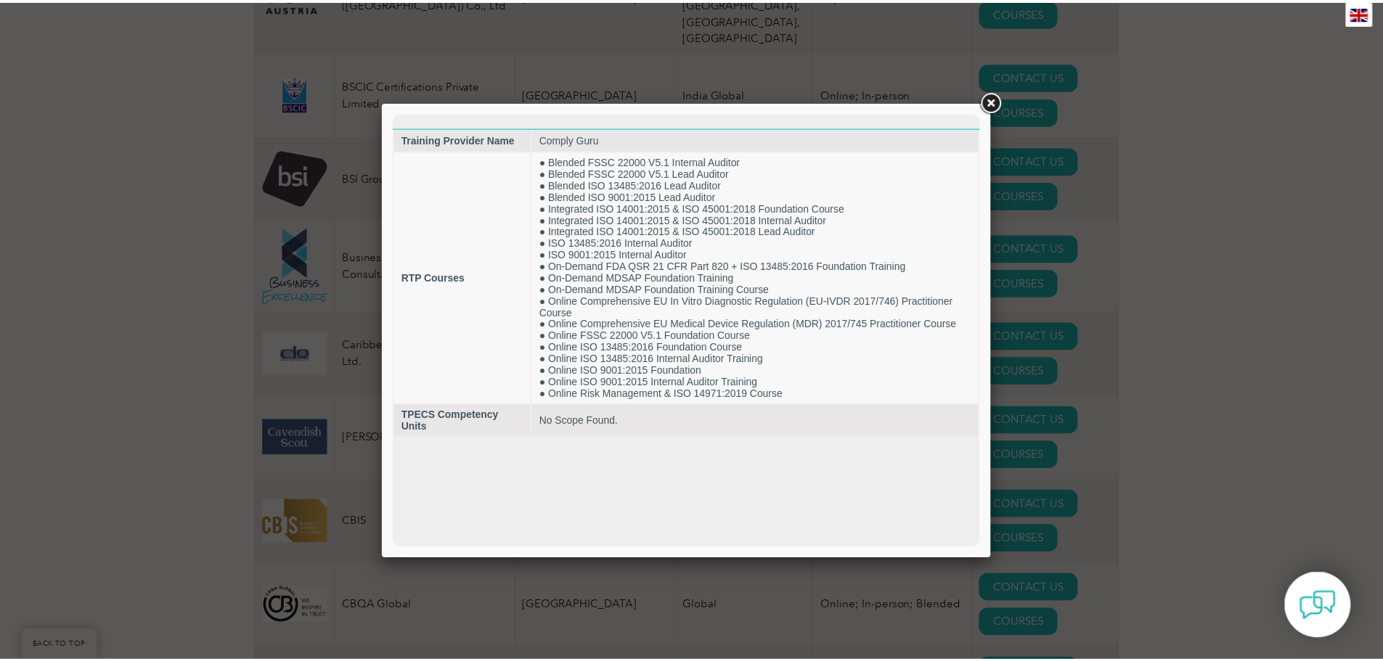
scroll to position [0, 0]
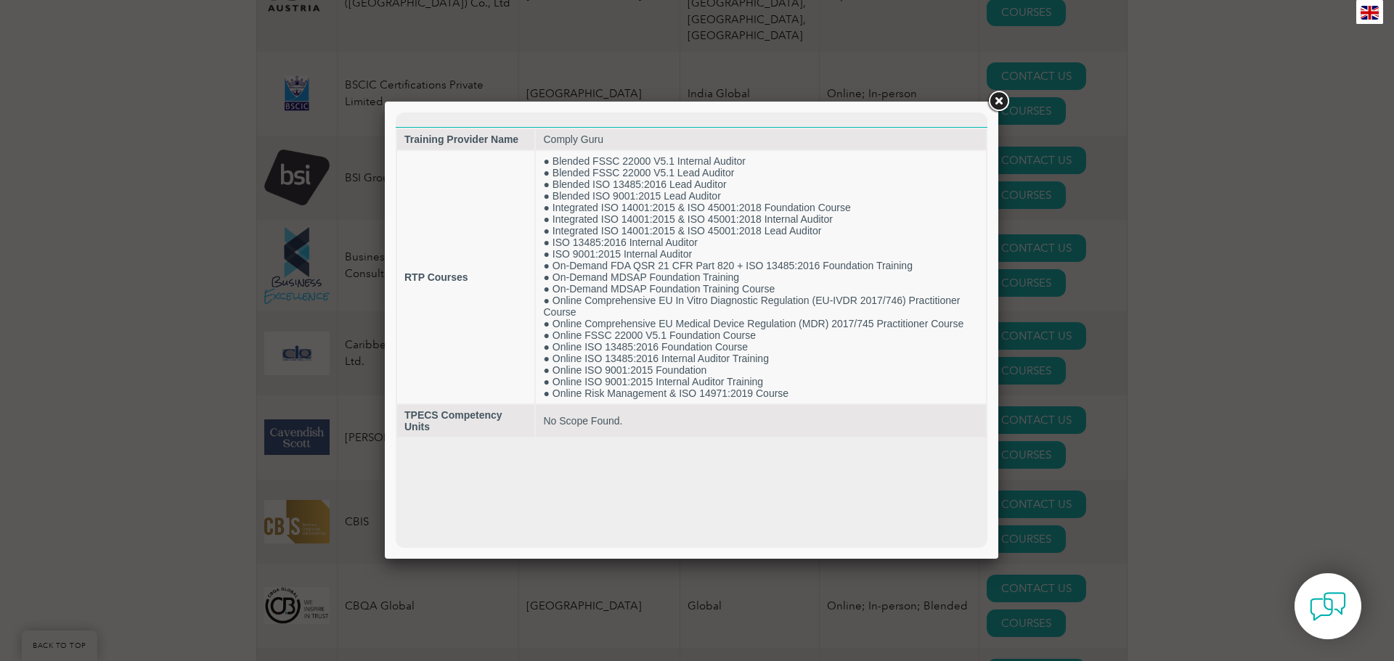
click at [993, 101] on link at bounding box center [998, 102] width 26 height 26
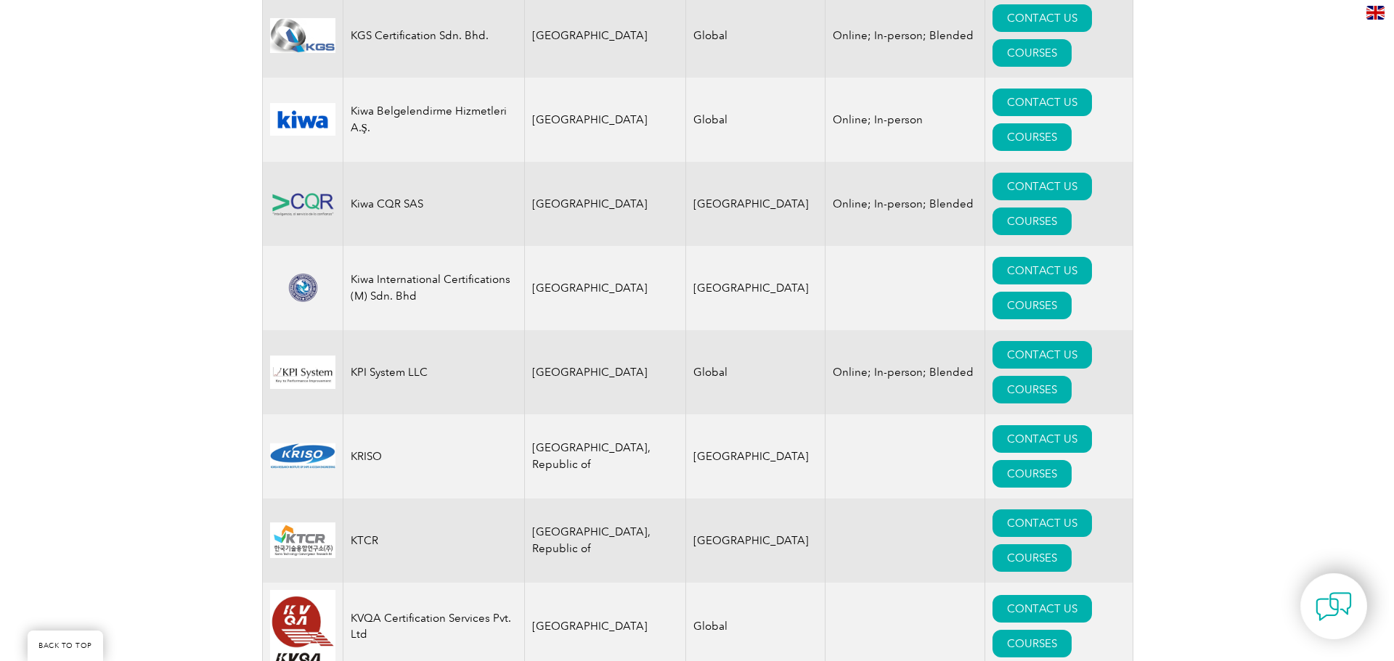
scroll to position [12415, 0]
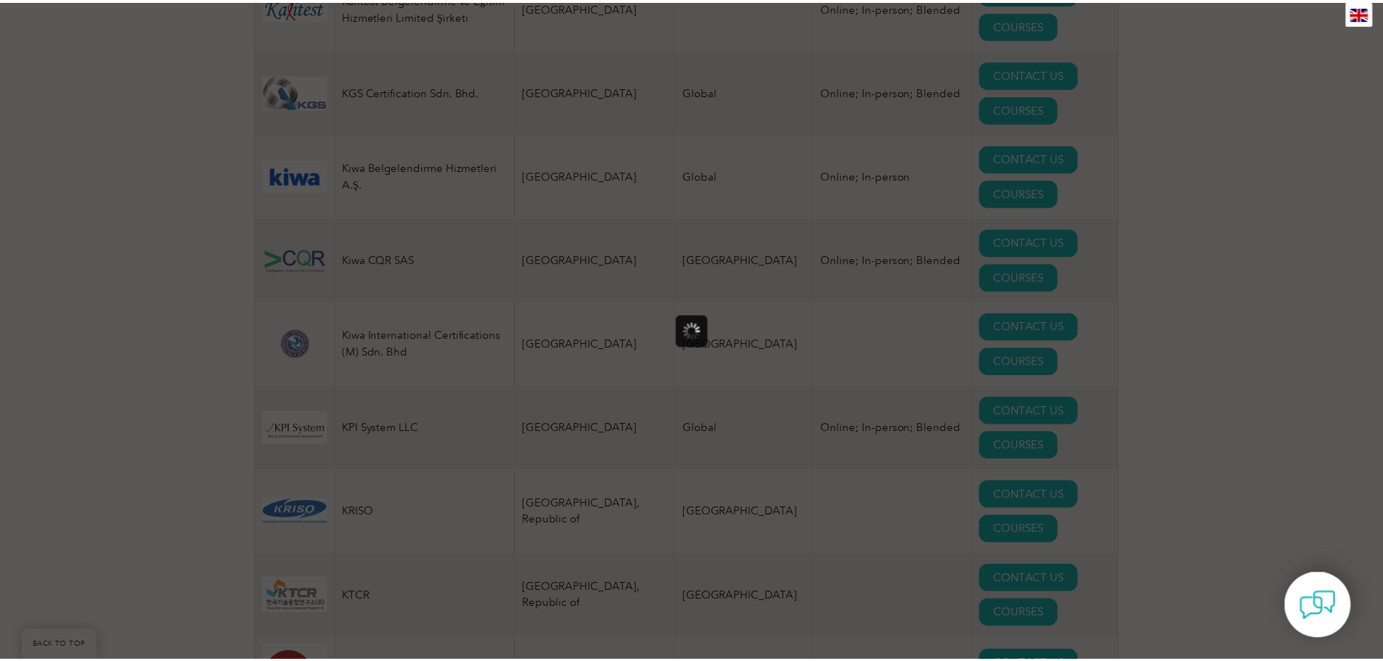
scroll to position [0, 0]
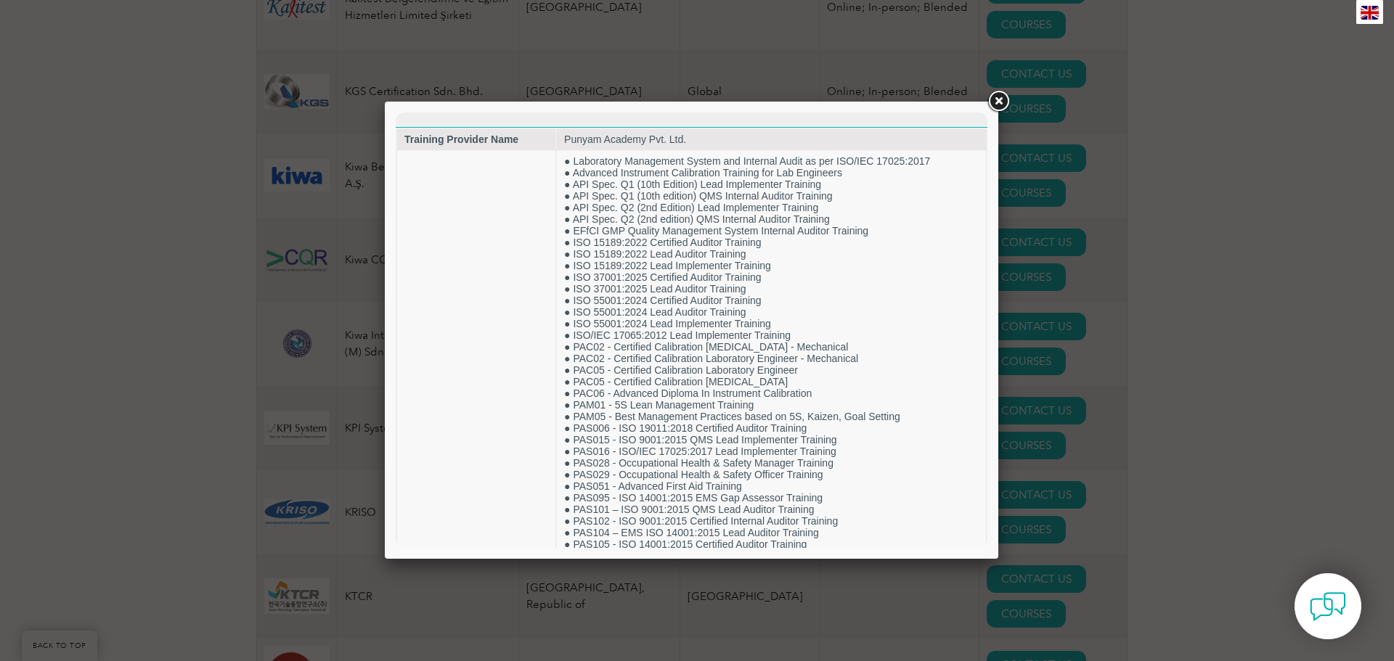
click at [998, 99] on link at bounding box center [998, 102] width 26 height 26
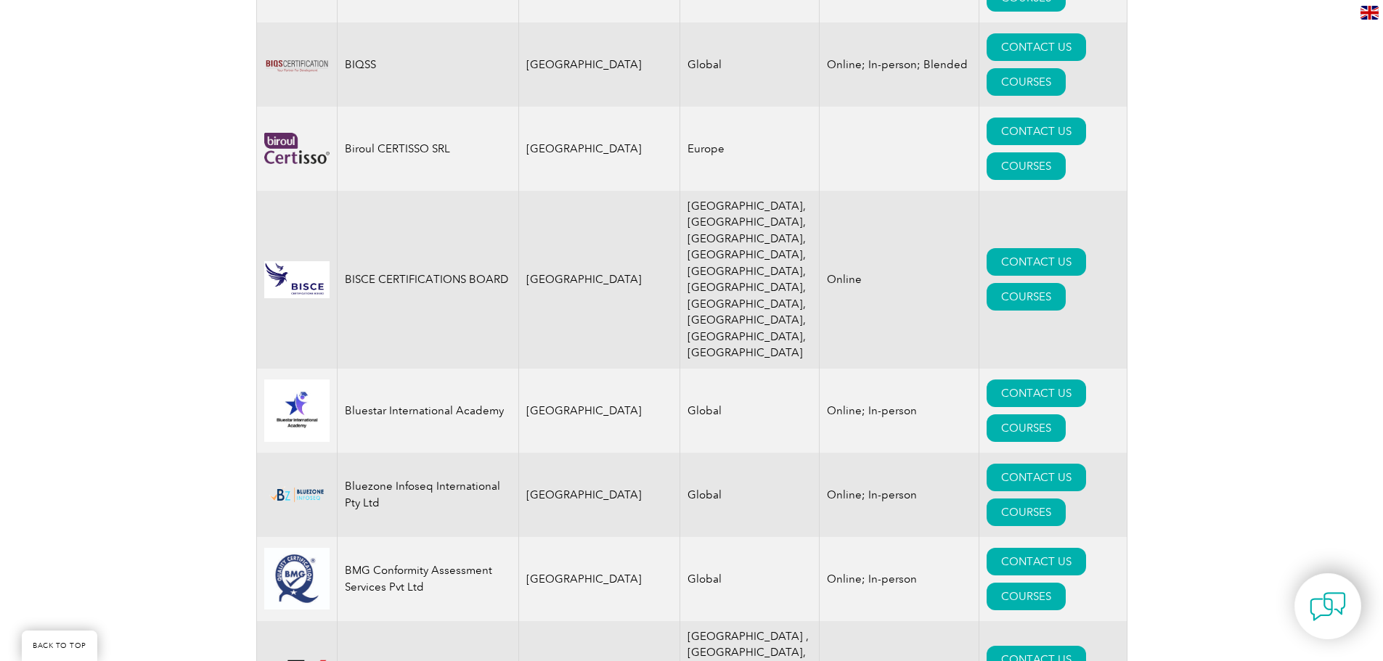
scroll to position [3122, 0]
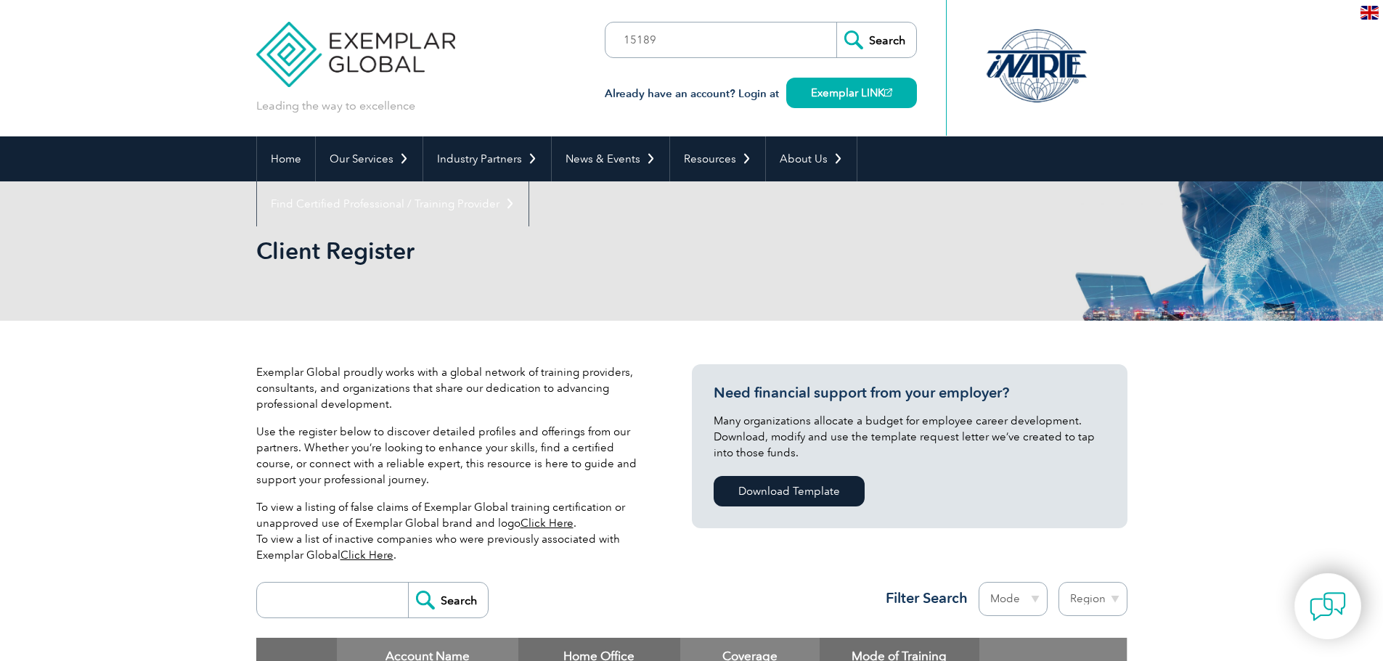
click at [872, 39] on input "Search" at bounding box center [876, 40] width 80 height 35
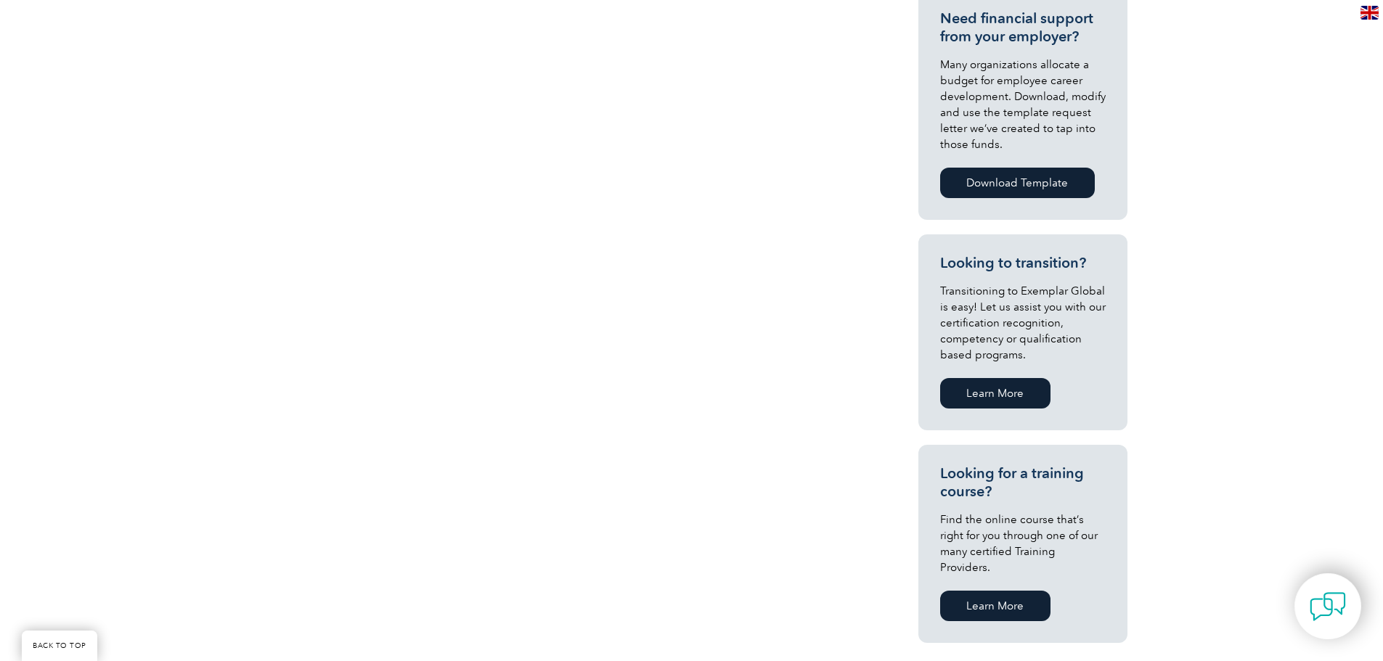
scroll to position [1209, 0]
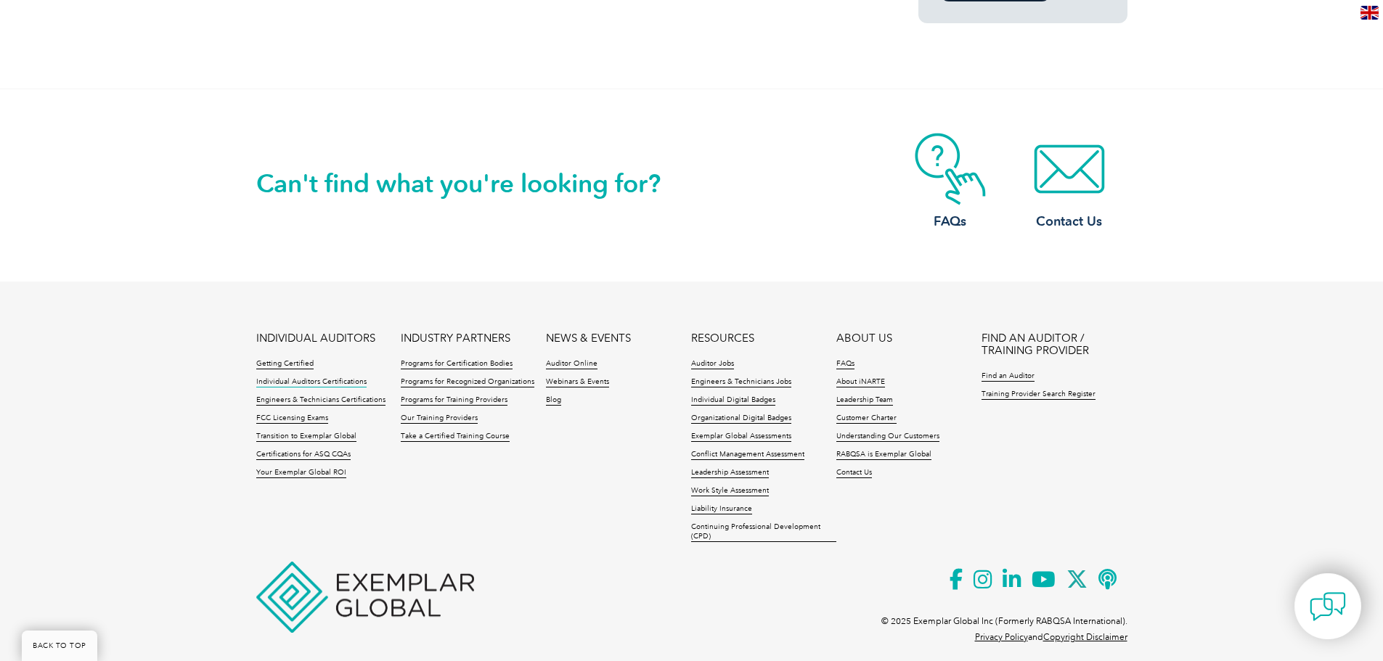
click at [298, 378] on link "Individual Auditors Certifications" at bounding box center [311, 383] width 110 height 10
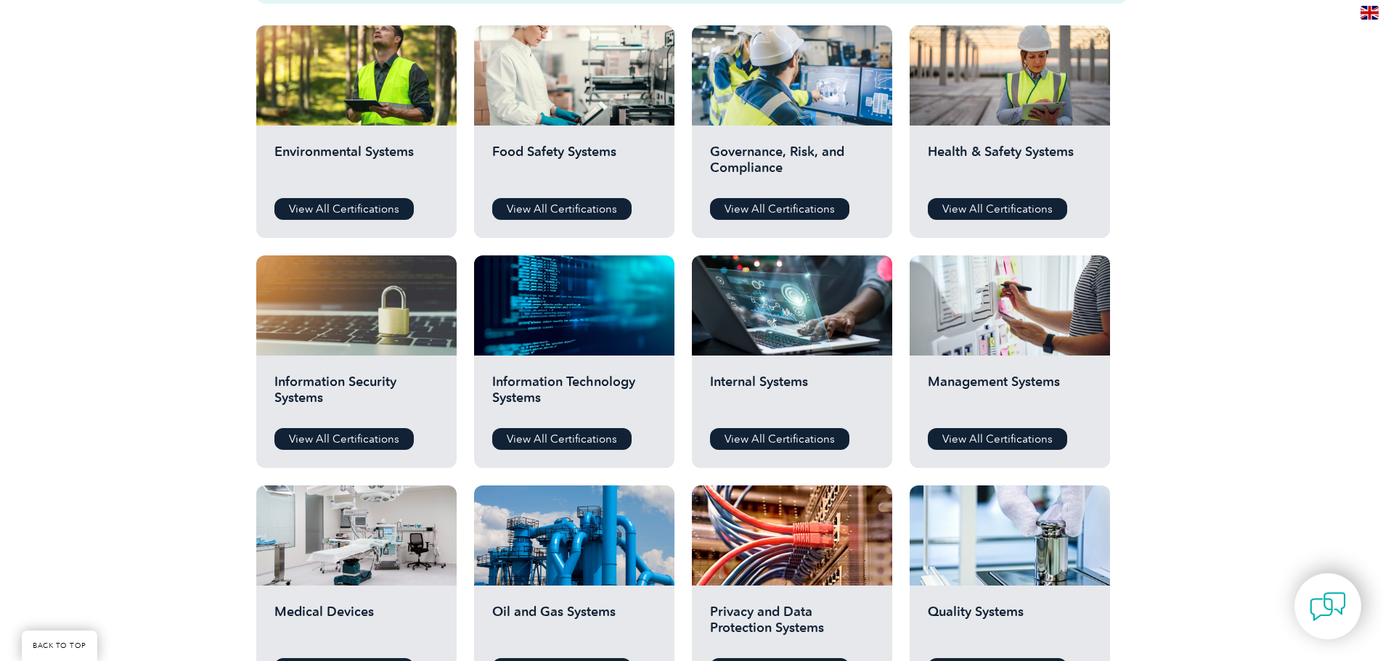
scroll to position [508, 0]
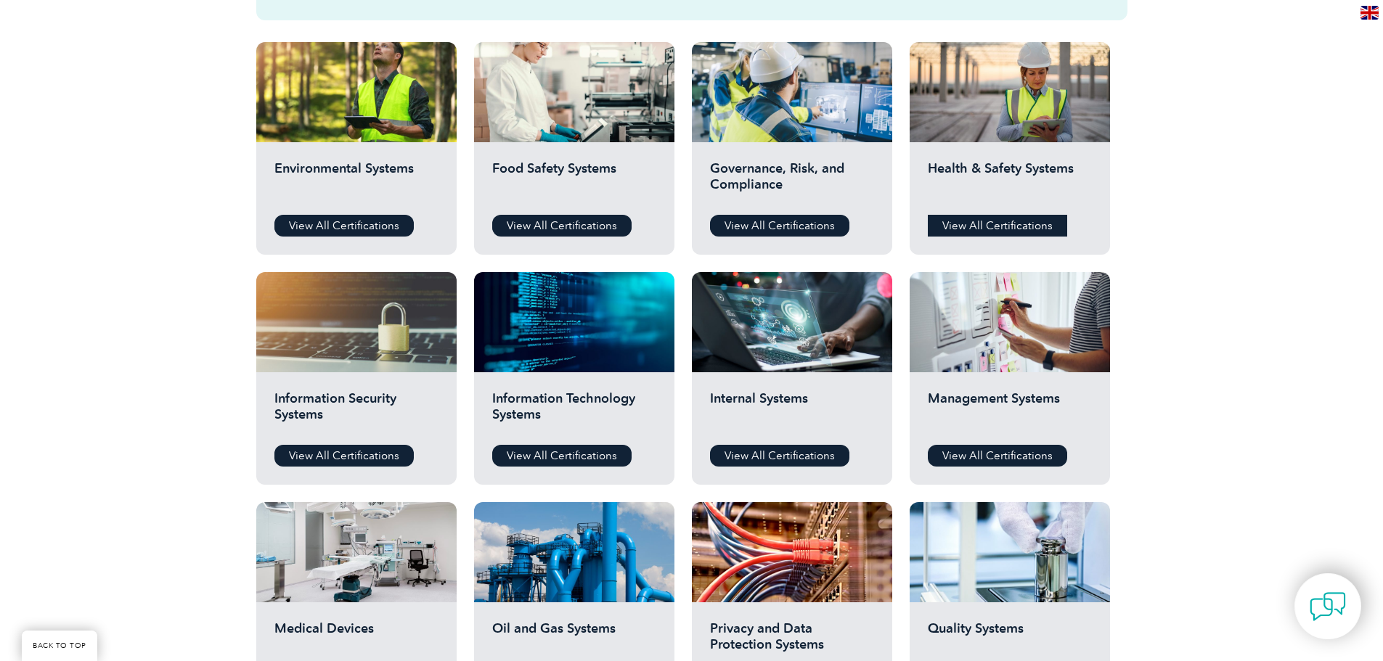
click at [1014, 225] on link "View All Certifications" at bounding box center [997, 226] width 139 height 22
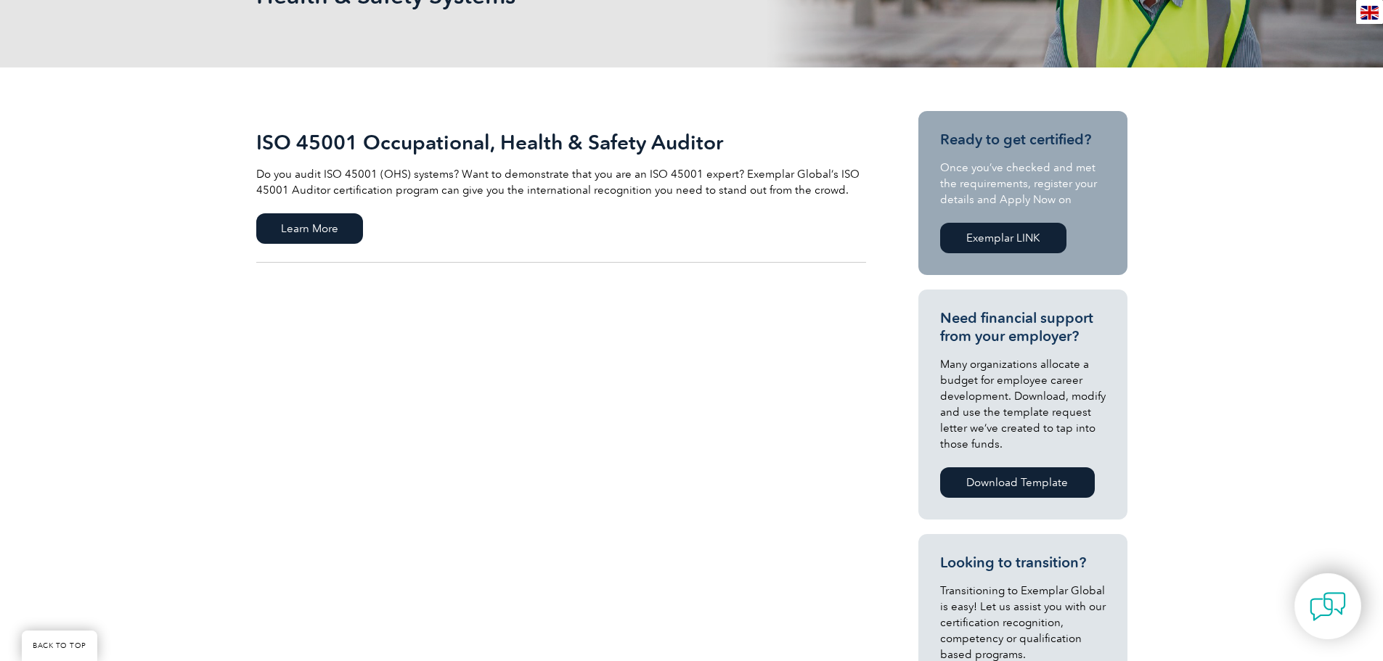
scroll to position [290, 0]
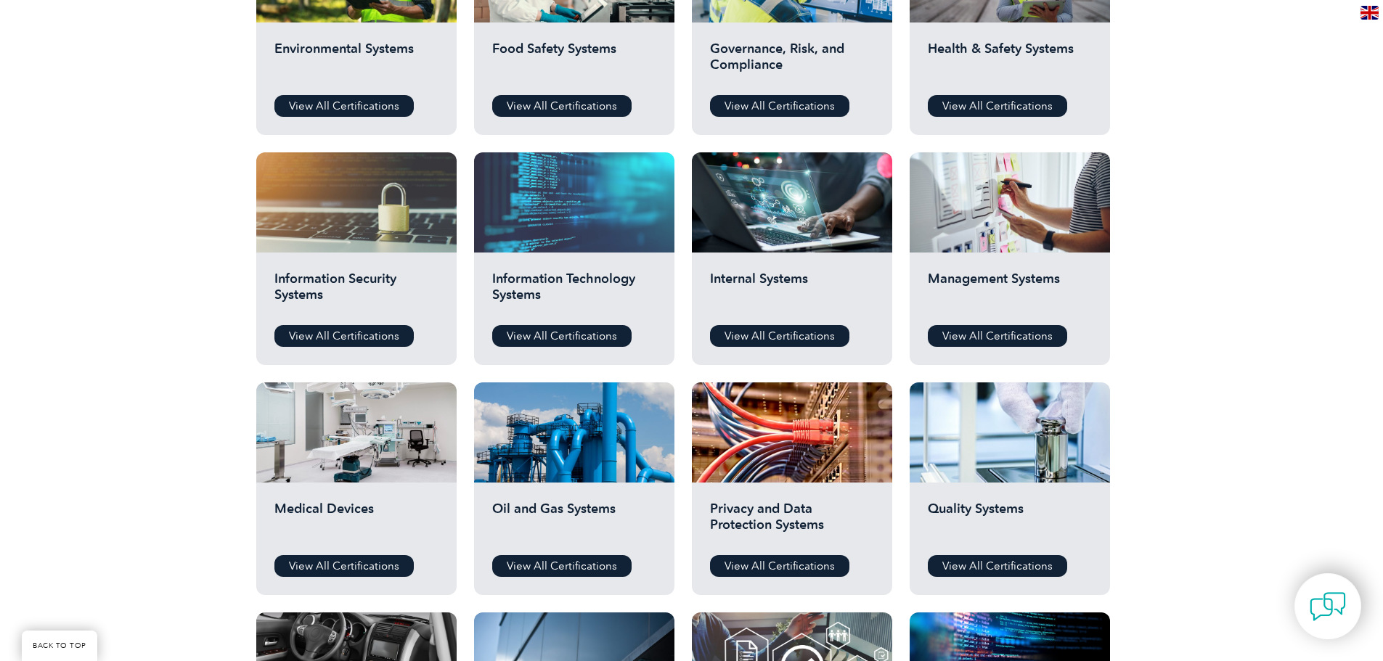
scroll to position [653, 0]
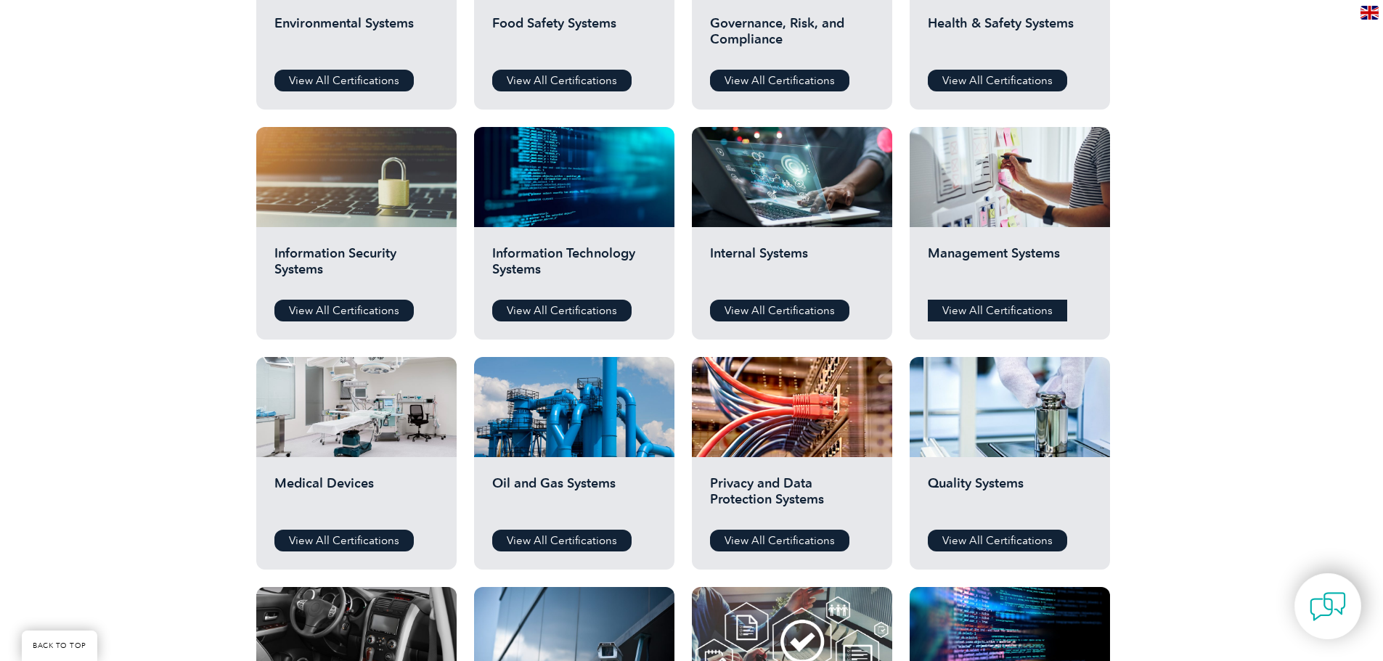
click at [966, 306] on link "View All Certifications" at bounding box center [997, 311] width 139 height 22
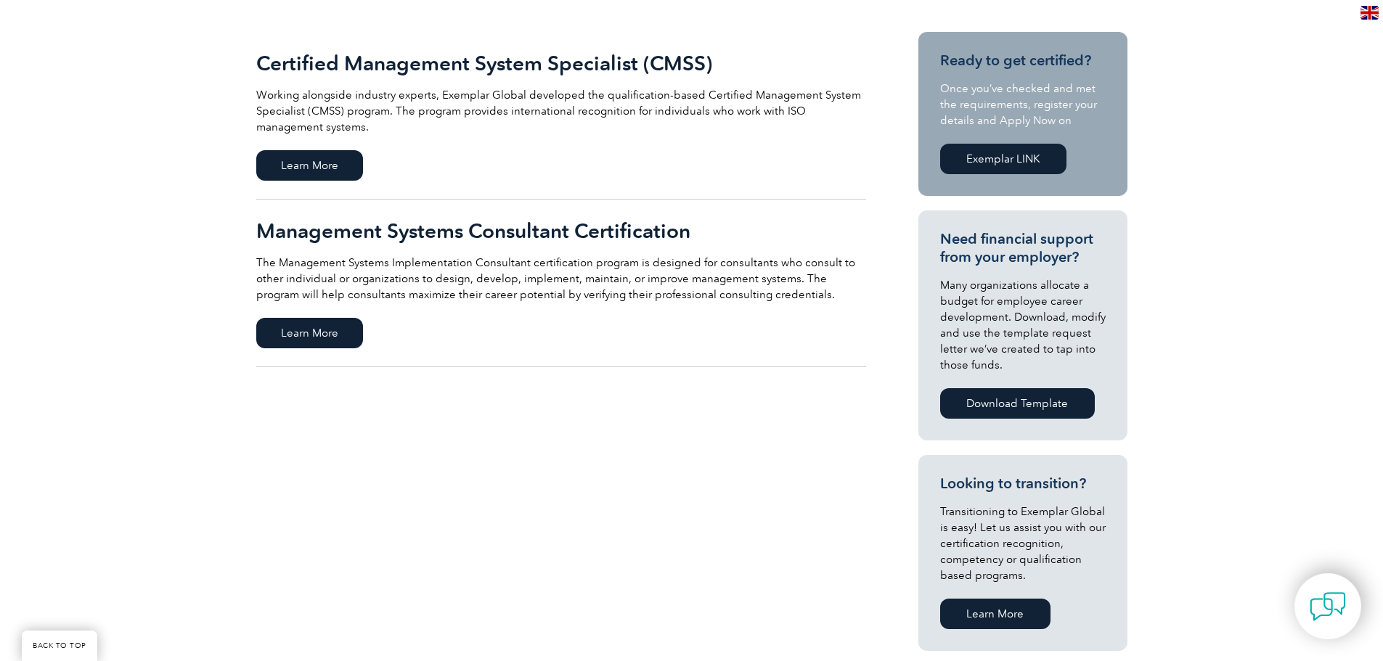
scroll to position [363, 0]
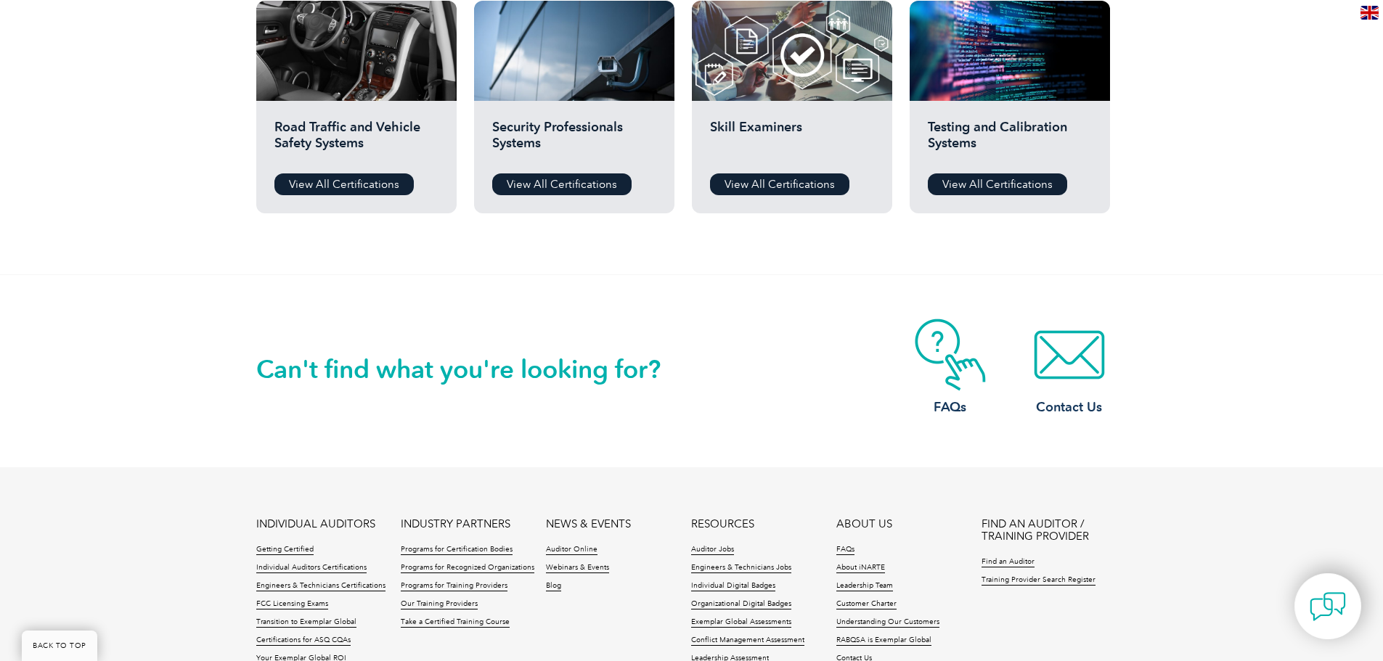
scroll to position [1234, 0]
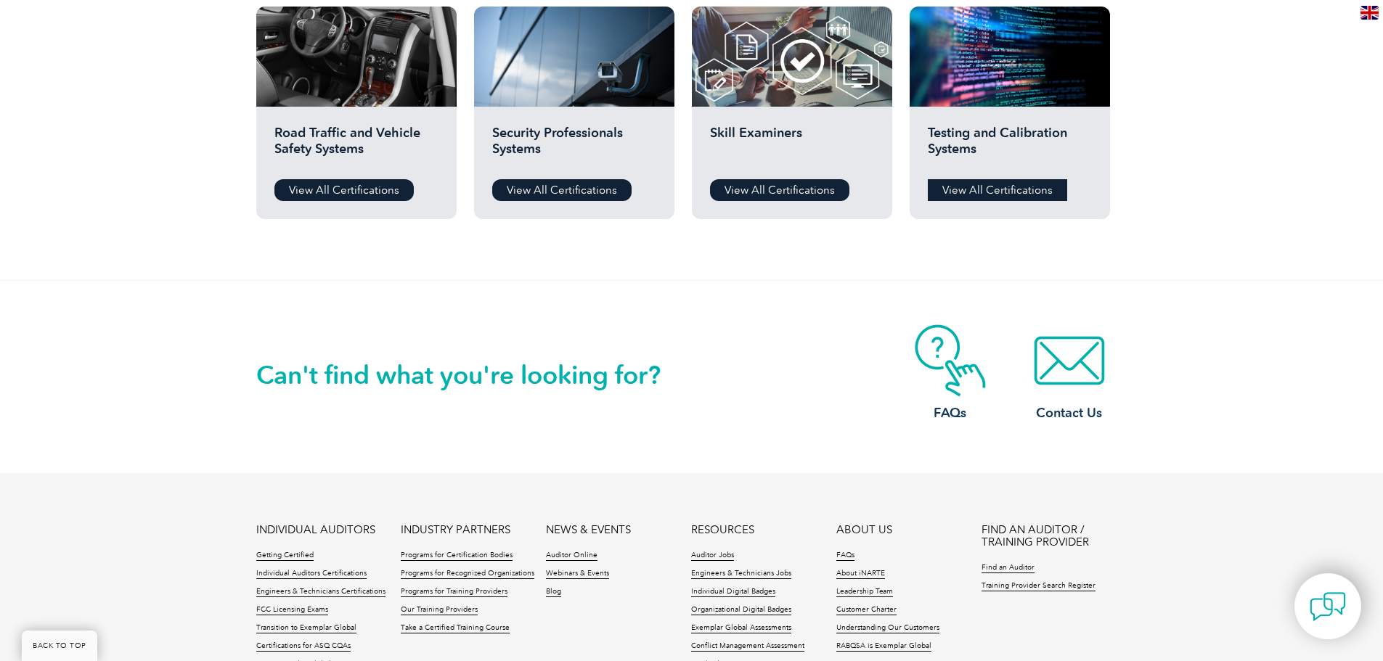
click at [985, 192] on link "View All Certifications" at bounding box center [997, 190] width 139 height 22
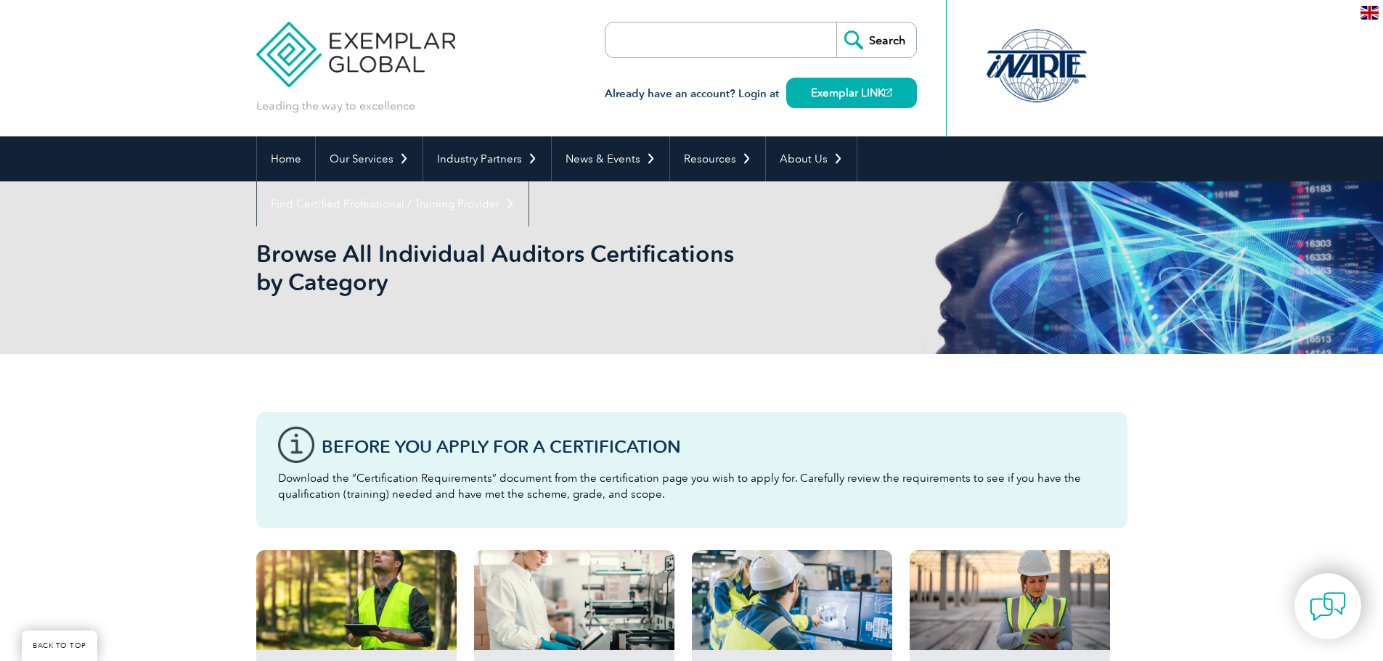
scroll to position [1234, 0]
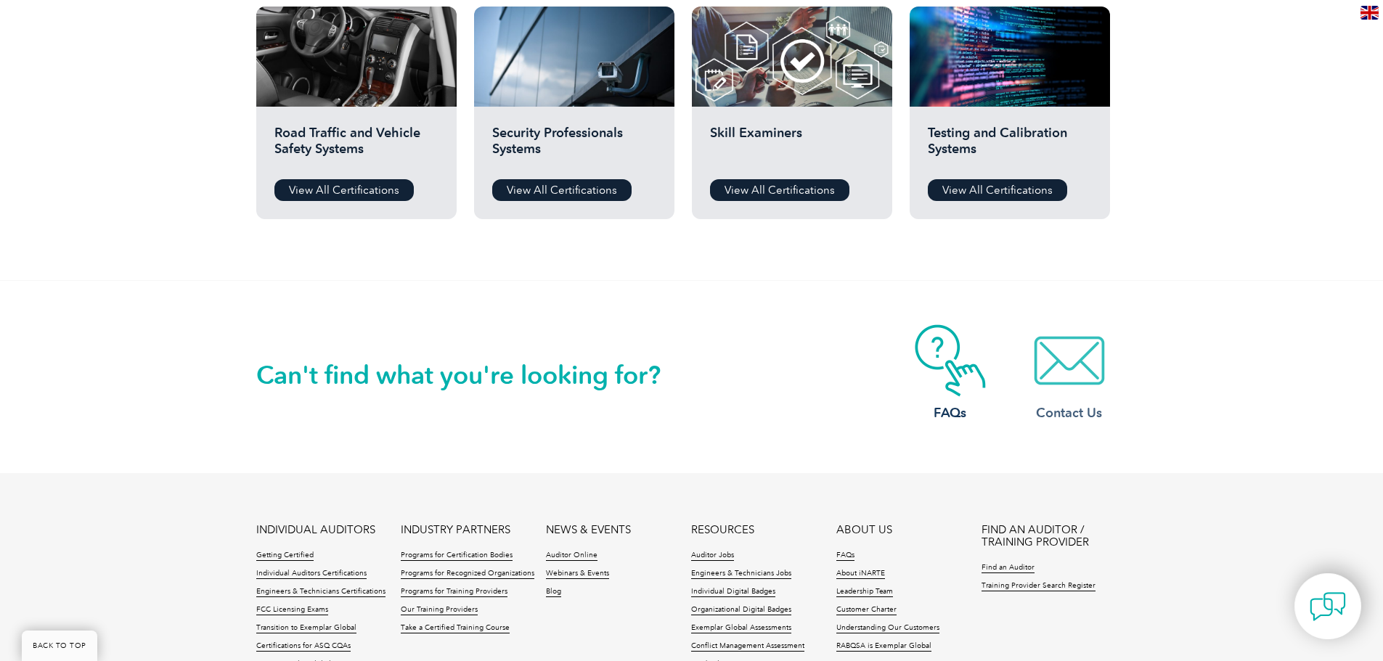
click at [1064, 363] on img at bounding box center [1069, 361] width 116 height 73
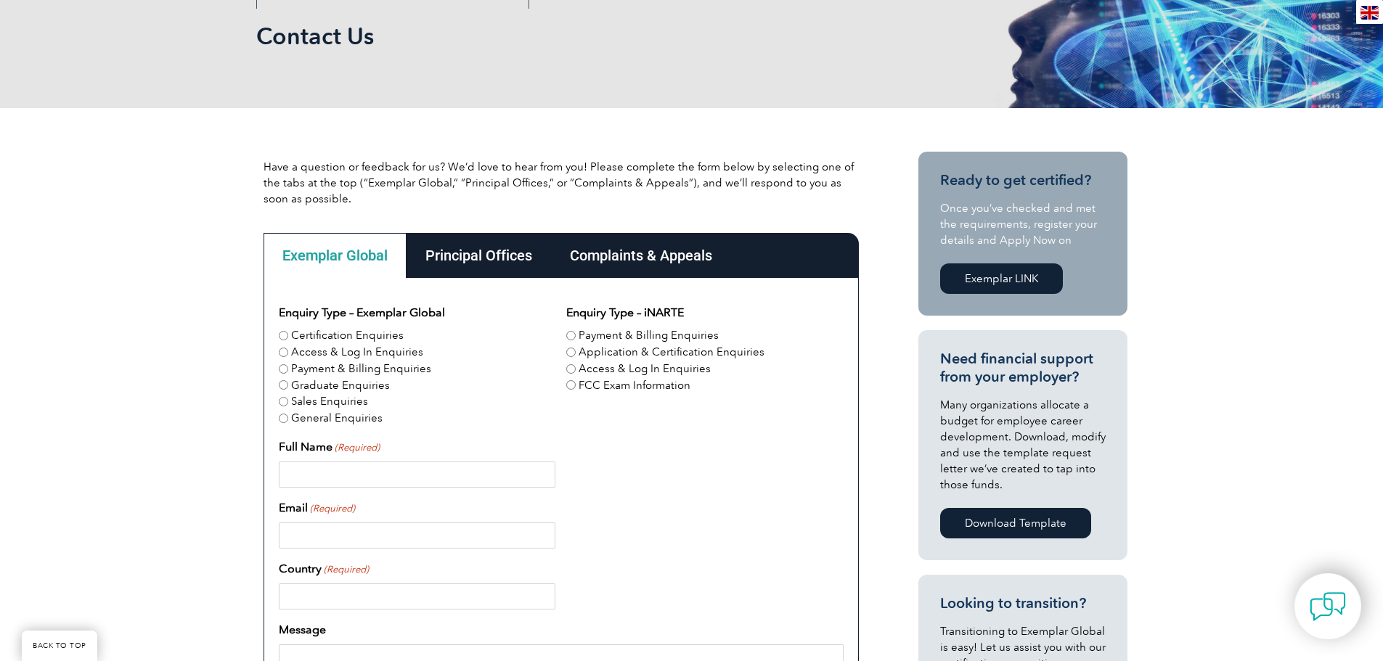
scroll to position [290, 0]
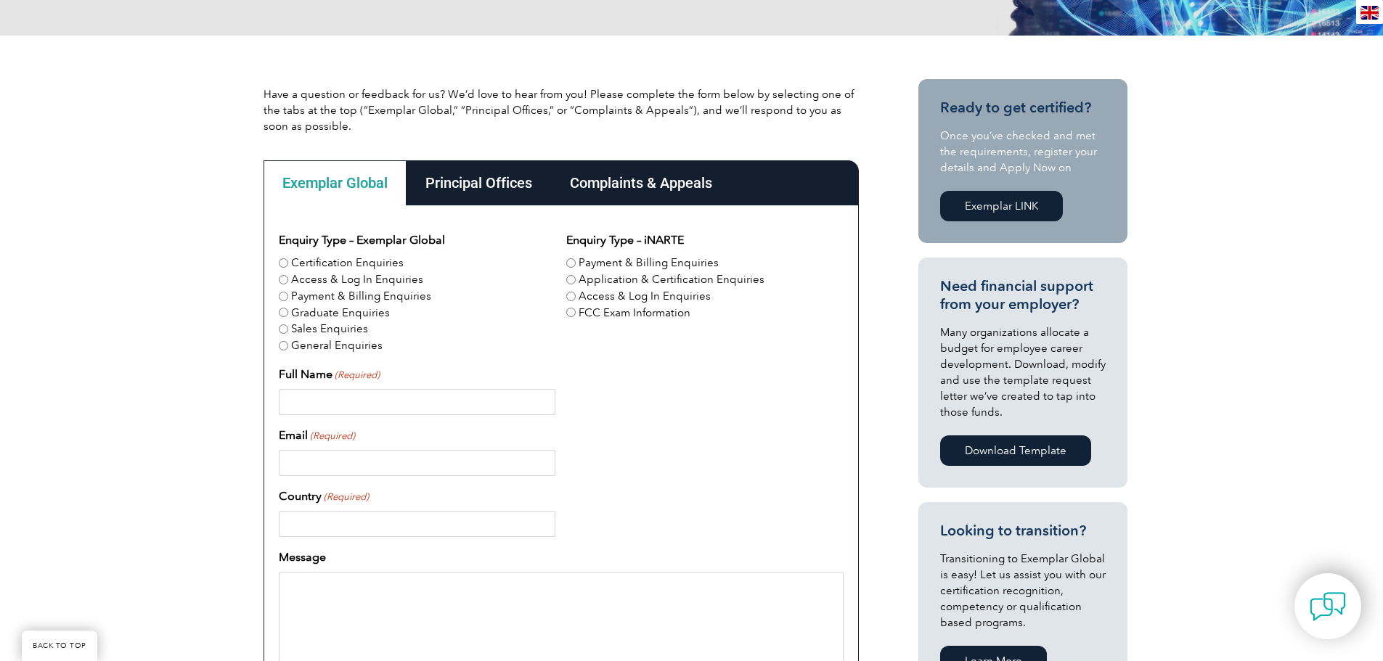
click at [285, 261] on input "Certification Enquiries" at bounding box center [283, 262] width 9 height 9
radio input "true"
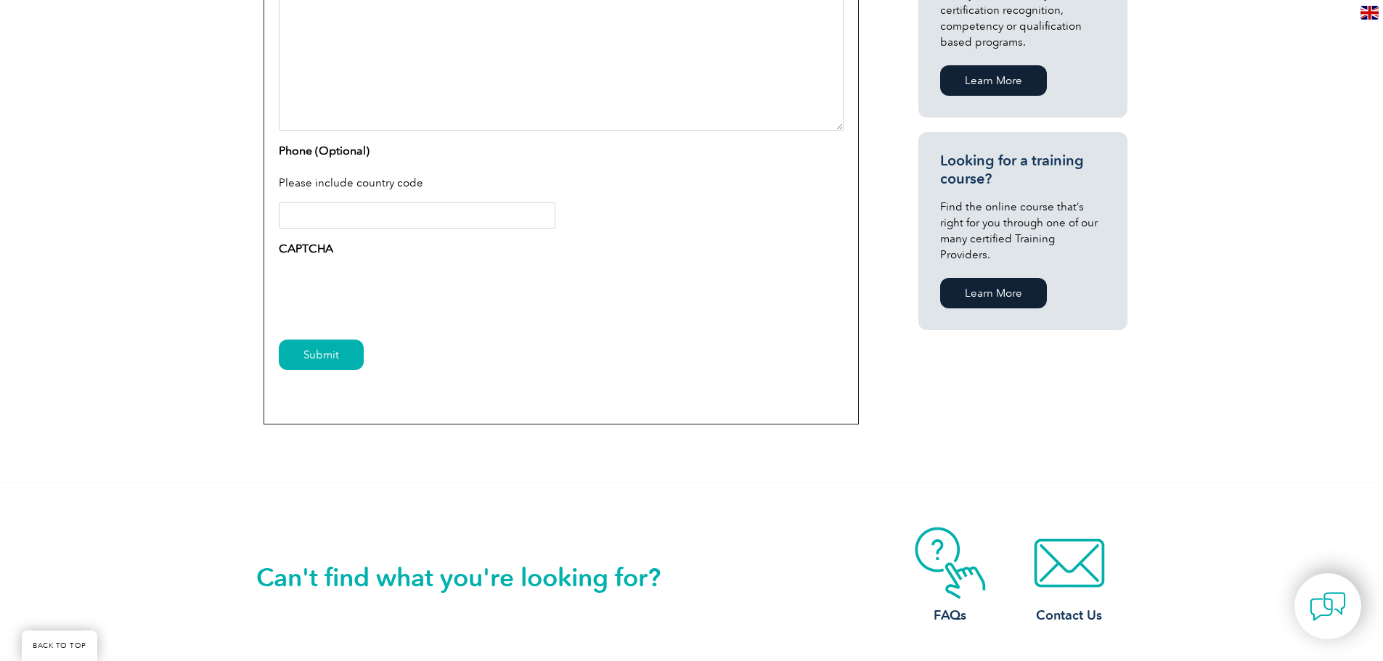
scroll to position [799, 0]
